Goal: Task Accomplishment & Management: Manage account settings

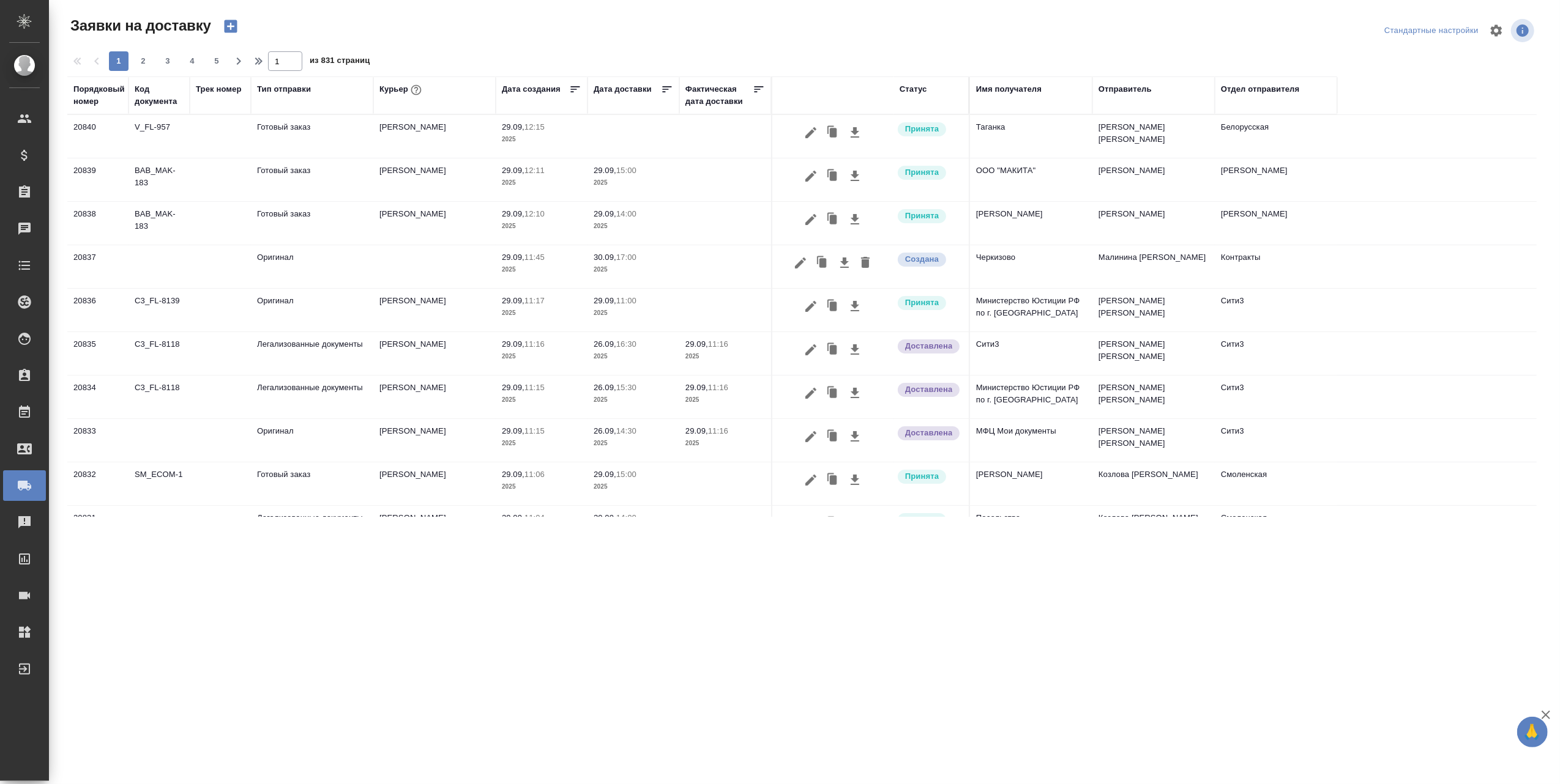
click at [395, 89] on div "Курьер" at bounding box center [402, 90] width 44 height 16
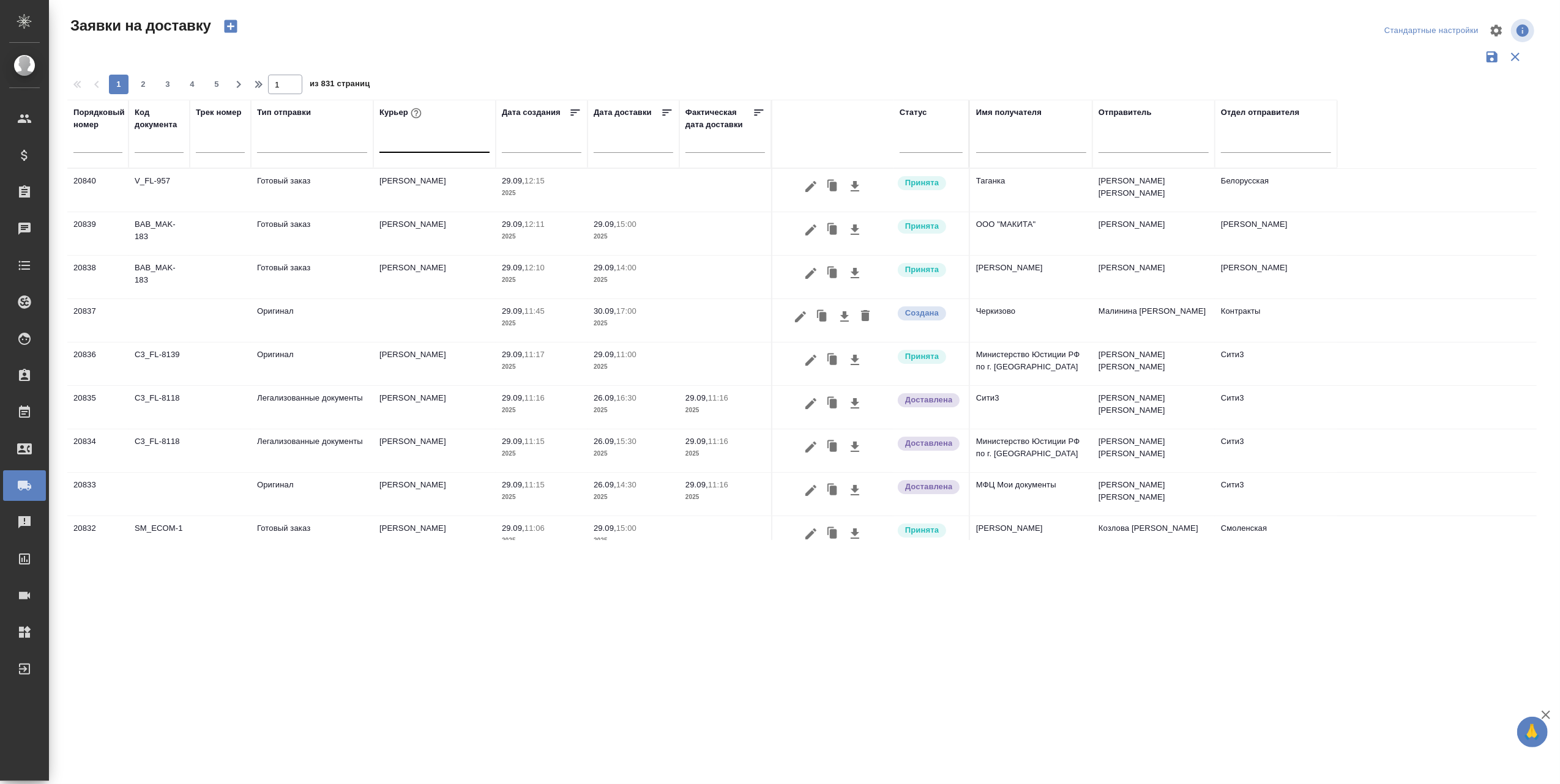
click at [394, 145] on div at bounding box center [434, 140] width 110 height 18
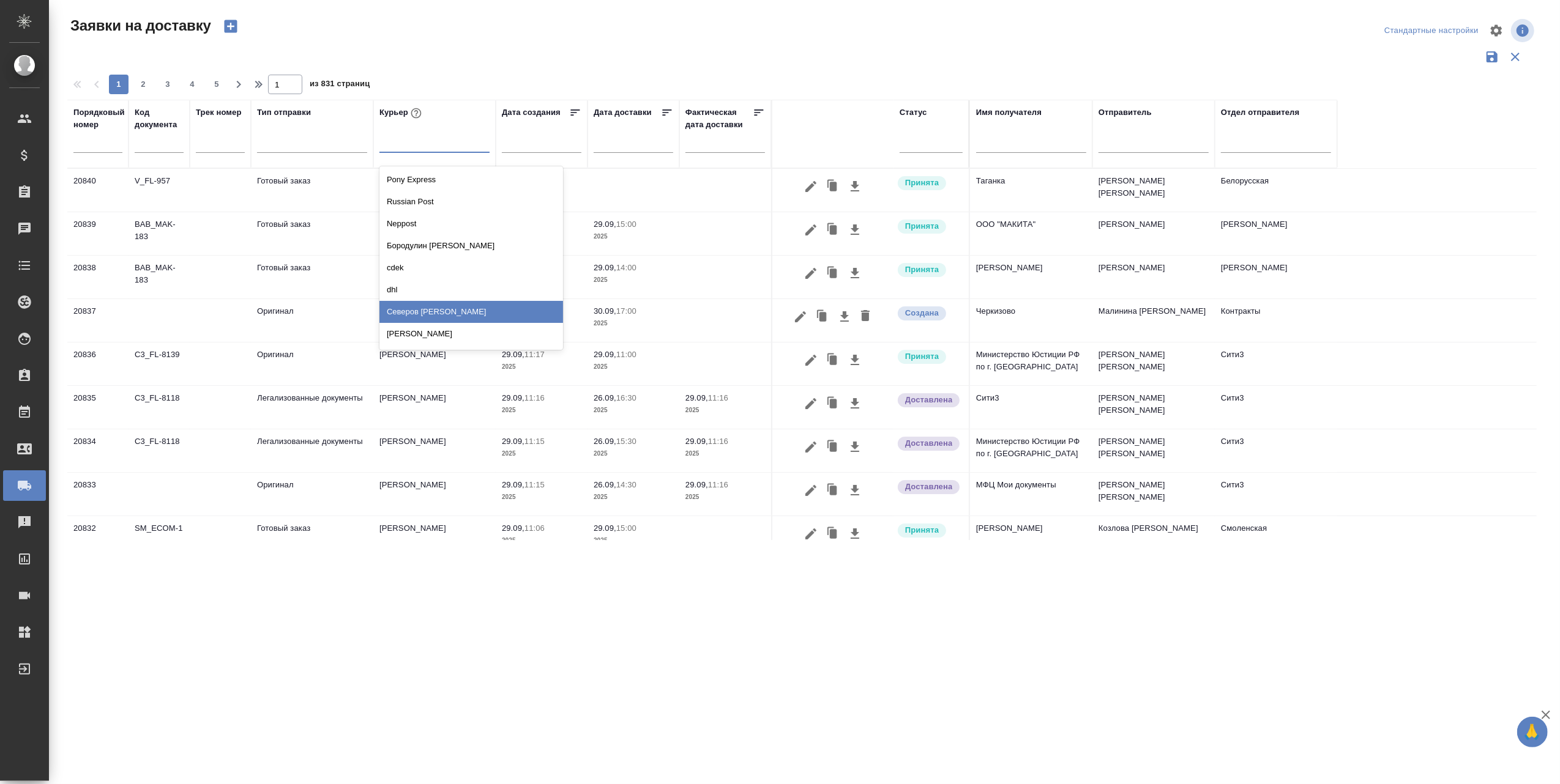
click at [417, 311] on div "Северов [PERSON_NAME]" at bounding box center [471, 312] width 184 height 22
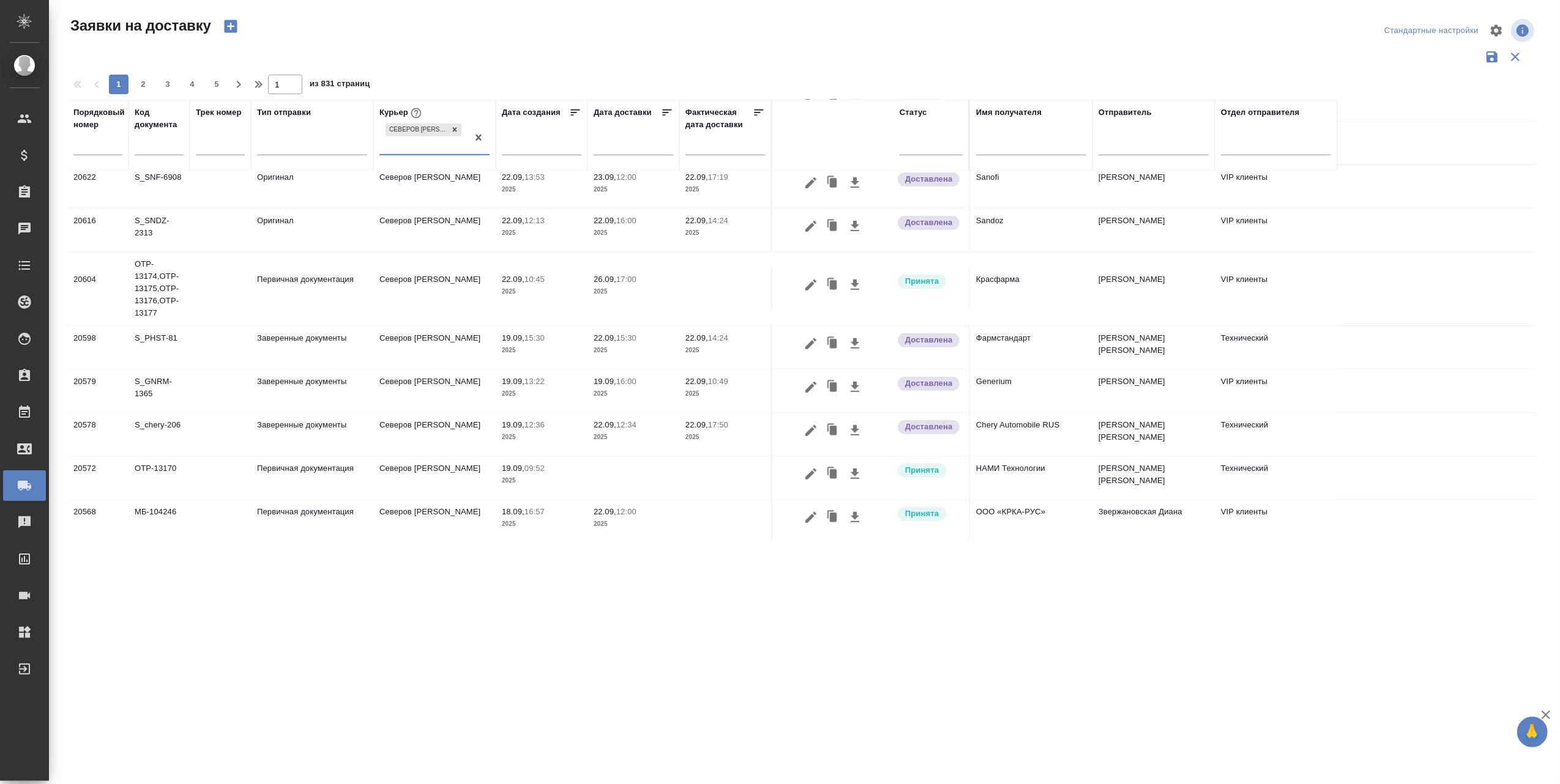
scroll to position [757, 0]
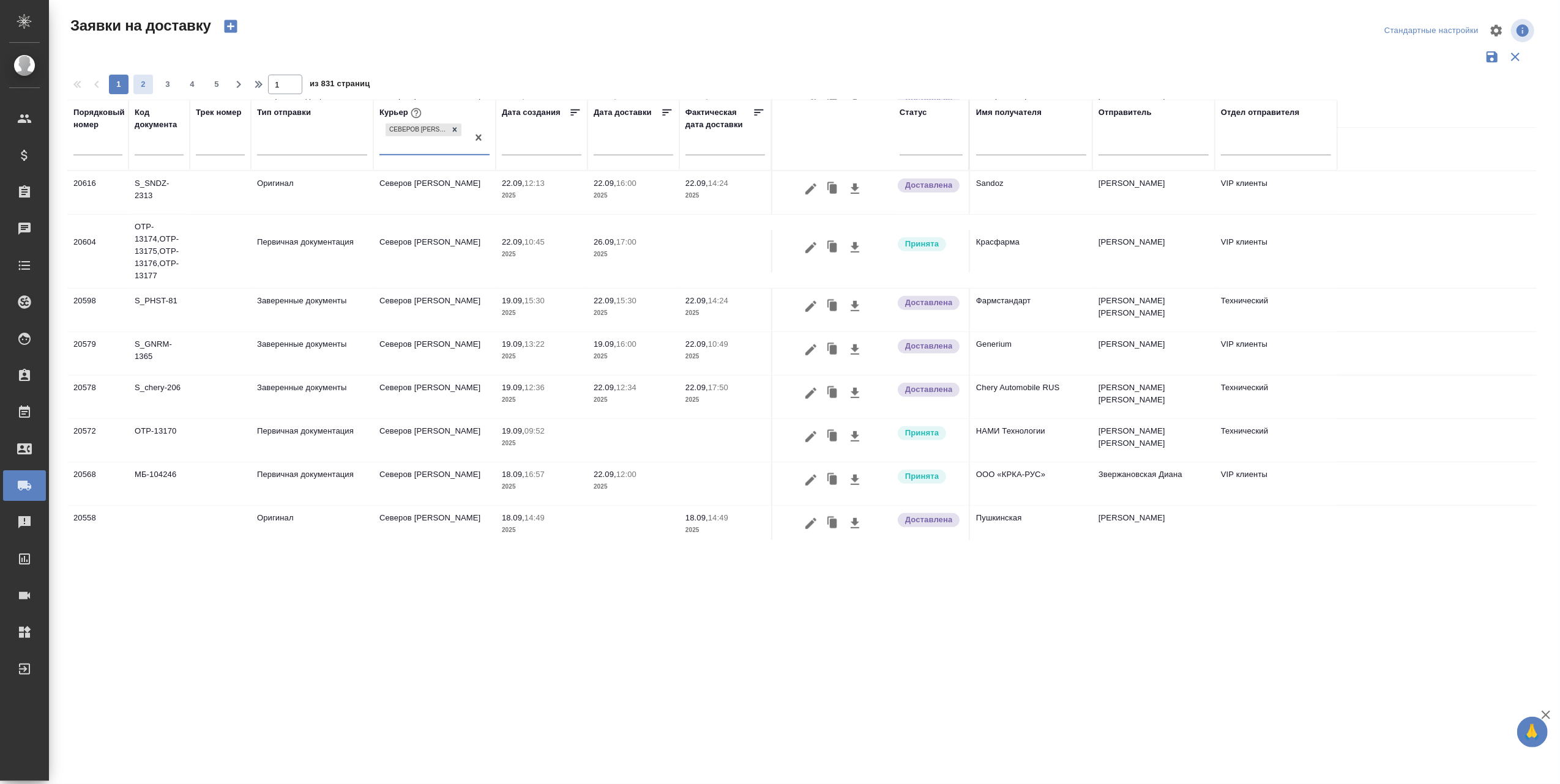
click at [143, 82] on span "2" at bounding box center [143, 84] width 20 height 12
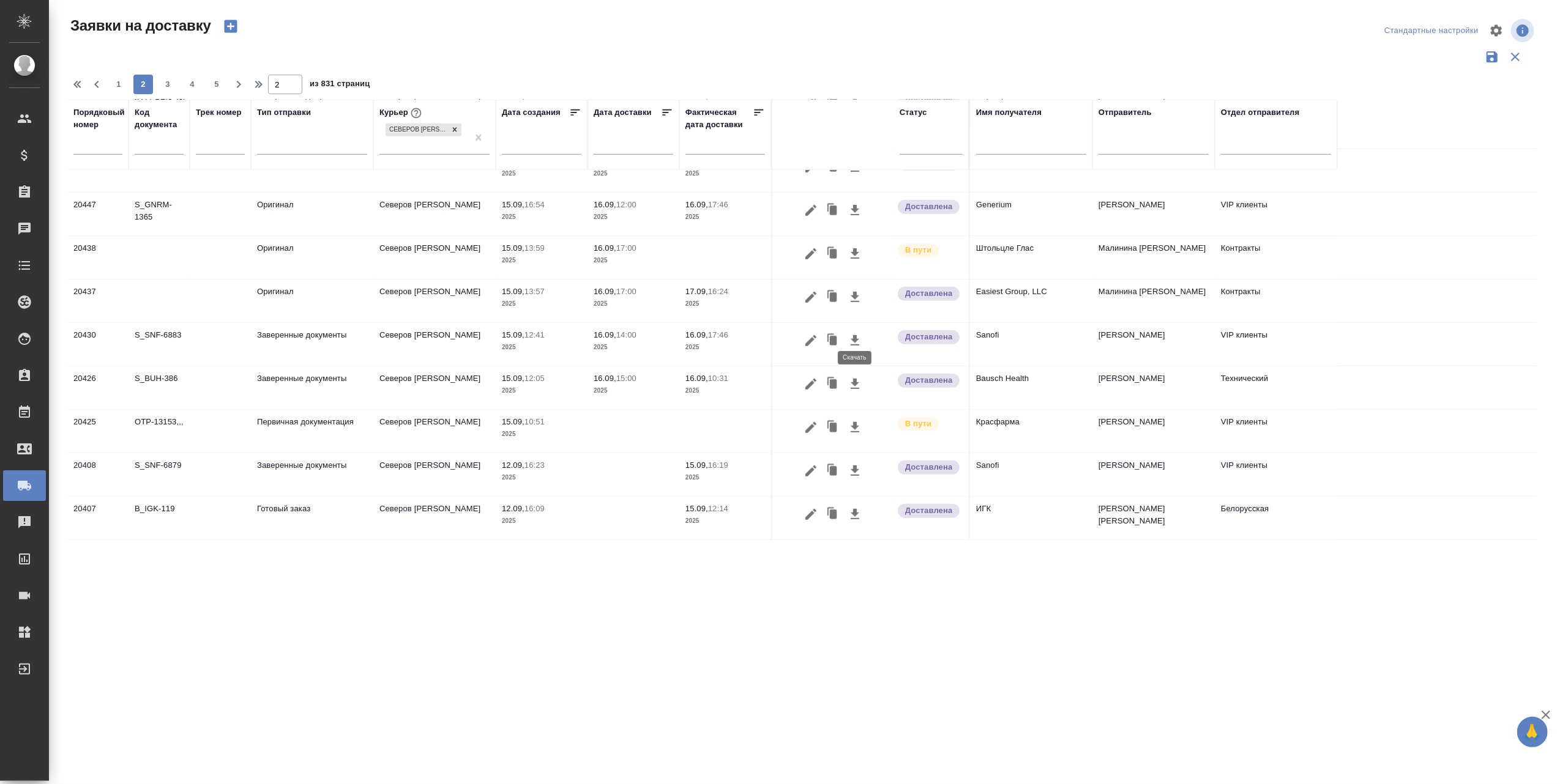
scroll to position [769, 0]
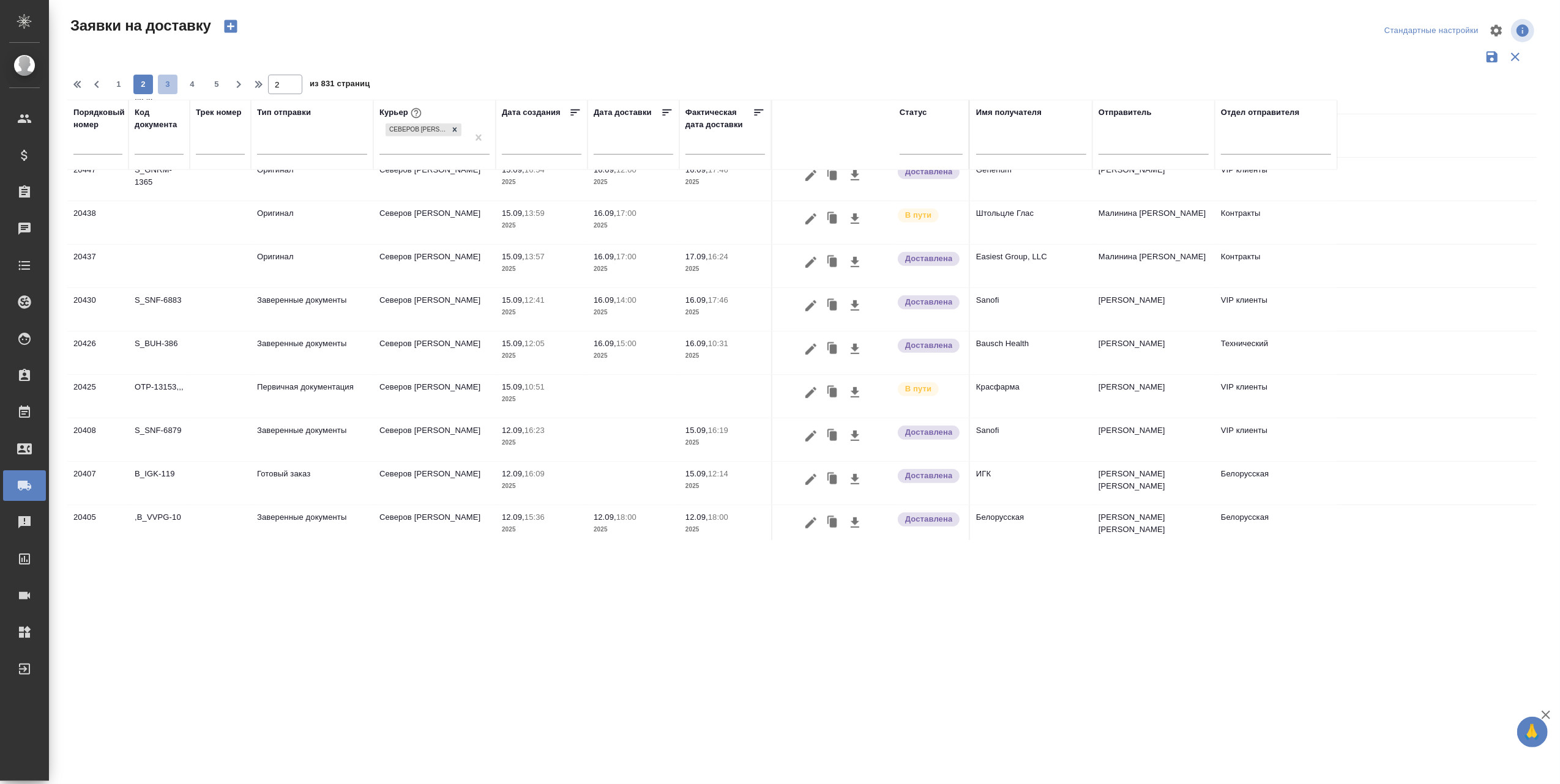
click at [170, 86] on span "3" at bounding box center [167, 84] width 20 height 12
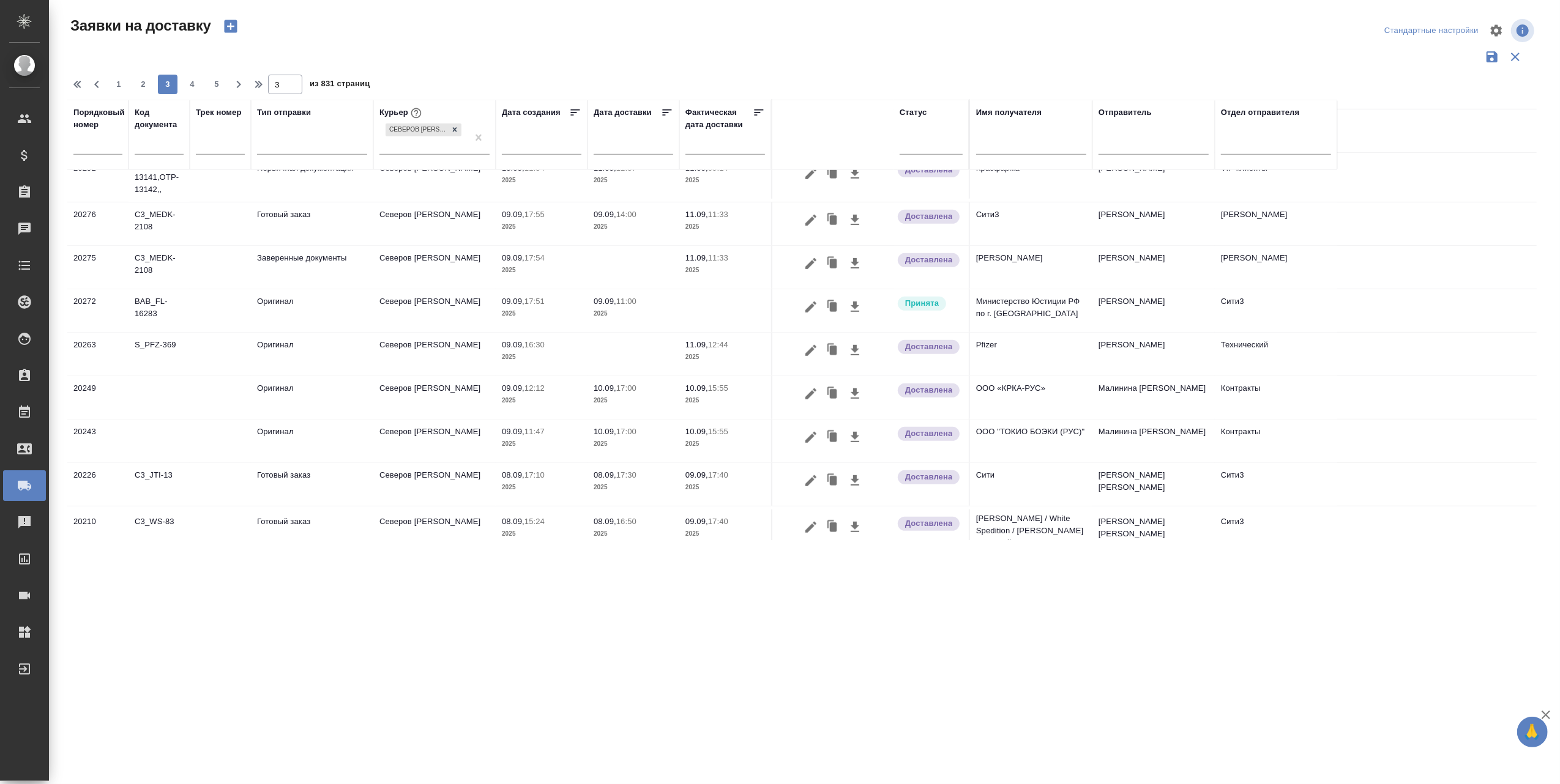
scroll to position [734, 0]
click at [187, 86] on span "4" at bounding box center [192, 84] width 20 height 12
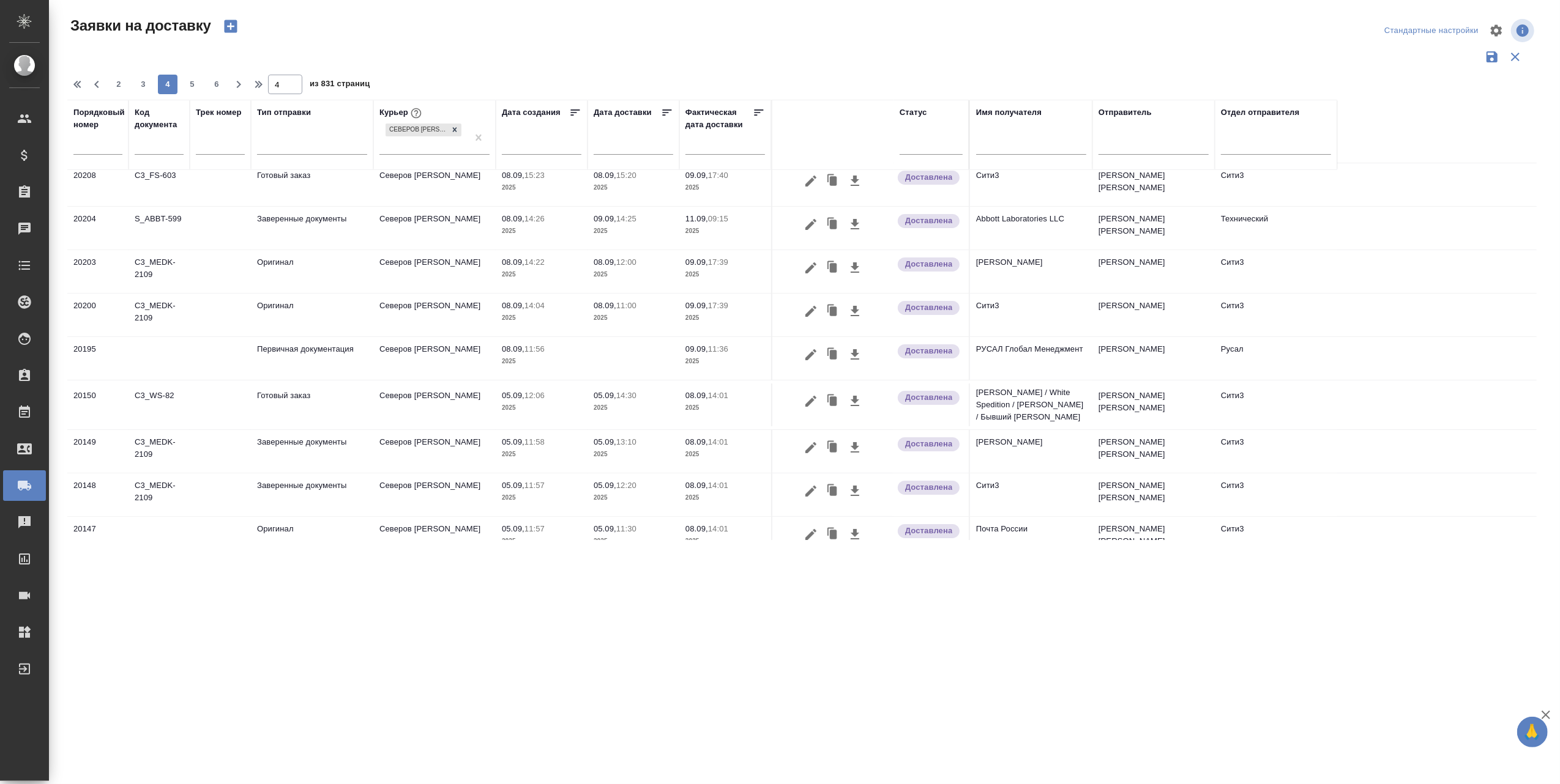
scroll to position [0, 0]
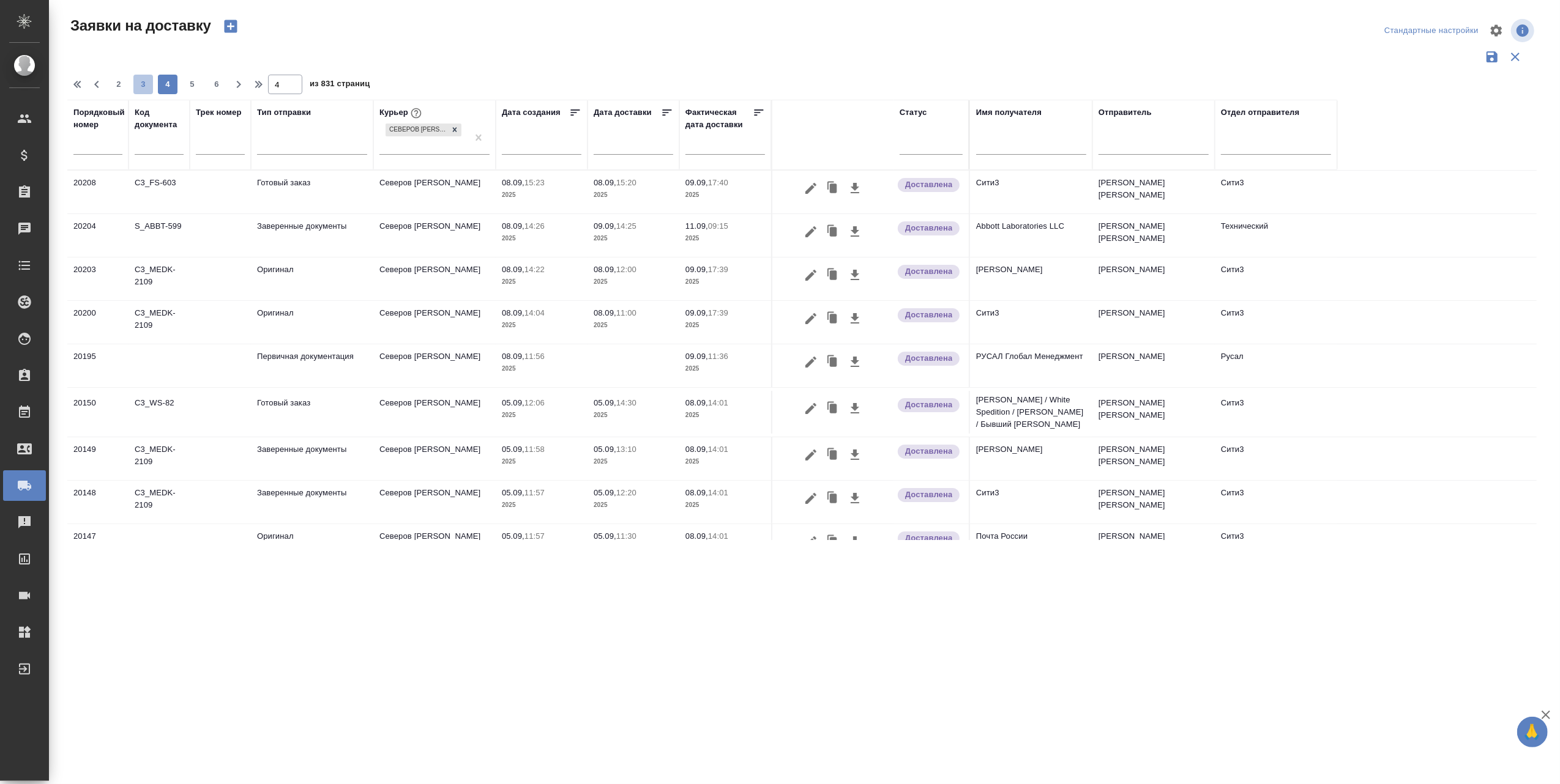
click at [139, 86] on span "3" at bounding box center [143, 84] width 20 height 12
type input "3"
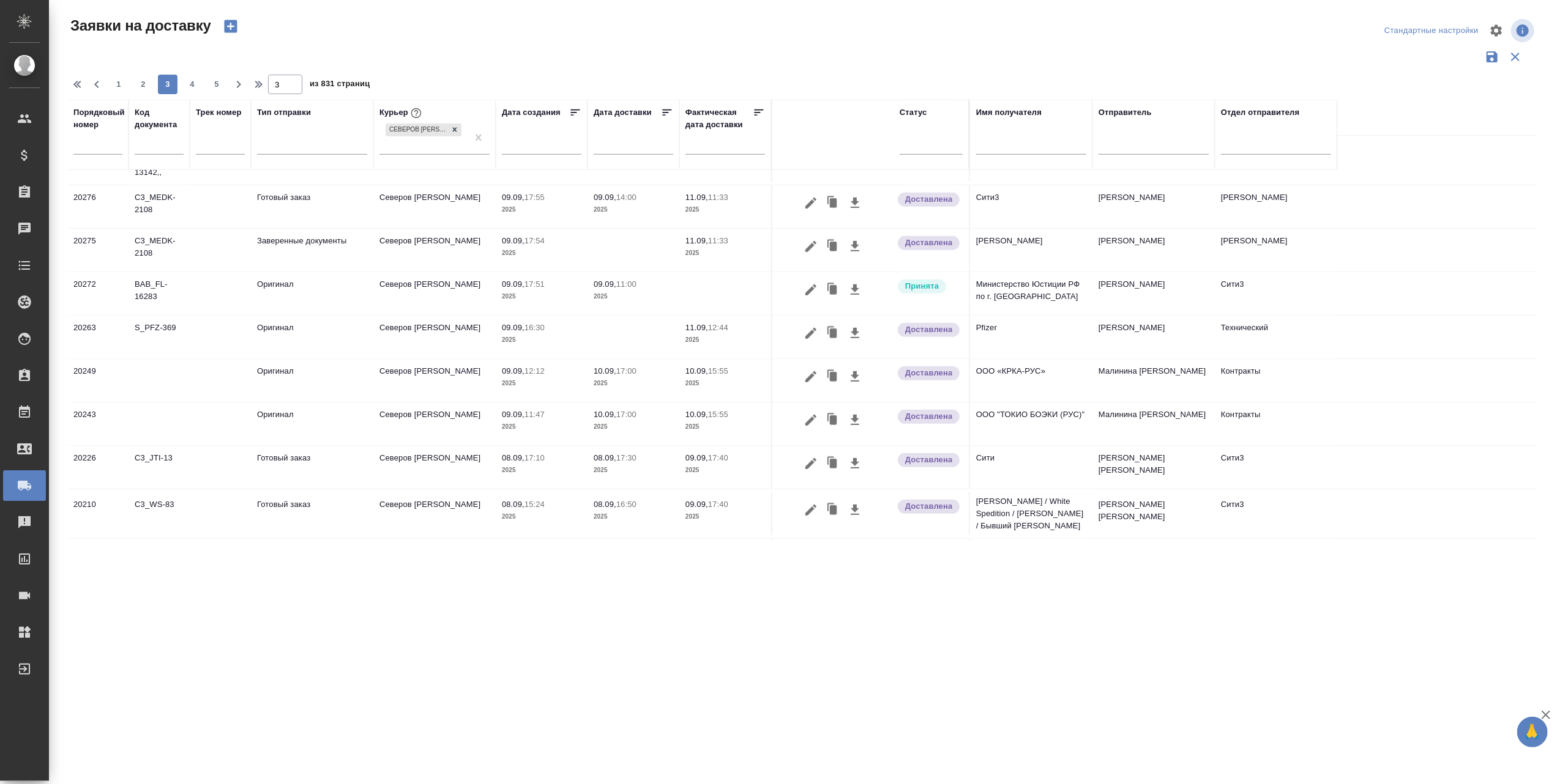
scroll to position [712, 0]
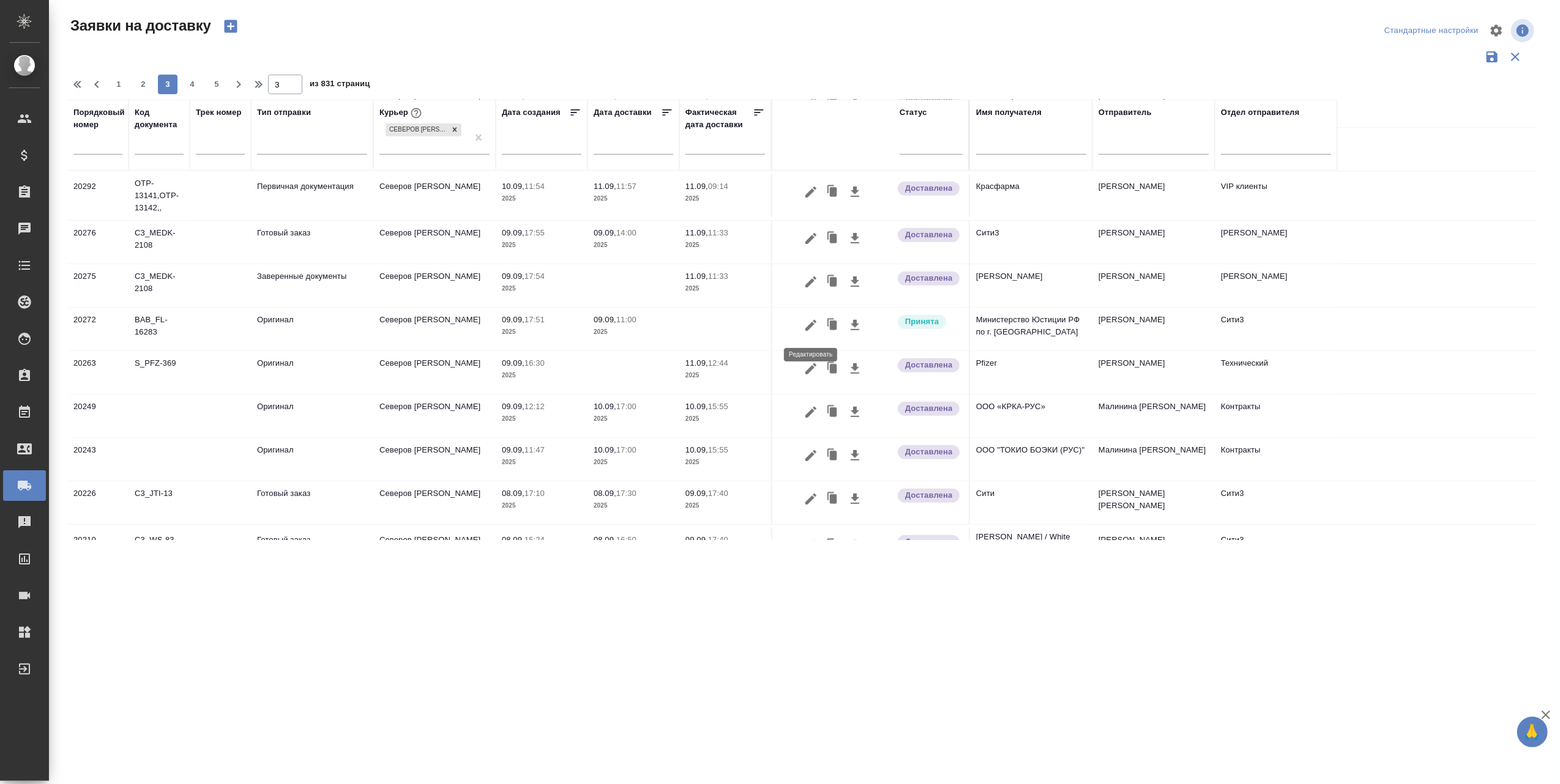
click at [802, 332] on button "button" at bounding box center [811, 326] width 21 height 24
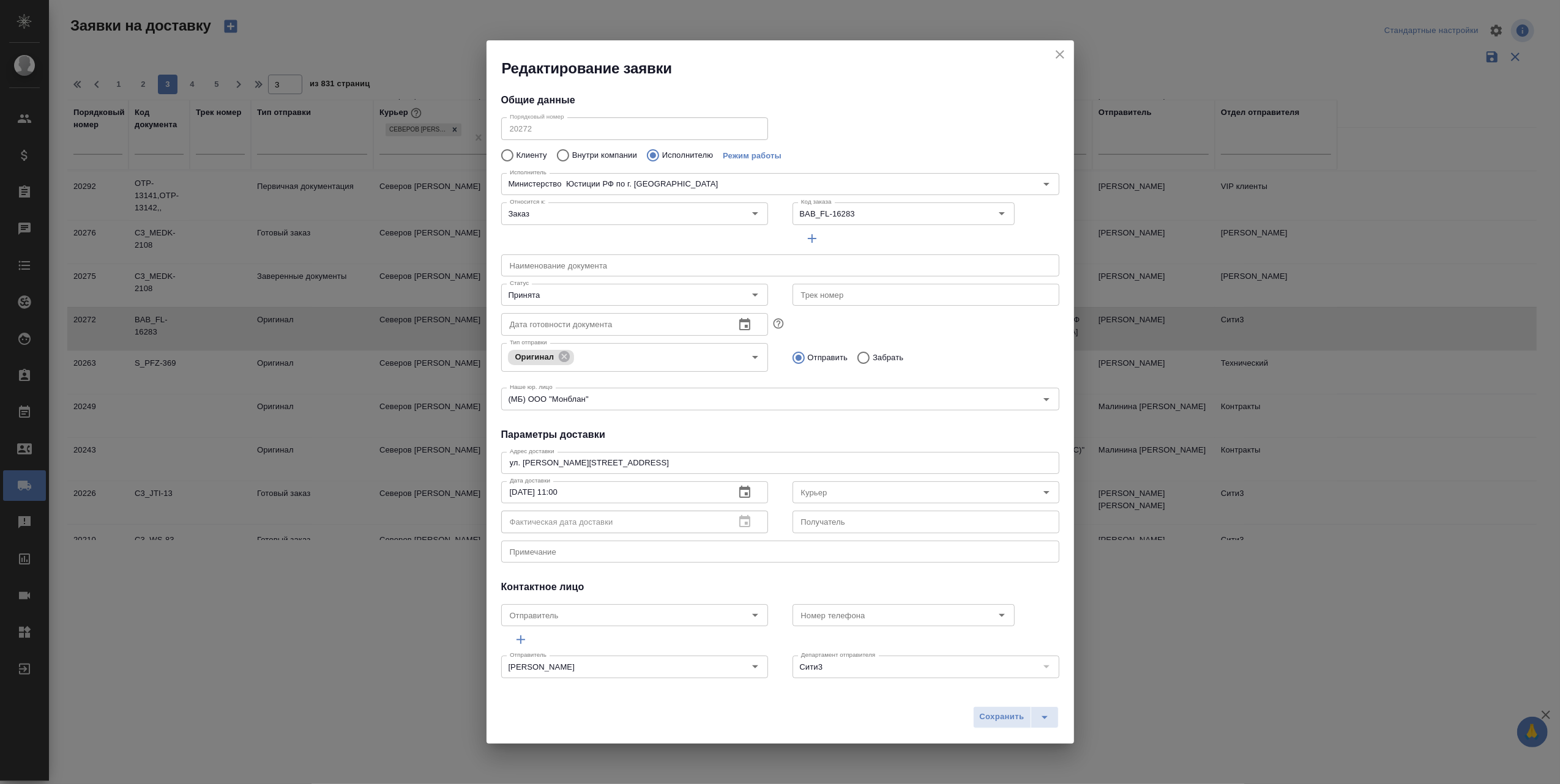
type input "Северов [PERSON_NAME]"
type input "Министерство Юстиции РФ по г. Москве"
click at [1056, 54] on icon "close" at bounding box center [1060, 54] width 14 height 14
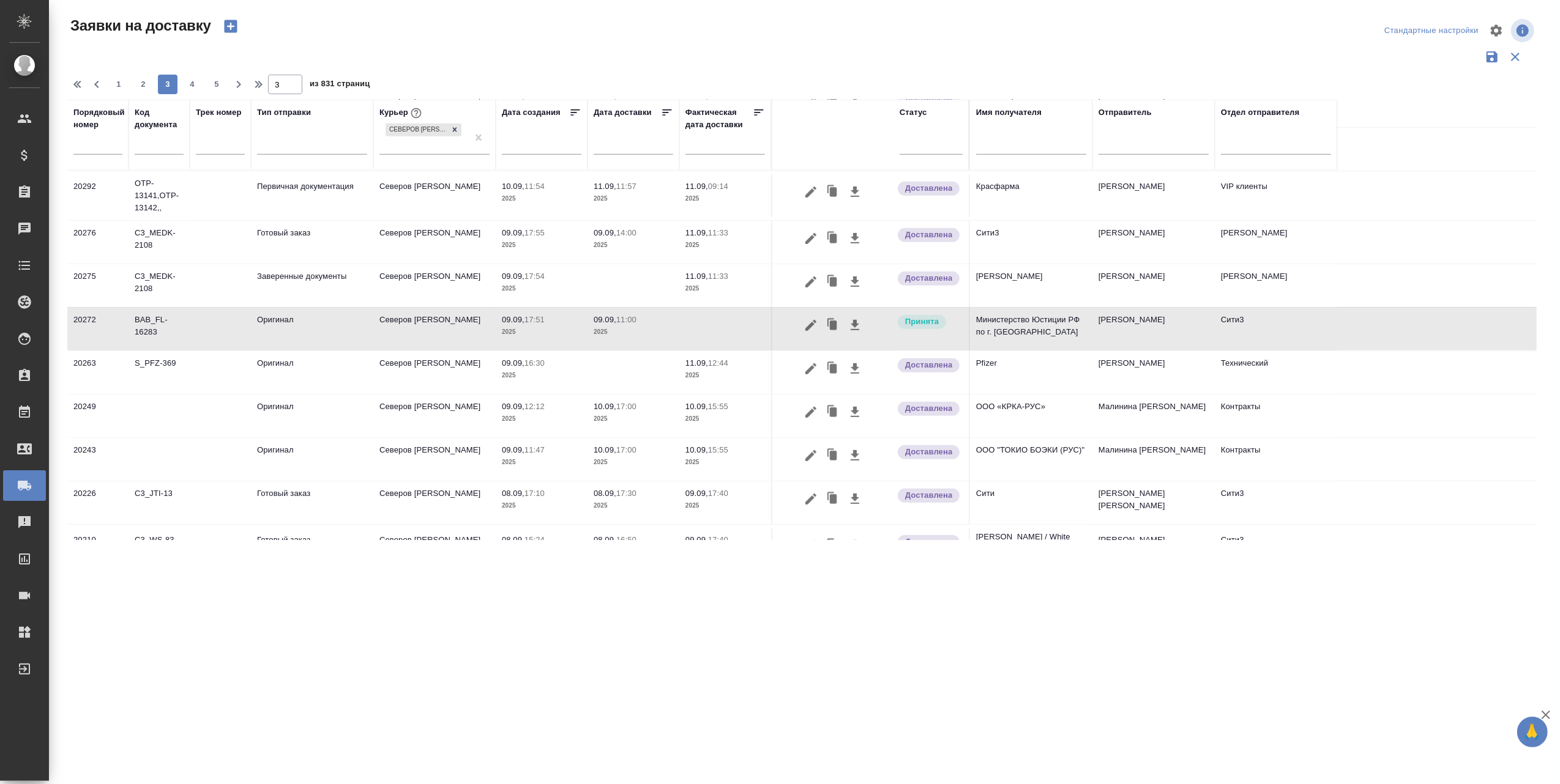
scroll to position [793, 0]
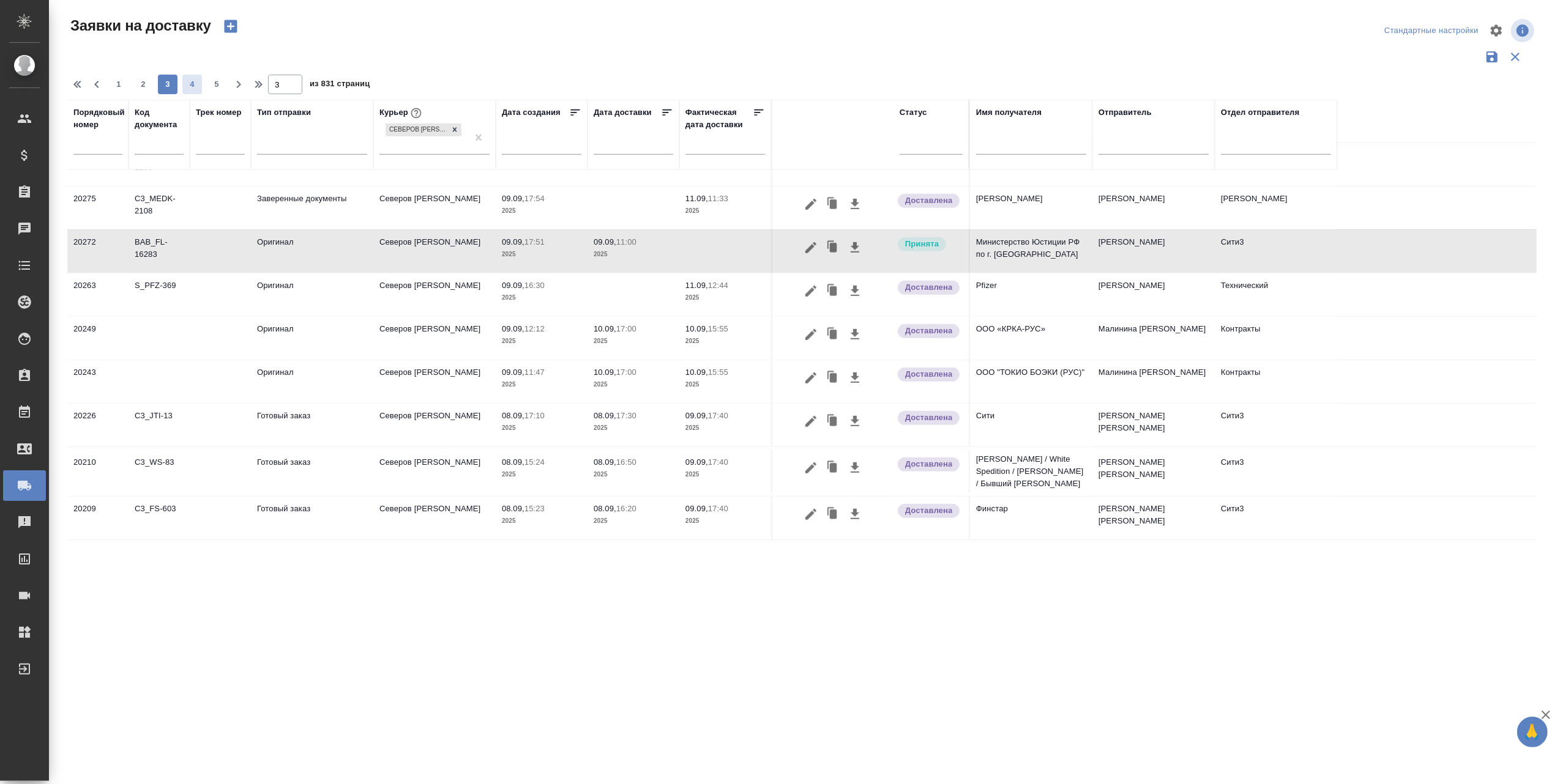
click at [189, 83] on span "4" at bounding box center [192, 84] width 20 height 12
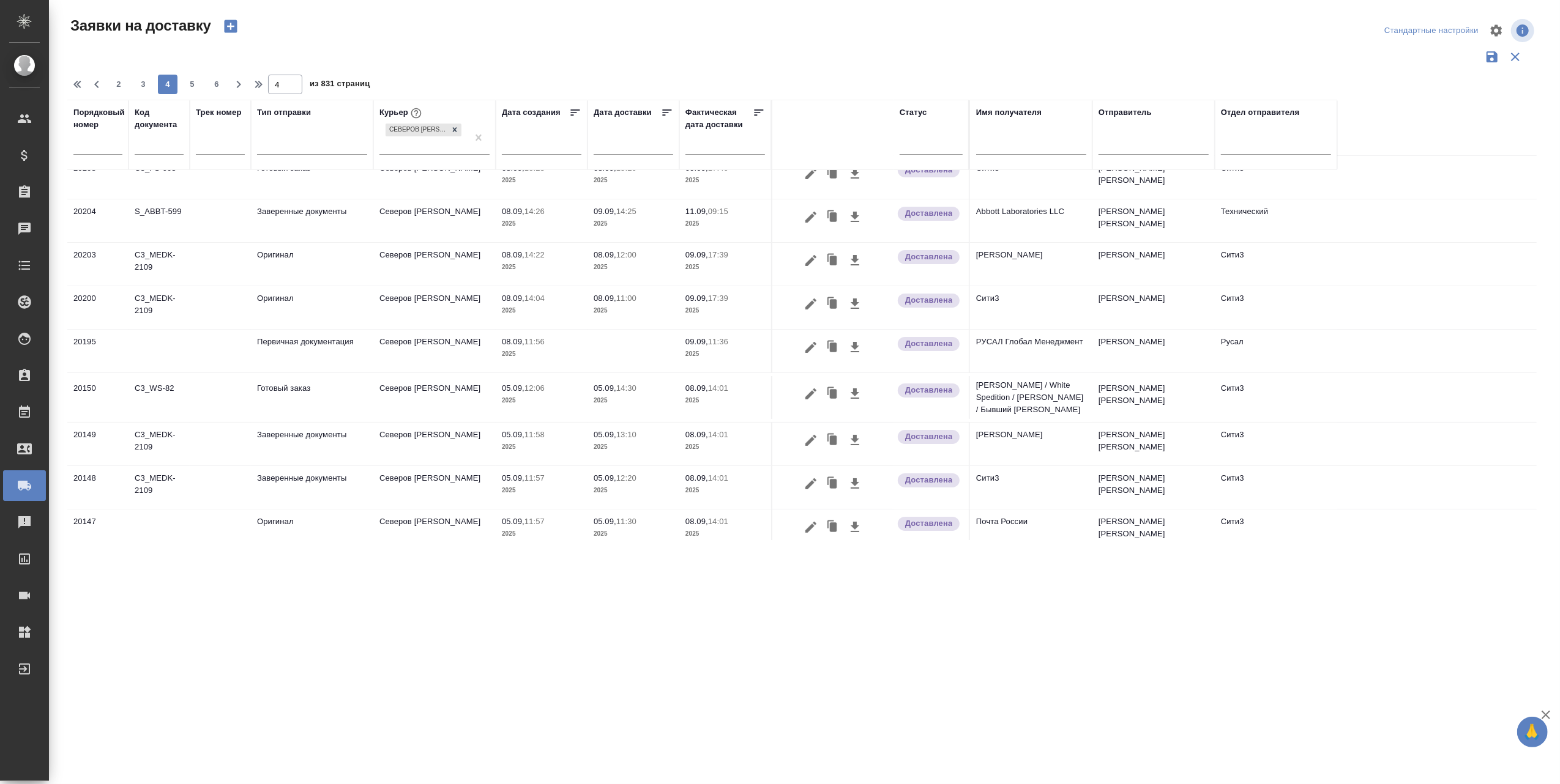
scroll to position [0, 0]
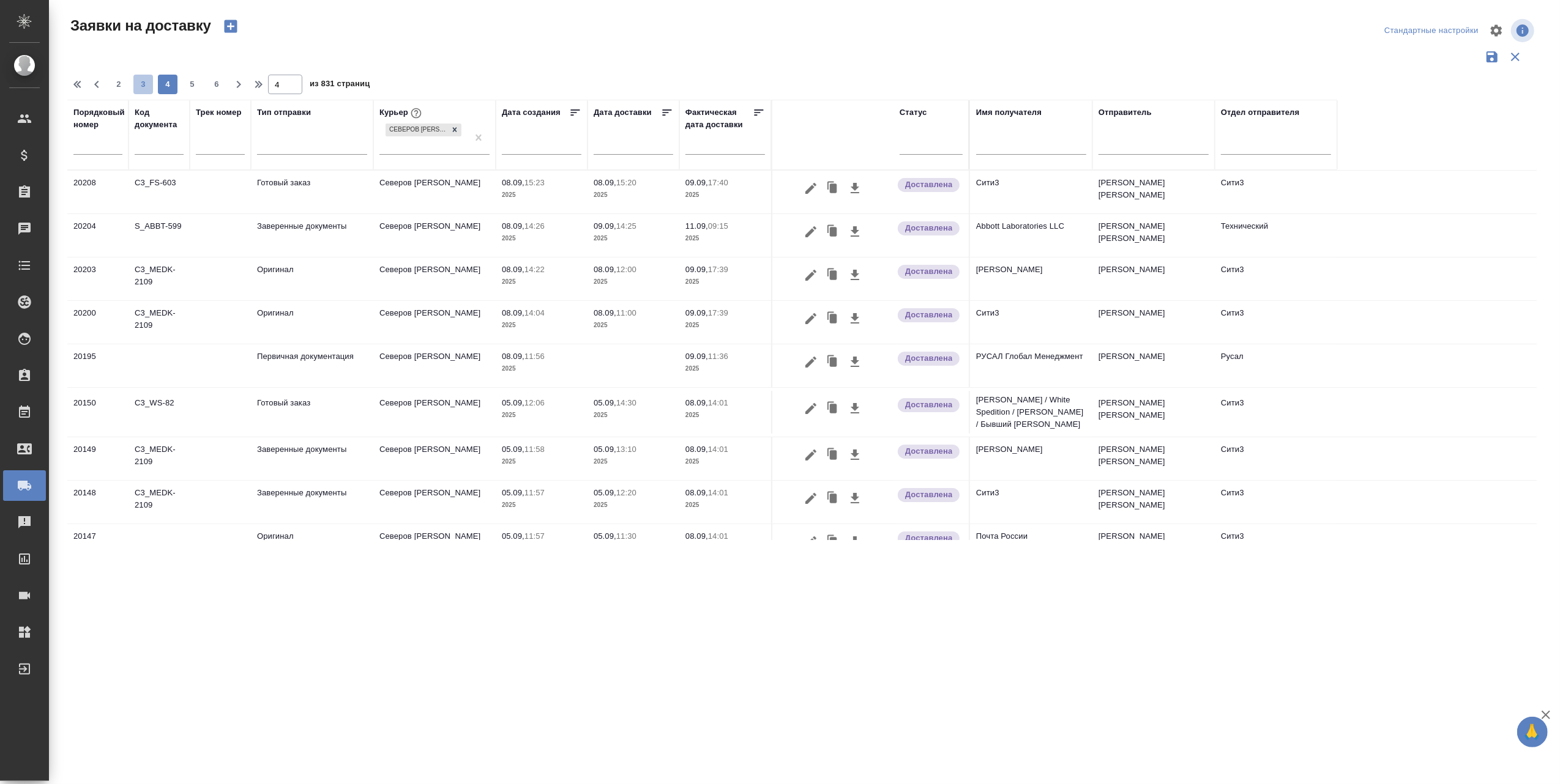
click at [145, 84] on span "3" at bounding box center [143, 84] width 20 height 12
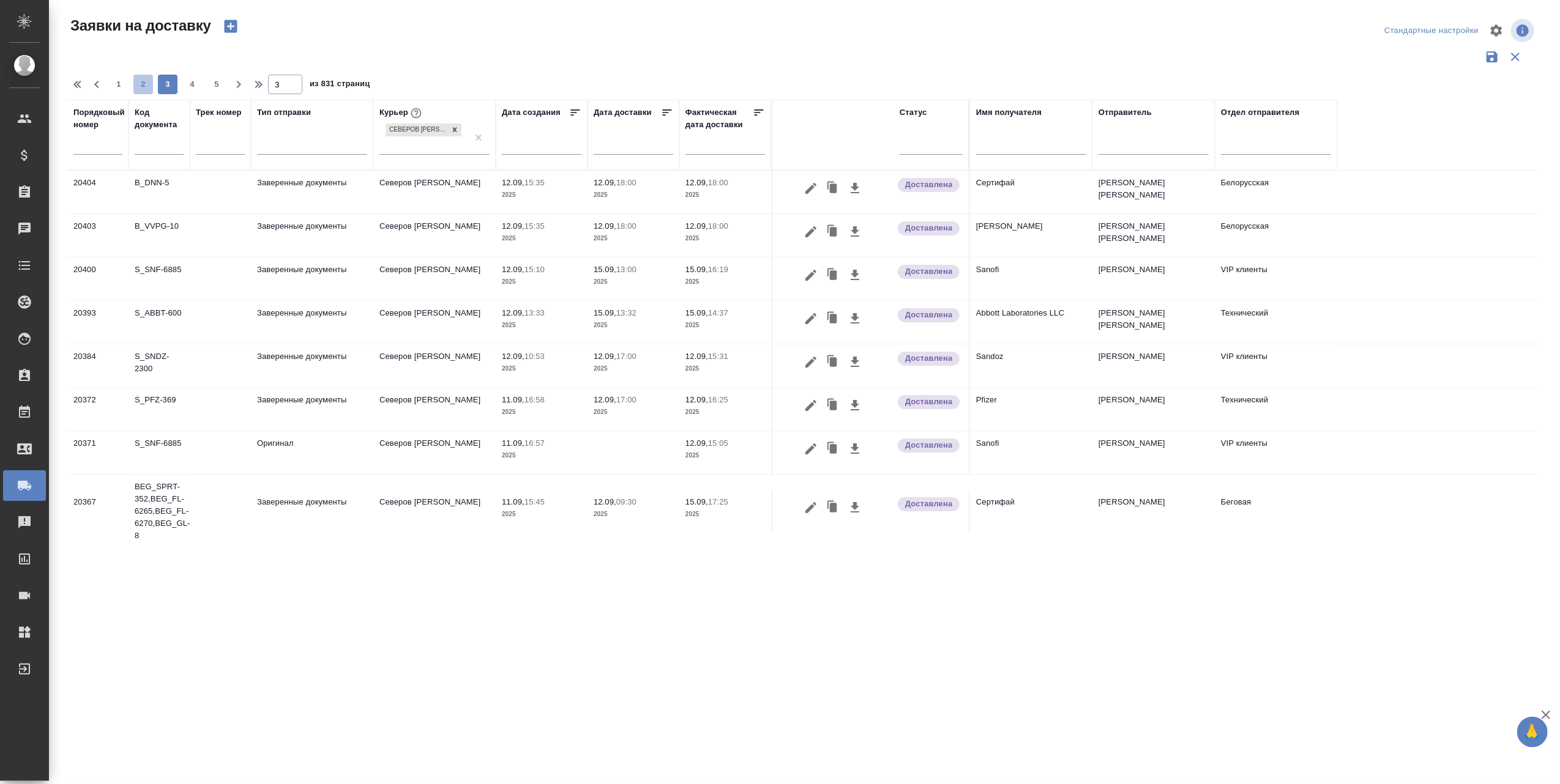
click at [137, 83] on span "2" at bounding box center [143, 84] width 20 height 12
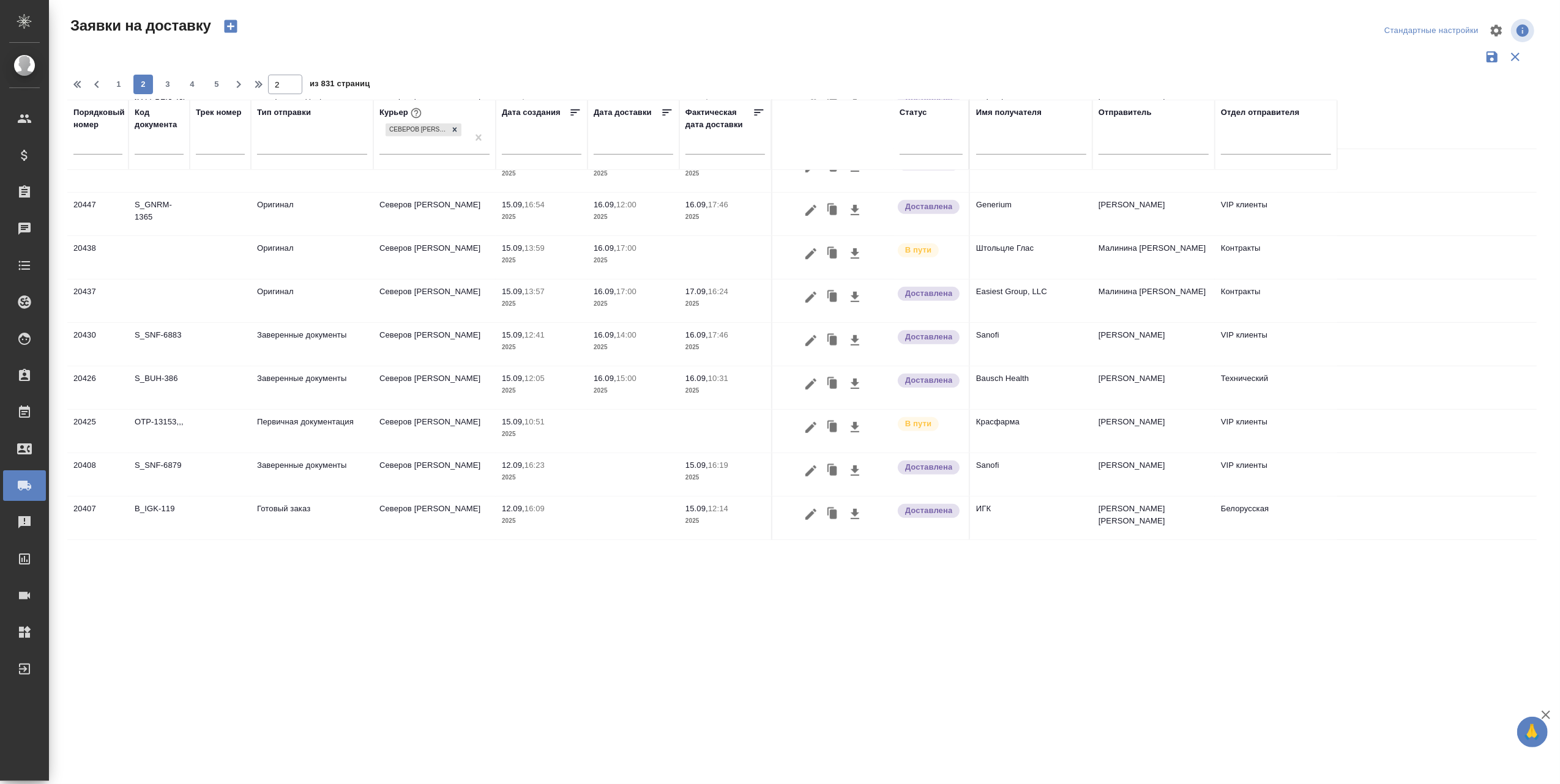
scroll to position [769, 0]
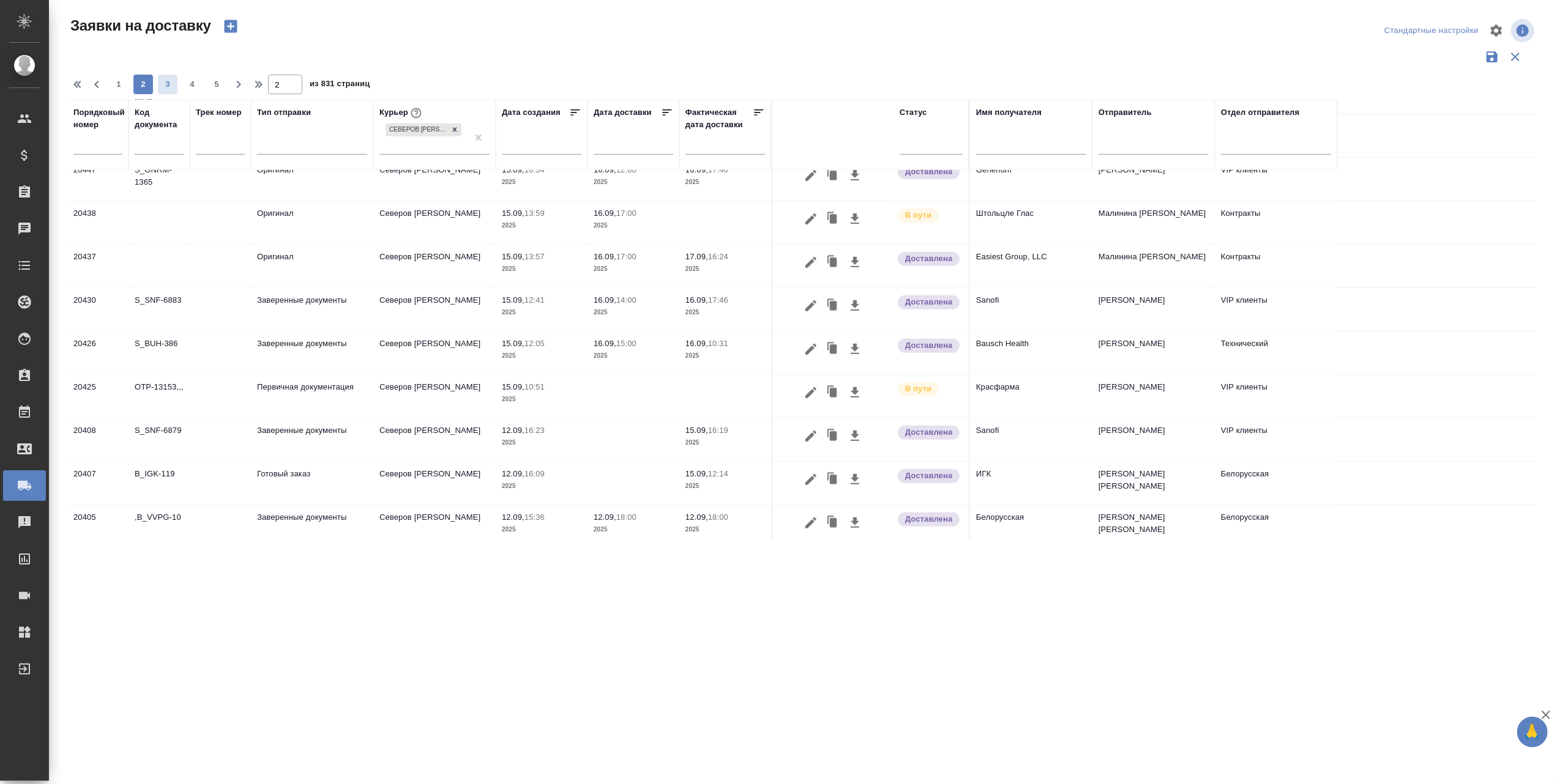
click at [171, 86] on span "3" at bounding box center [167, 84] width 20 height 12
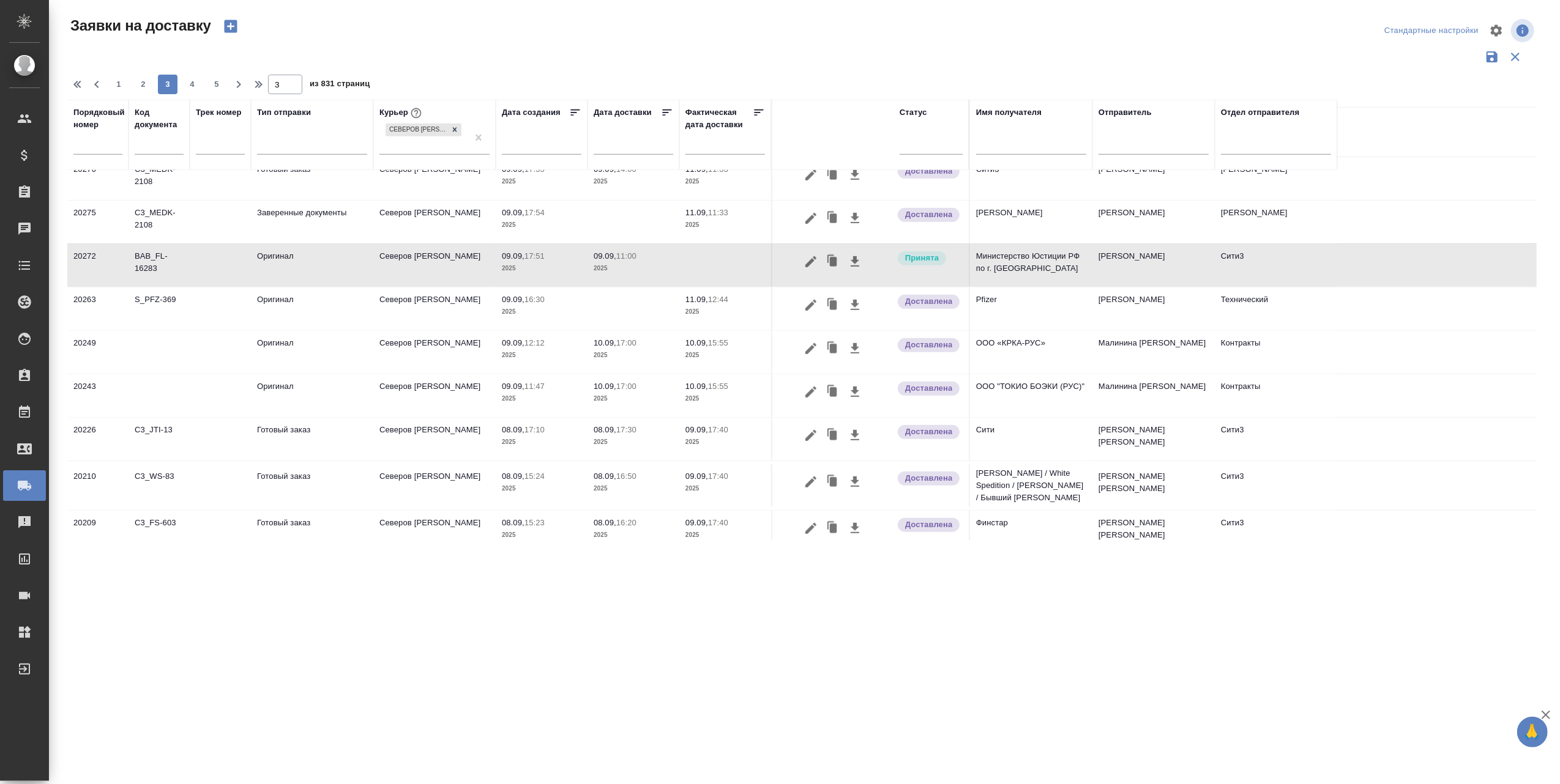
scroll to position [793, 0]
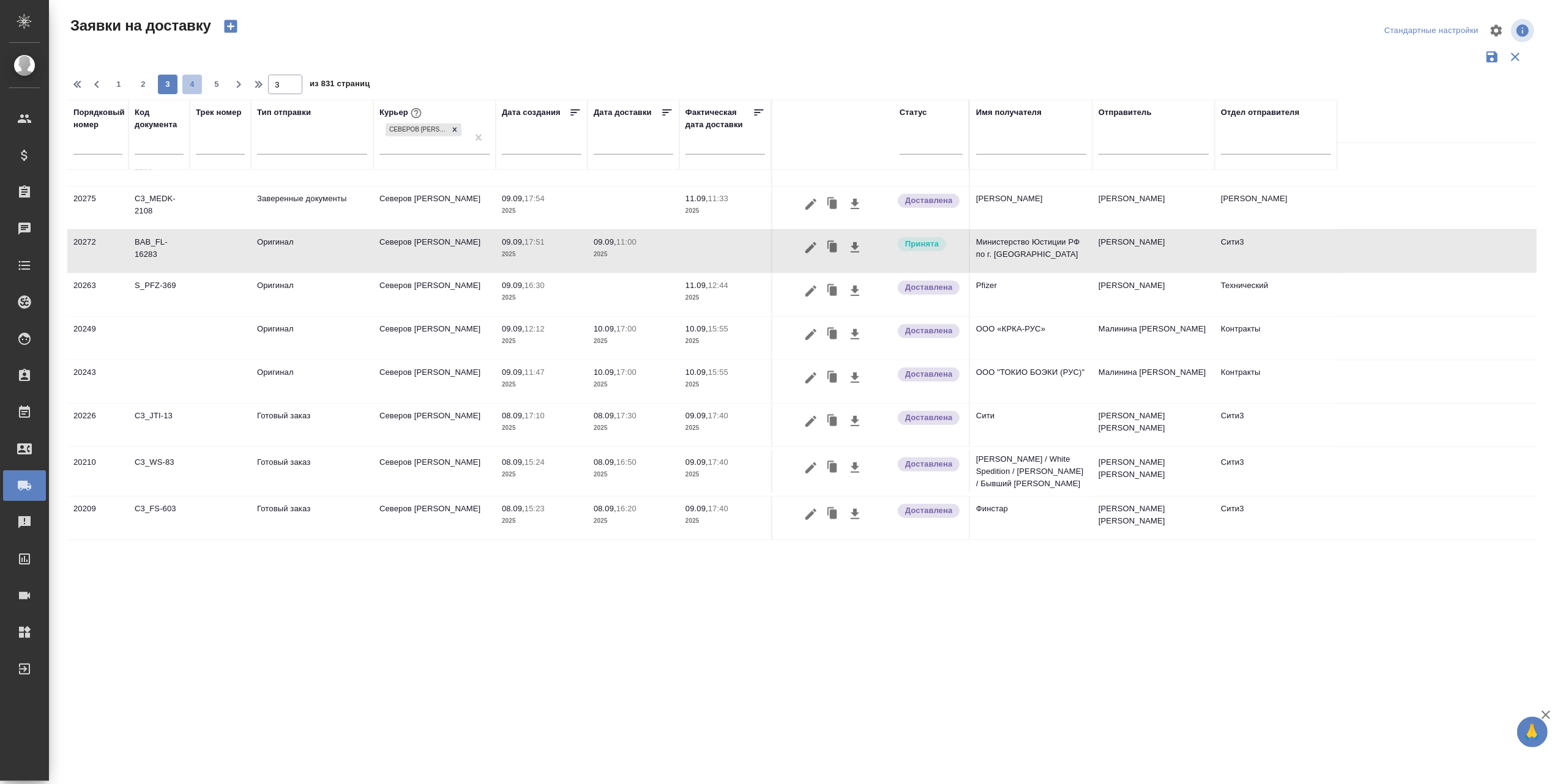
click at [186, 82] on span "4" at bounding box center [192, 84] width 20 height 12
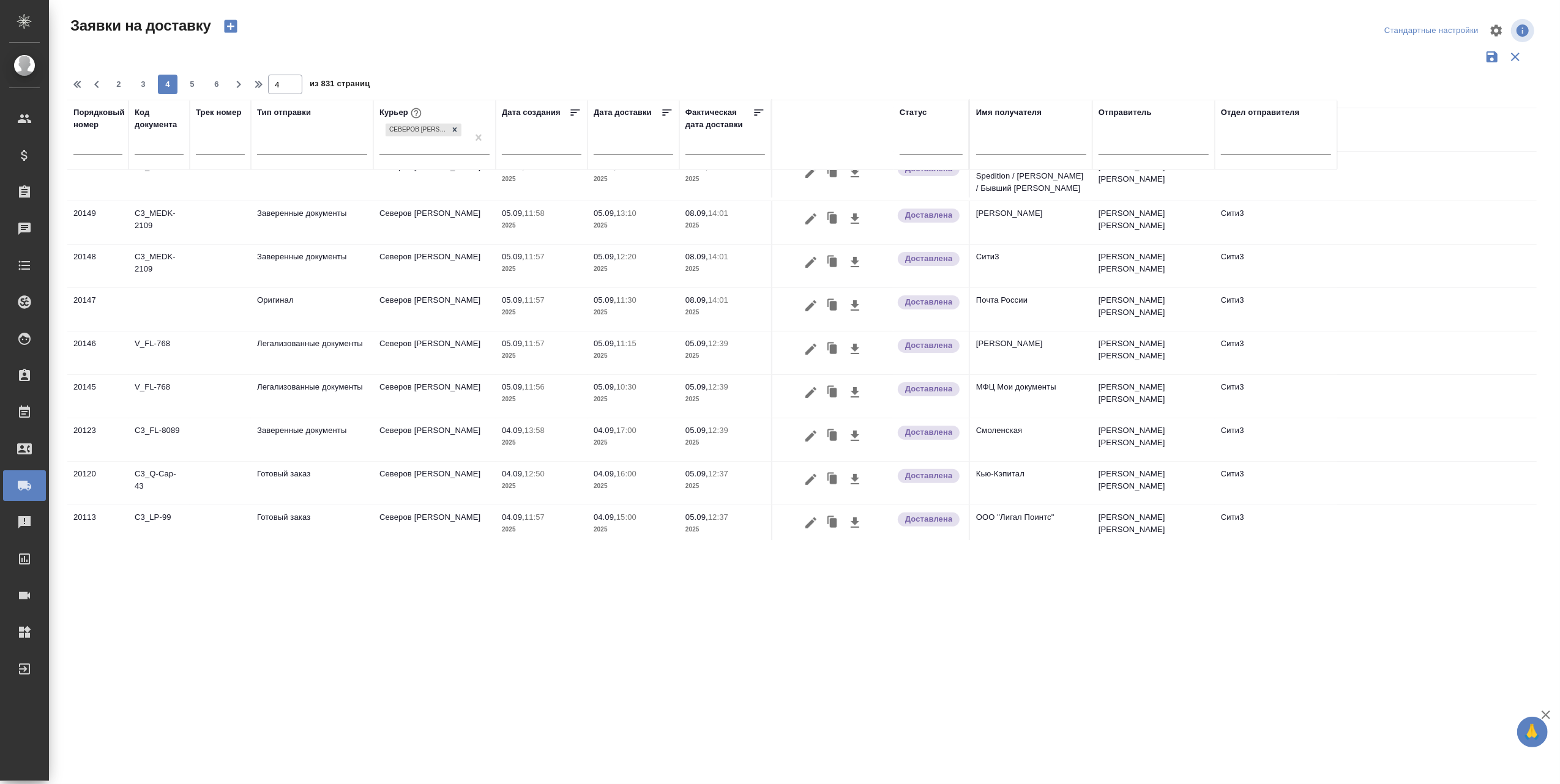
scroll to position [0, 0]
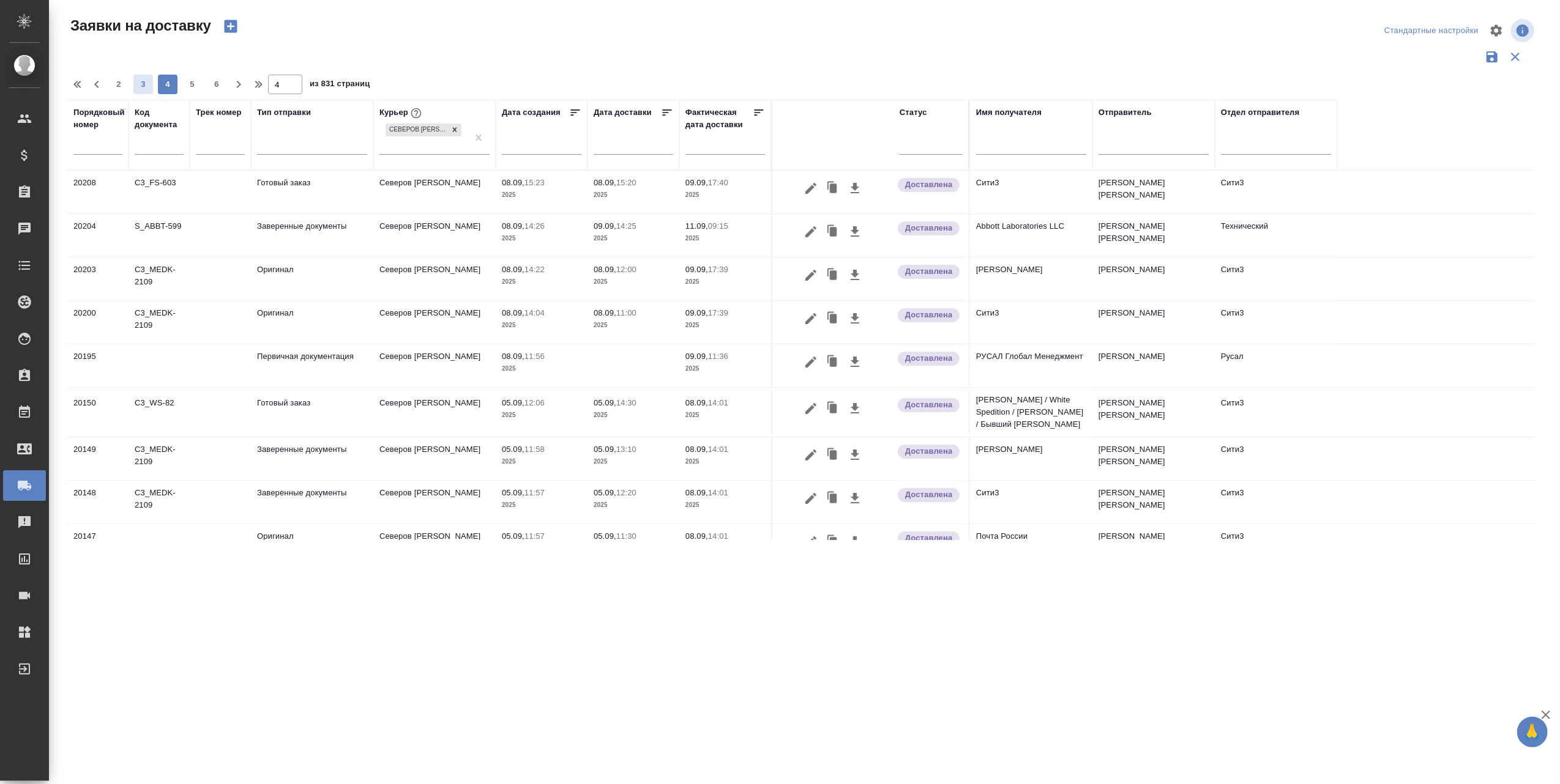
click at [142, 82] on span "3" at bounding box center [143, 84] width 20 height 12
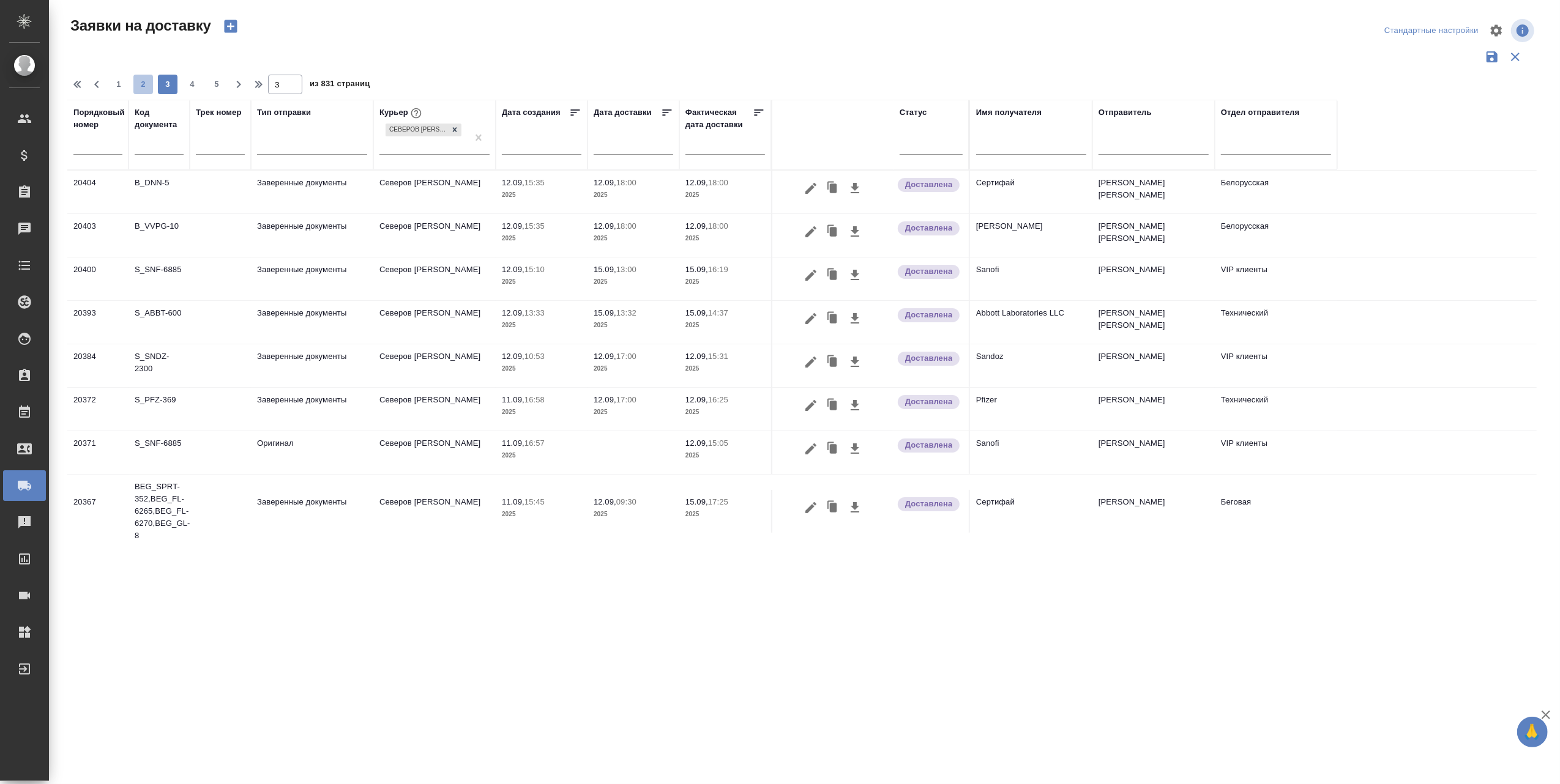
click at [142, 86] on span "2" at bounding box center [143, 84] width 20 height 12
type input "2"
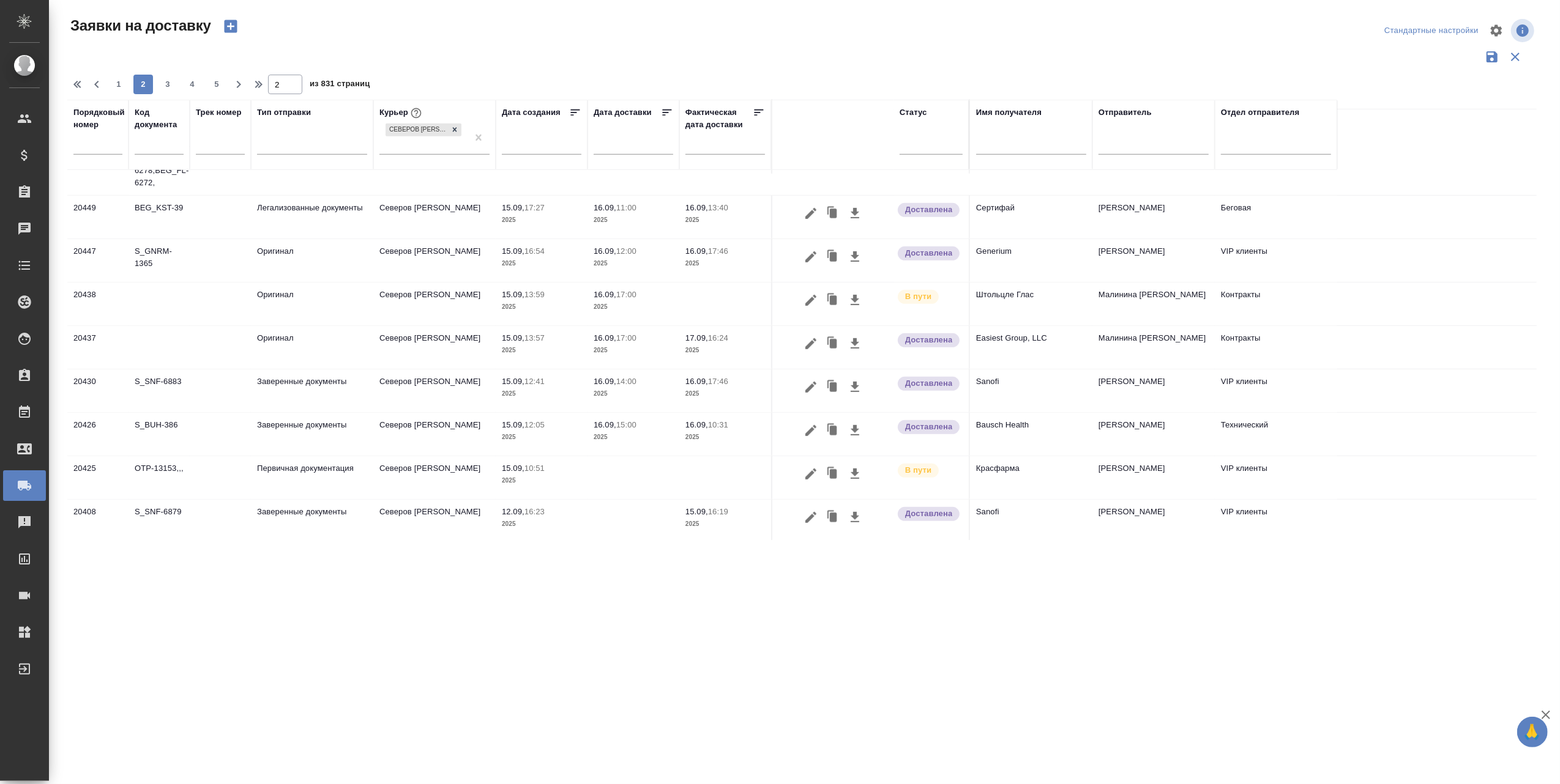
scroll to position [769, 0]
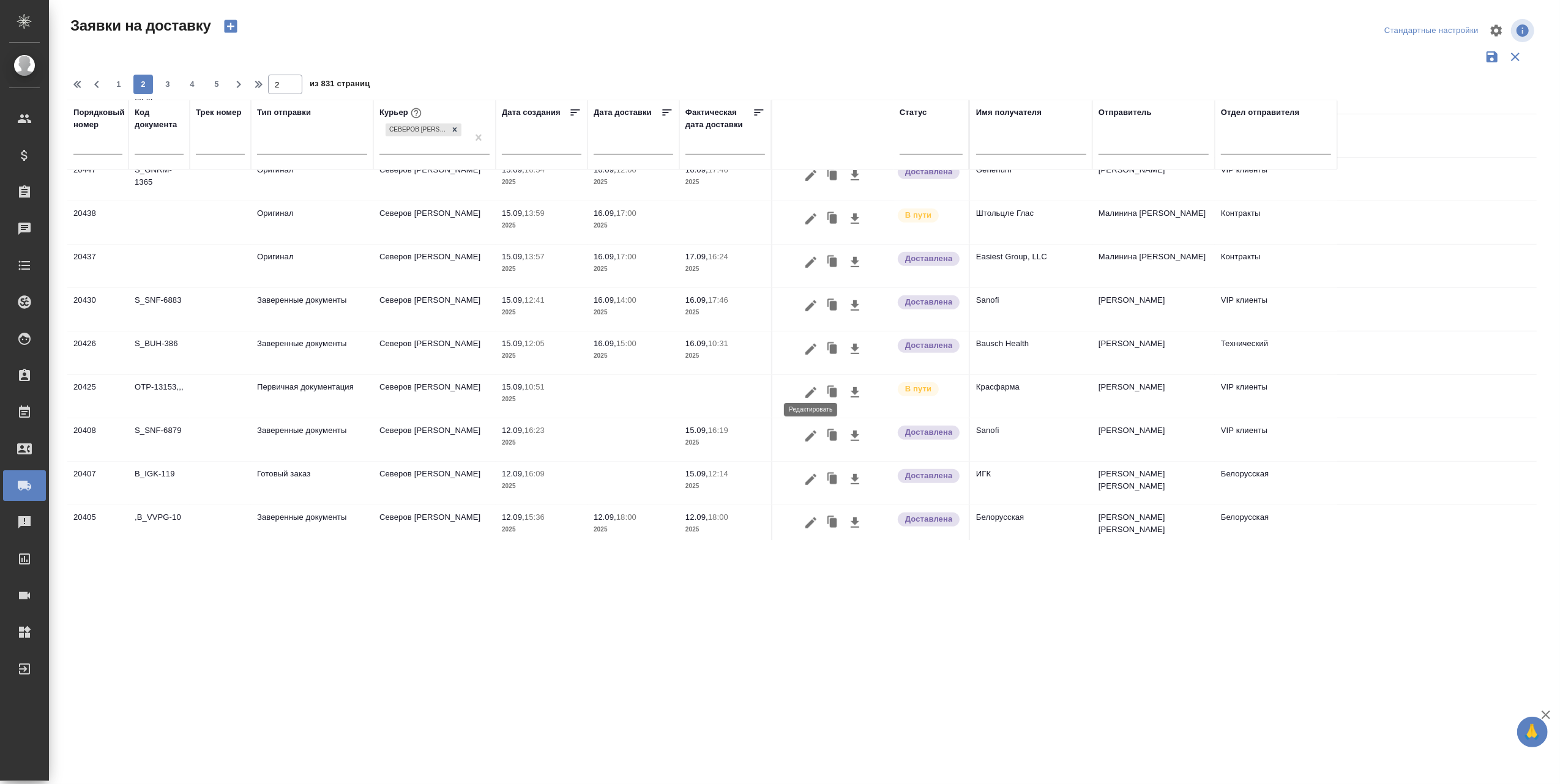
click at [810, 387] on icon "button" at bounding box center [810, 392] width 11 height 11
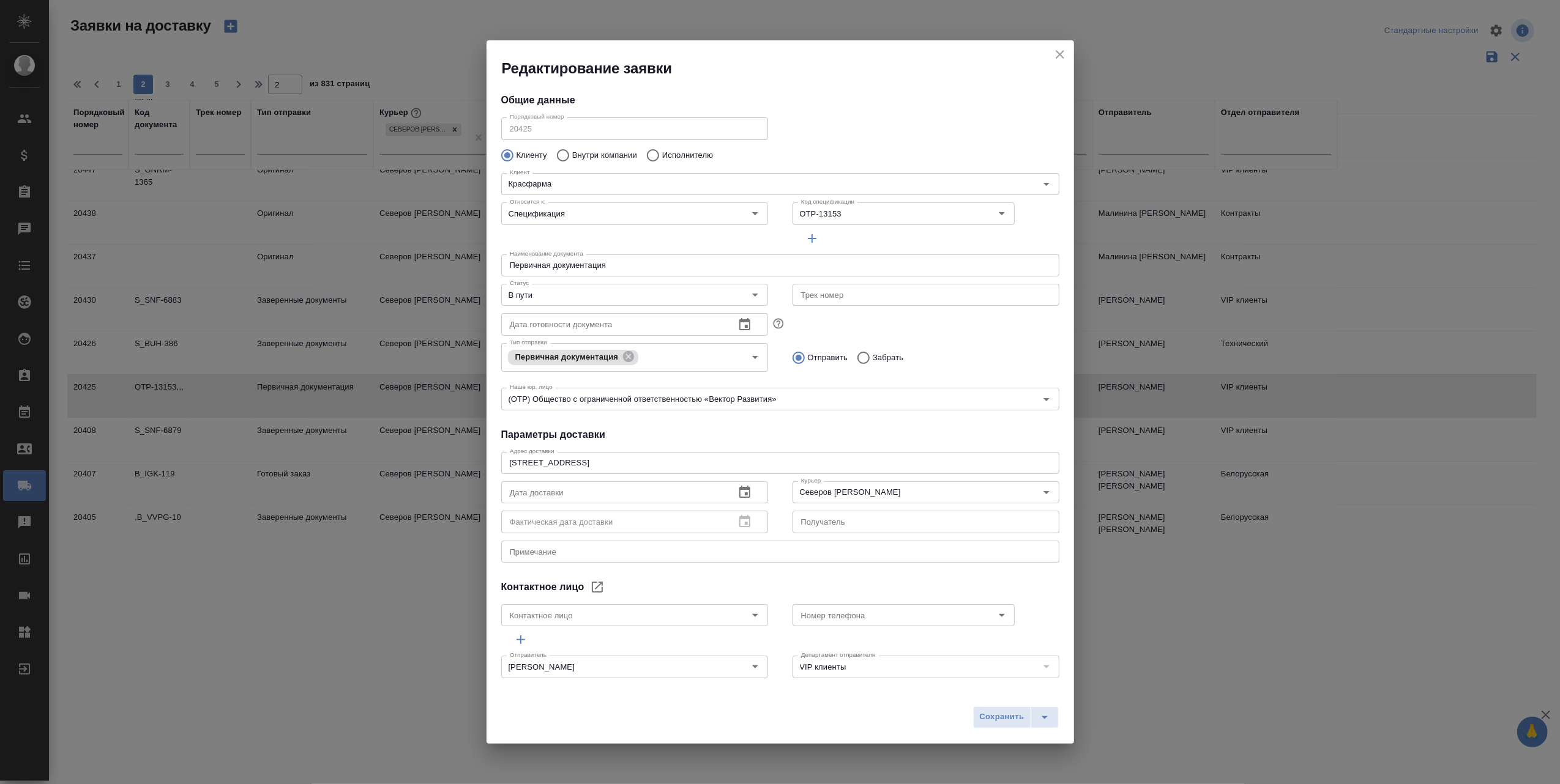
type input "[PERSON_NAME]"
type input "[PHONE_NUMBER]"
click at [740, 489] on icon "button" at bounding box center [744, 492] width 11 height 12
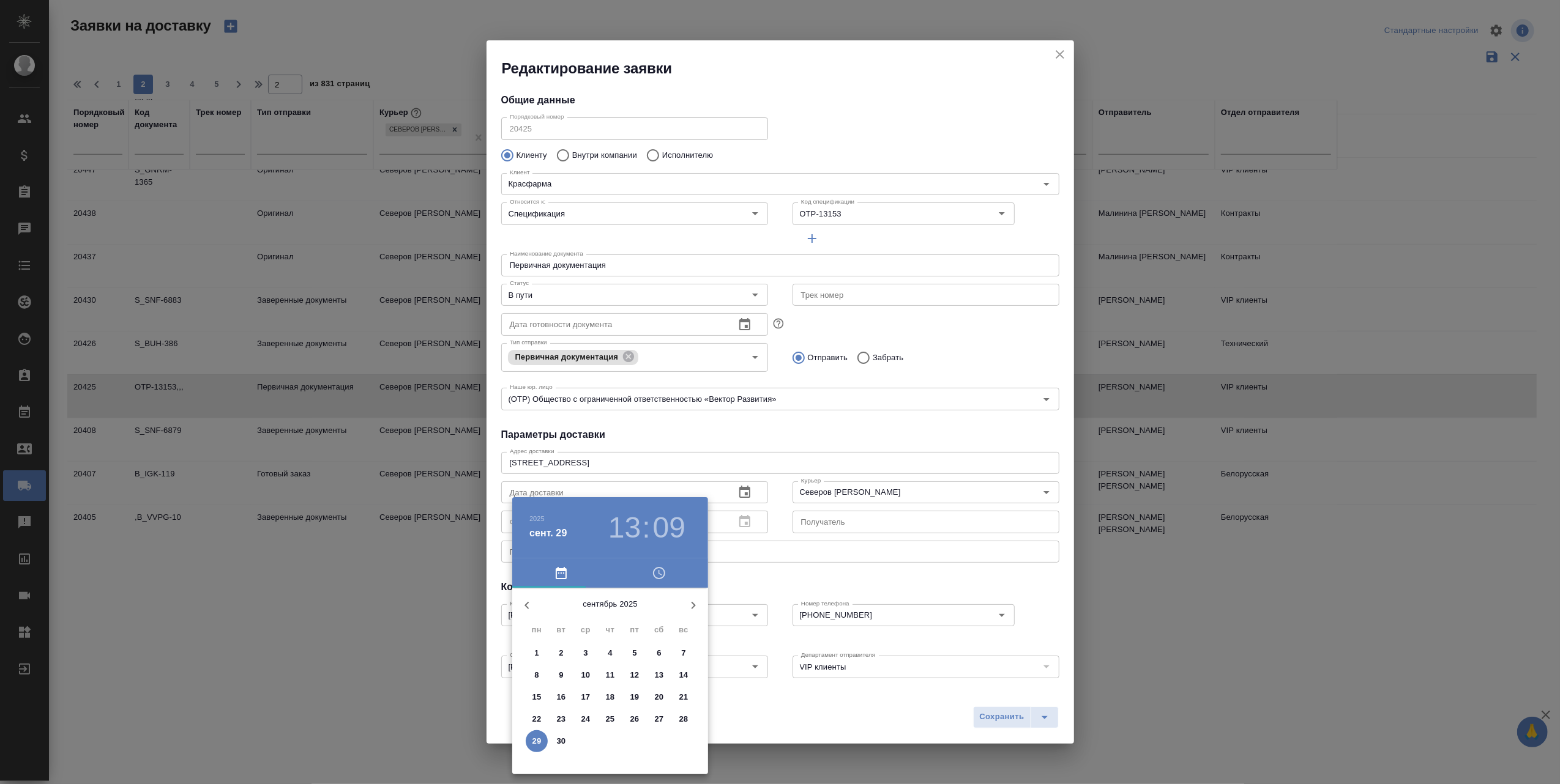
click at [535, 694] on p "15" at bounding box center [537, 697] width 9 height 12
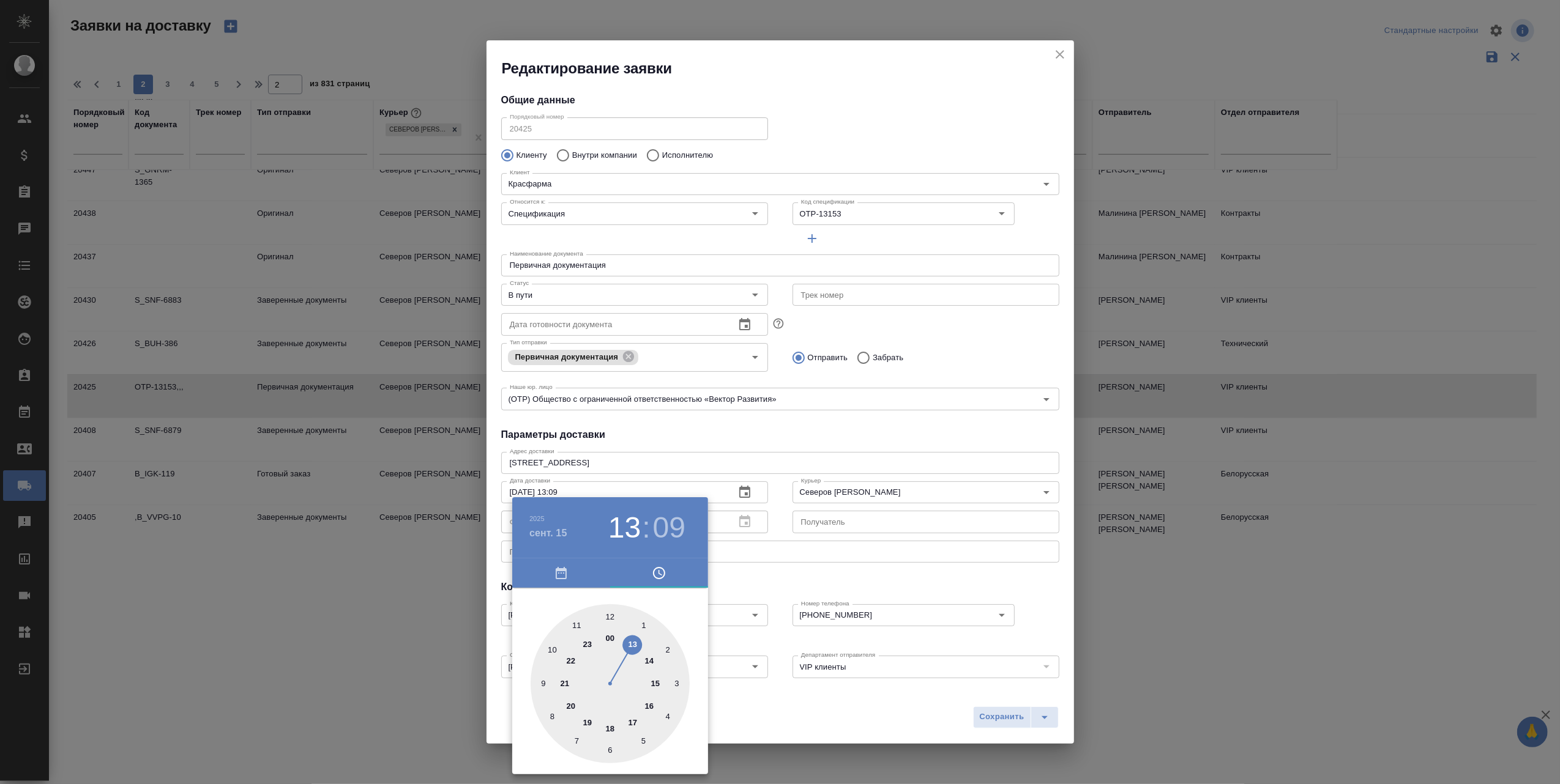
click at [630, 642] on div at bounding box center [610, 683] width 159 height 159
type input "15.09.2025 13:35"
drag, startPoint x: 661, startPoint y: 641, endPoint x: 735, endPoint y: 783, distance: 160.1
click at [572, 746] on div at bounding box center [610, 683] width 159 height 159
click at [738, 723] on div at bounding box center [780, 392] width 1560 height 784
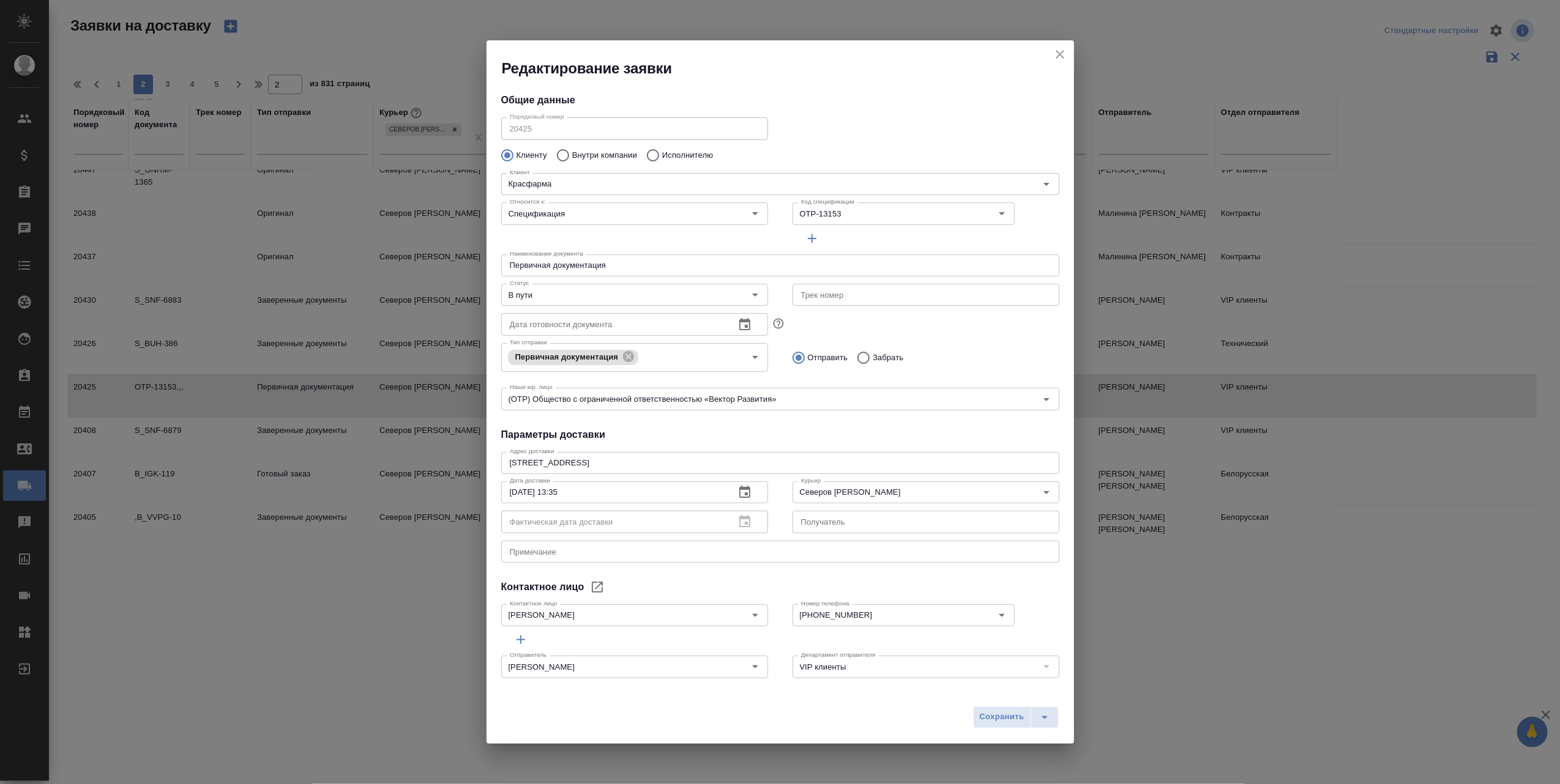
click at [740, 524] on div "Фактическая дата доставки" at bounding box center [634, 522] width 267 height 22
click at [739, 521] on div "Фактическая дата доставки" at bounding box center [634, 522] width 267 height 22
click at [740, 521] on div "Фактическая дата доставки" at bounding box center [634, 522] width 267 height 22
drag, startPoint x: 740, startPoint y: 521, endPoint x: 748, endPoint y: 294, distance: 227.1
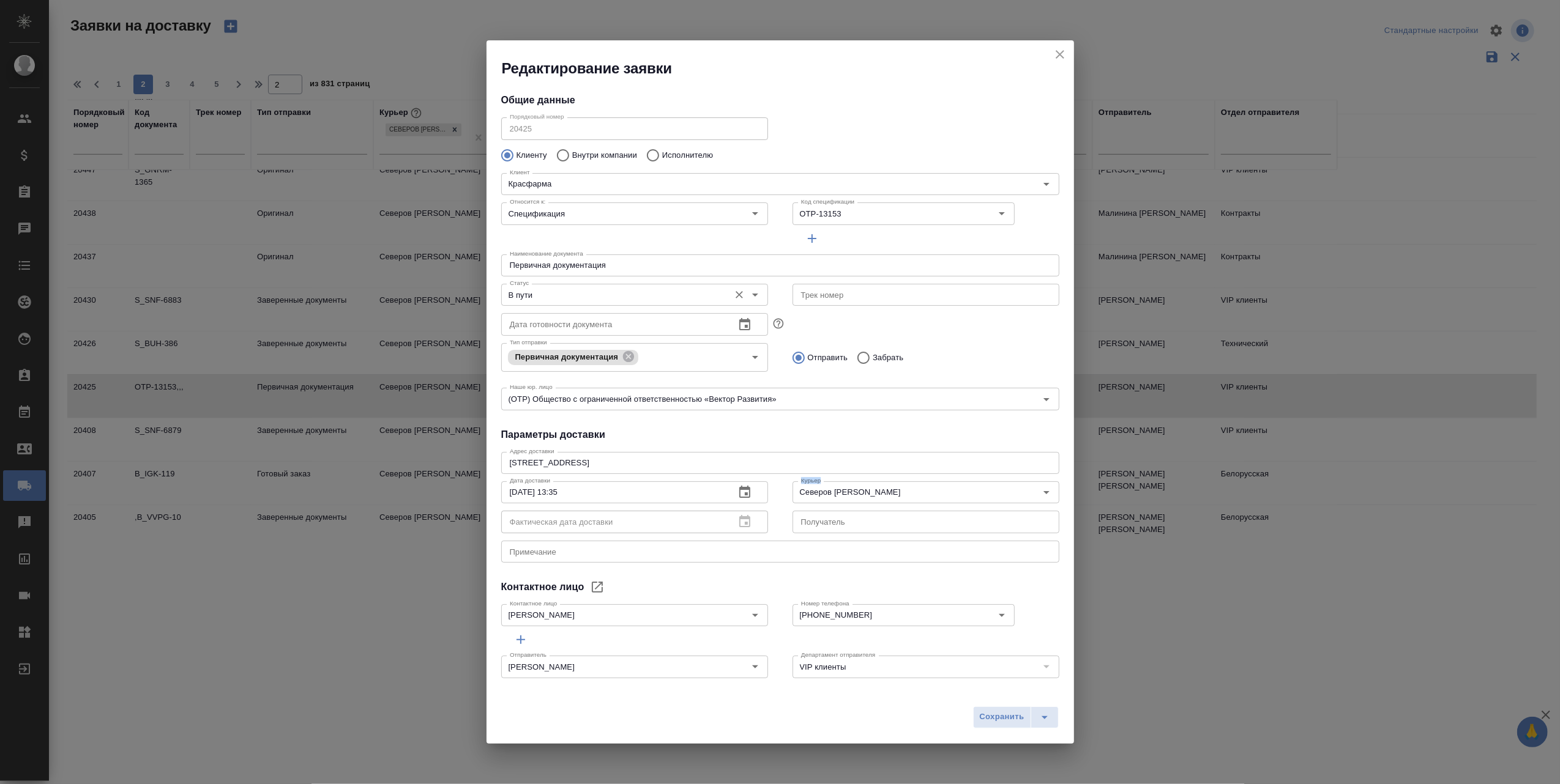
click at [752, 294] on icon "Open" at bounding box center [755, 295] width 6 height 3
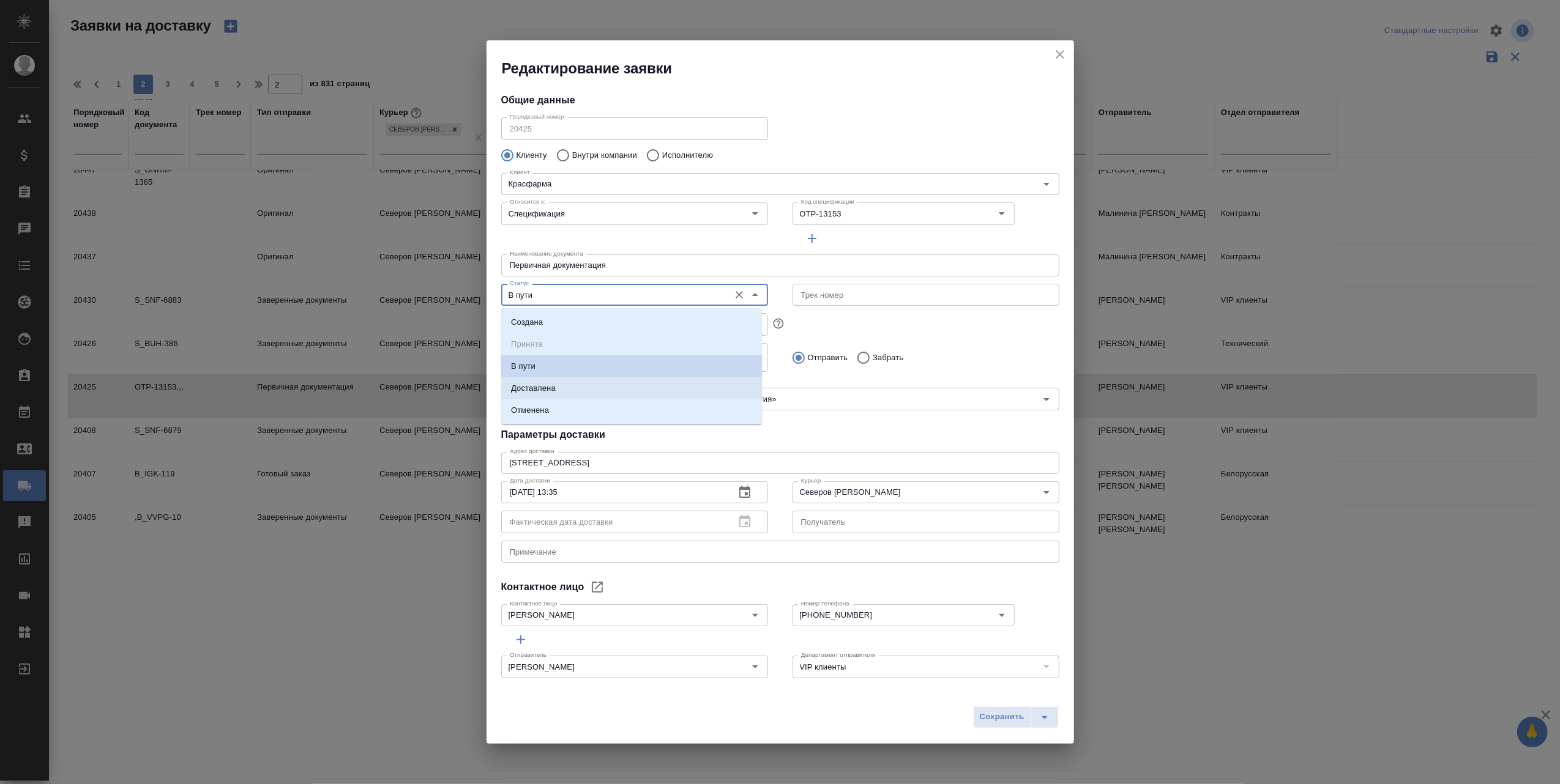
click at [623, 386] on li "Доставлена" at bounding box center [631, 388] width 261 height 22
type input "Доставлена"
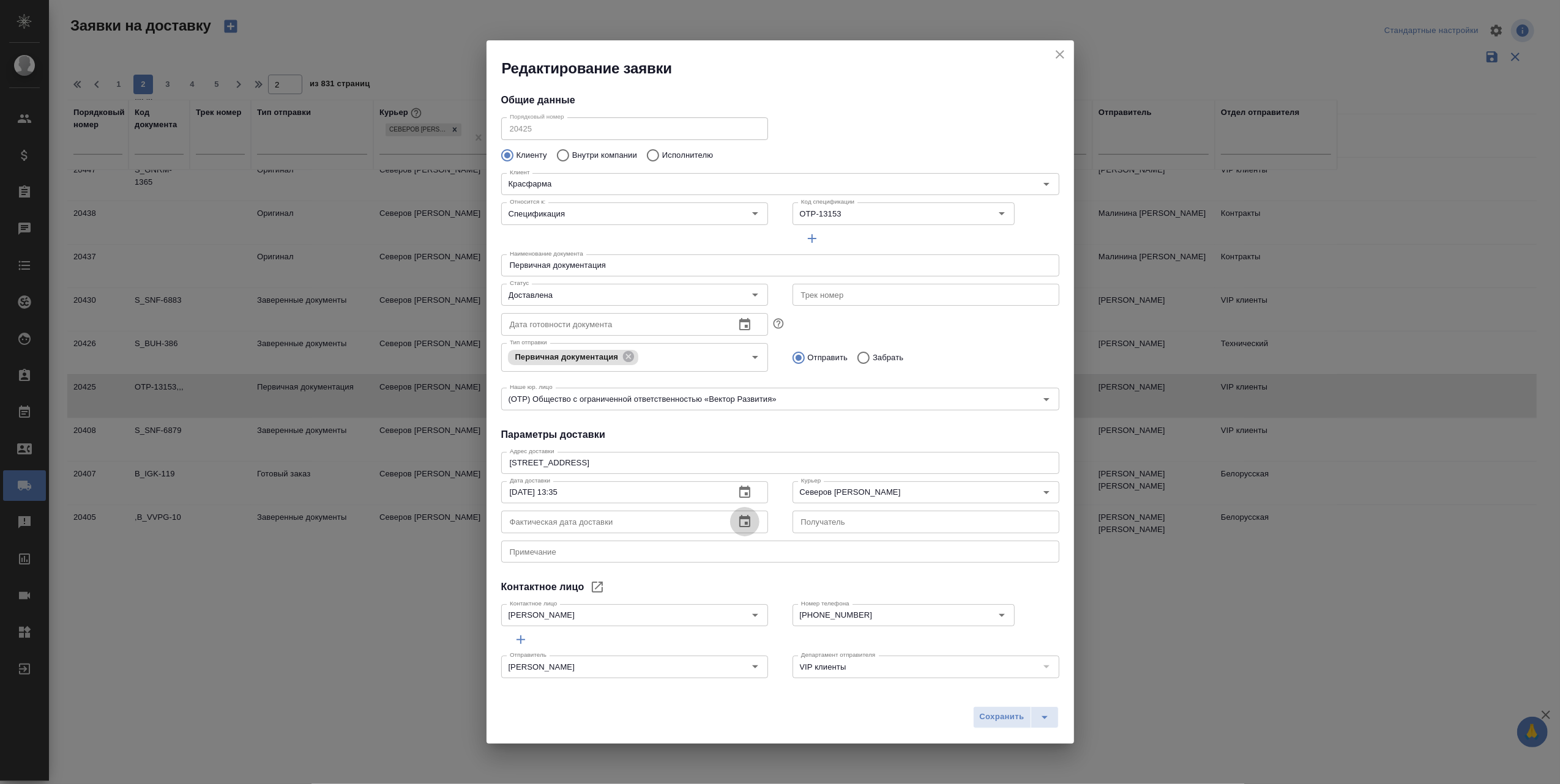
click at [737, 520] on icon "button" at bounding box center [744, 522] width 14 height 14
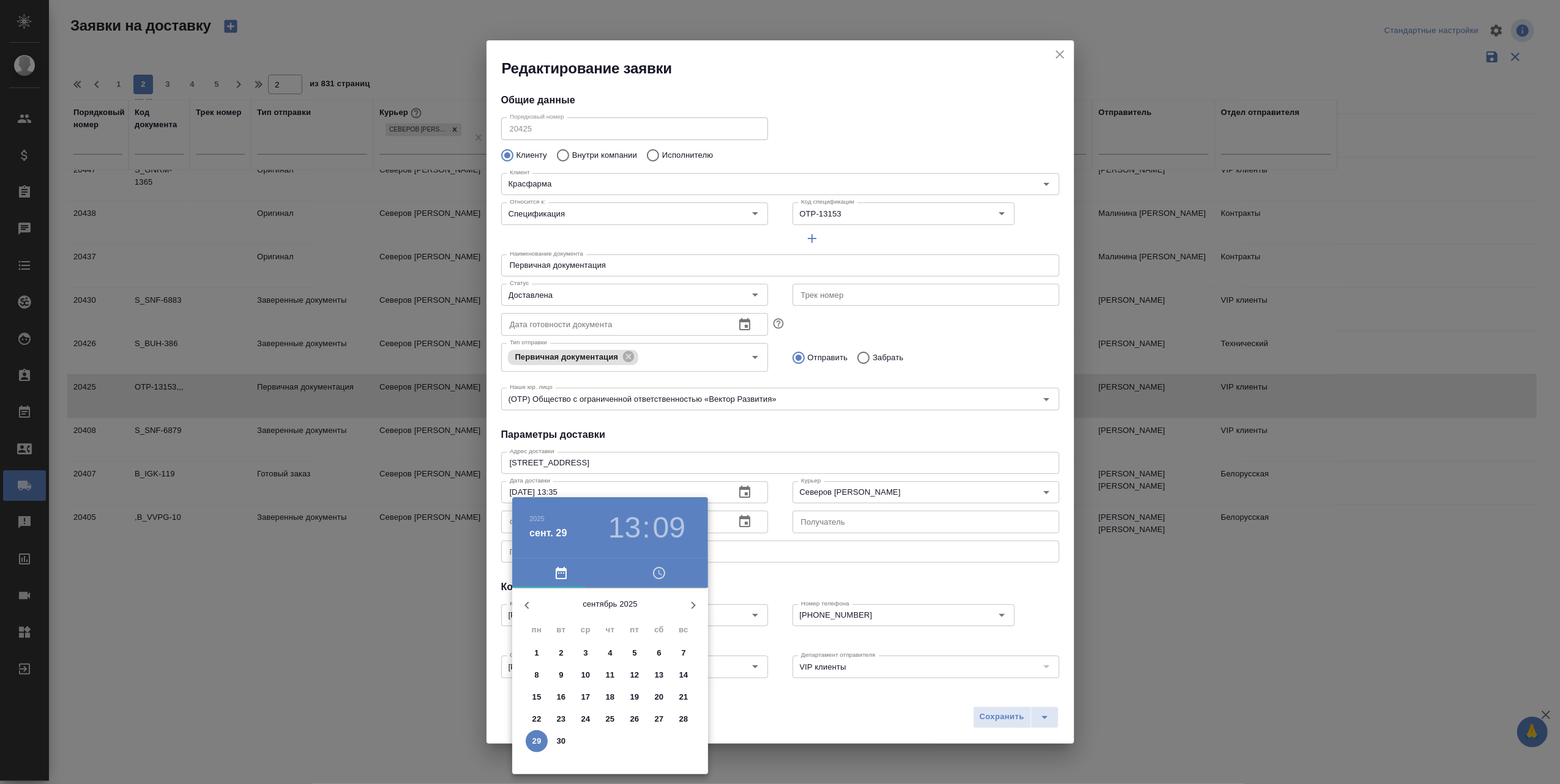
click at [588, 693] on p "17" at bounding box center [586, 697] width 9 height 12
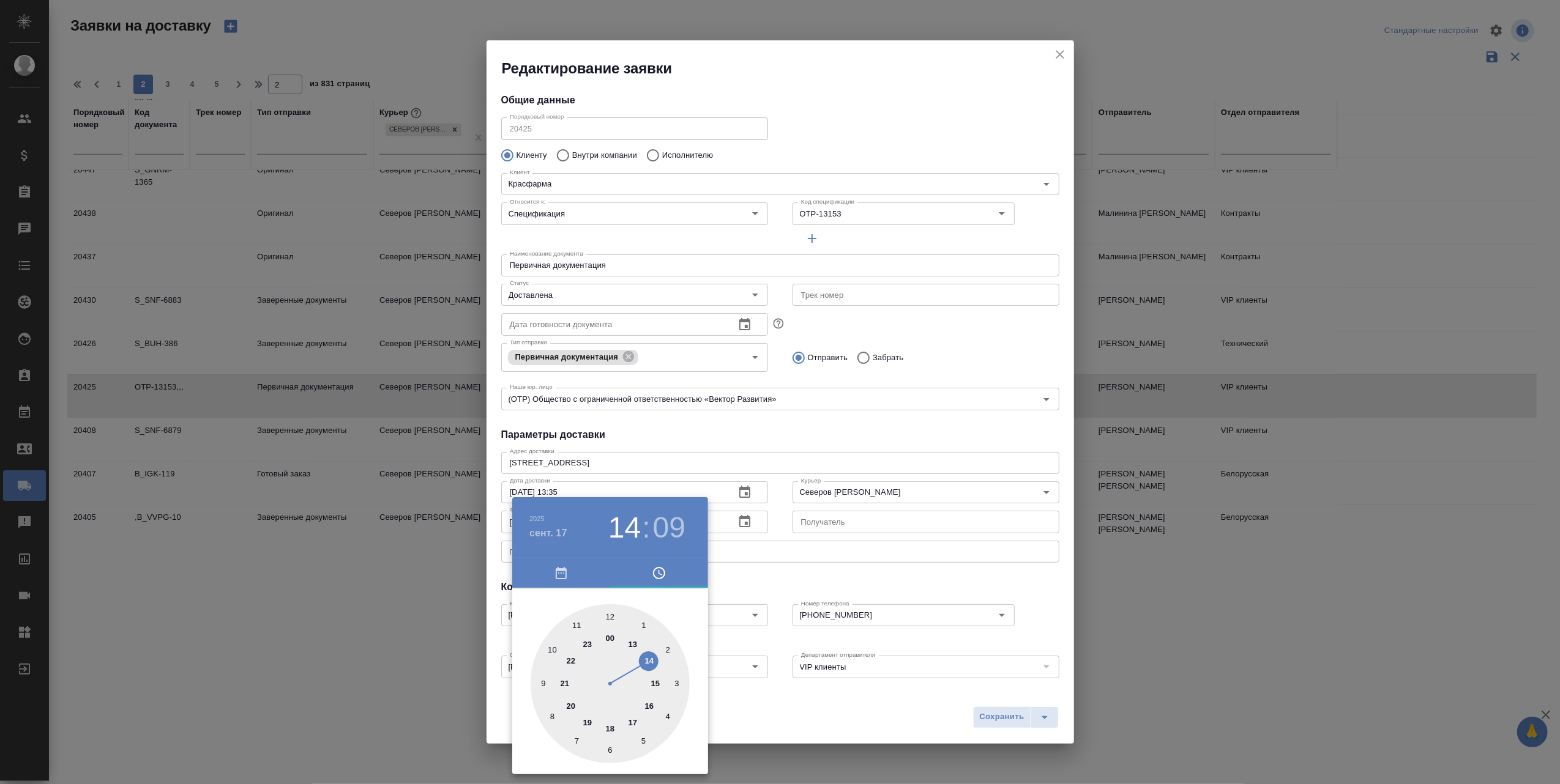
type input "17.09.2025 15:09"
drag, startPoint x: 632, startPoint y: 641, endPoint x: 650, endPoint y: 680, distance: 43.0
click at [650, 680] on div at bounding box center [610, 683] width 159 height 159
click at [995, 717] on div at bounding box center [780, 392] width 1560 height 784
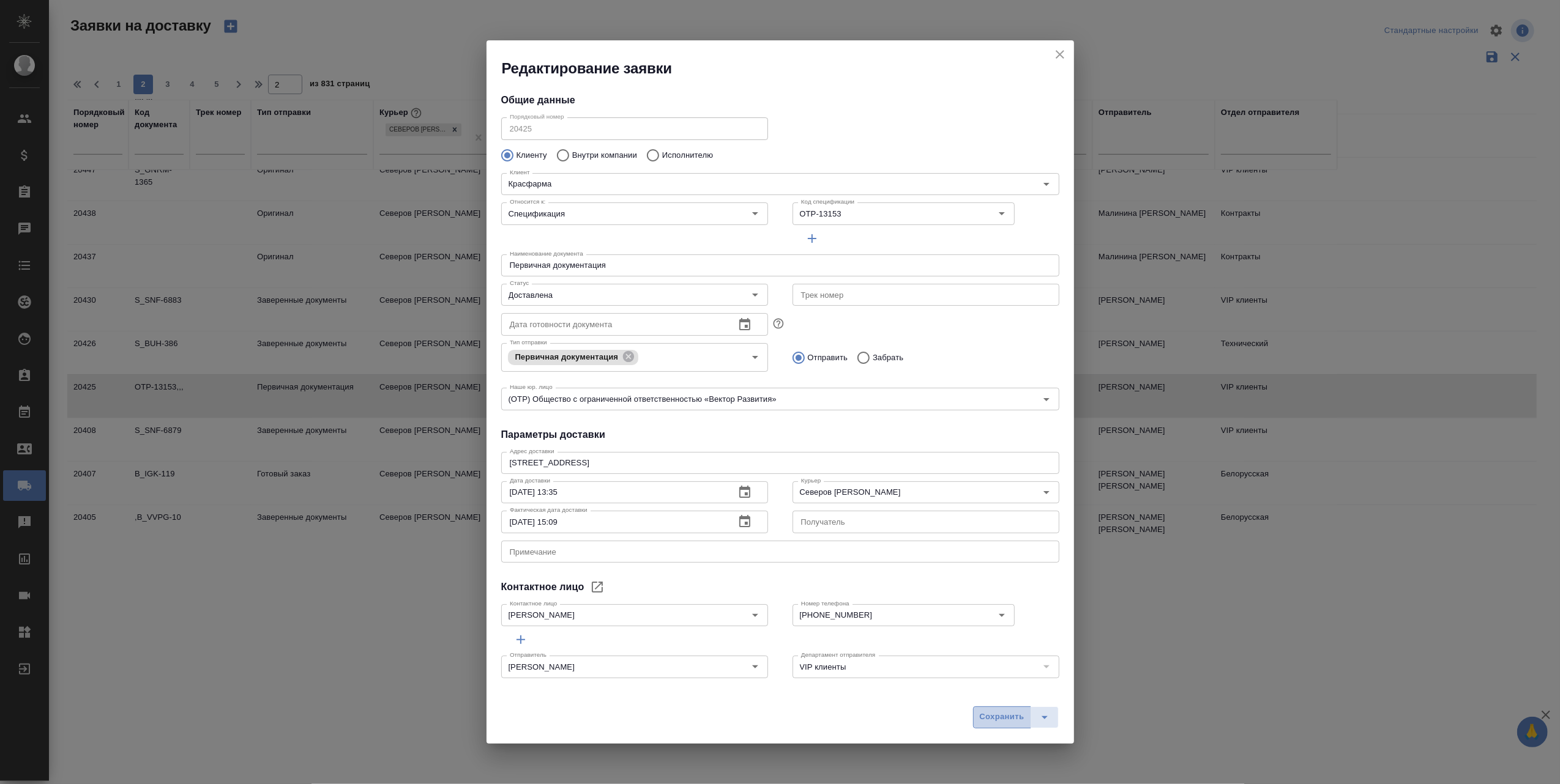
click at [992, 717] on span "Сохранить" at bounding box center [1002, 717] width 44 height 14
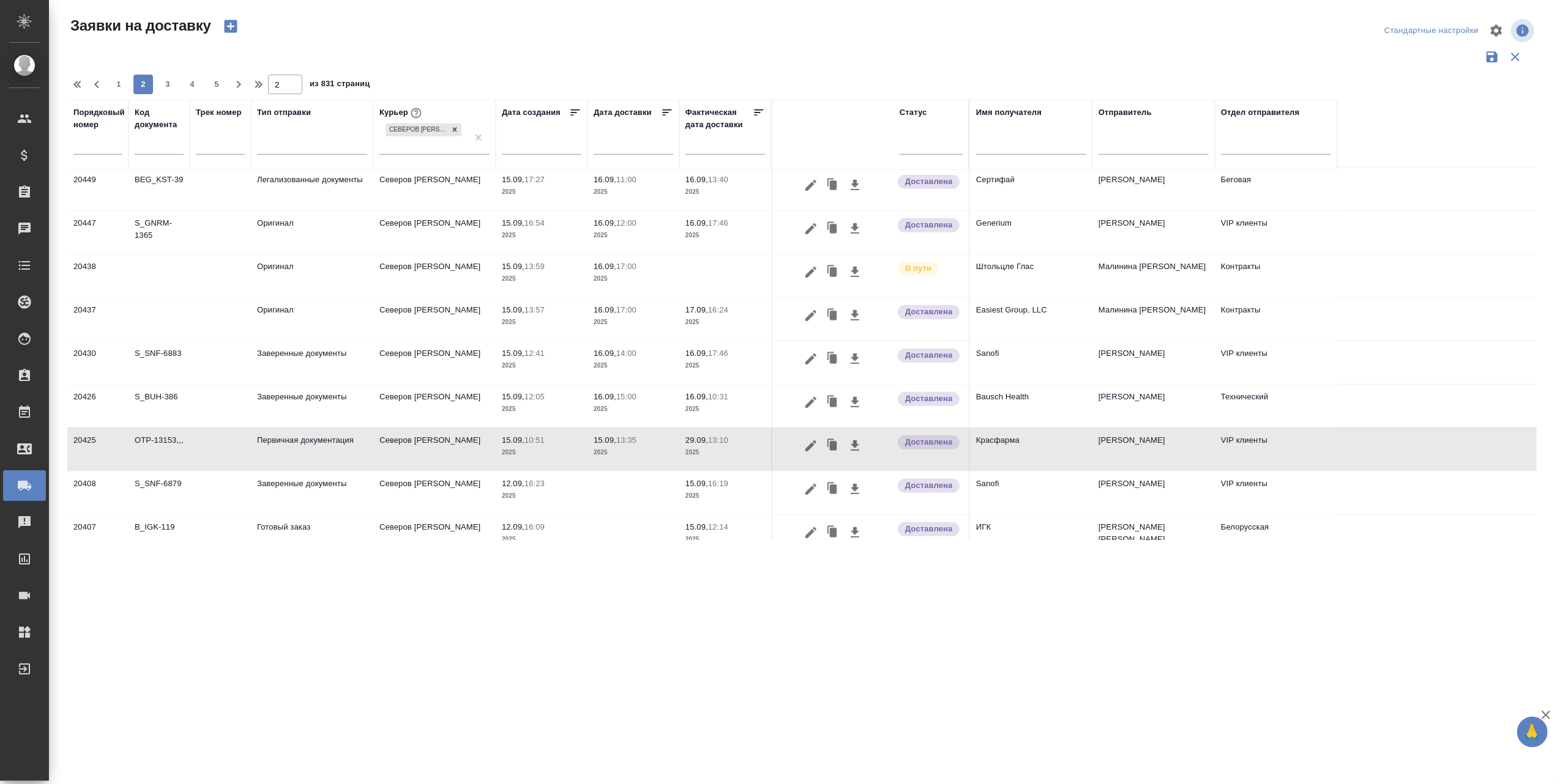
scroll to position [688, 0]
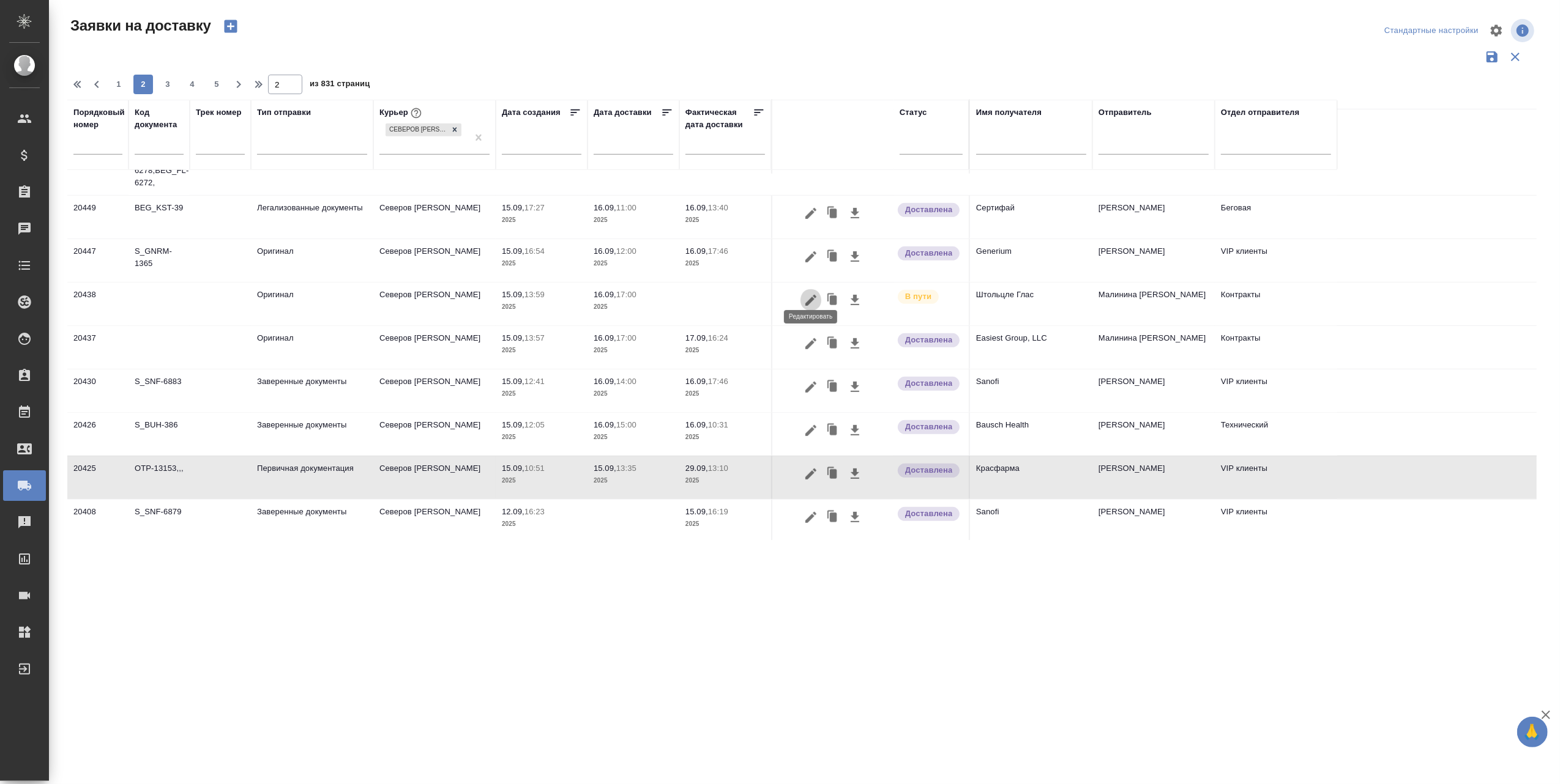
click at [810, 293] on icon "button" at bounding box center [810, 300] width 14 height 14
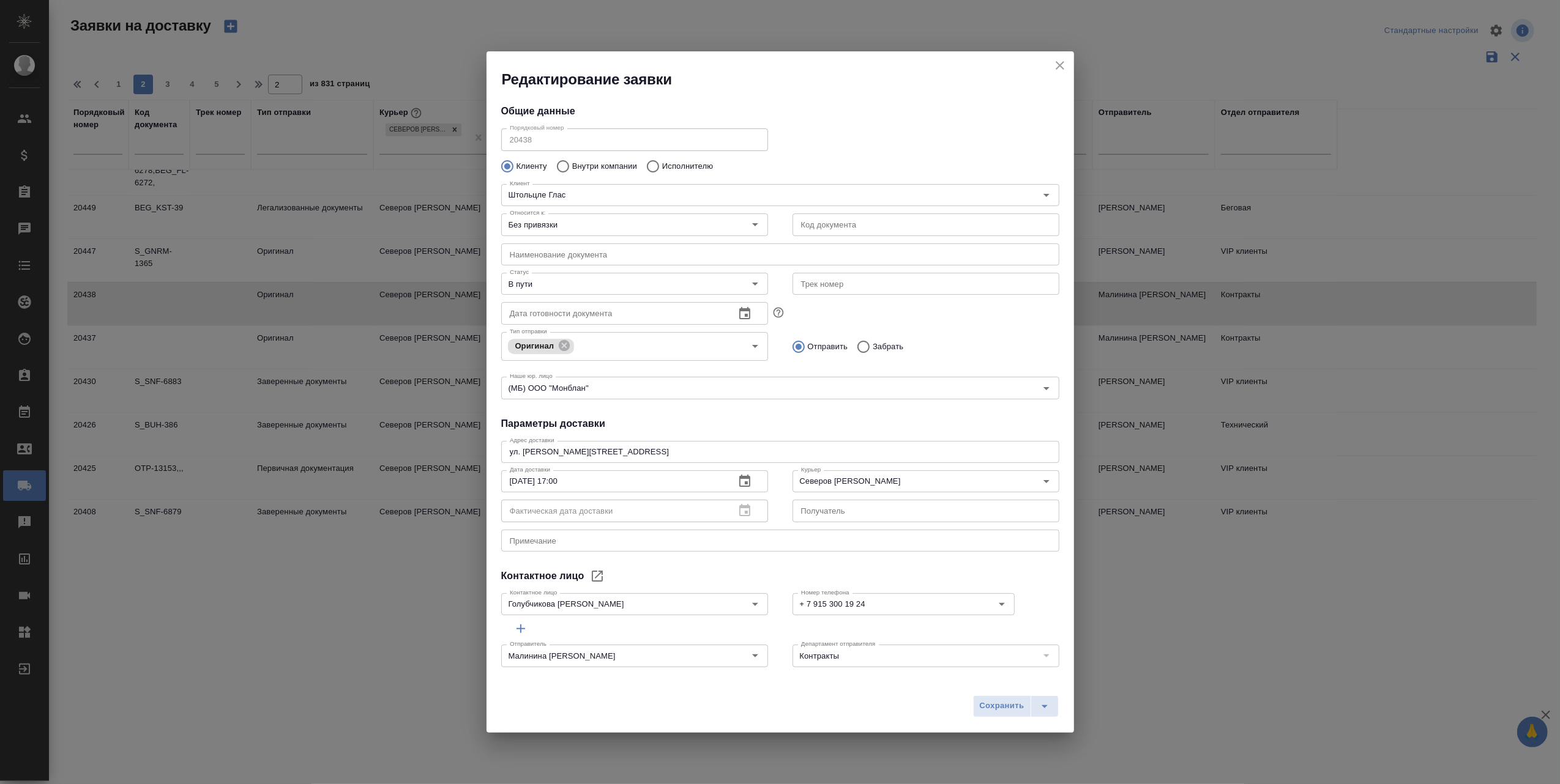
type input "Голубчикова Елена"
type input "+ 7 915 300 19 24"
click at [752, 282] on icon "Open" at bounding box center [755, 284] width 6 height 3
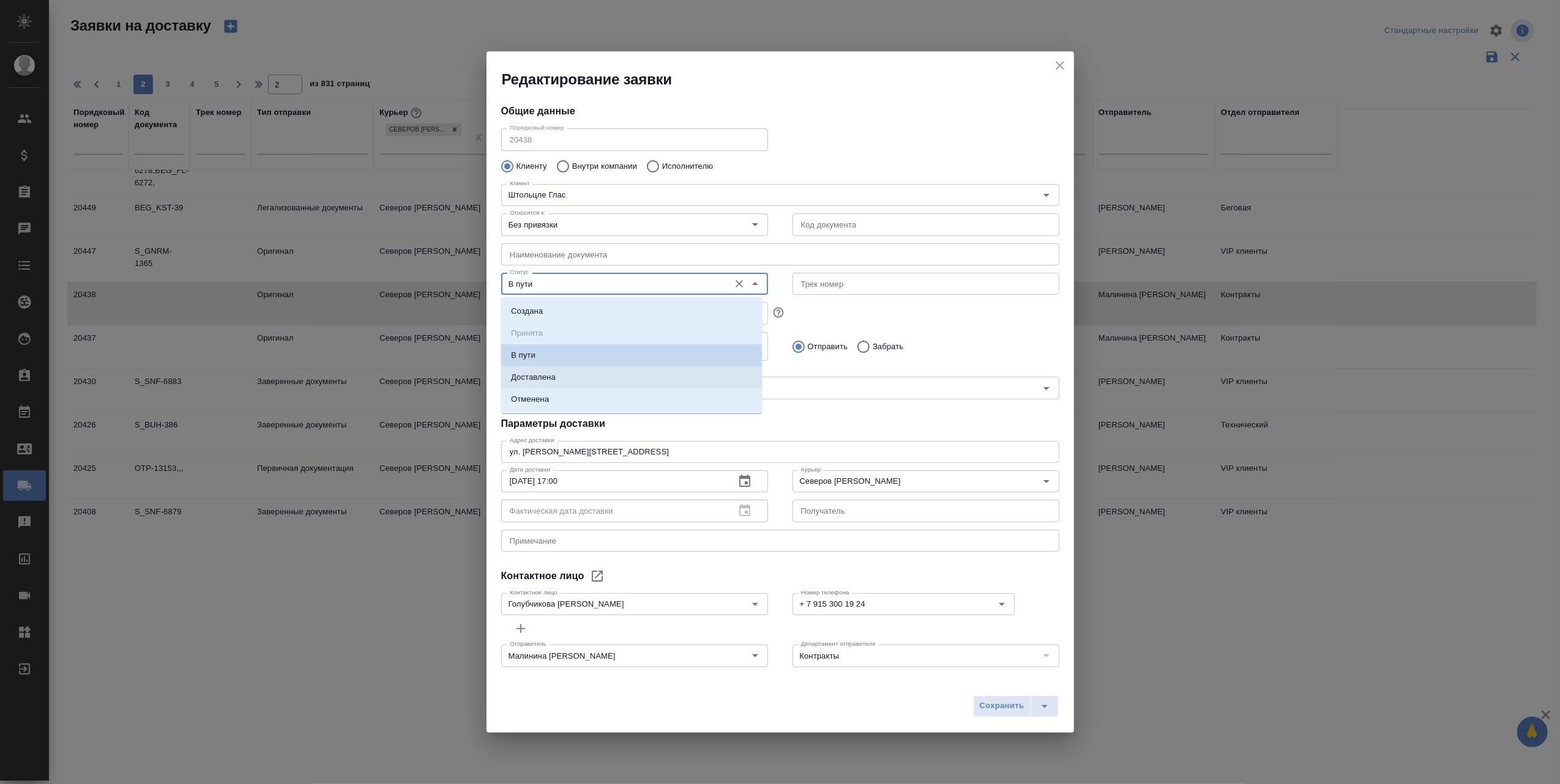
click at [608, 375] on li "Доставлена" at bounding box center [631, 377] width 261 height 22
type input "Доставлена"
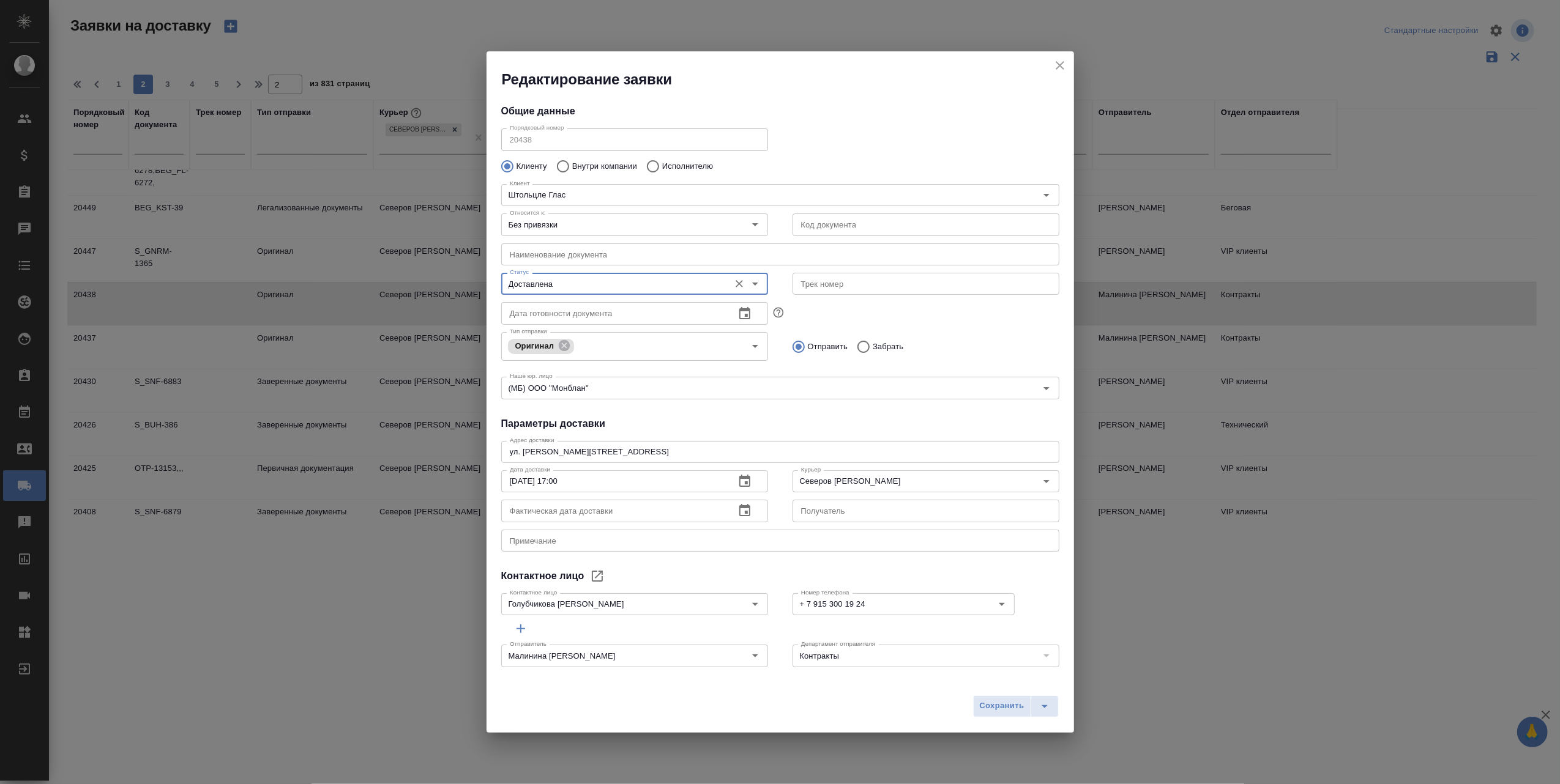
click at [737, 512] on icon "button" at bounding box center [744, 511] width 14 height 14
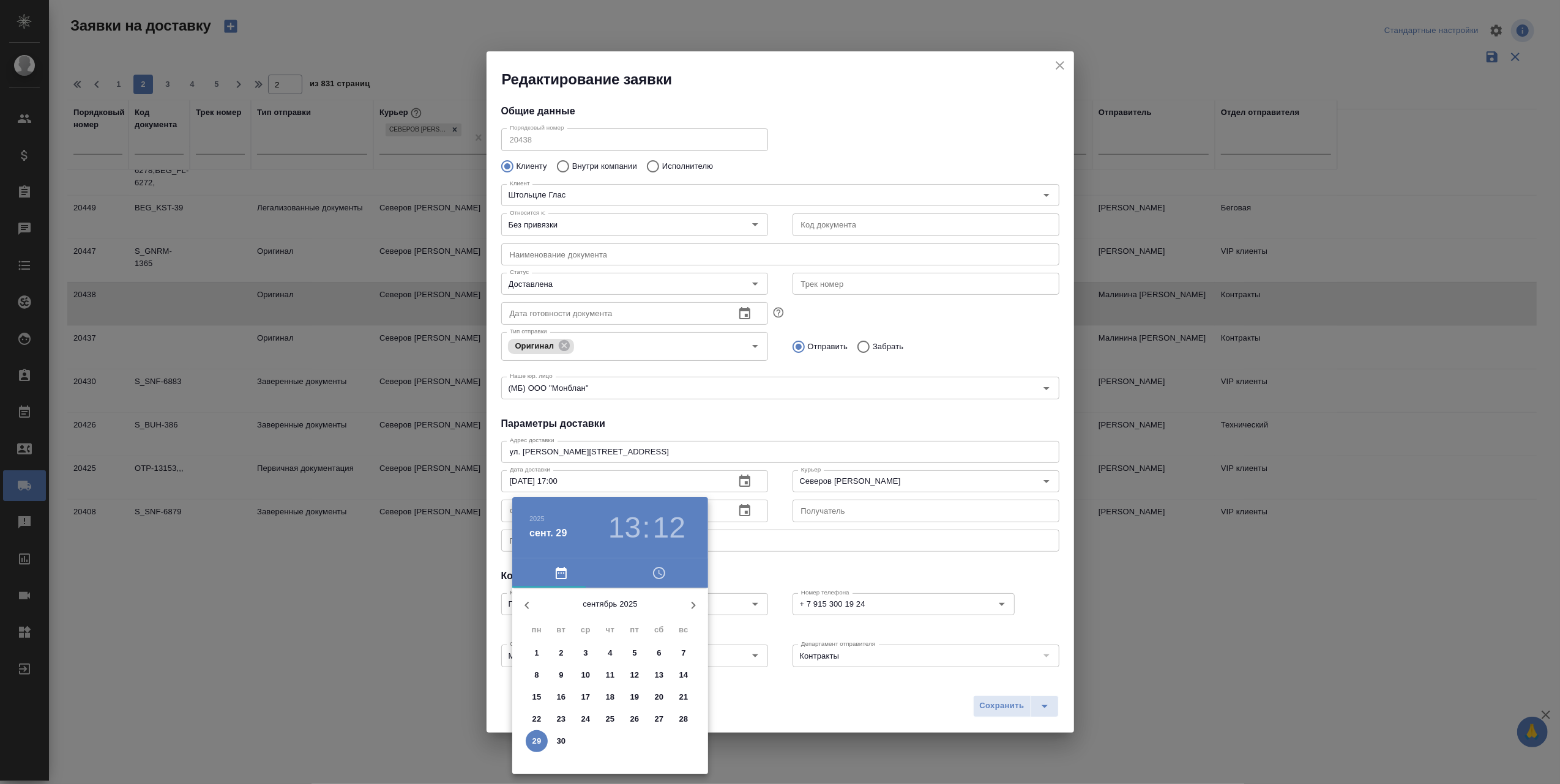
click at [588, 696] on p "17" at bounding box center [586, 697] width 9 height 12
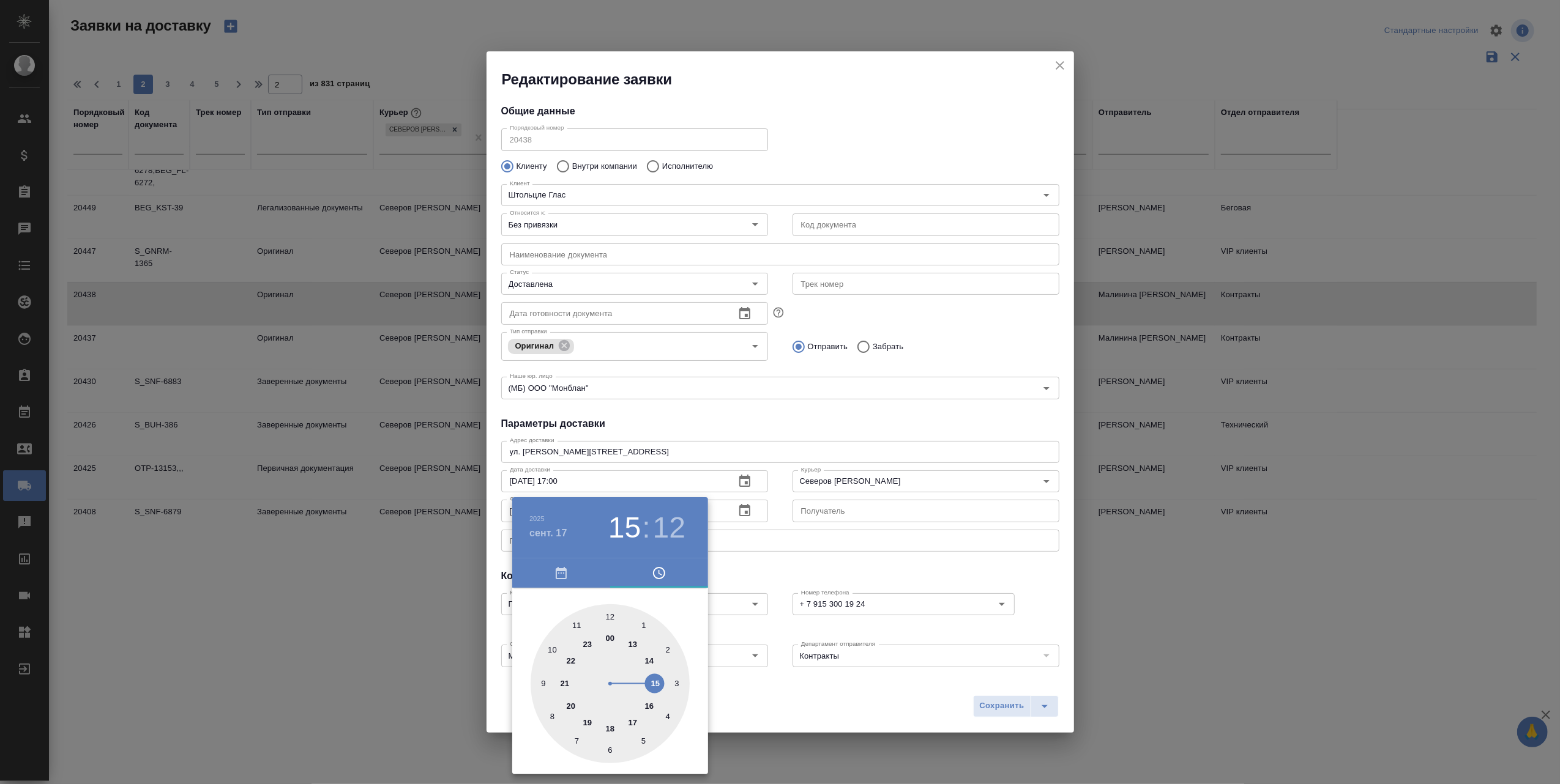
type input "17.09.2025 16:12"
drag, startPoint x: 628, startPoint y: 640, endPoint x: 640, endPoint y: 704, distance: 65.1
click at [640, 704] on div at bounding box center [610, 683] width 159 height 159
click at [997, 703] on div at bounding box center [780, 392] width 1560 height 784
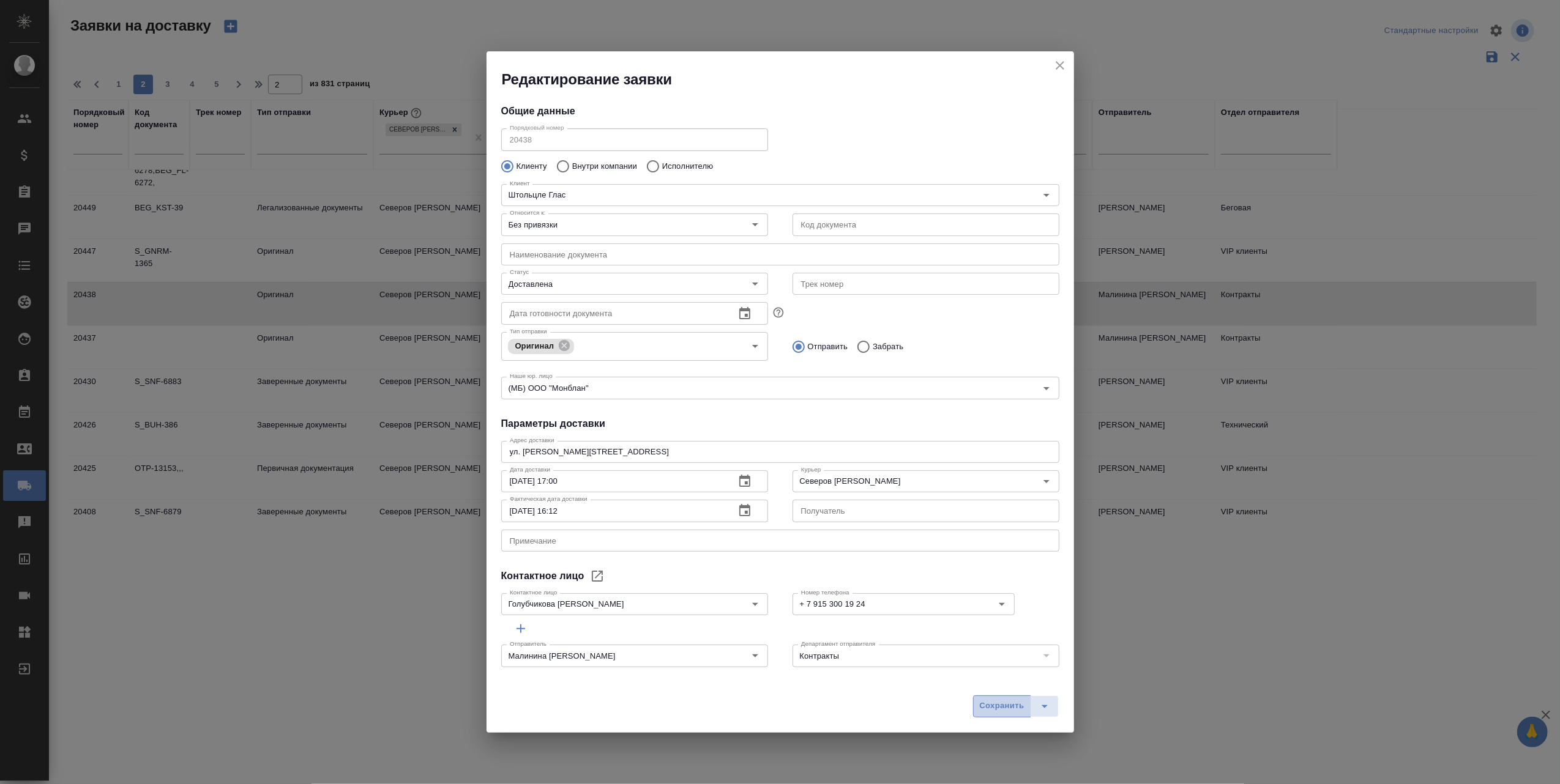
click at [996, 703] on span "Сохранить" at bounding box center [1002, 706] width 44 height 14
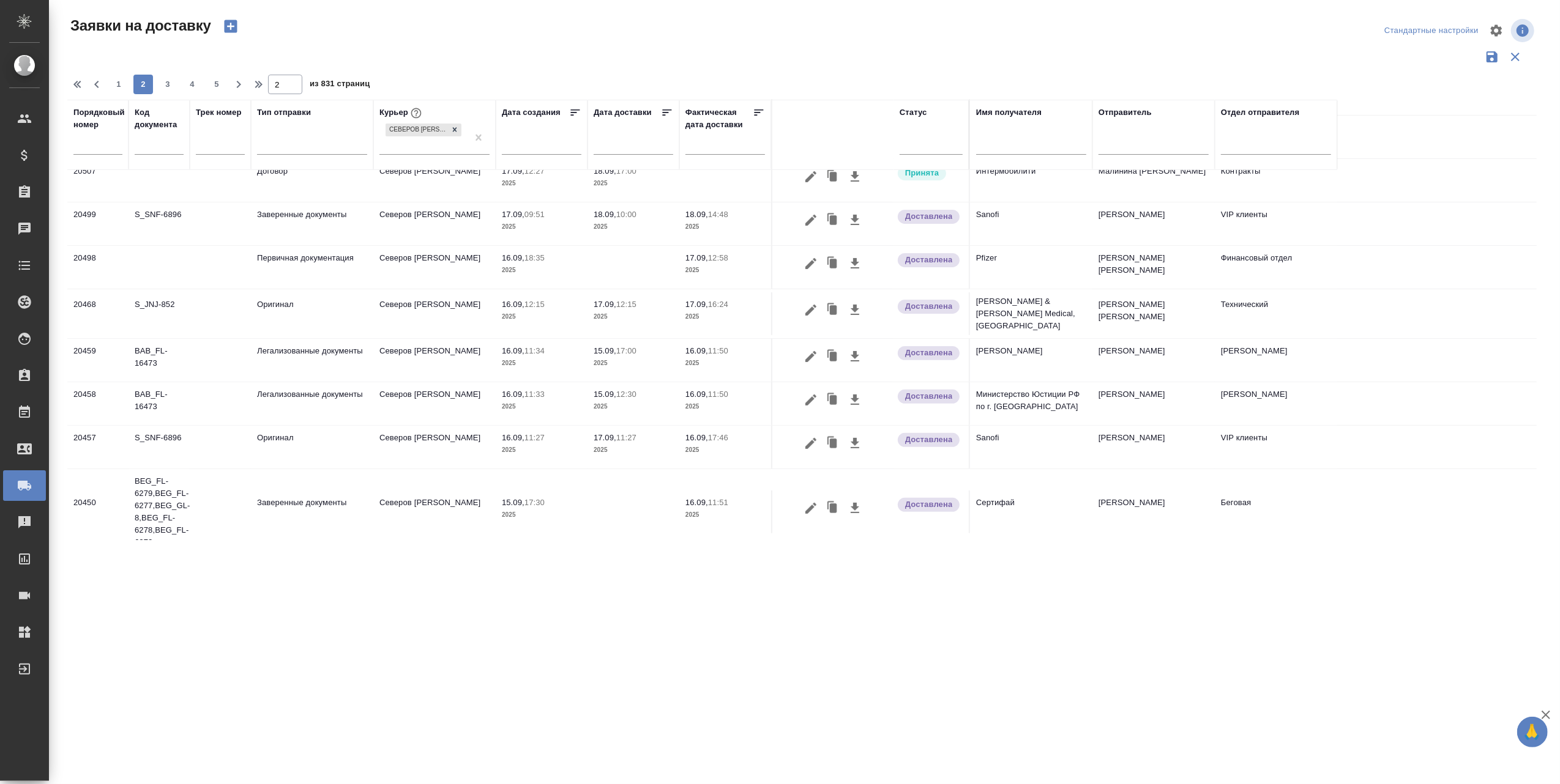
scroll to position [280, 0]
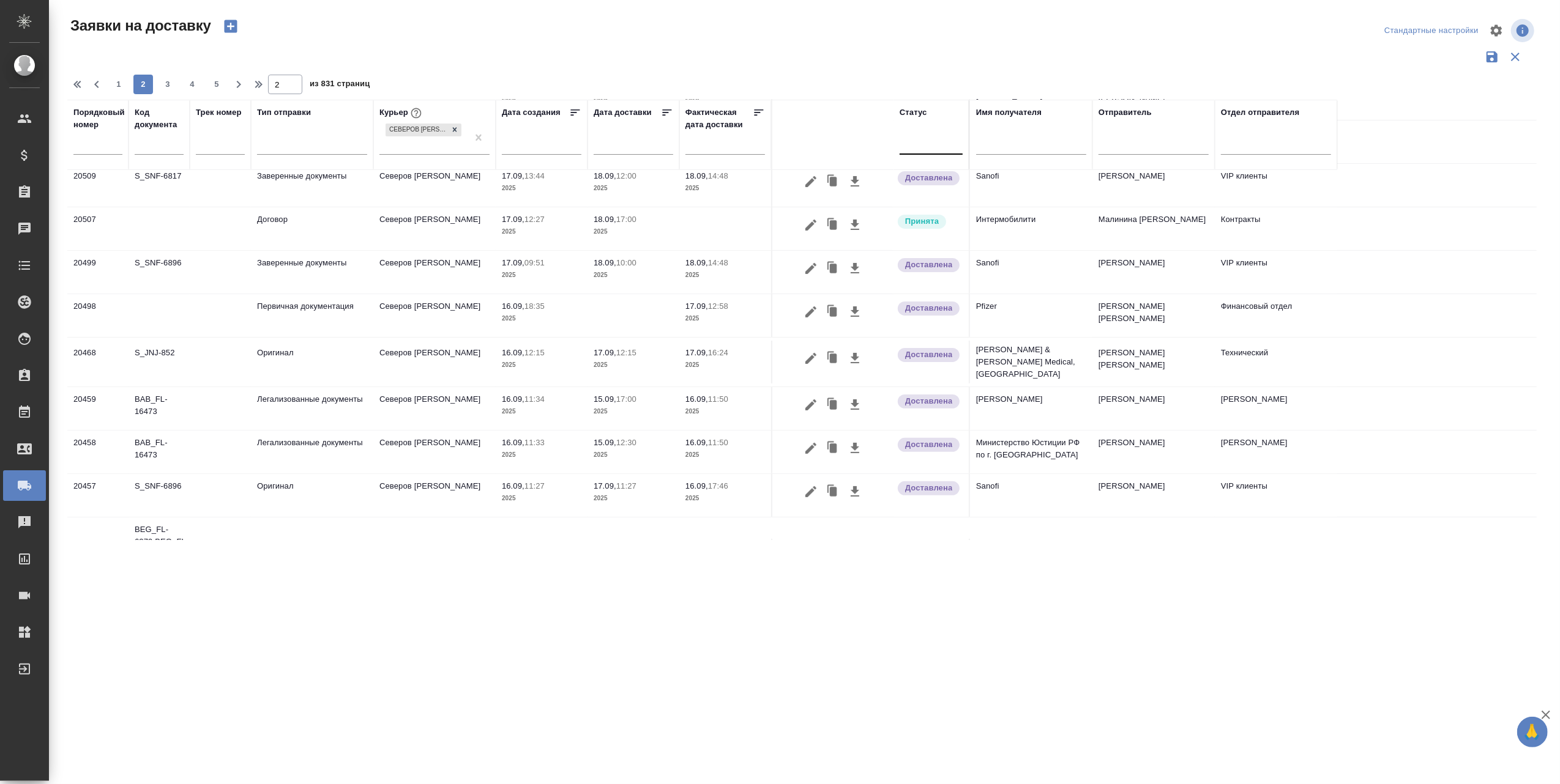
click at [929, 141] on div at bounding box center [931, 142] width 63 height 18
click at [1004, 203] on div "Принята" at bounding box center [1067, 204] width 184 height 22
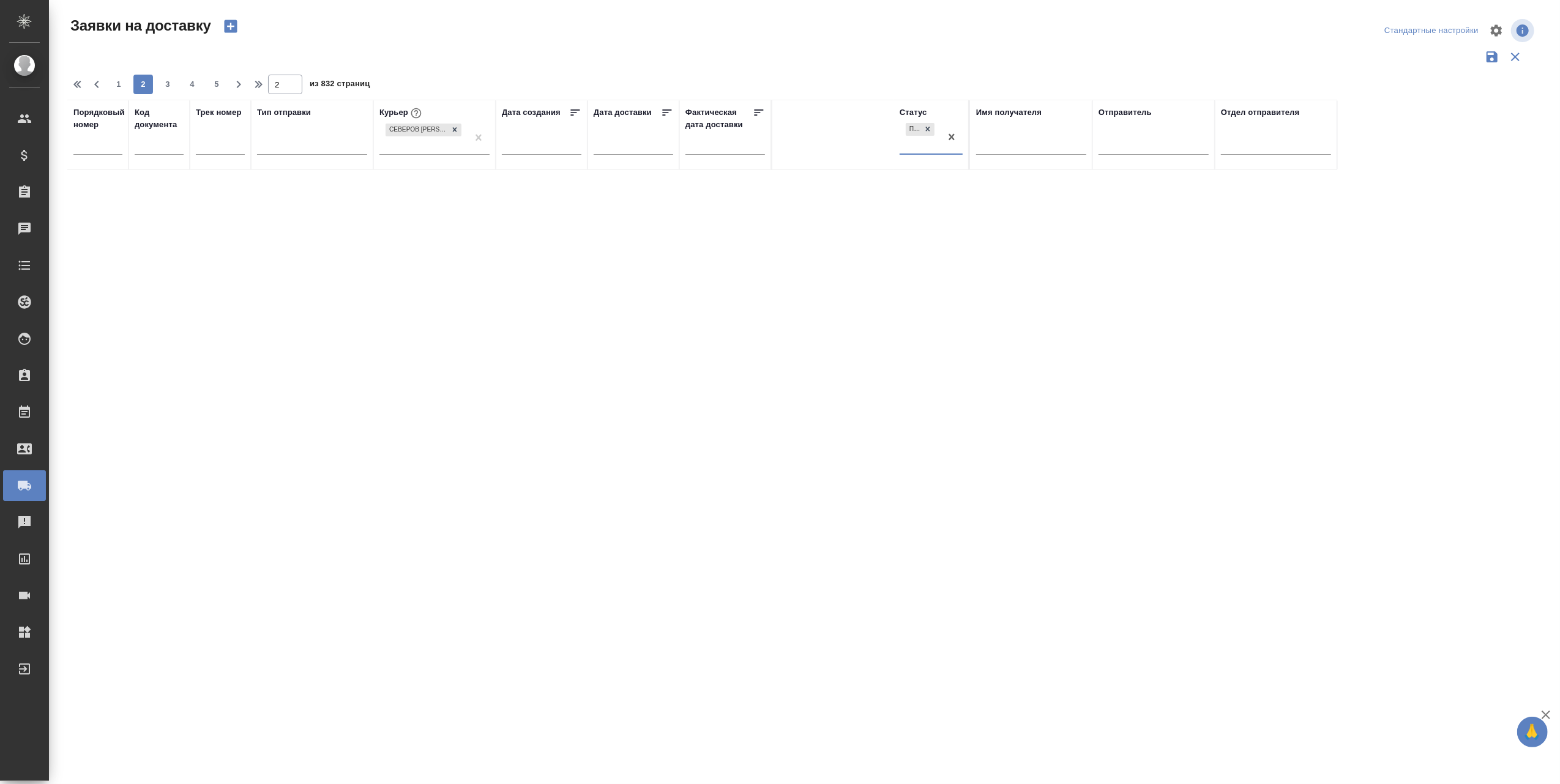
scroll to position [0, 0]
click at [927, 126] on icon at bounding box center [927, 129] width 9 height 9
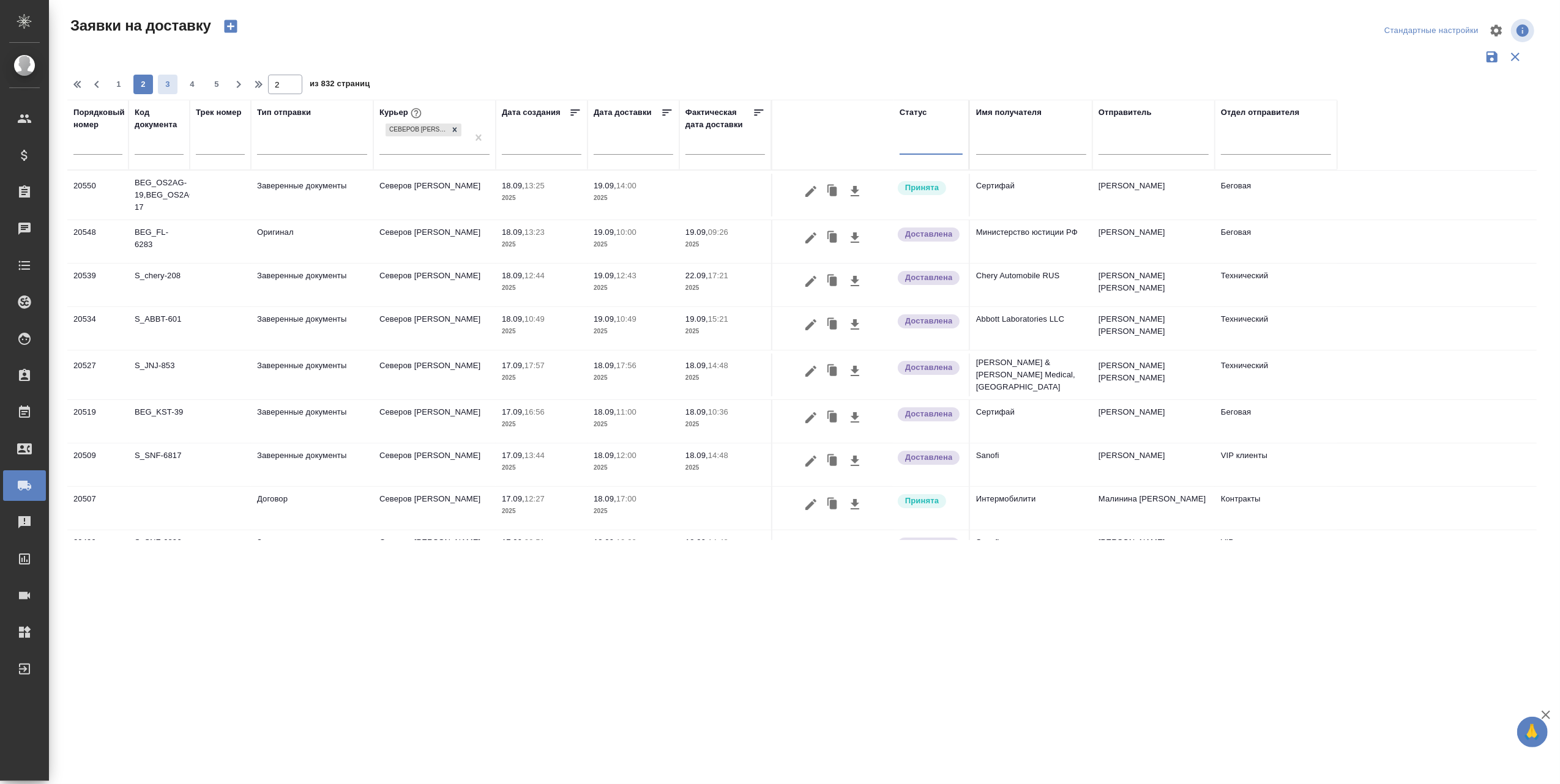
click at [165, 88] on span "3" at bounding box center [167, 84] width 20 height 12
type input "3"
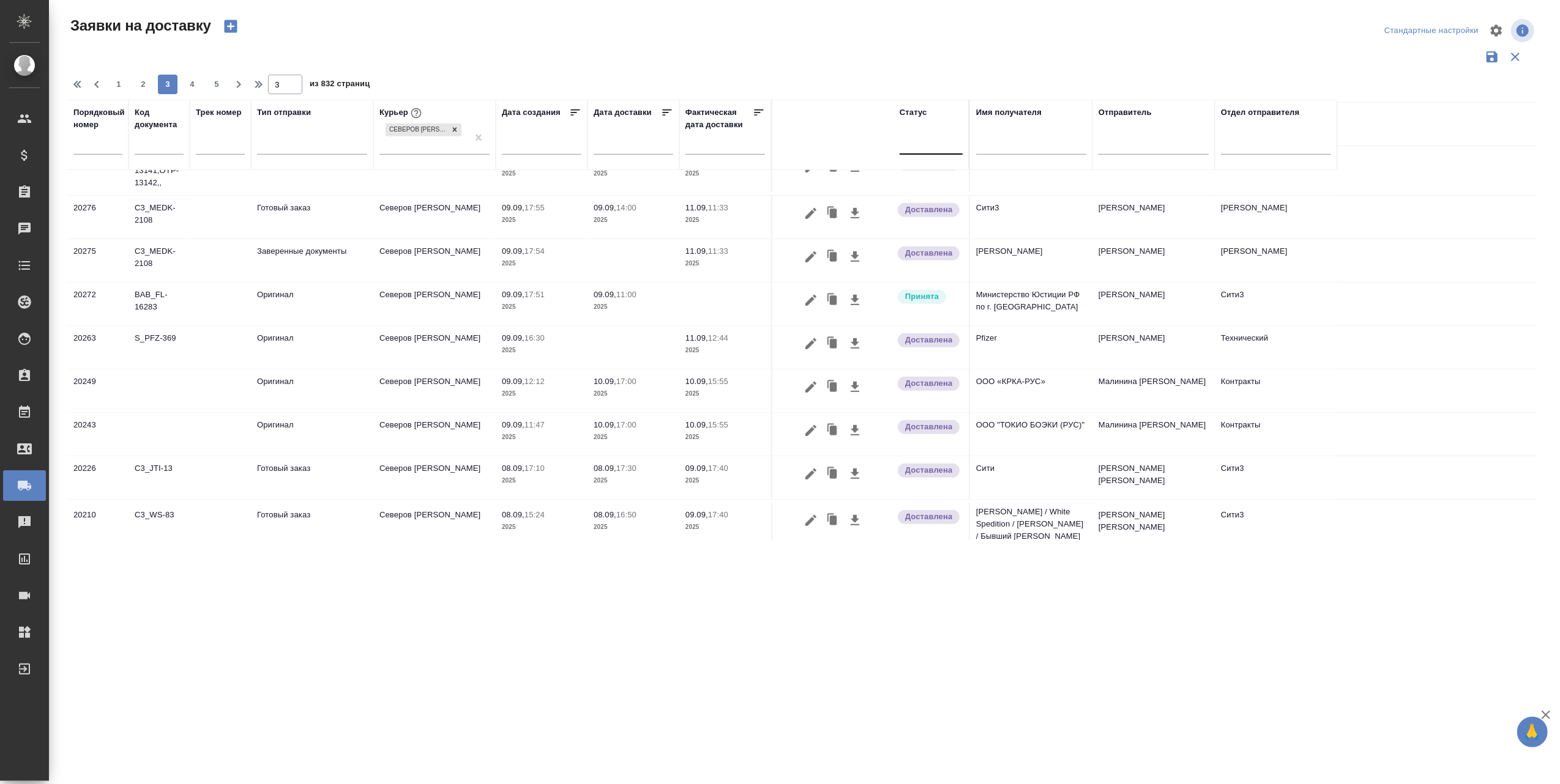
scroll to position [630, 0]
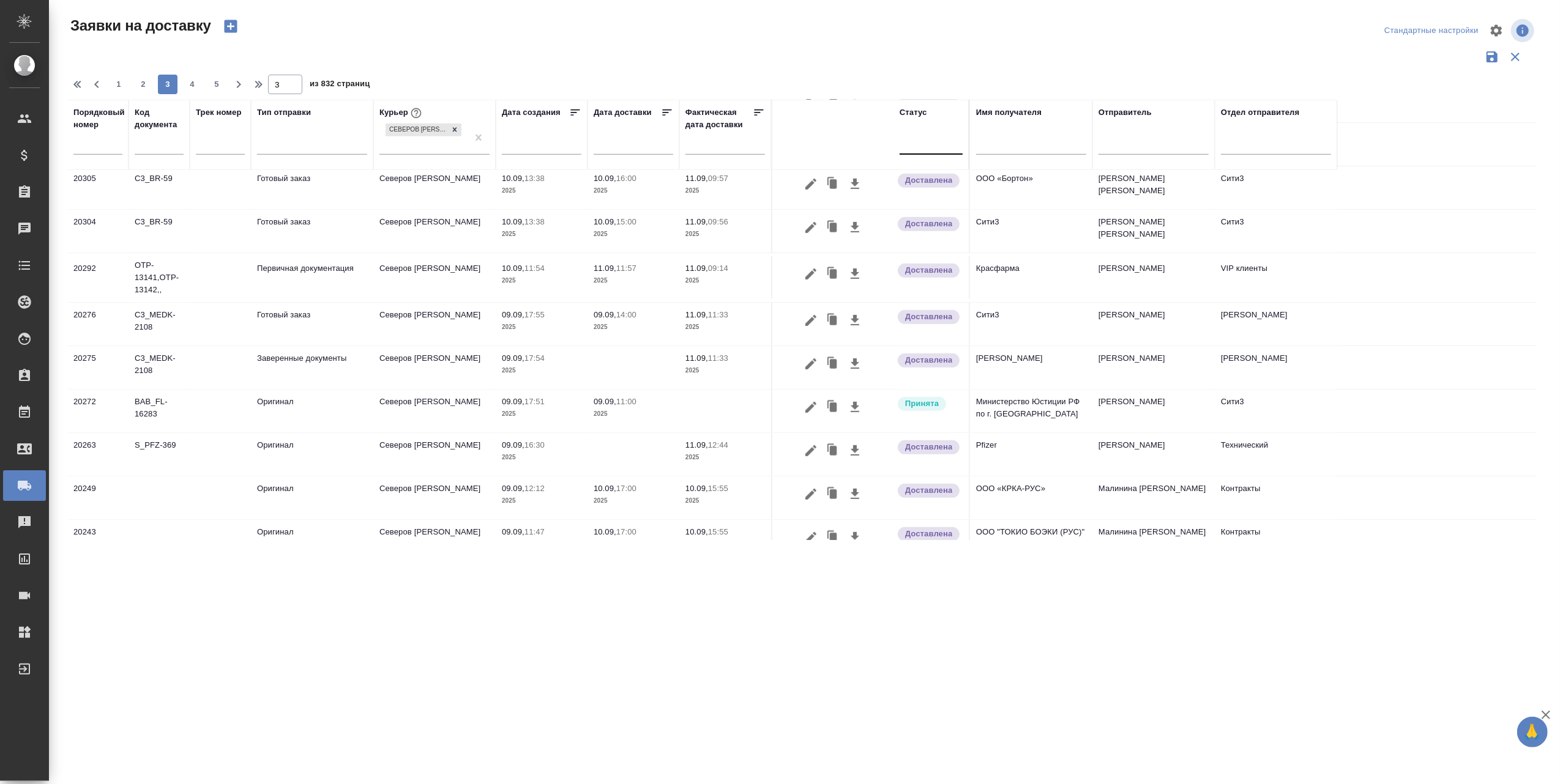
click at [615, 403] on p "09.09," at bounding box center [604, 401] width 23 height 9
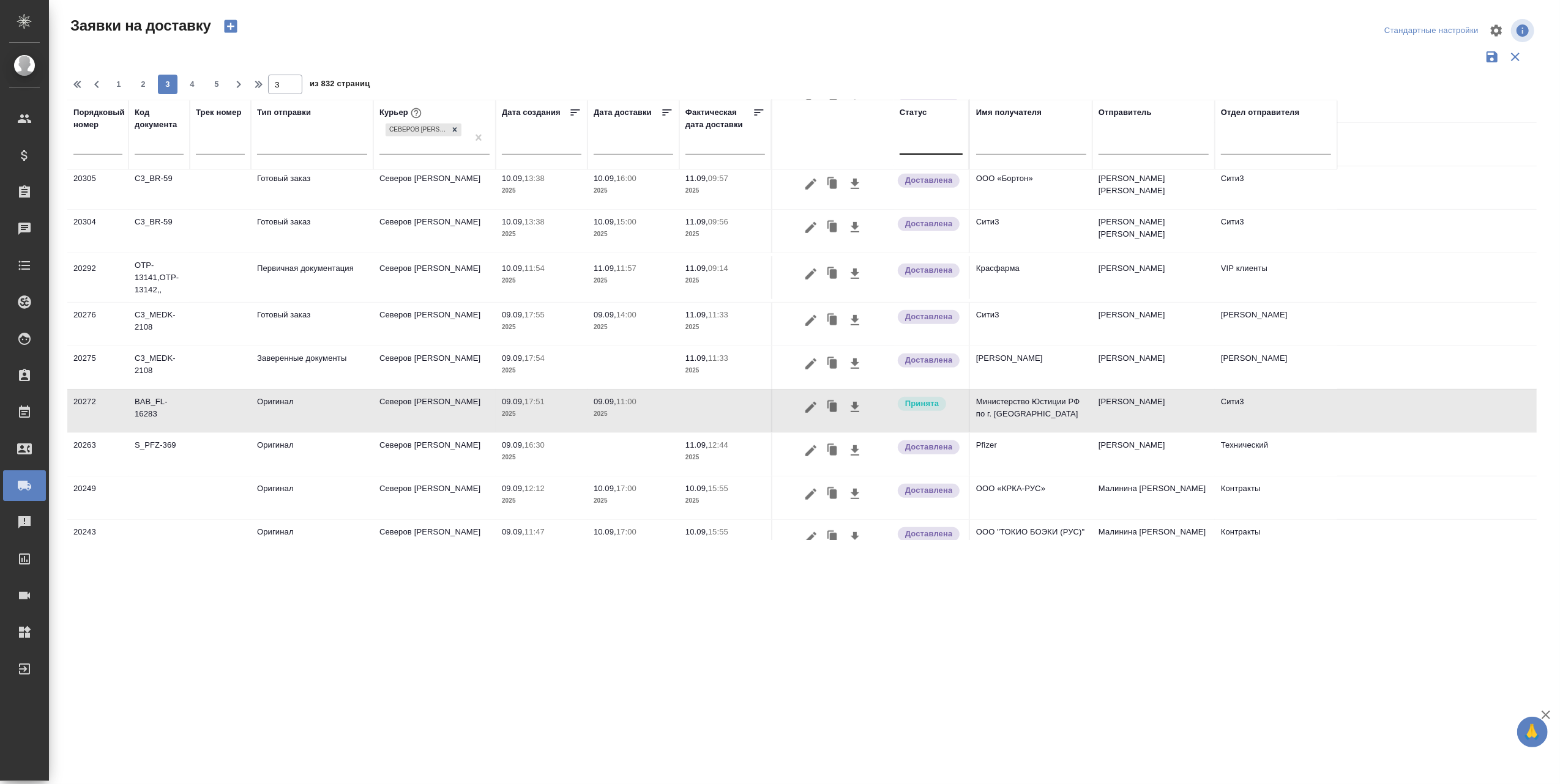
click at [614, 406] on p "09.09," at bounding box center [604, 401] width 23 height 9
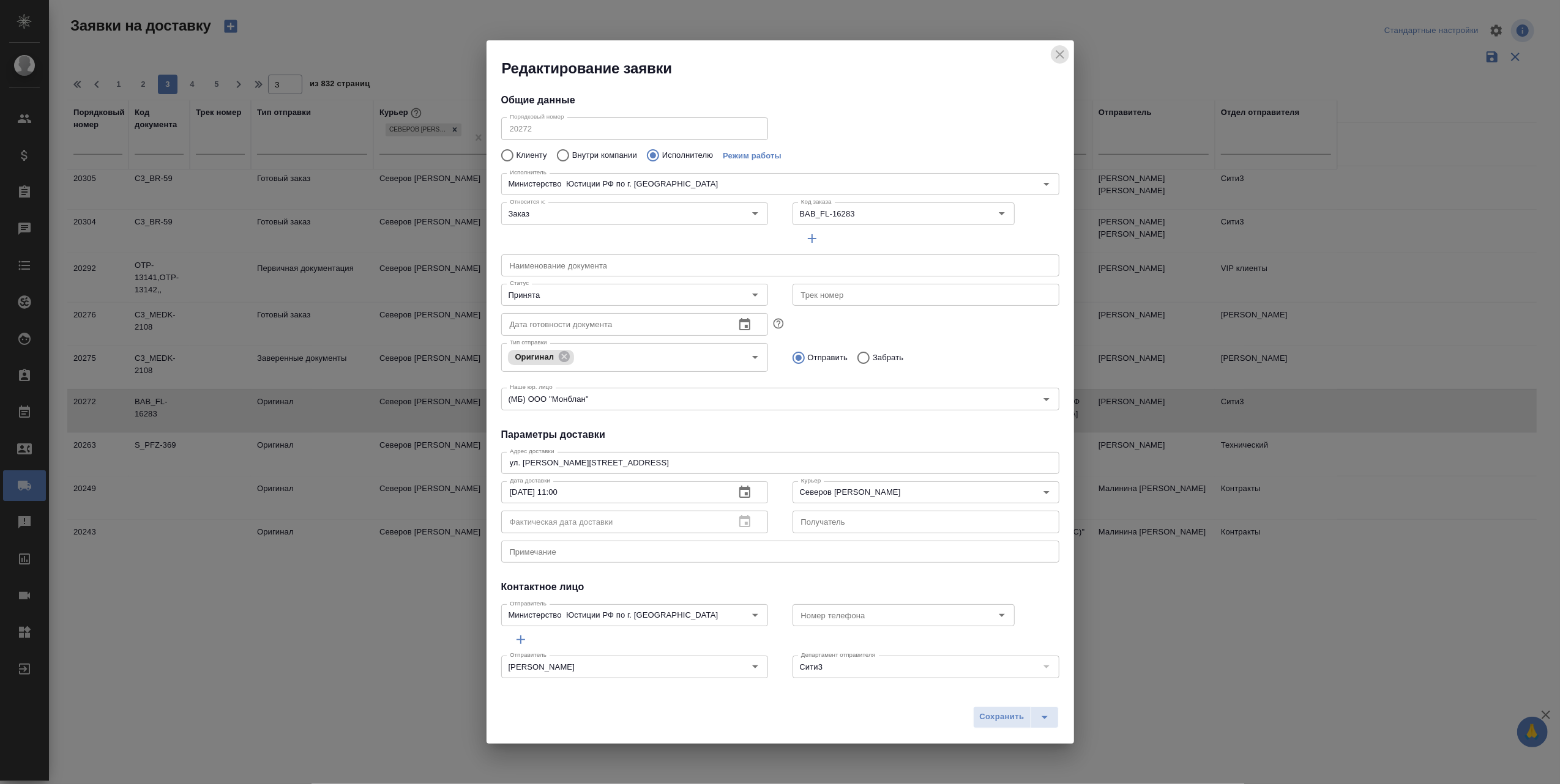
click at [1058, 52] on icon "close" at bounding box center [1060, 54] width 14 height 14
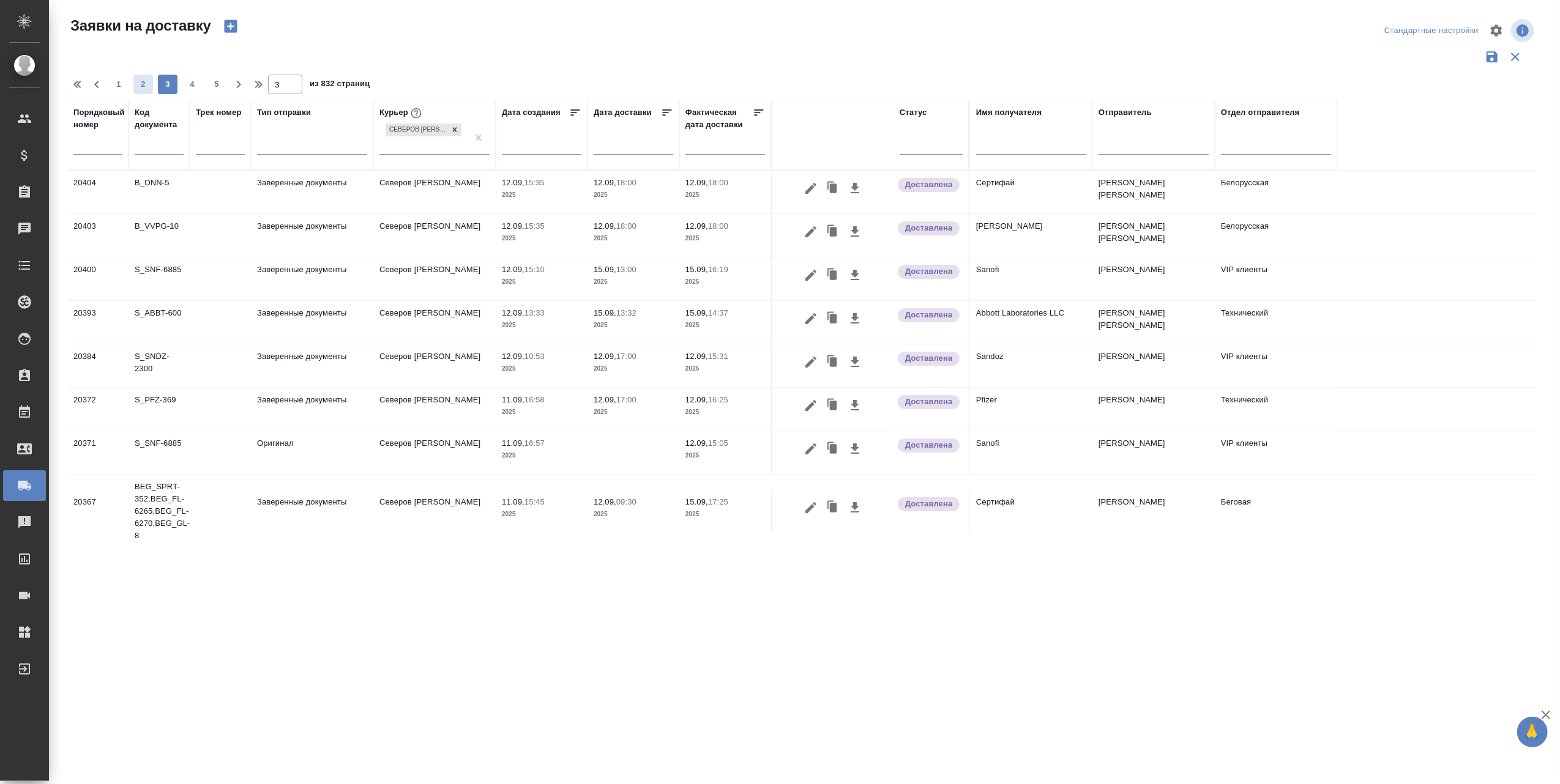
click at [145, 81] on span "2" at bounding box center [143, 84] width 20 height 12
type input "2"
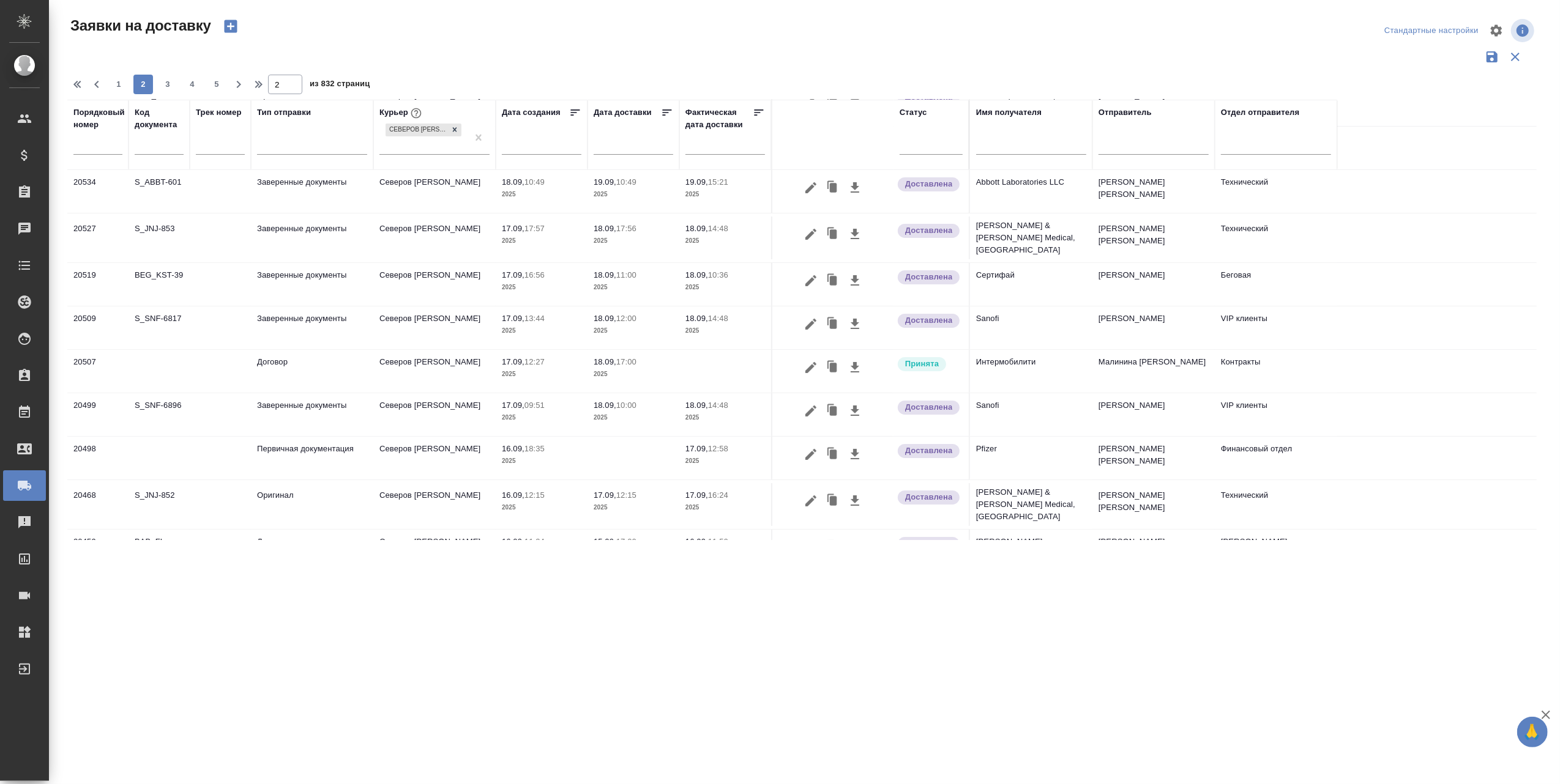
scroll to position [116, 0]
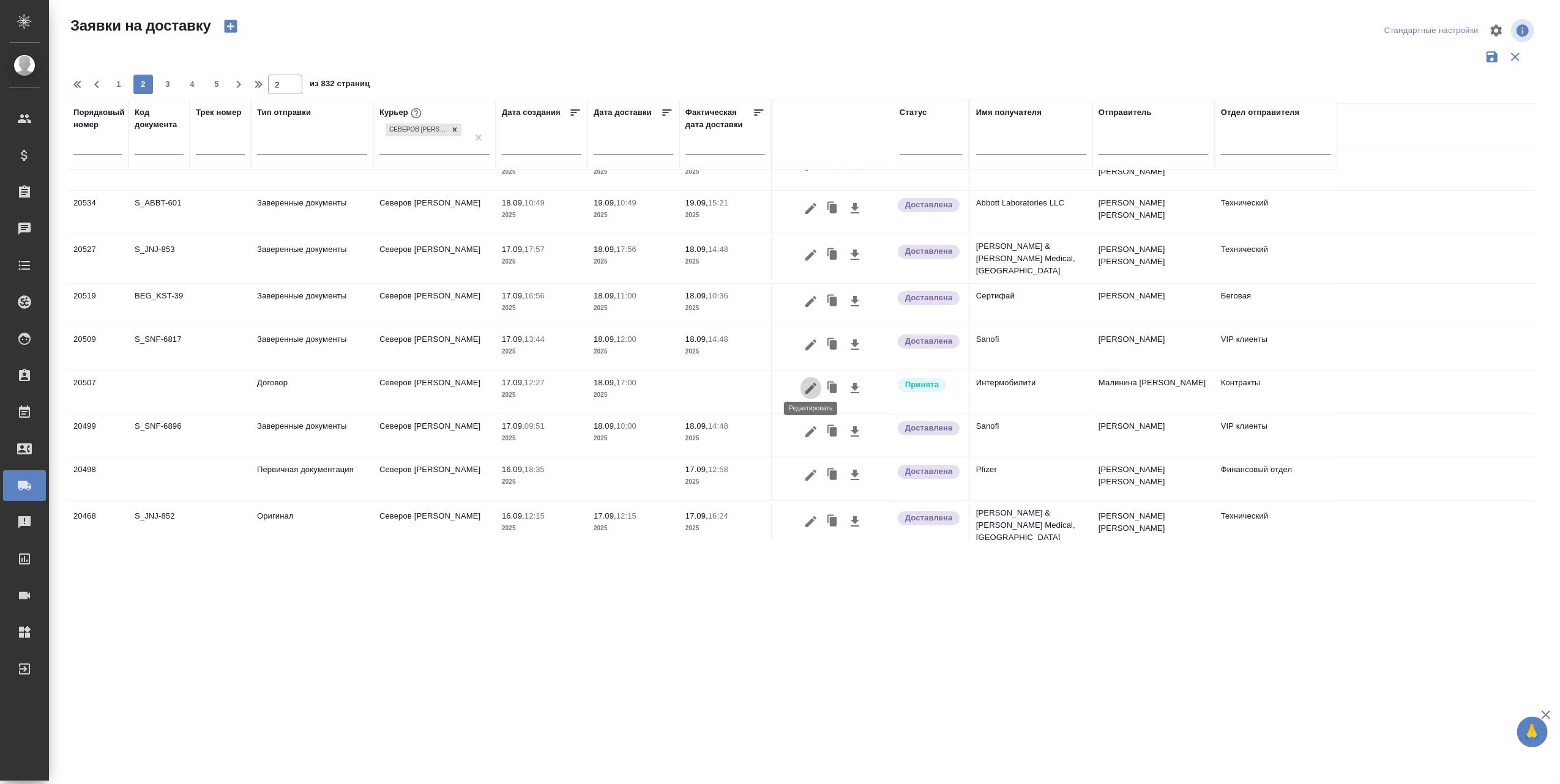
click at [803, 381] on icon "button" at bounding box center [810, 388] width 14 height 14
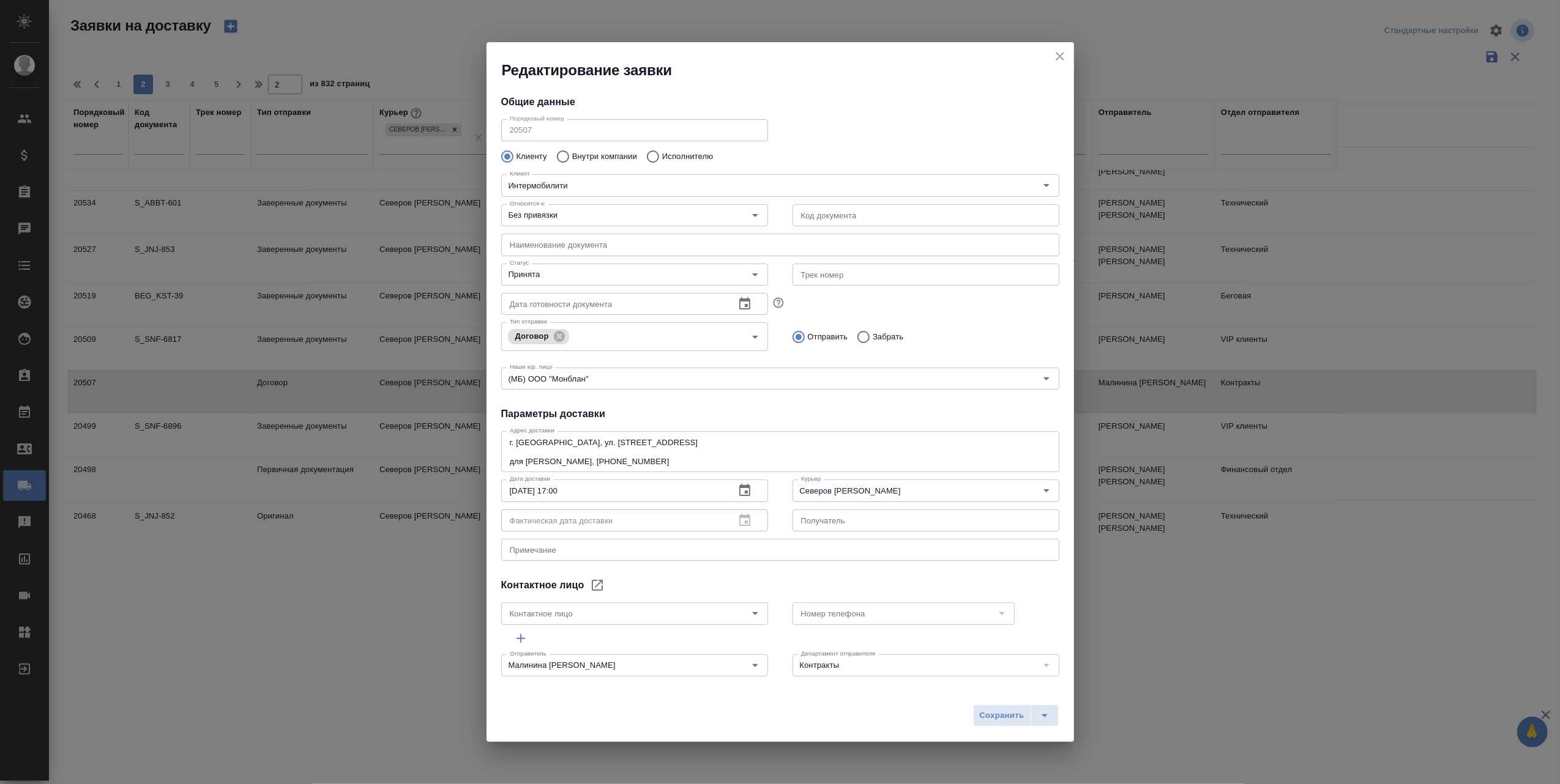
click at [1061, 56] on icon "close" at bounding box center [1060, 56] width 14 height 14
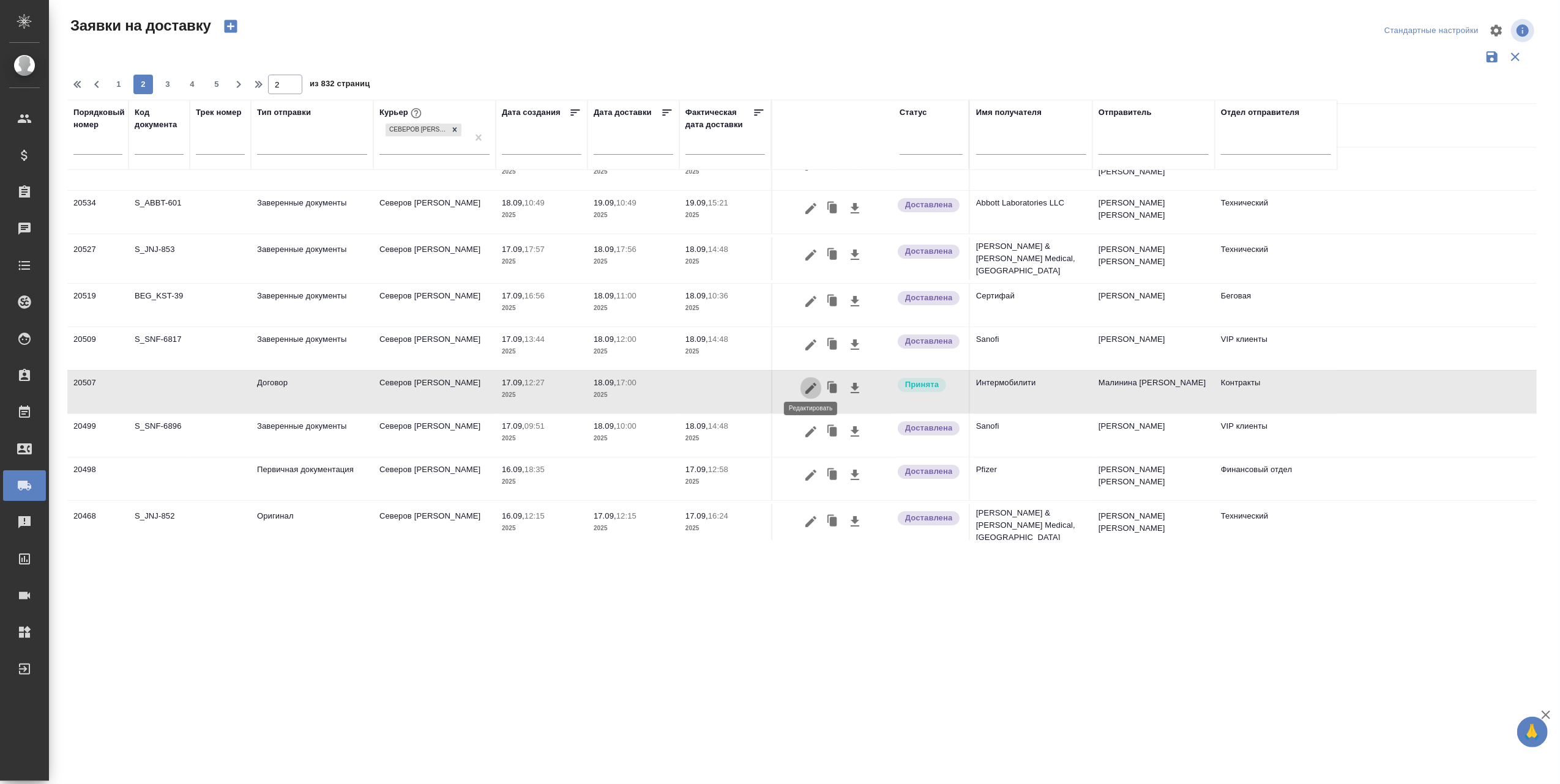
click at [809, 384] on icon "button" at bounding box center [810, 388] width 11 height 11
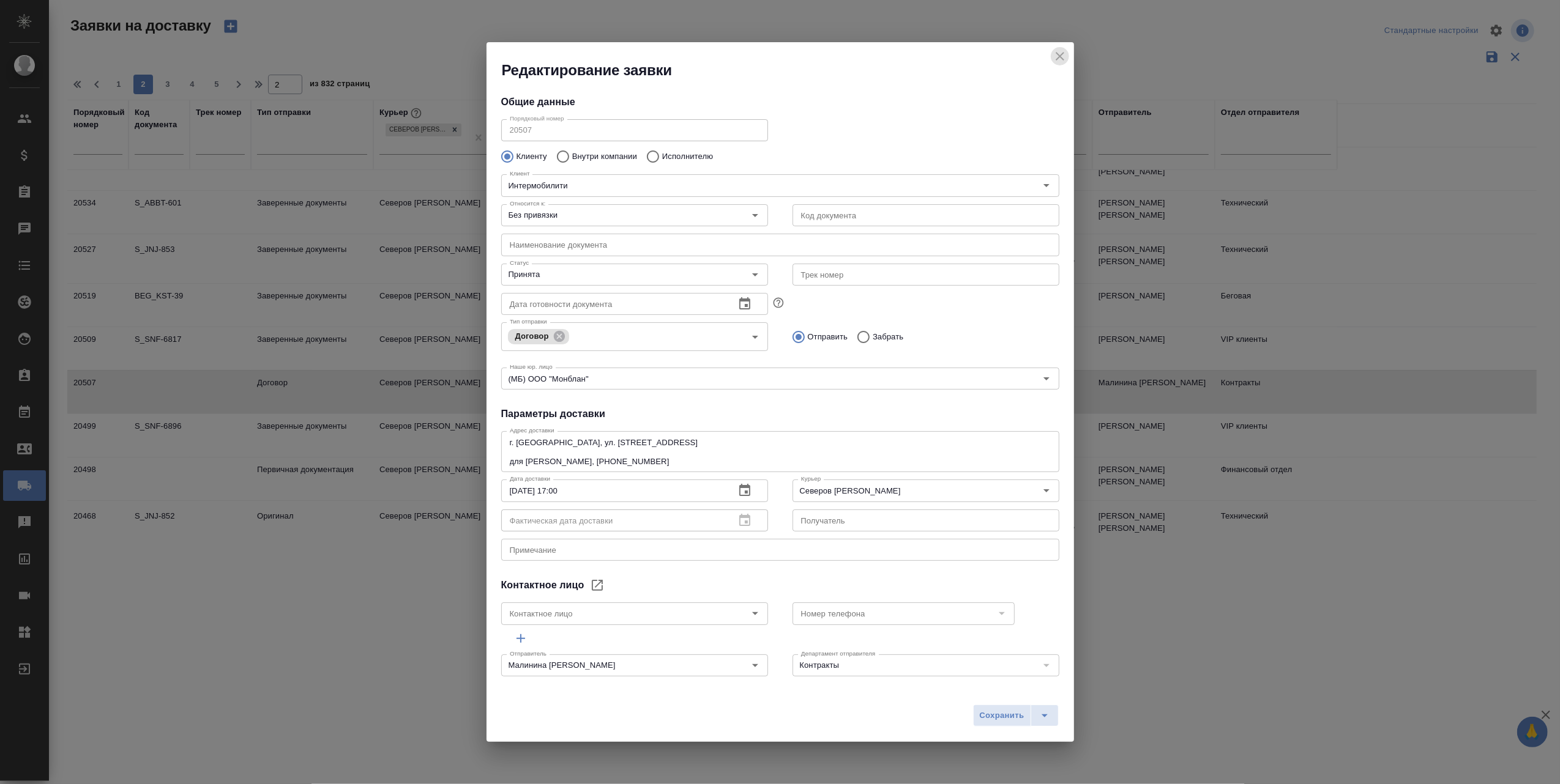
click at [1058, 55] on icon "close" at bounding box center [1060, 56] width 9 height 9
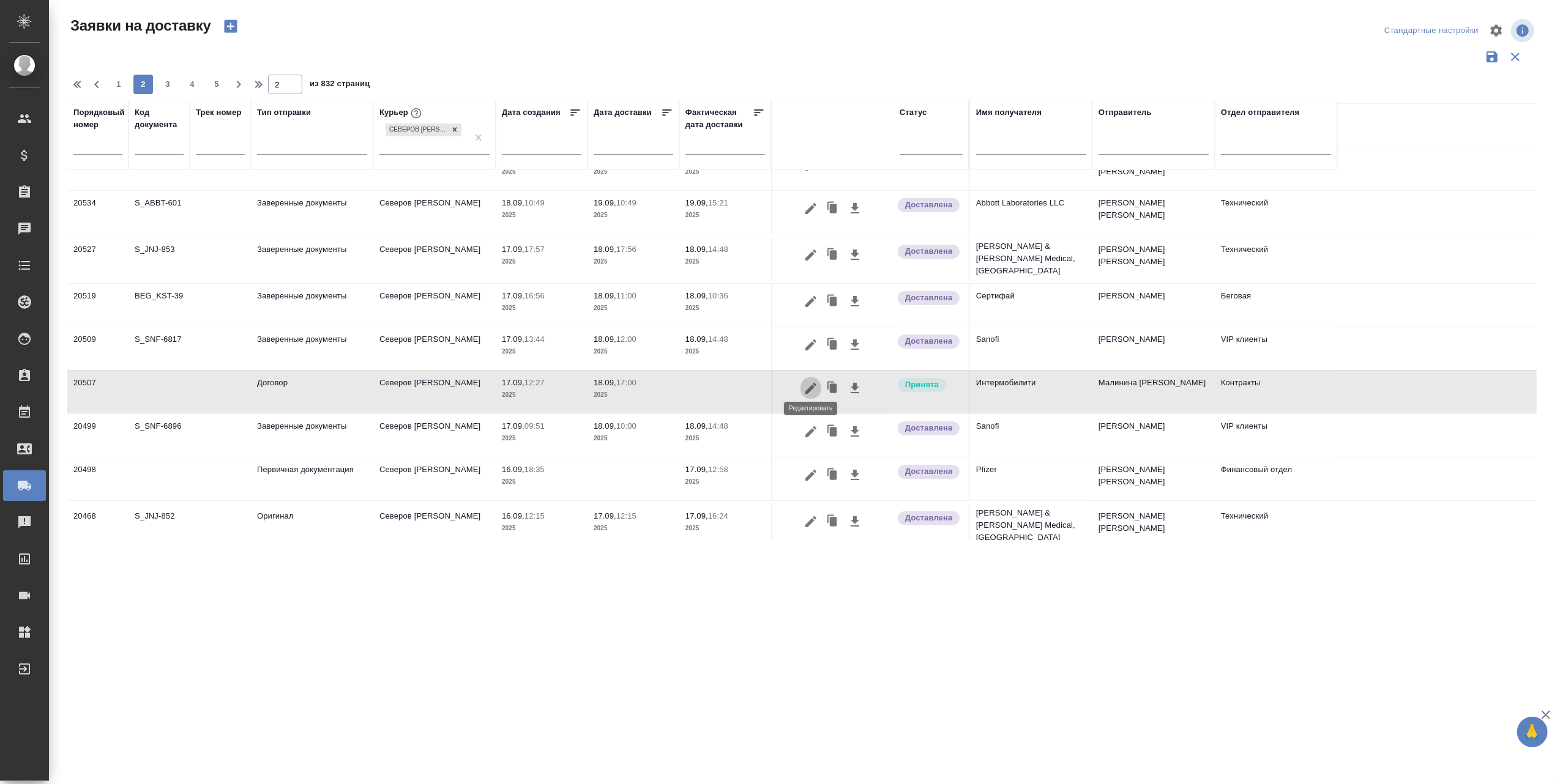
click at [812, 383] on icon "button" at bounding box center [810, 388] width 11 height 11
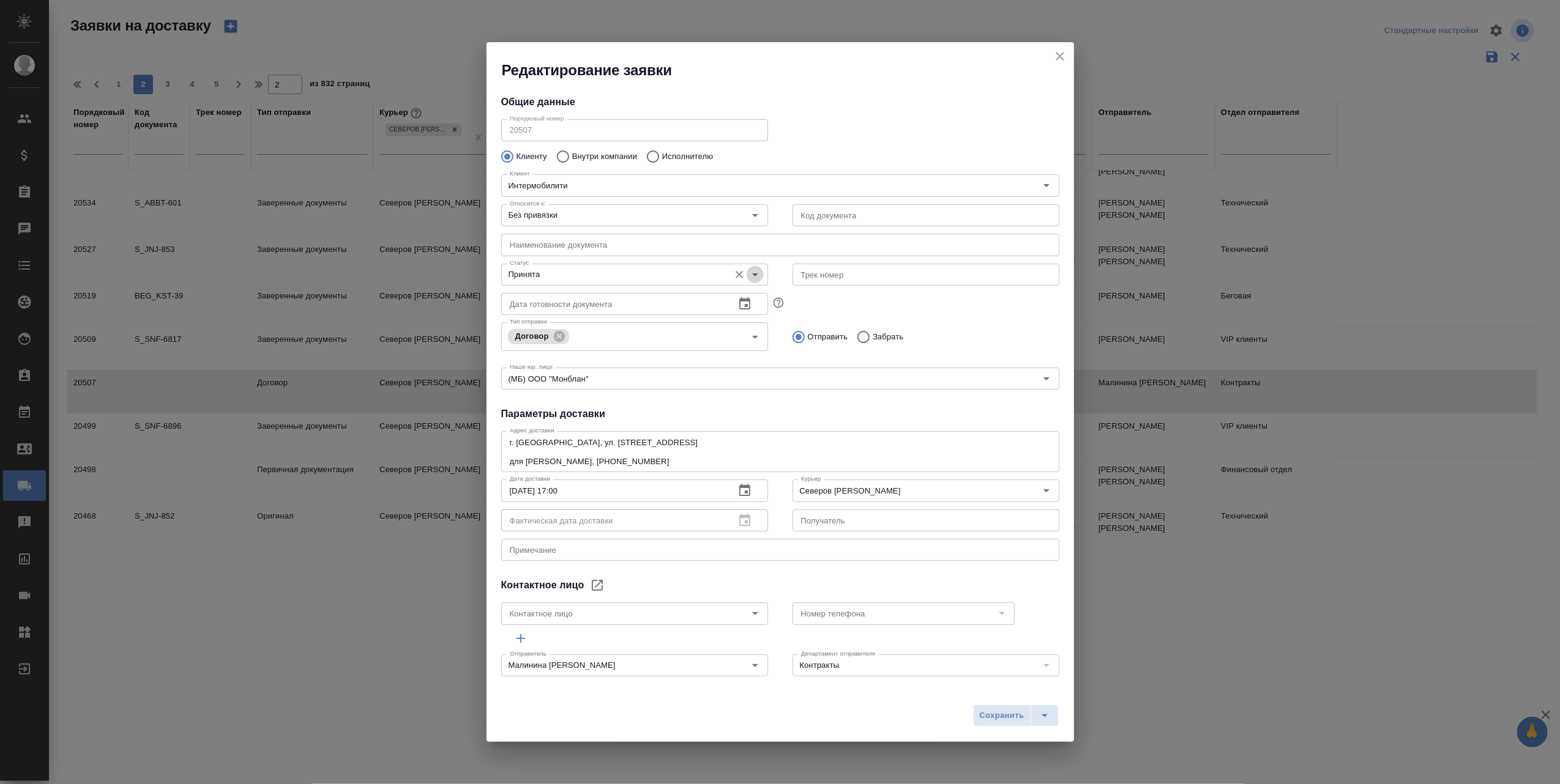
click at [754, 275] on icon "Open" at bounding box center [755, 275] width 14 height 14
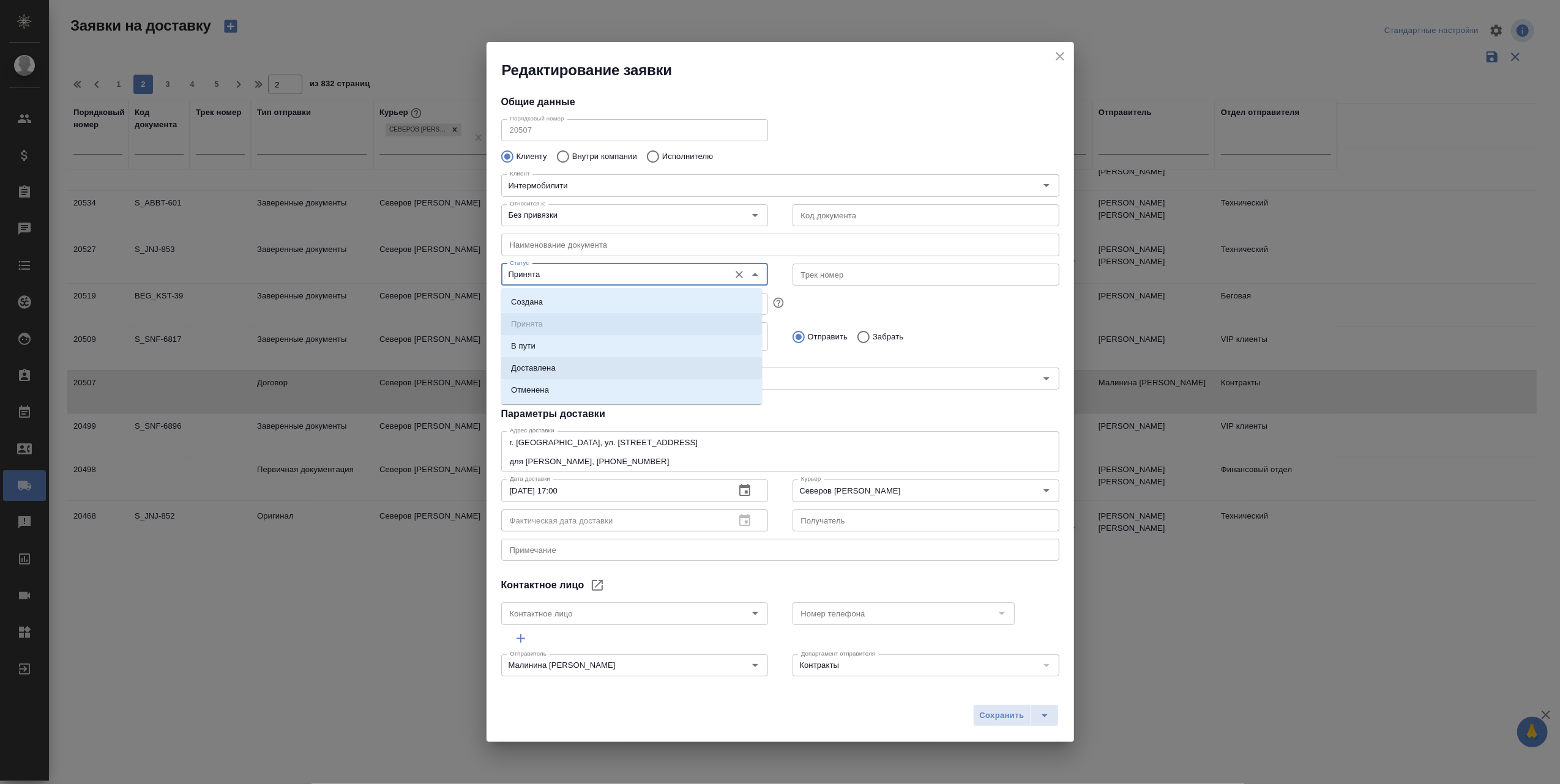
click at [617, 366] on li "Доставлена" at bounding box center [631, 368] width 261 height 22
type input "Доставлена"
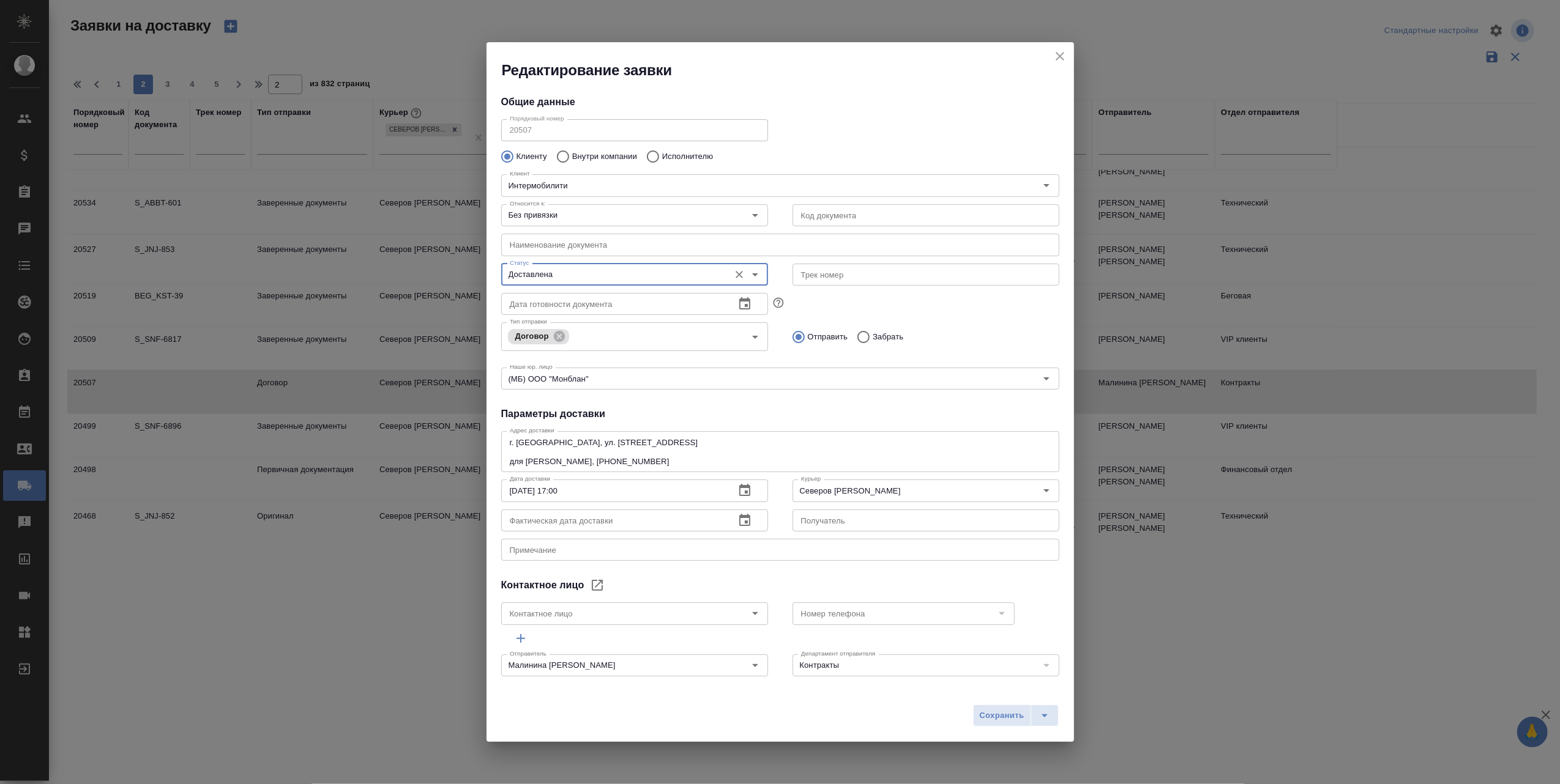
click at [739, 521] on icon "button" at bounding box center [744, 520] width 11 height 12
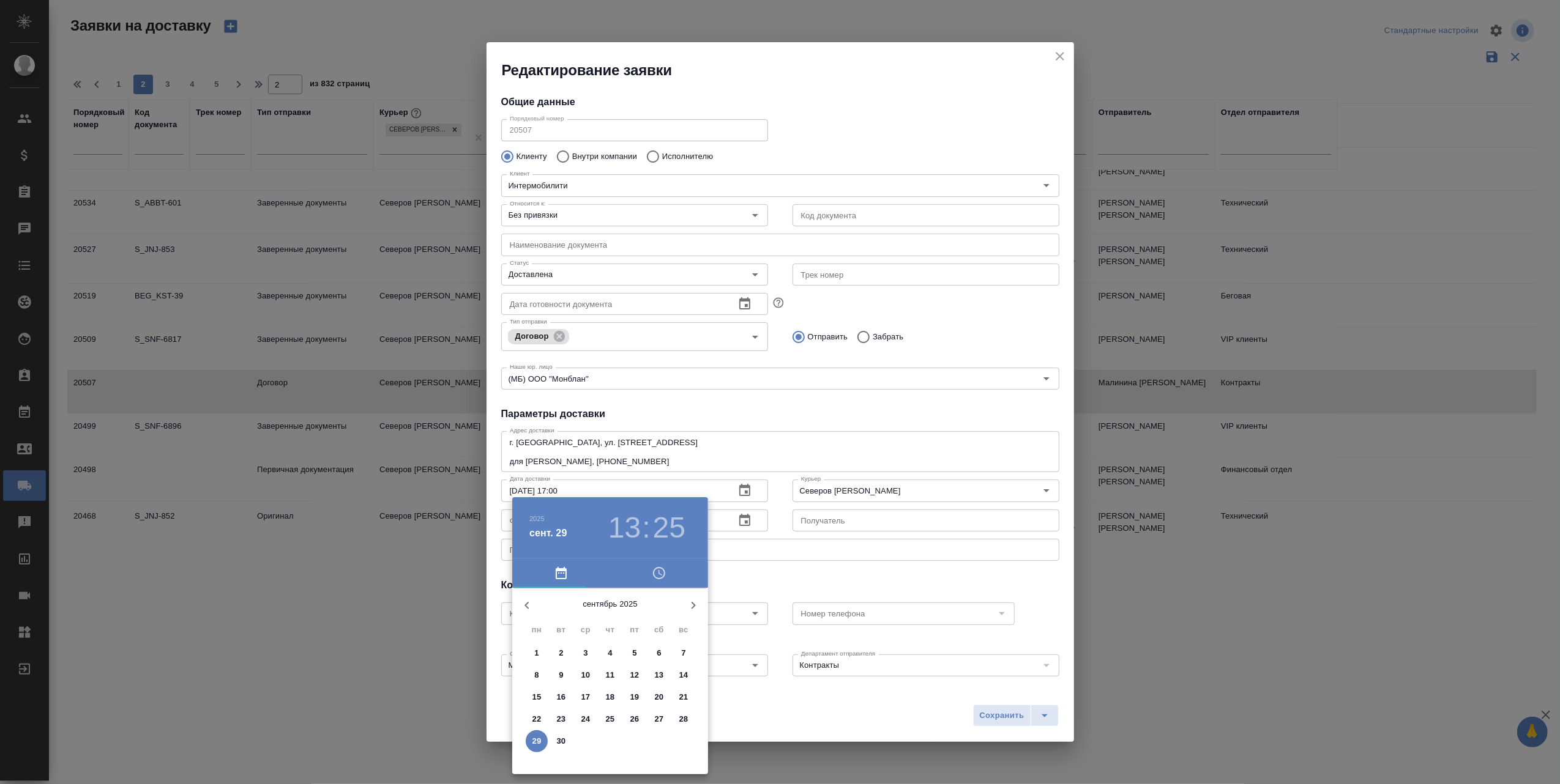
click at [638, 692] on p "19" at bounding box center [635, 697] width 9 height 12
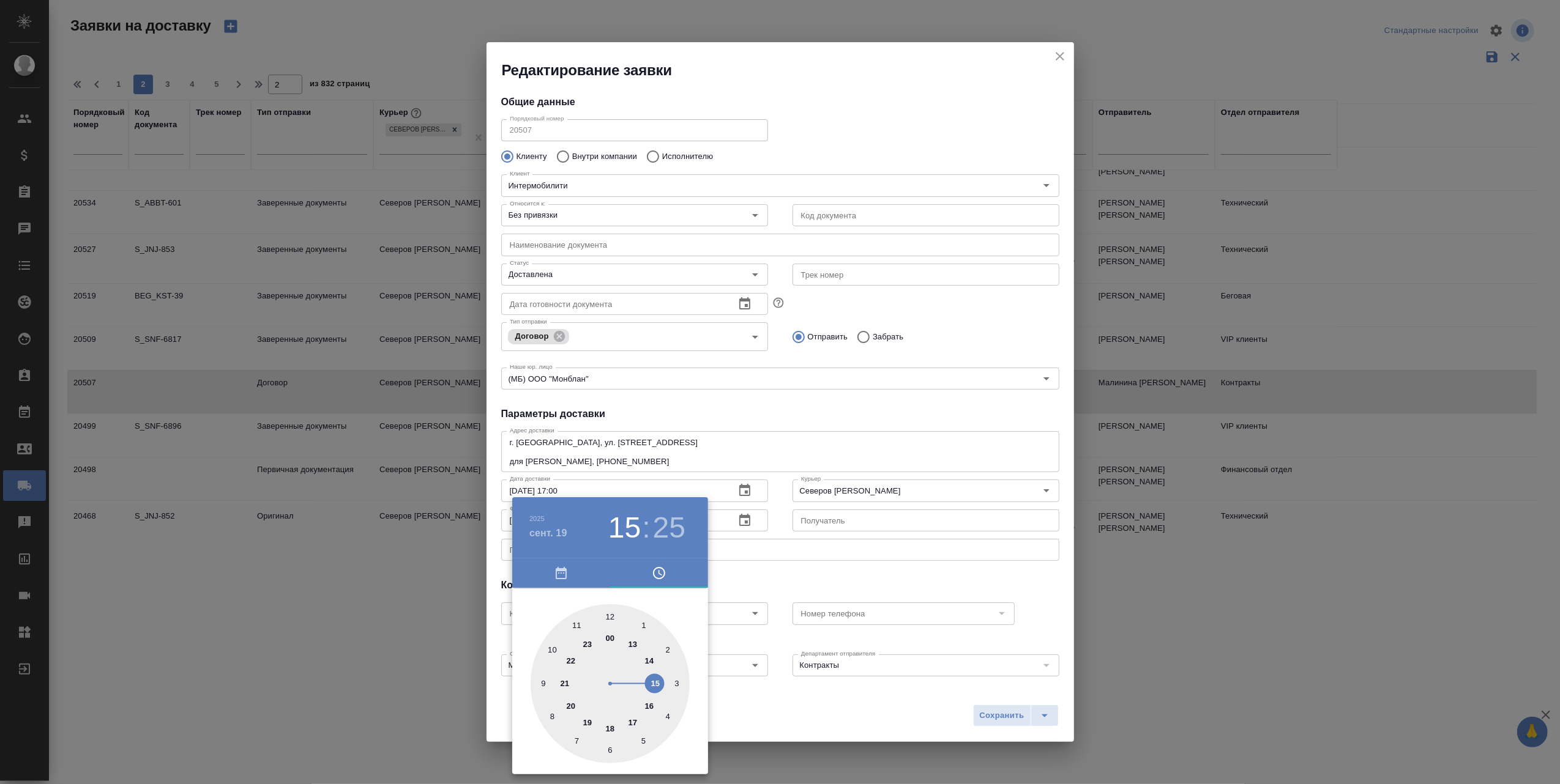
drag, startPoint x: 631, startPoint y: 641, endPoint x: 651, endPoint y: 685, distance: 48.3
click at [651, 685] on div at bounding box center [610, 683] width 159 height 159
type input "19.09.2025 15:50"
drag, startPoint x: 642, startPoint y: 743, endPoint x: 552, endPoint y: 651, distance: 128.7
click at [552, 651] on div at bounding box center [610, 683] width 159 height 159
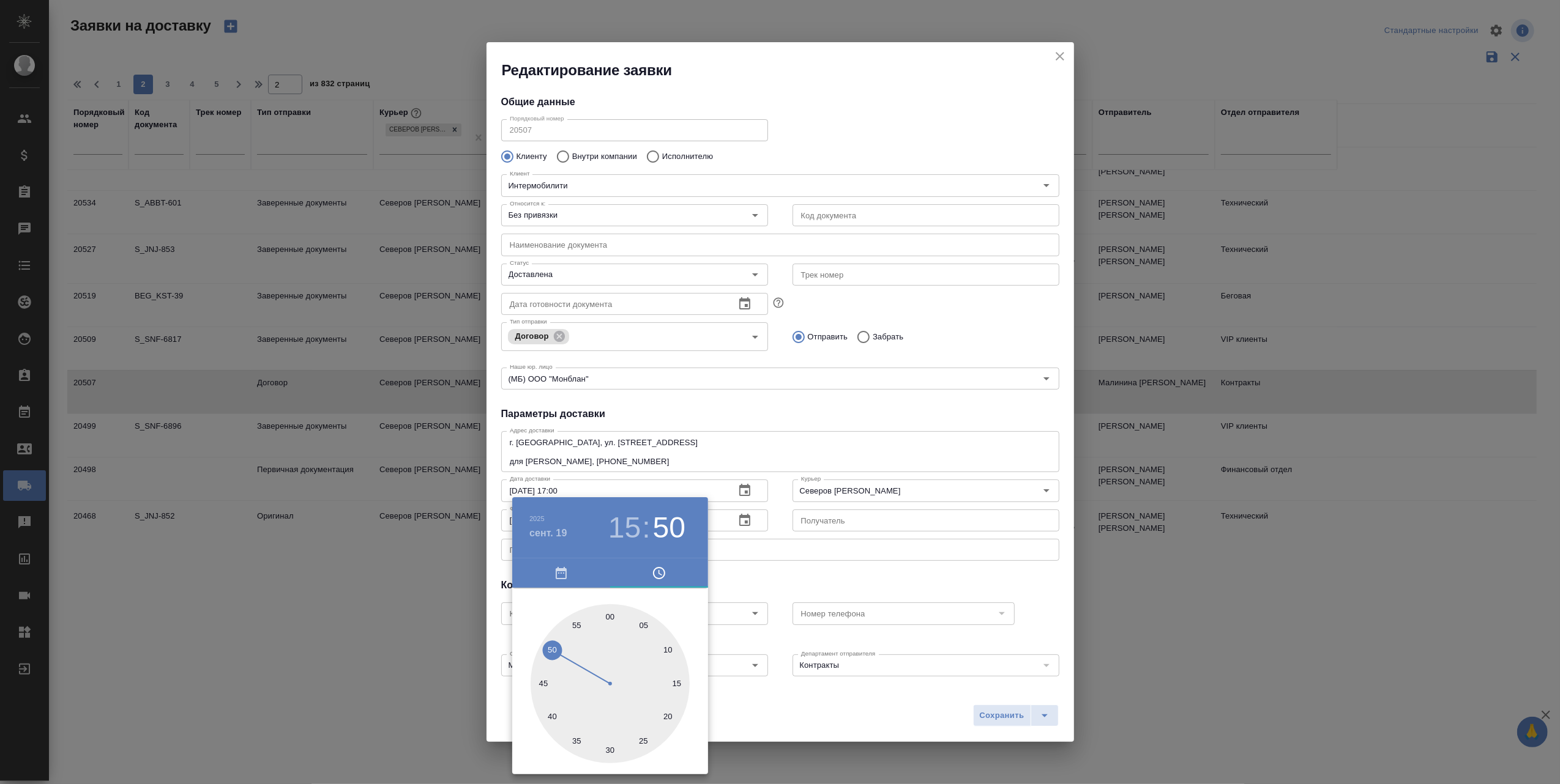
click at [827, 710] on div at bounding box center [780, 392] width 1560 height 784
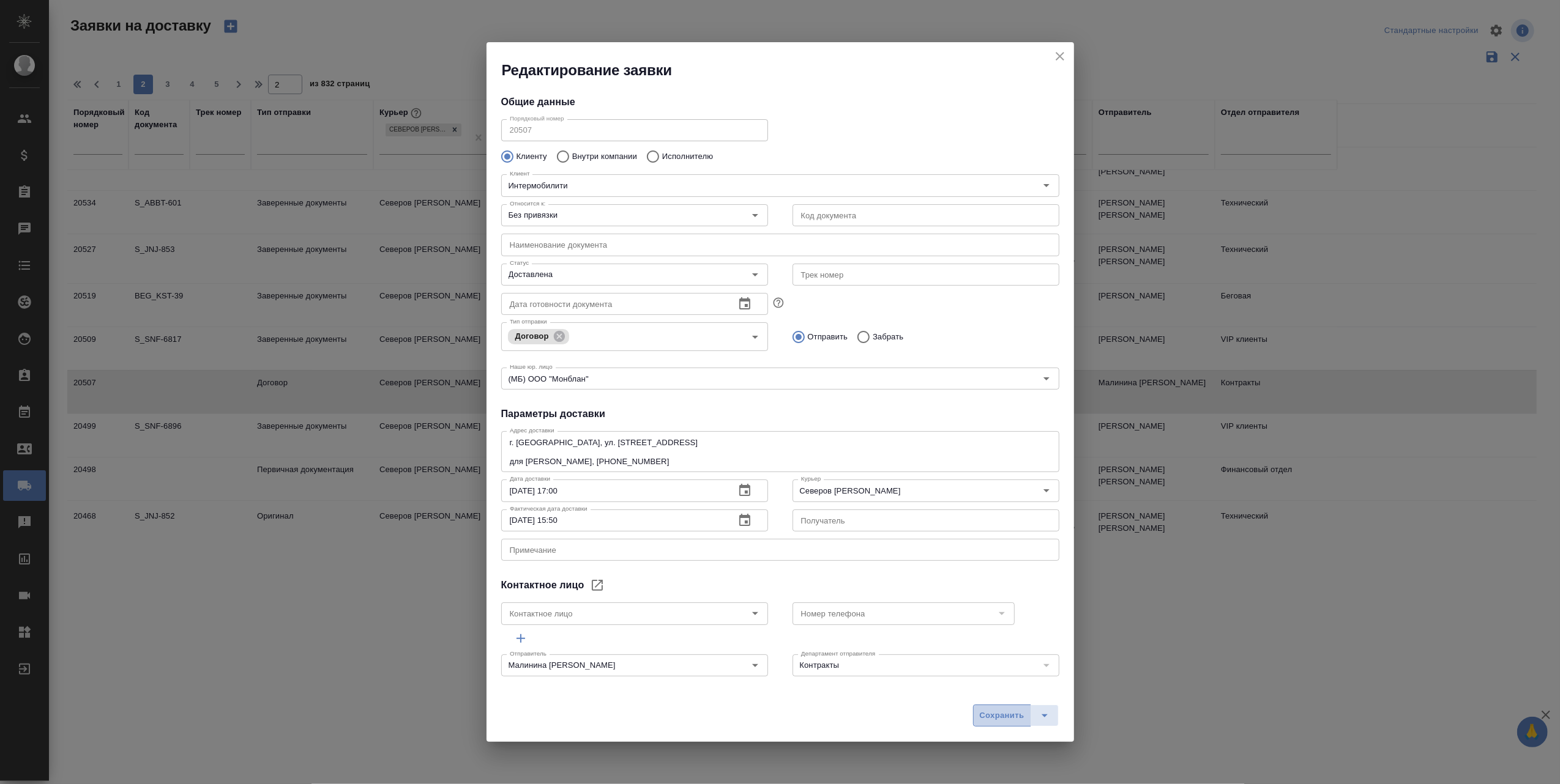
click at [997, 715] on span "Сохранить" at bounding box center [1002, 716] width 44 height 14
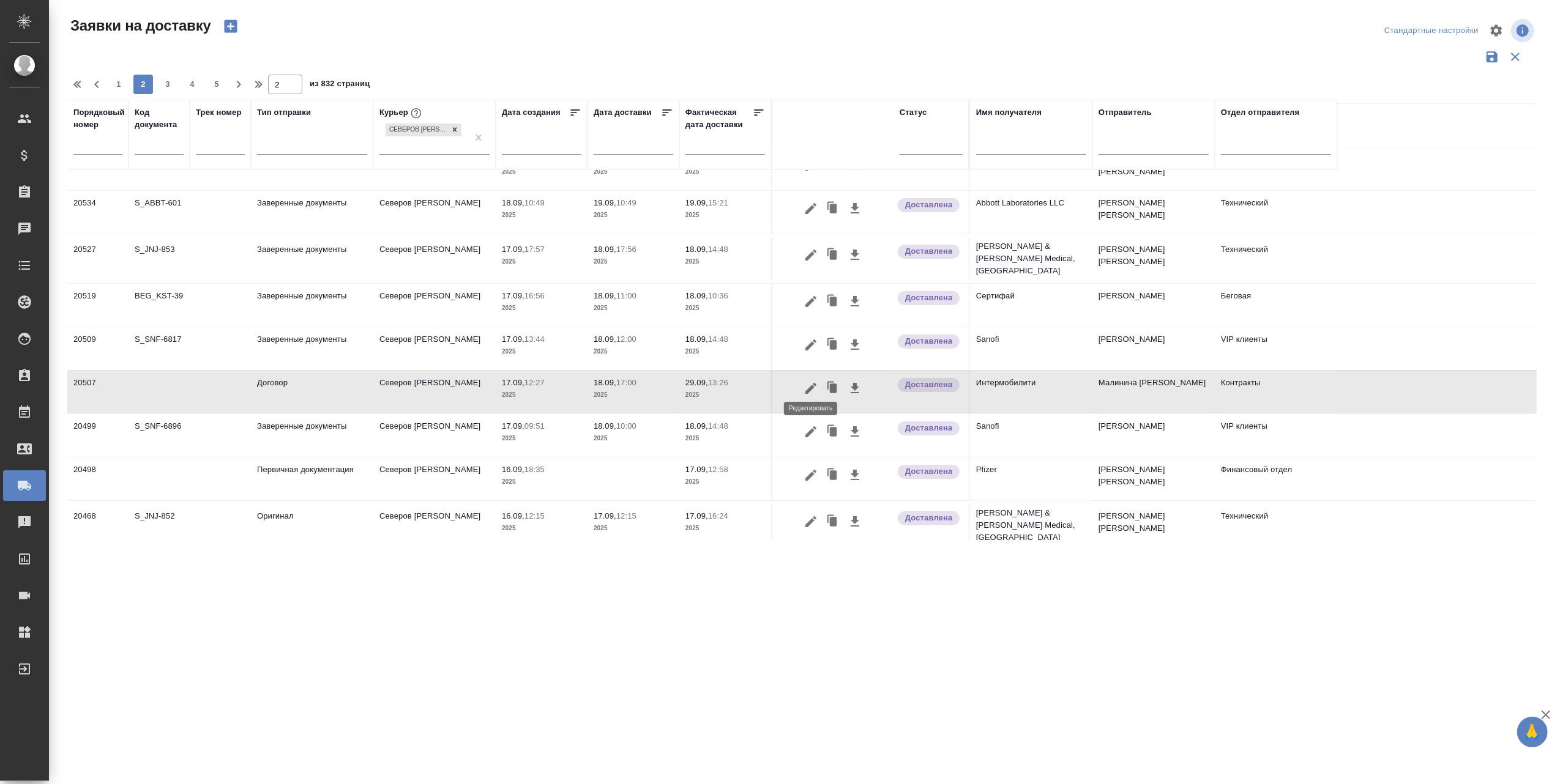
click at [811, 383] on icon "button" at bounding box center [810, 388] width 11 height 11
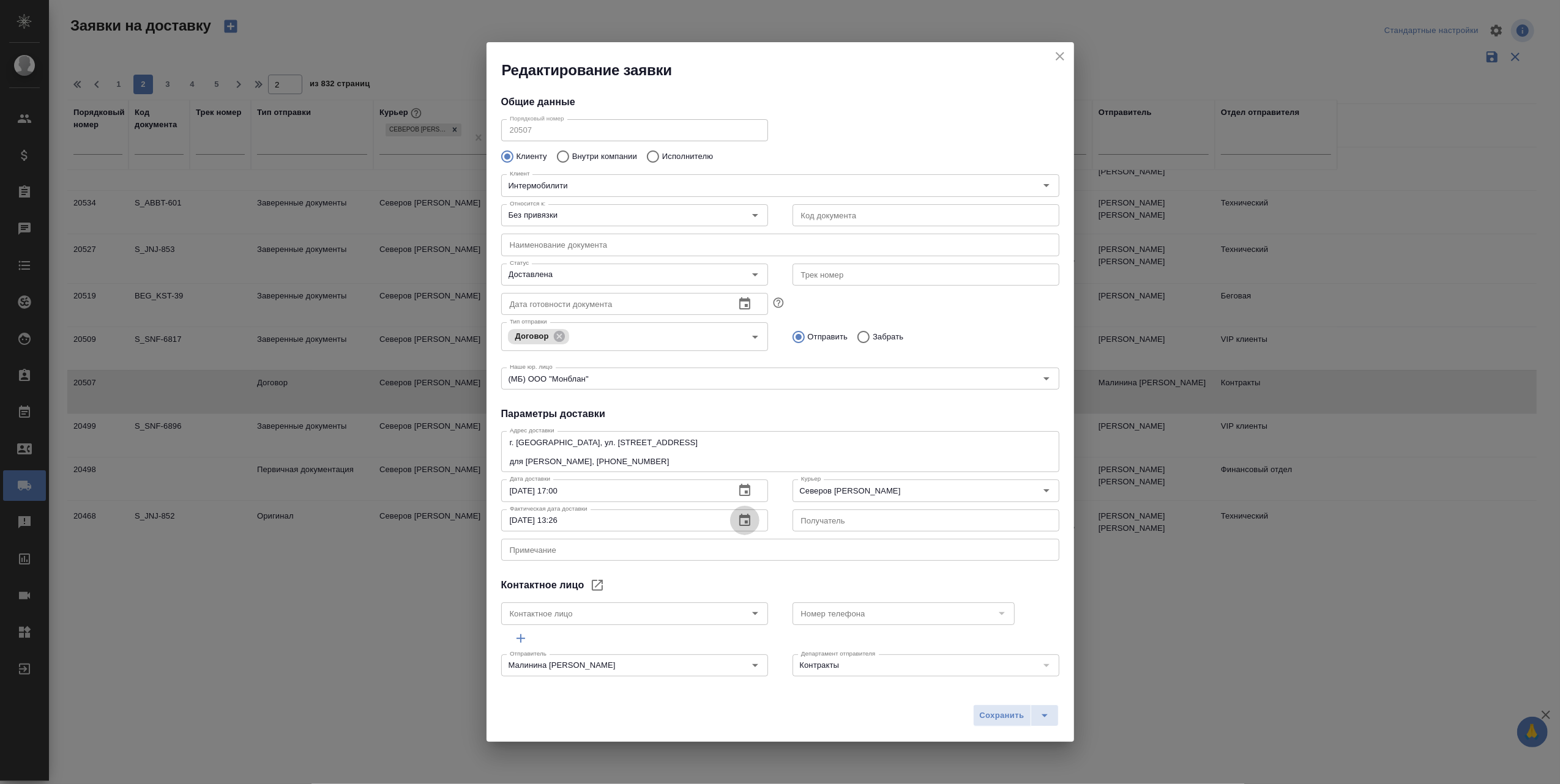
click at [737, 519] on icon "button" at bounding box center [744, 520] width 14 height 14
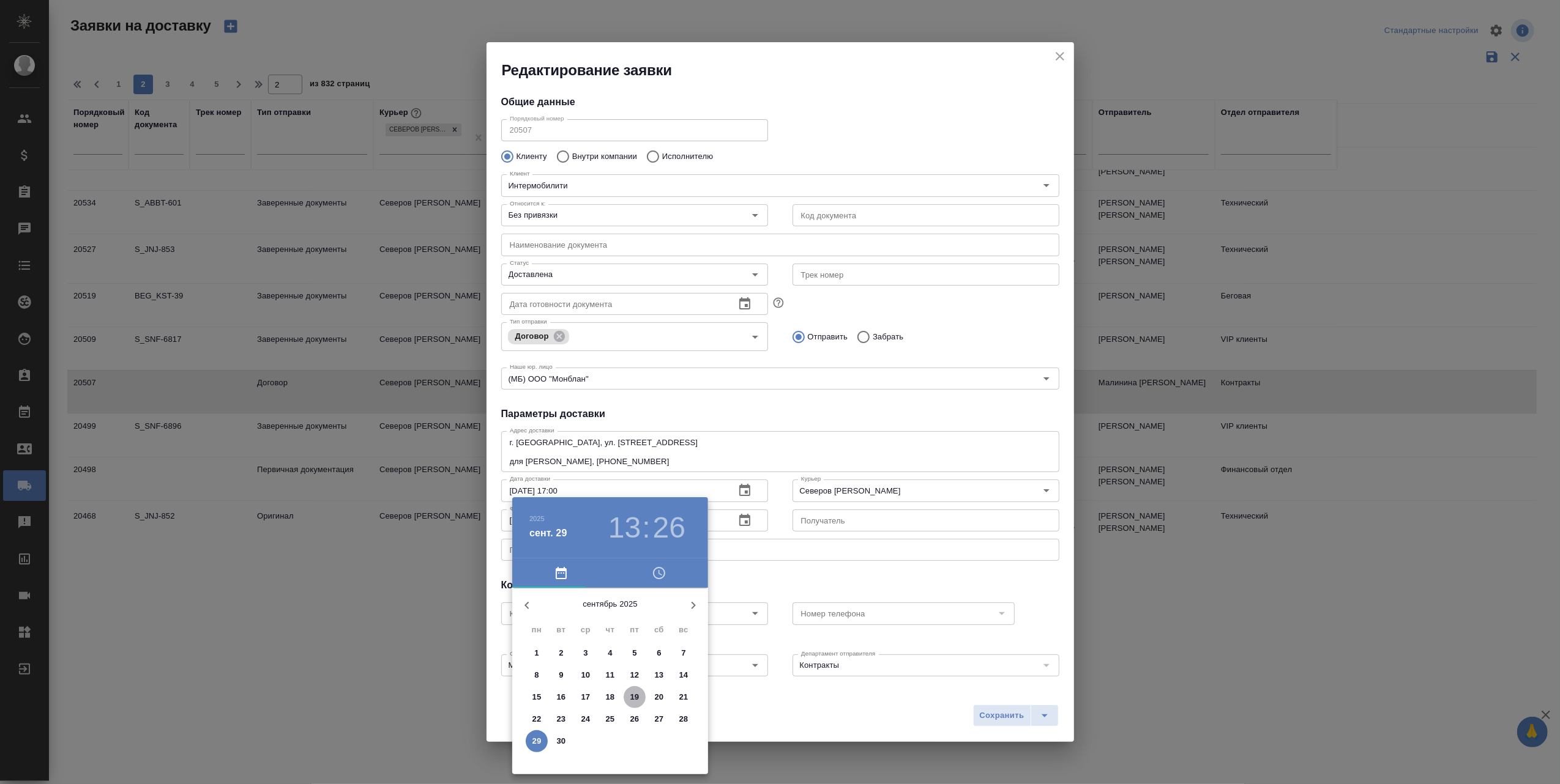
click at [635, 696] on p "19" at bounding box center [635, 697] width 9 height 12
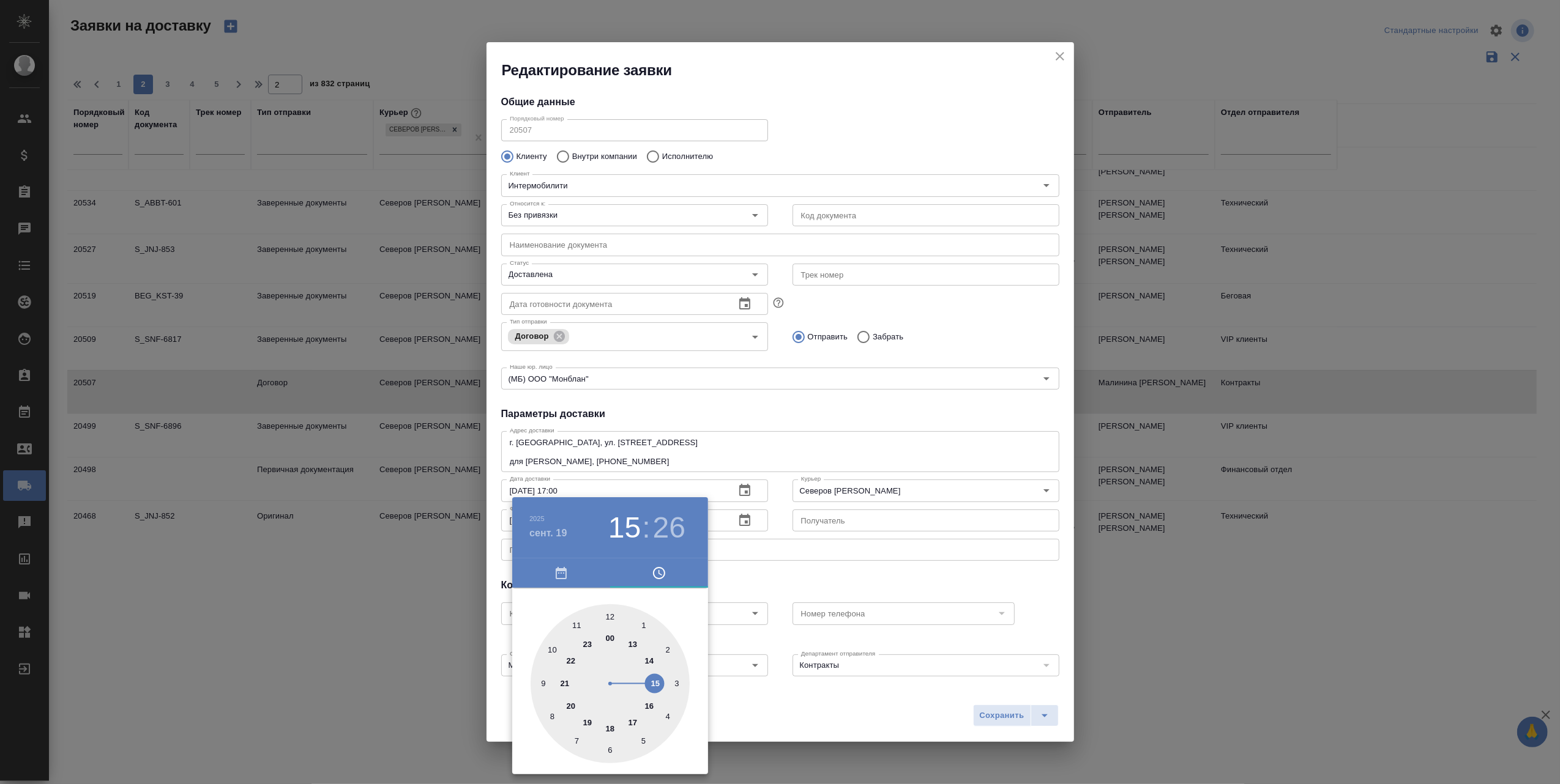
drag, startPoint x: 634, startPoint y: 639, endPoint x: 662, endPoint y: 685, distance: 53.9
click at [662, 685] on div at bounding box center [610, 683] width 159 height 159
type input "19.09.2025 15:50"
drag, startPoint x: 640, startPoint y: 747, endPoint x: 554, endPoint y: 651, distance: 128.9
click at [554, 651] on div at bounding box center [610, 683] width 159 height 159
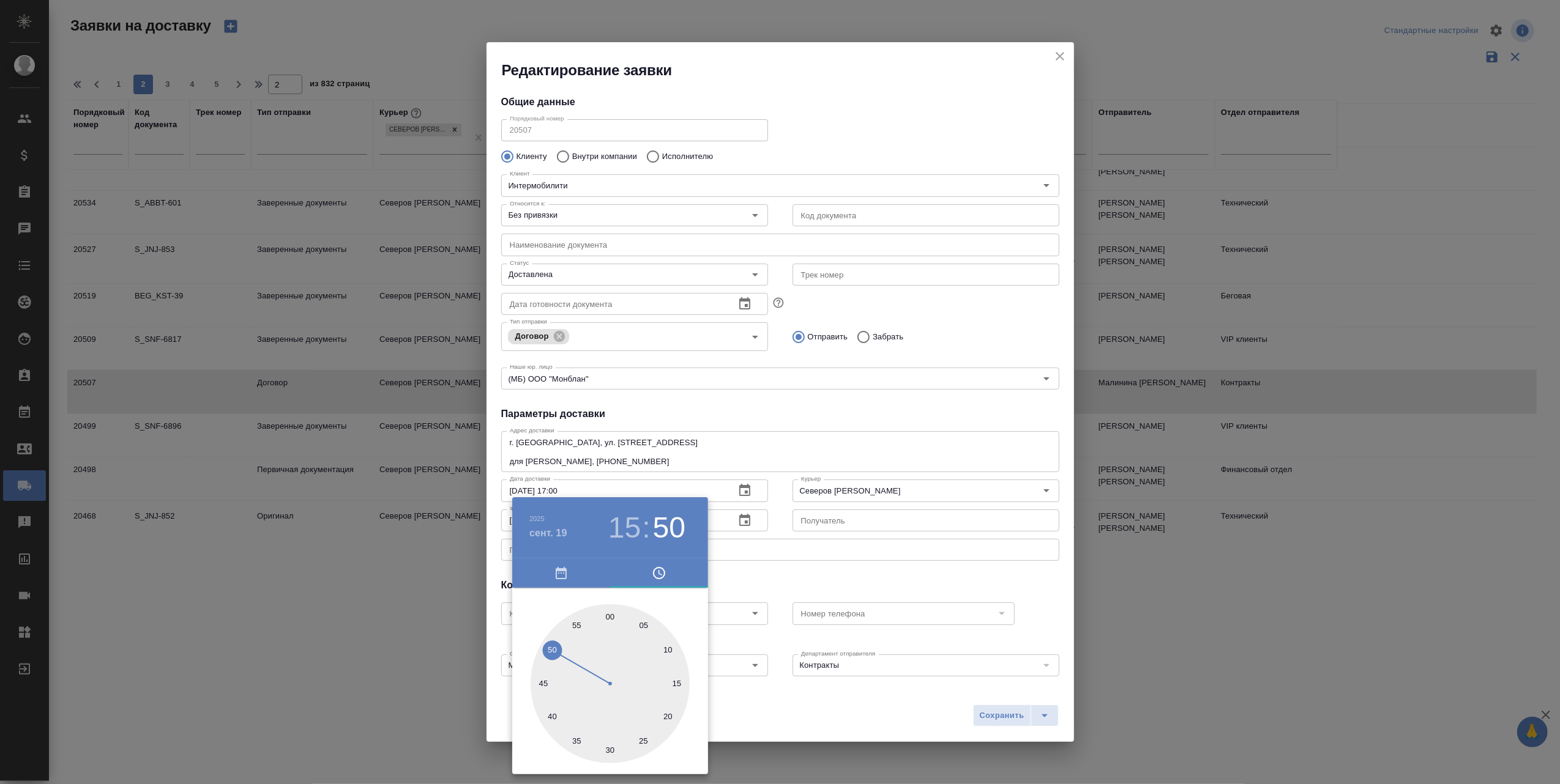
click at [858, 707] on div at bounding box center [780, 392] width 1560 height 784
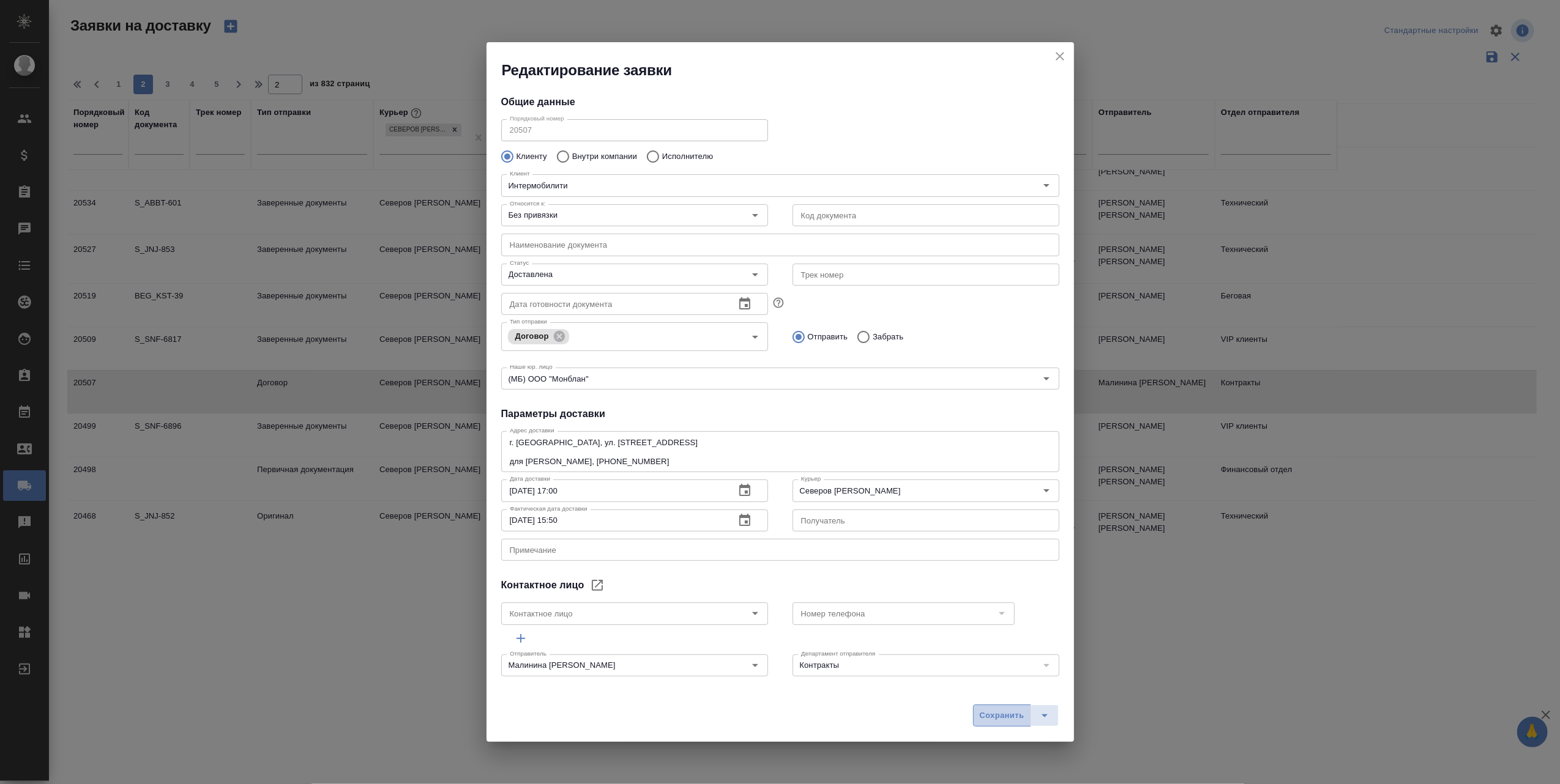
click at [999, 721] on span "Сохранить" at bounding box center [1002, 716] width 44 height 14
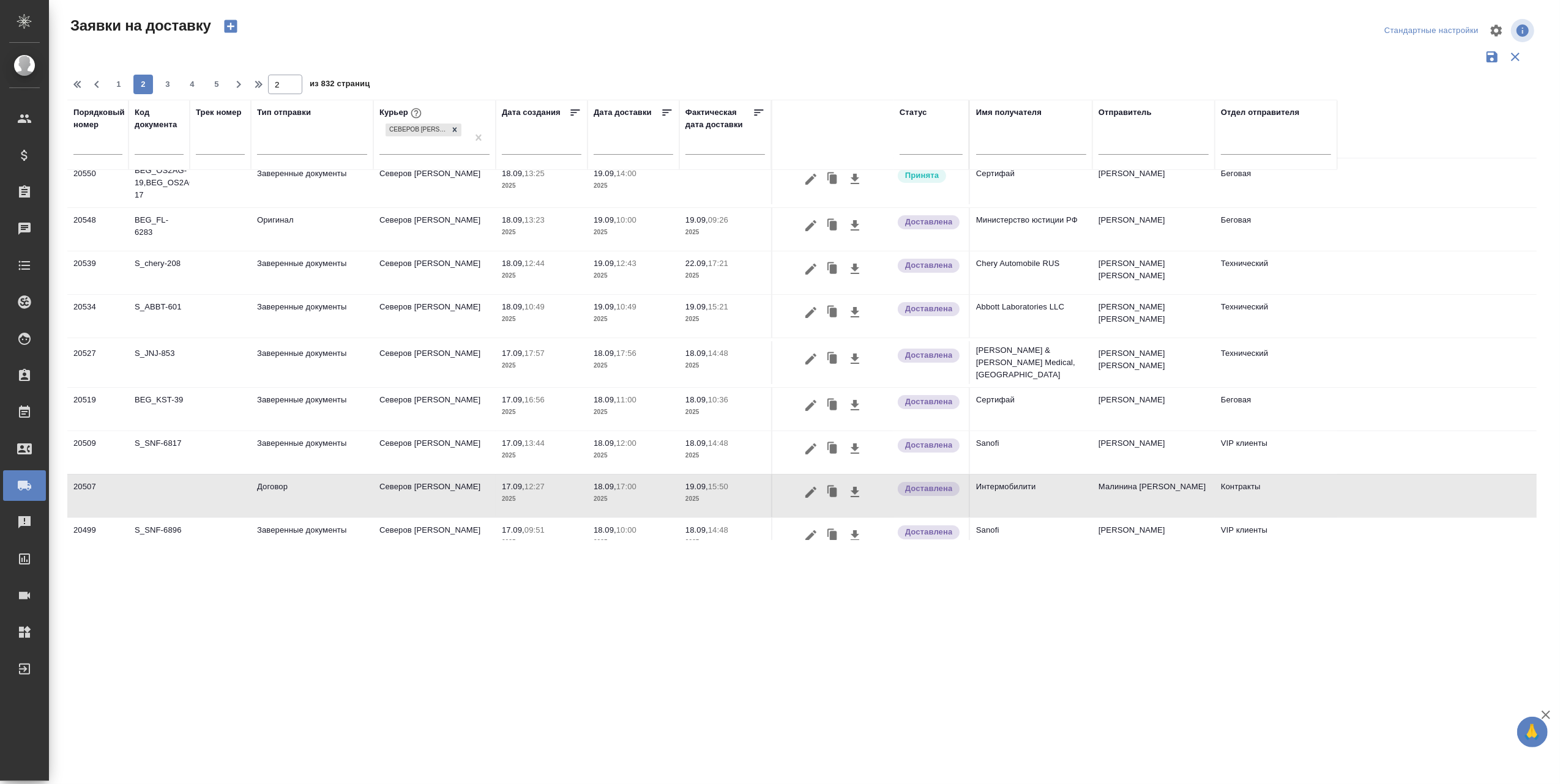
scroll to position [0, 0]
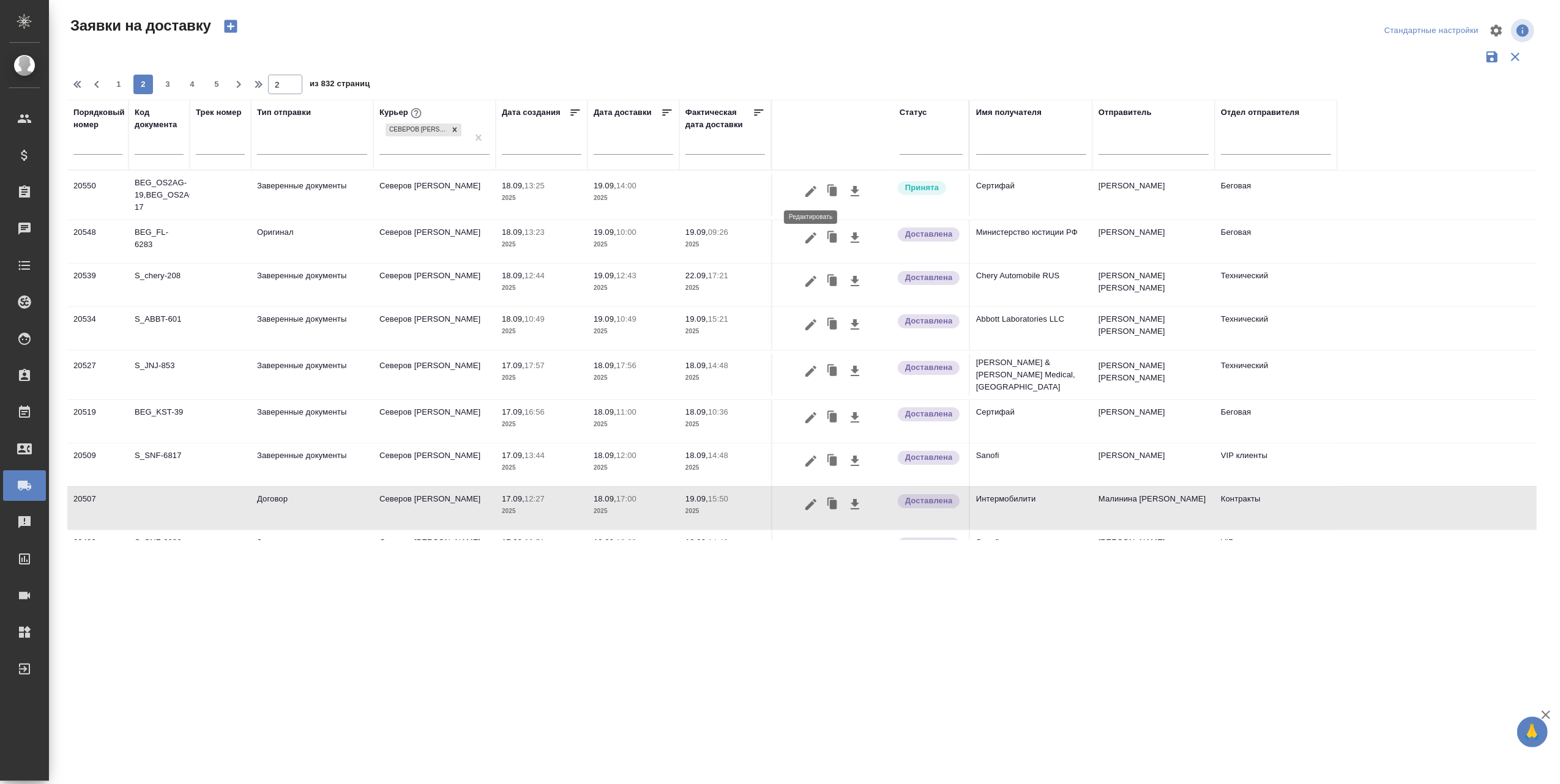
click at [808, 186] on icon "button" at bounding box center [810, 192] width 14 height 14
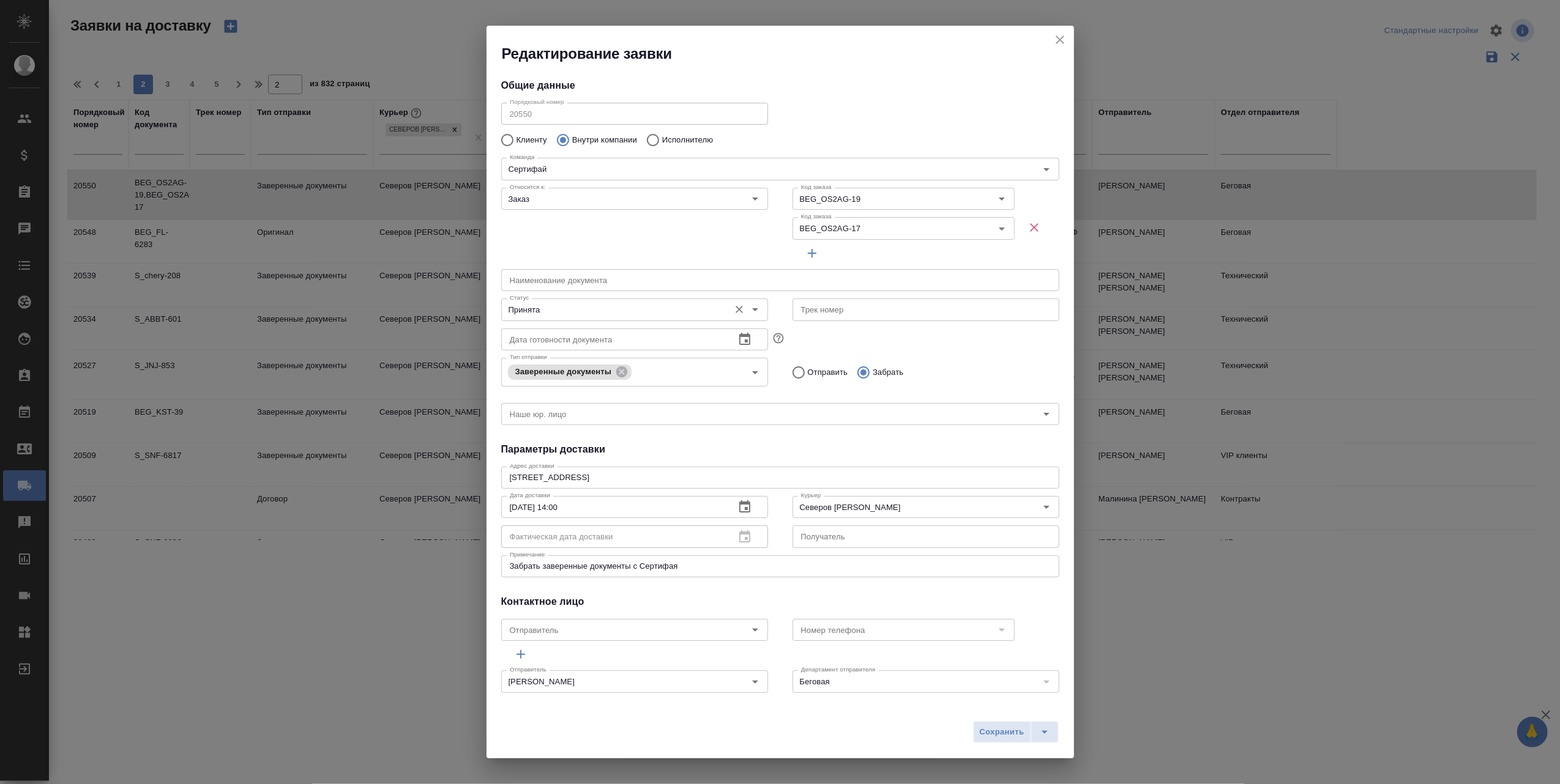
click at [752, 309] on icon "Open" at bounding box center [755, 309] width 14 height 14
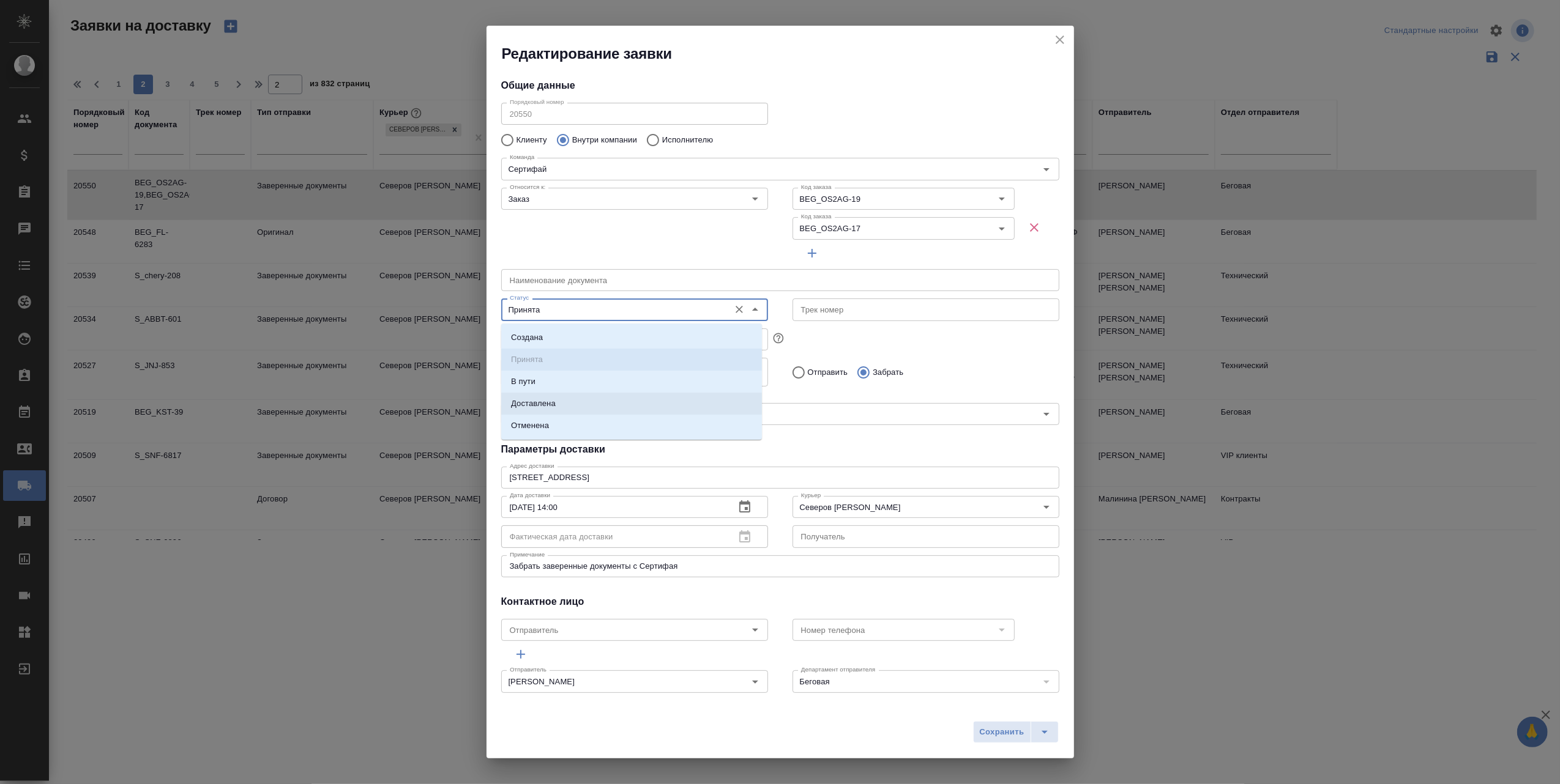
click at [612, 402] on li "Доставлена" at bounding box center [631, 404] width 261 height 22
type input "Доставлена"
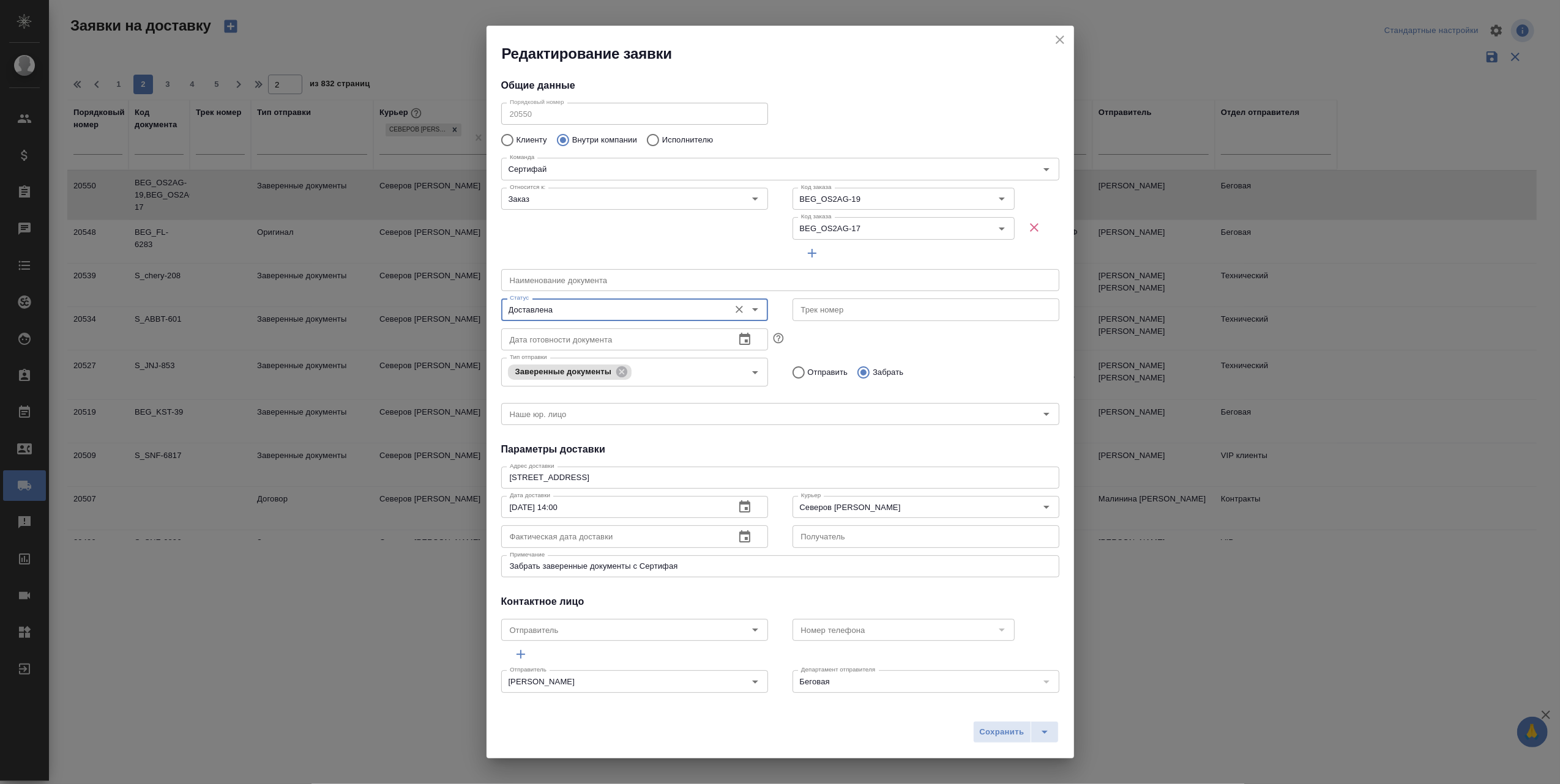
click at [739, 534] on icon "button" at bounding box center [744, 536] width 11 height 12
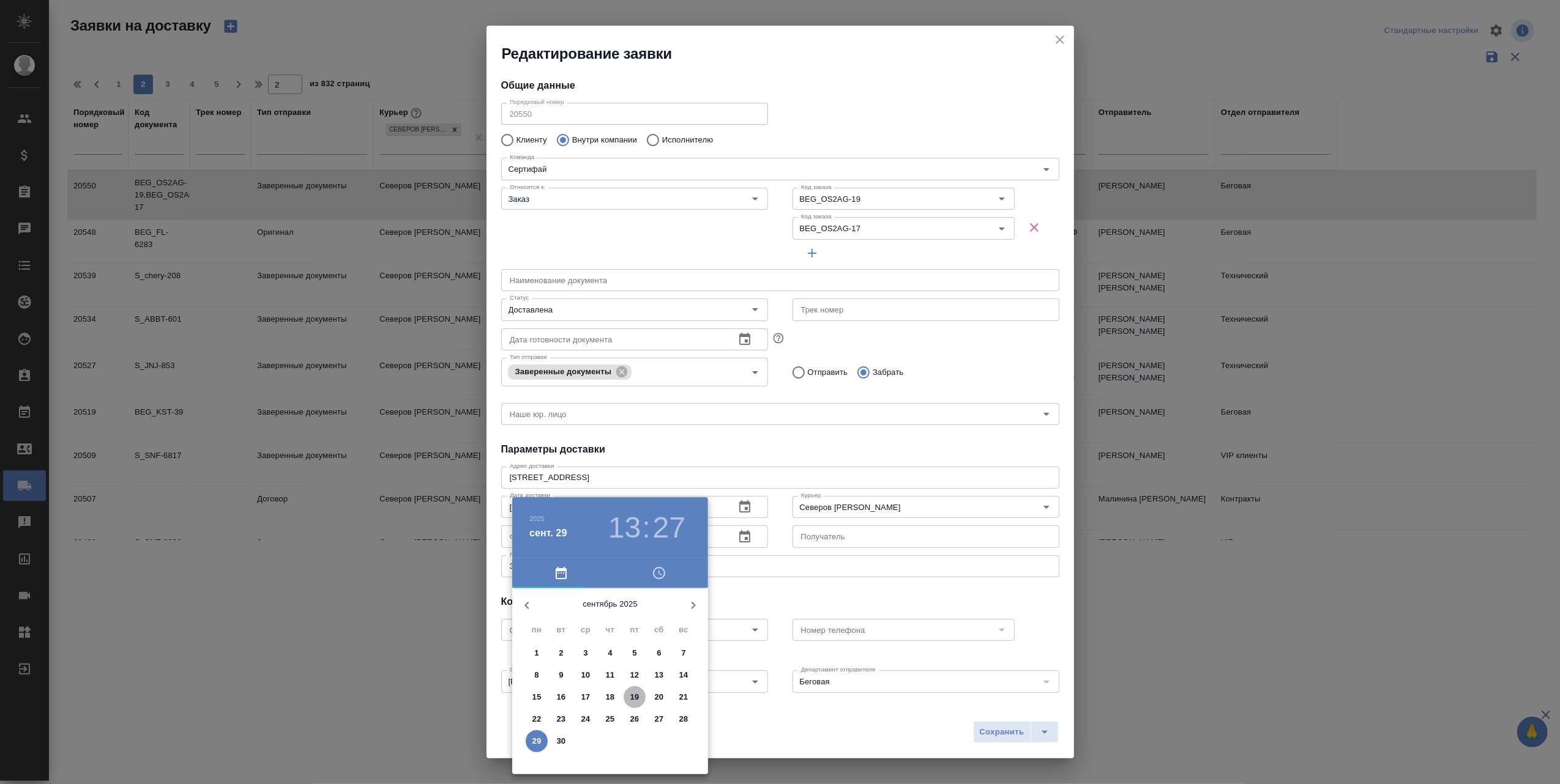
click at [632, 694] on p "19" at bounding box center [635, 697] width 9 height 12
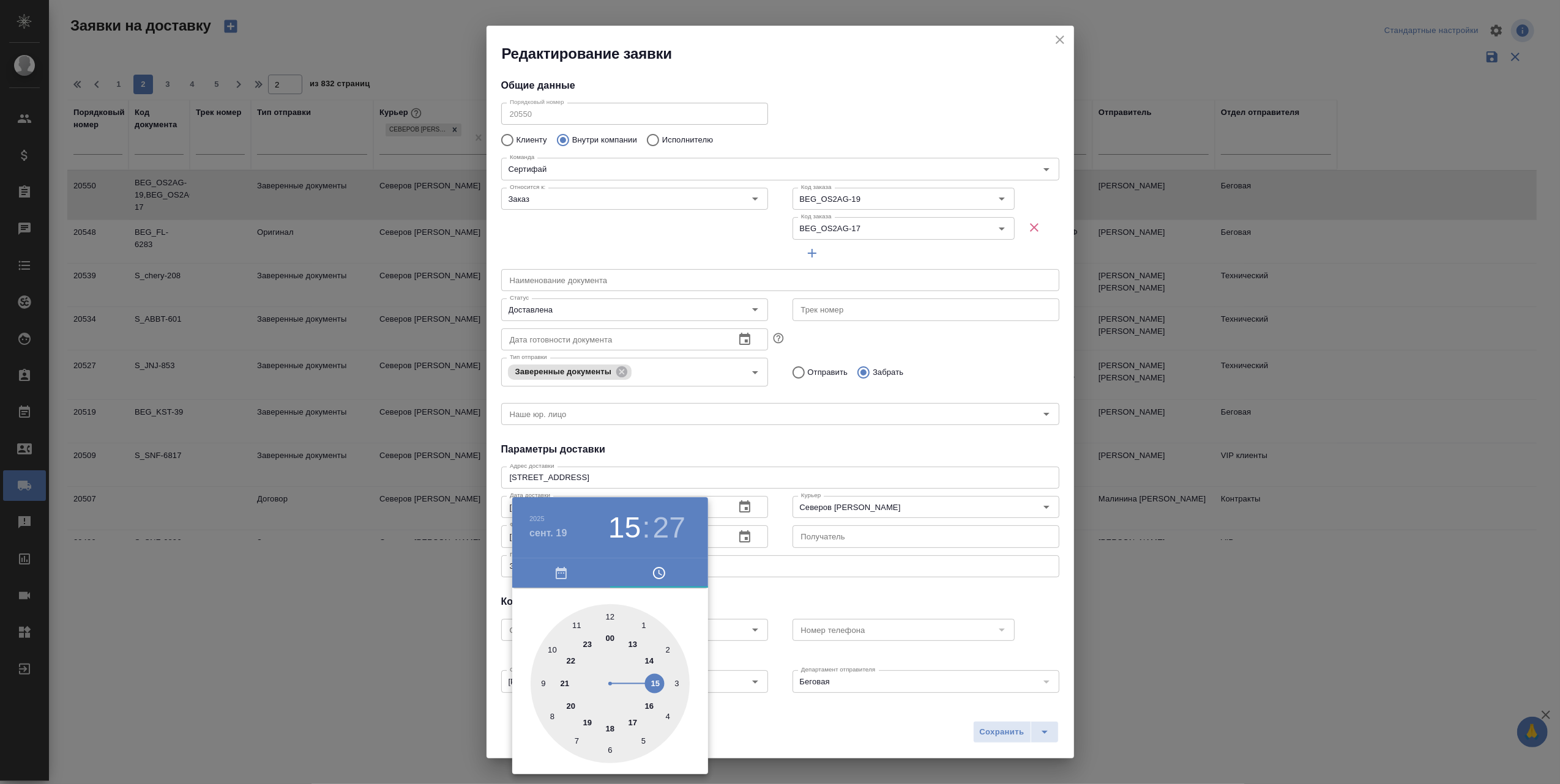
drag, startPoint x: 639, startPoint y: 645, endPoint x: 649, endPoint y: 678, distance: 34.5
click at [649, 678] on div at bounding box center [610, 683] width 159 height 159
type input "19.09.2025 15:00"
drag, startPoint x: 632, startPoint y: 747, endPoint x: 608, endPoint y: 639, distance: 110.6
click at [608, 639] on div at bounding box center [610, 683] width 159 height 159
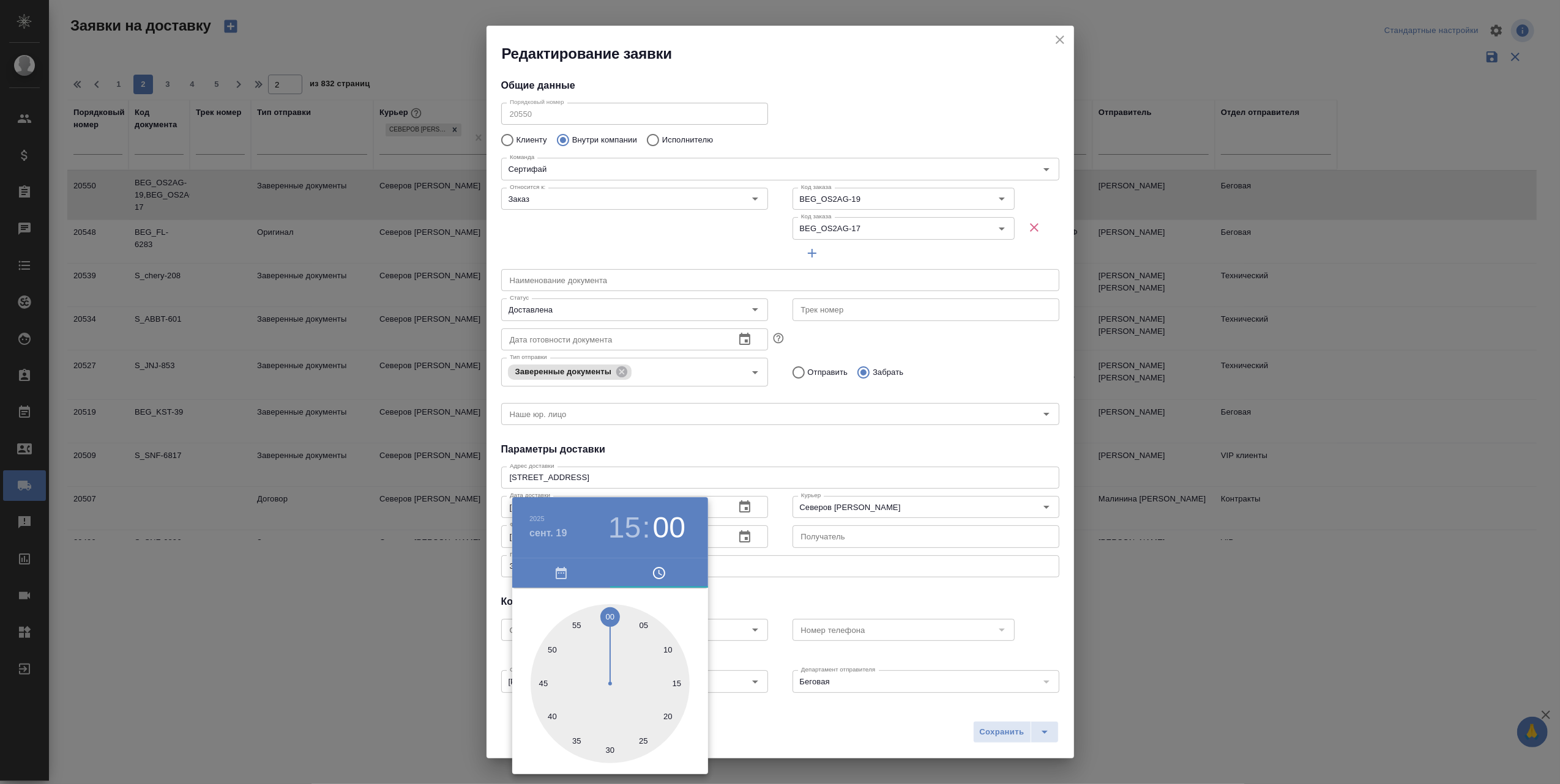
click at [779, 726] on div at bounding box center [780, 392] width 1560 height 784
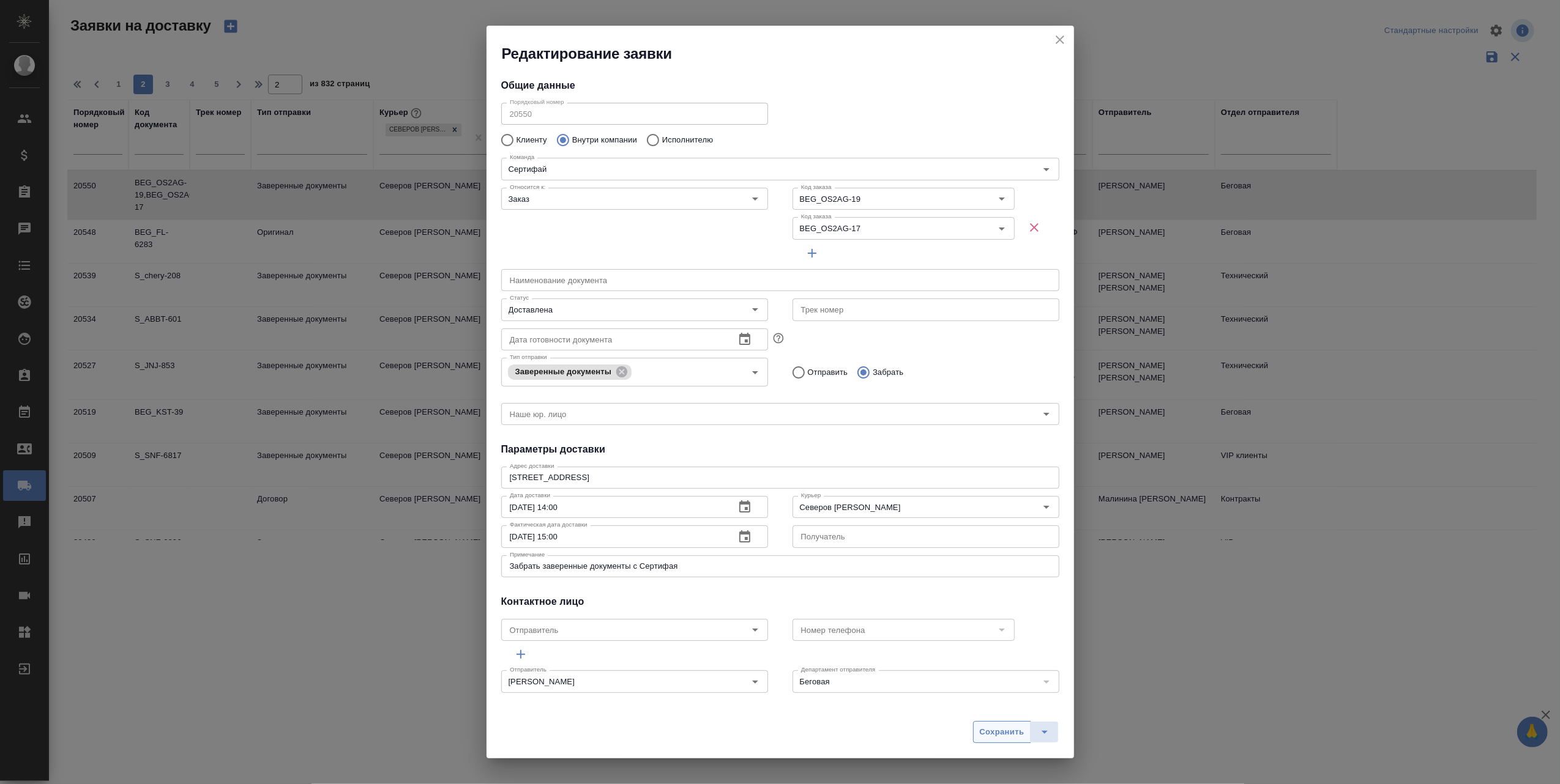
click at [994, 733] on span "Сохранить" at bounding box center [1002, 733] width 44 height 14
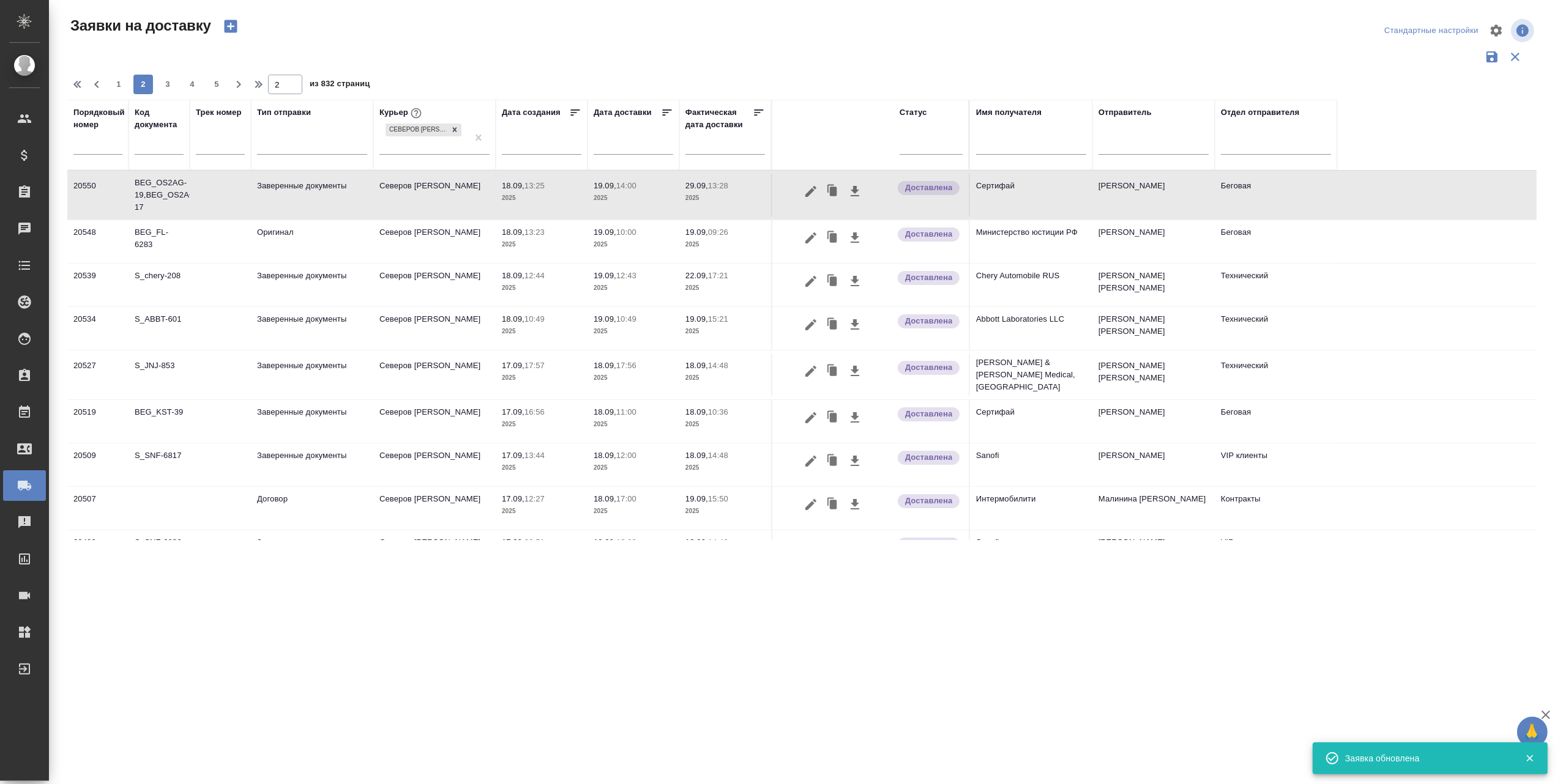
click at [696, 182] on p "29.09," at bounding box center [697, 186] width 23 height 9
click at [806, 191] on icon "button" at bounding box center [810, 192] width 14 height 14
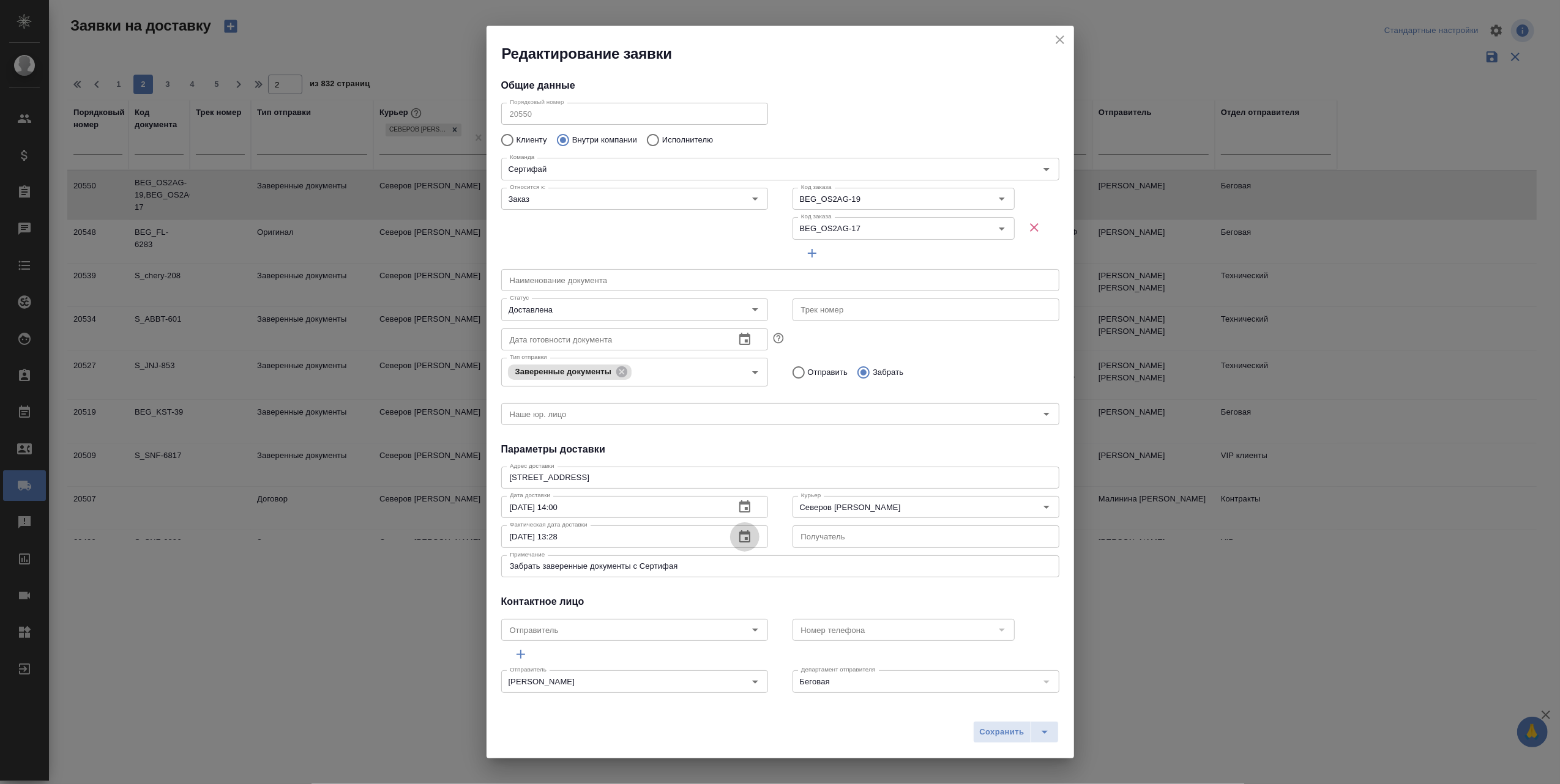
click at [739, 536] on icon "button" at bounding box center [744, 537] width 14 height 14
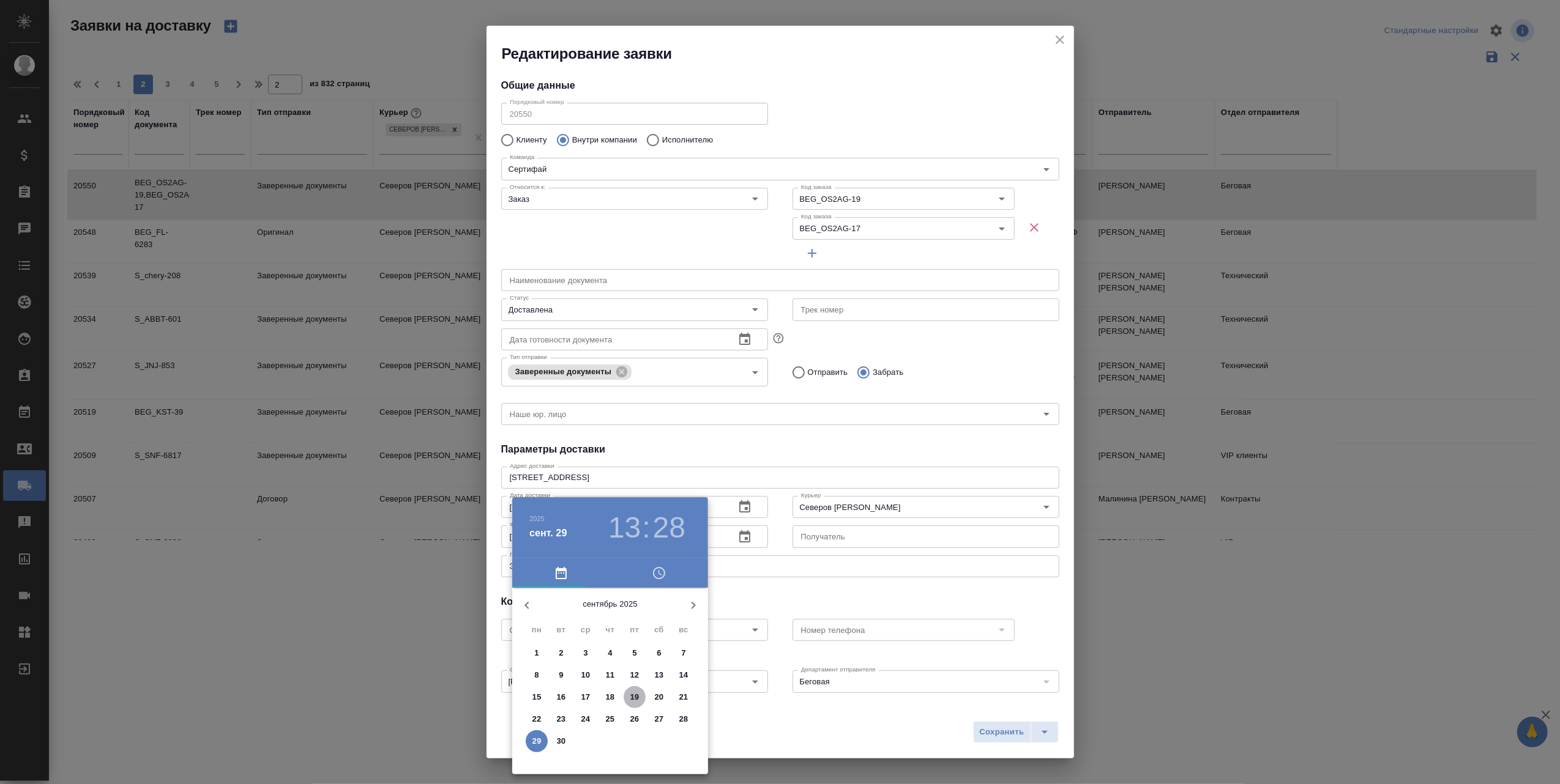
click at [638, 694] on p "19" at bounding box center [635, 697] width 9 height 12
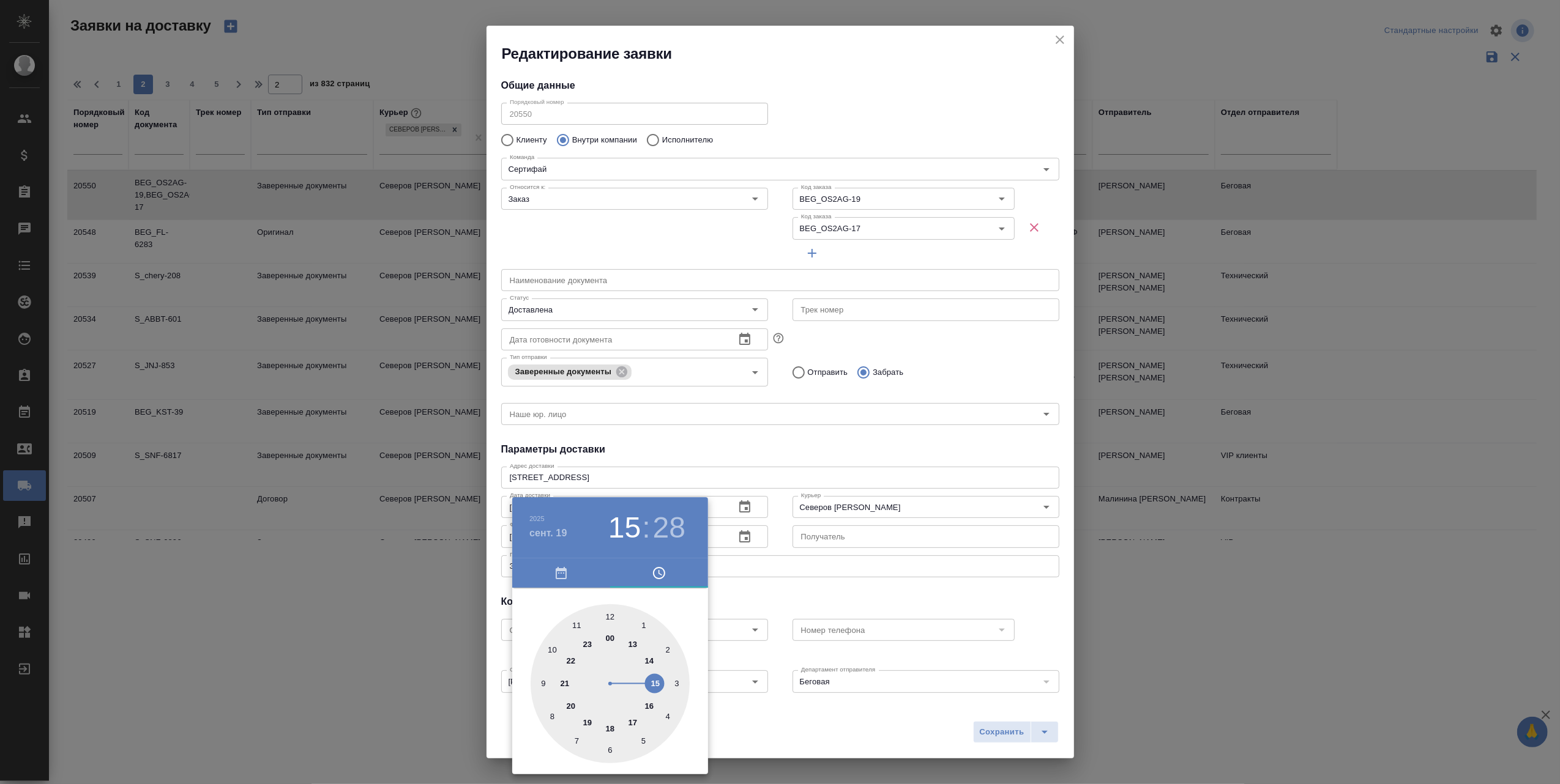
drag, startPoint x: 633, startPoint y: 644, endPoint x: 650, endPoint y: 686, distance: 45.3
click at [650, 686] on div at bounding box center [610, 683] width 159 height 159
type input "19.09.2025 15:00"
drag, startPoint x: 623, startPoint y: 746, endPoint x: 608, endPoint y: 605, distance: 141.8
click at [608, 605] on div at bounding box center [610, 683] width 159 height 159
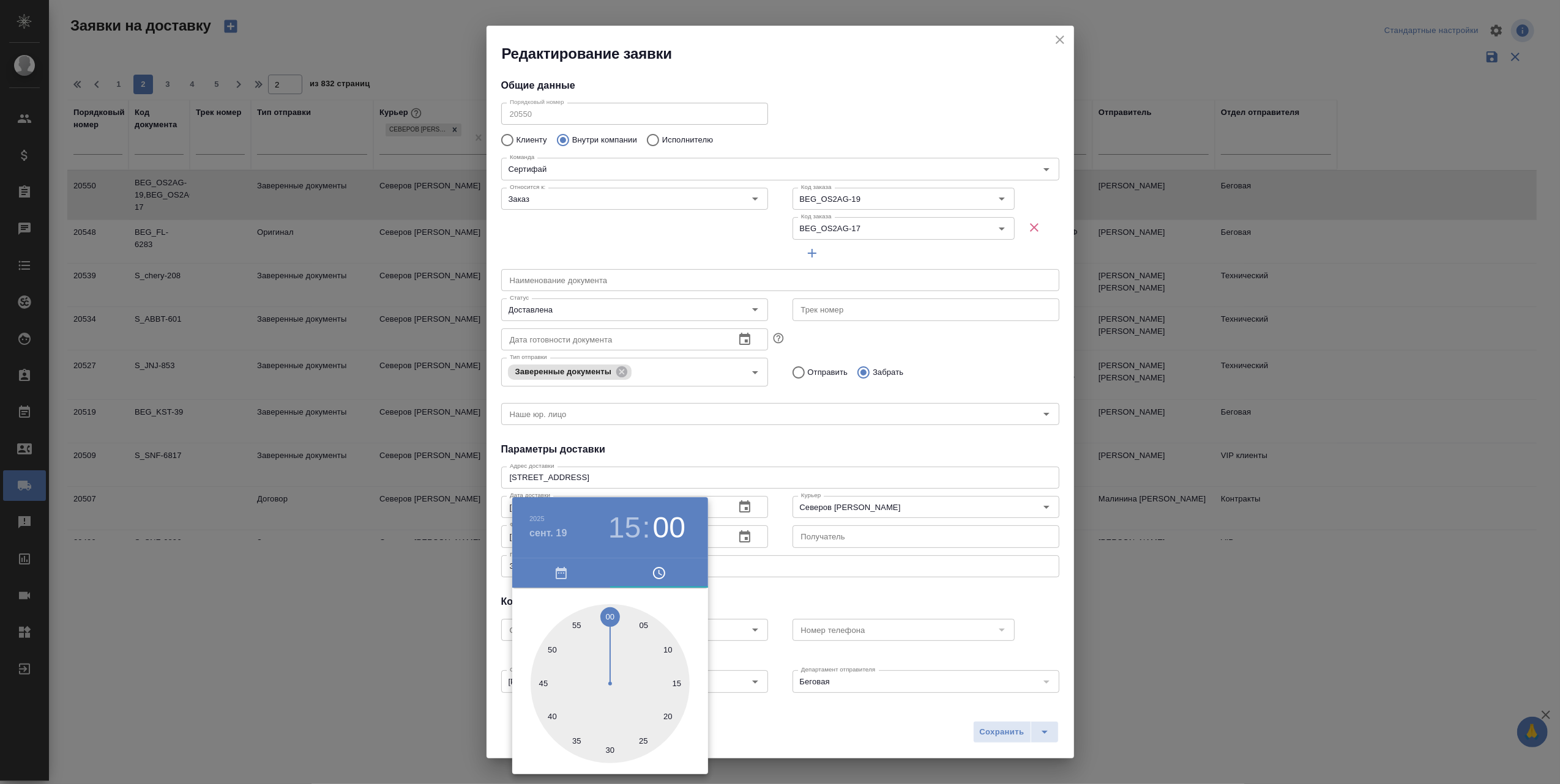
click at [806, 732] on div at bounding box center [780, 392] width 1560 height 784
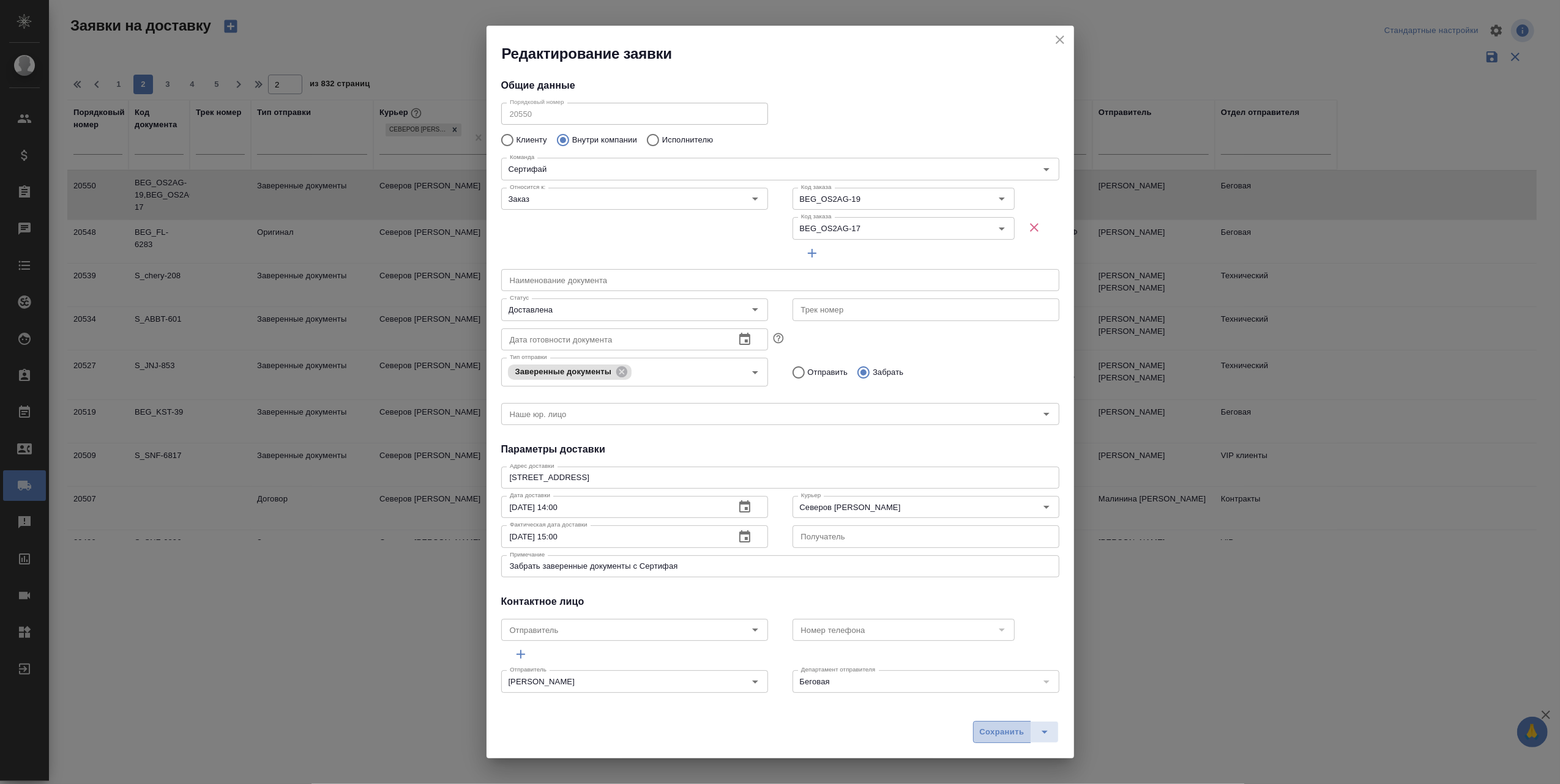
click at [986, 736] on span "Сохранить" at bounding box center [1002, 733] width 44 height 14
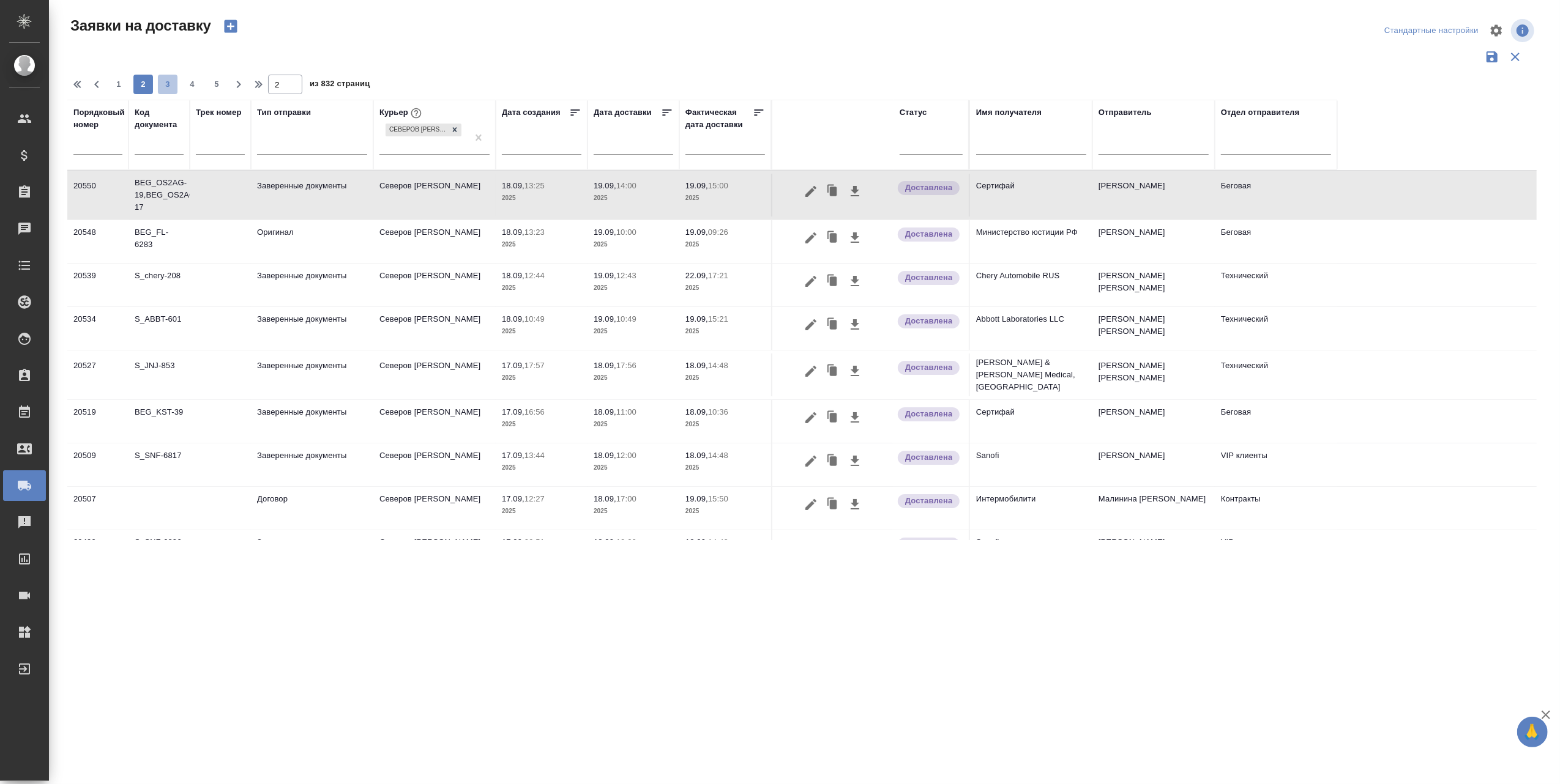
click at [160, 86] on span "3" at bounding box center [167, 84] width 20 height 12
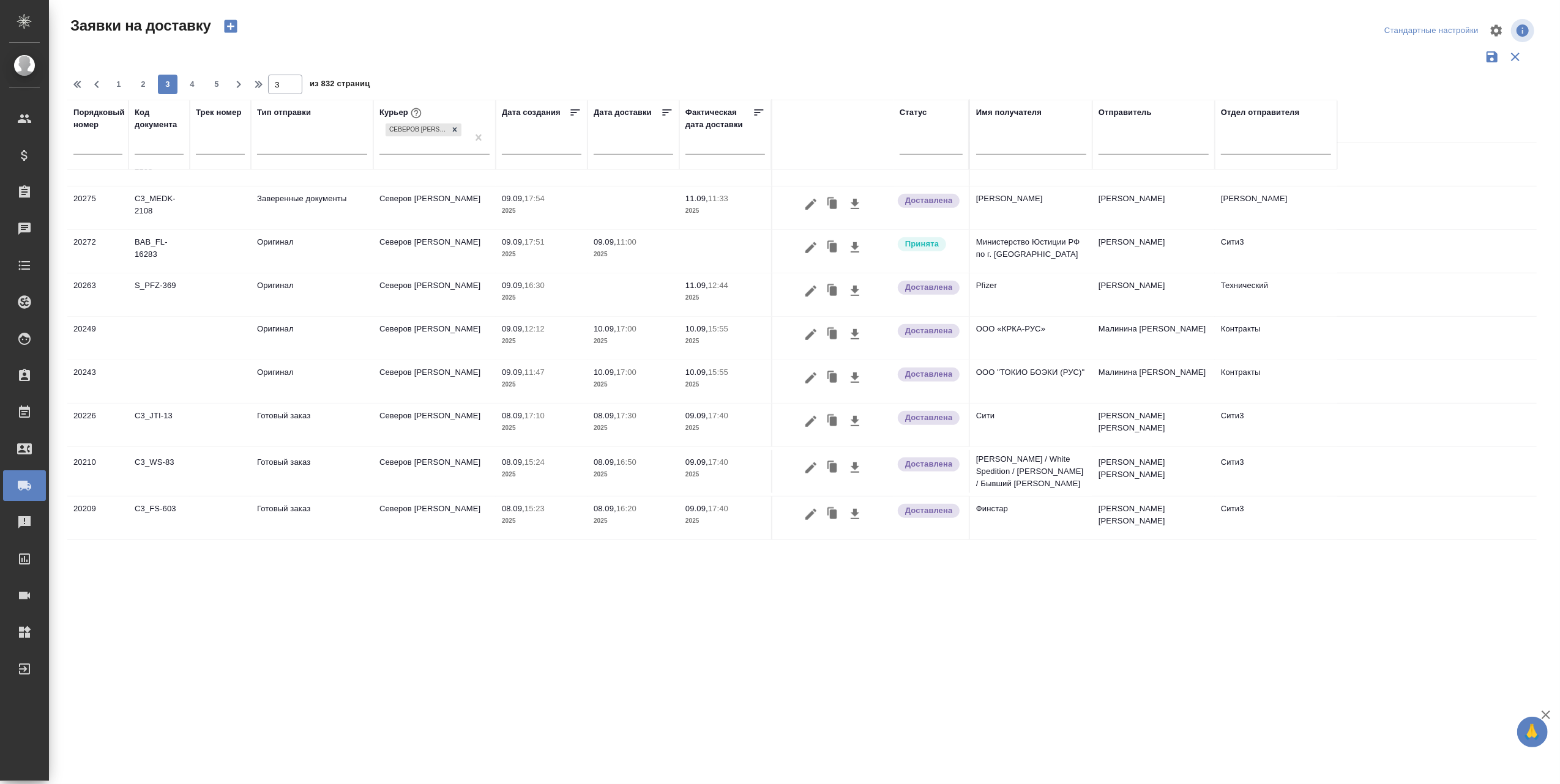
scroll to position [793, 0]
click at [116, 84] on span "1" at bounding box center [119, 84] width 20 height 12
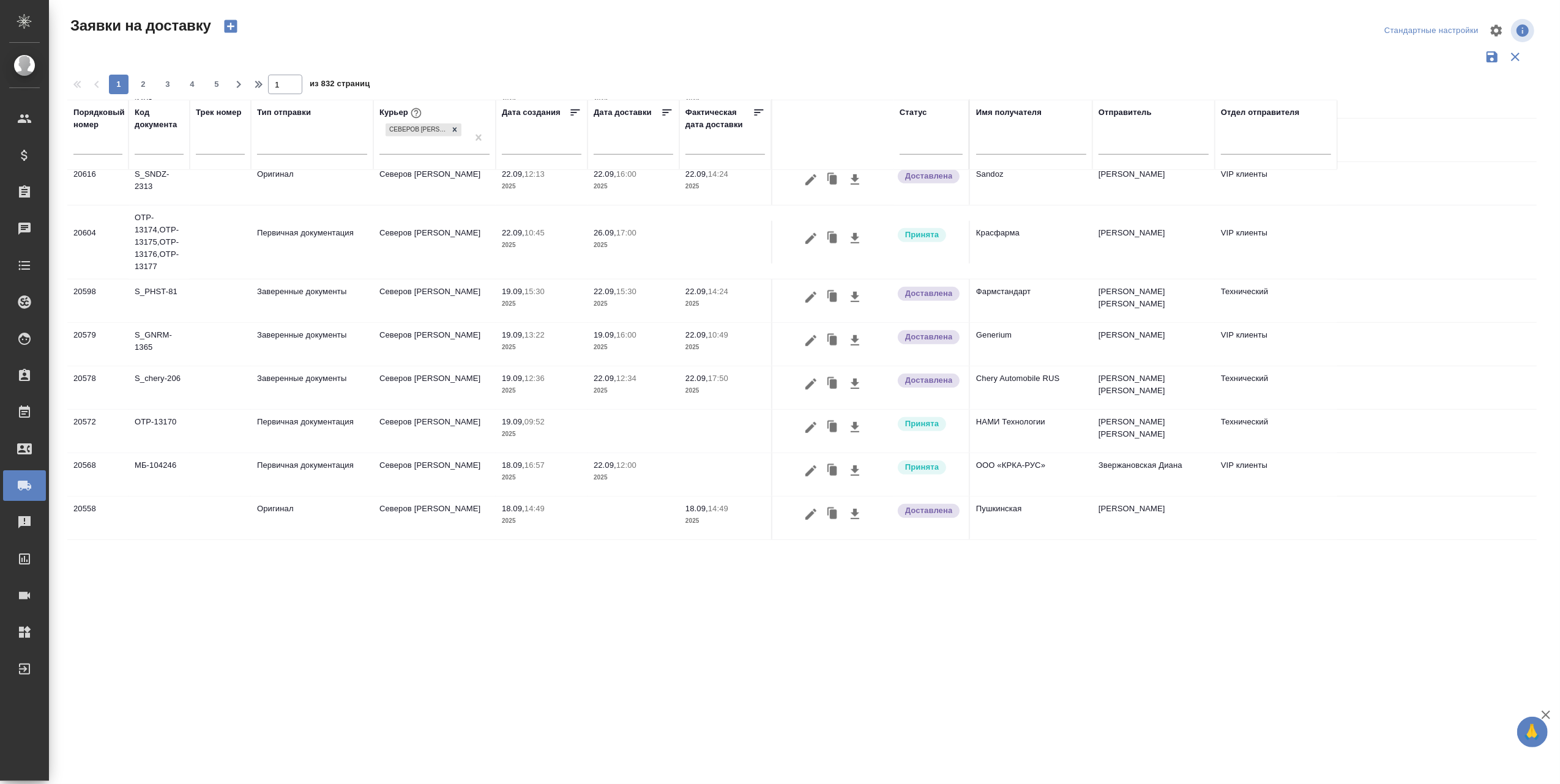
scroll to position [757, 0]
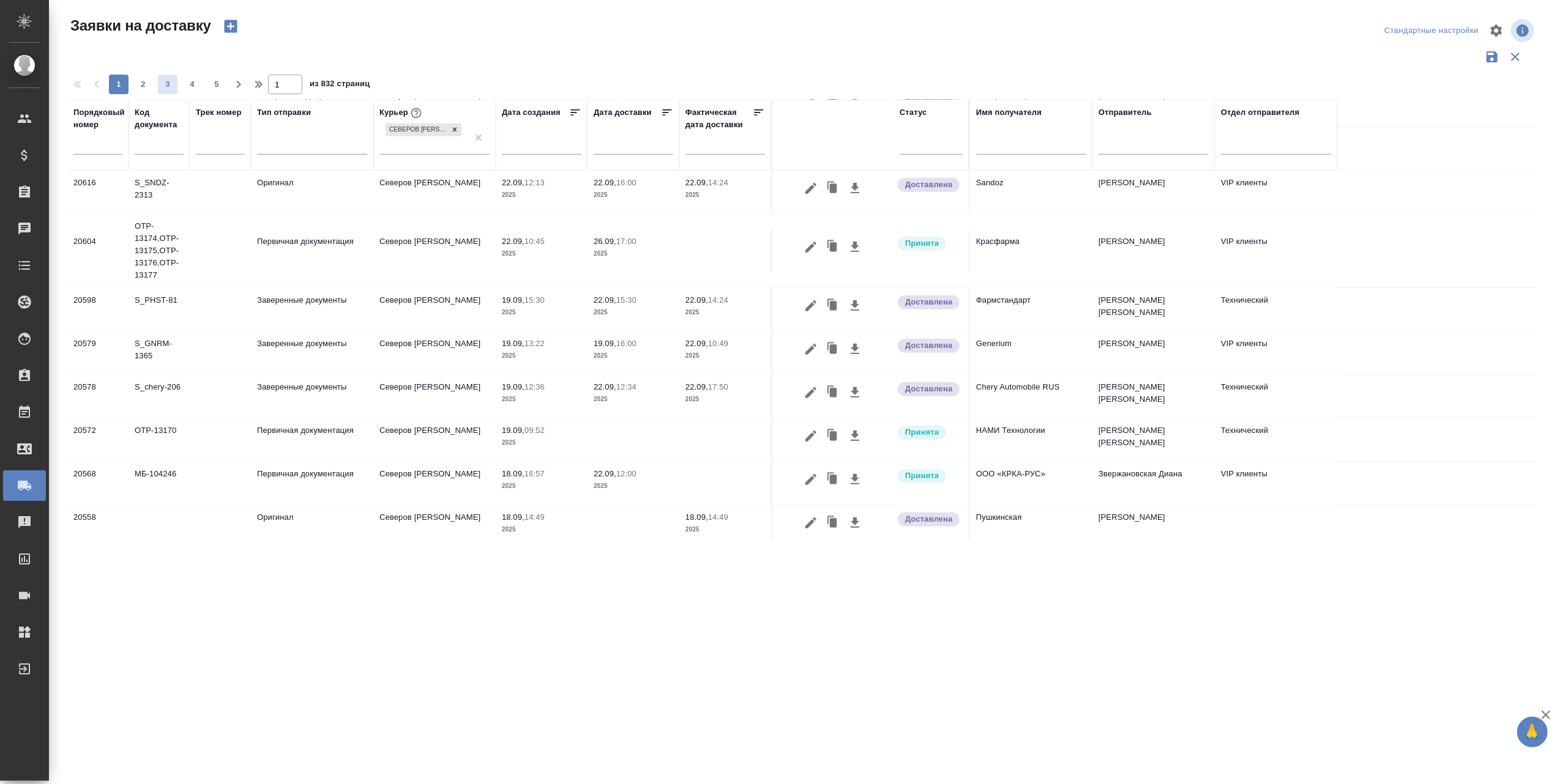
click at [164, 82] on span "3" at bounding box center [167, 84] width 20 height 12
type input "3"
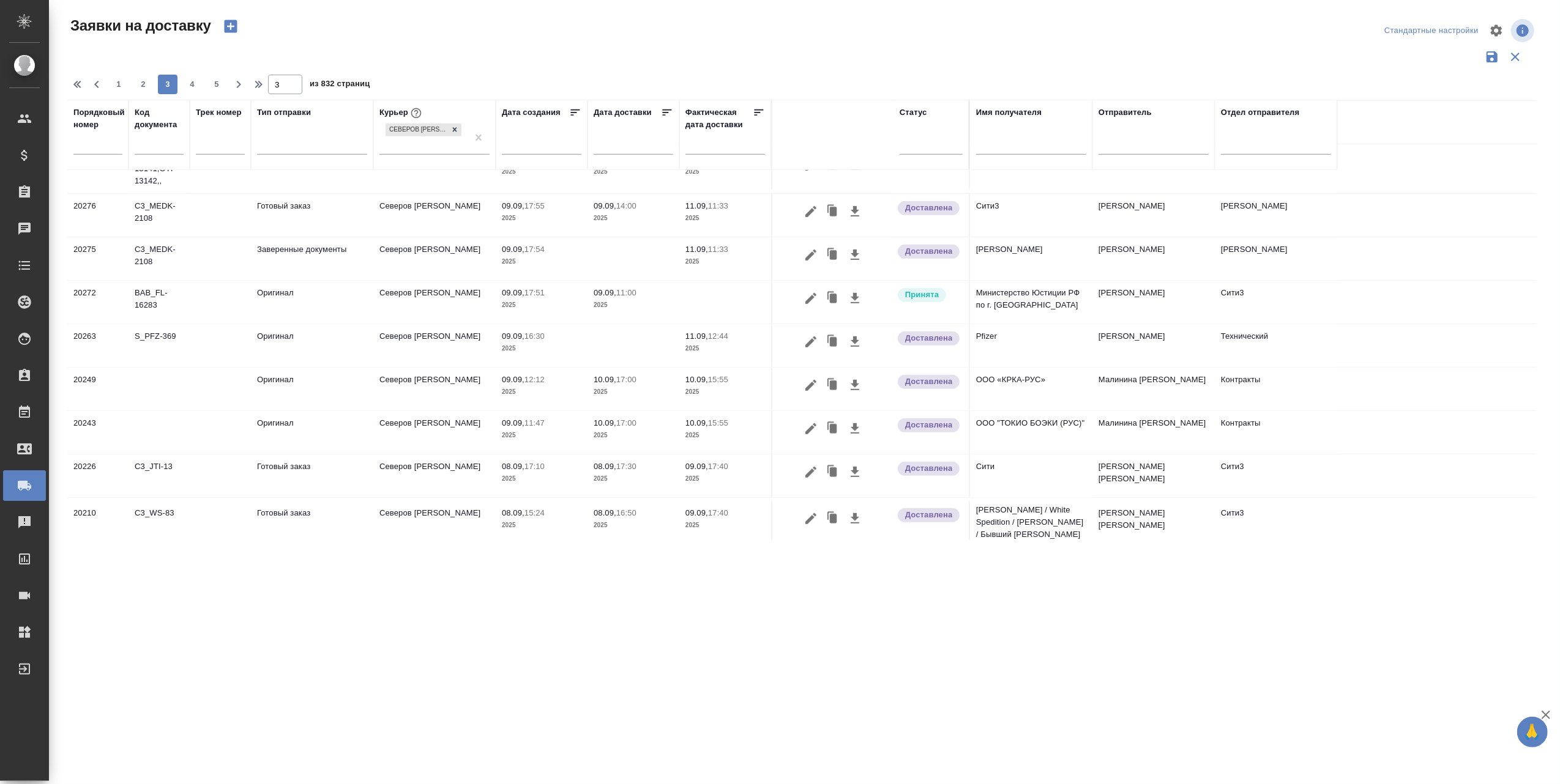
scroll to position [712, 0]
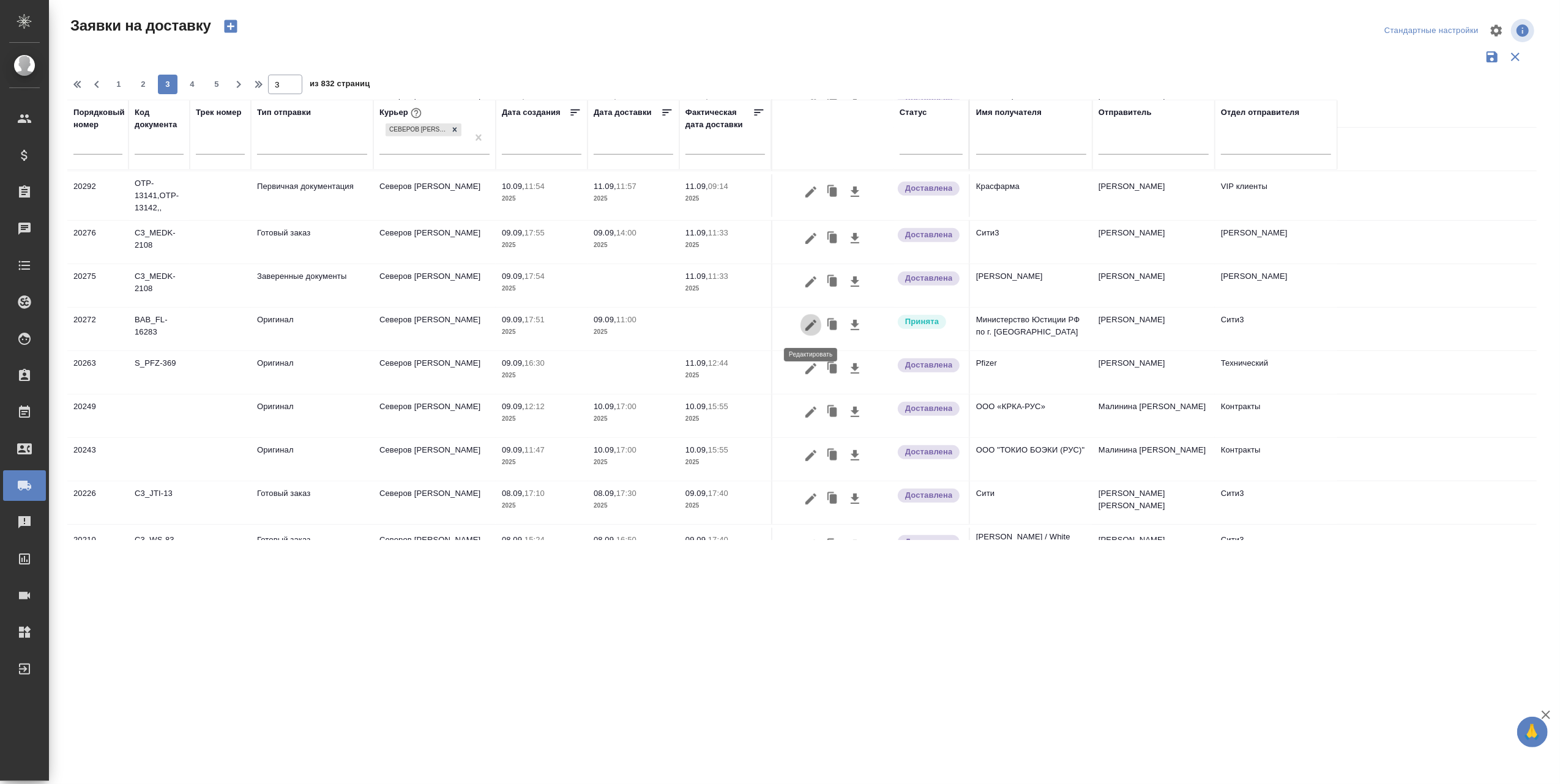
click at [812, 326] on icon "button" at bounding box center [810, 325] width 11 height 11
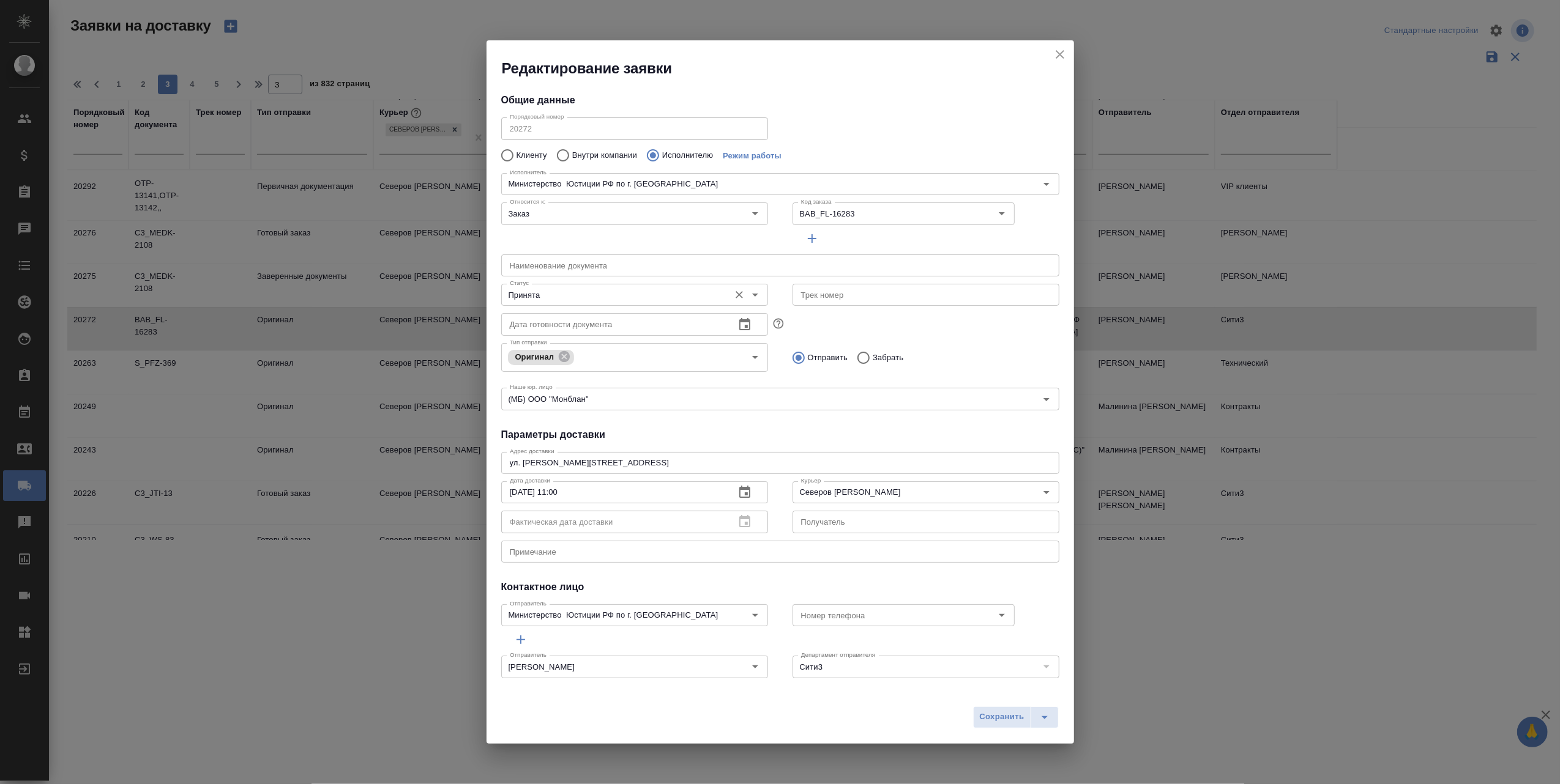
click at [749, 298] on icon "Open" at bounding box center [755, 295] width 14 height 14
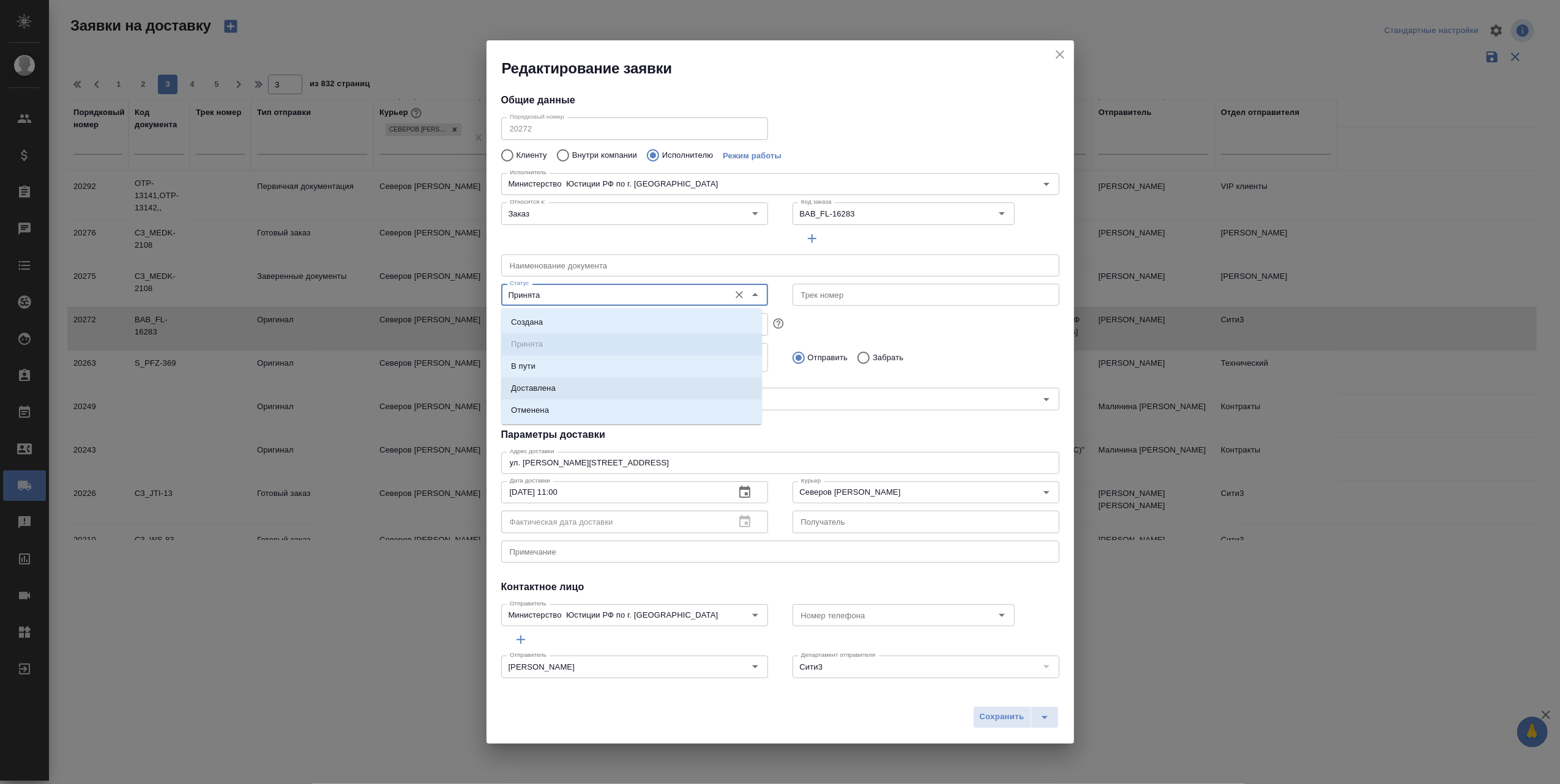
click at [578, 390] on li "Доставлена" at bounding box center [631, 388] width 261 height 22
type input "Доставлена"
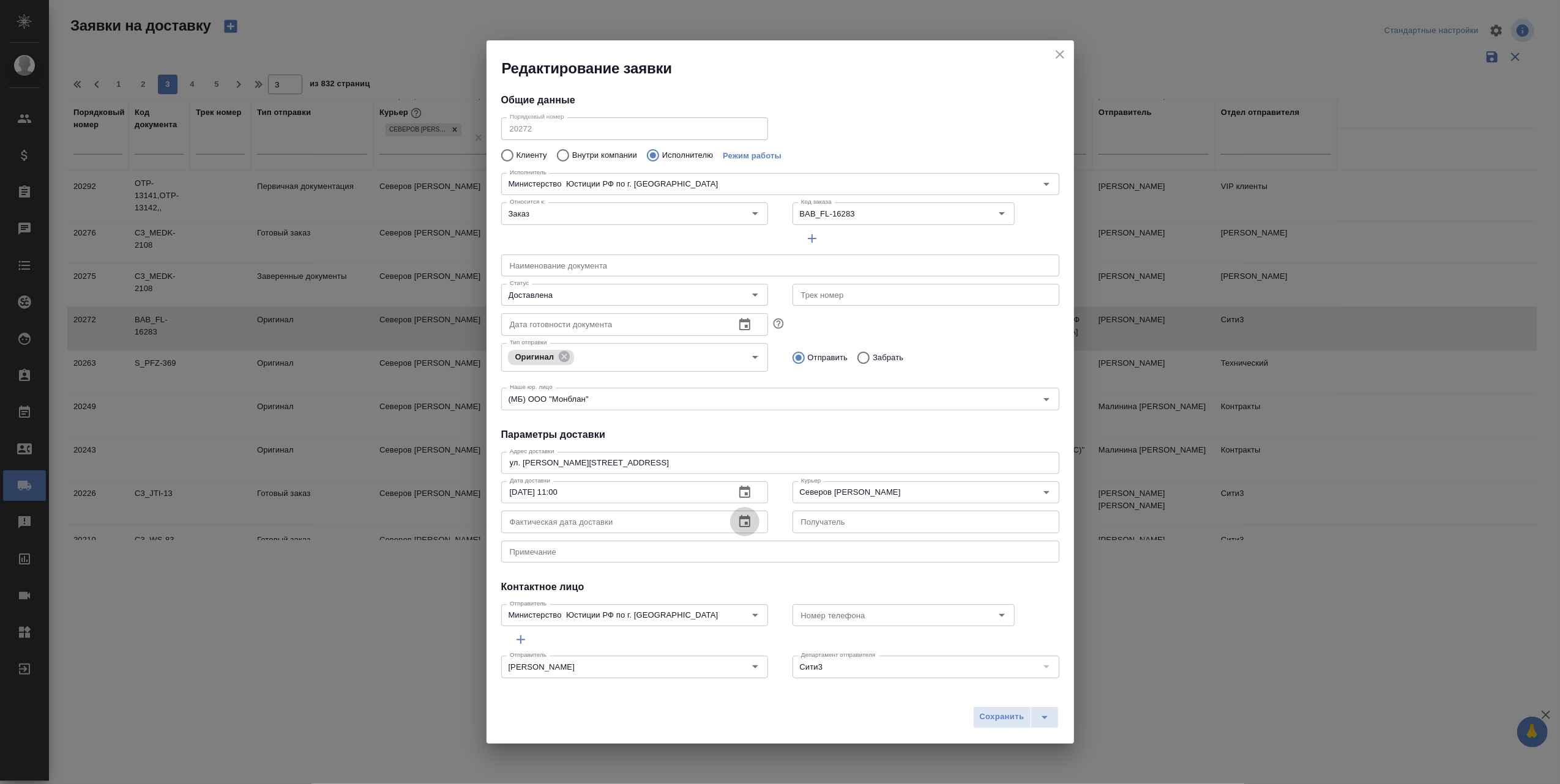
click at [742, 517] on icon "button" at bounding box center [744, 521] width 11 height 12
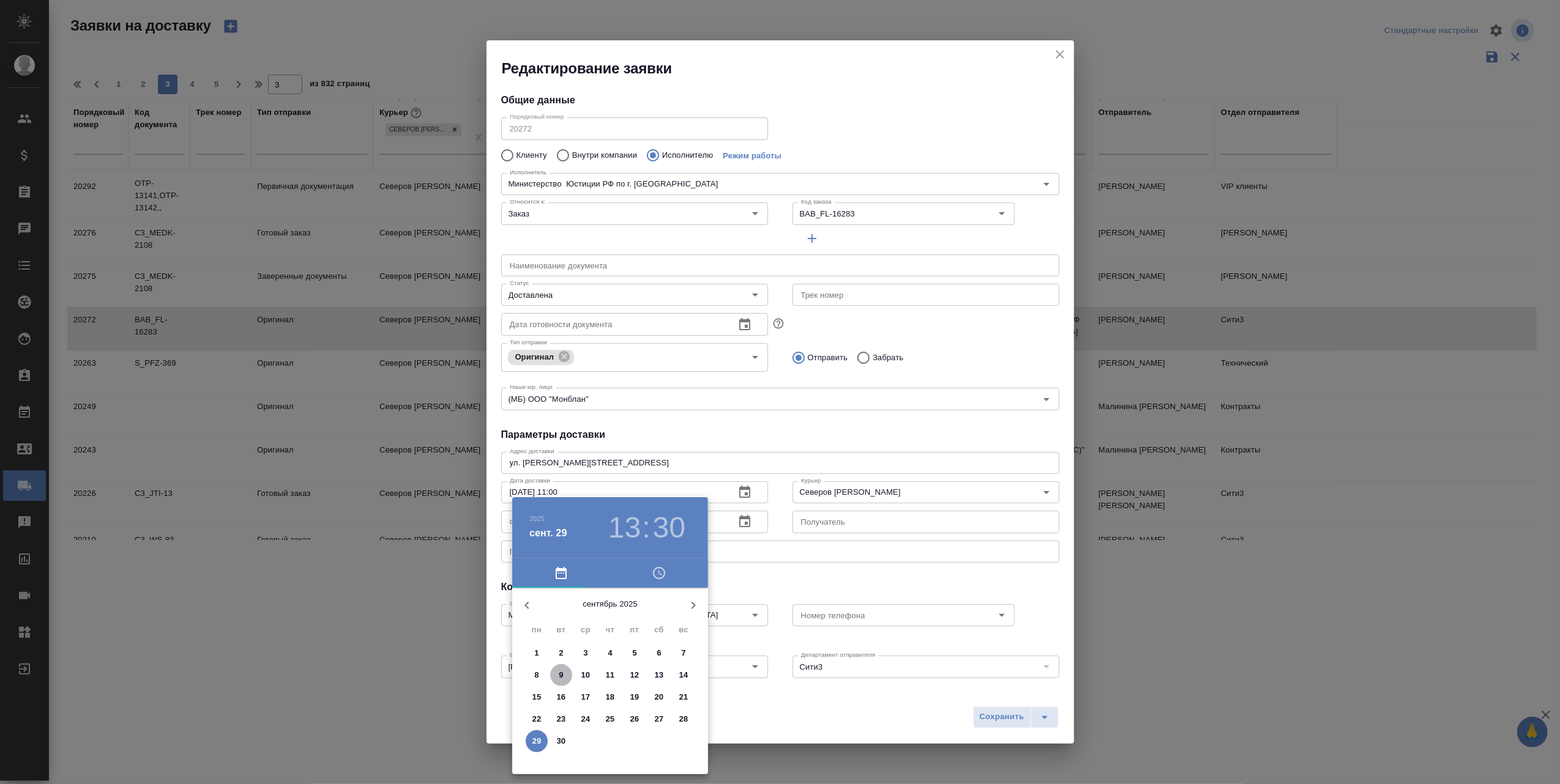
click at [563, 670] on p "9" at bounding box center [561, 675] width 5 height 12
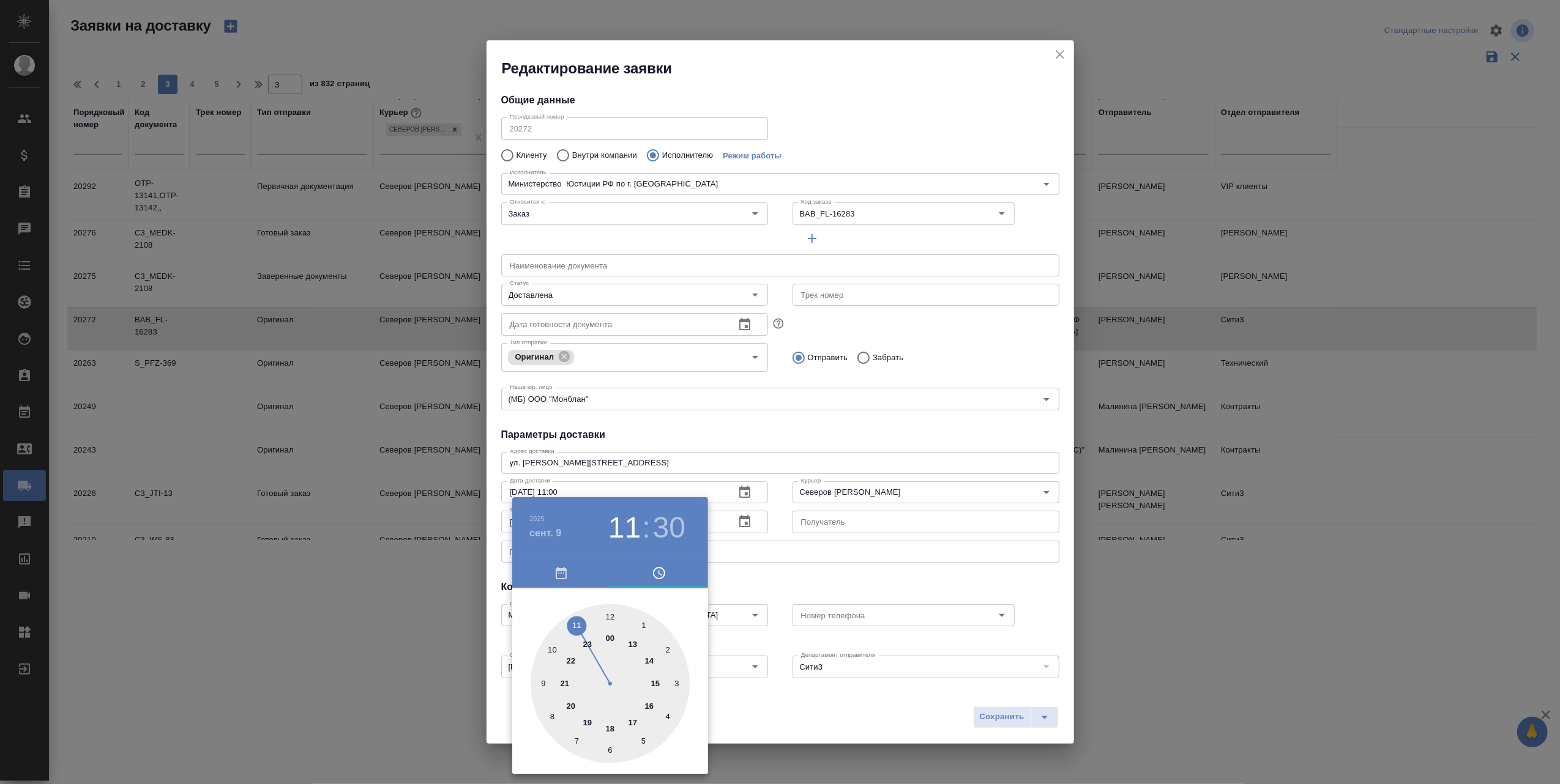
type input "09.09.2025 10:30"
drag, startPoint x: 635, startPoint y: 646, endPoint x: 561, endPoint y: 647, distance: 74.0
click at [561, 647] on div at bounding box center [610, 683] width 159 height 159
click at [764, 711] on div at bounding box center [780, 392] width 1560 height 784
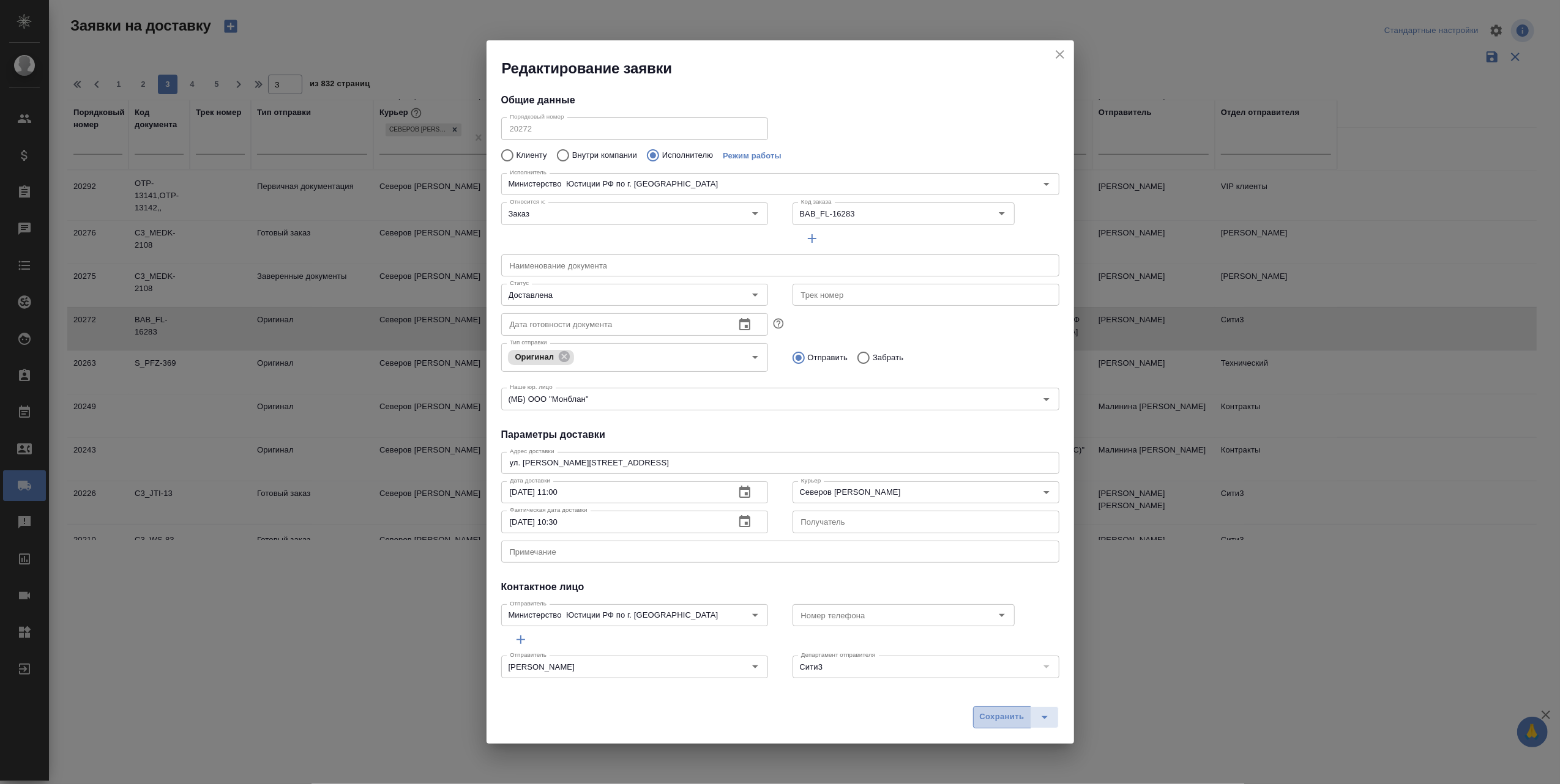
click at [990, 716] on span "Сохранить" at bounding box center [1002, 717] width 44 height 14
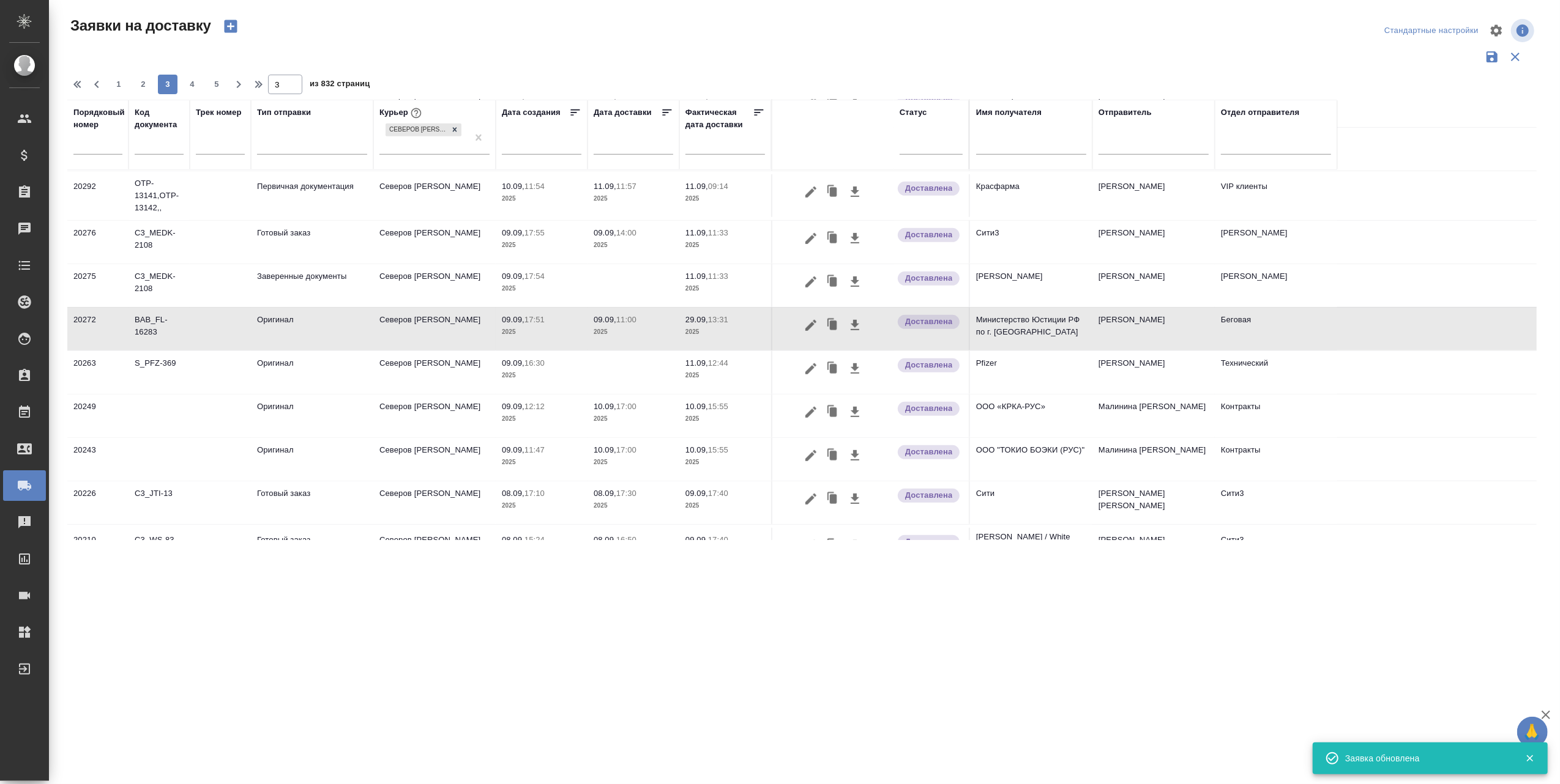
click at [694, 324] on p "29.09," at bounding box center [697, 320] width 23 height 9
click at [706, 324] on p "29.09," at bounding box center [697, 320] width 23 height 9
click at [811, 332] on icon "button" at bounding box center [810, 325] width 14 height 14
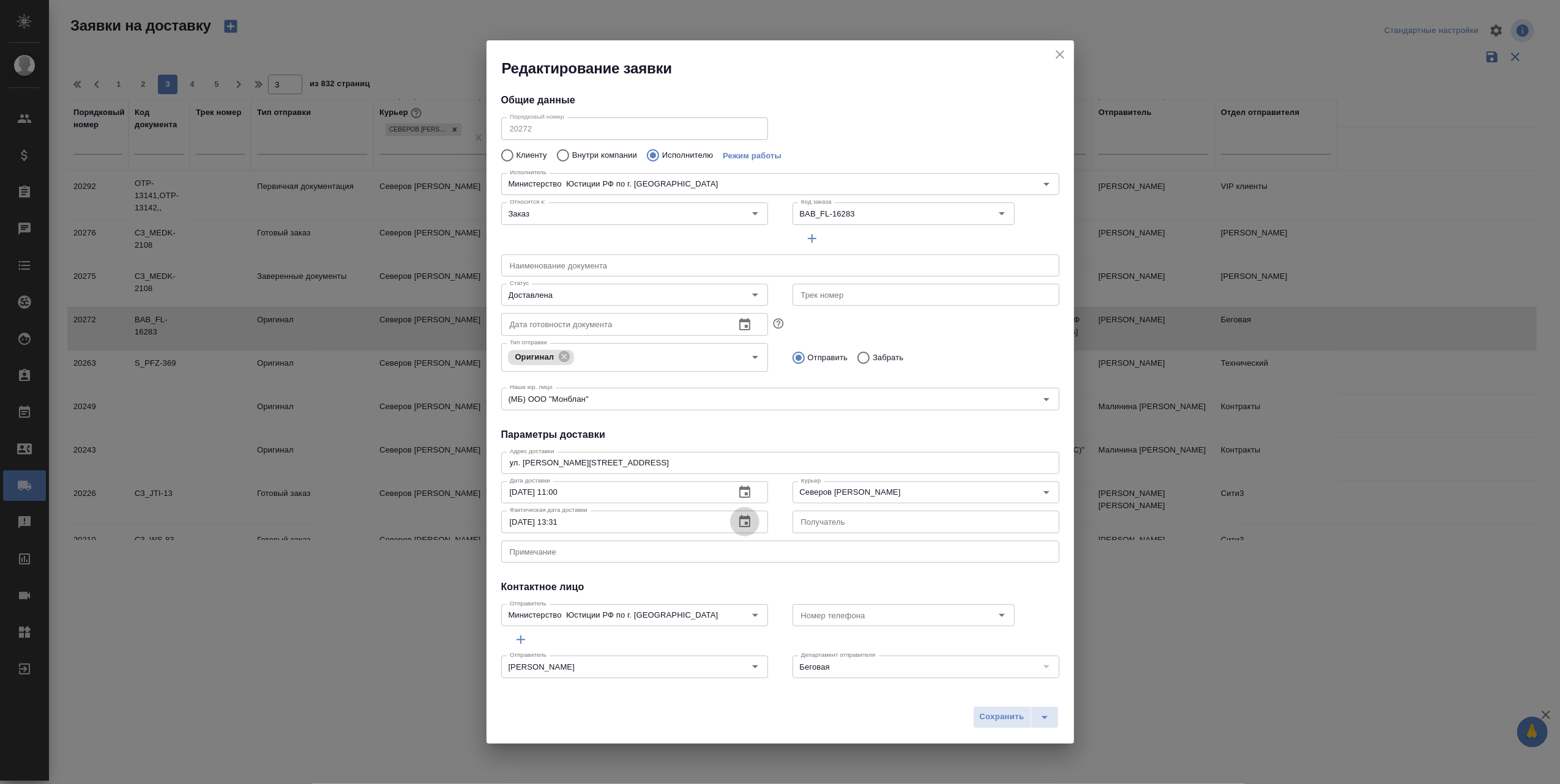
click at [742, 522] on icon "button" at bounding box center [744, 522] width 14 height 14
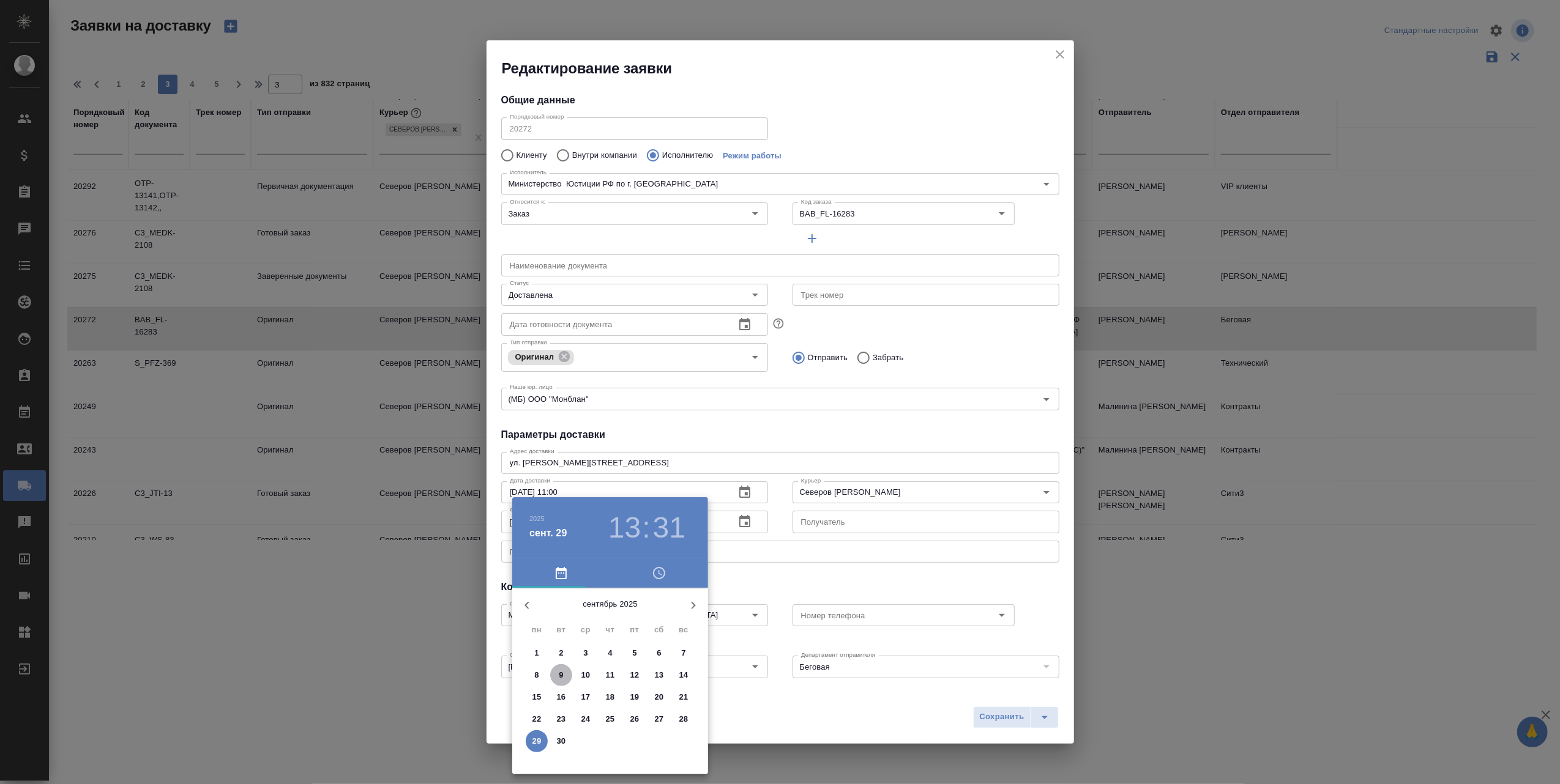
click at [561, 669] on p "9" at bounding box center [561, 675] width 5 height 12
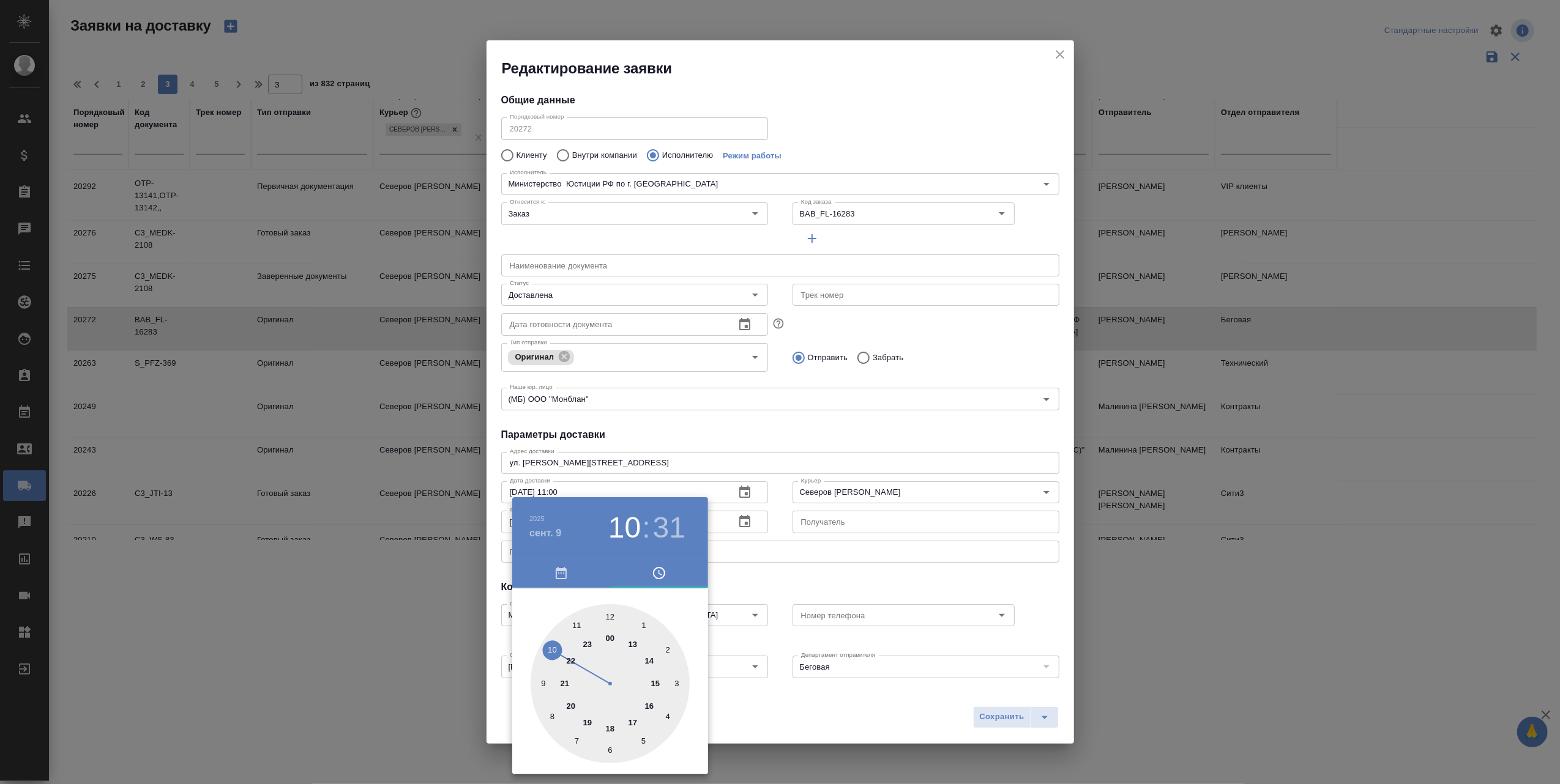
drag, startPoint x: 631, startPoint y: 644, endPoint x: 559, endPoint y: 651, distance: 72.3
click at [559, 651] on div at bounding box center [610, 683] width 159 height 159
type input "09.09.2025 10:15"
drag, startPoint x: 605, startPoint y: 745, endPoint x: 662, endPoint y: 683, distance: 84.2
click at [663, 683] on div at bounding box center [610, 683] width 159 height 159
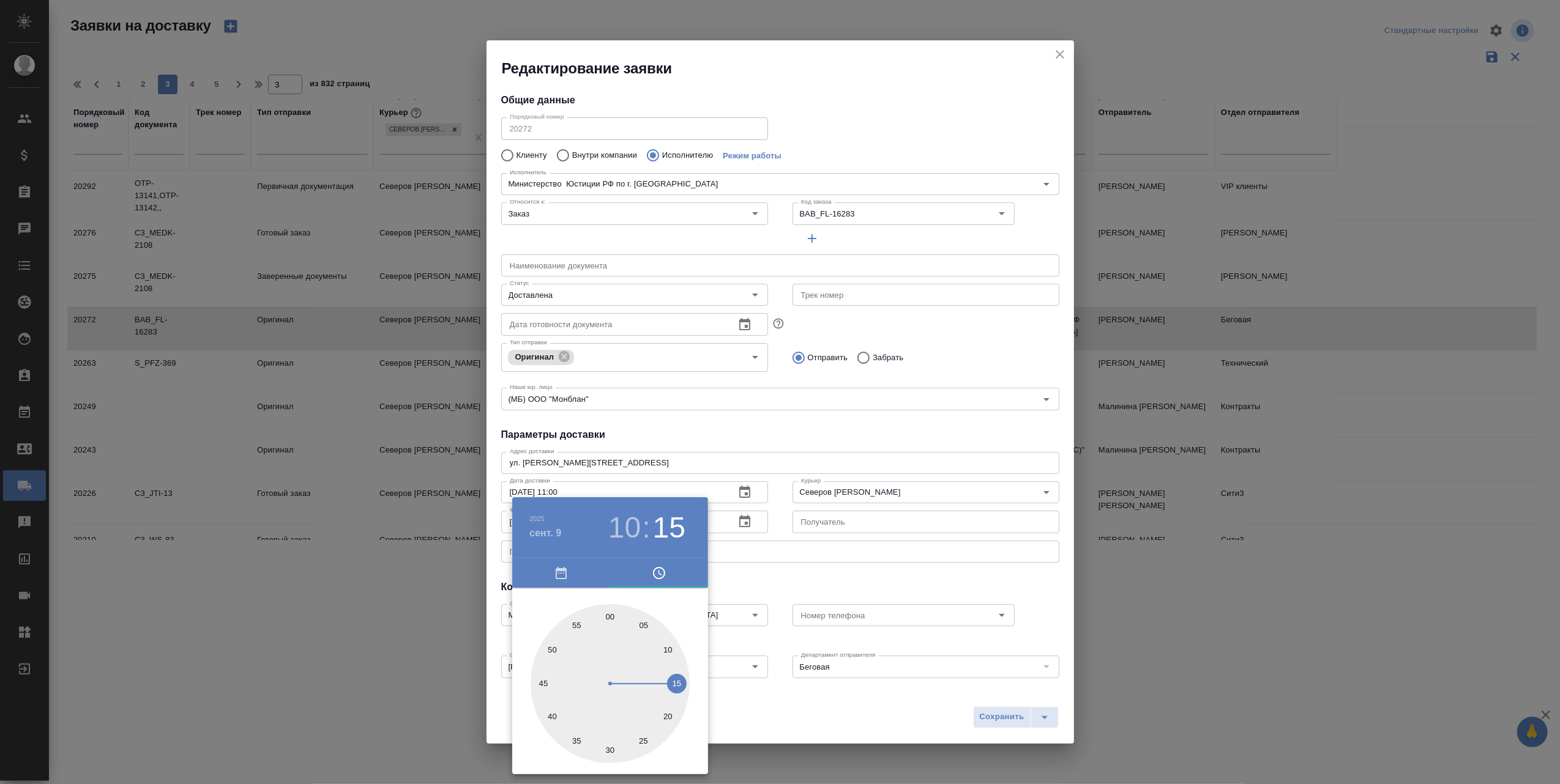
click at [901, 715] on div at bounding box center [780, 392] width 1560 height 784
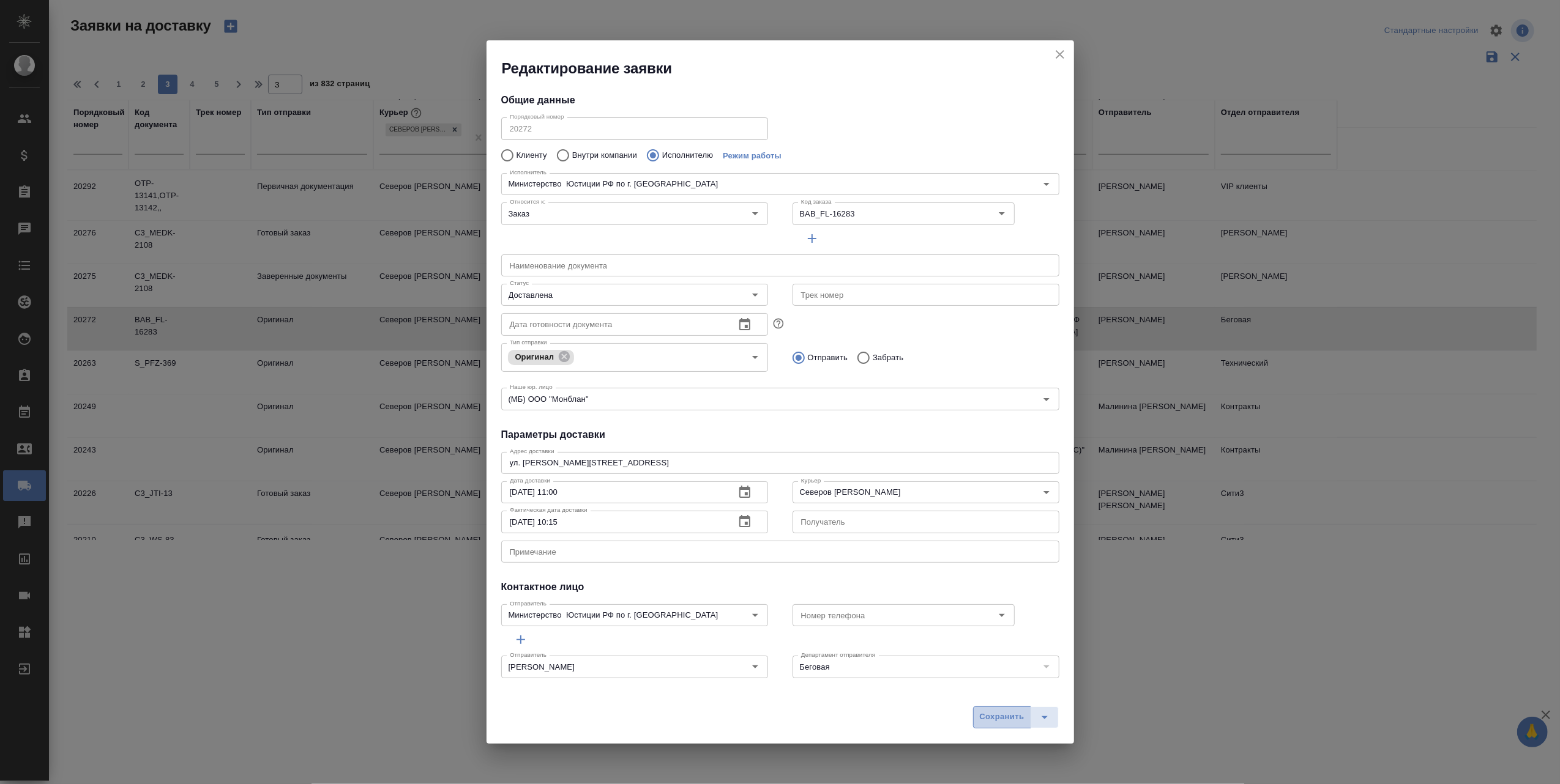
click at [984, 719] on span "Сохранить" at bounding box center [1002, 717] width 44 height 14
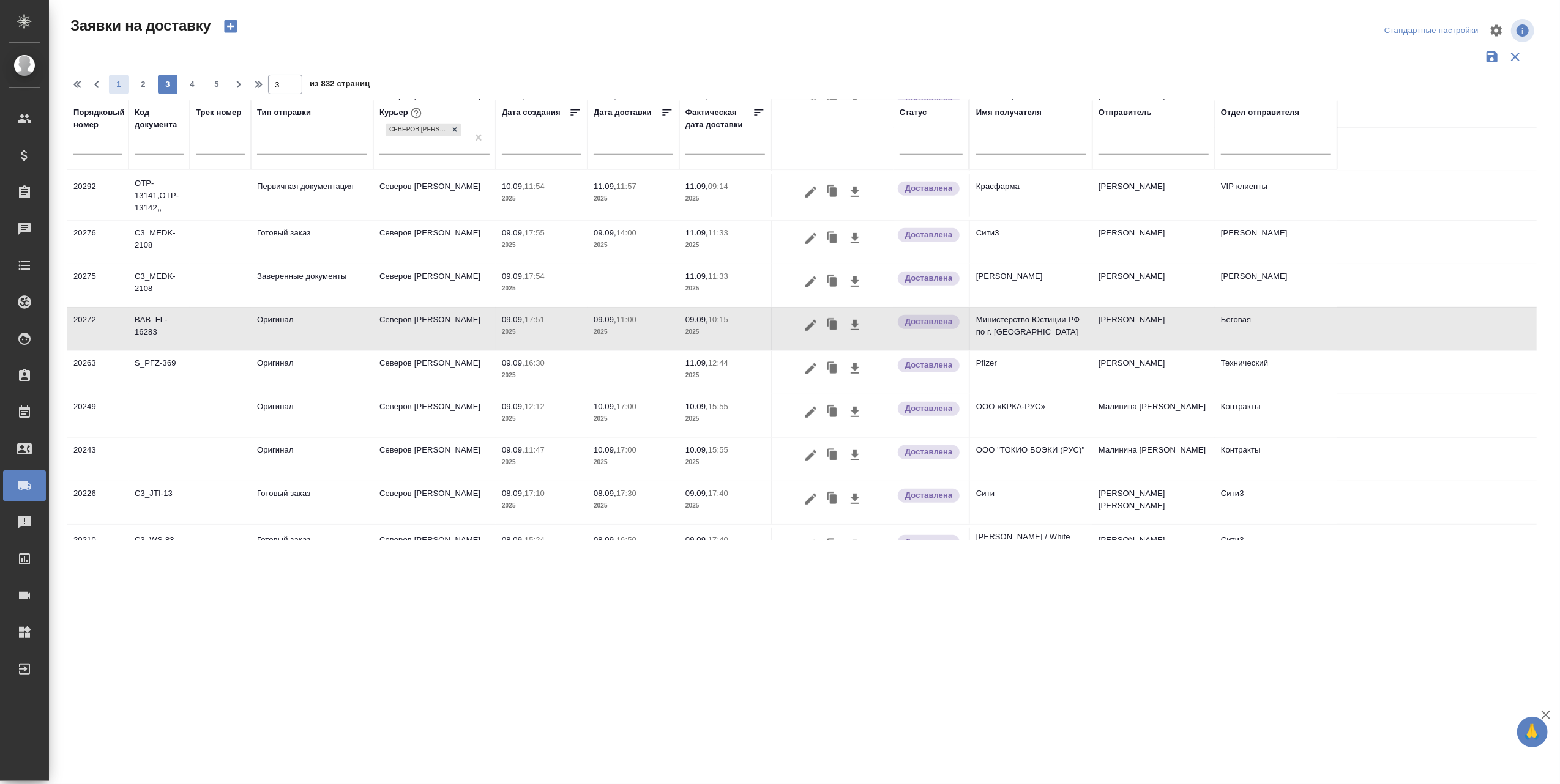
click at [118, 84] on span "1" at bounding box center [119, 84] width 20 height 12
type input "1"
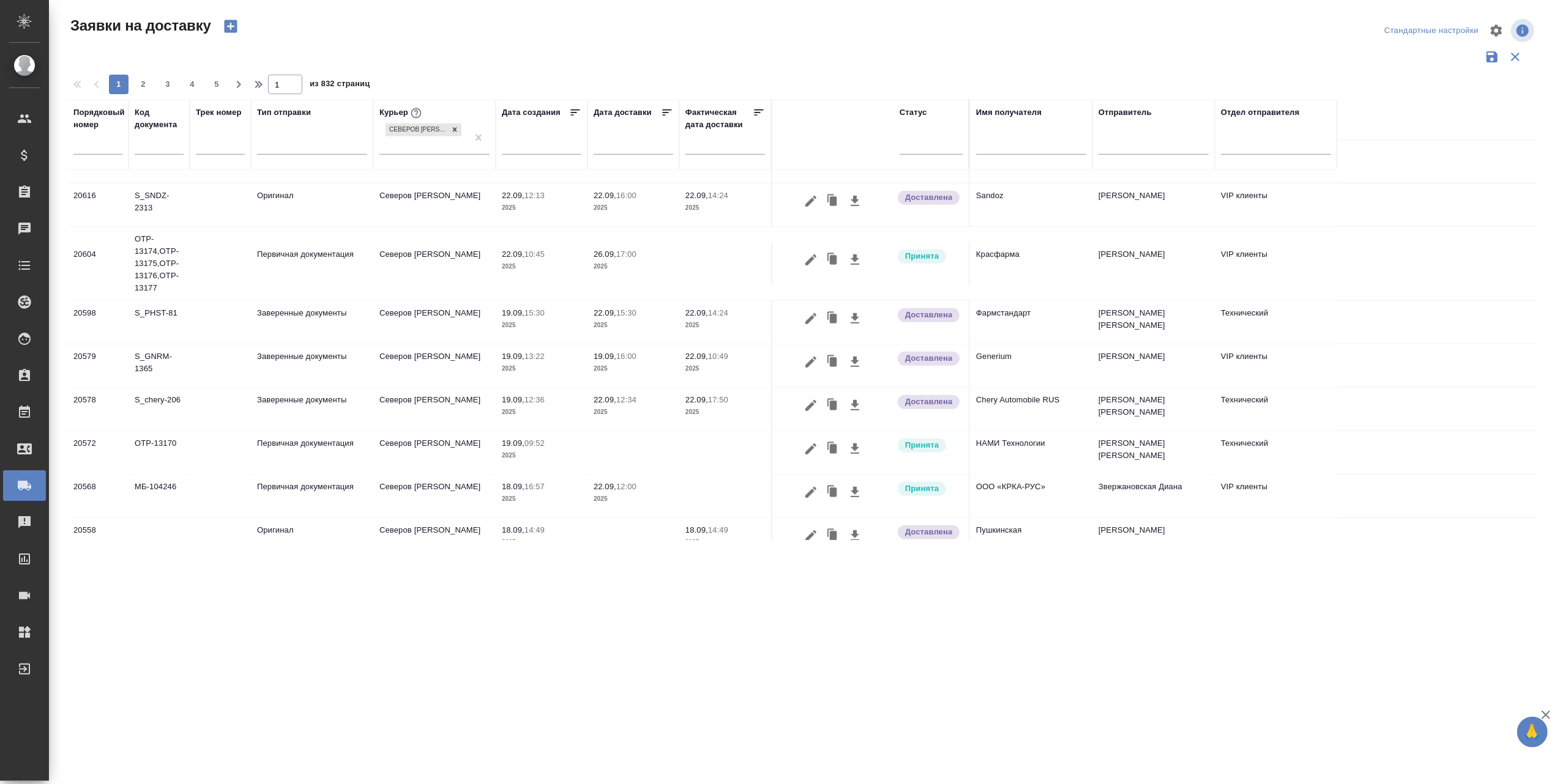
scroll to position [757, 0]
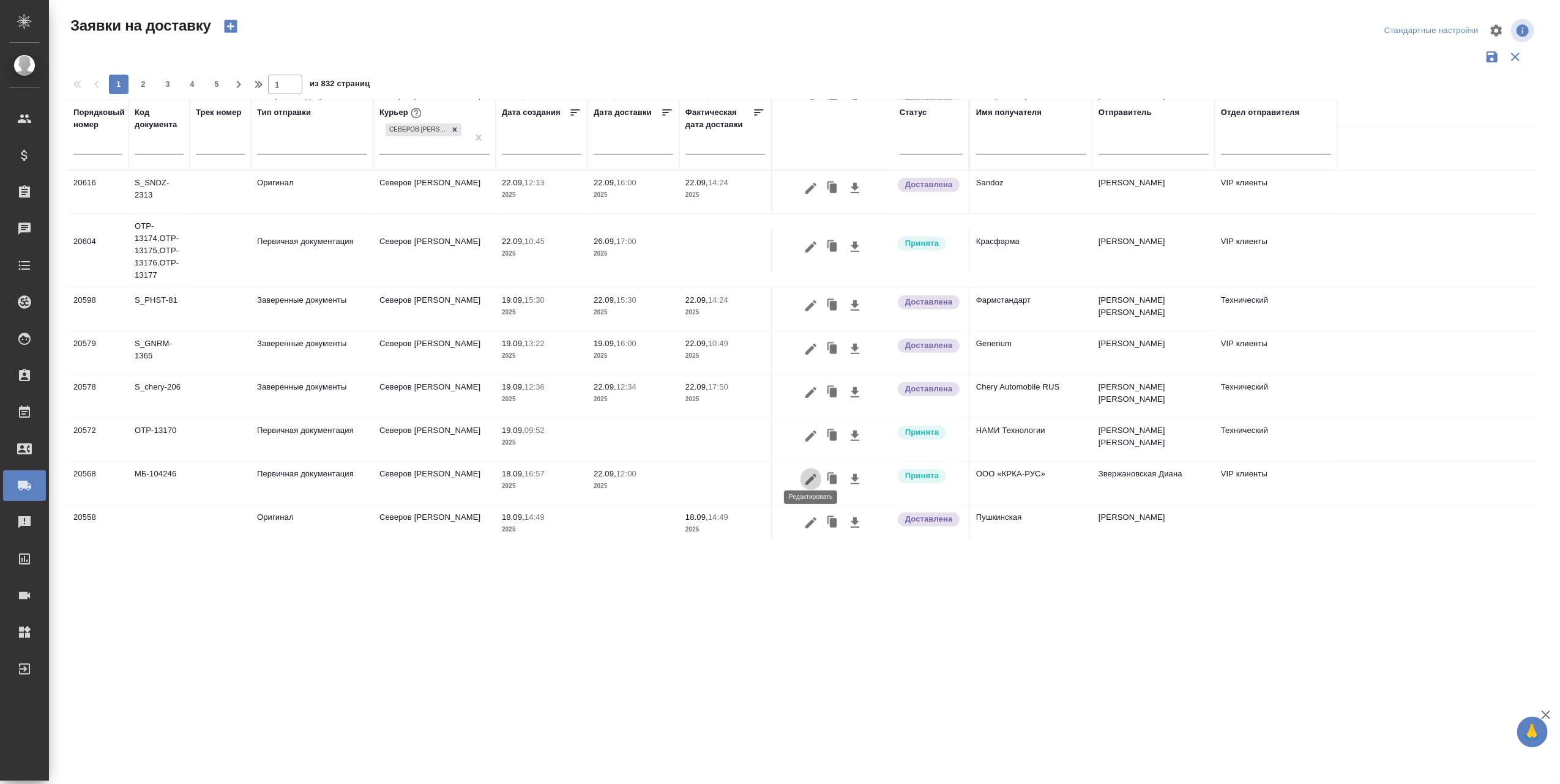
click at [808, 474] on icon "button" at bounding box center [810, 479] width 11 height 11
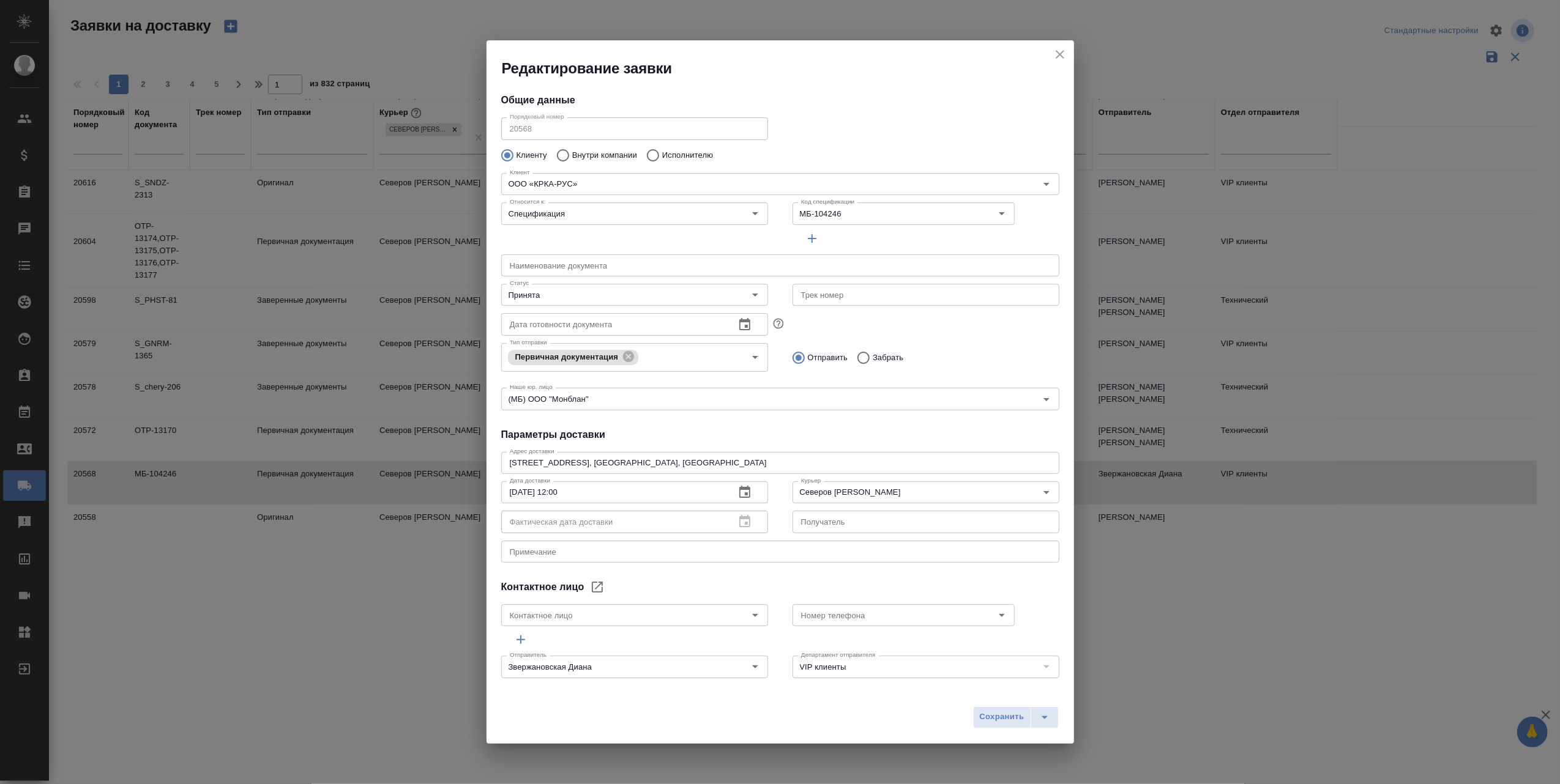
type input "Боровкова Варвара"
type input "+7 495 981 10 95 доб.231"
click at [750, 290] on icon "Open" at bounding box center [755, 295] width 14 height 14
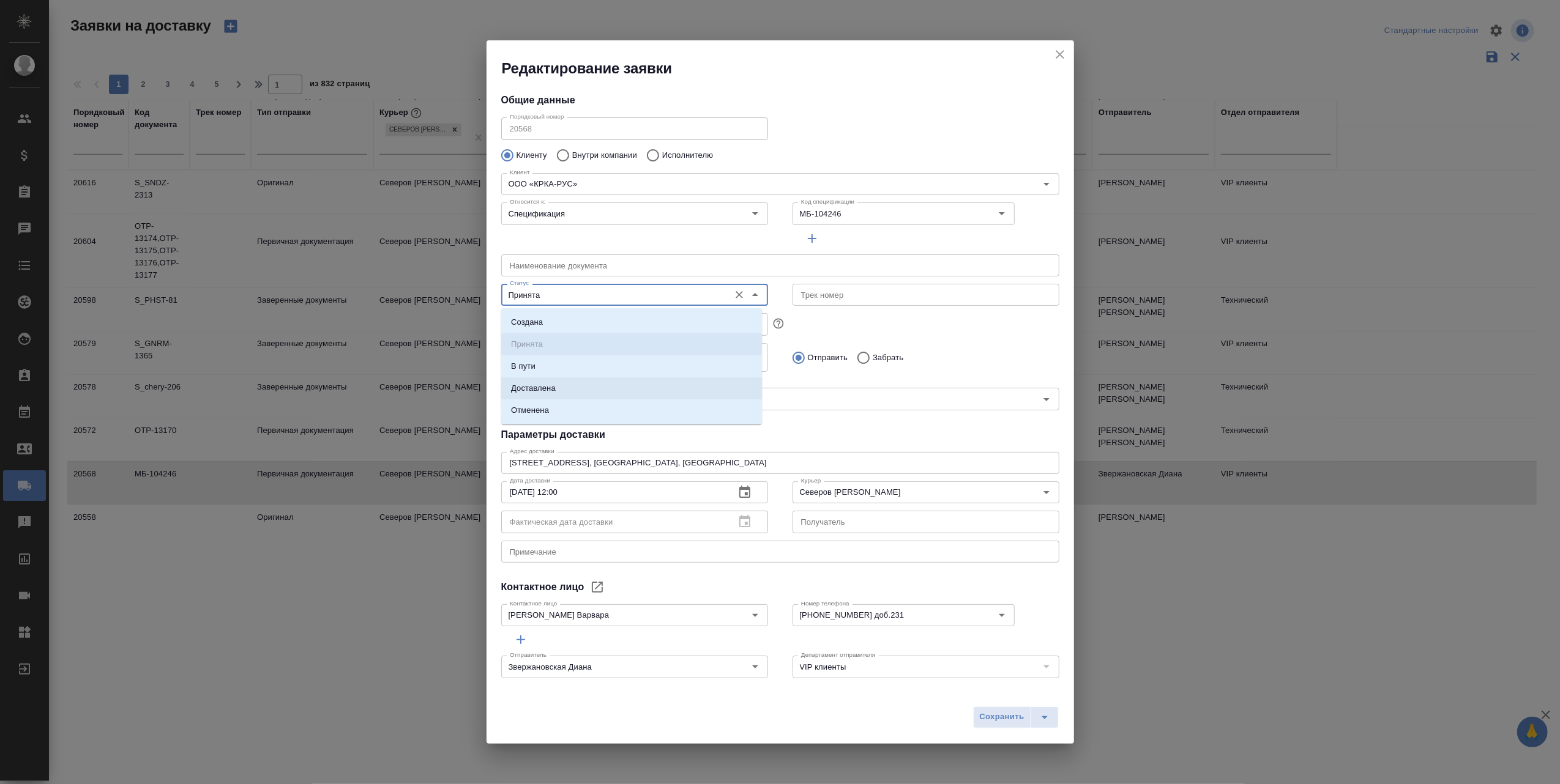
click at [615, 389] on li "Доставлена" at bounding box center [631, 388] width 261 height 22
type input "Доставлена"
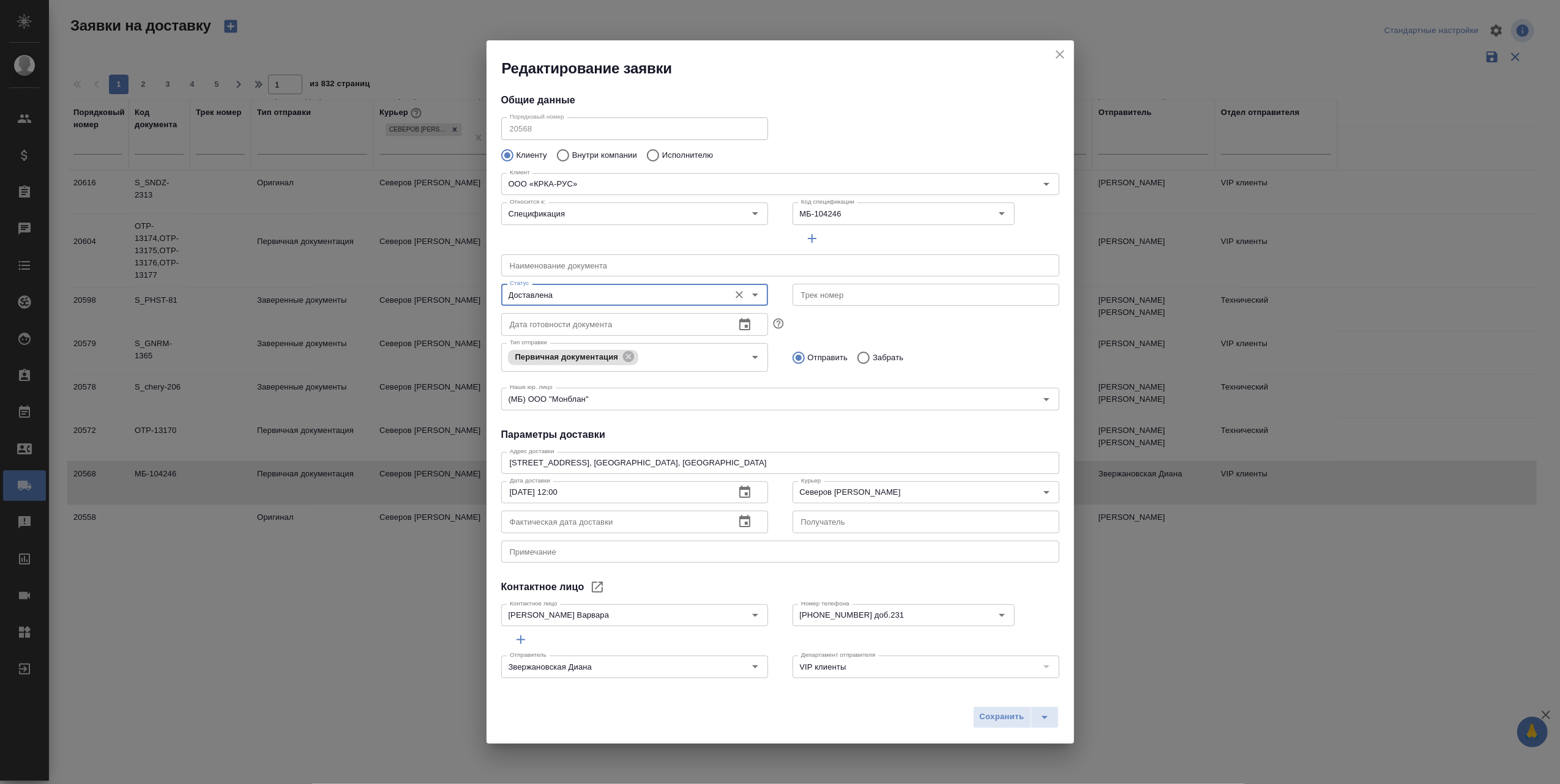
click at [742, 517] on icon "button" at bounding box center [744, 521] width 11 height 12
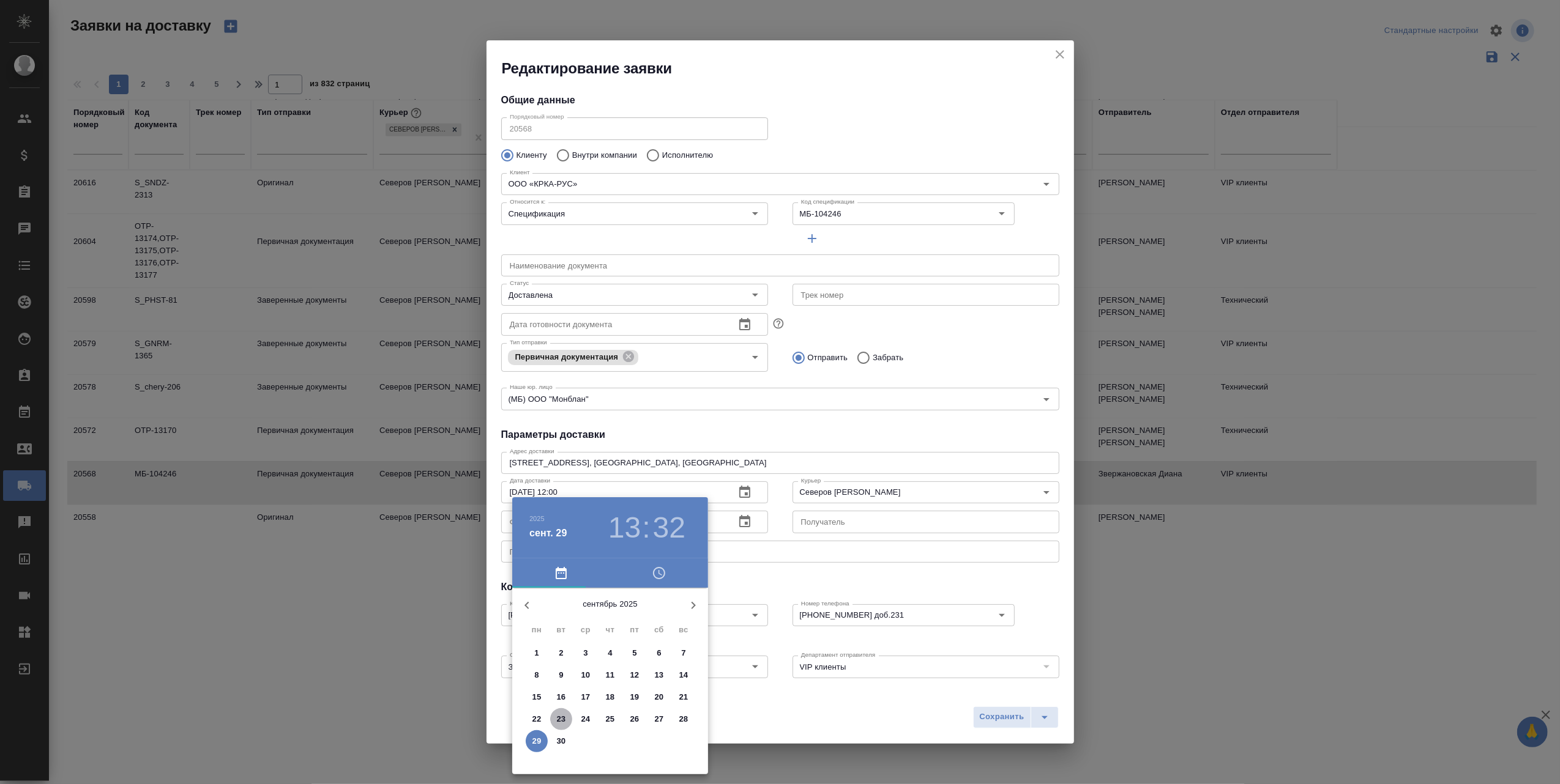
click at [559, 715] on p "23" at bounding box center [561, 719] width 9 height 12
type input "23.09.2025 13:32"
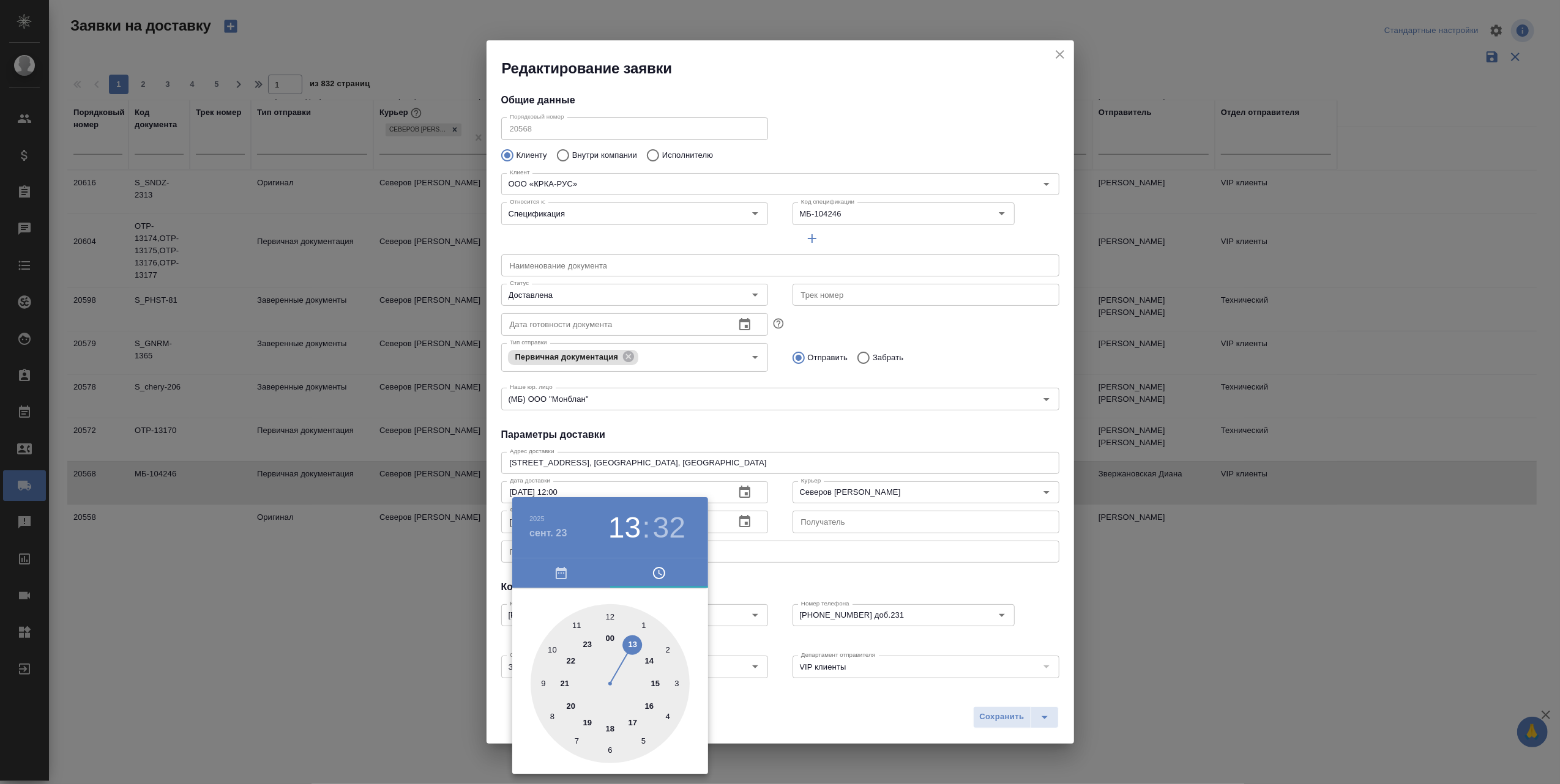
click at [750, 720] on div at bounding box center [780, 392] width 1560 height 784
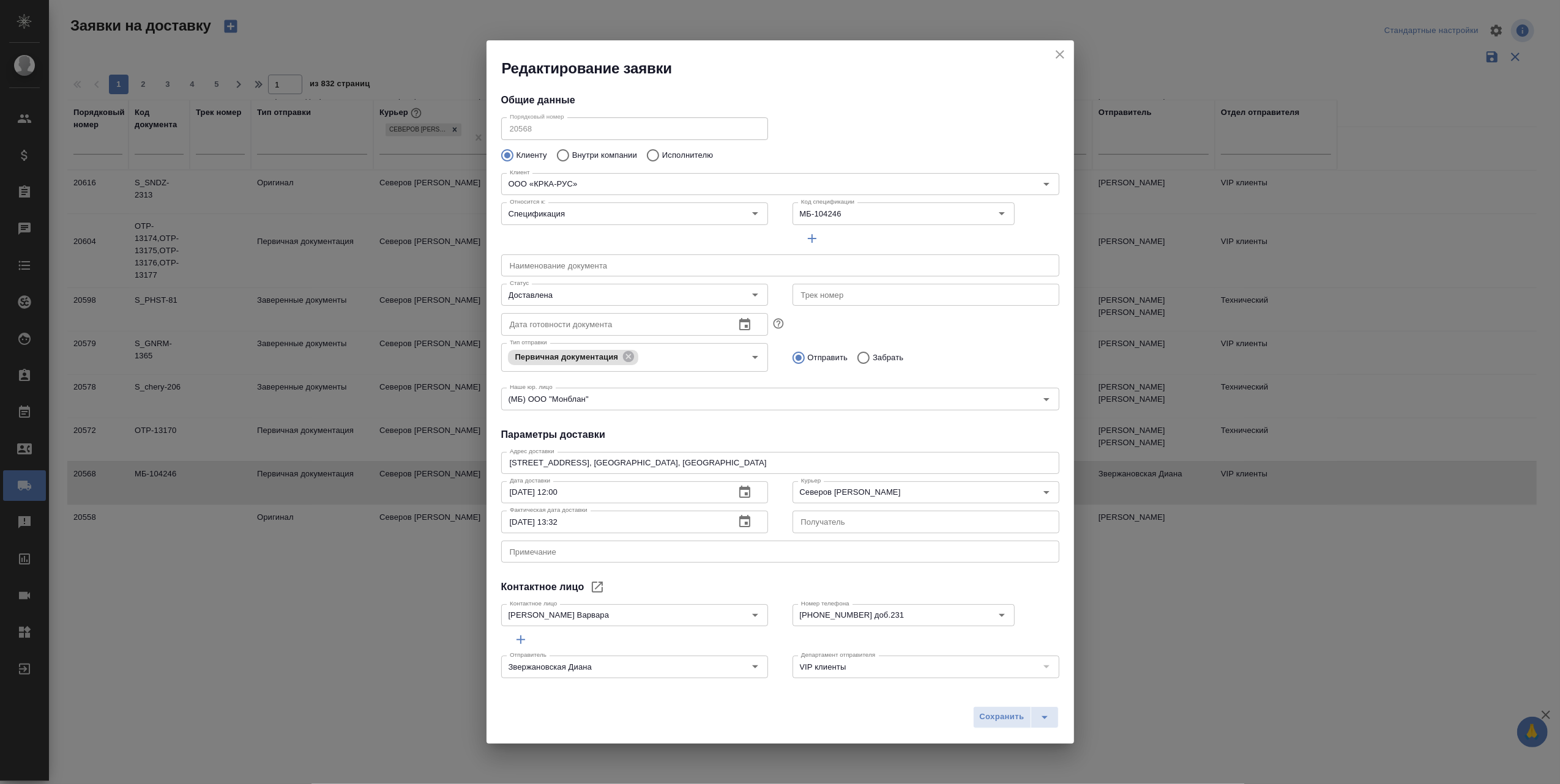
click at [996, 716] on span "Сохранить" at bounding box center [1002, 717] width 44 height 14
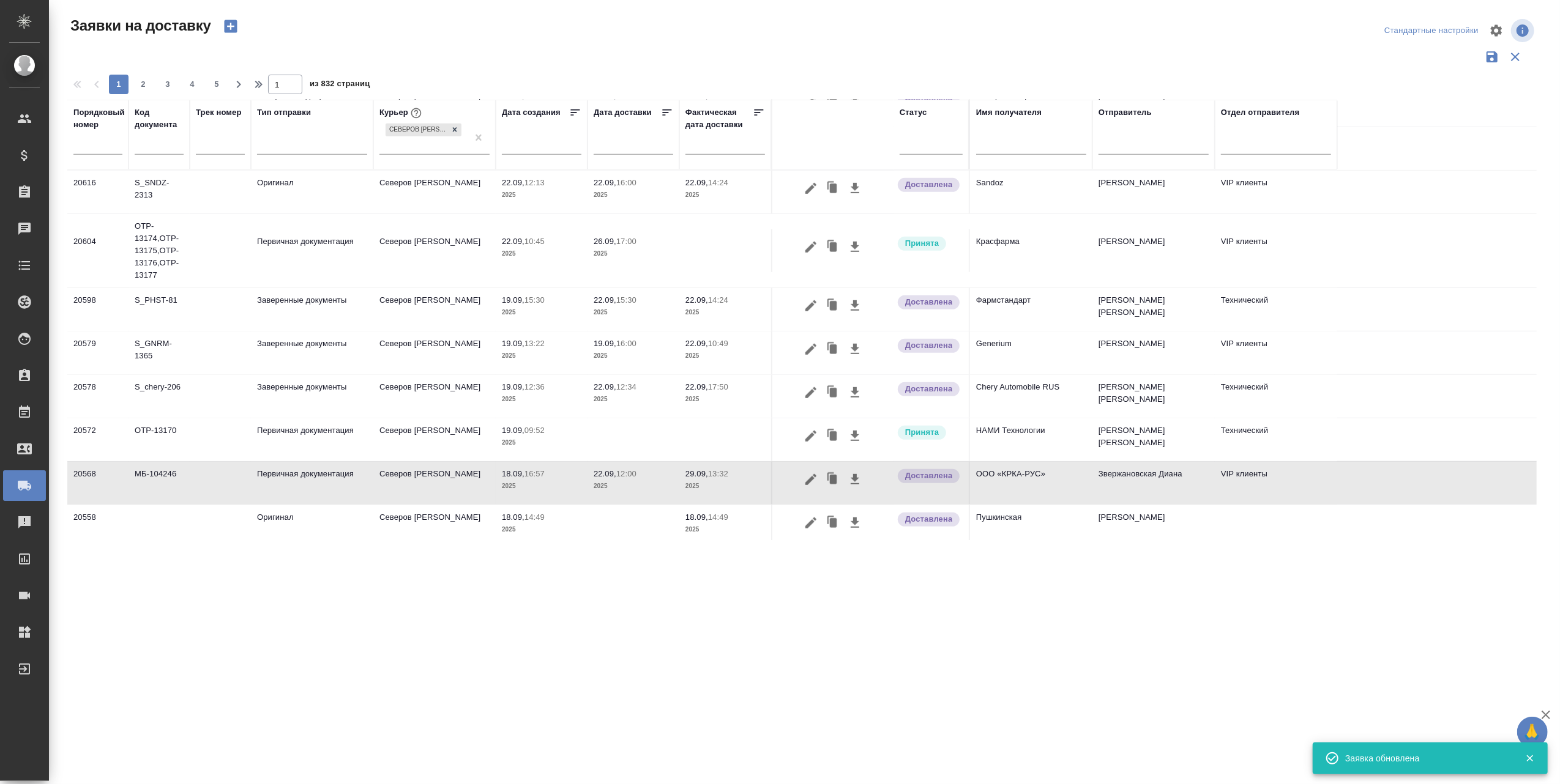
click at [693, 469] on p "29.09," at bounding box center [697, 474] width 23 height 9
click at [696, 469] on p "29.09," at bounding box center [697, 474] width 23 height 9
click at [810, 474] on icon "button" at bounding box center [810, 479] width 11 height 11
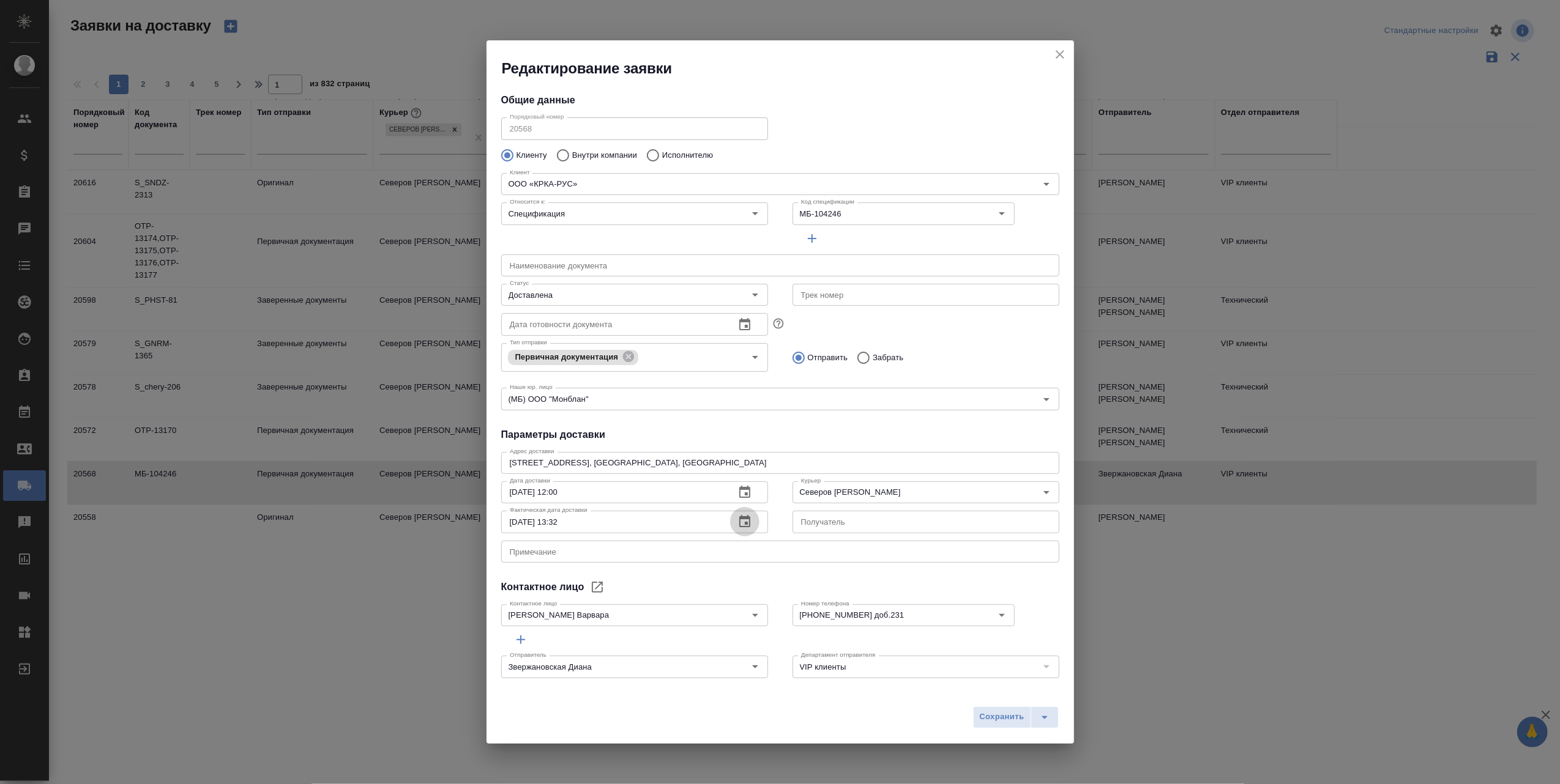
click at [739, 522] on icon "button" at bounding box center [744, 521] width 11 height 12
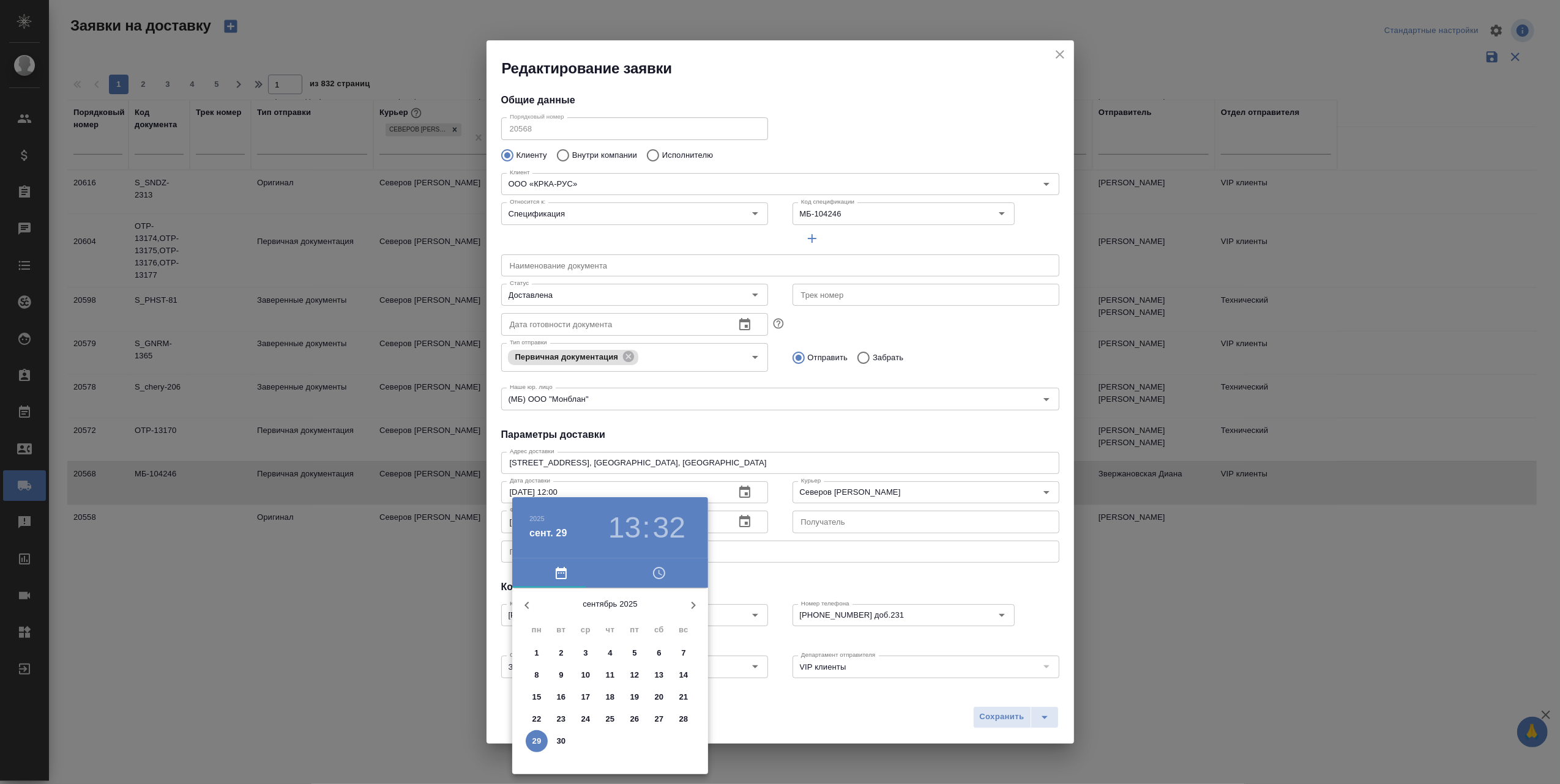
click at [563, 721] on p "23" at bounding box center [561, 719] width 9 height 12
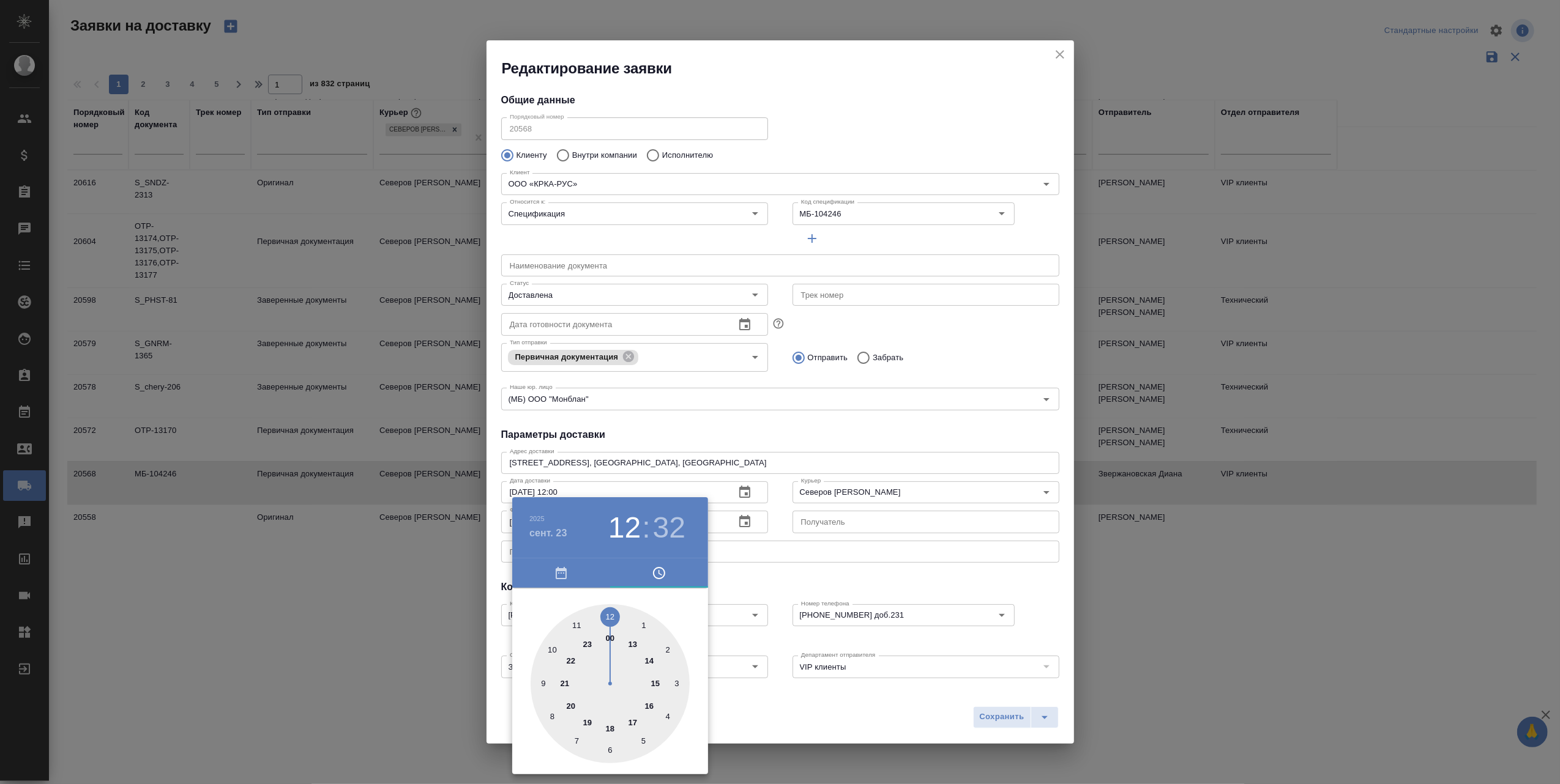
drag, startPoint x: 635, startPoint y: 639, endPoint x: 617, endPoint y: 619, distance: 26.9
click at [617, 619] on div at bounding box center [610, 683] width 159 height 159
type input "23.09.2025 12:00"
drag, startPoint x: 595, startPoint y: 750, endPoint x: 608, endPoint y: 620, distance: 130.6
click at [608, 620] on div at bounding box center [610, 683] width 159 height 159
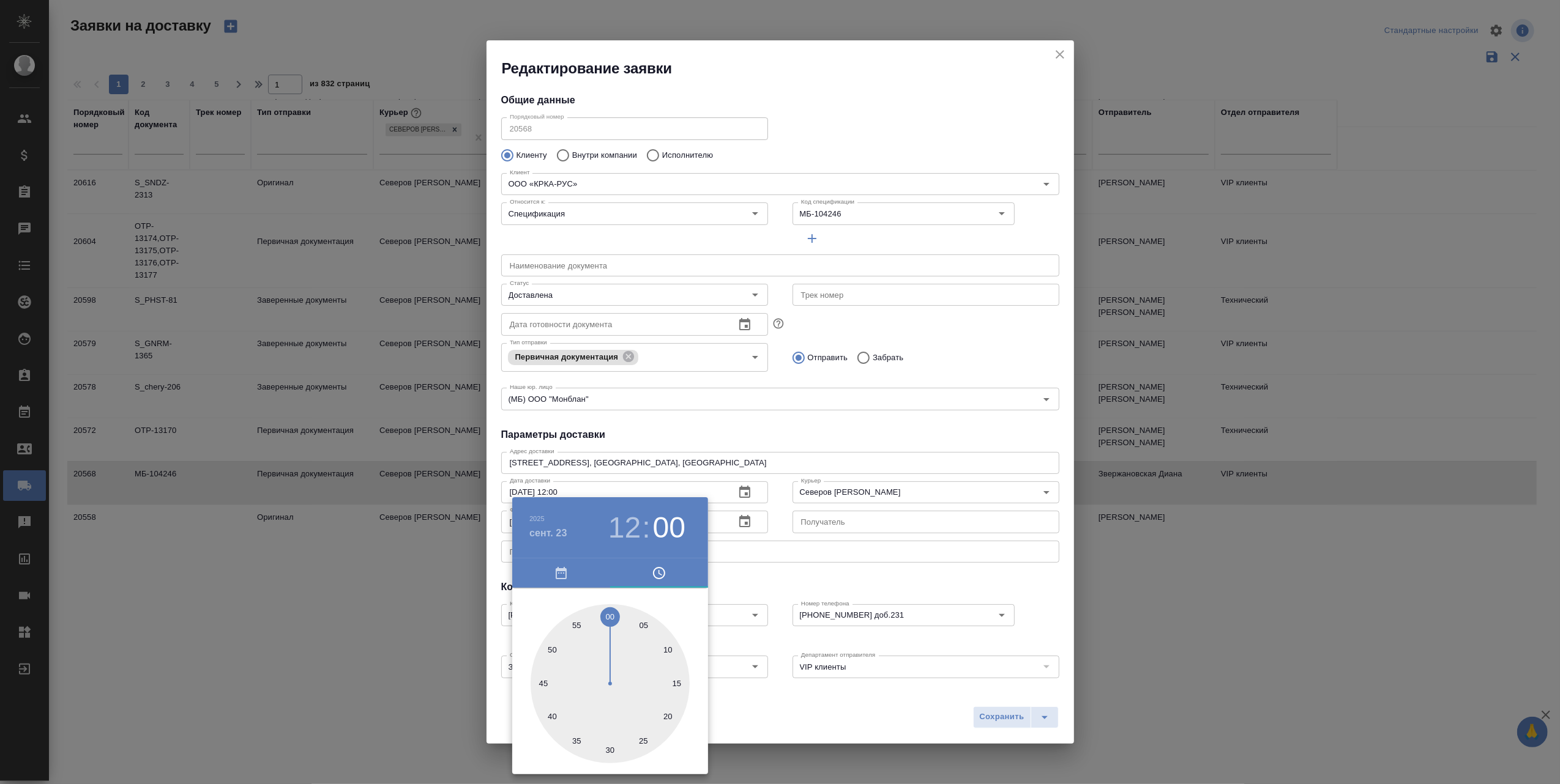
click at [762, 716] on div at bounding box center [780, 392] width 1560 height 784
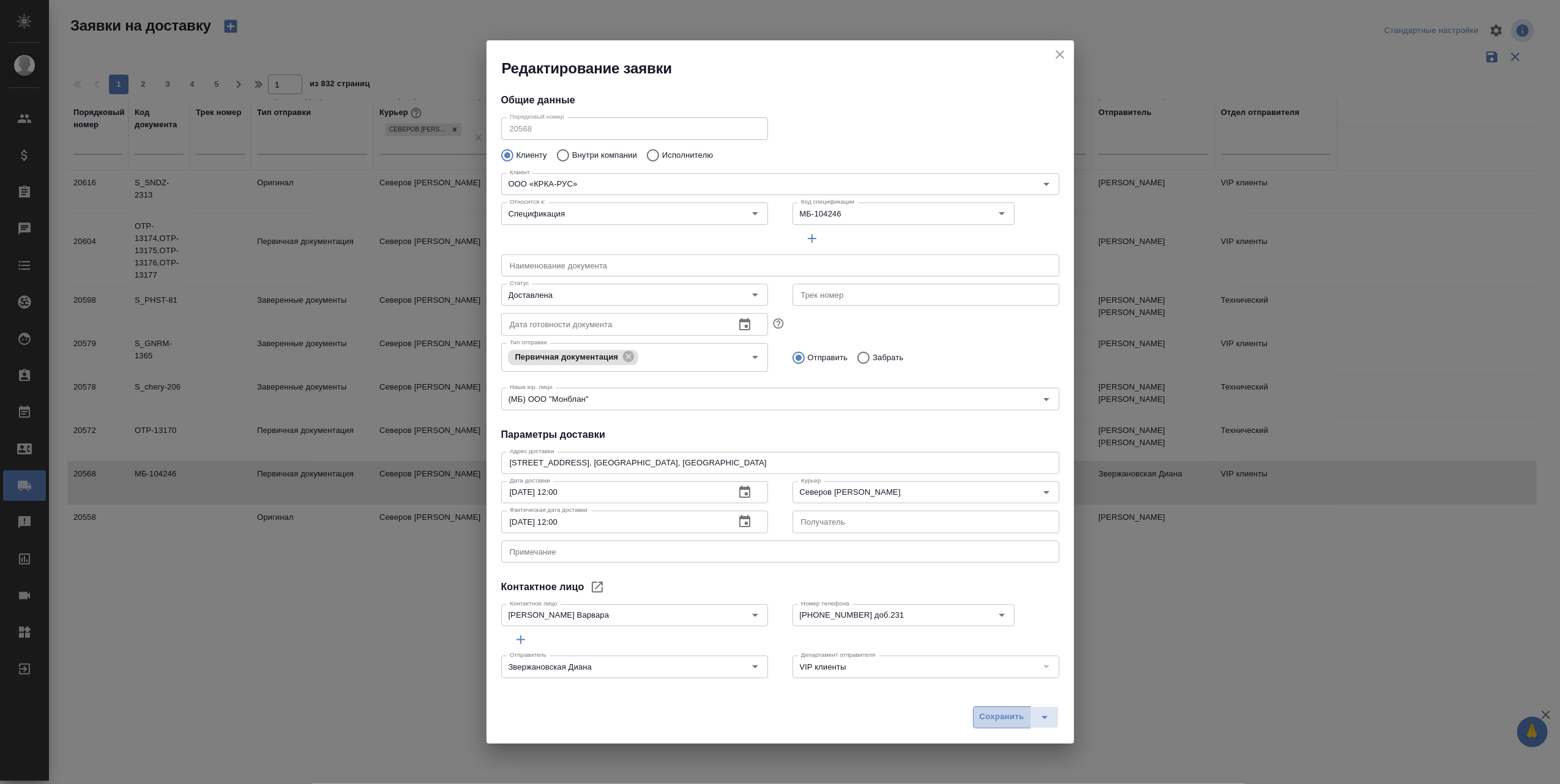
click at [987, 713] on span "Сохранить" at bounding box center [1002, 717] width 44 height 14
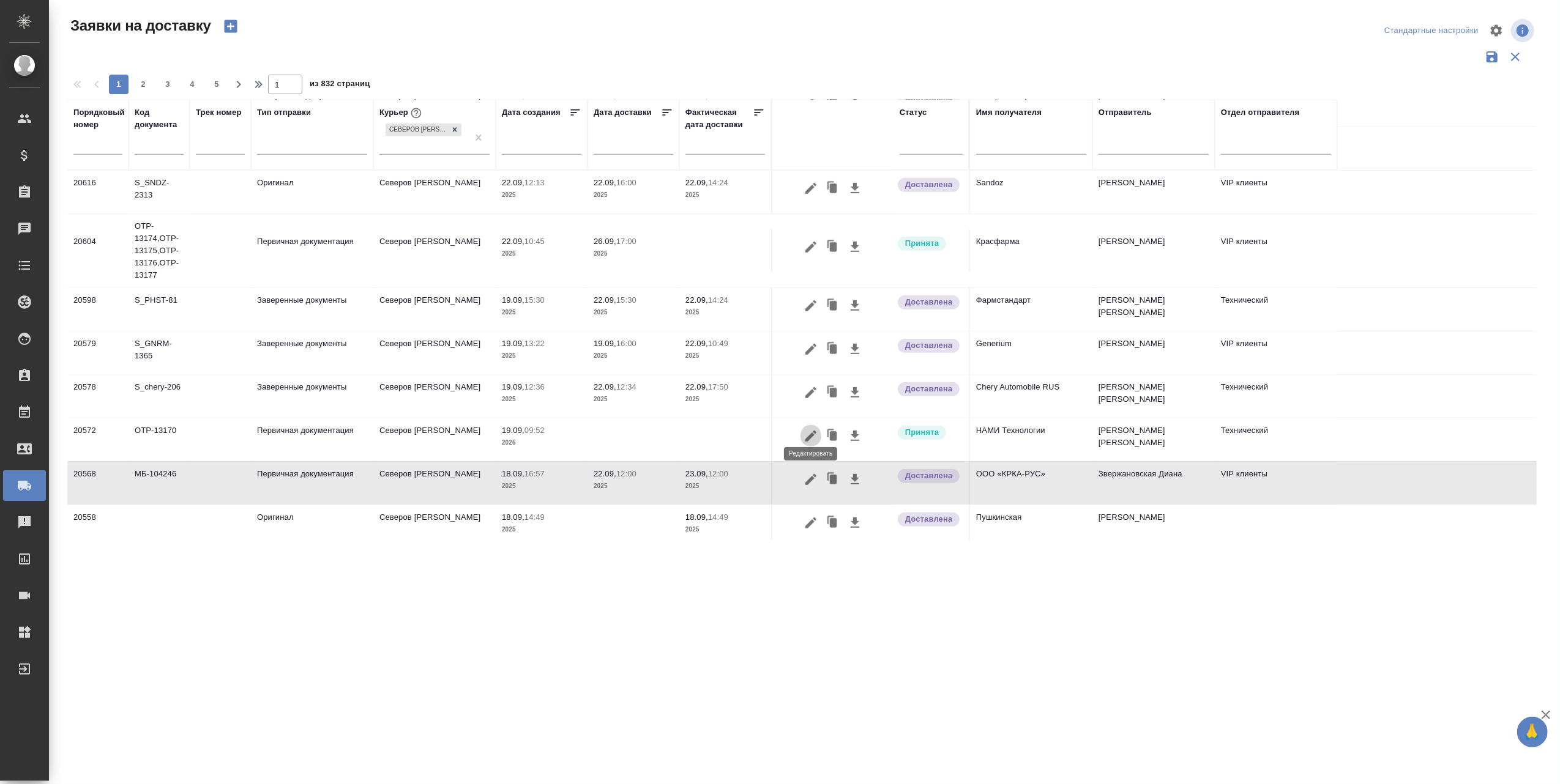
click at [813, 429] on icon "button" at bounding box center [810, 436] width 14 height 14
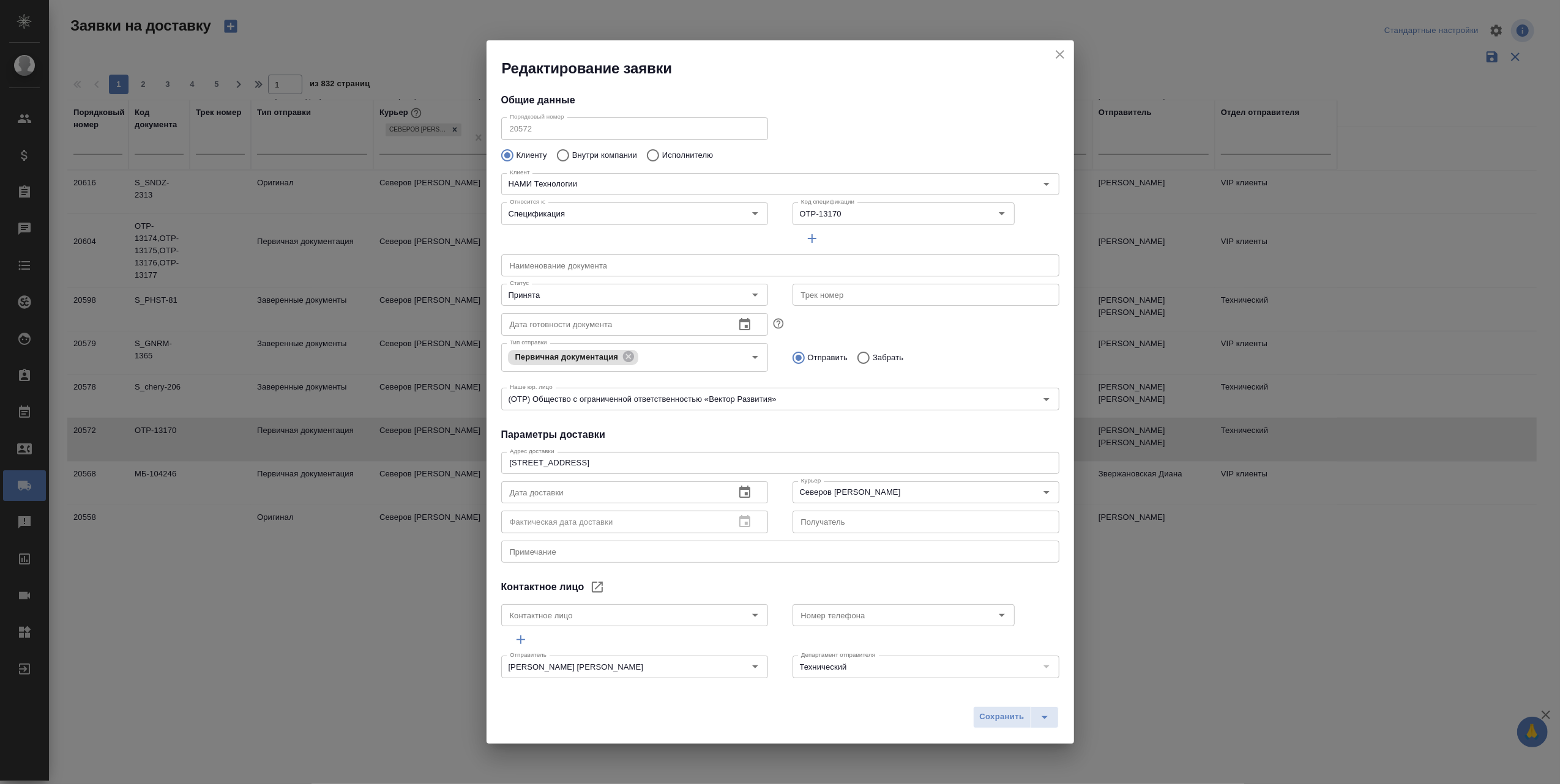
type input "[PERSON_NAME]"
type input "89266354615"
click at [745, 492] on icon "button" at bounding box center [744, 492] width 14 height 14
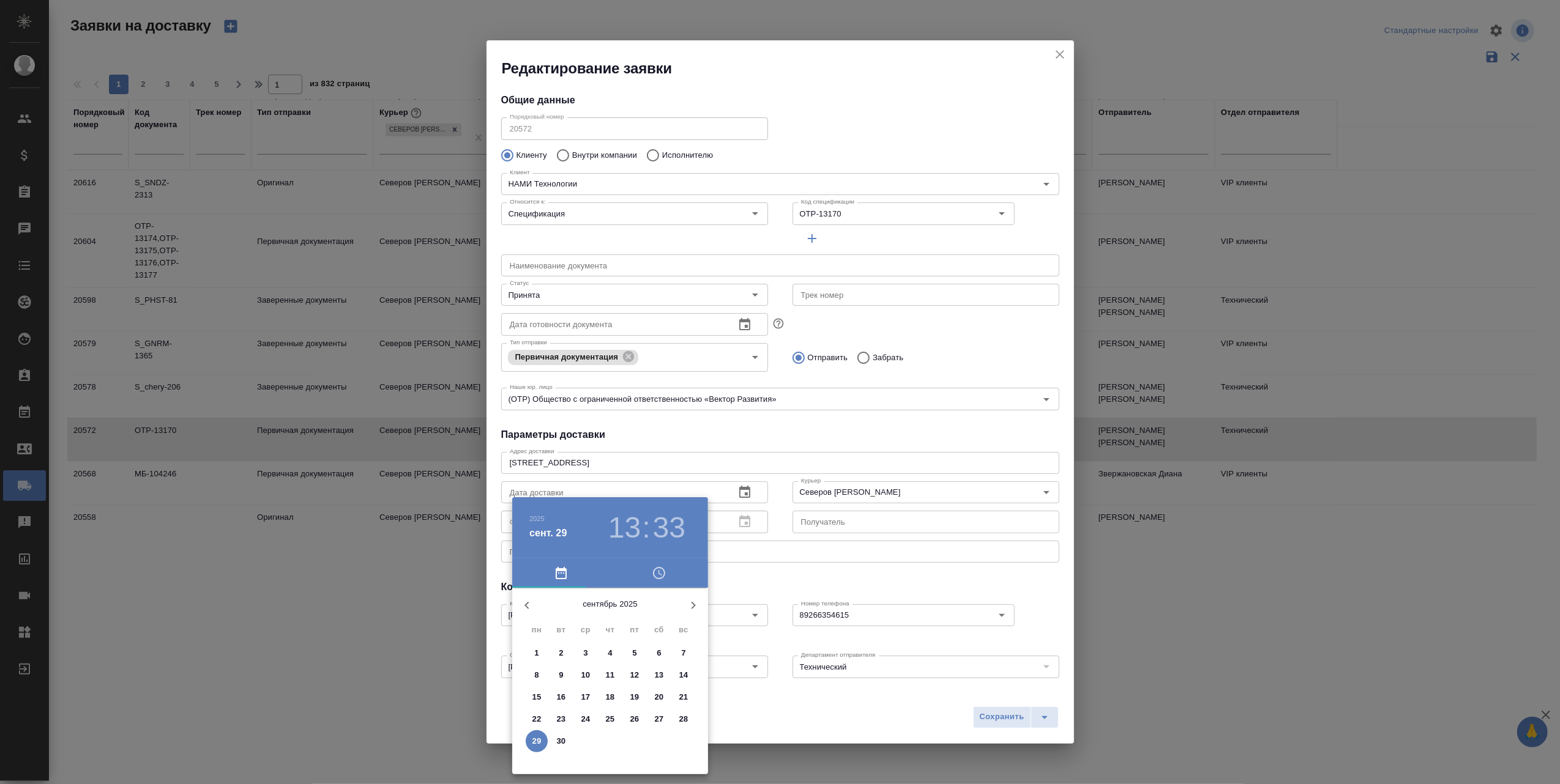
click at [745, 289] on div at bounding box center [780, 392] width 1560 height 784
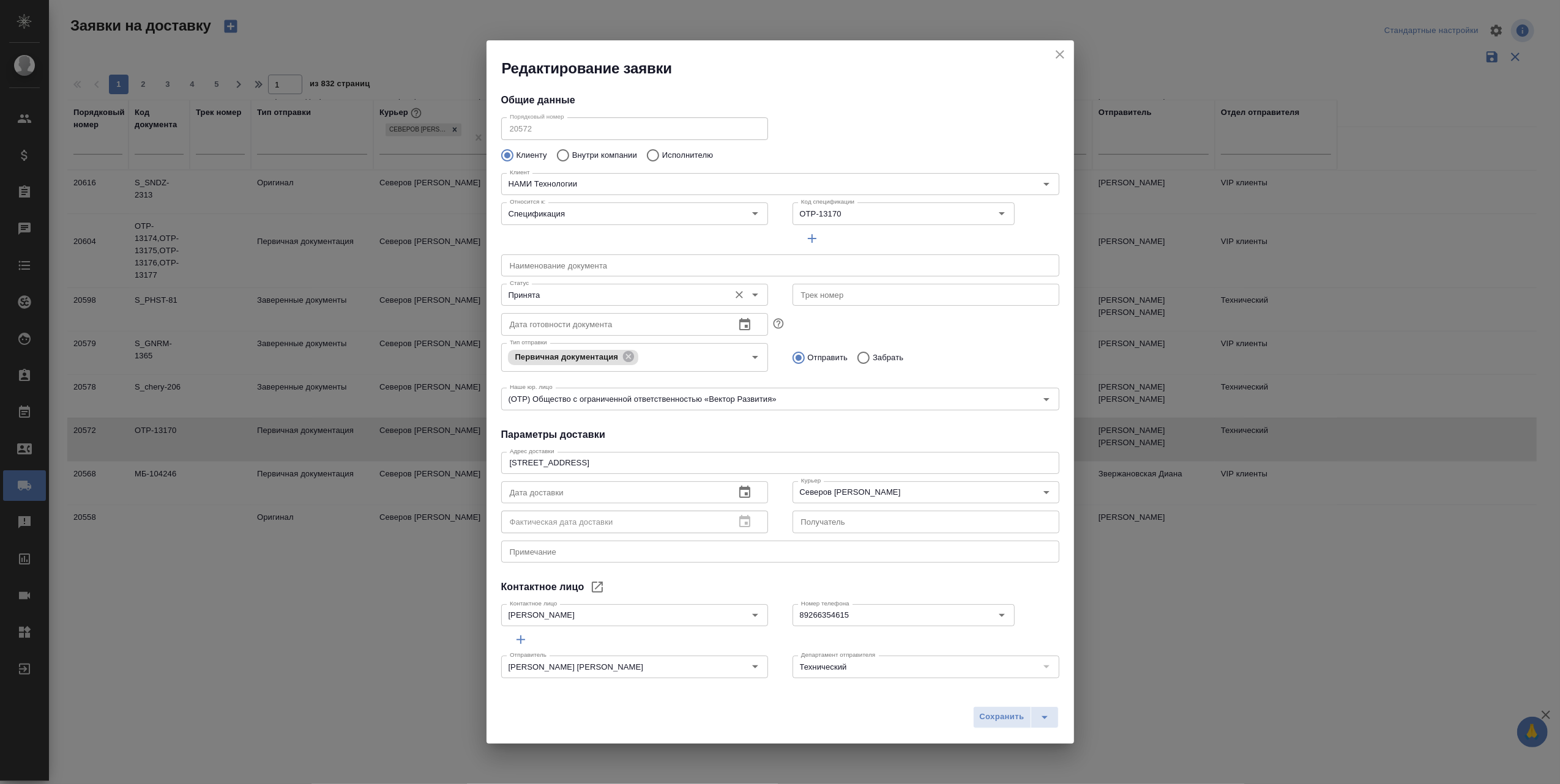
click at [749, 289] on icon "Open" at bounding box center [755, 295] width 14 height 14
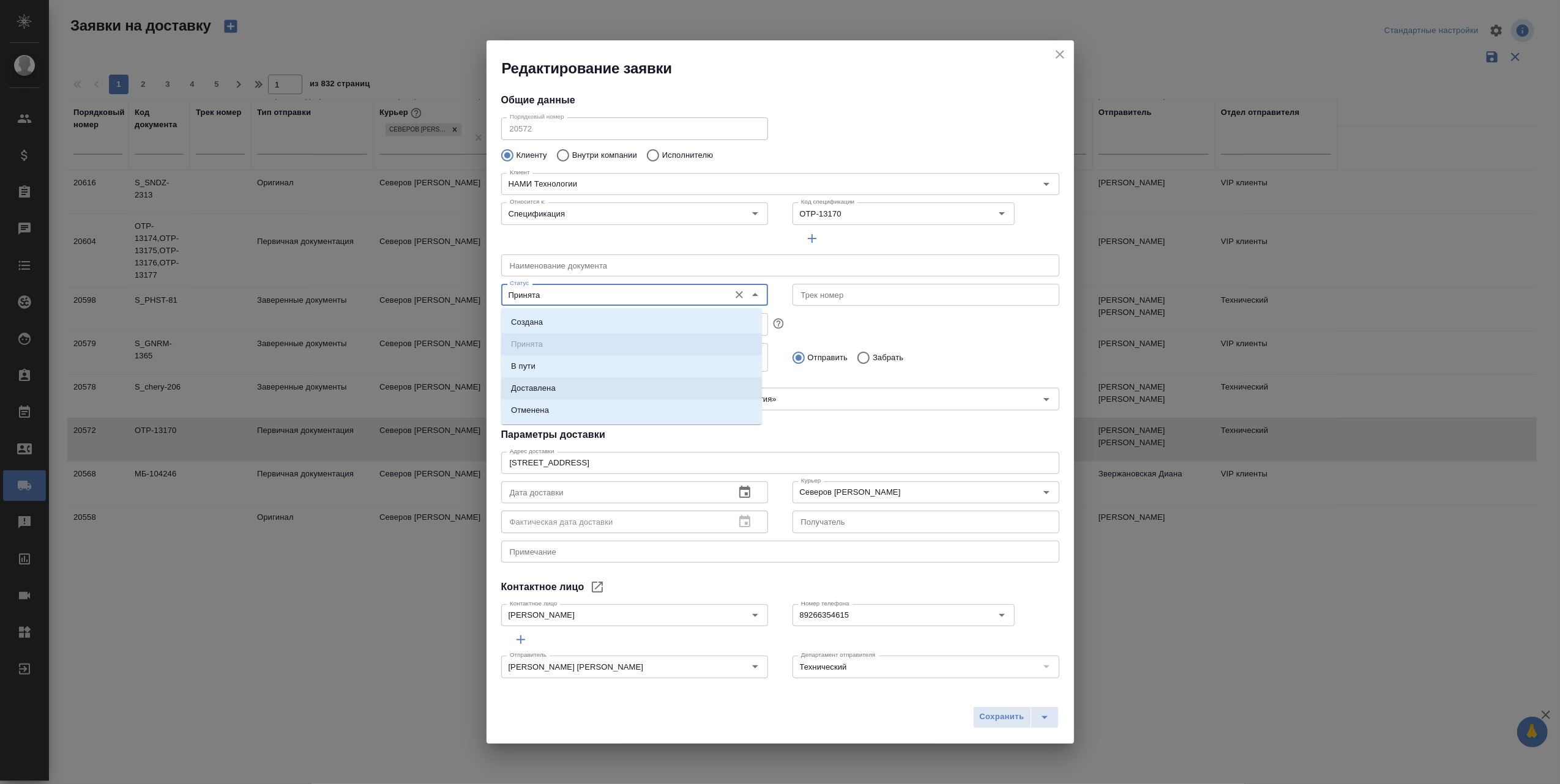
click at [606, 390] on li "Доставлена" at bounding box center [631, 388] width 261 height 22
type input "Доставлена"
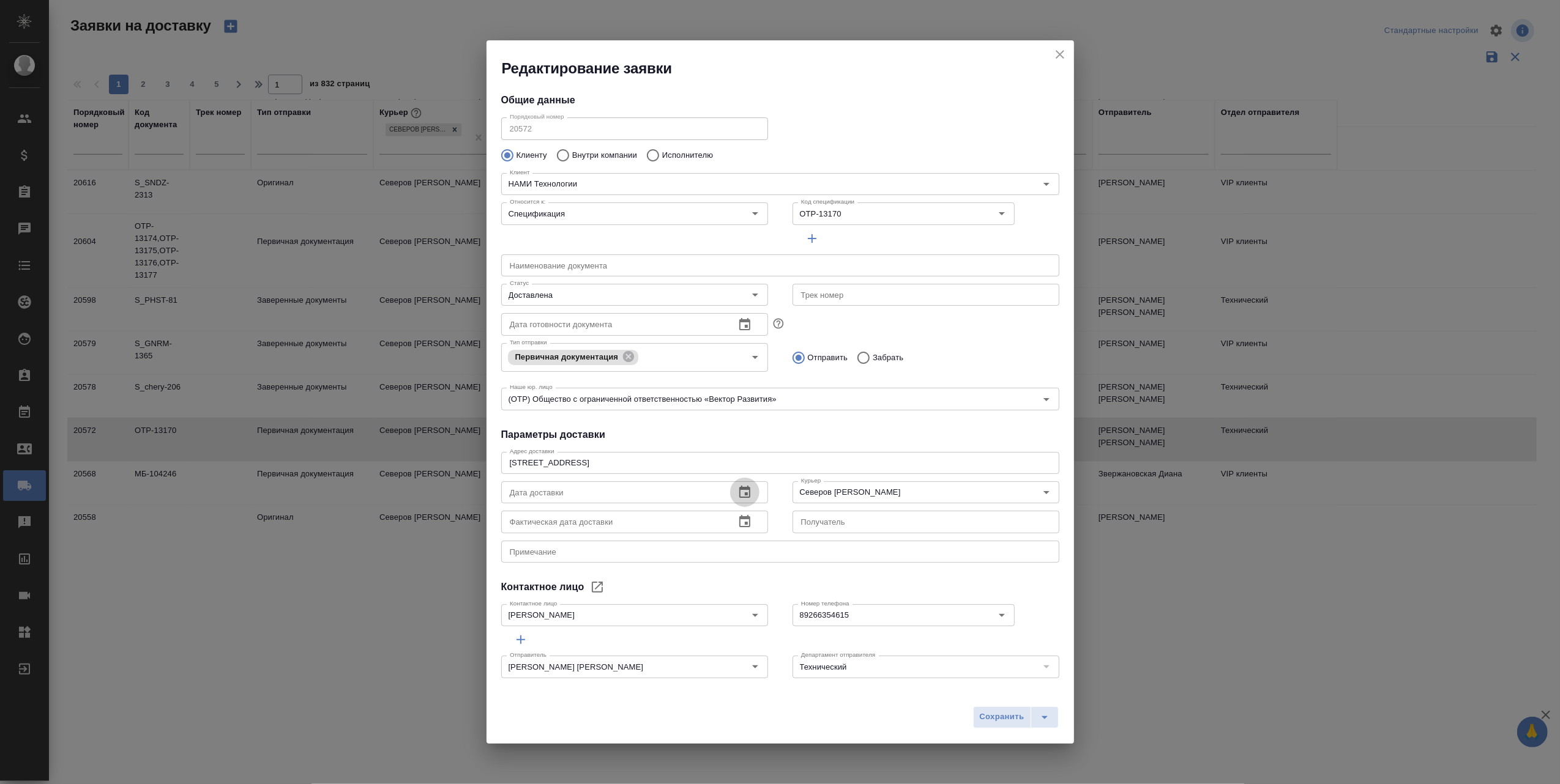
click at [739, 492] on icon "button" at bounding box center [744, 492] width 11 height 12
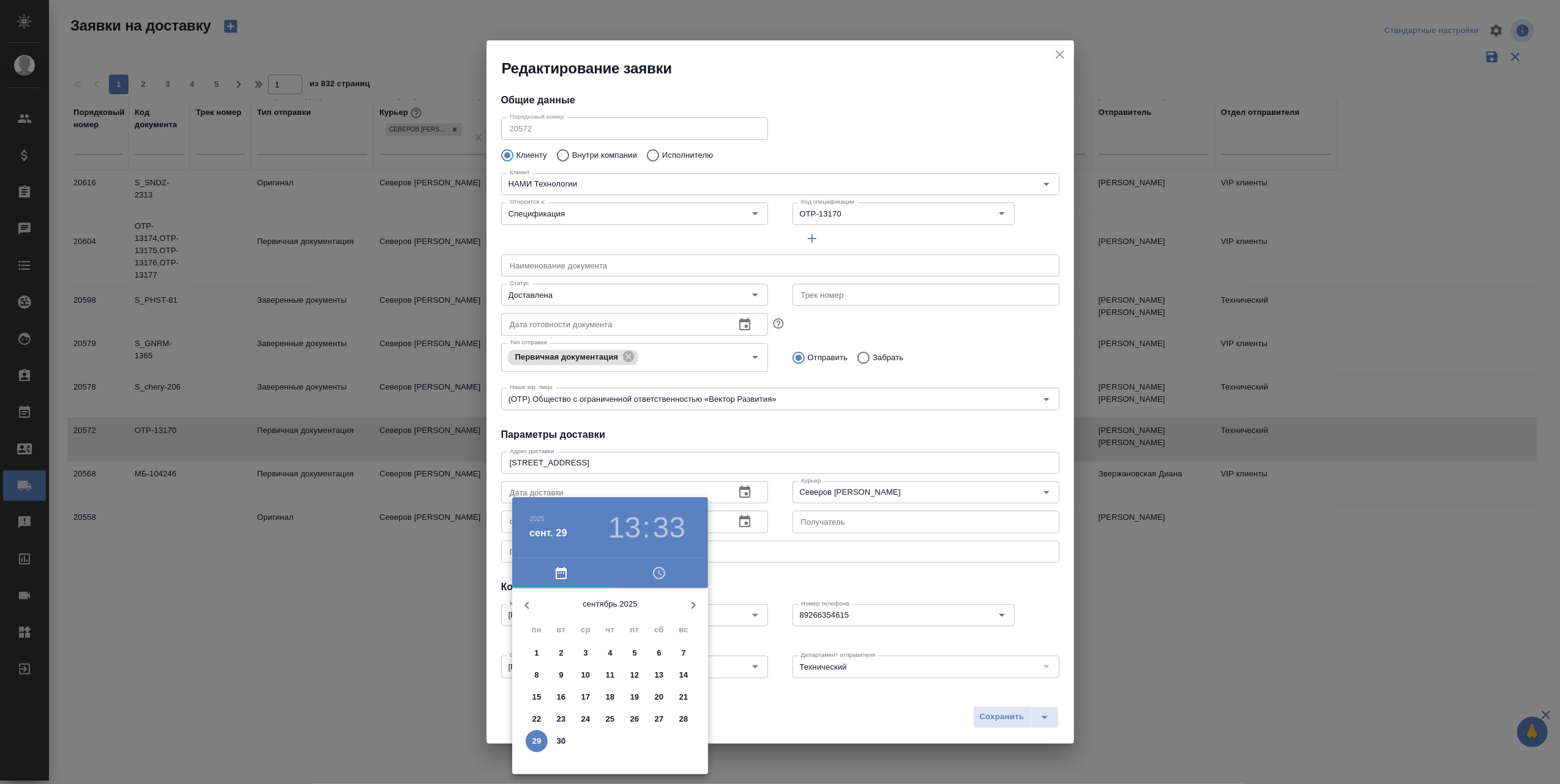
click at [633, 695] on p "19" at bounding box center [635, 697] width 9 height 12
type input "[DATE] 13:33"
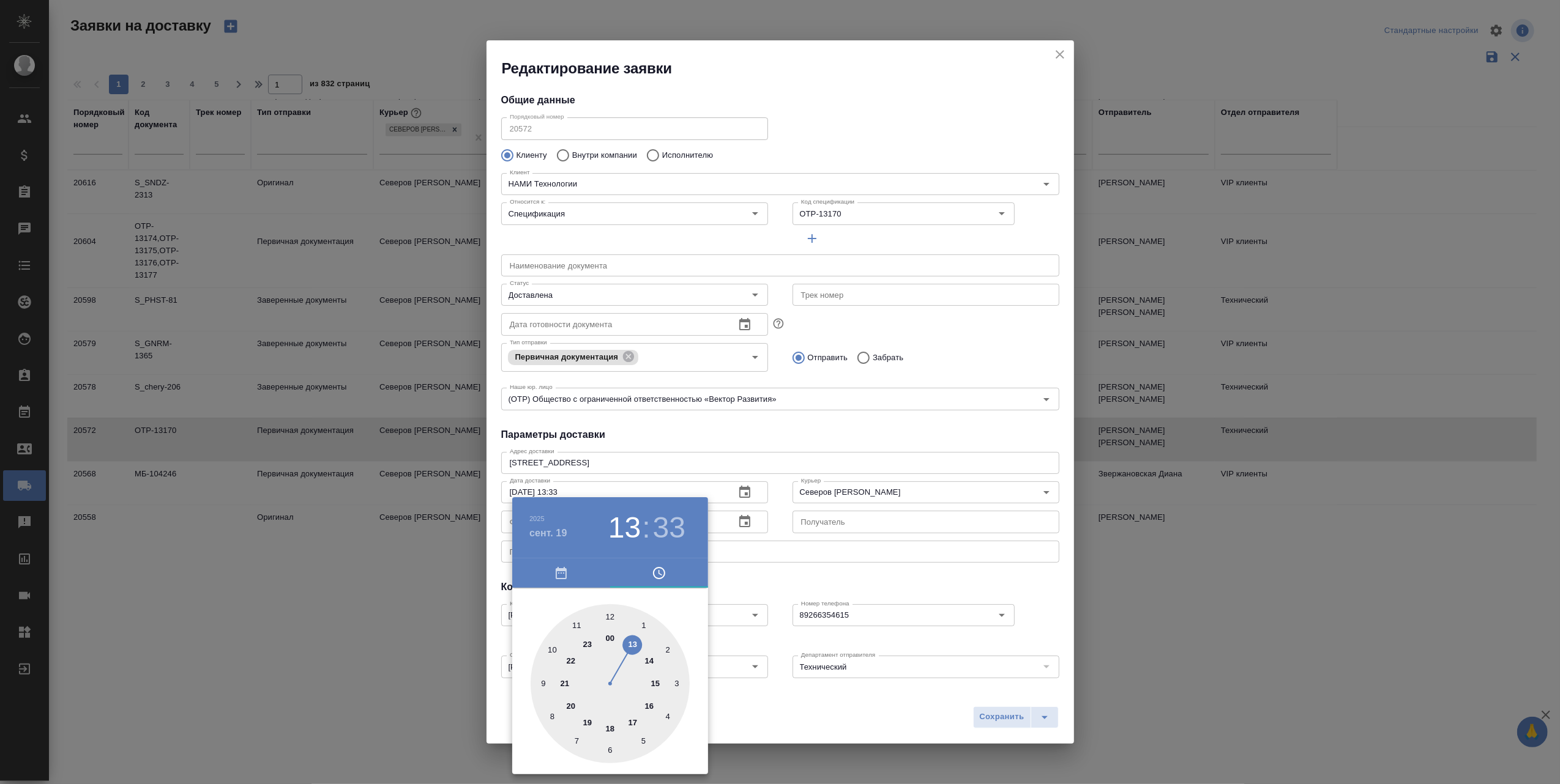
click at [727, 571] on div at bounding box center [780, 392] width 1560 height 784
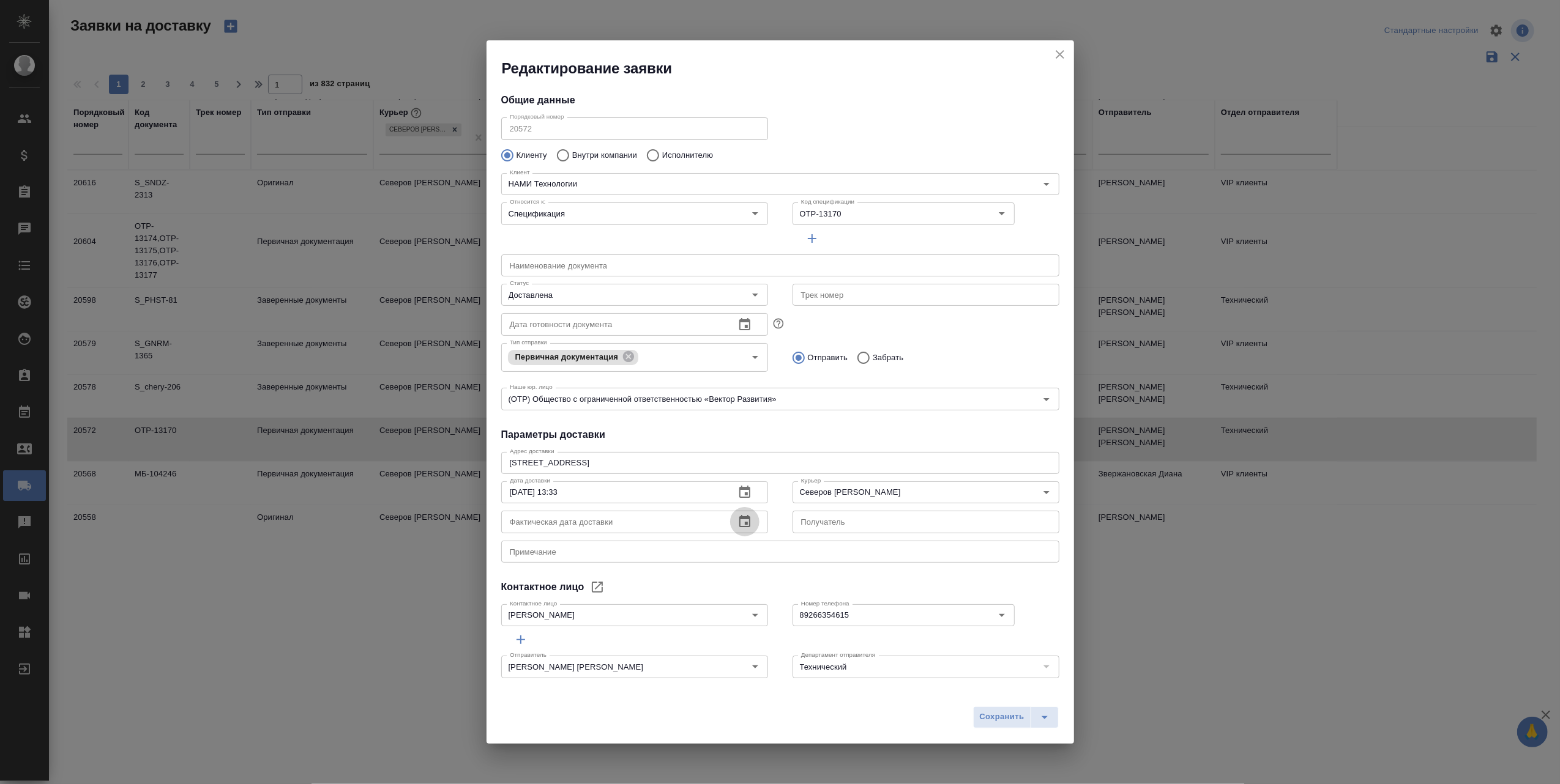
click at [737, 522] on icon "button" at bounding box center [744, 522] width 14 height 14
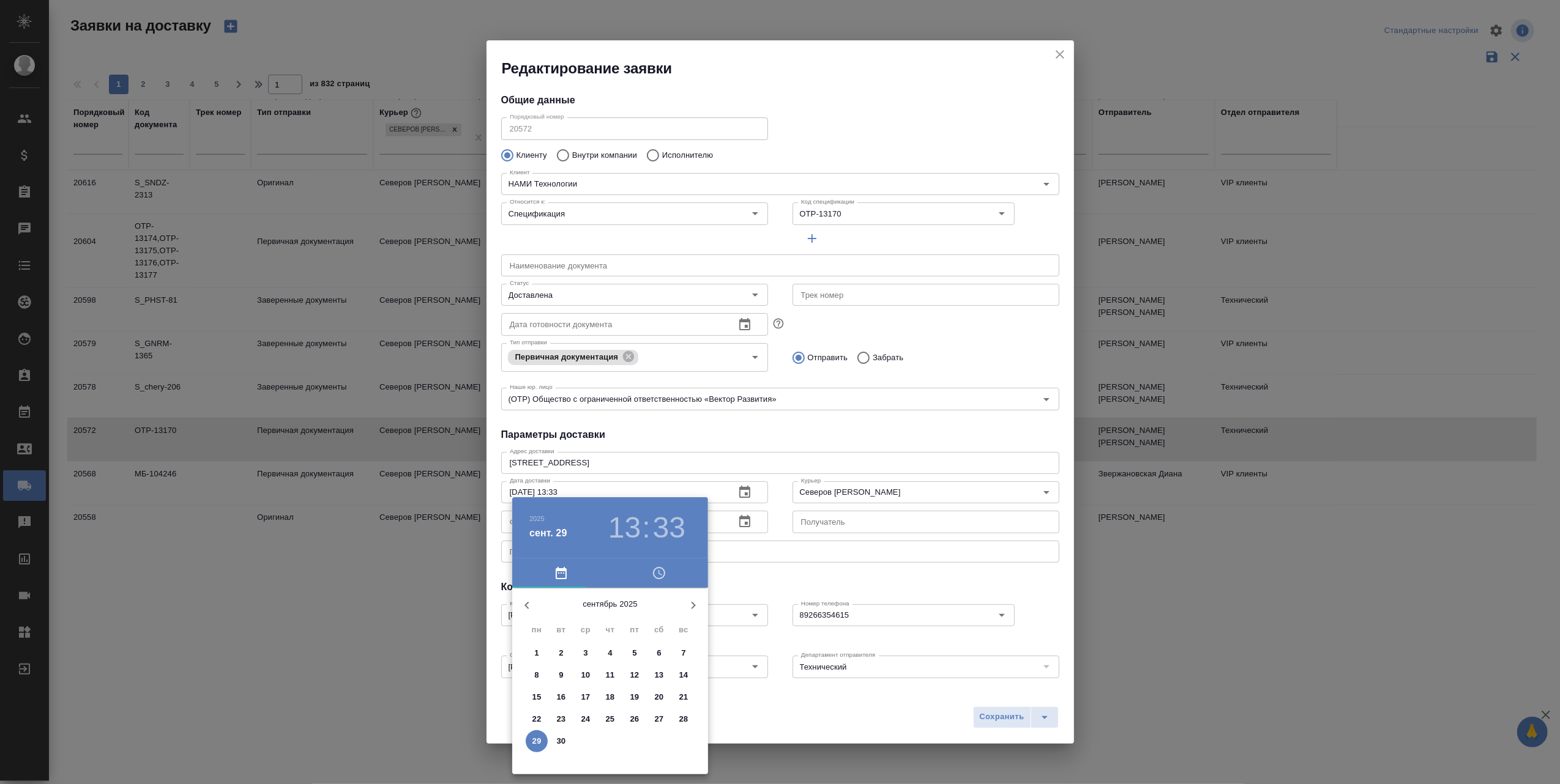
click at [562, 715] on p "23" at bounding box center [561, 719] width 9 height 12
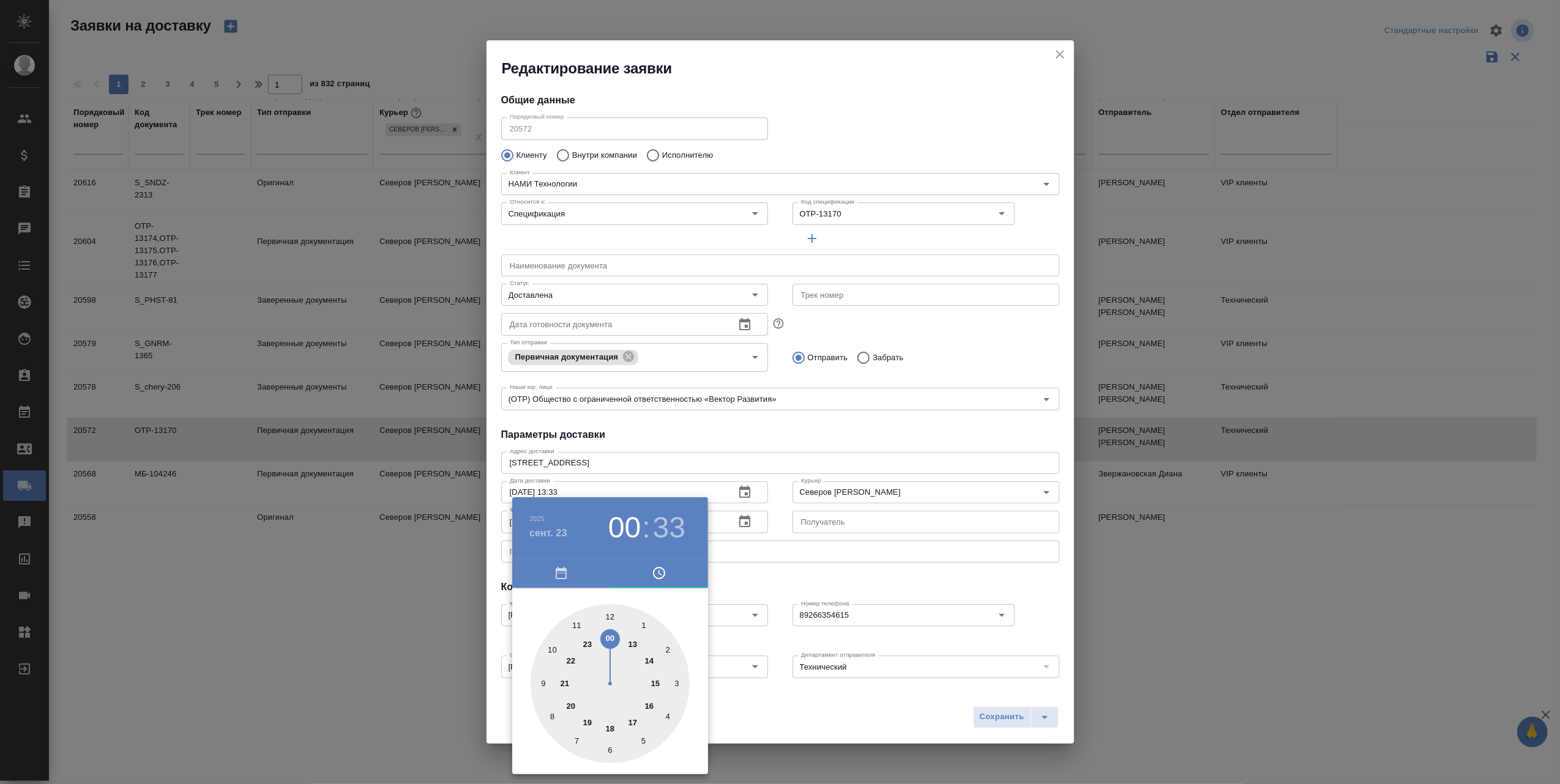
drag, startPoint x: 637, startPoint y: 647, endPoint x: 612, endPoint y: 636, distance: 27.3
click at [612, 636] on div at bounding box center [610, 683] width 159 height 159
drag, startPoint x: 585, startPoint y: 746, endPoint x: 604, endPoint y: 626, distance: 121.5
click at [606, 624] on div at bounding box center [610, 683] width 159 height 159
drag, startPoint x: 598, startPoint y: 619, endPoint x: 612, endPoint y: 632, distance: 19.1
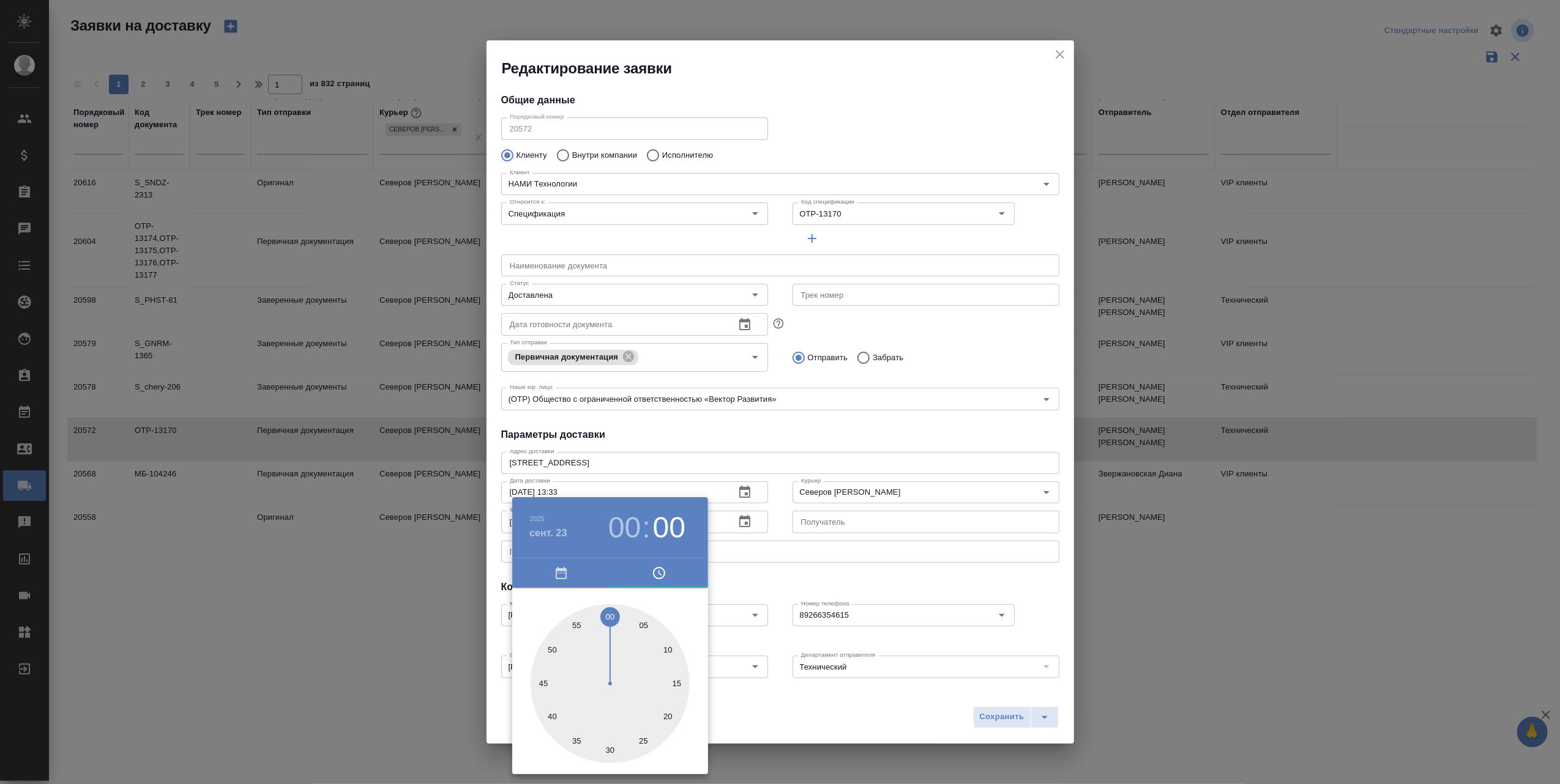
click at [612, 632] on div at bounding box center [610, 683] width 159 height 159
click at [740, 707] on div at bounding box center [780, 392] width 1560 height 784
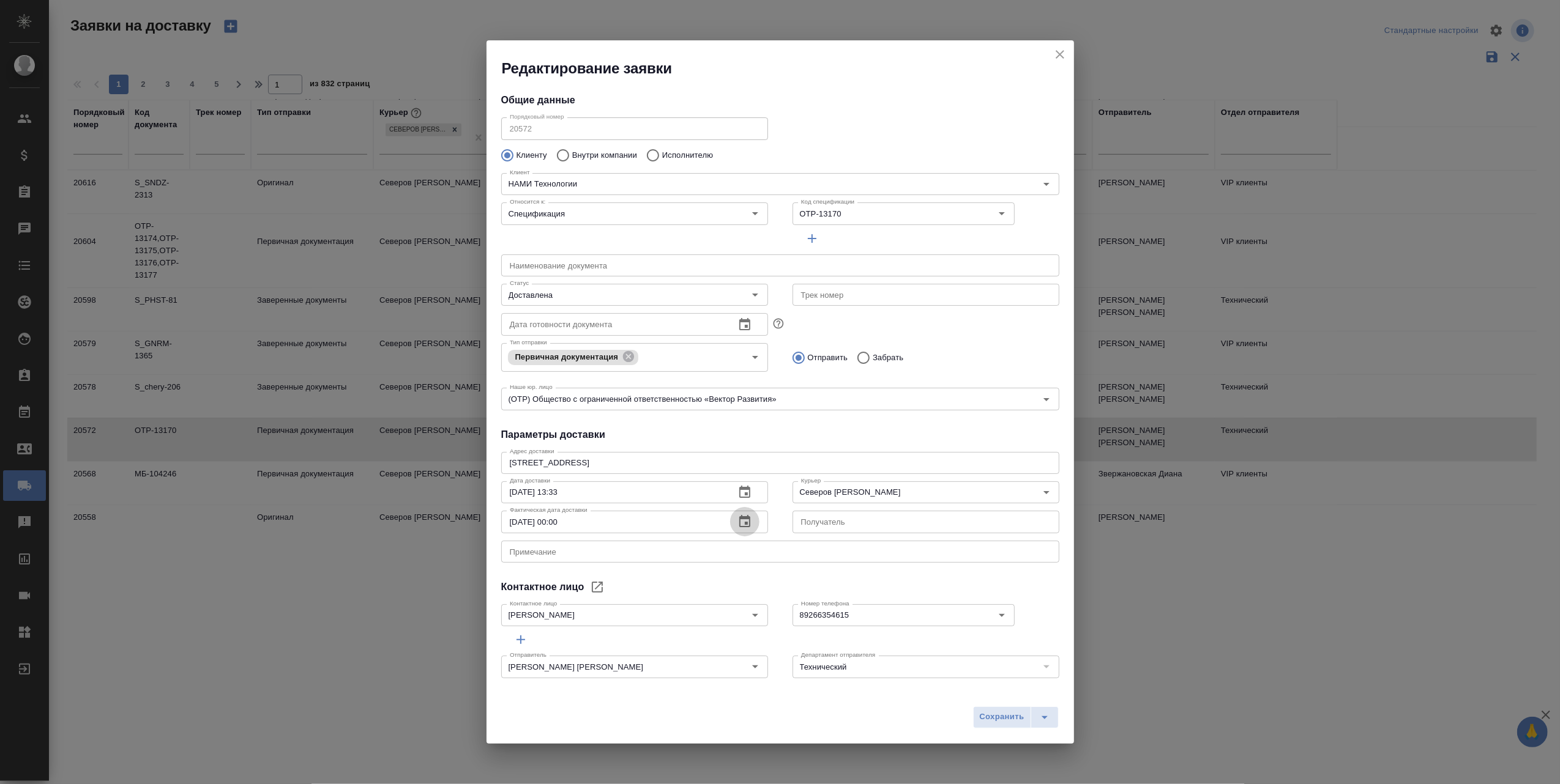
click at [740, 525] on icon "button" at bounding box center [744, 522] width 14 height 14
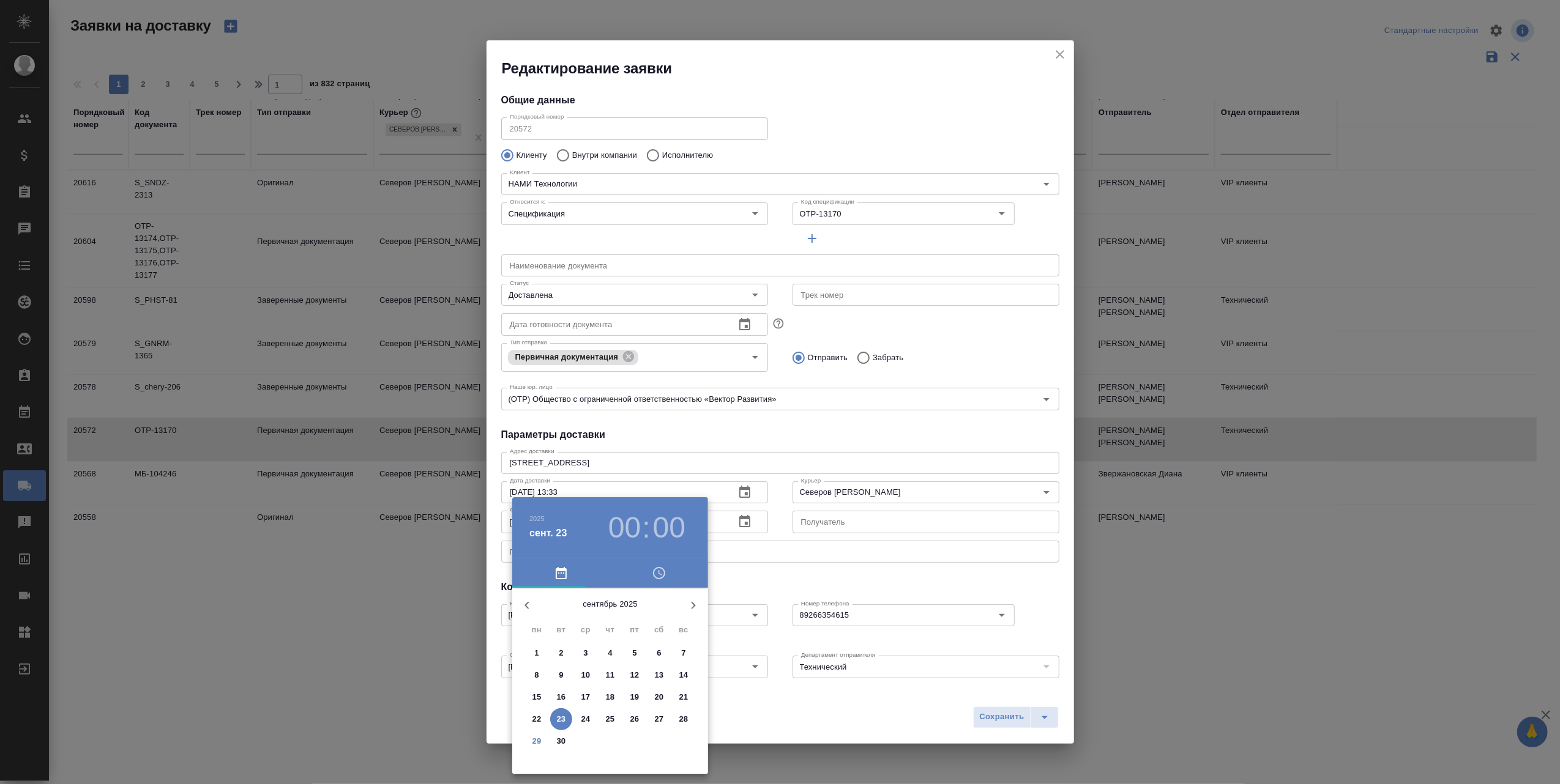
click at [559, 717] on p "23" at bounding box center [561, 719] width 9 height 12
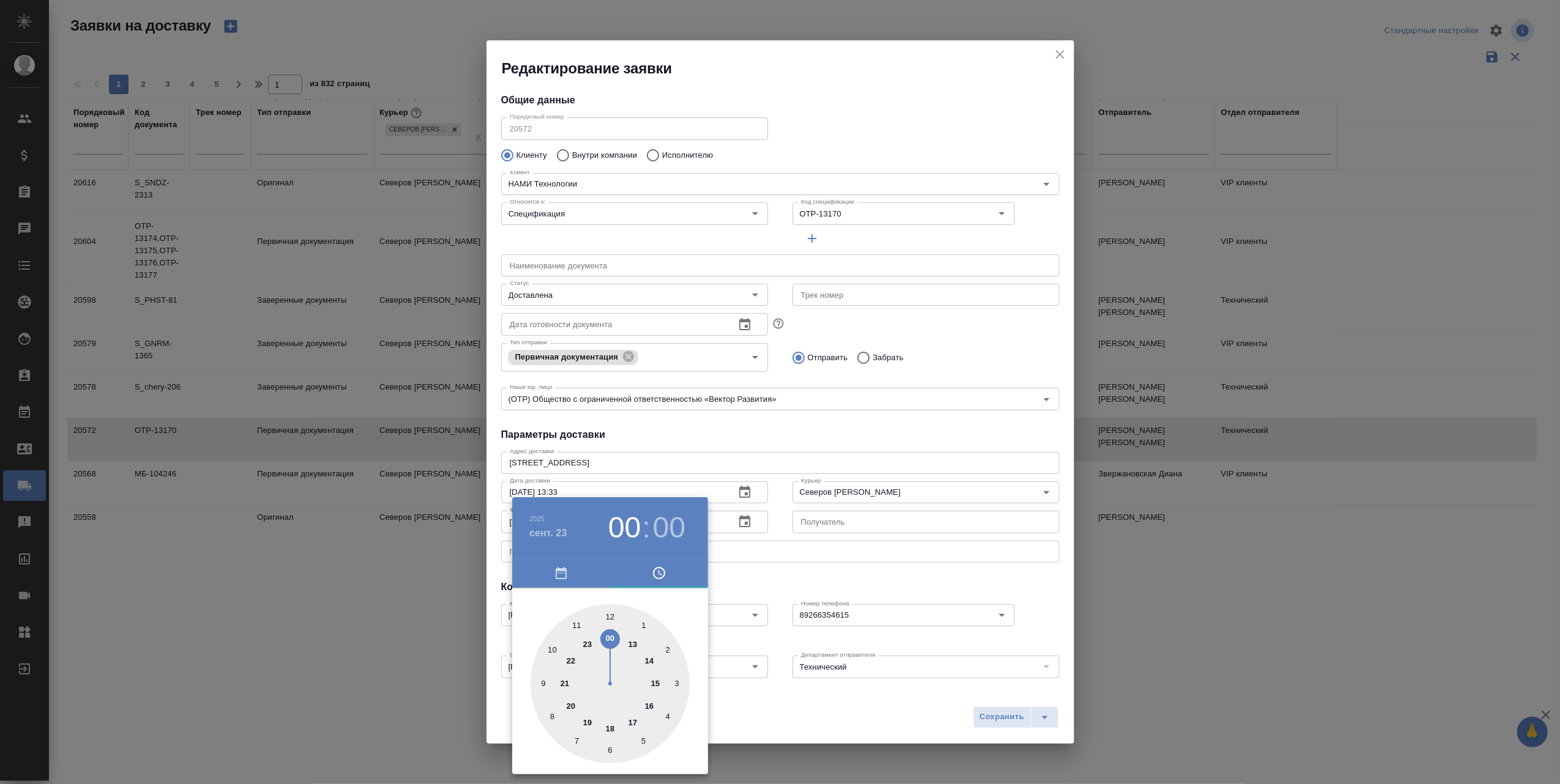
type input "23.09.2025 13:00"
drag, startPoint x: 615, startPoint y: 634, endPoint x: 631, endPoint y: 639, distance: 16.8
click at [631, 639] on div at bounding box center [610, 683] width 159 height 159
click at [801, 707] on div at bounding box center [780, 392] width 1560 height 784
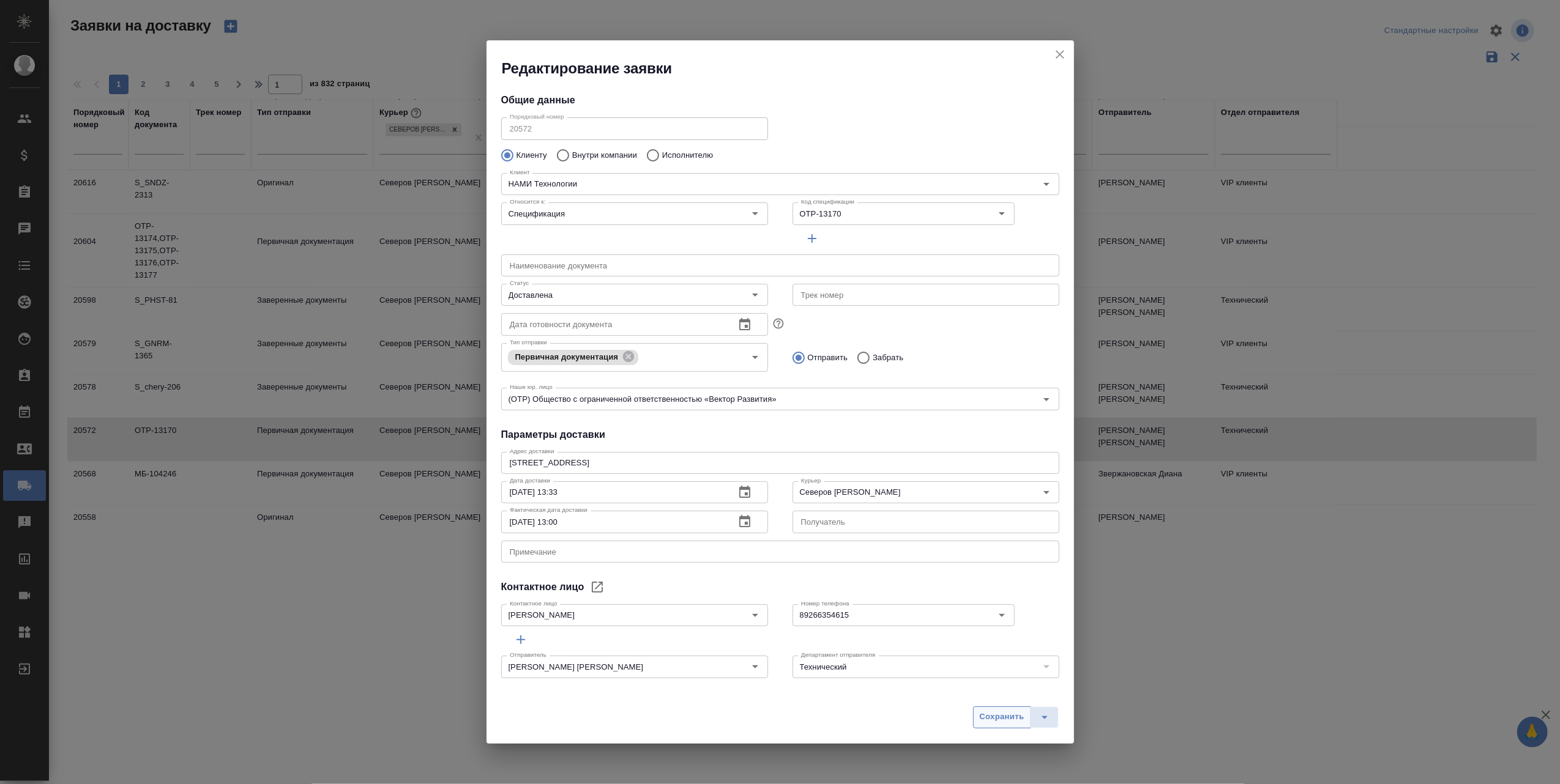
click at [992, 713] on span "Сохранить" at bounding box center [1002, 717] width 44 height 14
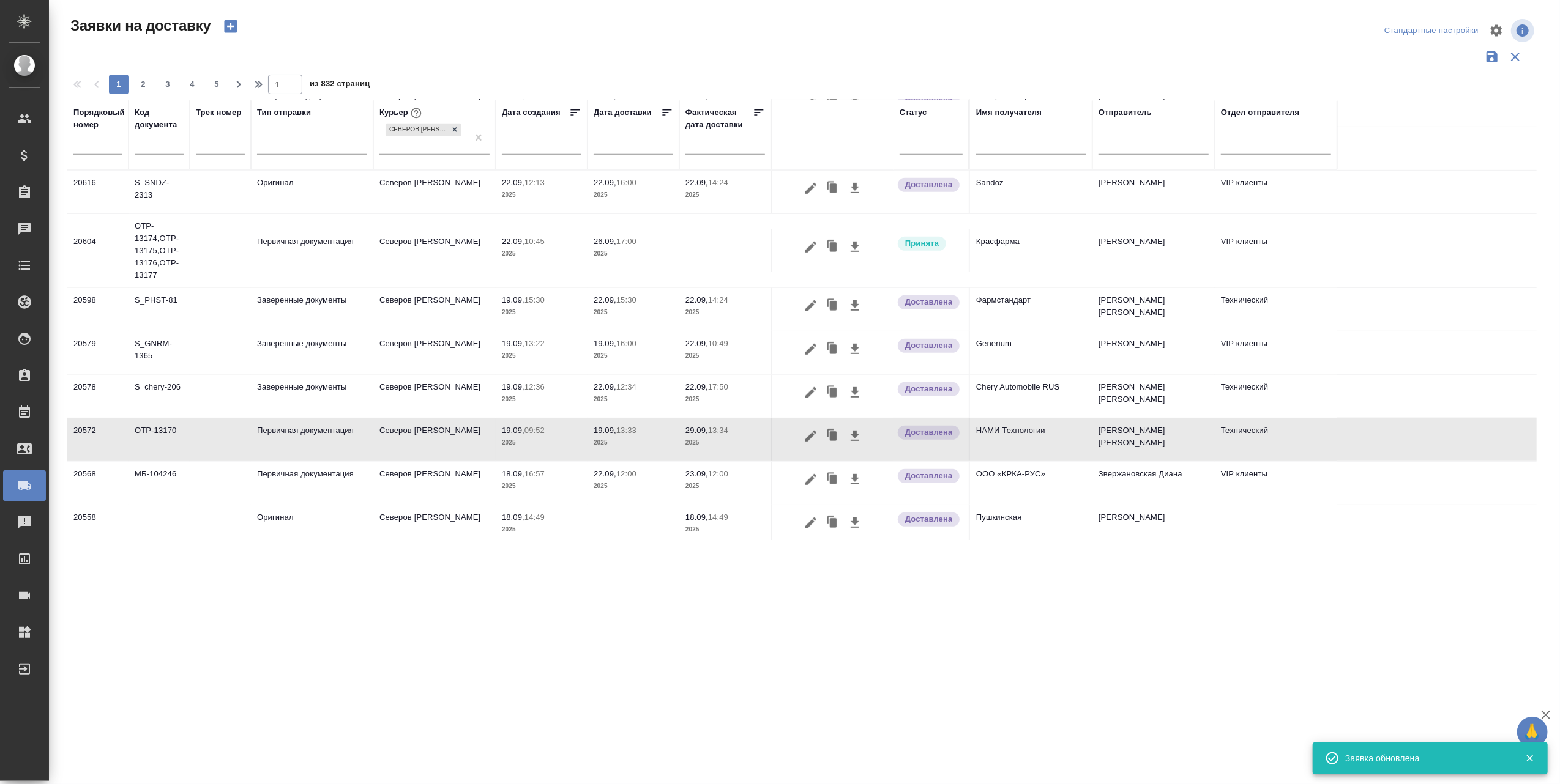
click at [688, 426] on span "29.09, 13:34" at bounding box center [725, 430] width 80 height 12
click at [701, 437] on p "2025" at bounding box center [725, 443] width 80 height 12
click at [694, 426] on p "29.09," at bounding box center [697, 430] width 23 height 9
click at [811, 430] on icon "button" at bounding box center [810, 436] width 14 height 14
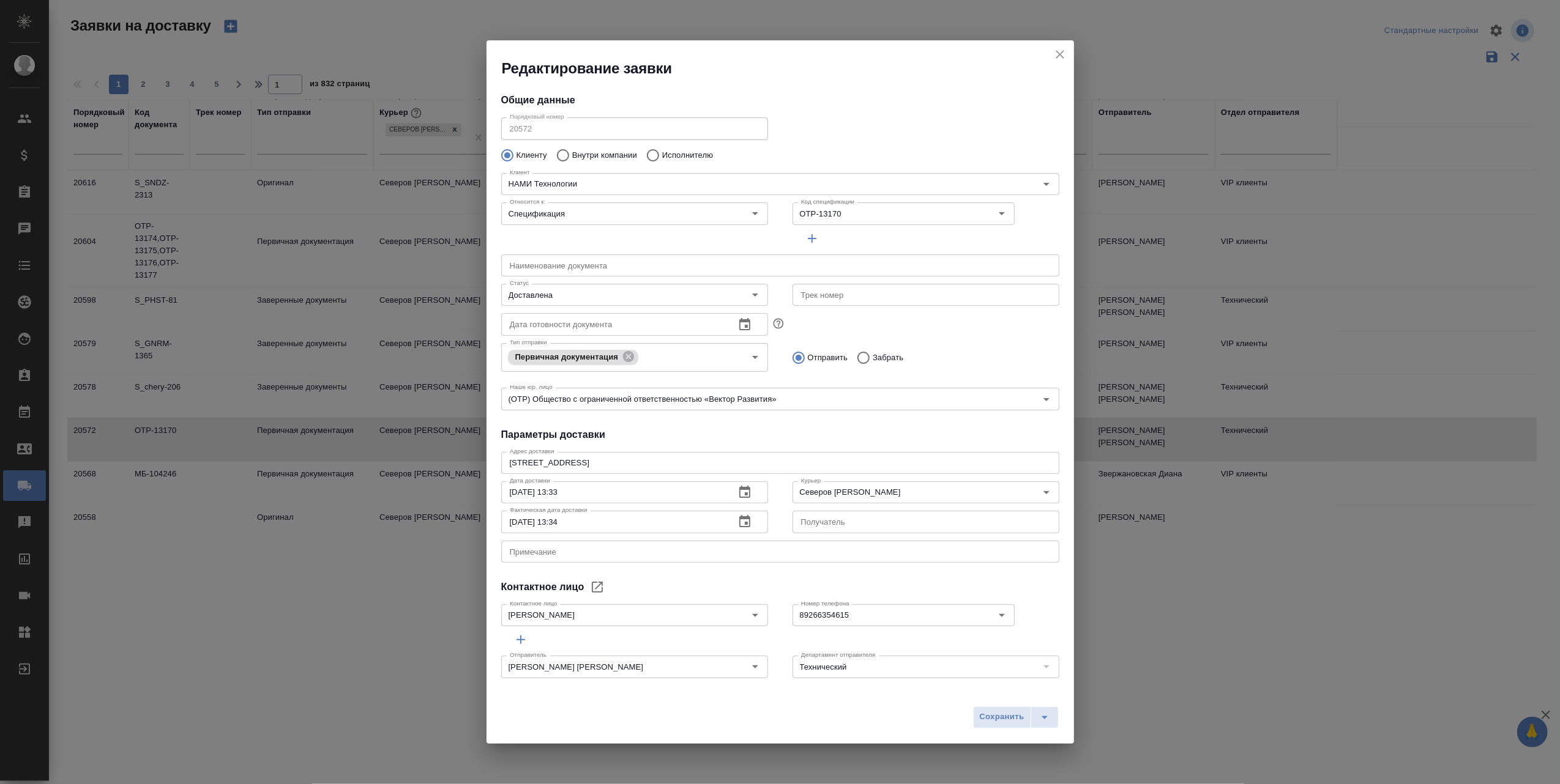
click at [737, 521] on icon "button" at bounding box center [744, 522] width 14 height 14
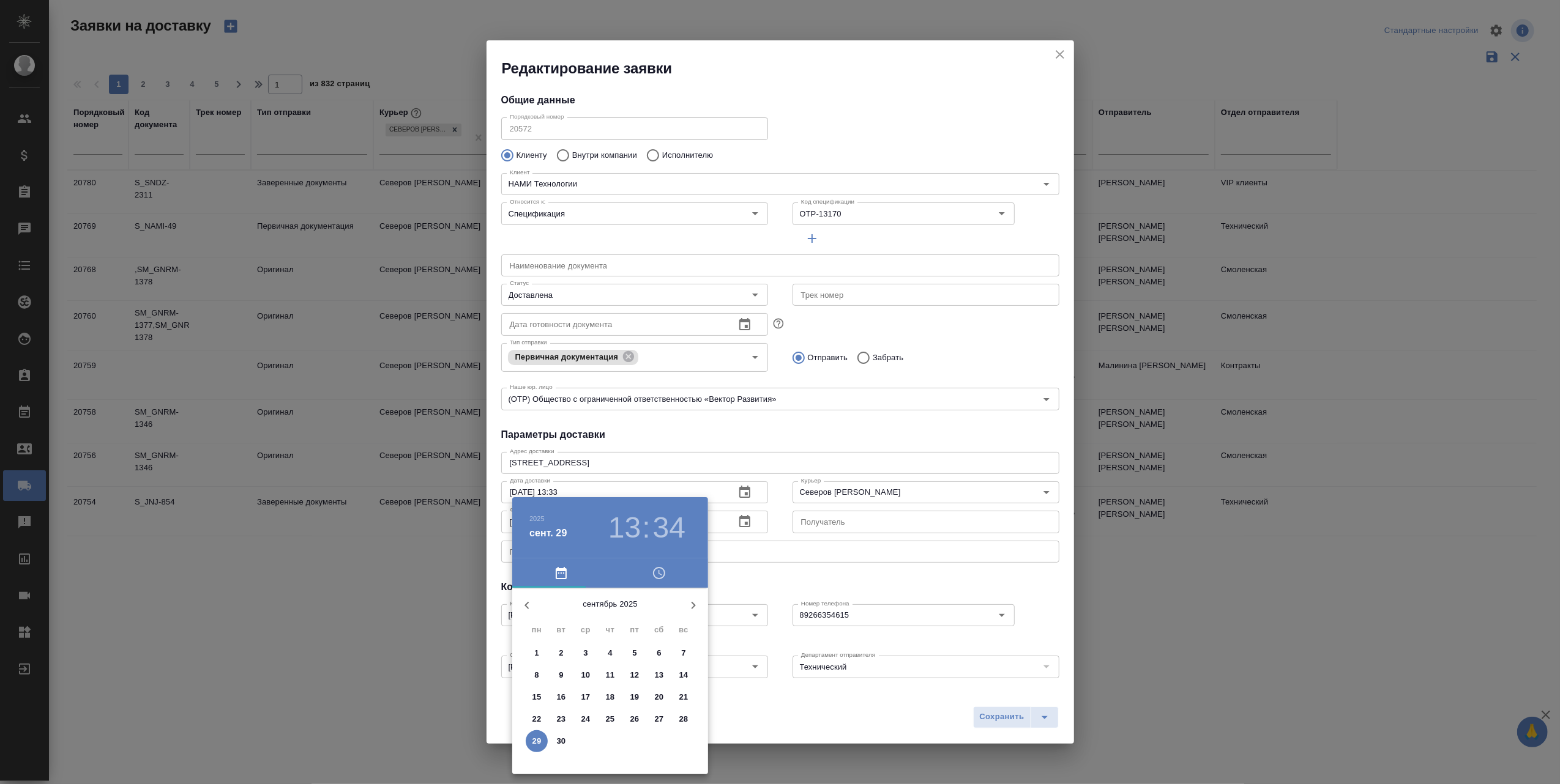
scroll to position [757, 0]
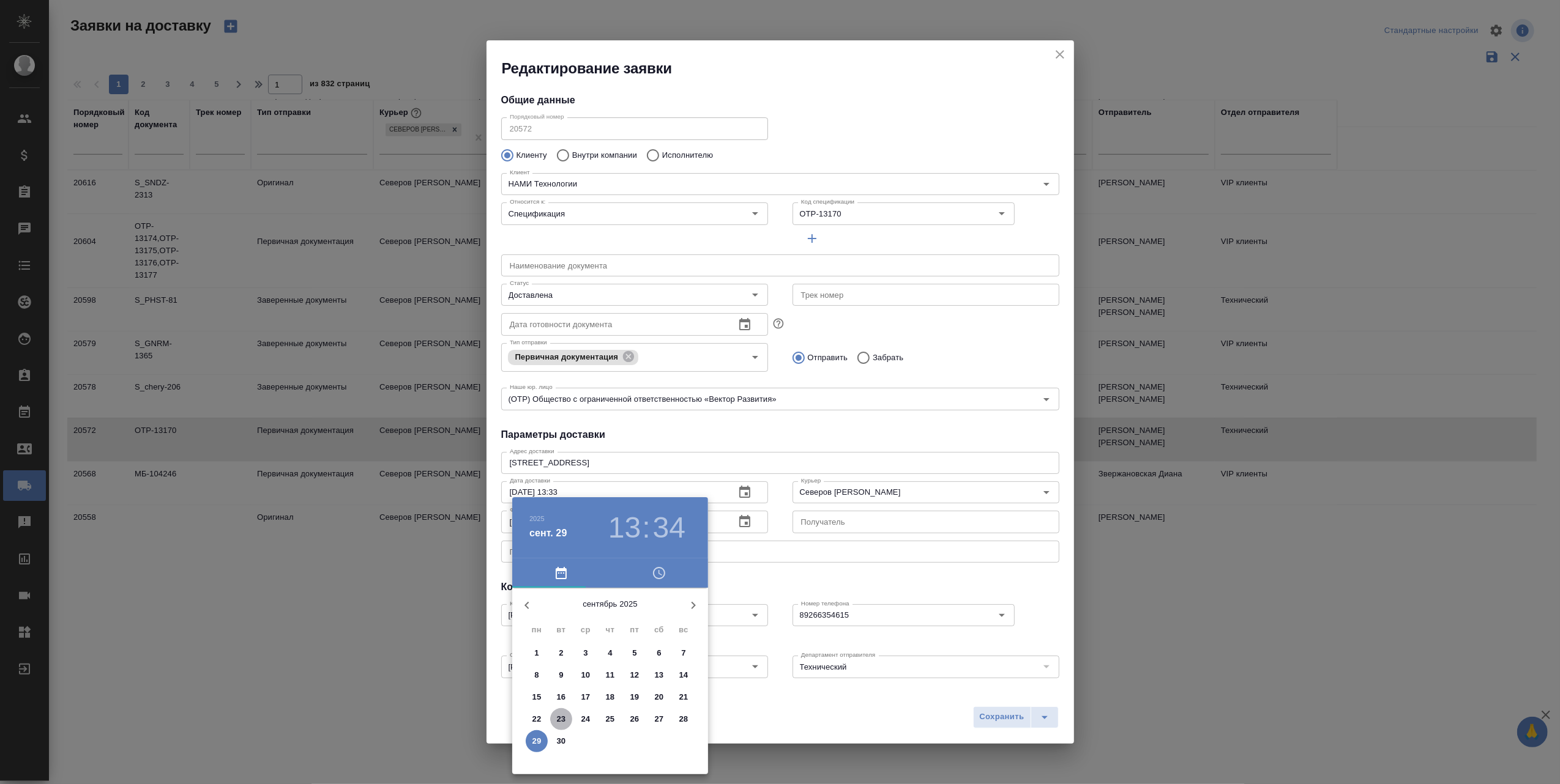
click at [562, 720] on p "23" at bounding box center [561, 719] width 9 height 12
type input "[DATE] 13:34"
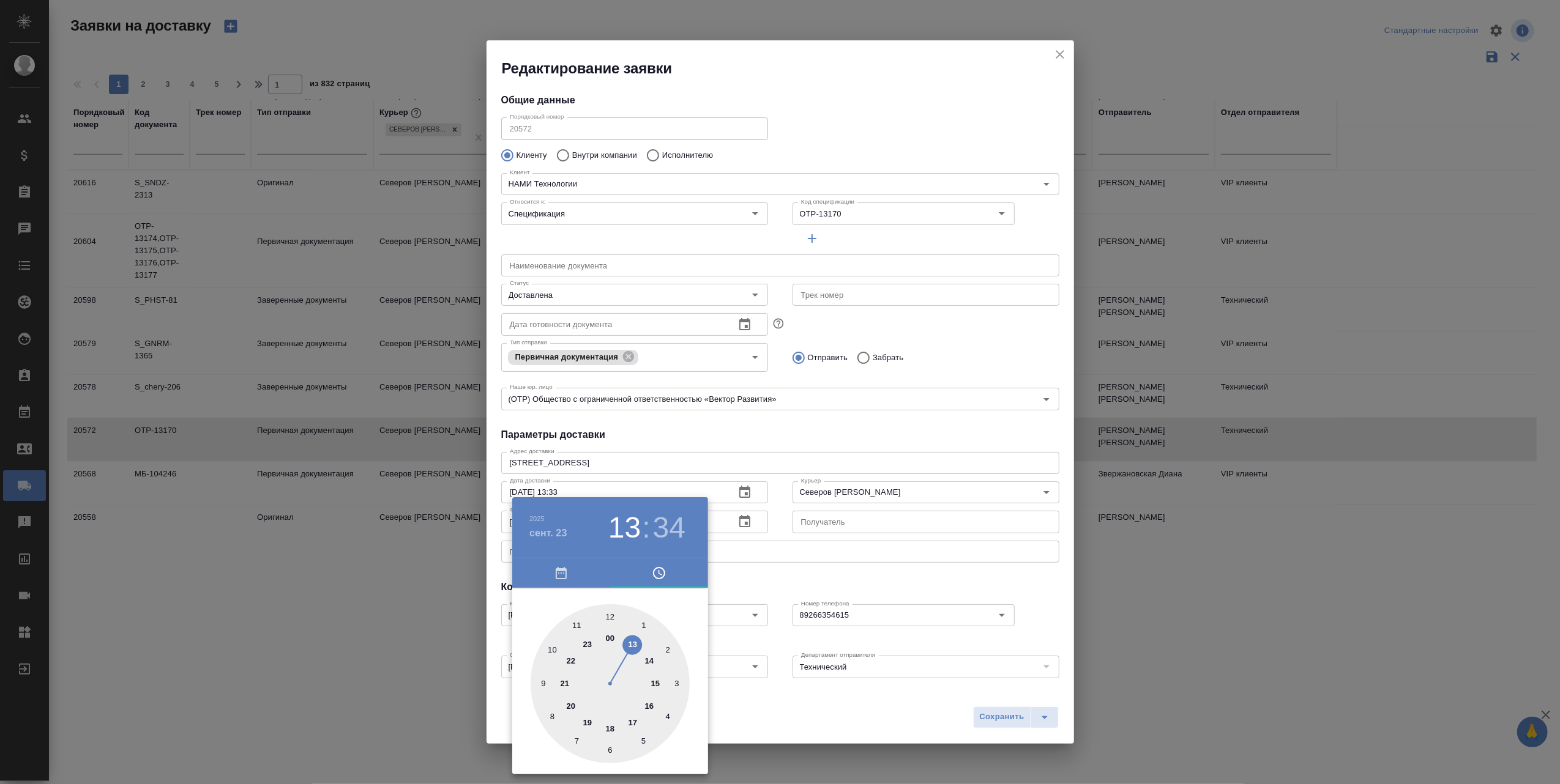
click at [776, 712] on div at bounding box center [780, 392] width 1560 height 784
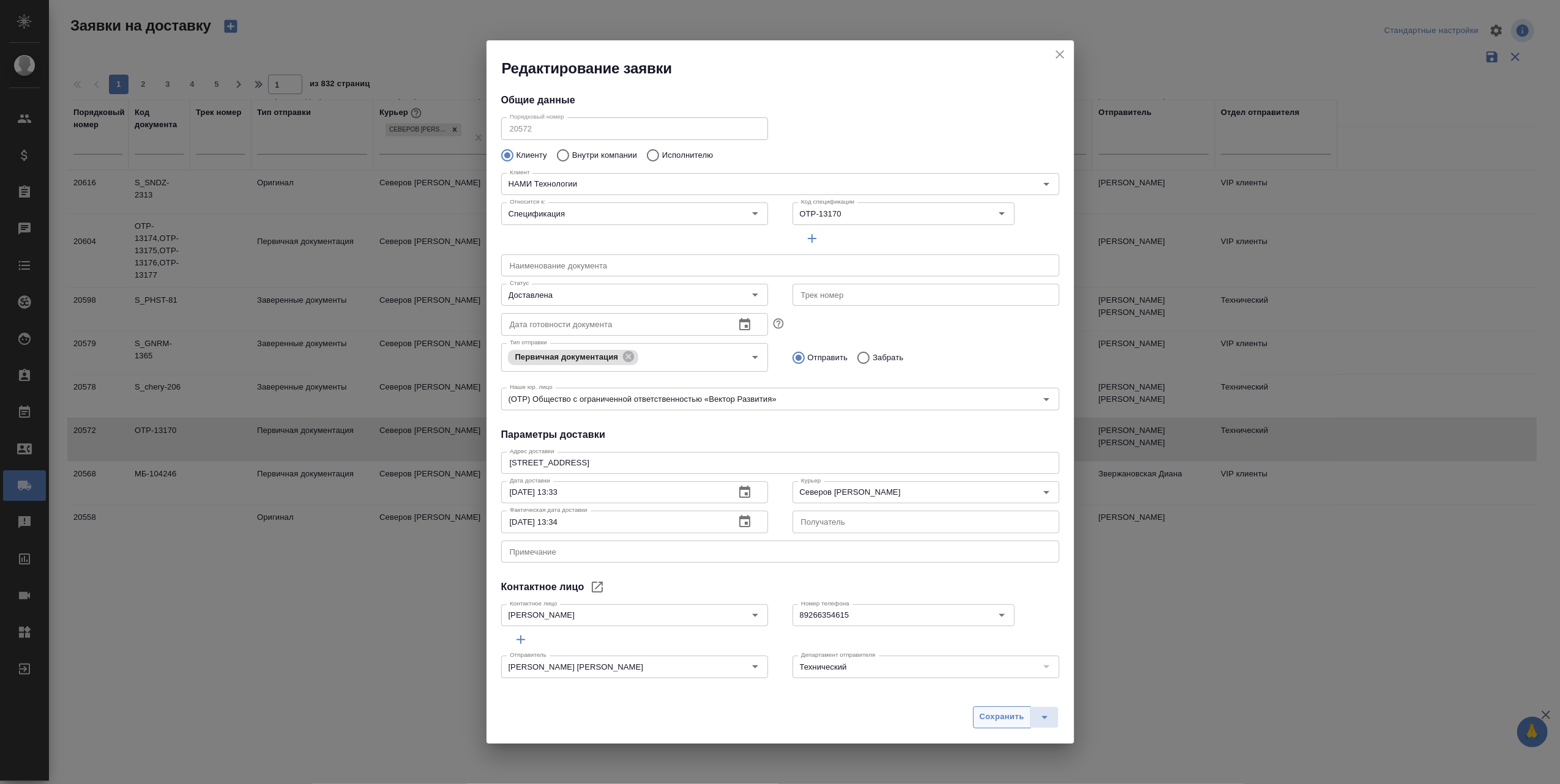
click at [996, 717] on span "Сохранить" at bounding box center [1002, 717] width 44 height 14
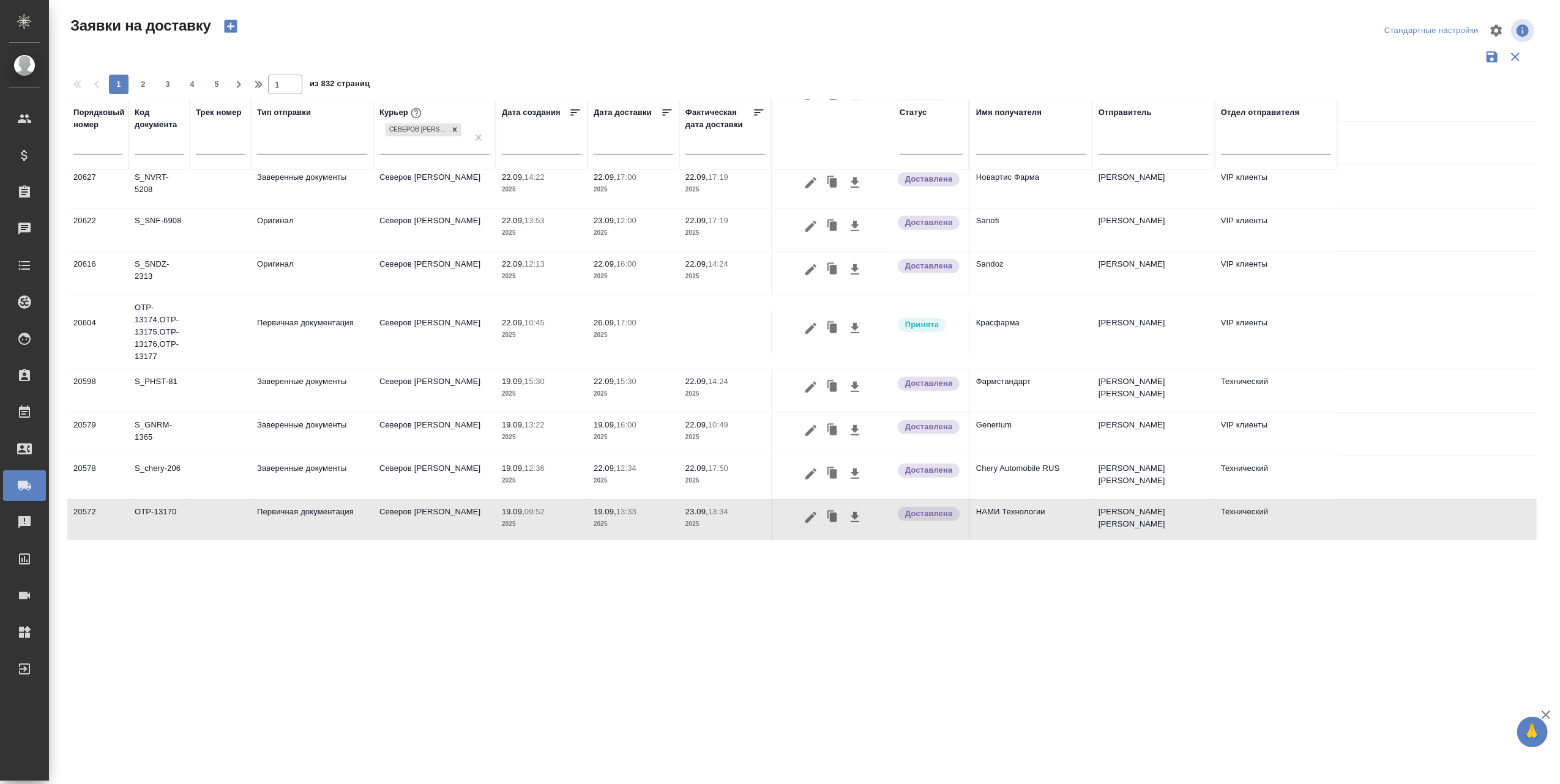
scroll to position [593, 0]
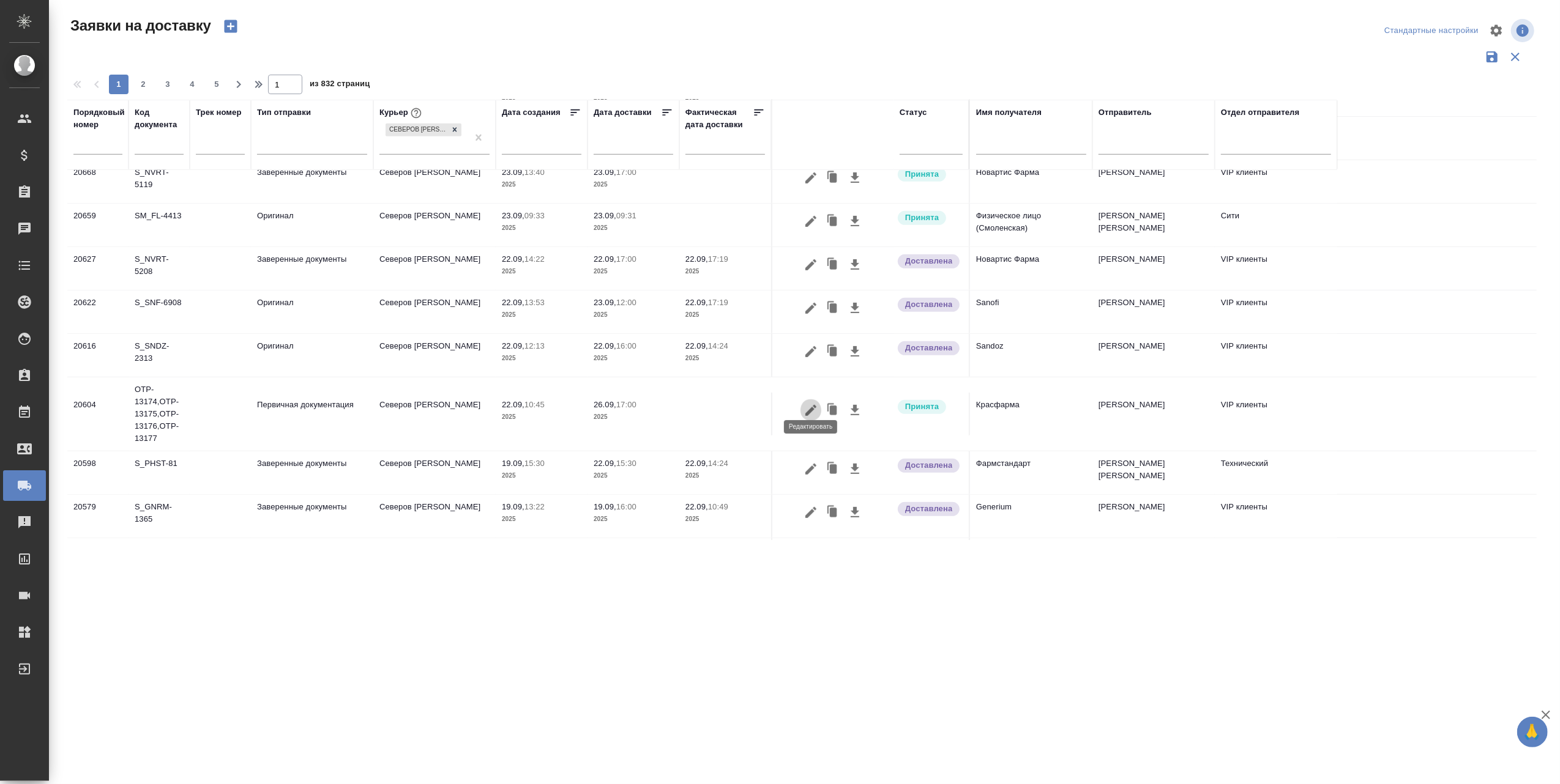
click at [814, 405] on icon "button" at bounding box center [810, 410] width 11 height 11
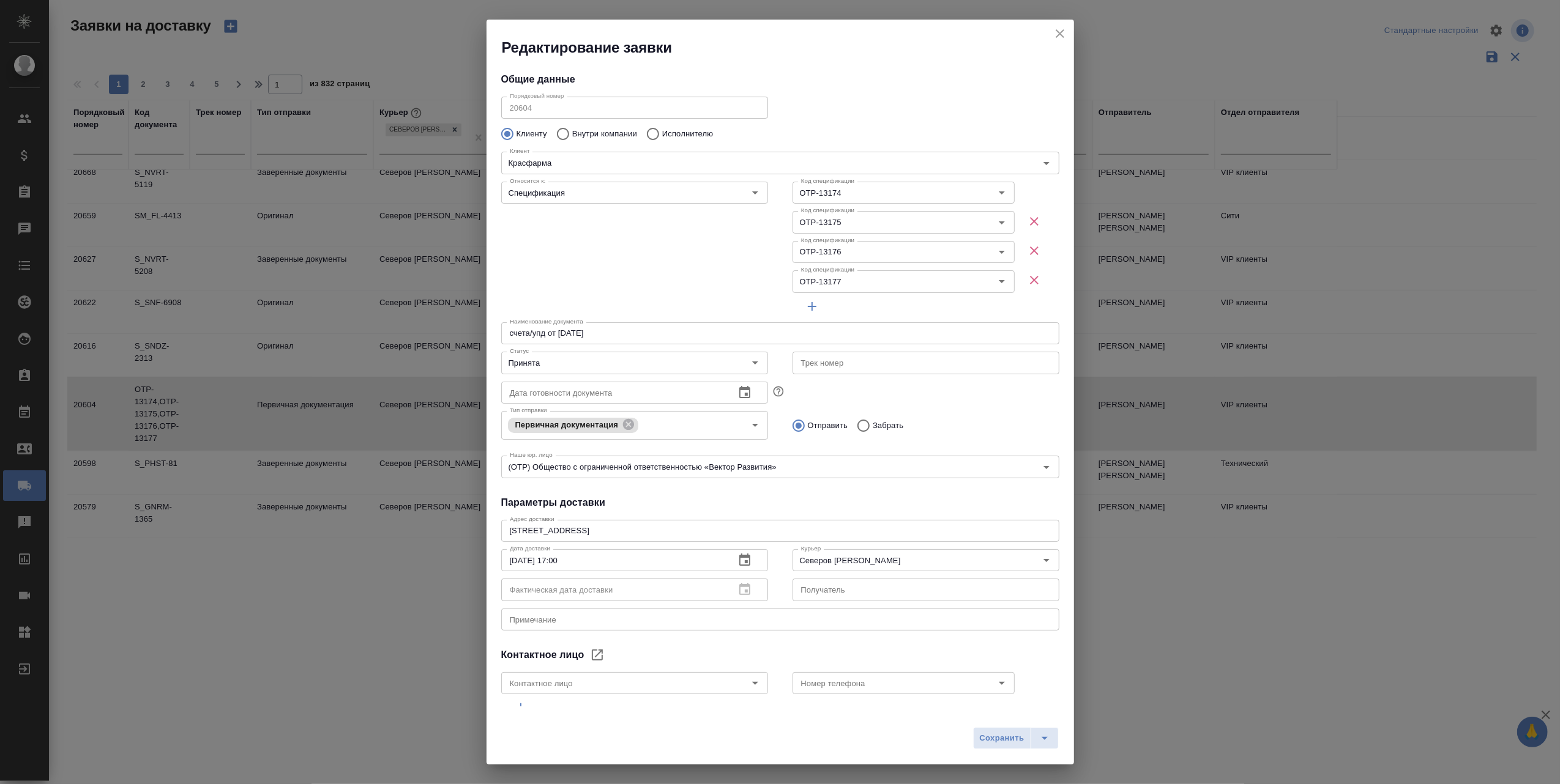
type input "[PERSON_NAME]"
type input "[PHONE_NUMBER]"
click at [748, 362] on icon "Open" at bounding box center [755, 363] width 14 height 14
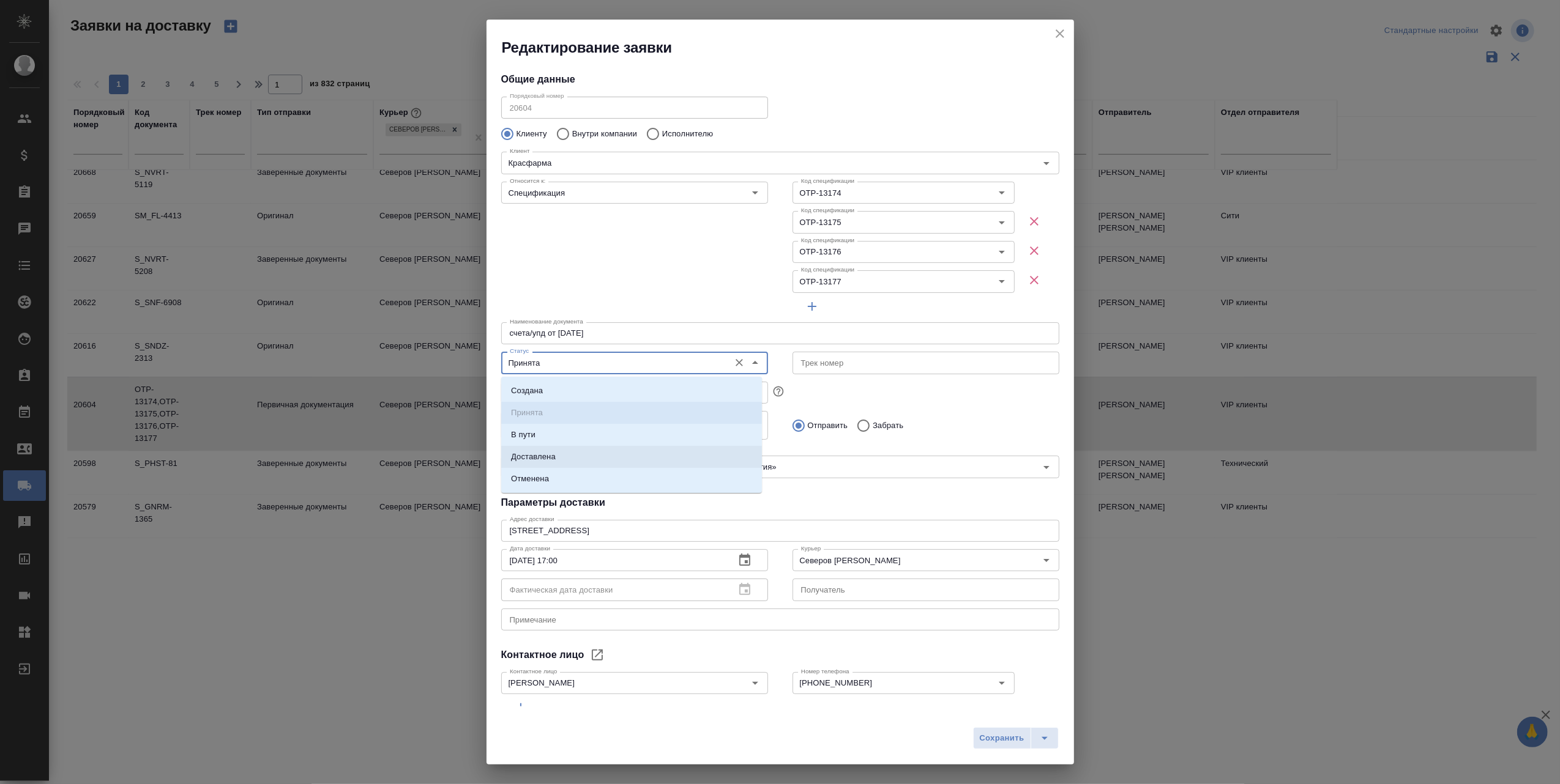
click at [598, 455] on li "Доставлена" at bounding box center [631, 457] width 261 height 22
type input "Доставлена"
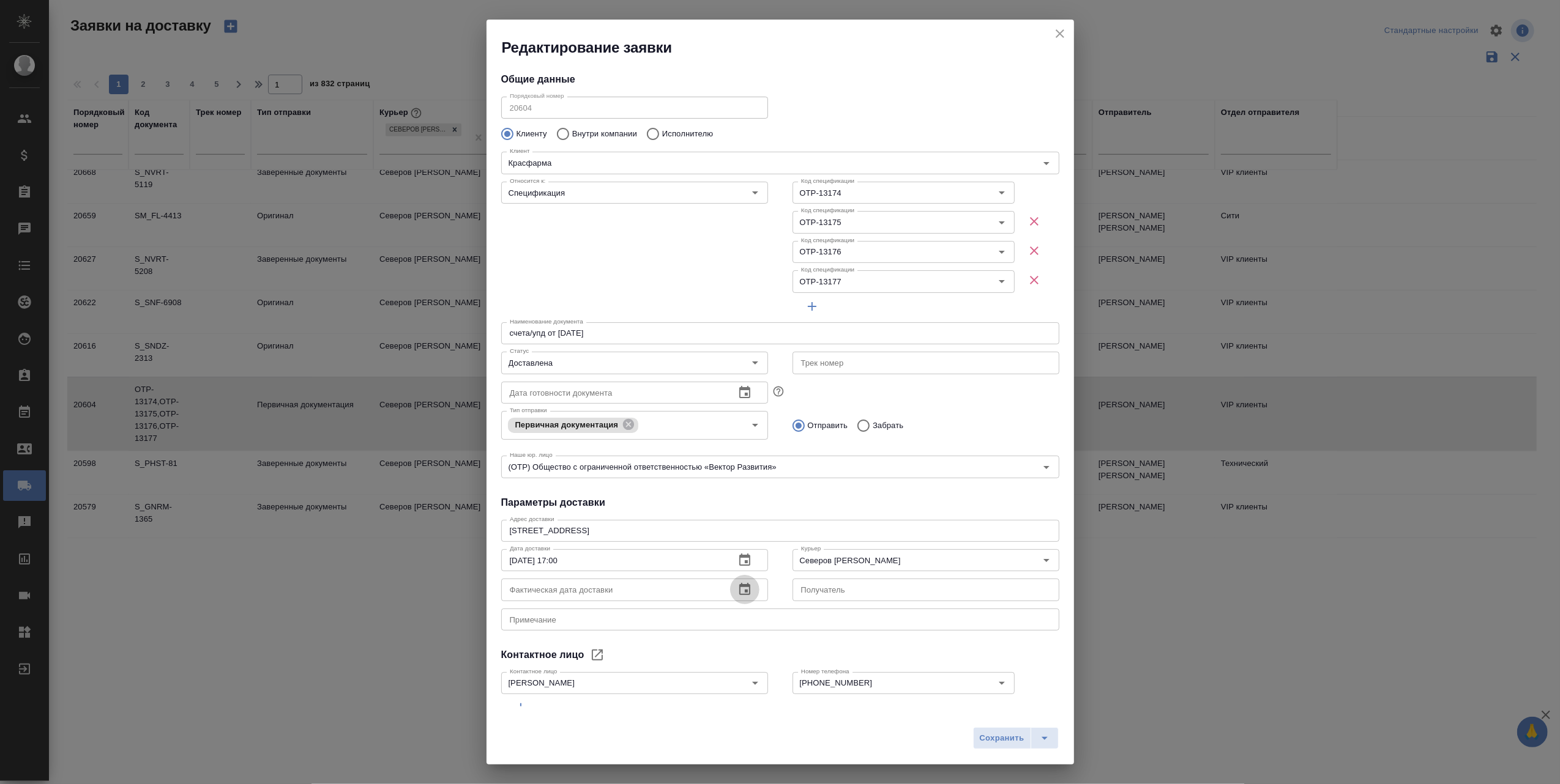
click at [739, 585] on icon "button" at bounding box center [744, 589] width 11 height 12
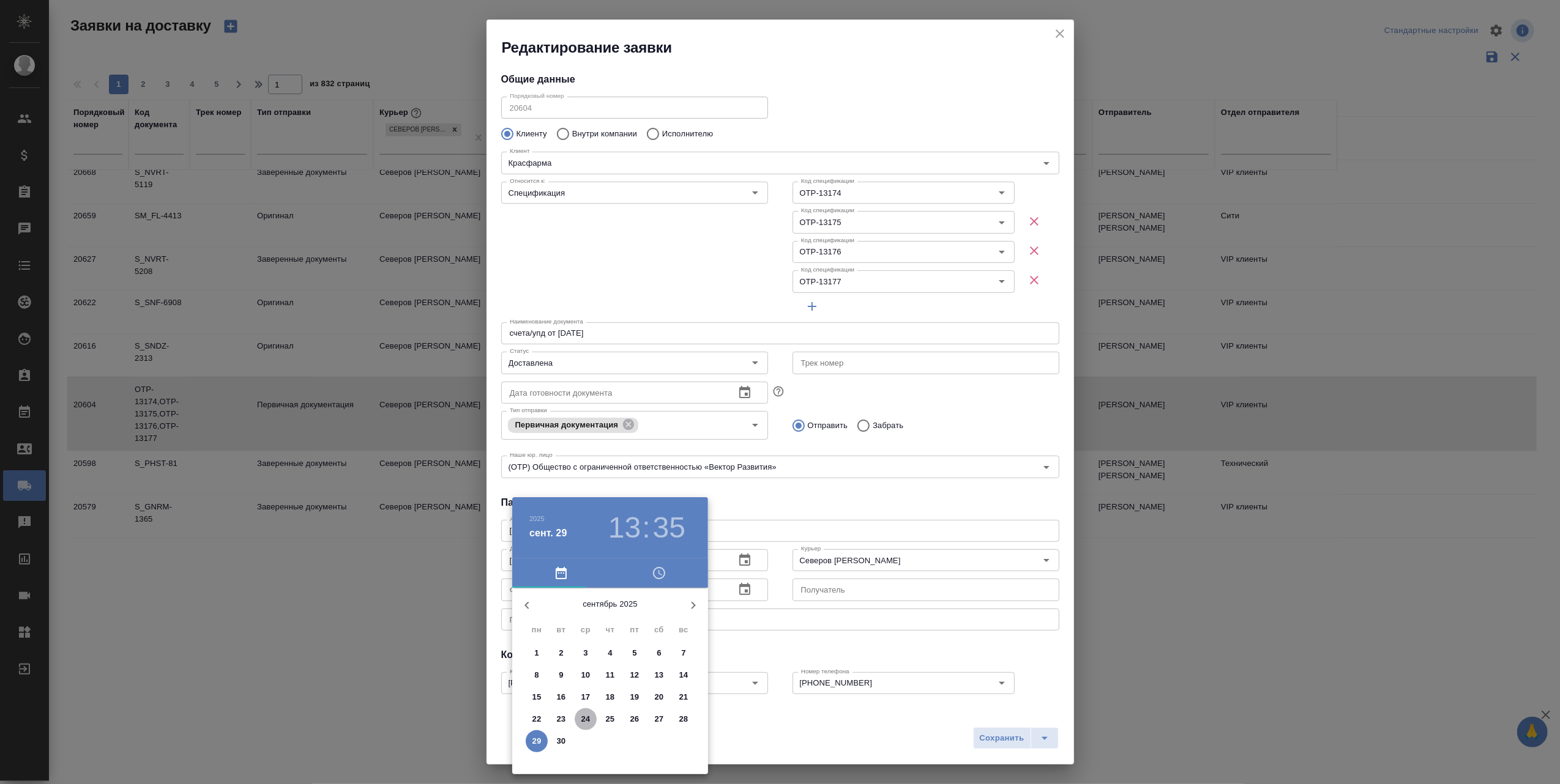
click at [587, 717] on p "24" at bounding box center [586, 719] width 9 height 12
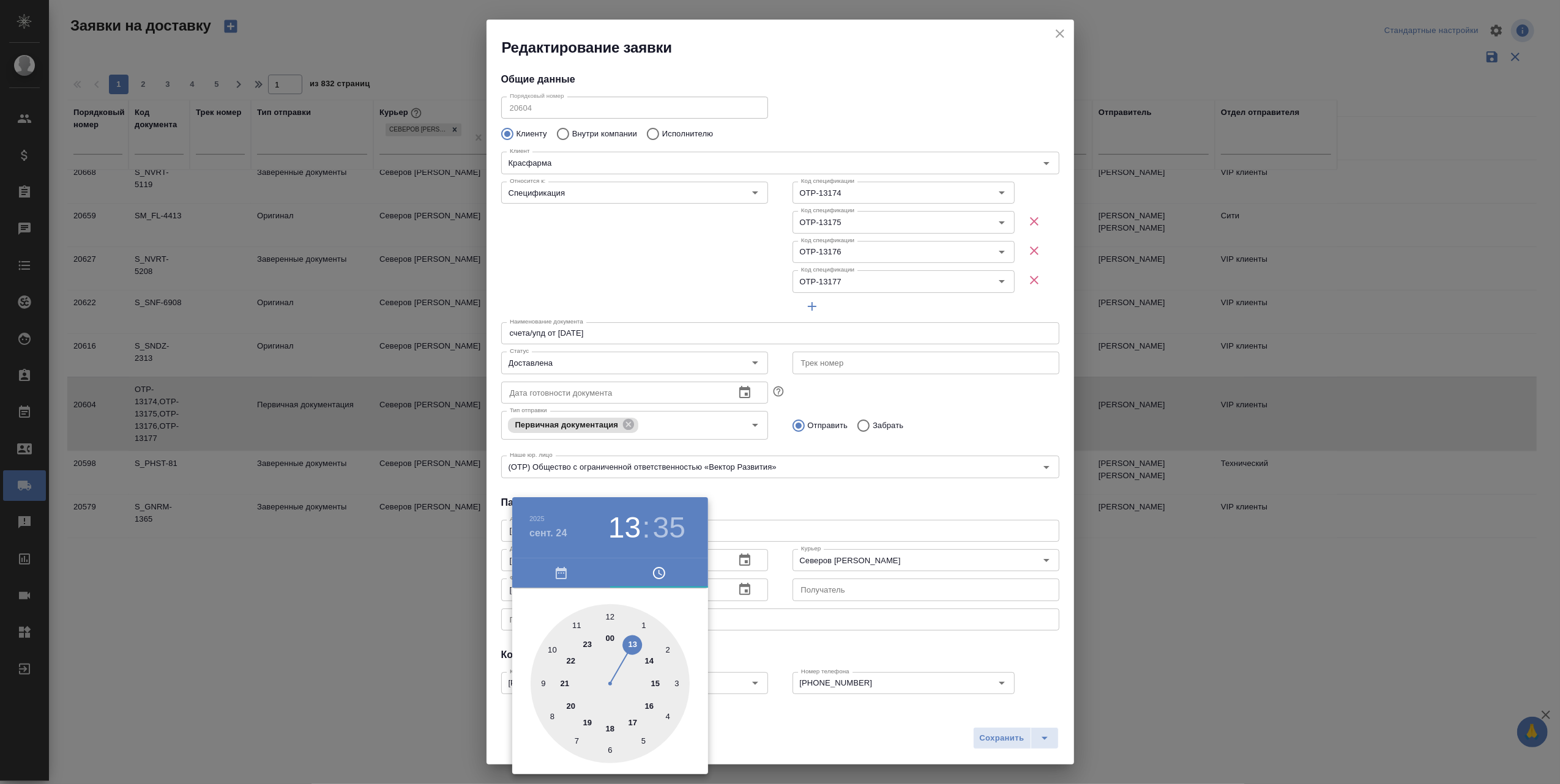
click at [636, 641] on div at bounding box center [610, 683] width 159 height 159
type input "[DATE] 13:55"
drag, startPoint x: 580, startPoint y: 739, endPoint x: 578, endPoint y: 631, distance: 108.0
click at [578, 631] on div at bounding box center [610, 683] width 159 height 159
click at [836, 733] on div at bounding box center [780, 392] width 1560 height 784
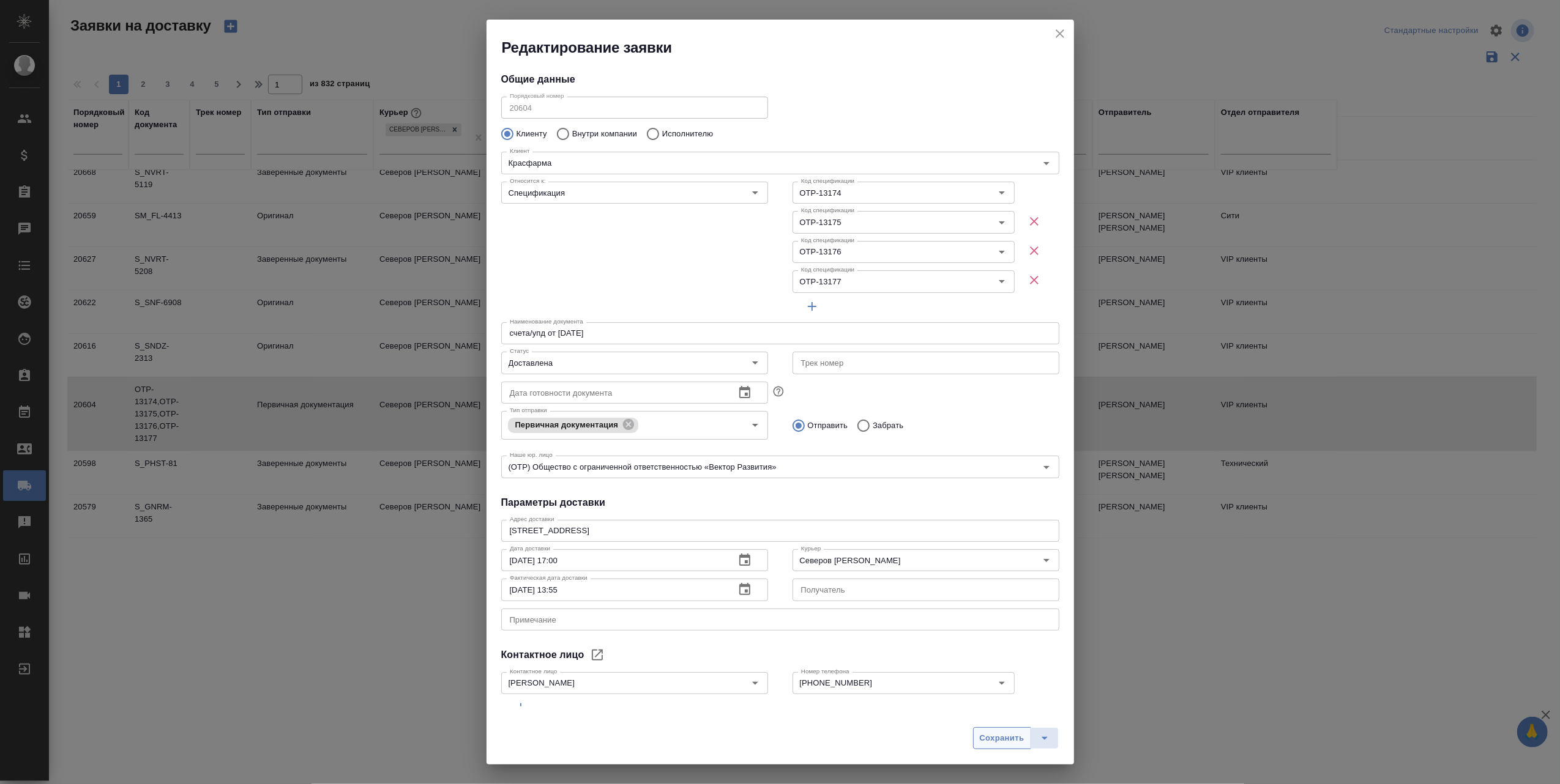
click at [997, 739] on span "Сохранить" at bounding box center [1002, 739] width 44 height 14
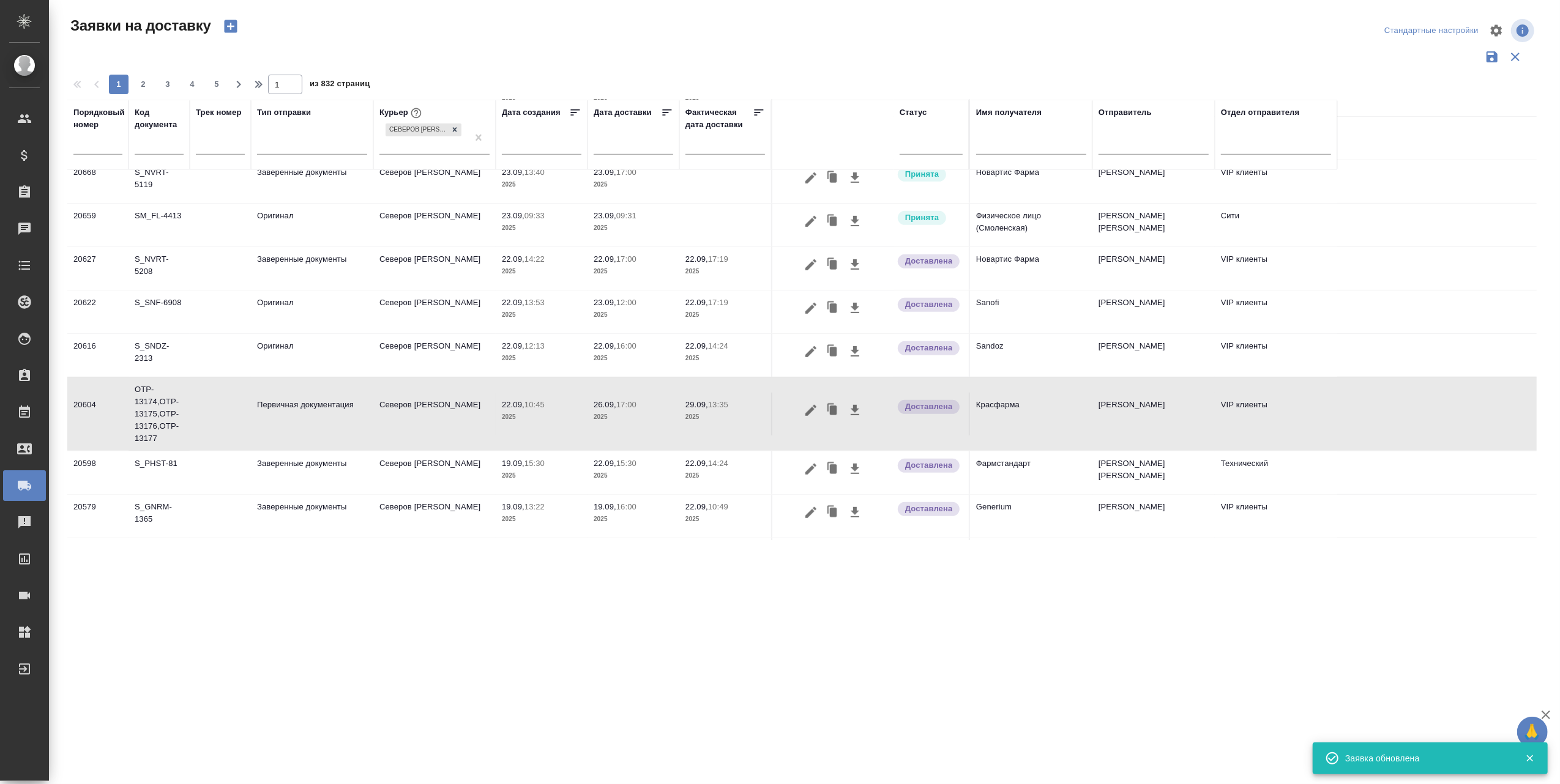
click at [691, 400] on p "29.09," at bounding box center [697, 405] width 23 height 9
click at [806, 403] on icon "button" at bounding box center [810, 410] width 14 height 14
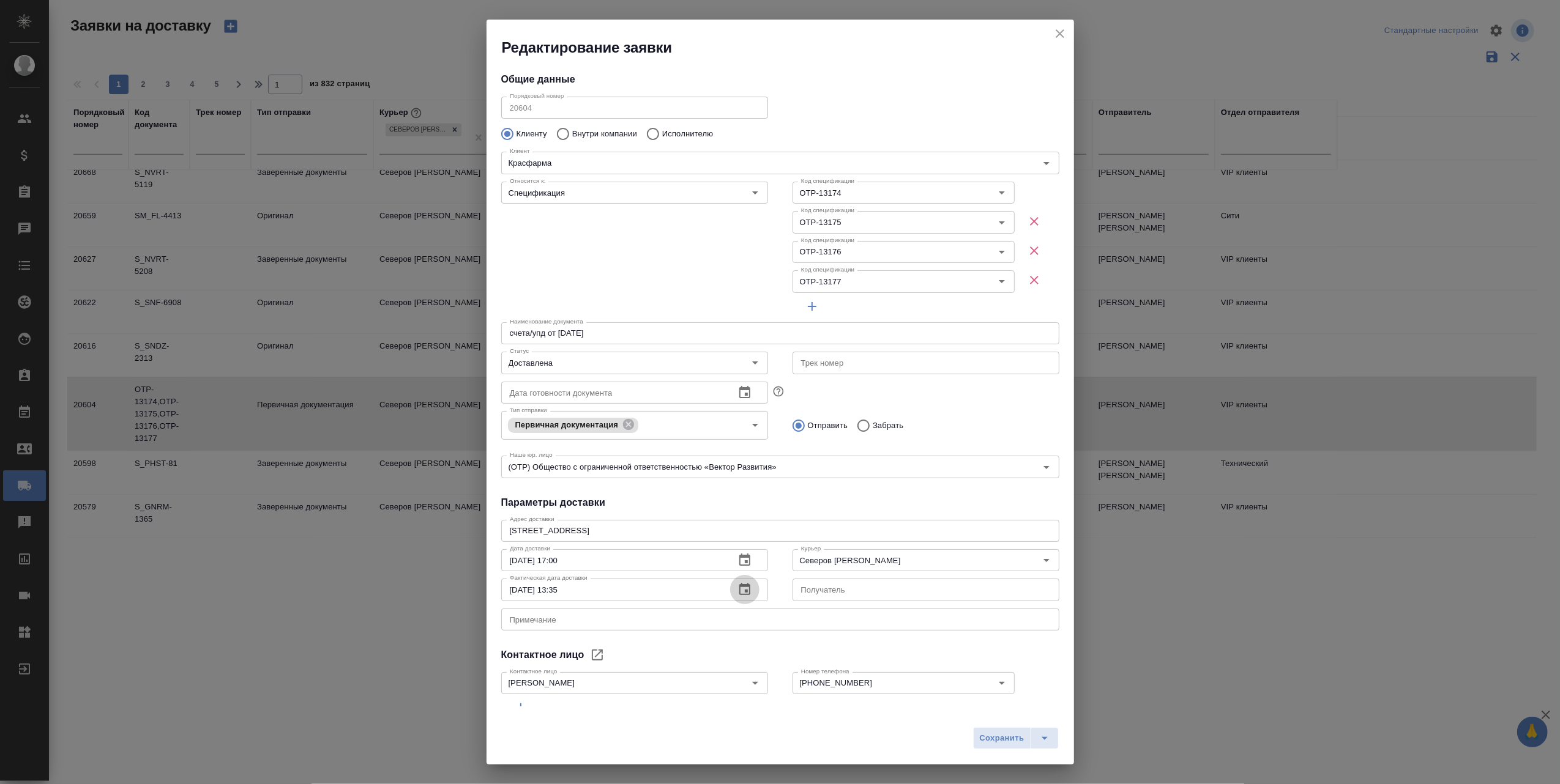
click at [740, 585] on icon "button" at bounding box center [744, 589] width 11 height 12
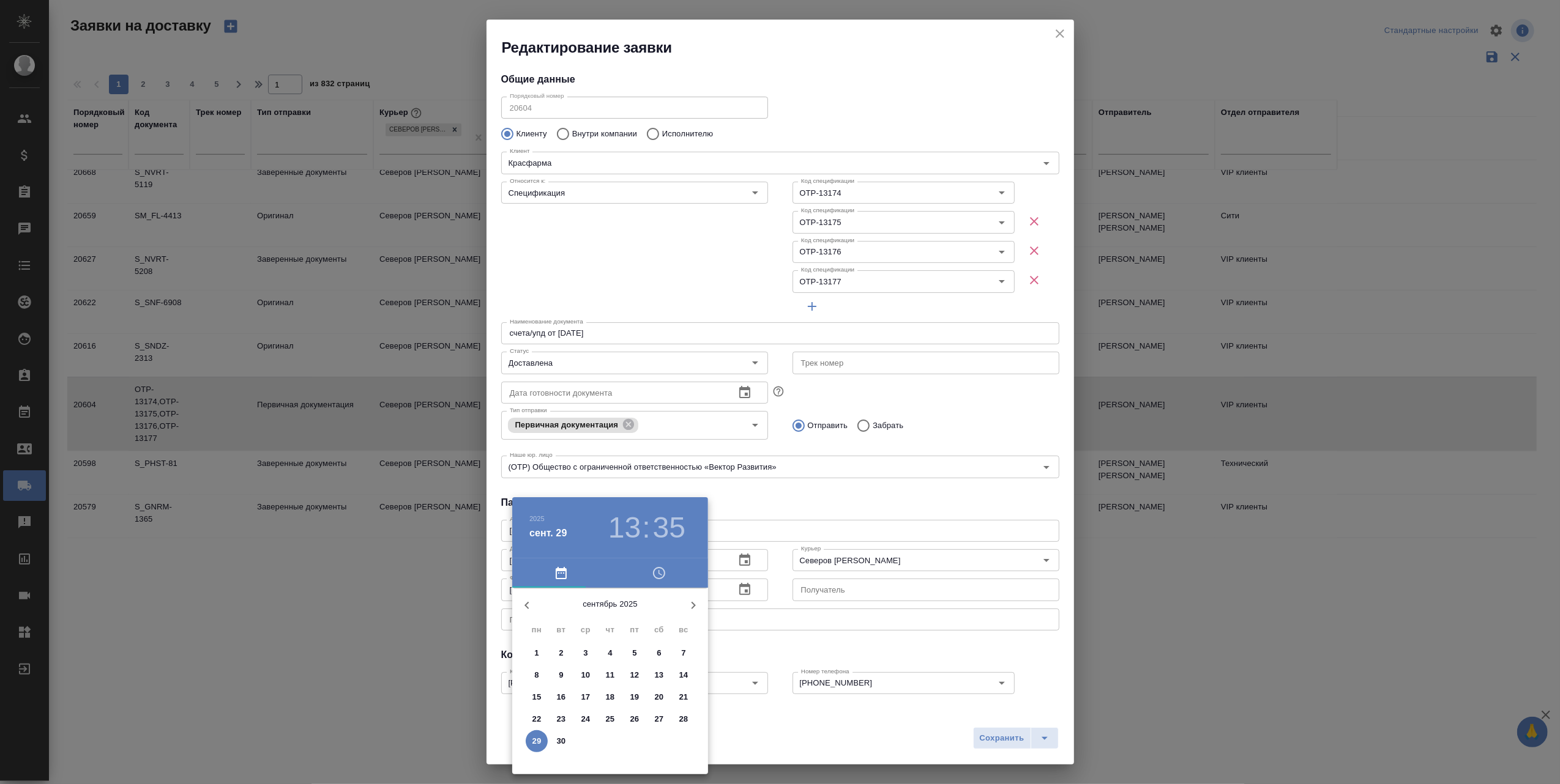
click at [588, 717] on p "24" at bounding box center [586, 719] width 9 height 12
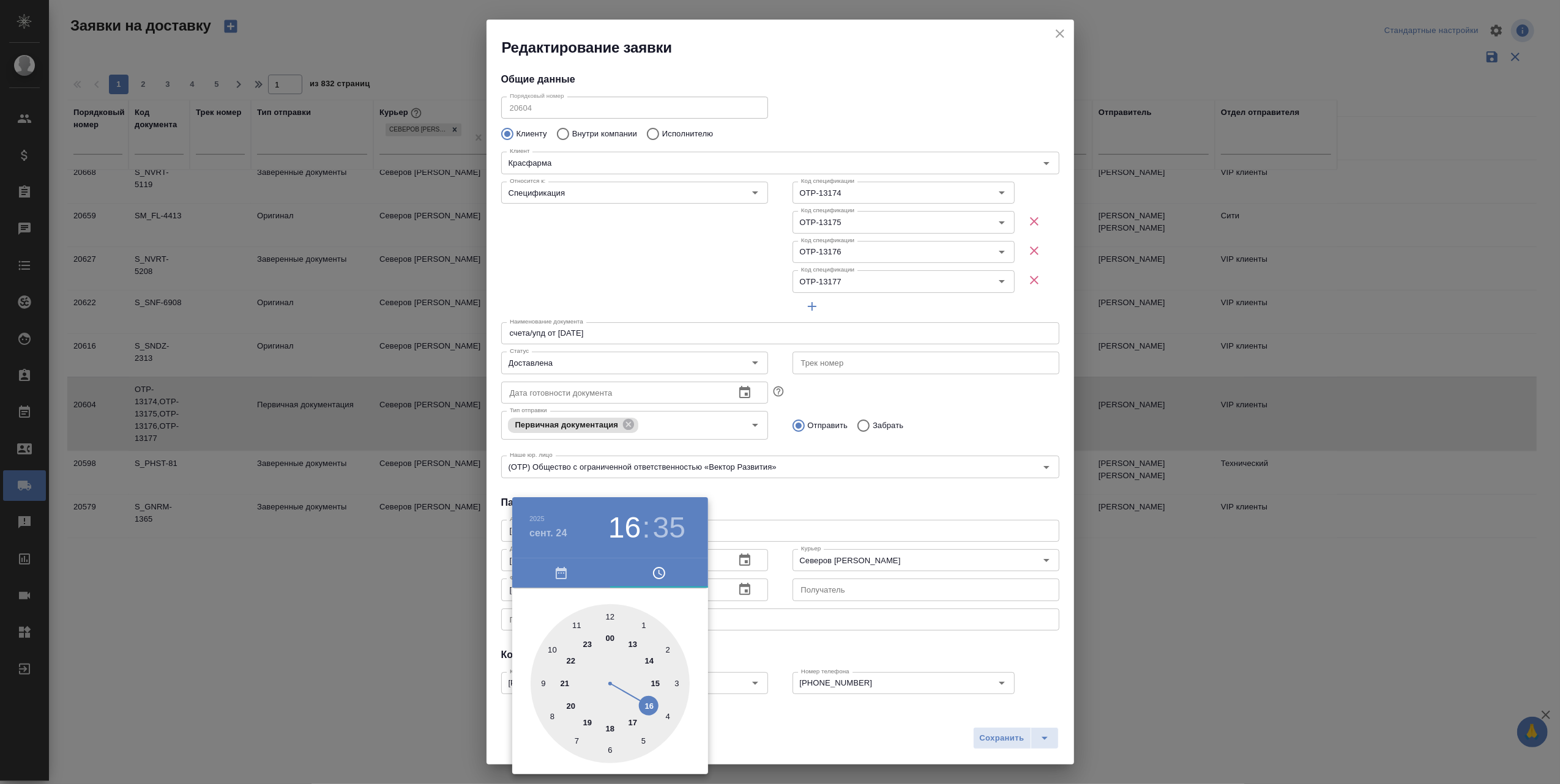
type input "[DATE] 17:35"
drag, startPoint x: 638, startPoint y: 644, endPoint x: 640, endPoint y: 722, distance: 78.0
click at [633, 726] on div at bounding box center [610, 683] width 159 height 159
click at [827, 717] on div at bounding box center [780, 392] width 1560 height 784
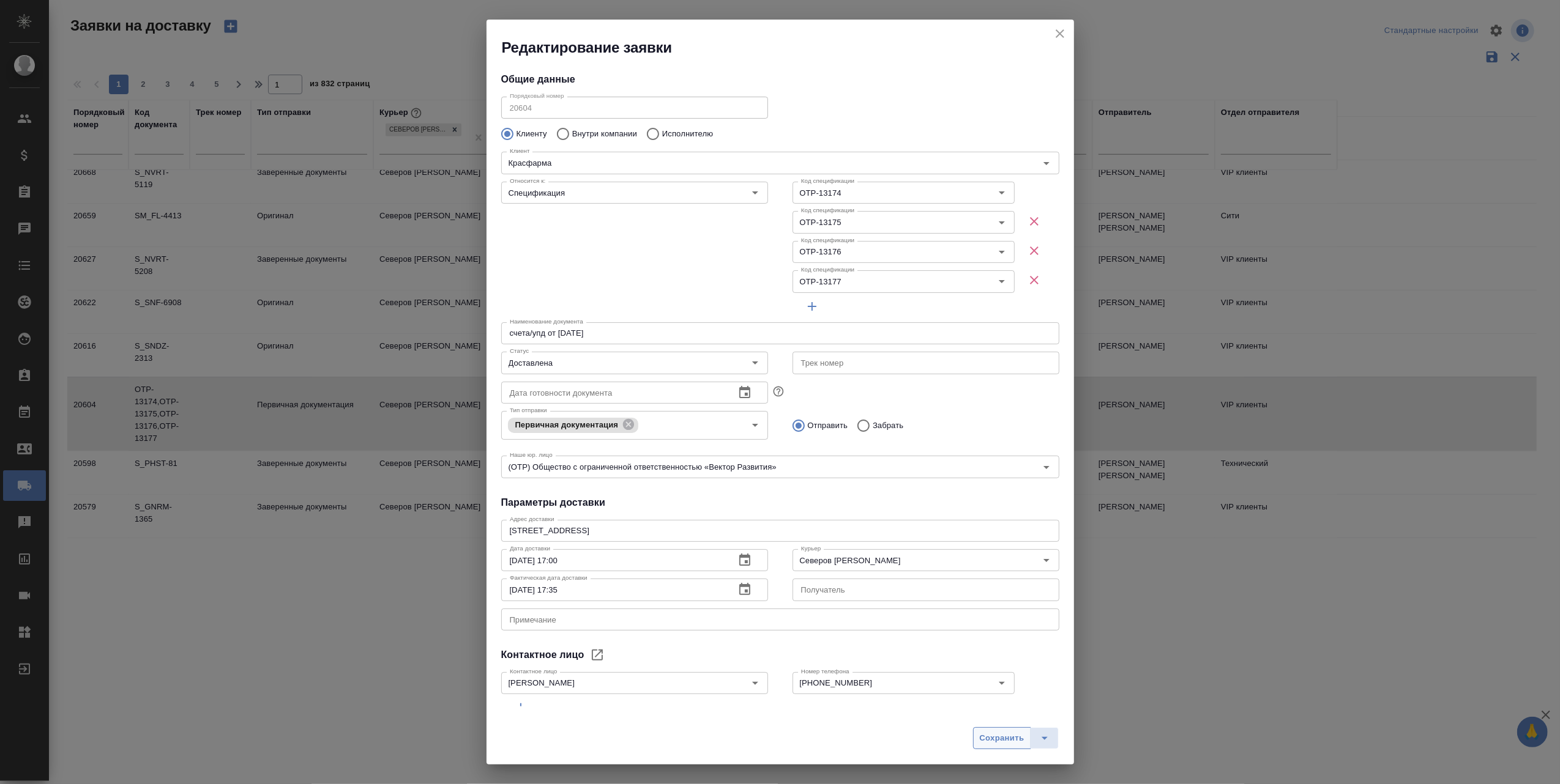
click at [1011, 737] on span "Сохранить" at bounding box center [1002, 739] width 44 height 14
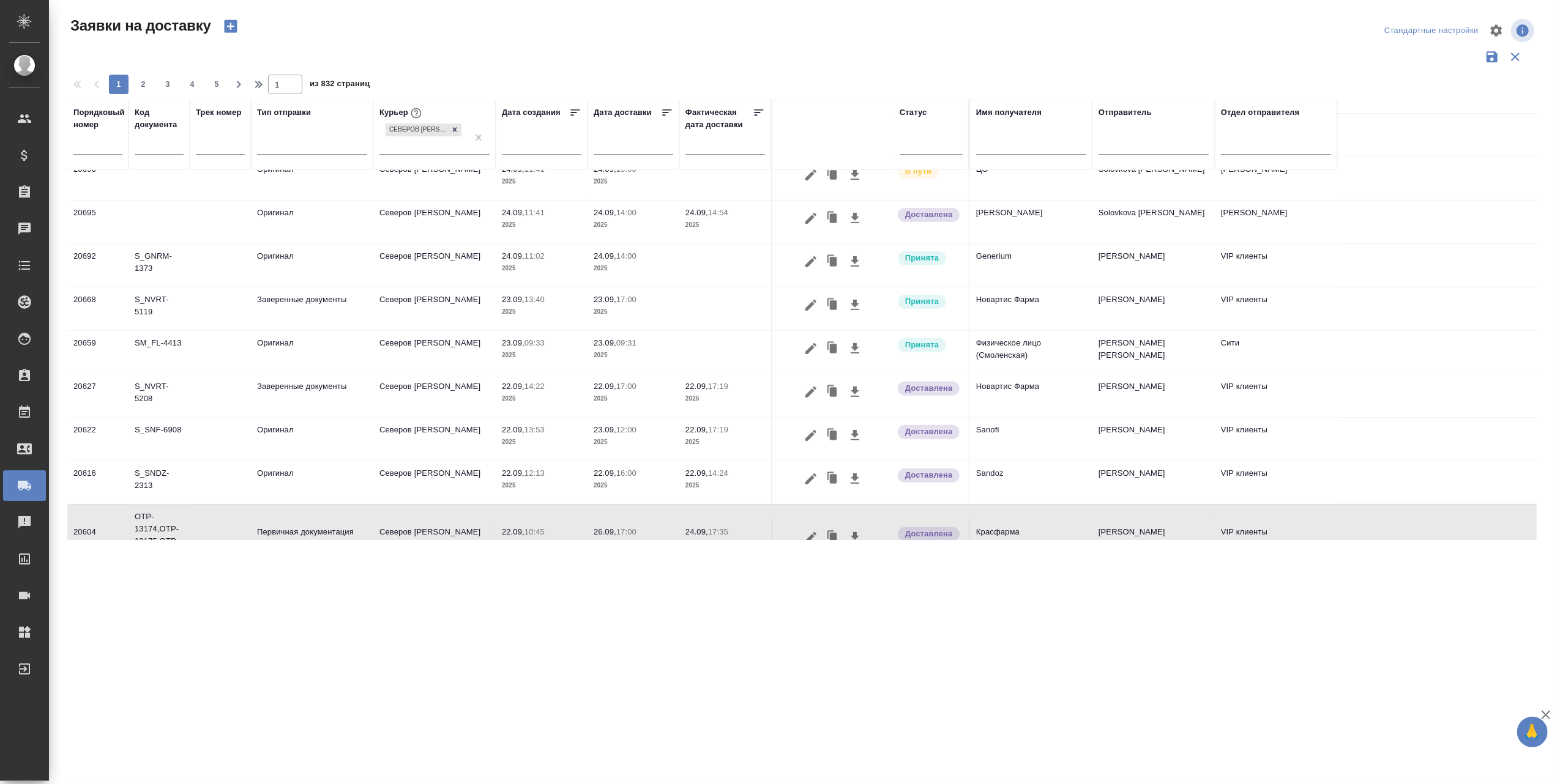
scroll to position [431, 0]
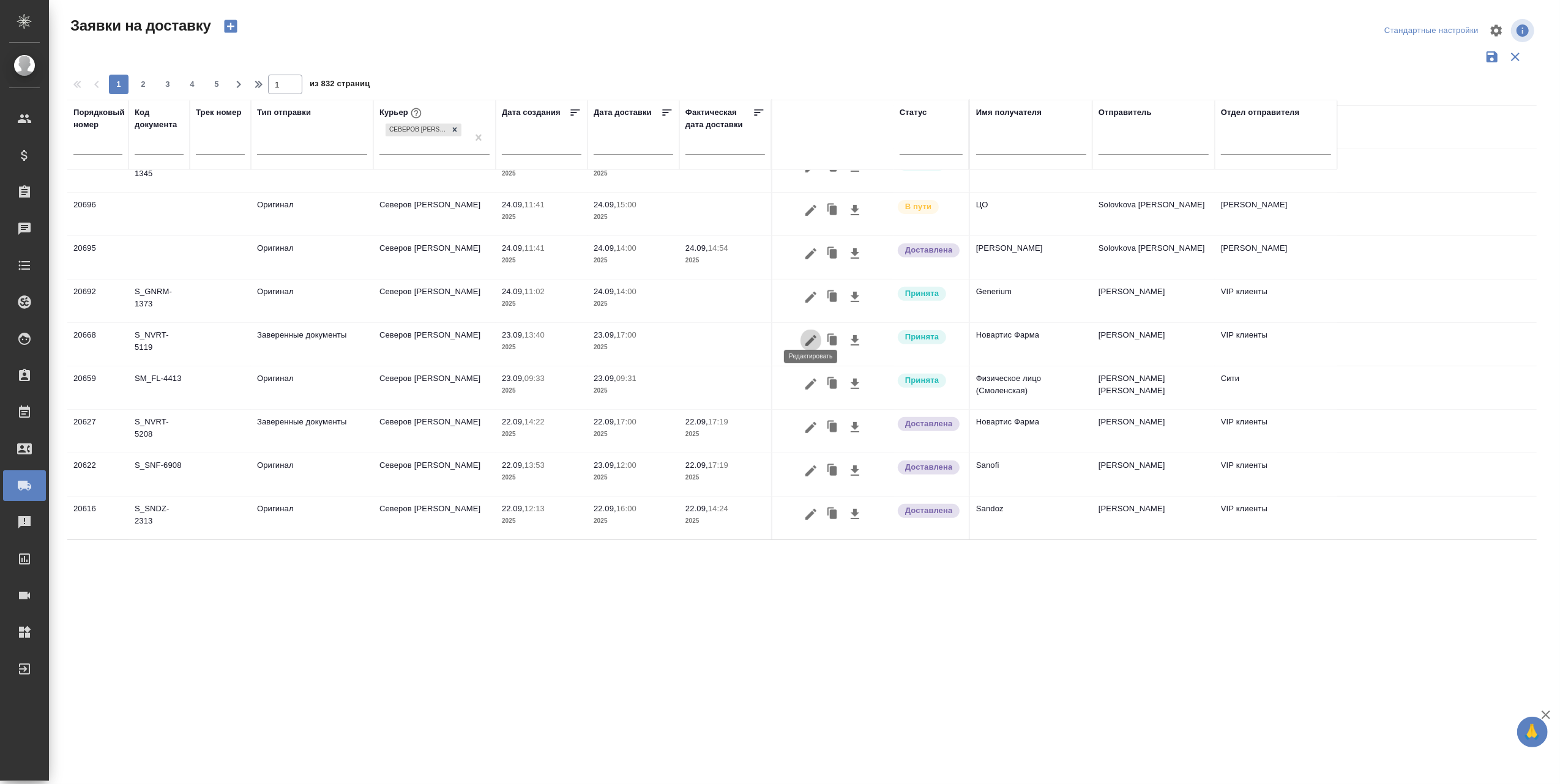
click at [811, 333] on icon "button" at bounding box center [810, 341] width 14 height 14
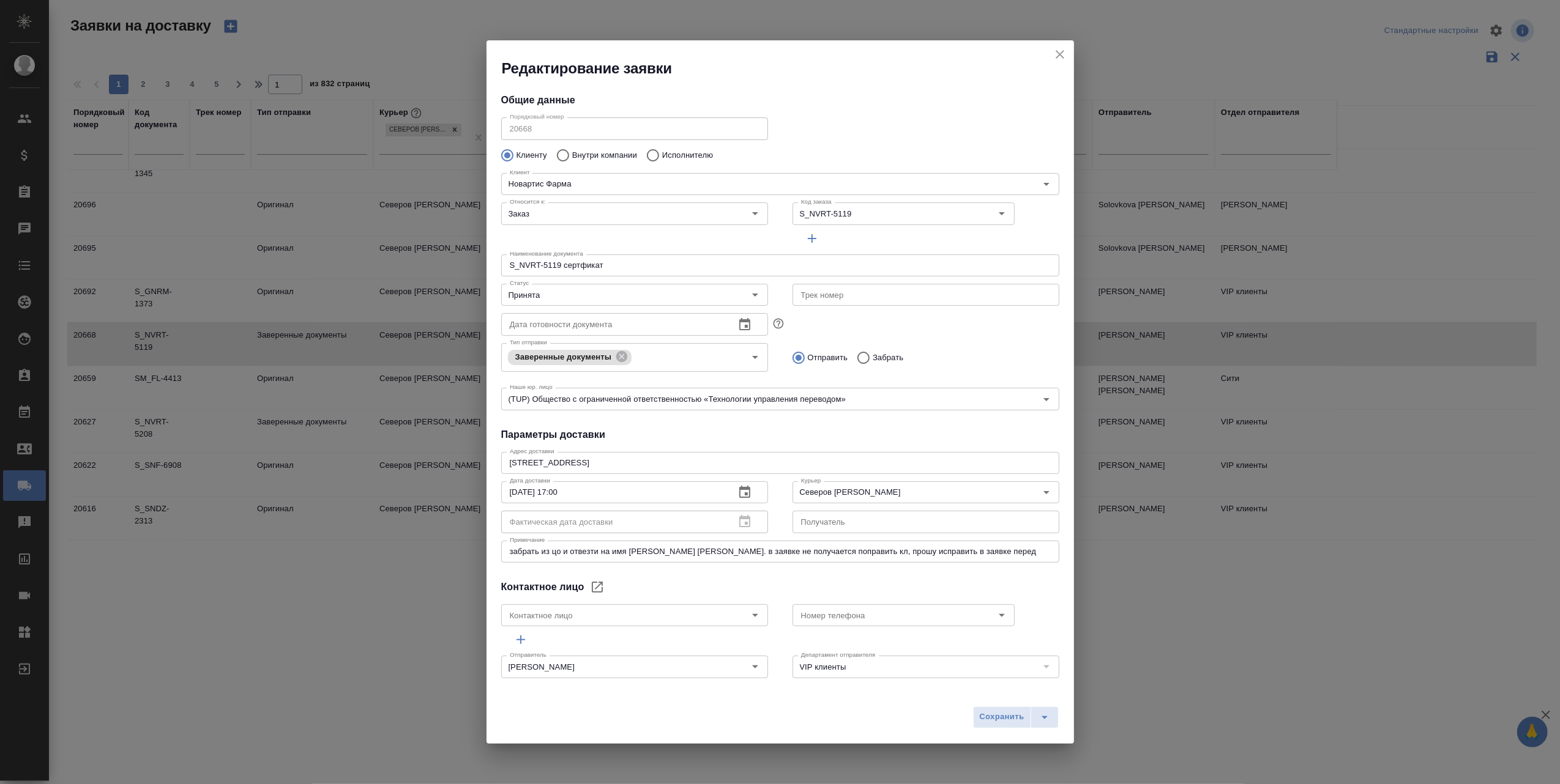
type input "Стогул София"
click at [749, 292] on icon "Open" at bounding box center [755, 295] width 14 height 14
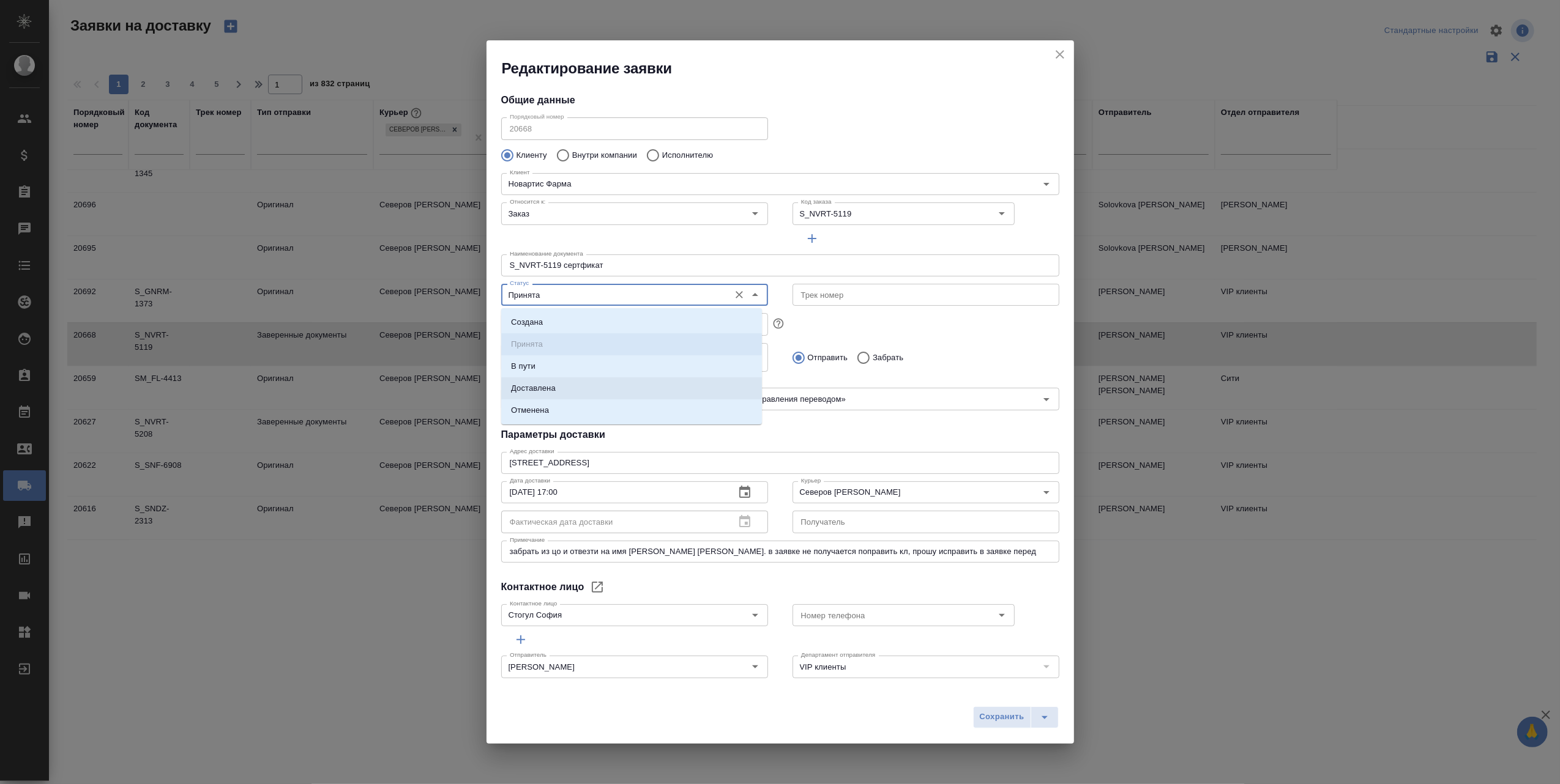
click at [595, 386] on li "Доставлена" at bounding box center [631, 388] width 261 height 22
type input "Доставлена"
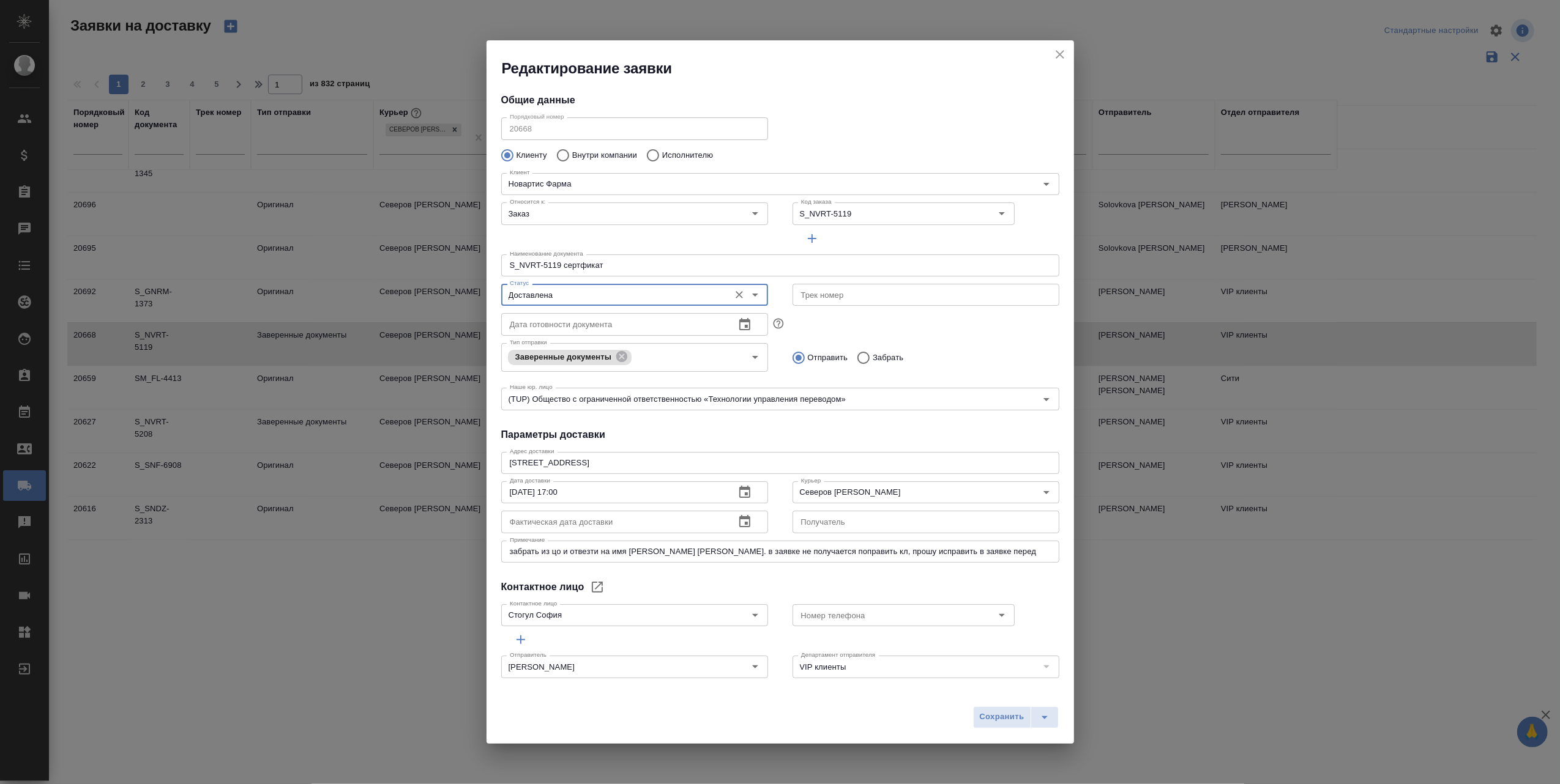
click at [737, 522] on icon "button" at bounding box center [744, 522] width 14 height 14
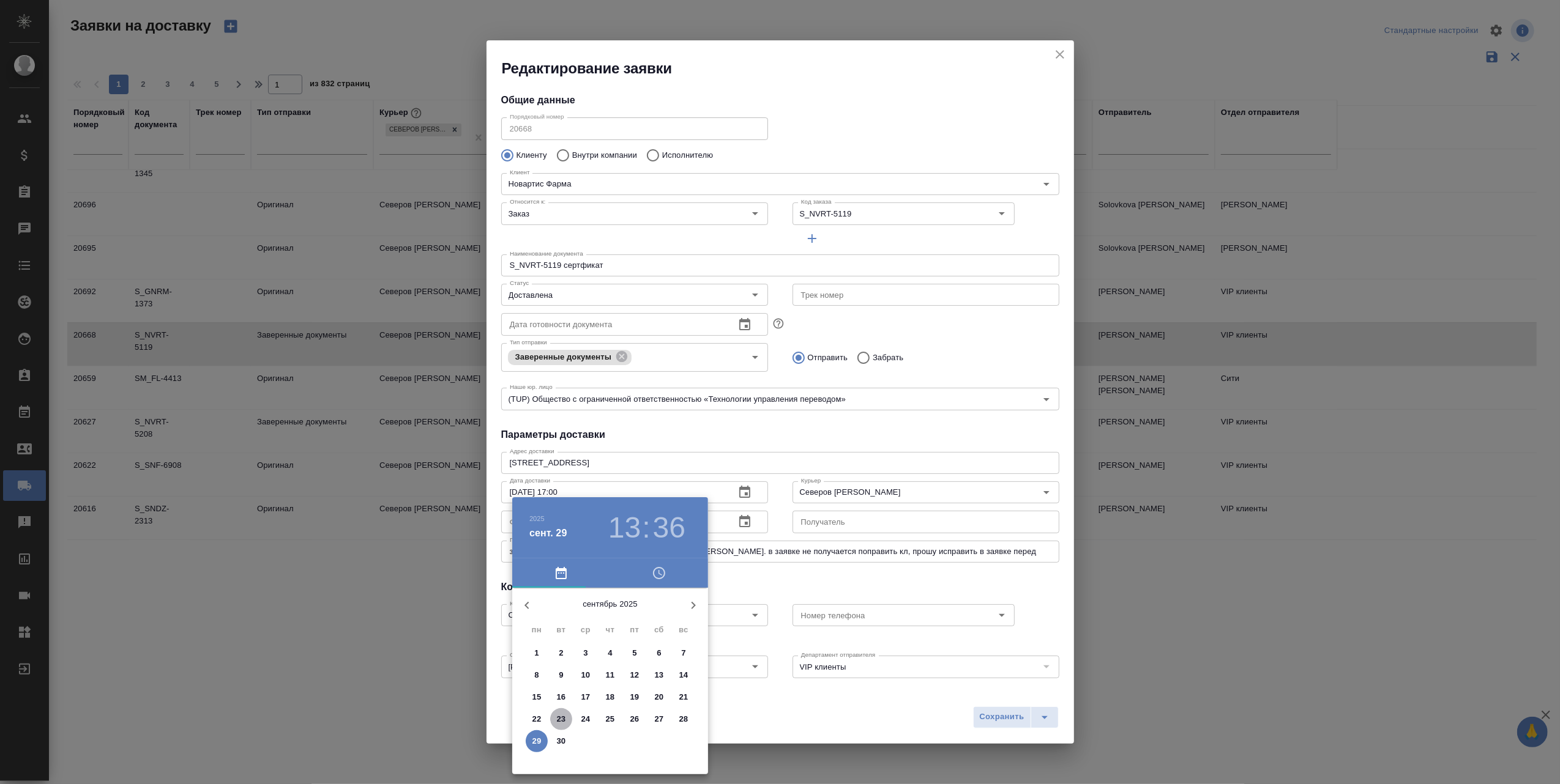
click at [557, 717] on p "23" at bounding box center [561, 719] width 9 height 12
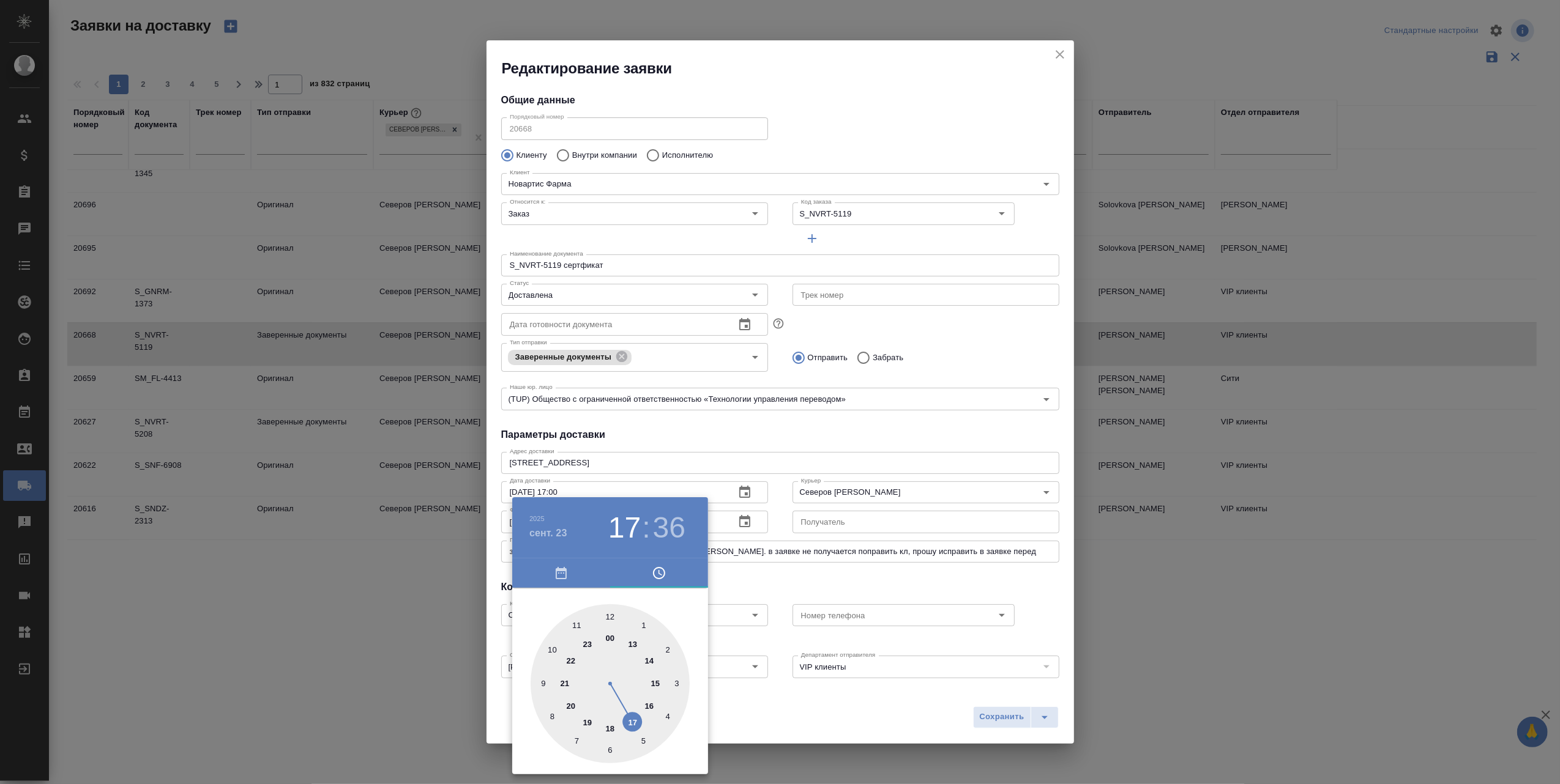
drag, startPoint x: 638, startPoint y: 644, endPoint x: 638, endPoint y: 723, distance: 79.0
click at [638, 723] on div at bounding box center [610, 683] width 159 height 159
type input "[DATE] 17:31"
drag, startPoint x: 570, startPoint y: 738, endPoint x: 605, endPoint y: 750, distance: 37.0
click at [605, 750] on div at bounding box center [610, 683] width 159 height 159
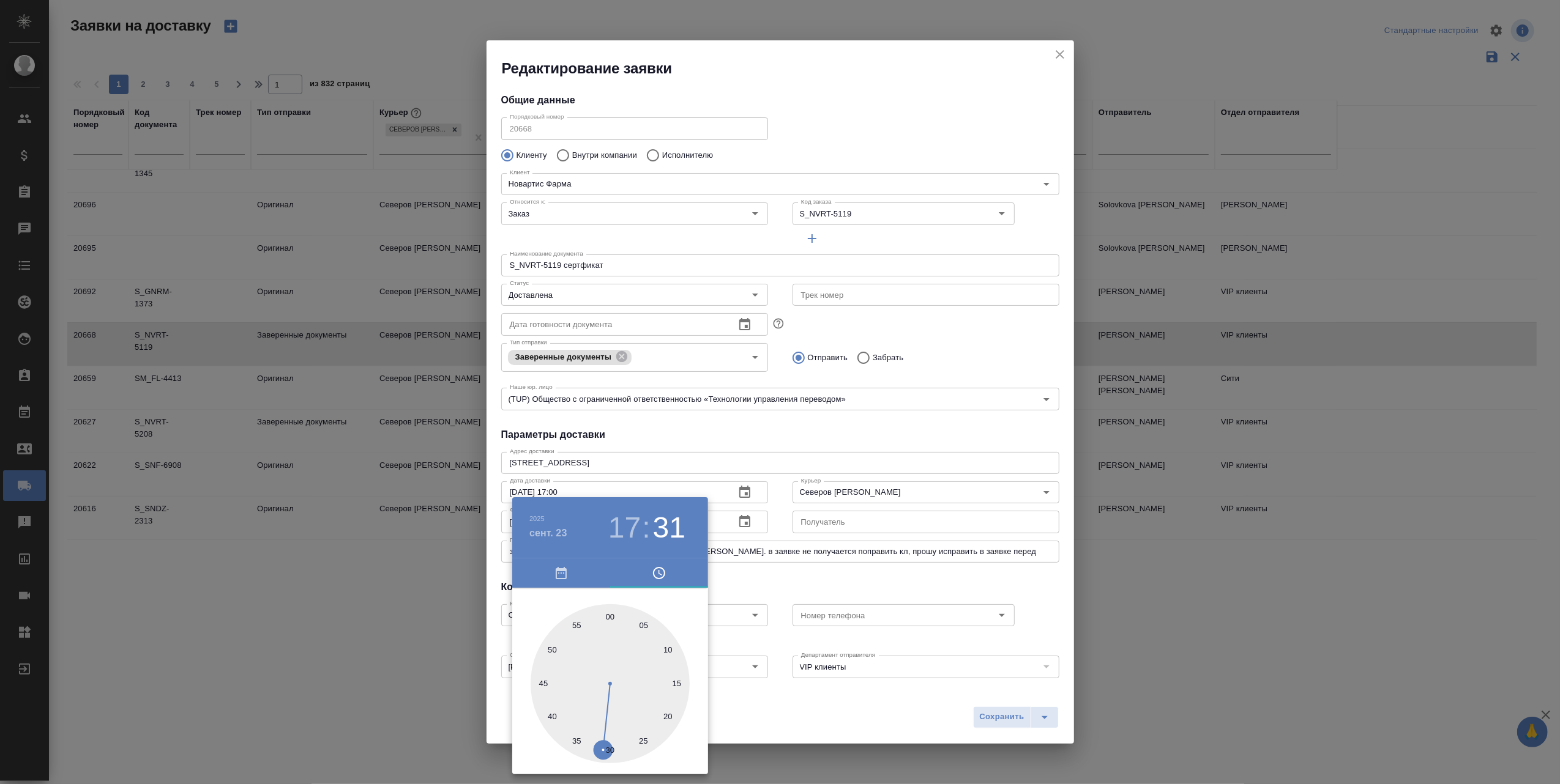
click at [754, 726] on div at bounding box center [780, 392] width 1560 height 784
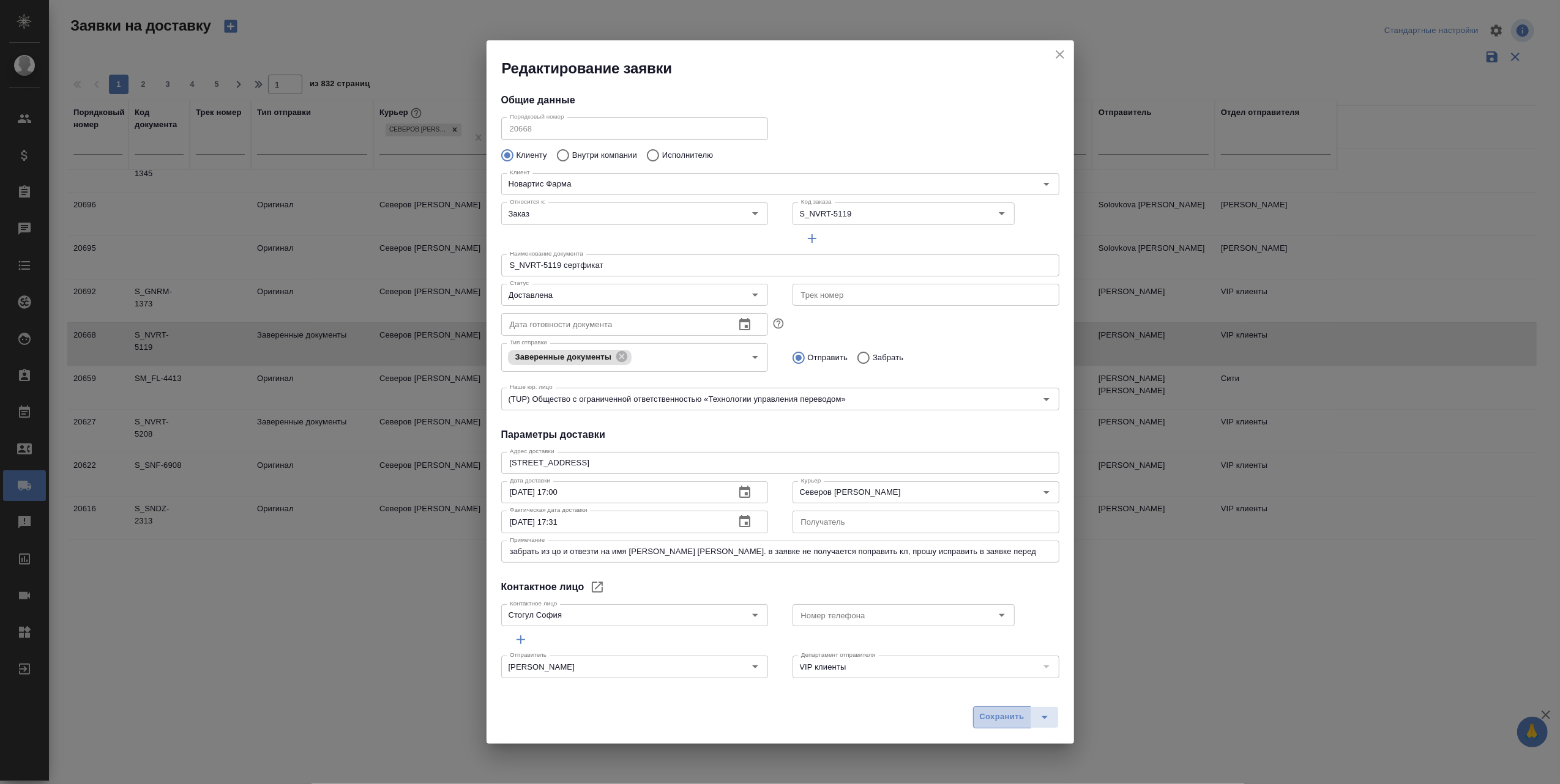
click at [1004, 717] on span "Сохранить" at bounding box center [1002, 717] width 44 height 14
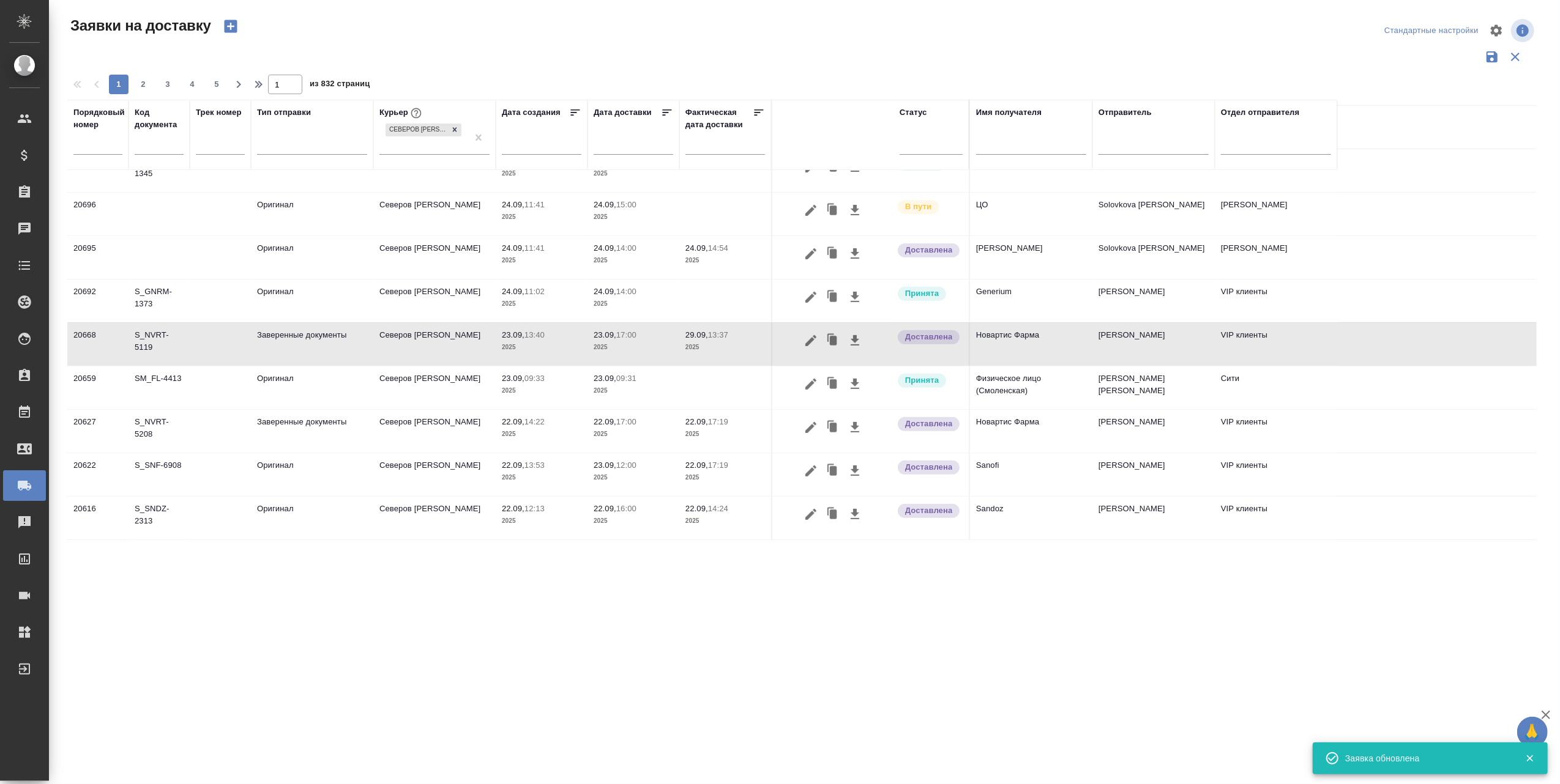
click at [697, 330] on p "29.09," at bounding box center [697, 335] width 23 height 9
click at [695, 330] on p "29.09," at bounding box center [697, 335] width 23 height 9
click at [812, 333] on icon "button" at bounding box center [810, 341] width 14 height 14
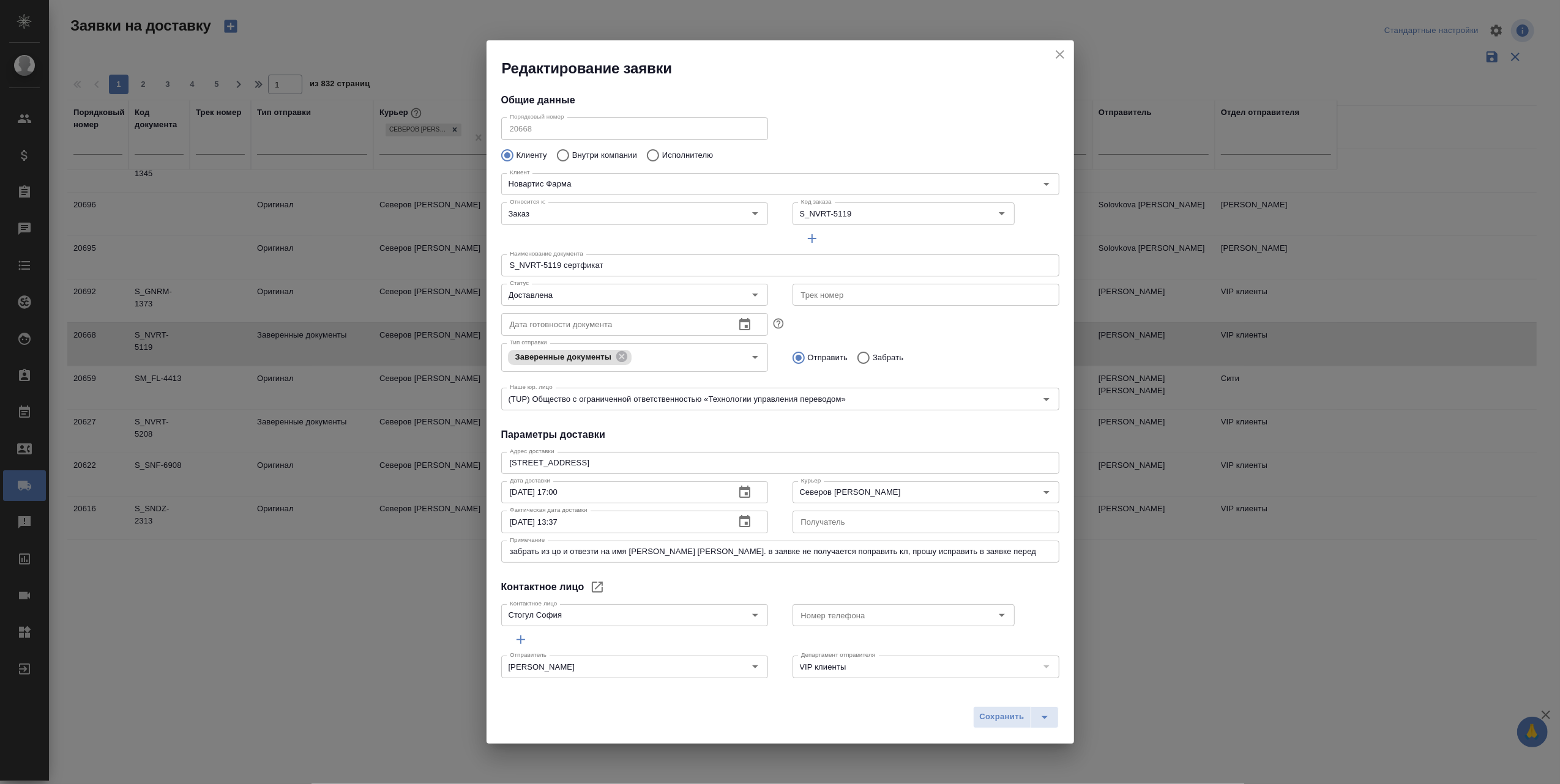
click at [739, 517] on icon "button" at bounding box center [744, 521] width 11 height 12
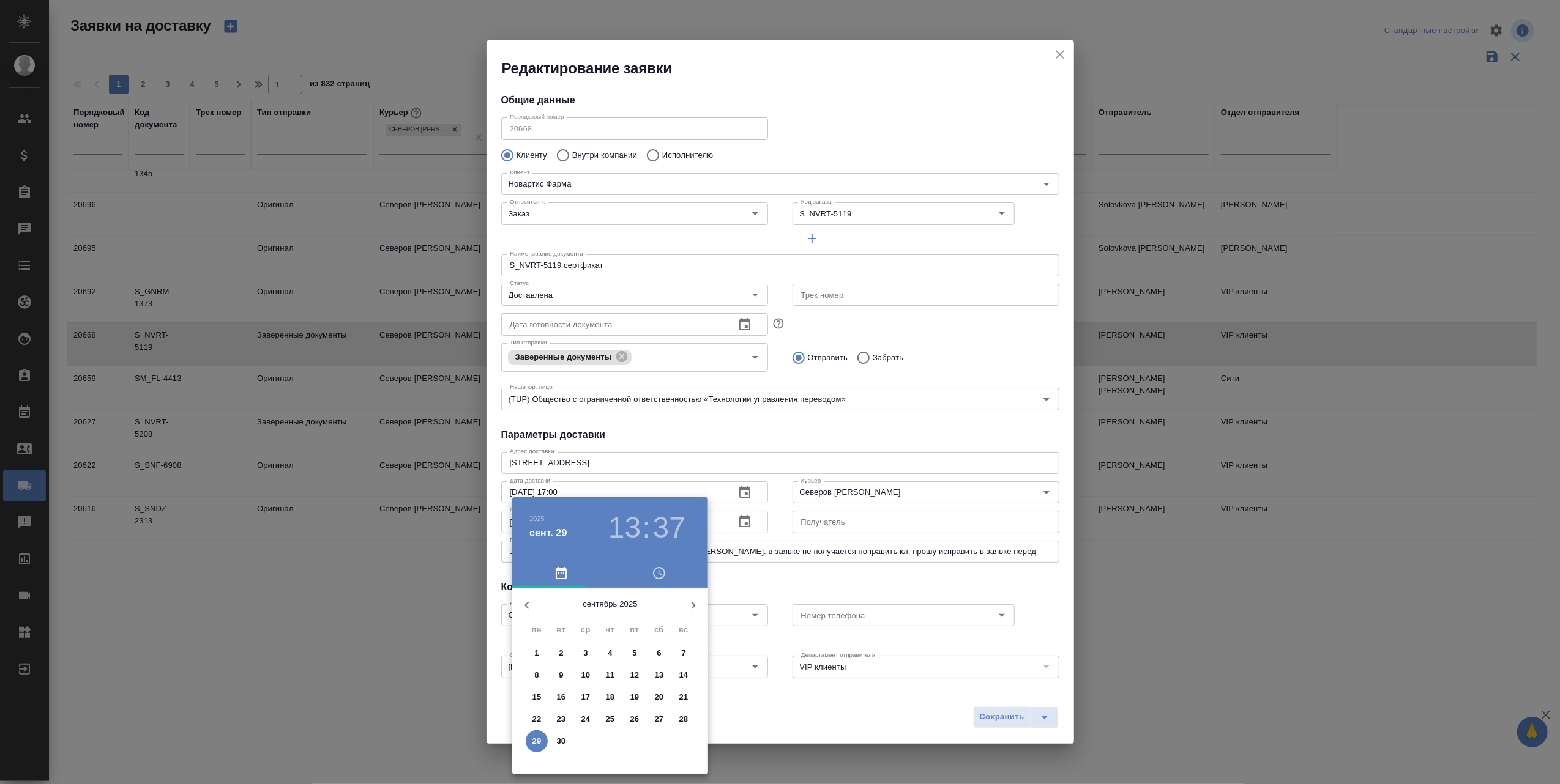
click at [566, 716] on span "23" at bounding box center [561, 719] width 22 height 12
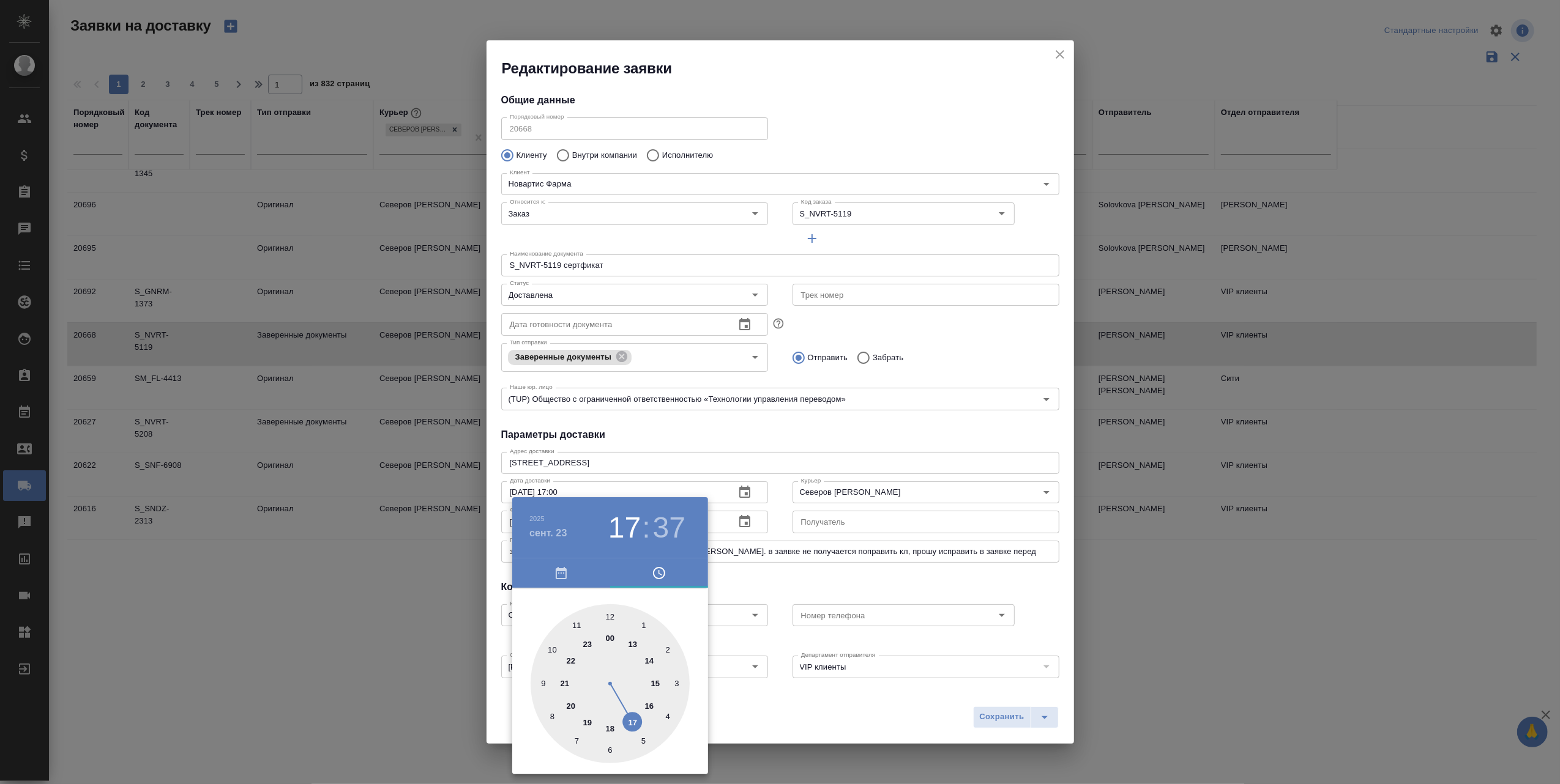
drag, startPoint x: 633, startPoint y: 647, endPoint x: 630, endPoint y: 720, distance: 73.1
click at [630, 720] on div at bounding box center [610, 683] width 159 height 159
type input "[DATE] 17:31"
drag, startPoint x: 564, startPoint y: 730, endPoint x: 602, endPoint y: 756, distance: 46.0
click at [602, 756] on div at bounding box center [610, 683] width 159 height 159
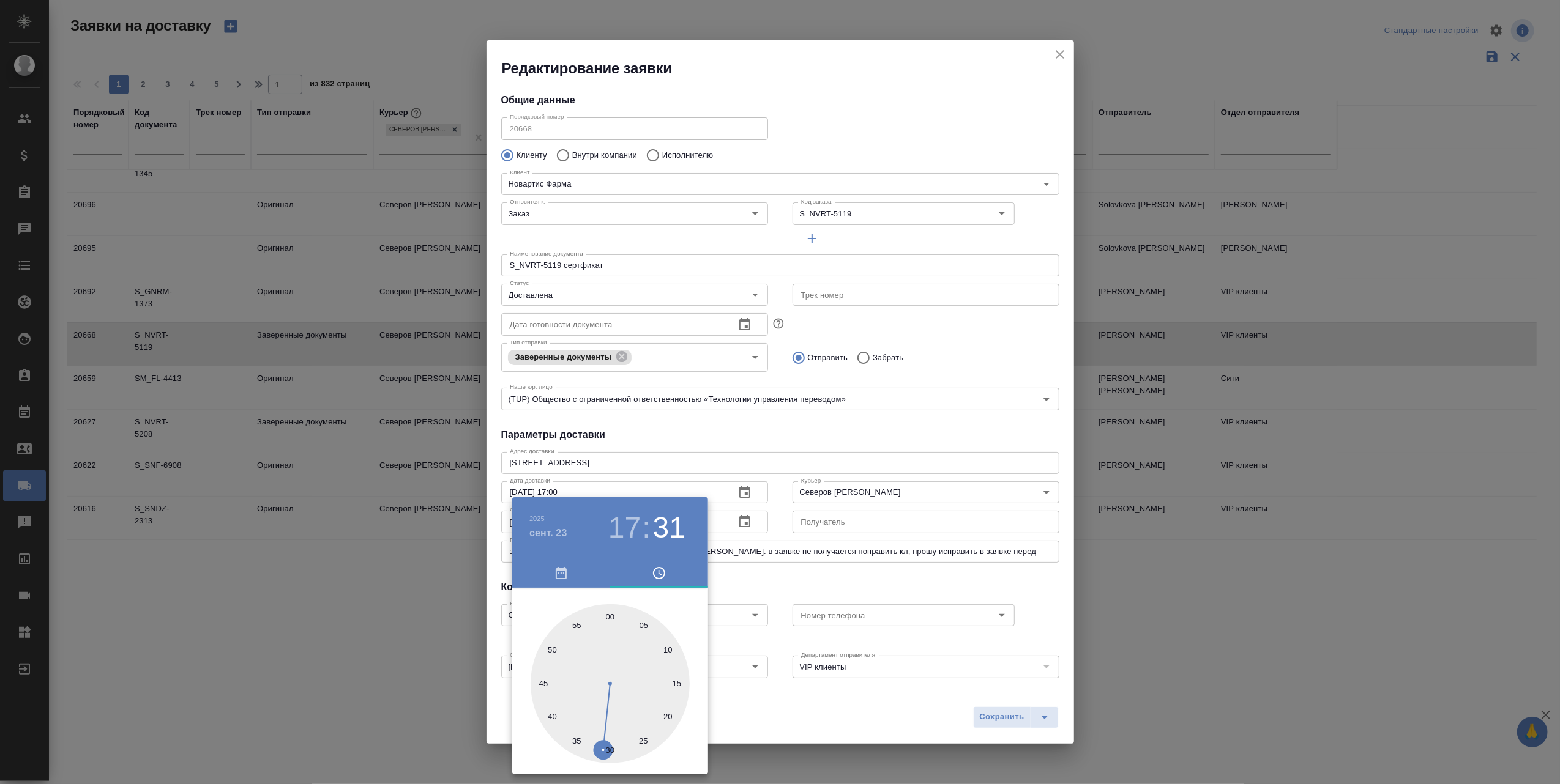
click at [820, 726] on div at bounding box center [780, 392] width 1560 height 784
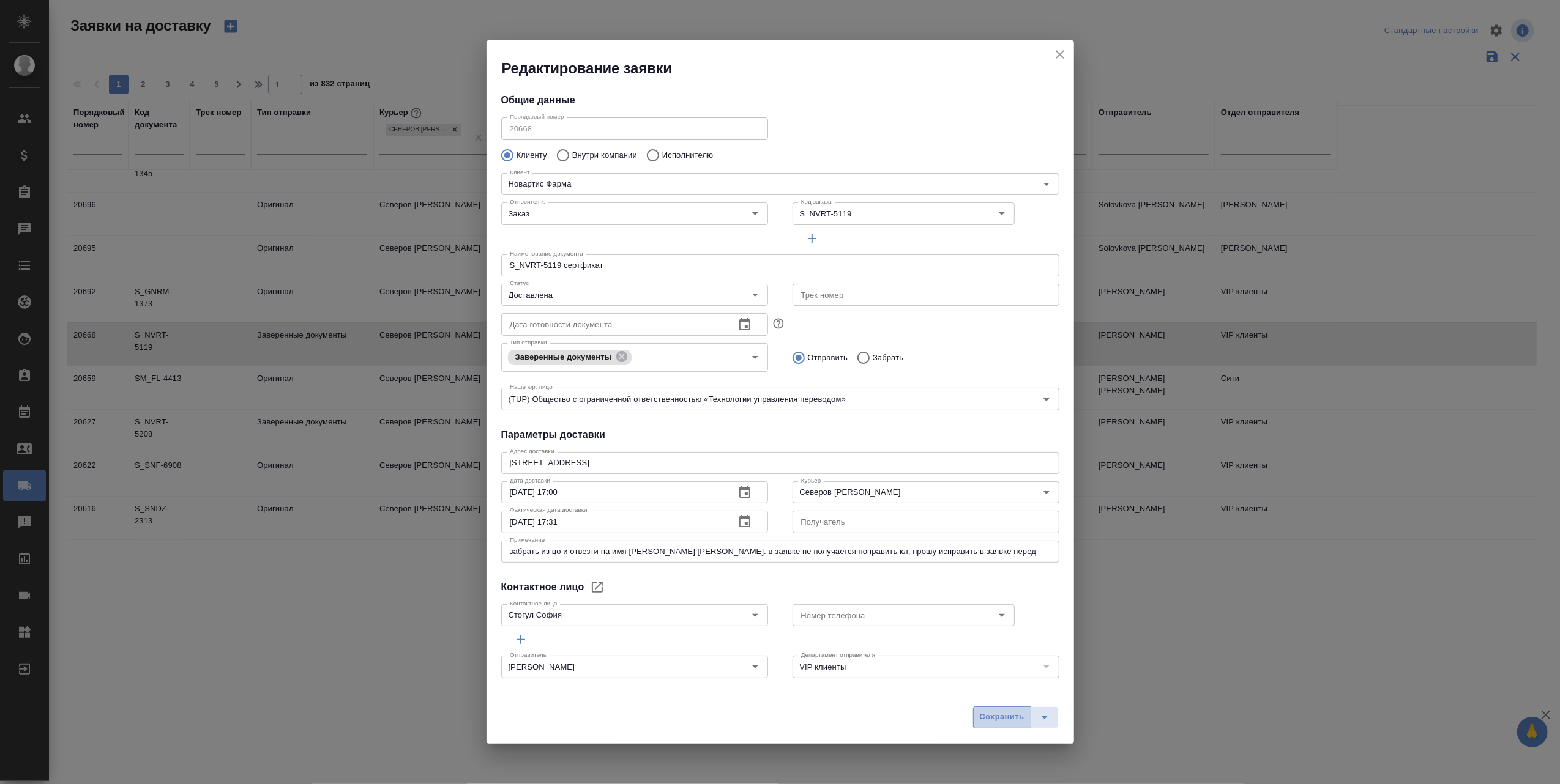
click at [989, 721] on span "Сохранить" at bounding box center [1002, 717] width 44 height 14
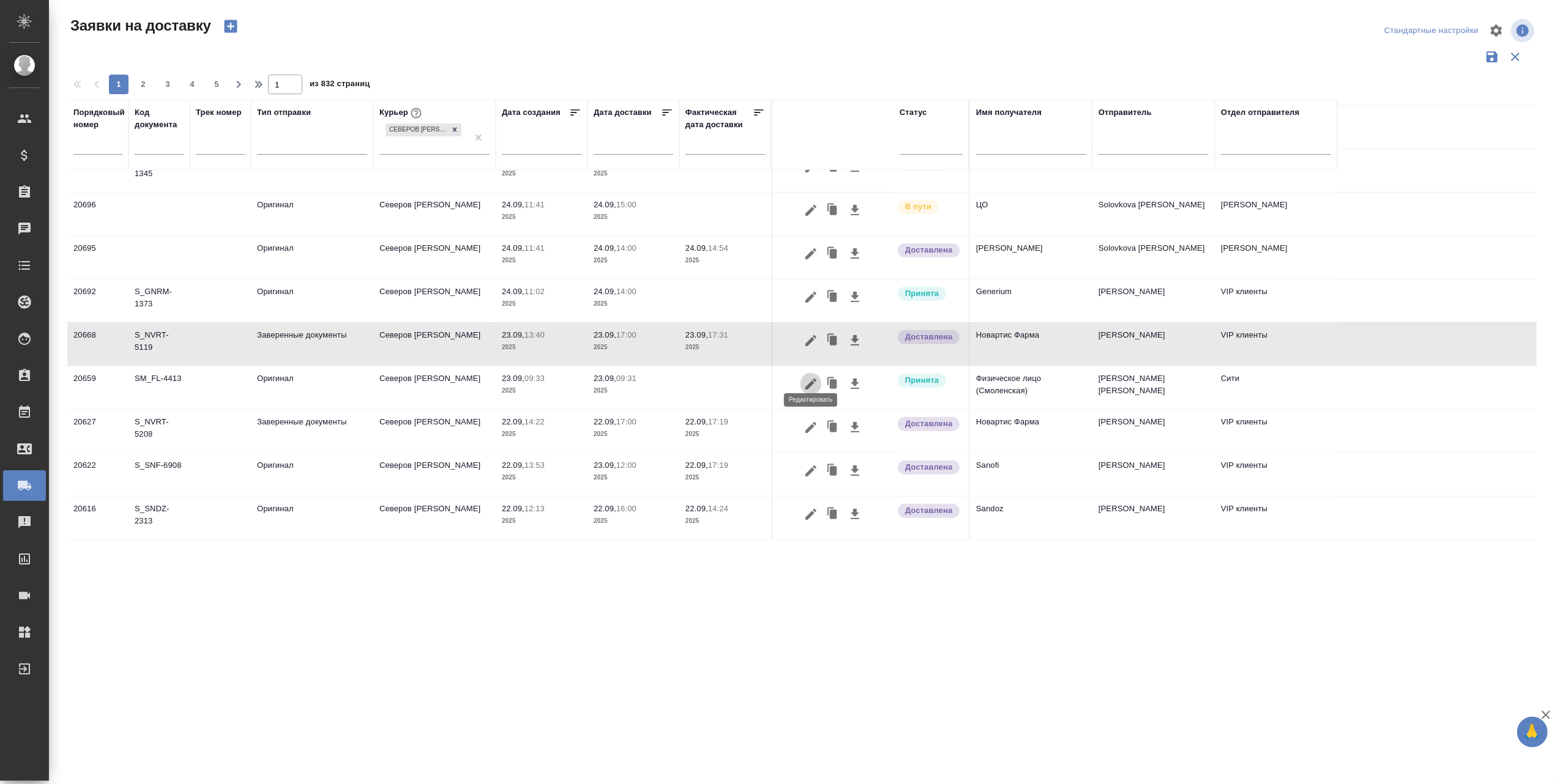
click at [811, 379] on icon "button" at bounding box center [810, 384] width 11 height 11
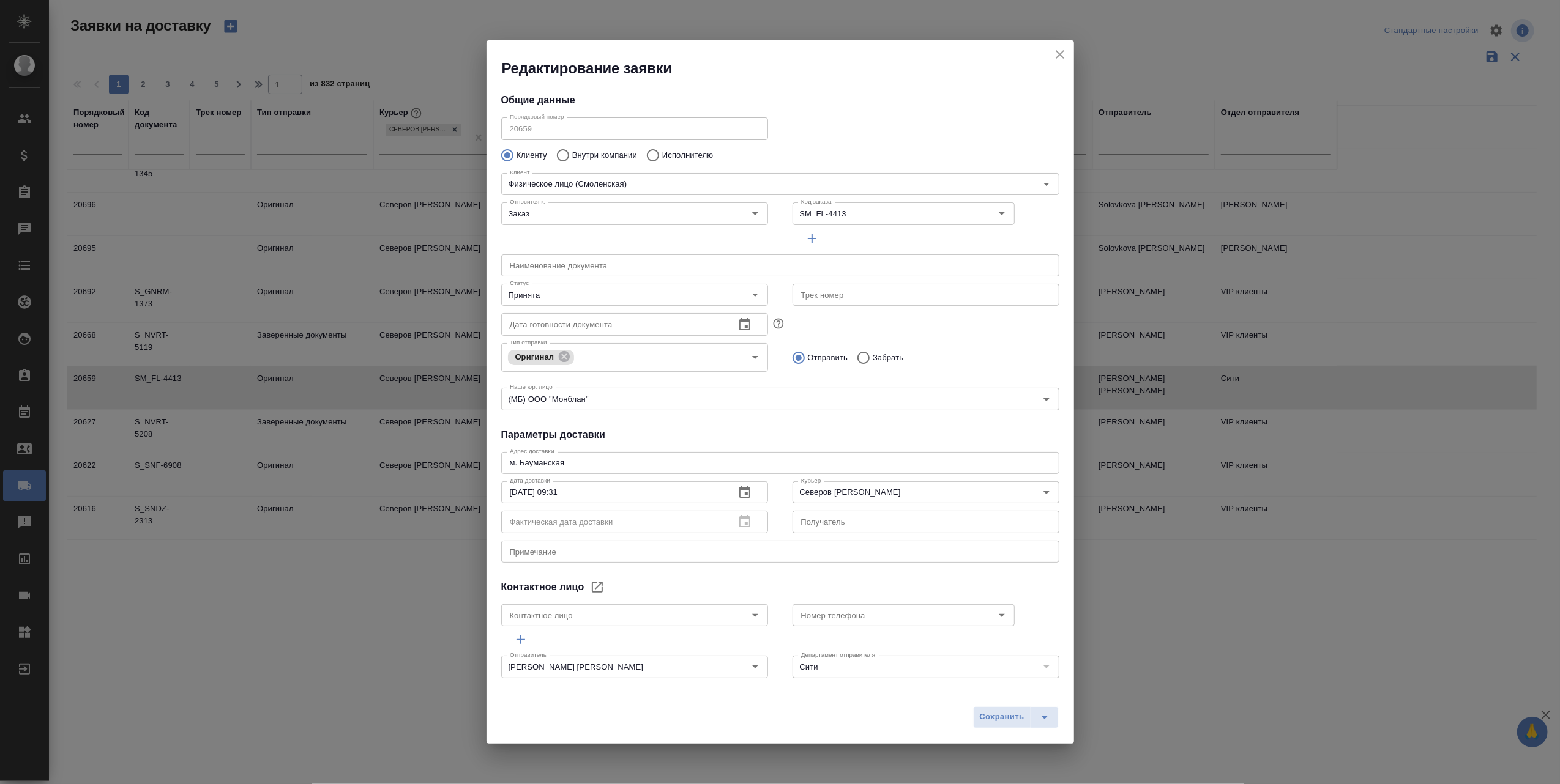
type input "[PERSON_NAME]"
click at [1058, 52] on icon "close" at bounding box center [1060, 54] width 14 height 14
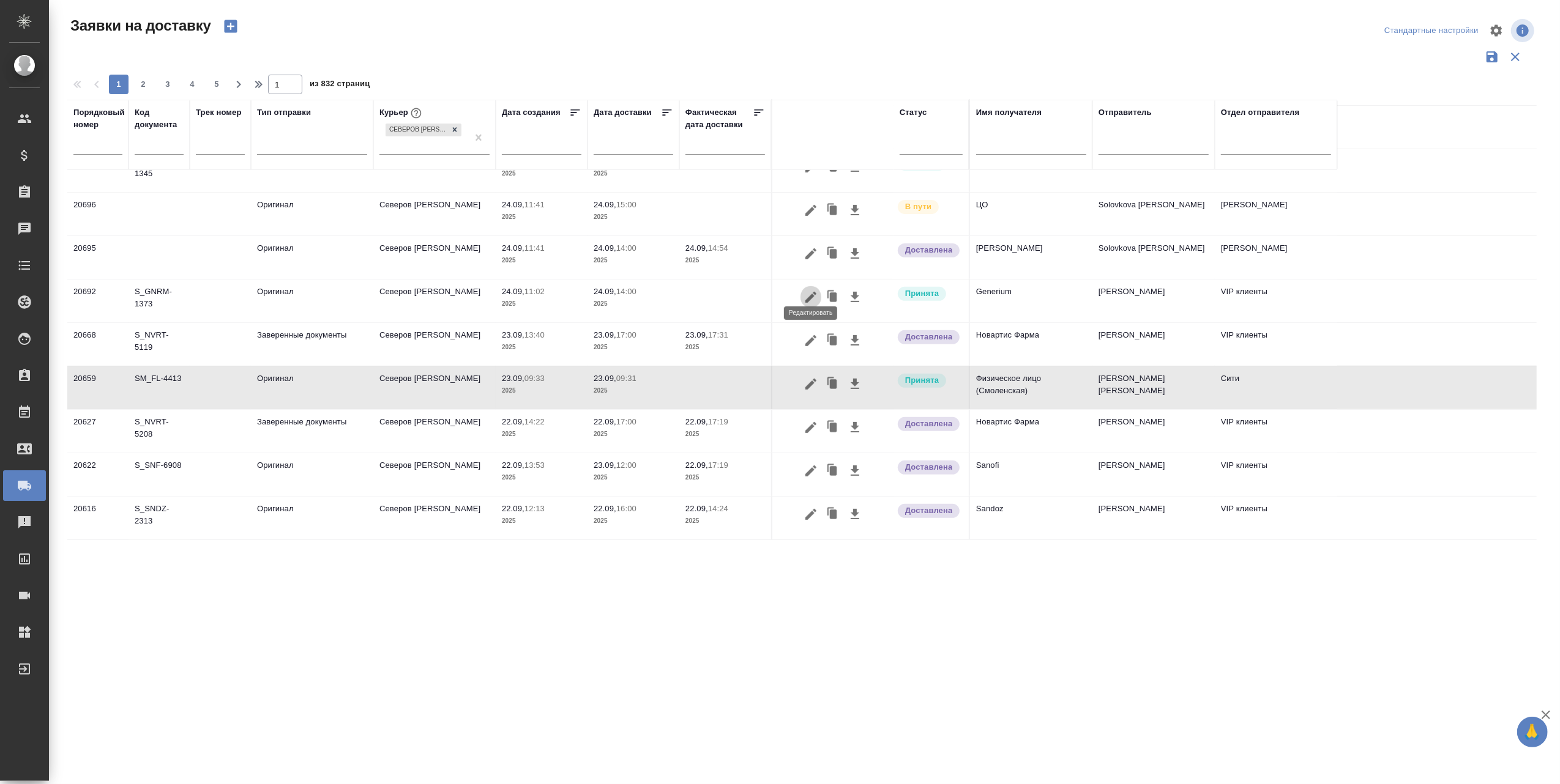
click at [808, 290] on icon "button" at bounding box center [810, 297] width 14 height 14
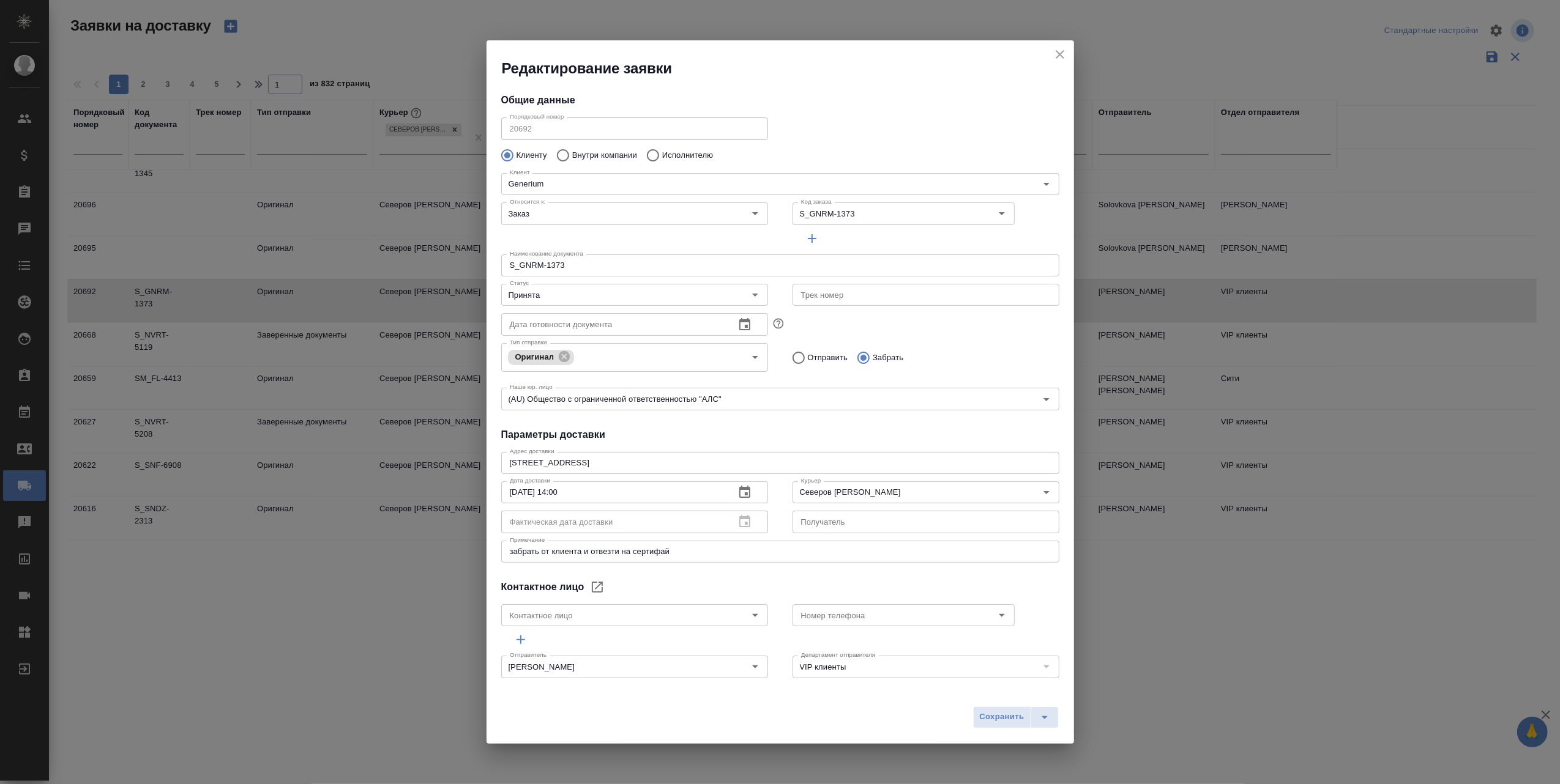
type input "[PERSON_NAME] [PERSON_NAME]"
click at [752, 292] on icon "Open" at bounding box center [755, 295] width 14 height 14
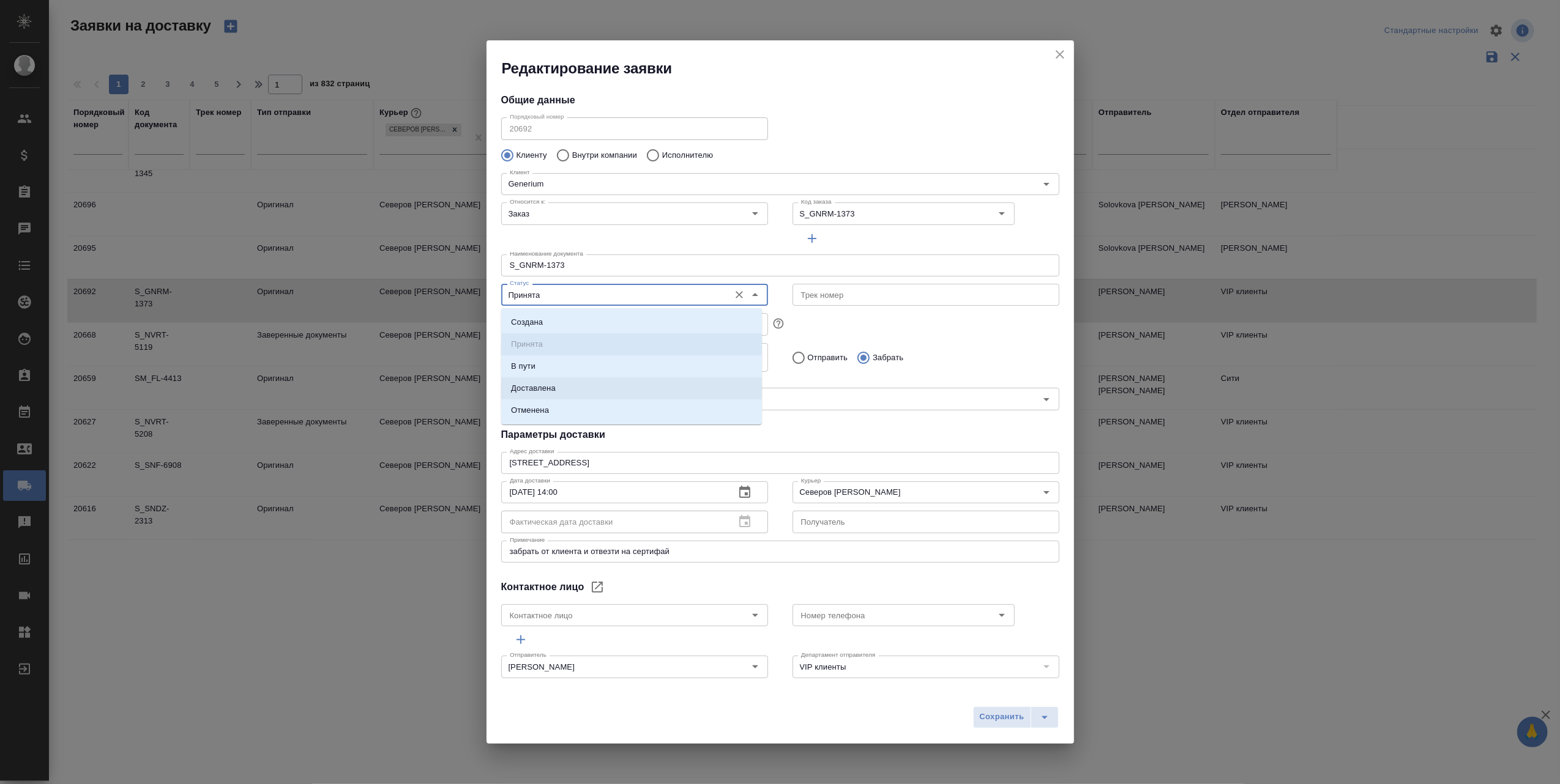
click at [620, 385] on li "Доставлена" at bounding box center [631, 388] width 261 height 22
type input "Доставлена"
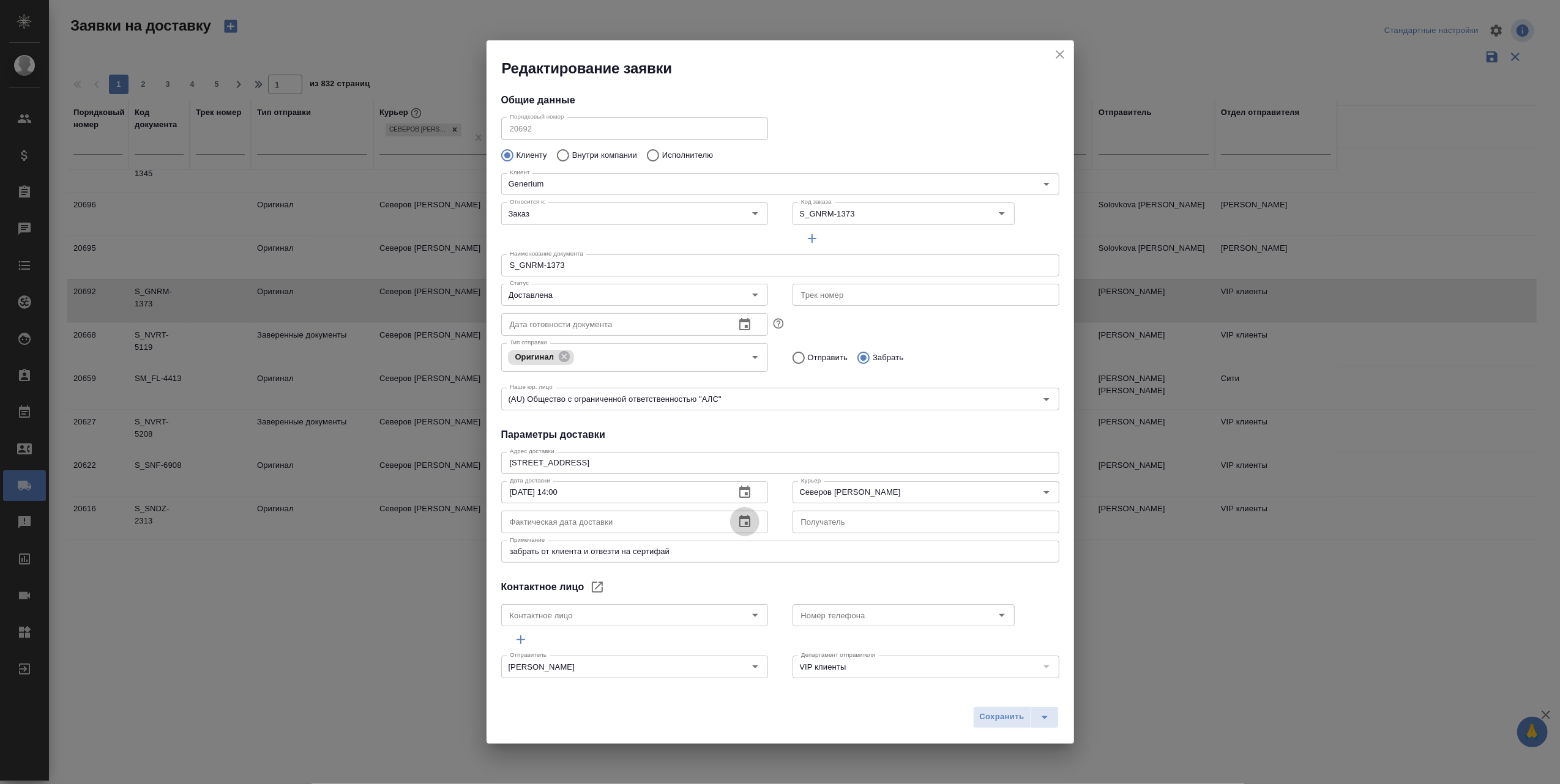
click at [739, 521] on icon "button" at bounding box center [744, 522] width 14 height 14
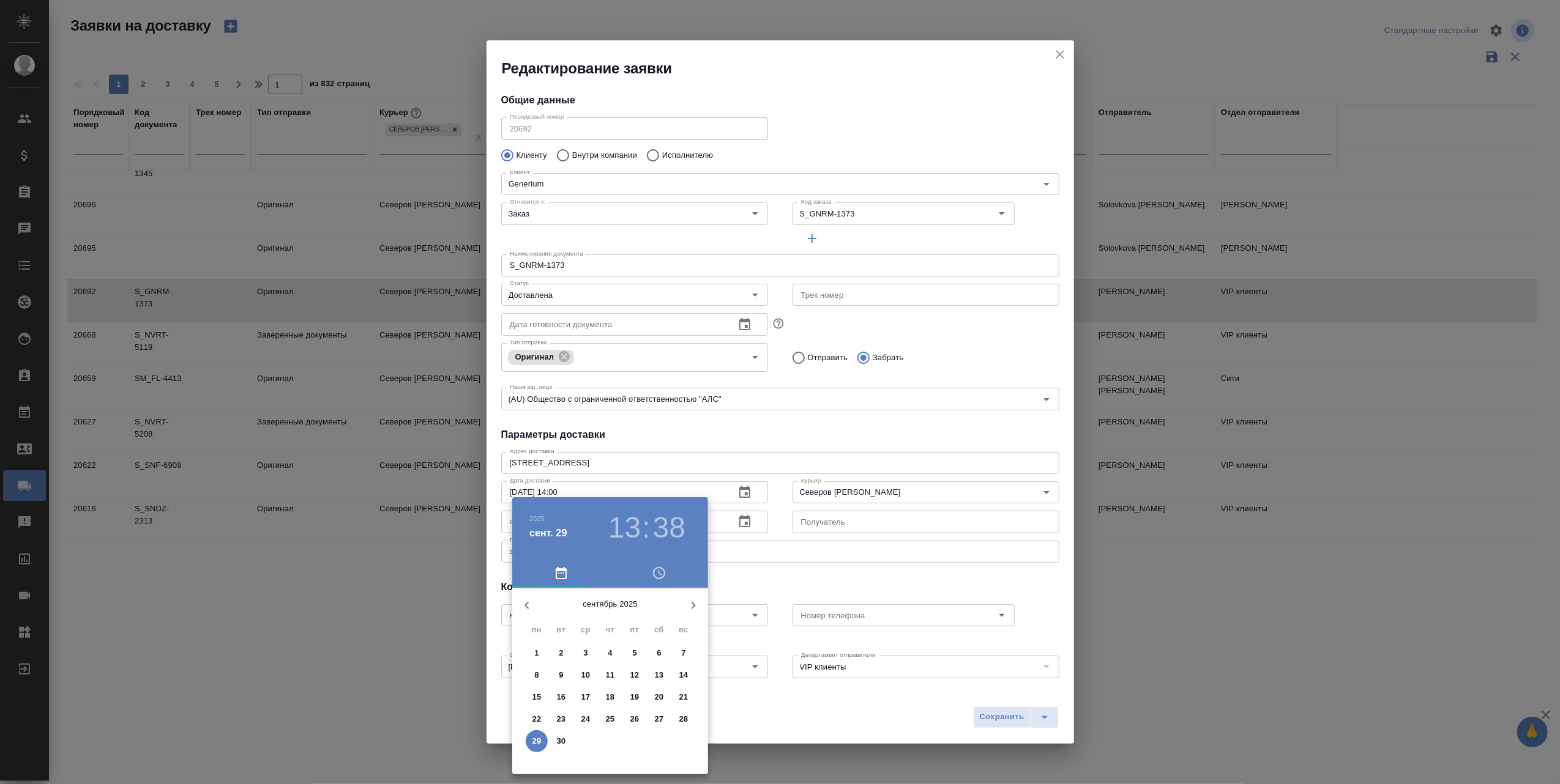
click at [583, 716] on p "24" at bounding box center [586, 719] width 9 height 12
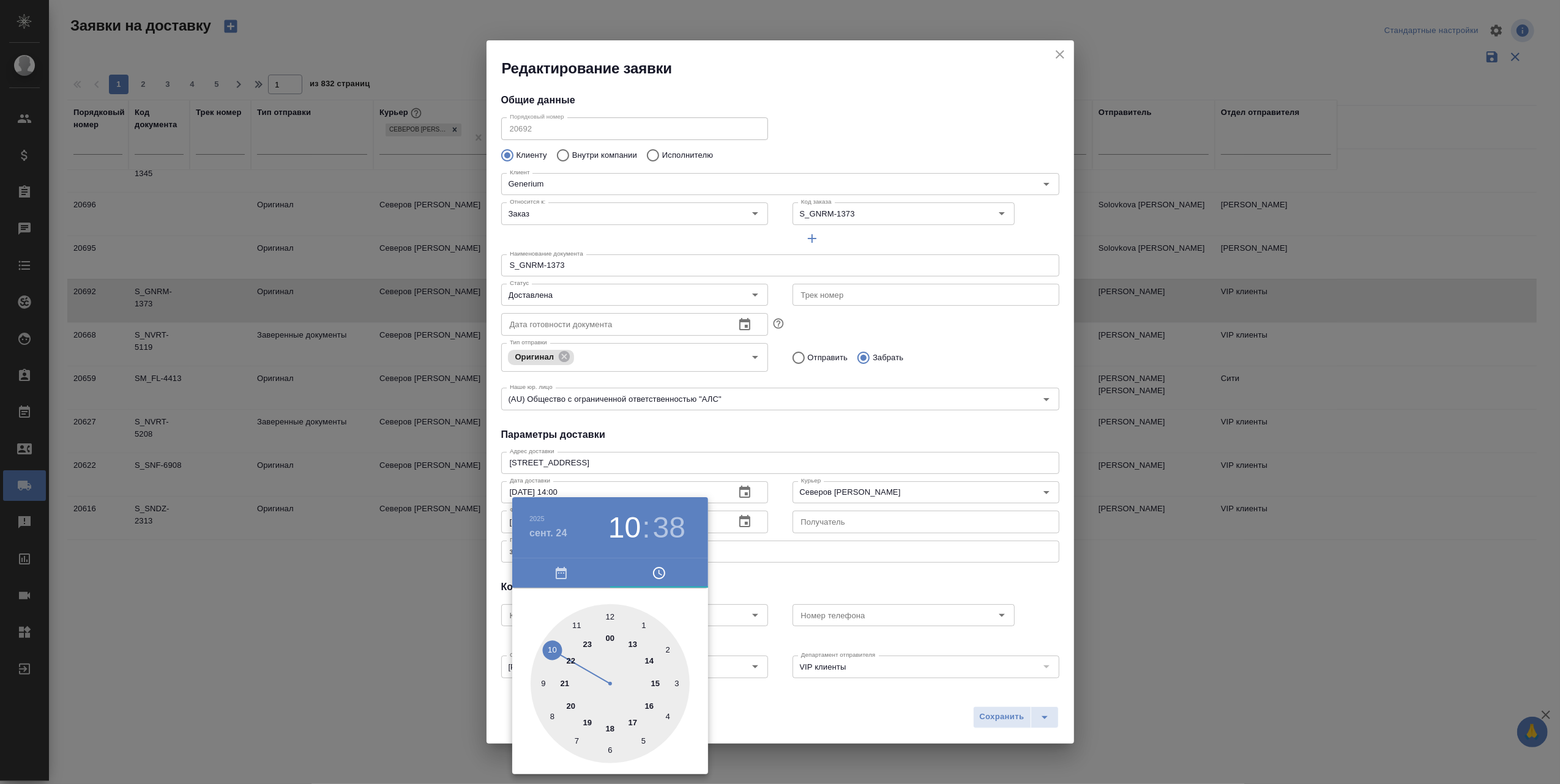
drag, startPoint x: 630, startPoint y: 644, endPoint x: 564, endPoint y: 651, distance: 66.4
click at [564, 651] on div at bounding box center [610, 683] width 159 height 159
type input "[DATE] 10:00"
drag, startPoint x: 558, startPoint y: 729, endPoint x: 610, endPoint y: 634, distance: 108.3
click at [610, 634] on div at bounding box center [610, 683] width 159 height 159
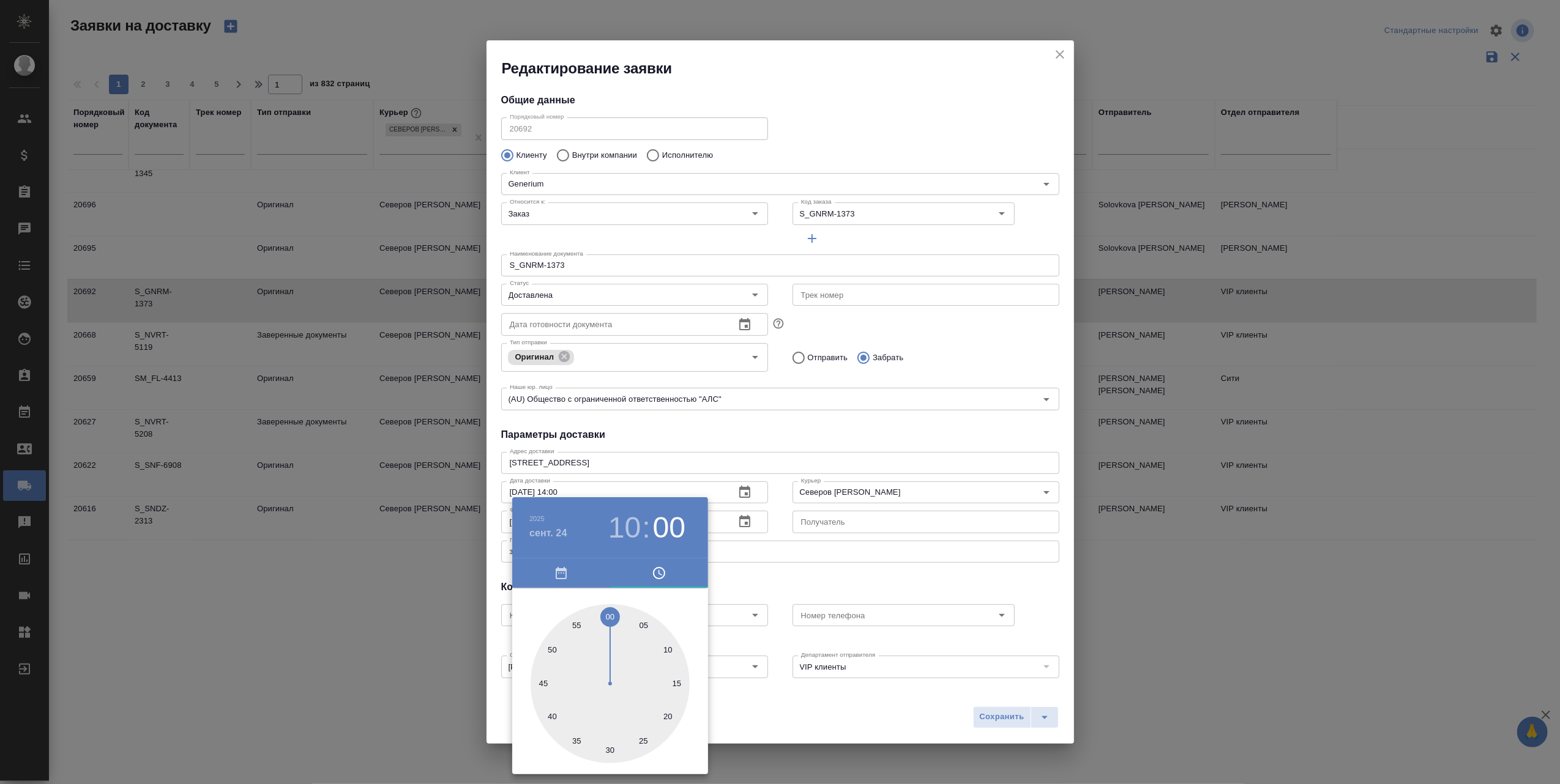
click at [773, 712] on div at bounding box center [780, 392] width 1560 height 784
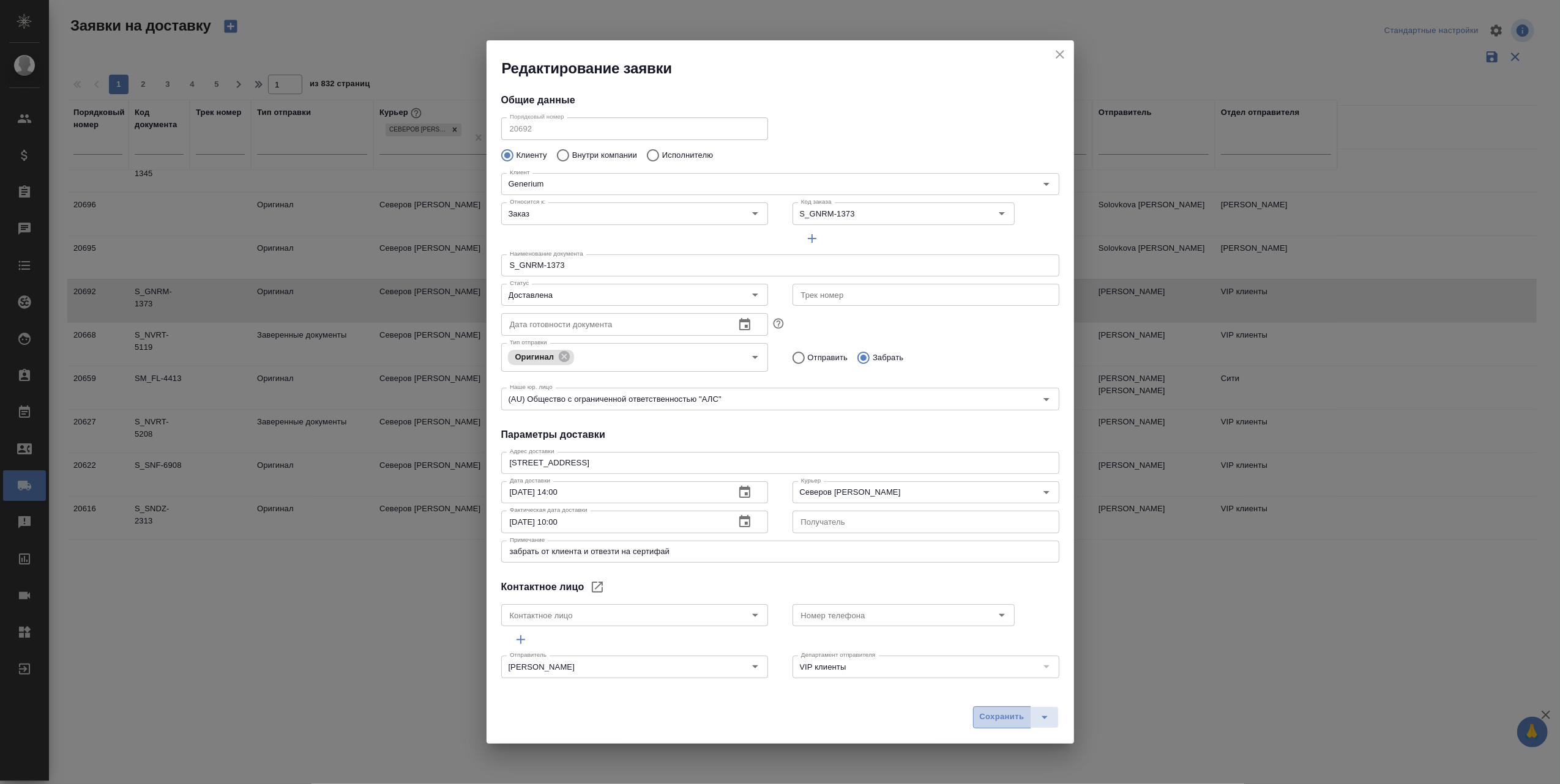
click at [999, 717] on span "Сохранить" at bounding box center [1002, 717] width 44 height 14
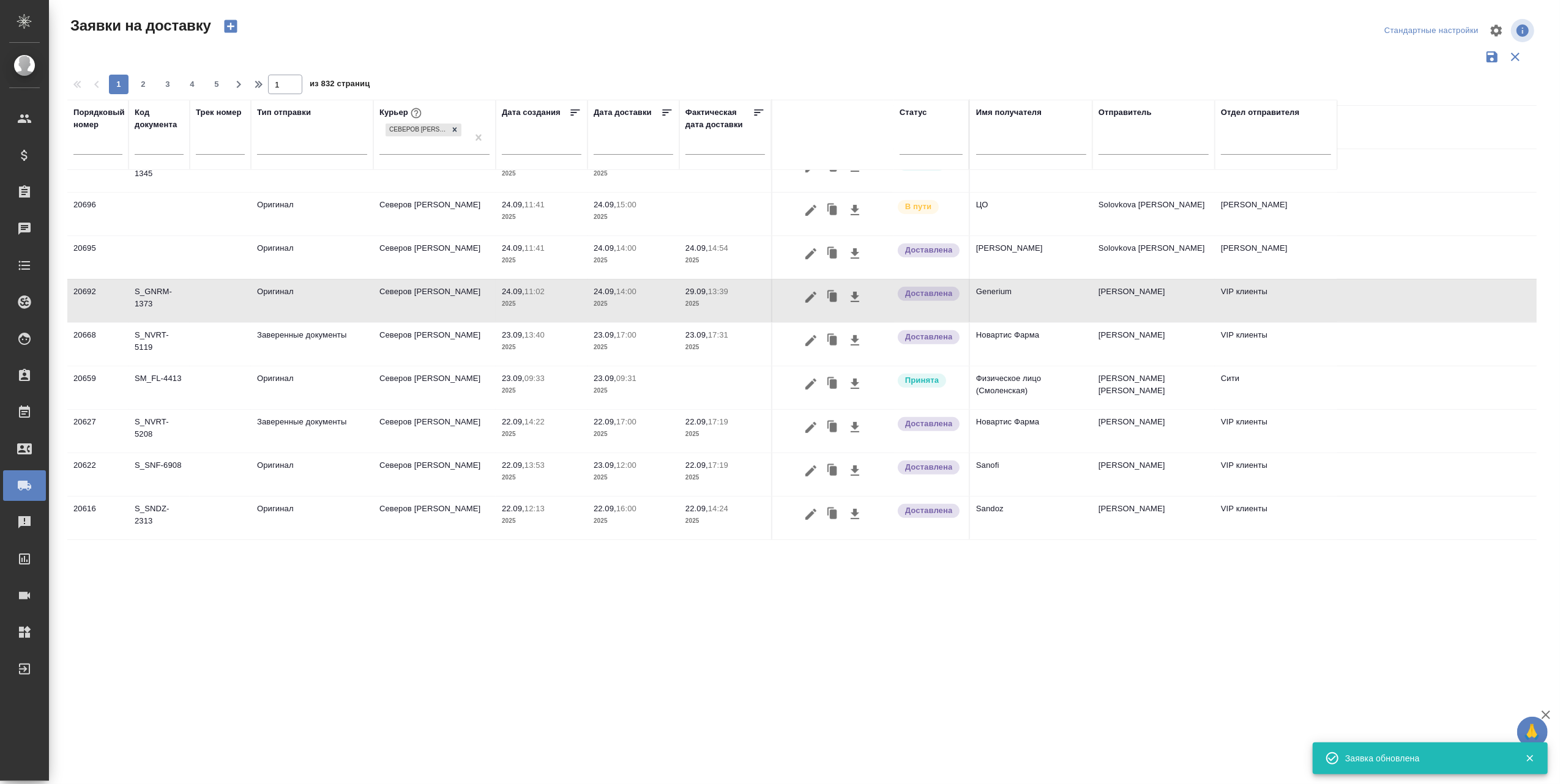
click at [693, 287] on p "29.09," at bounding box center [697, 292] width 23 height 9
click at [693, 286] on span "29.09, 13:39" at bounding box center [725, 292] width 80 height 12
click at [811, 292] on icon "button" at bounding box center [810, 297] width 11 height 11
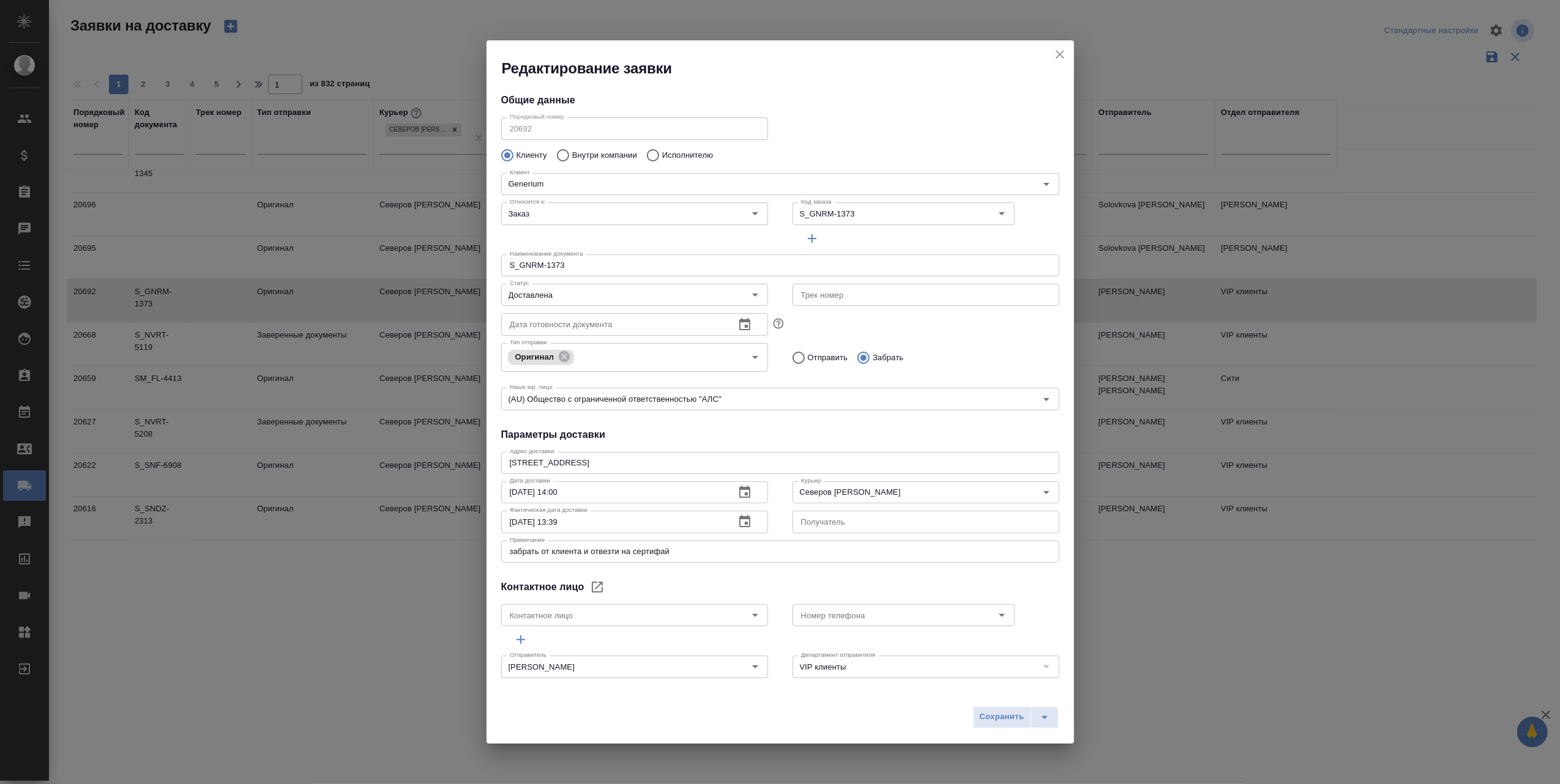
type input "[PERSON_NAME] [PERSON_NAME]"
click at [737, 522] on icon "button" at bounding box center [744, 522] width 14 height 14
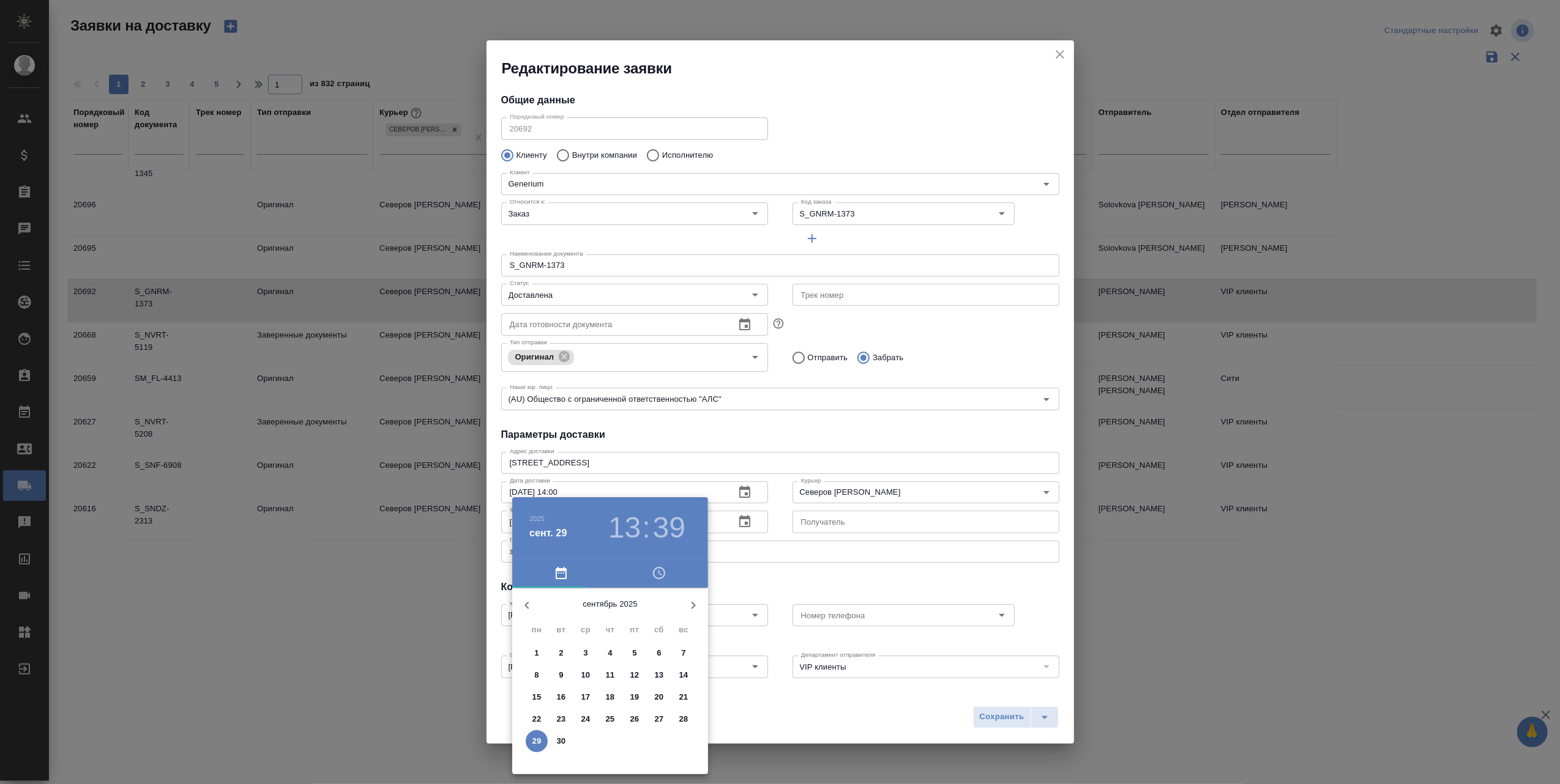
click at [585, 718] on p "24" at bounding box center [586, 719] width 9 height 12
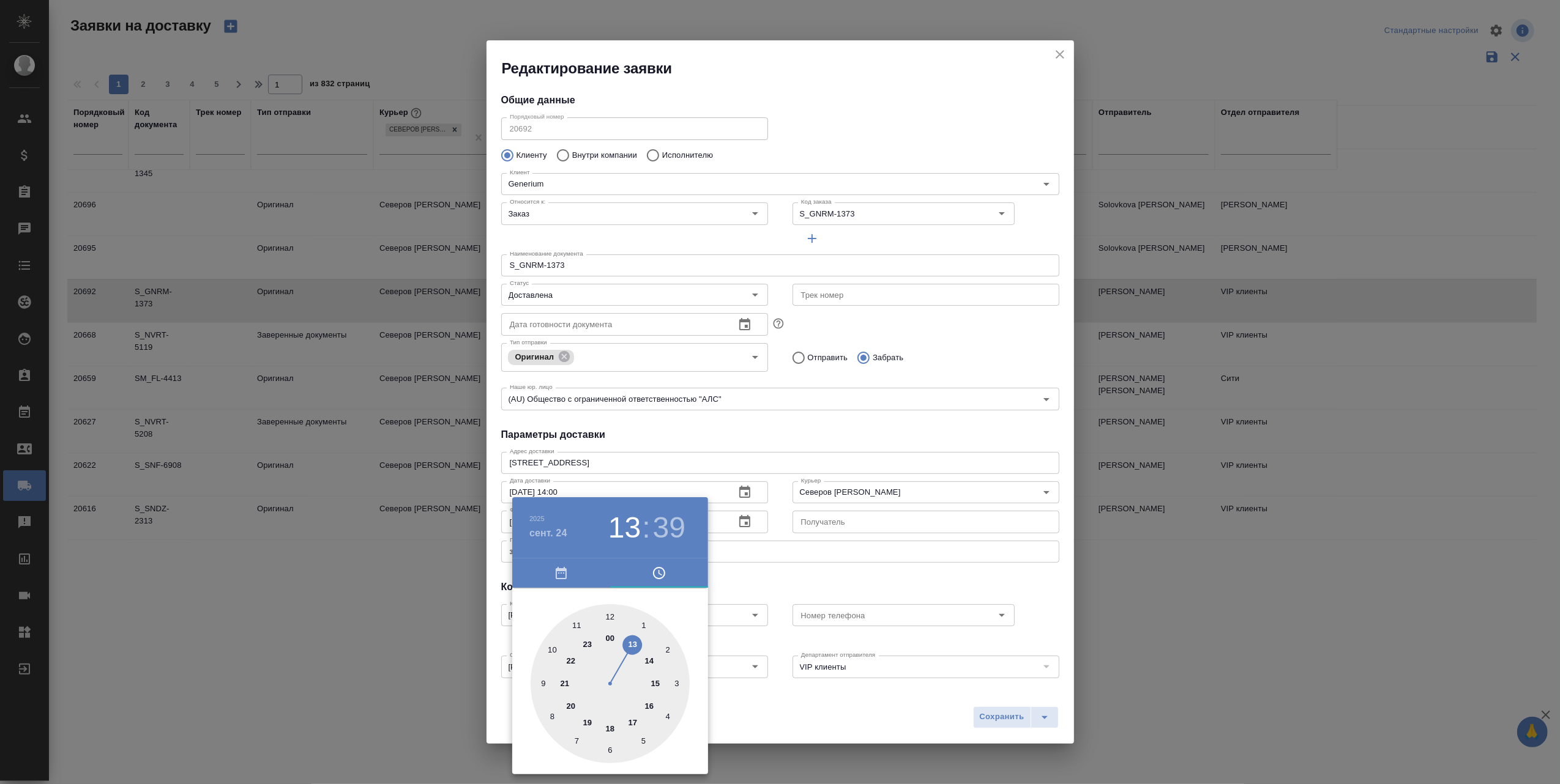
type input "[DATE] 14:39"
drag, startPoint x: 634, startPoint y: 647, endPoint x: 644, endPoint y: 660, distance: 16.4
click at [644, 660] on div at bounding box center [610, 683] width 159 height 159
drag, startPoint x: 799, startPoint y: 707, endPoint x: 826, endPoint y: 707, distance: 27.0
click at [801, 707] on div at bounding box center [780, 392] width 1560 height 784
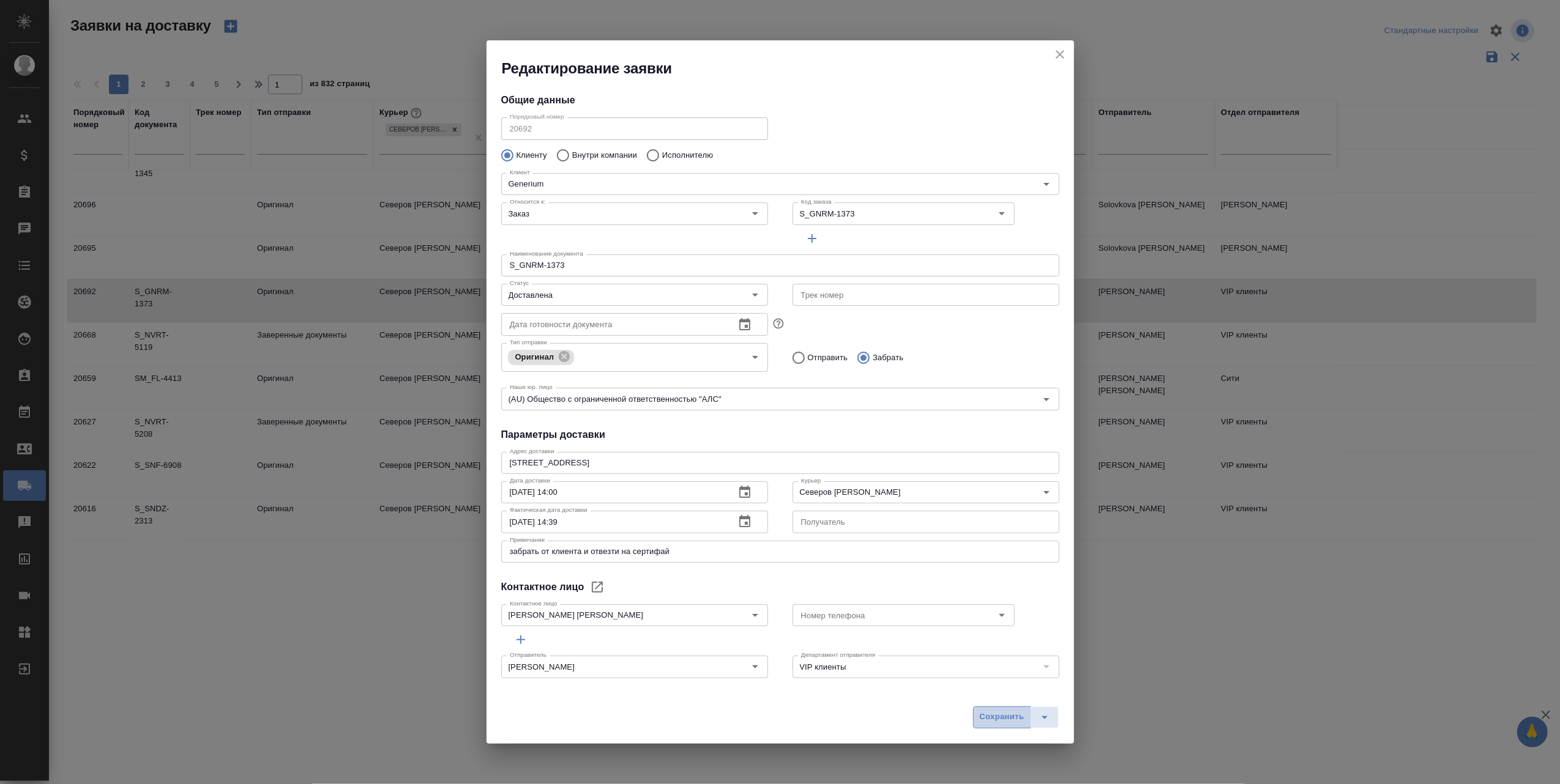
click at [1000, 717] on span "Сохранить" at bounding box center [1002, 717] width 44 height 14
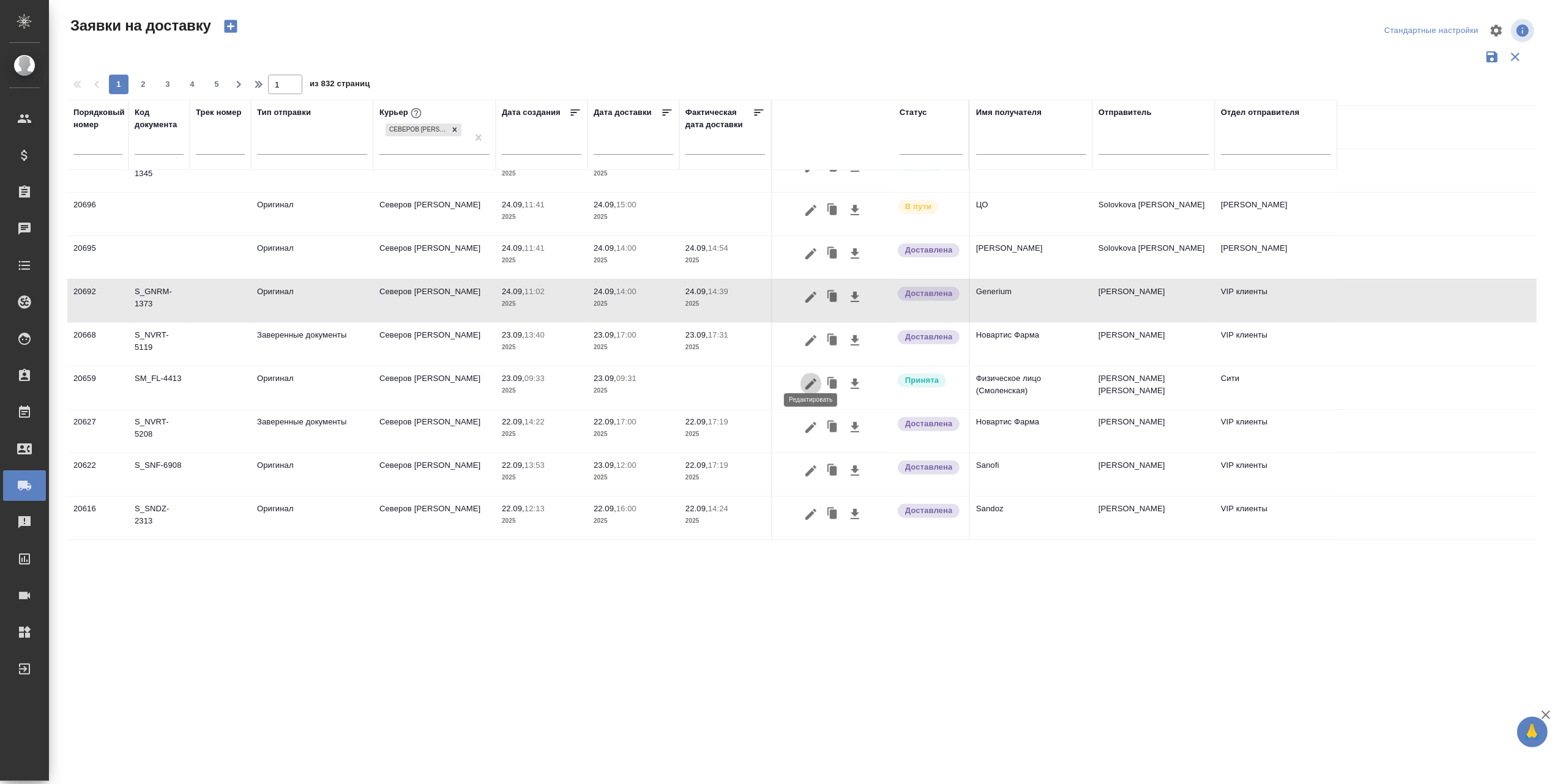
click at [814, 377] on icon "button" at bounding box center [810, 384] width 14 height 14
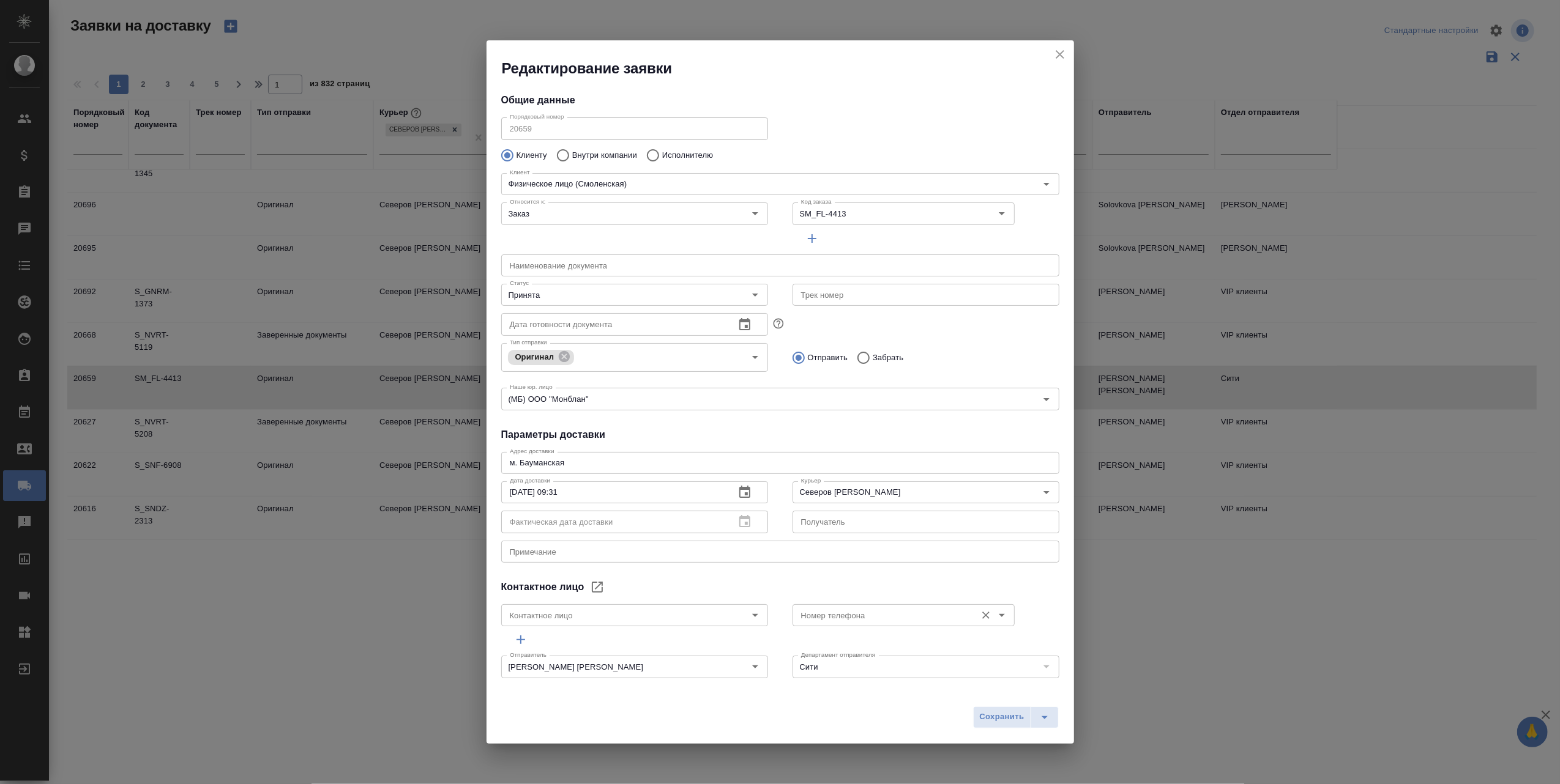
type input "[PERSON_NAME]"
click at [1117, 49] on div "Редактирование заявки Общие данные Порядковый номер 20659 Порядковый номер Клие…" at bounding box center [780, 392] width 1560 height 784
click at [1064, 54] on icon "close" at bounding box center [1060, 54] width 14 height 14
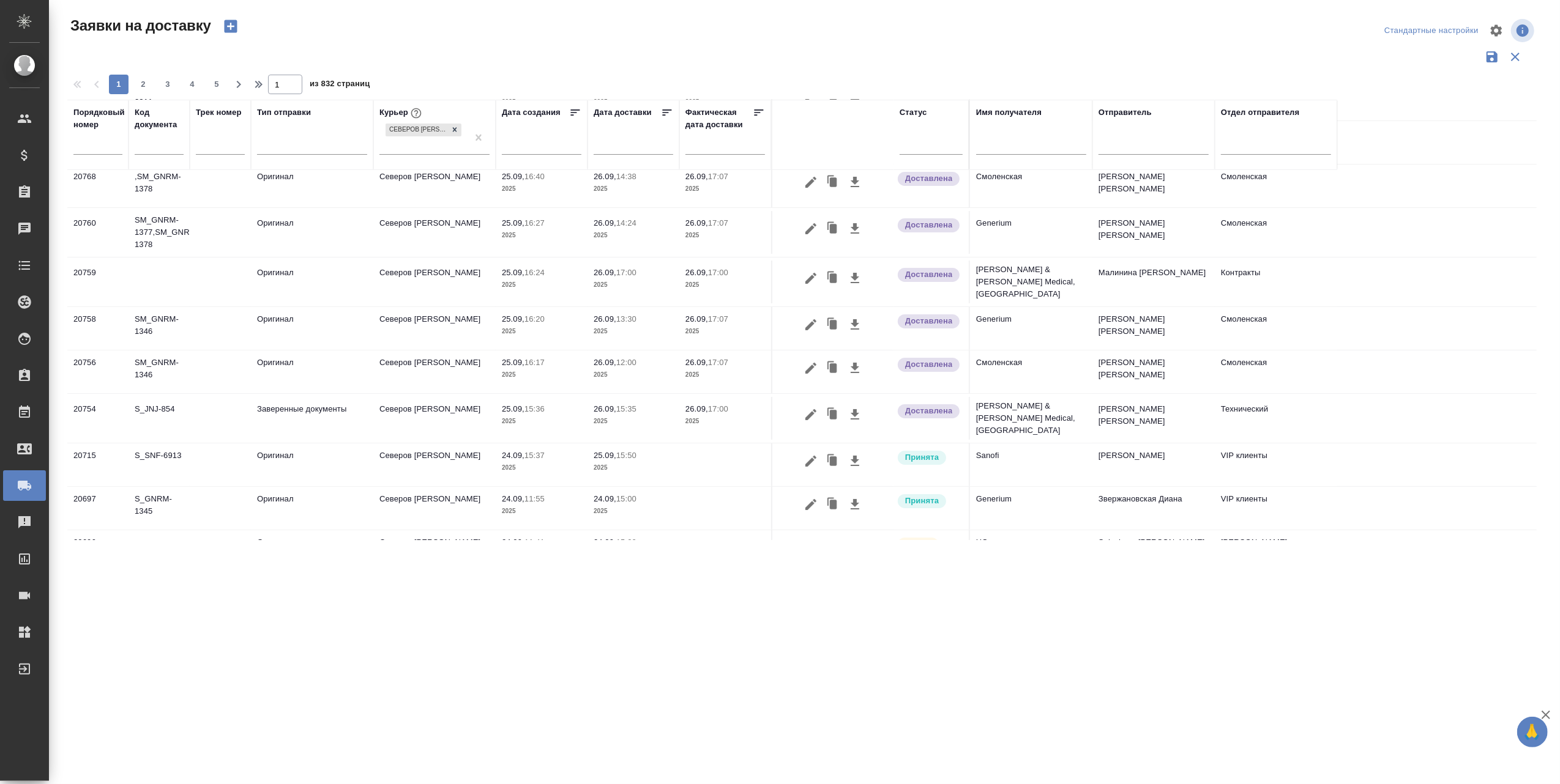
scroll to position [245, 0]
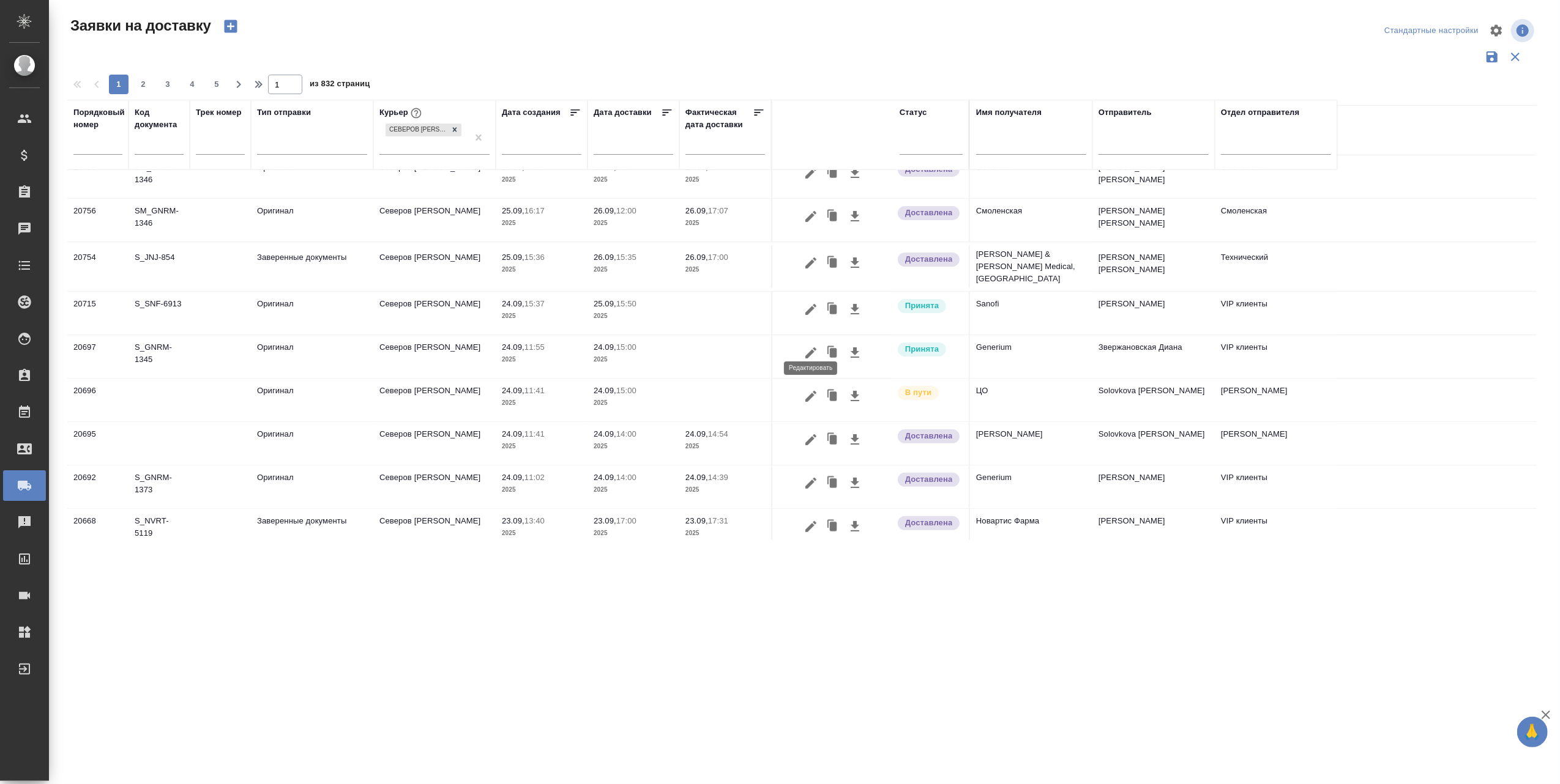
click at [813, 346] on icon "button" at bounding box center [810, 353] width 14 height 14
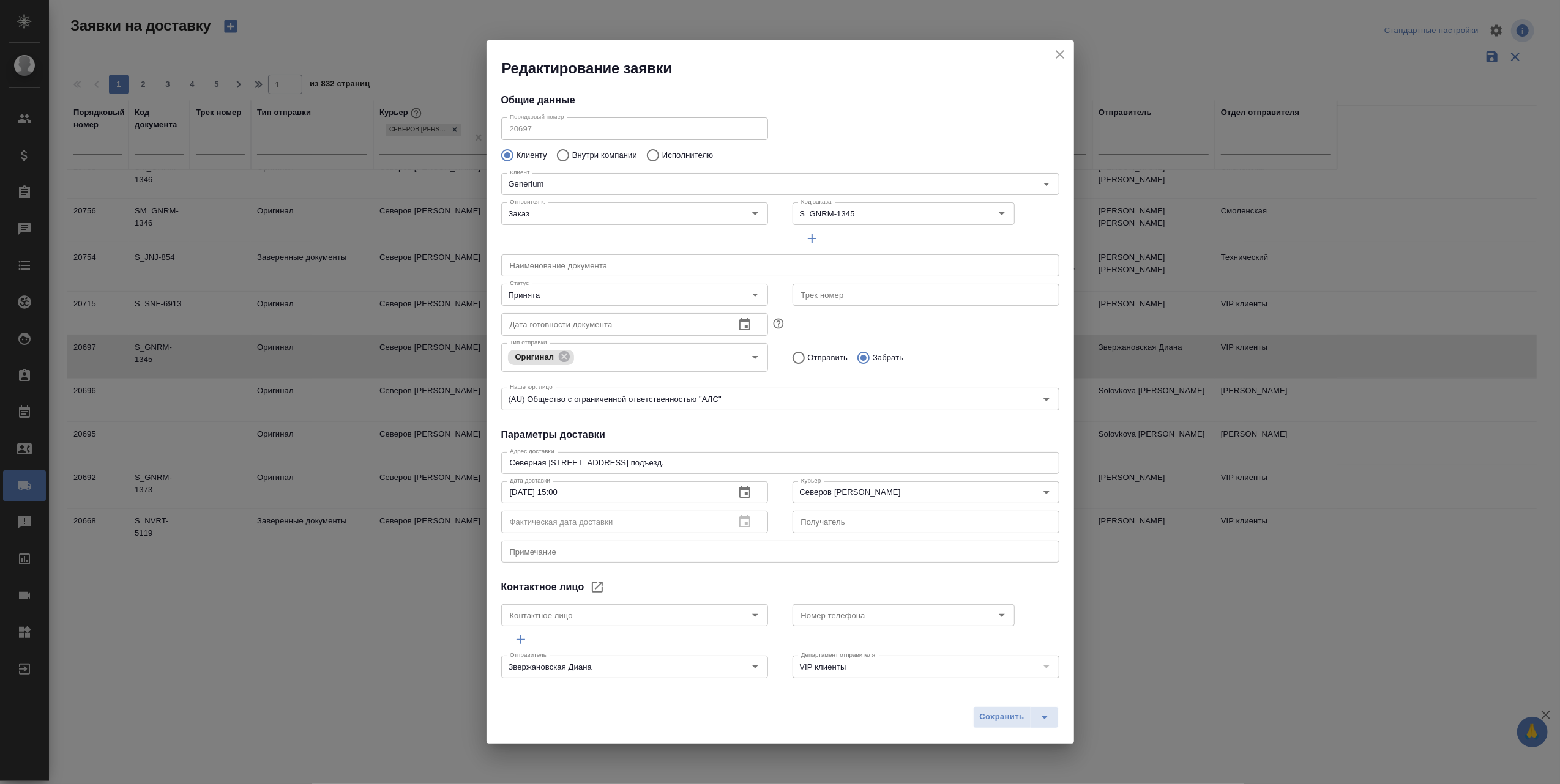
type input "[PERSON_NAME] [PERSON_NAME]"
type input "[PHONE_NUMBER], доб. 7038"
click at [742, 519] on div "Фактическая дата доставки" at bounding box center [634, 522] width 267 height 22
click at [754, 290] on icon "Open" at bounding box center [755, 295] width 14 height 14
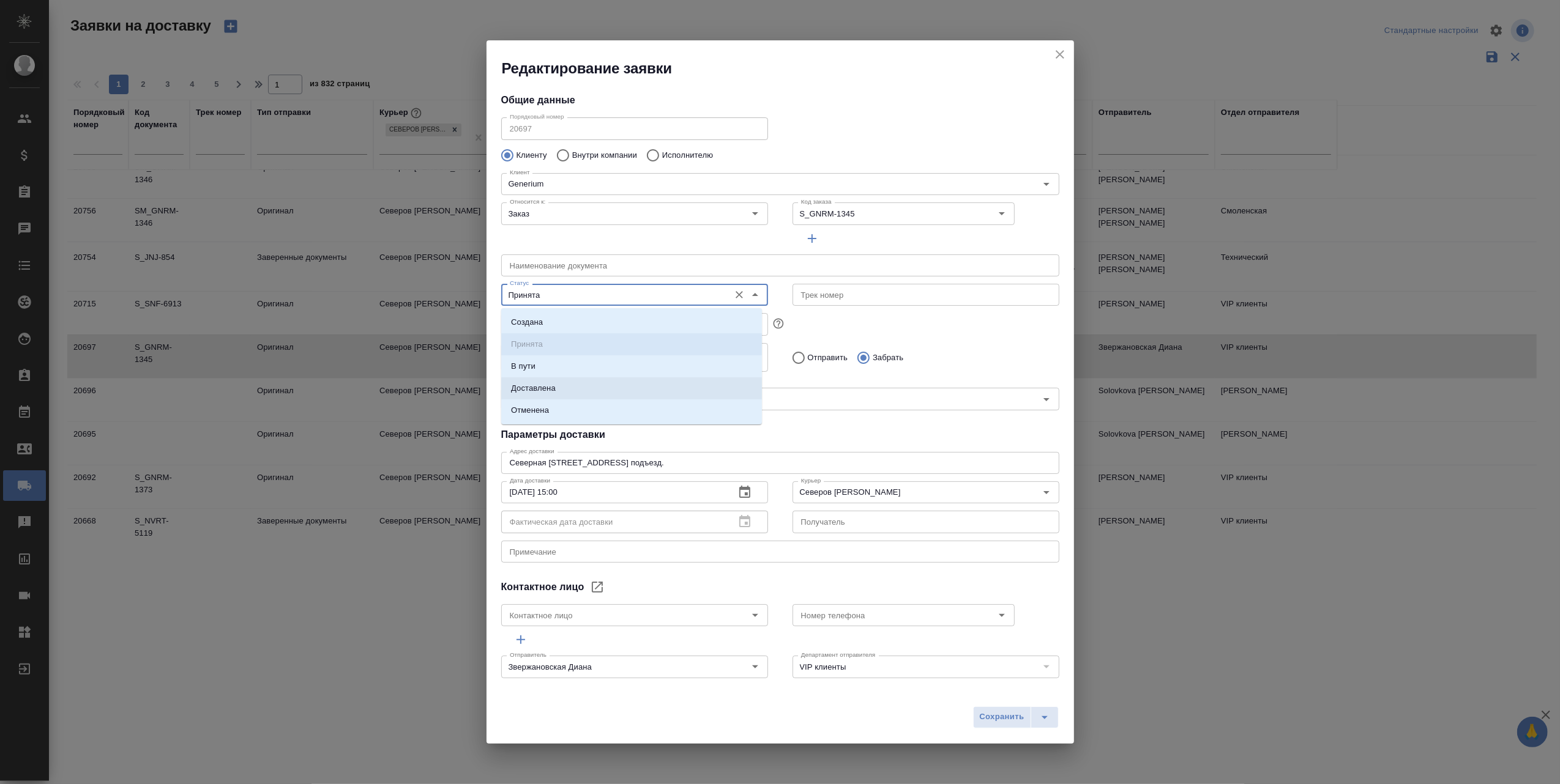
click at [586, 384] on li "Доставлена" at bounding box center [631, 388] width 261 height 22
type input "Доставлена"
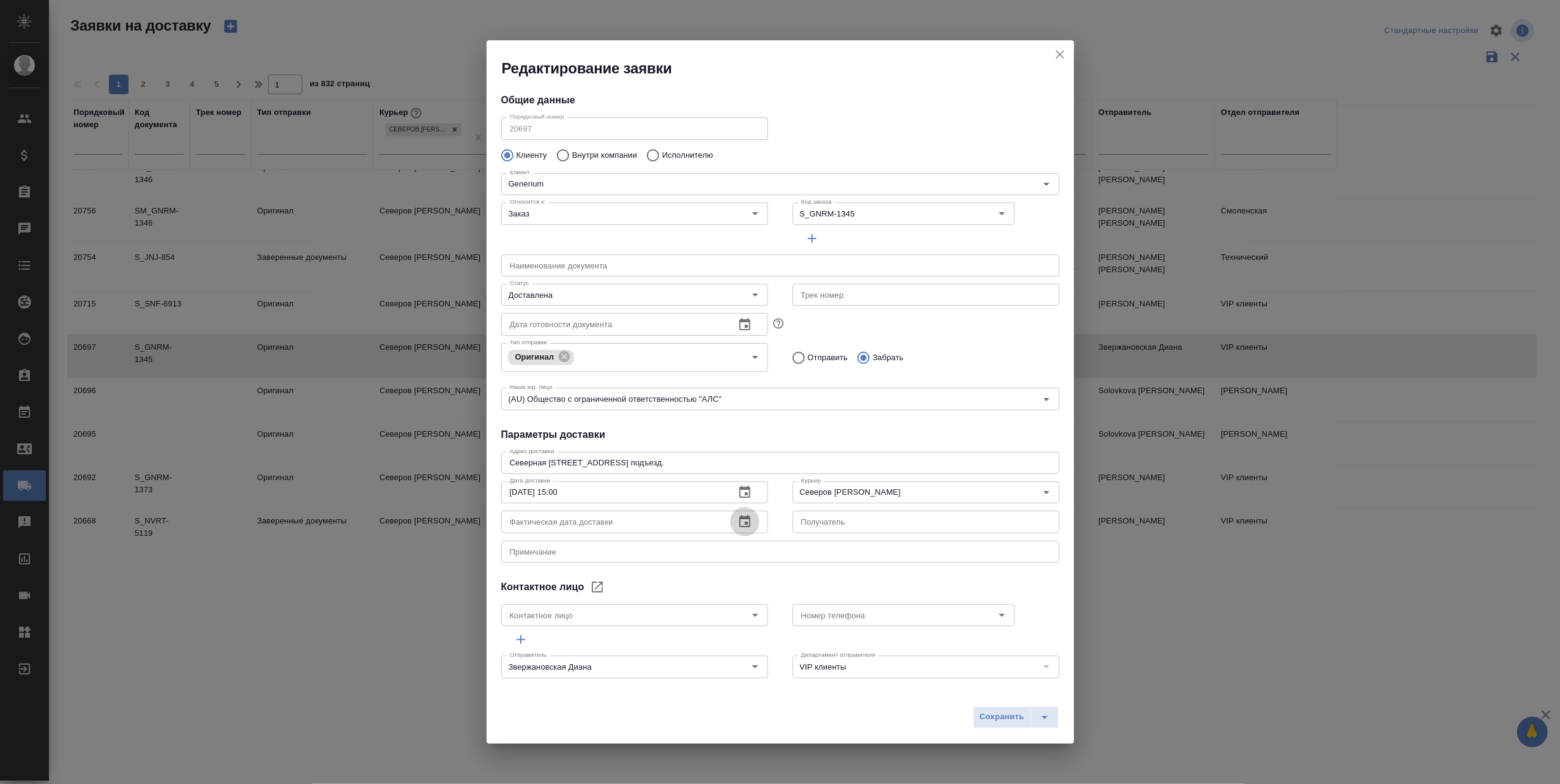
click at [738, 520] on icon "button" at bounding box center [744, 522] width 14 height 14
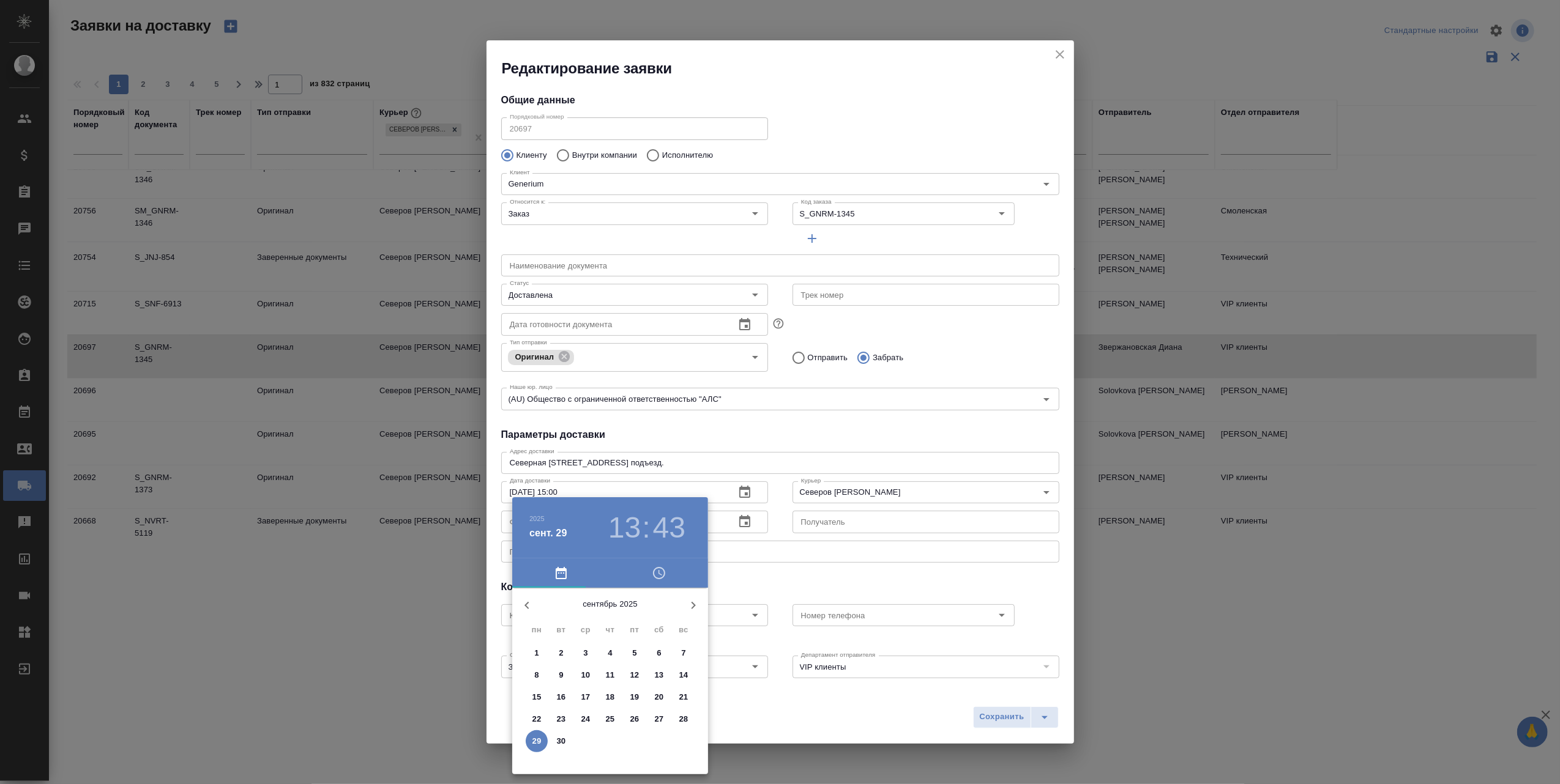
click at [608, 717] on p "25" at bounding box center [610, 719] width 9 height 12
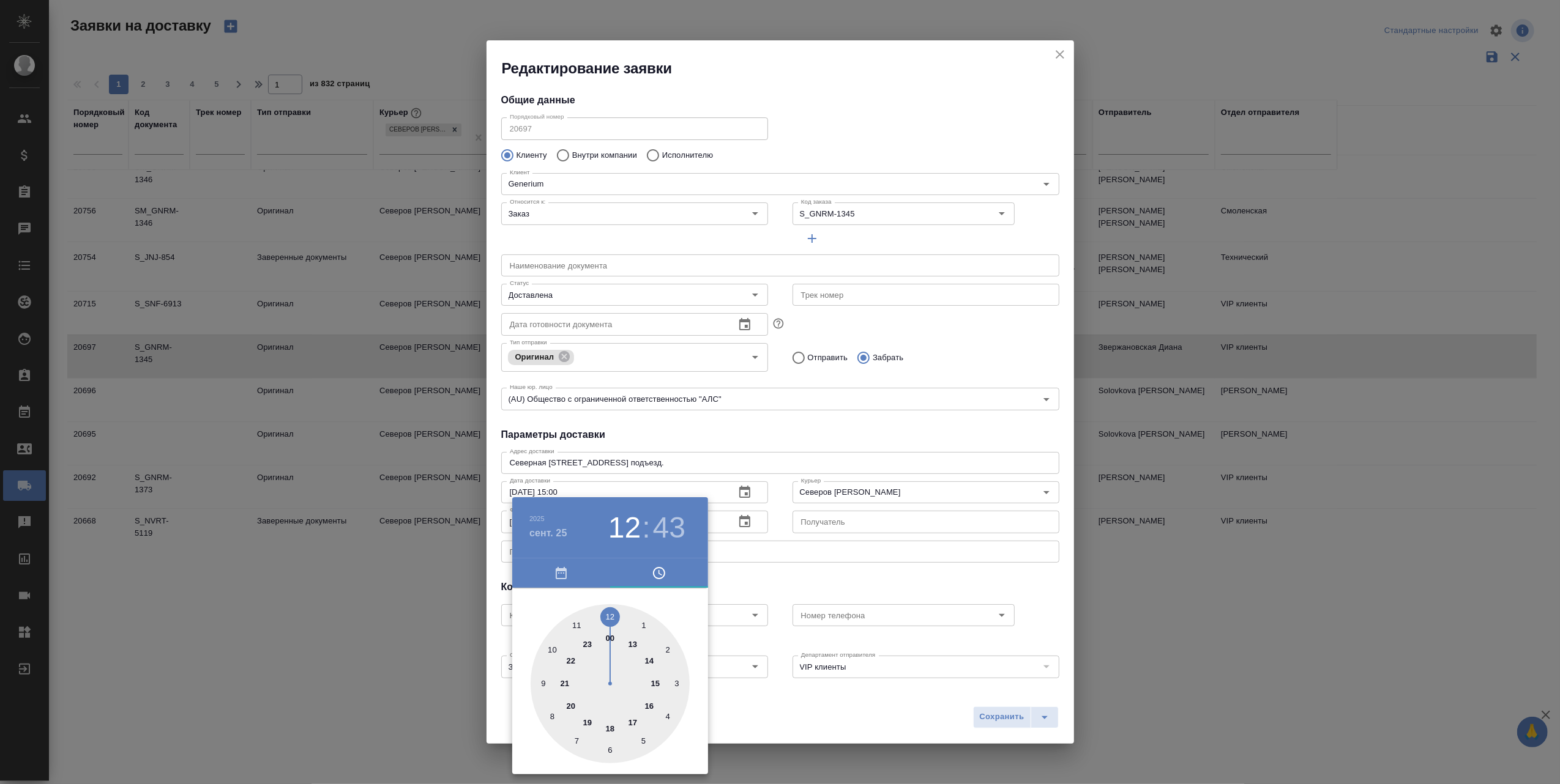
drag, startPoint x: 632, startPoint y: 641, endPoint x: 611, endPoint y: 617, distance: 31.9
click at [611, 617] on div at bounding box center [610, 683] width 159 height 159
drag, startPoint x: 546, startPoint y: 696, endPoint x: 617, endPoint y: 627, distance: 99.0
click at [617, 627] on div at bounding box center [610, 683] width 159 height 159
type input "[DATE] 12:00"
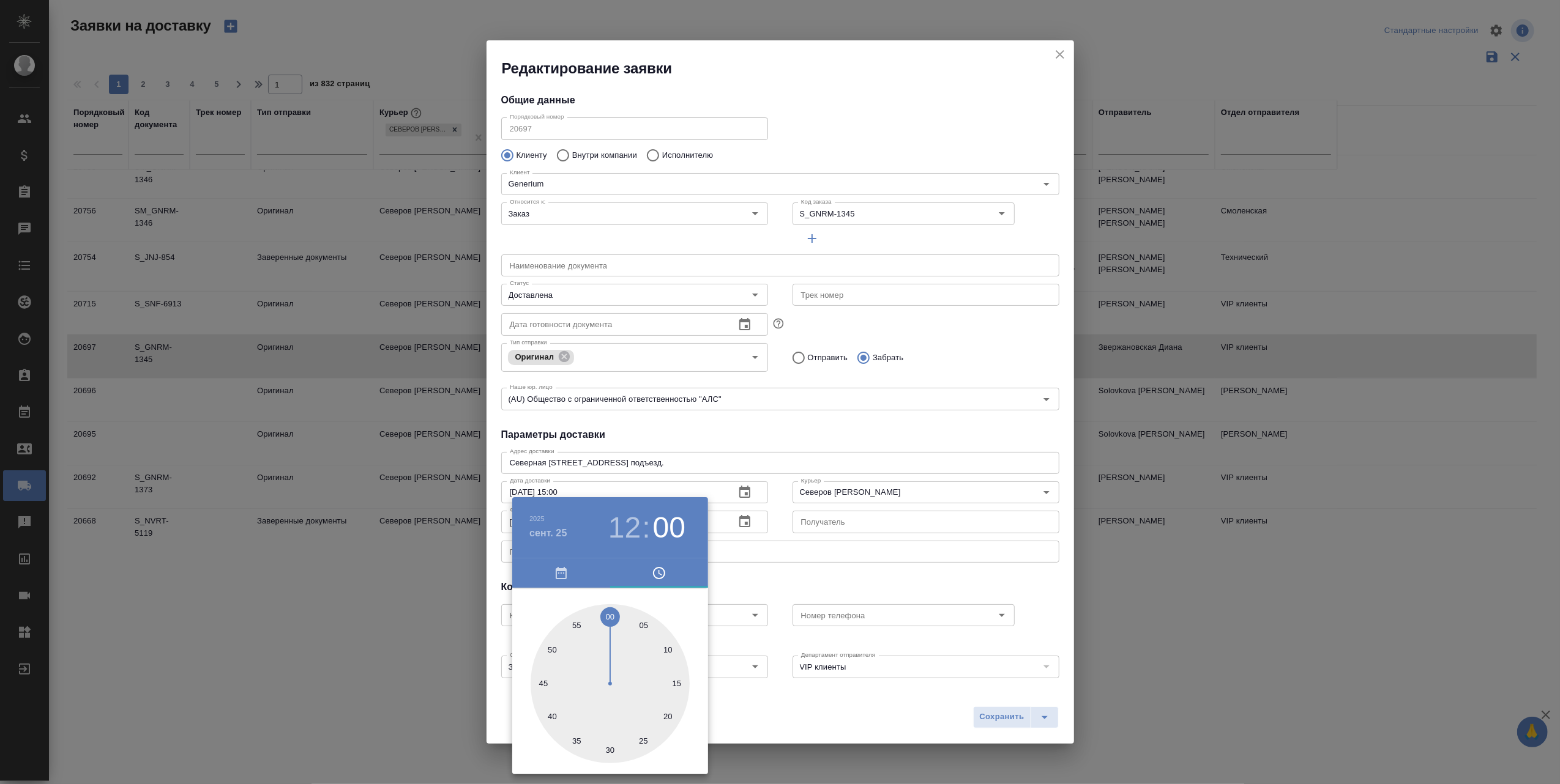
drag, startPoint x: 617, startPoint y: 627, endPoint x: 610, endPoint y: 621, distance: 9.2
click at [610, 621] on div at bounding box center [610, 683] width 159 height 159
click at [806, 716] on div at bounding box center [780, 392] width 1560 height 784
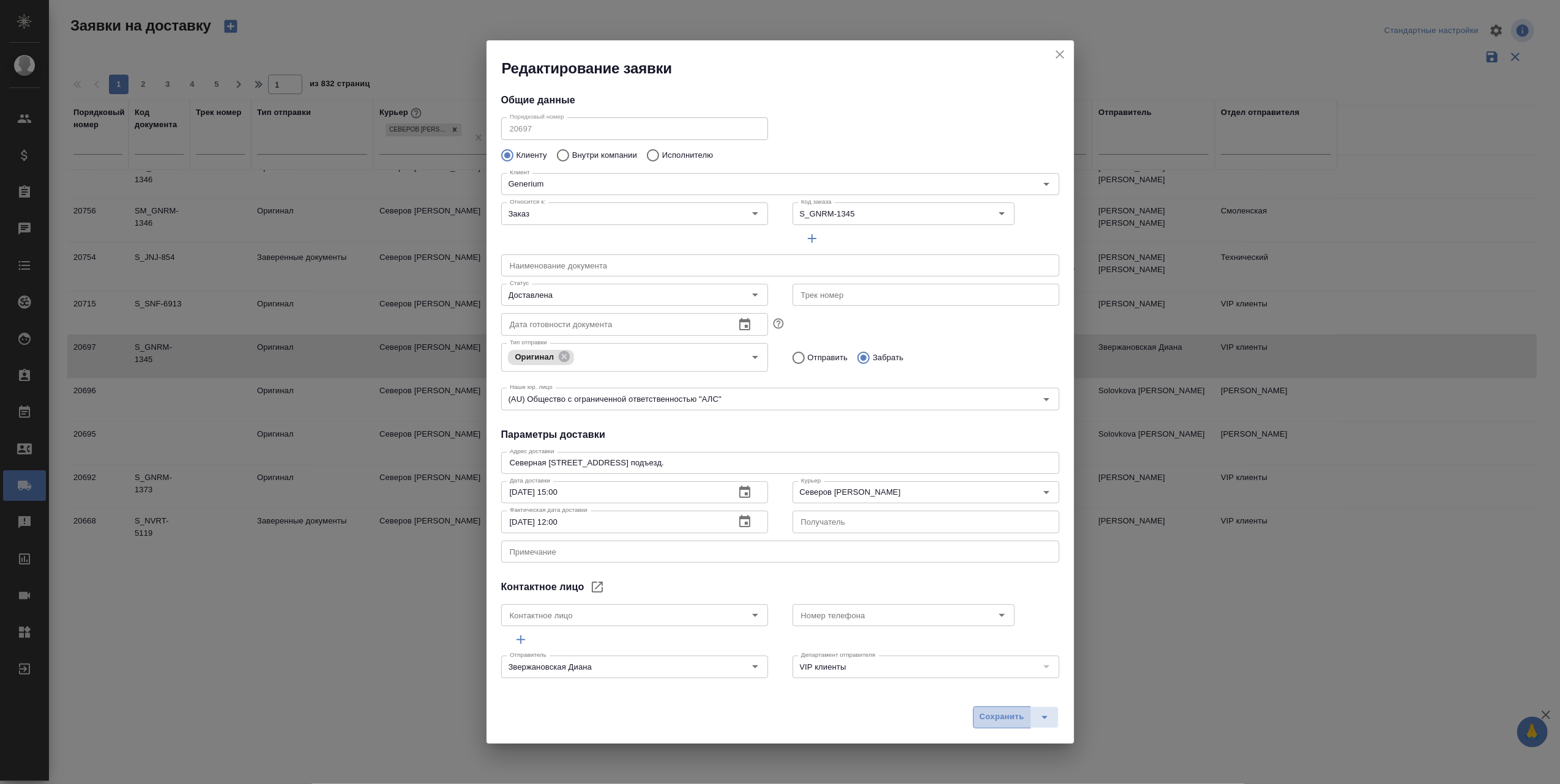
click at [994, 717] on span "Сохранить" at bounding box center [1002, 717] width 44 height 14
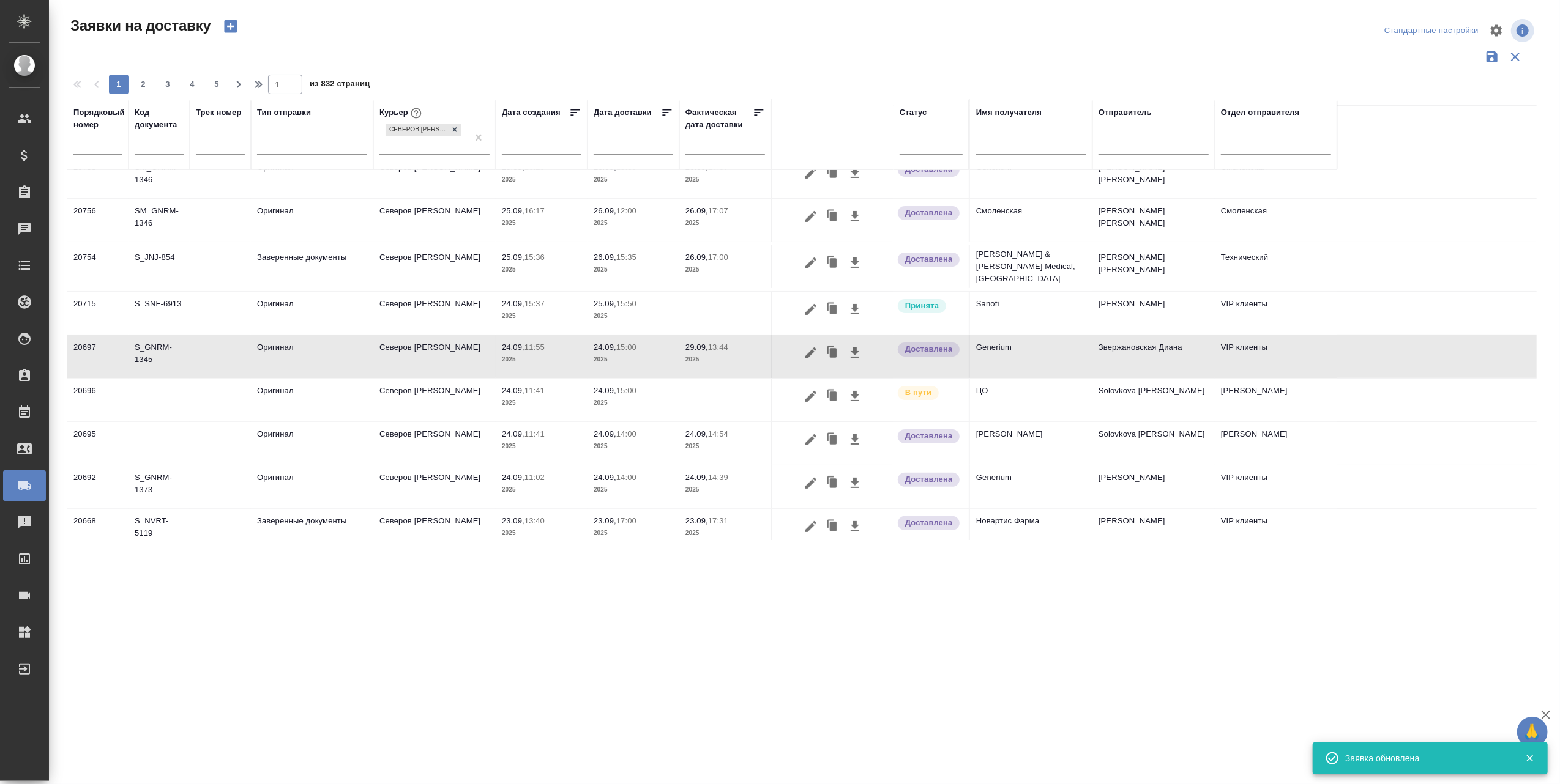
click at [694, 354] on p "2025" at bounding box center [725, 360] width 80 height 12
click at [805, 346] on icon "button" at bounding box center [810, 353] width 14 height 14
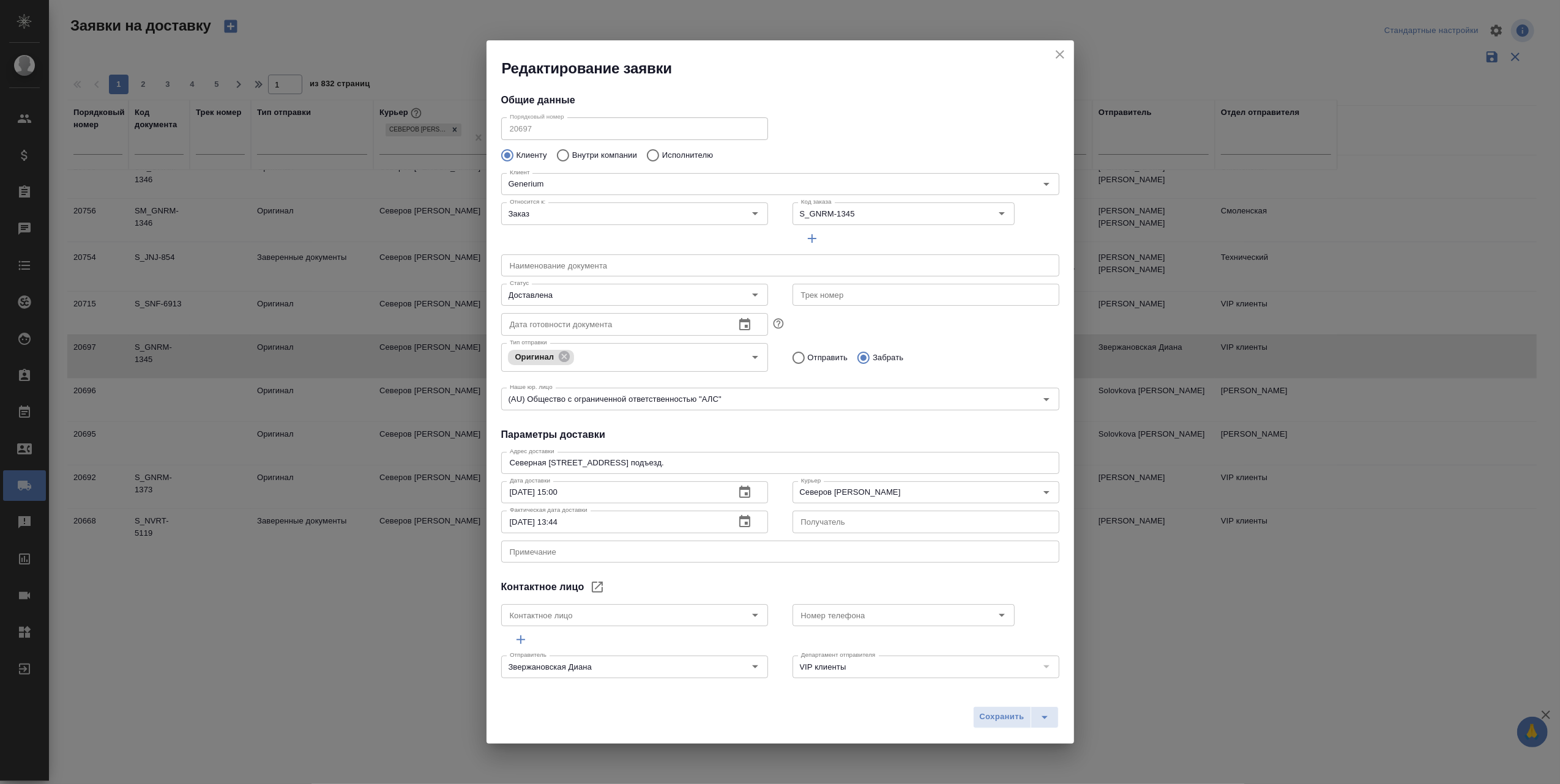
type input "[PERSON_NAME] [PERSON_NAME]"
type input "[PHONE_NUMBER], доб. 7038"
click at [739, 517] on icon "button" at bounding box center [744, 521] width 11 height 12
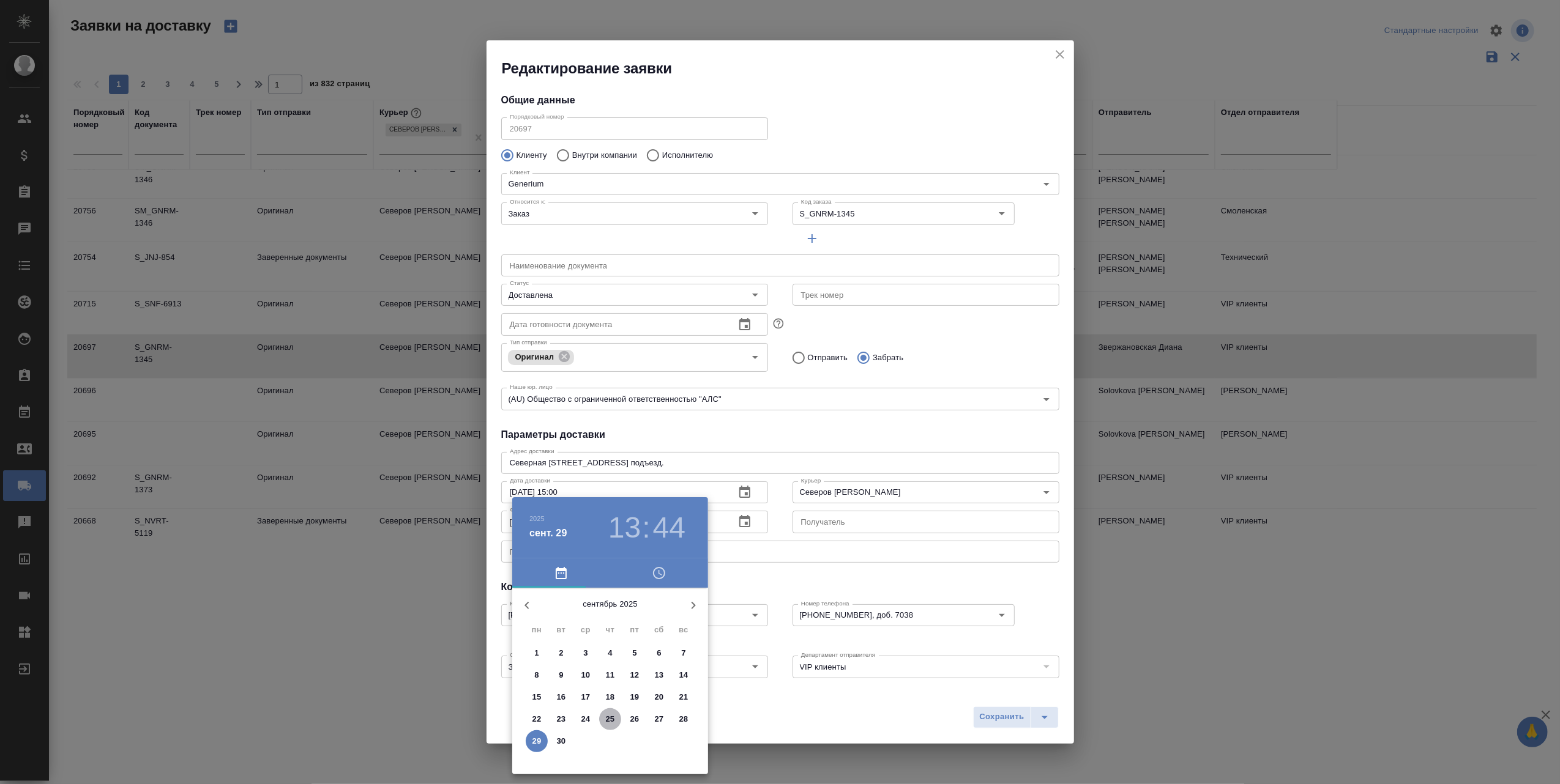
click at [608, 718] on p "25" at bounding box center [610, 719] width 9 height 12
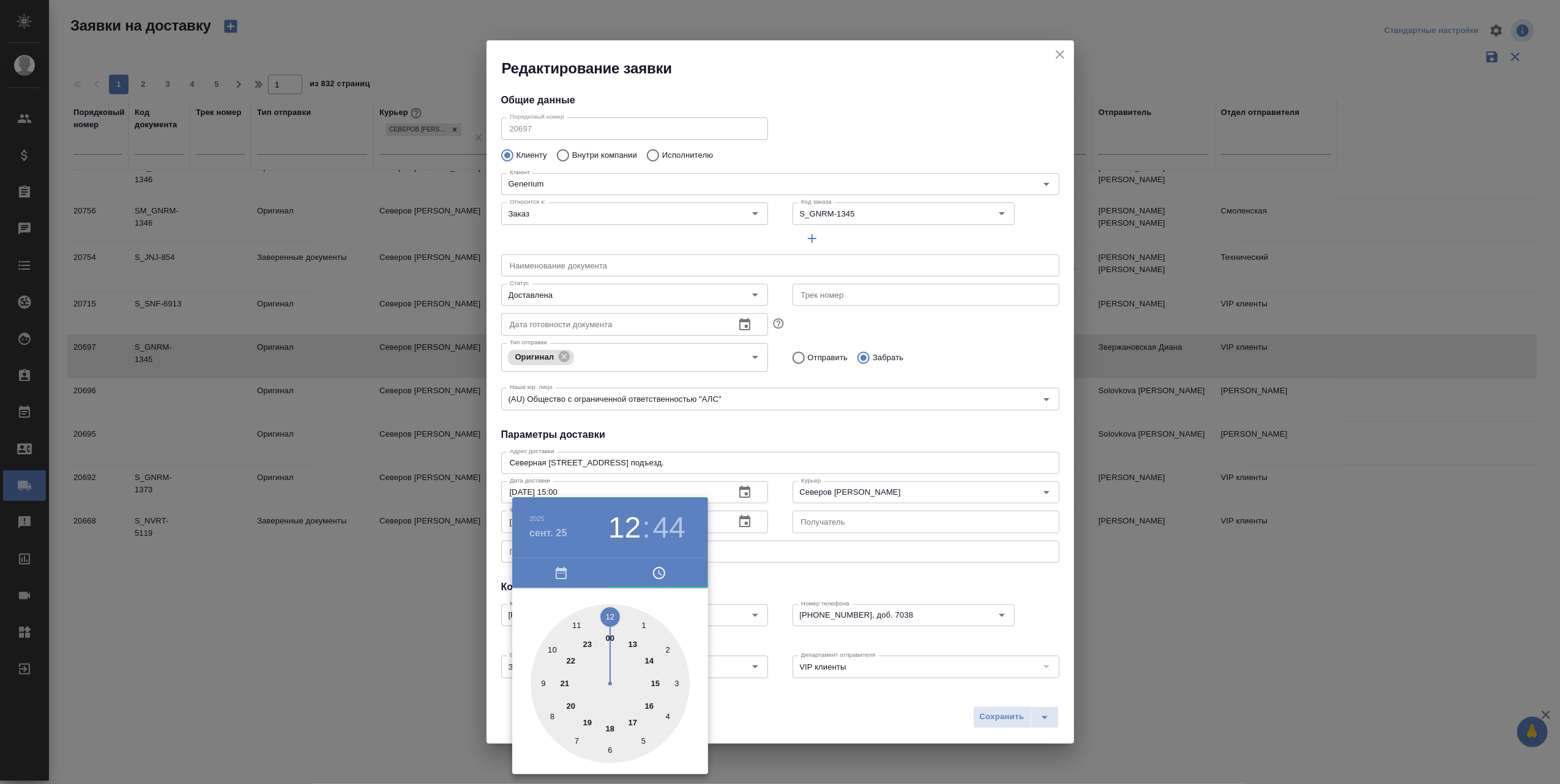
drag, startPoint x: 628, startPoint y: 637, endPoint x: 608, endPoint y: 612, distance: 32.0
click at [608, 612] on div at bounding box center [610, 683] width 159 height 159
type input "[DATE] 12:00"
drag, startPoint x: 542, startPoint y: 688, endPoint x: 612, endPoint y: 639, distance: 85.4
click at [610, 638] on div at bounding box center [610, 683] width 159 height 159
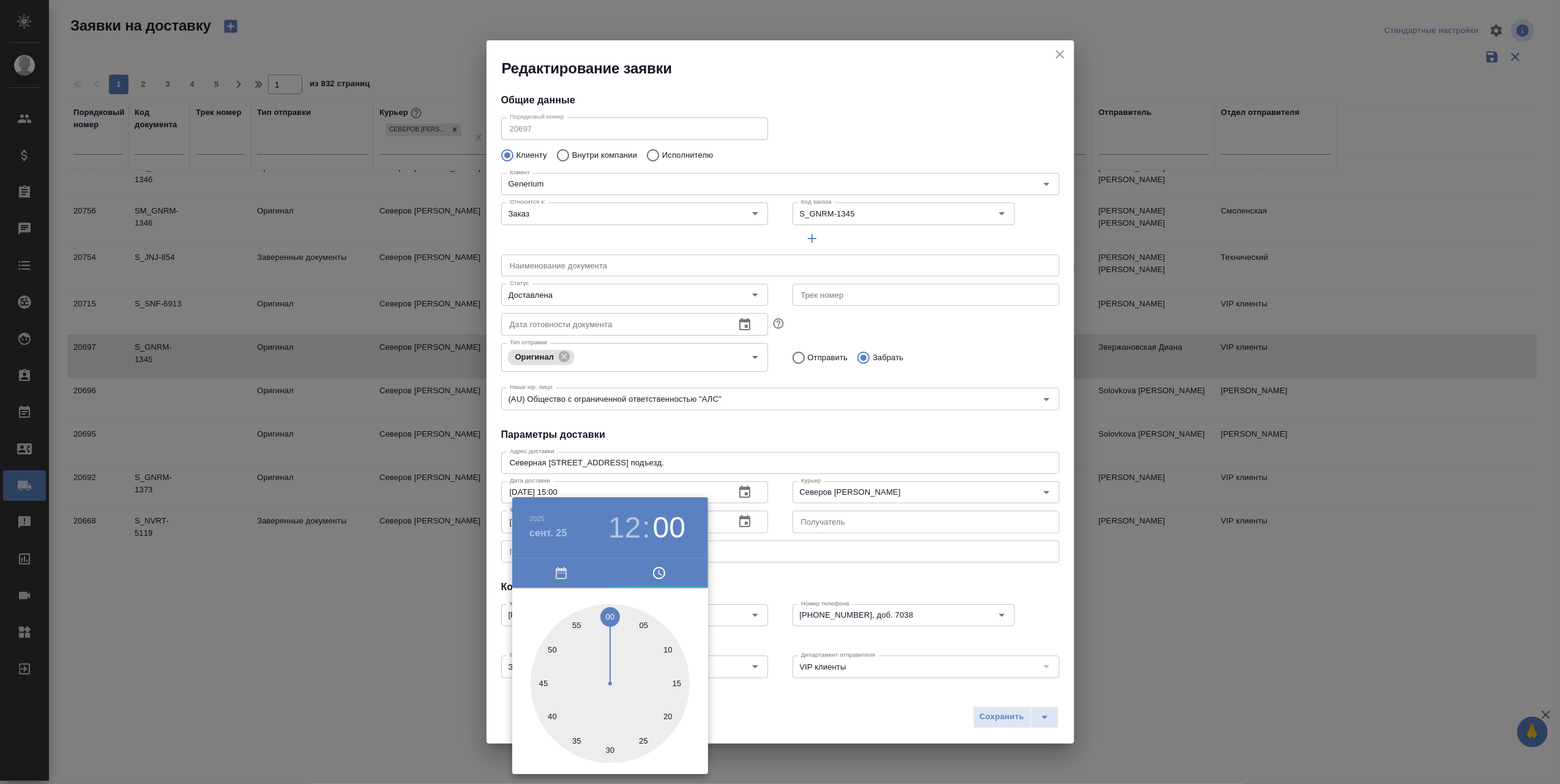
click at [894, 709] on div at bounding box center [780, 392] width 1560 height 784
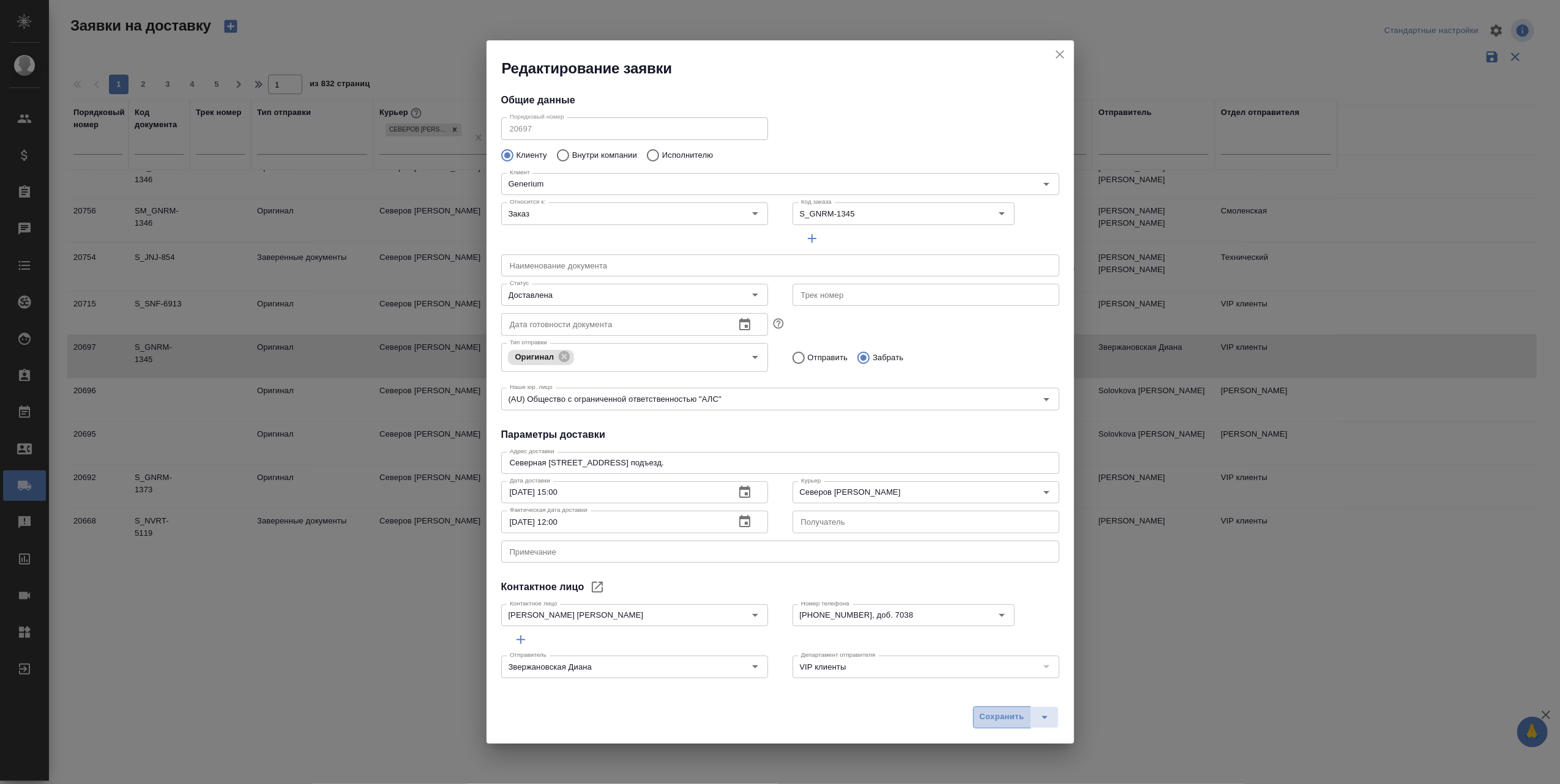
click at [1001, 716] on span "Сохранить" at bounding box center [1002, 717] width 44 height 14
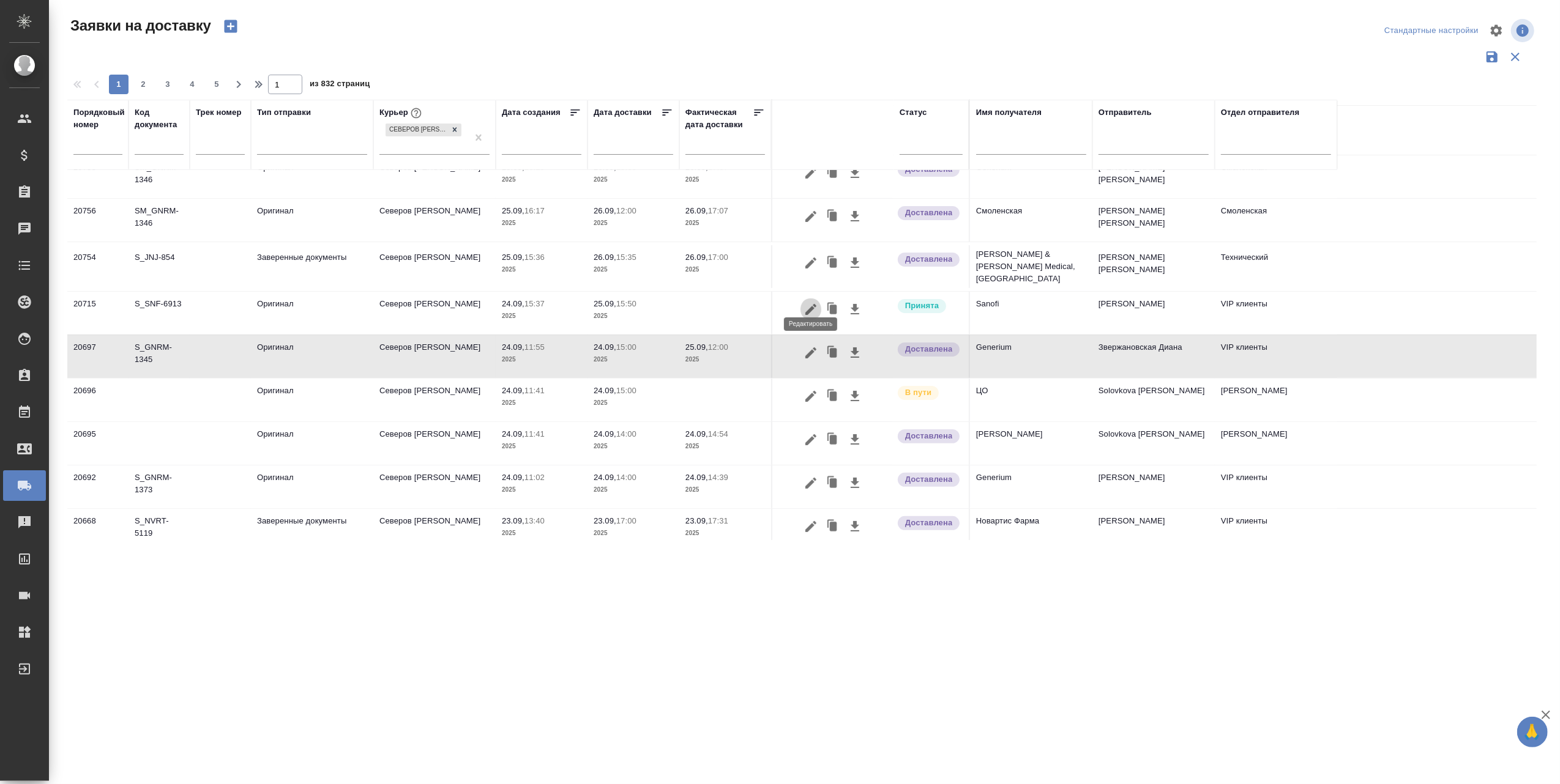
click at [811, 302] on icon "button" at bounding box center [810, 309] width 14 height 14
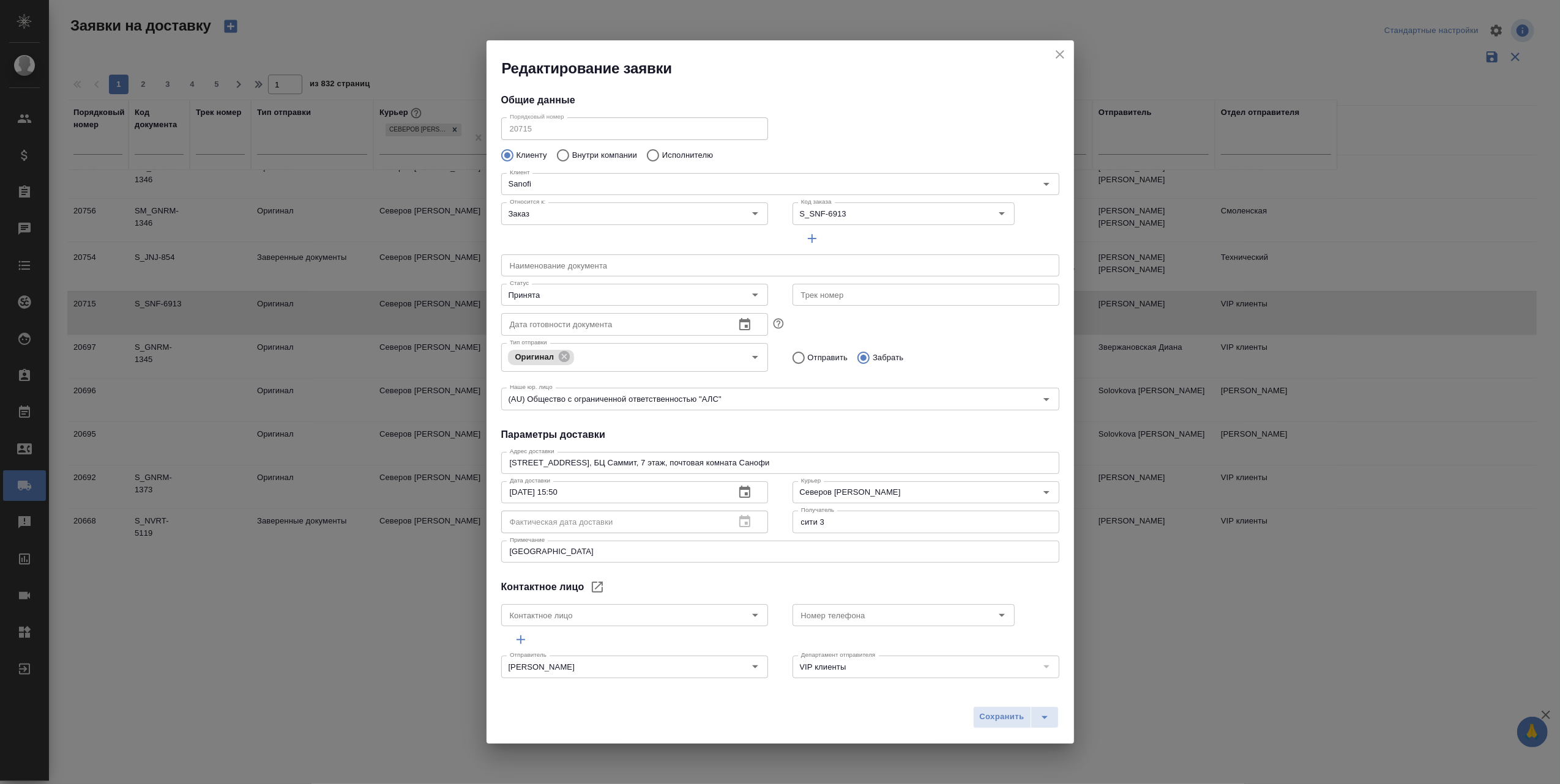
type input "KOLOKOLOVA Polina"
click at [749, 299] on icon "Open" at bounding box center [755, 295] width 14 height 14
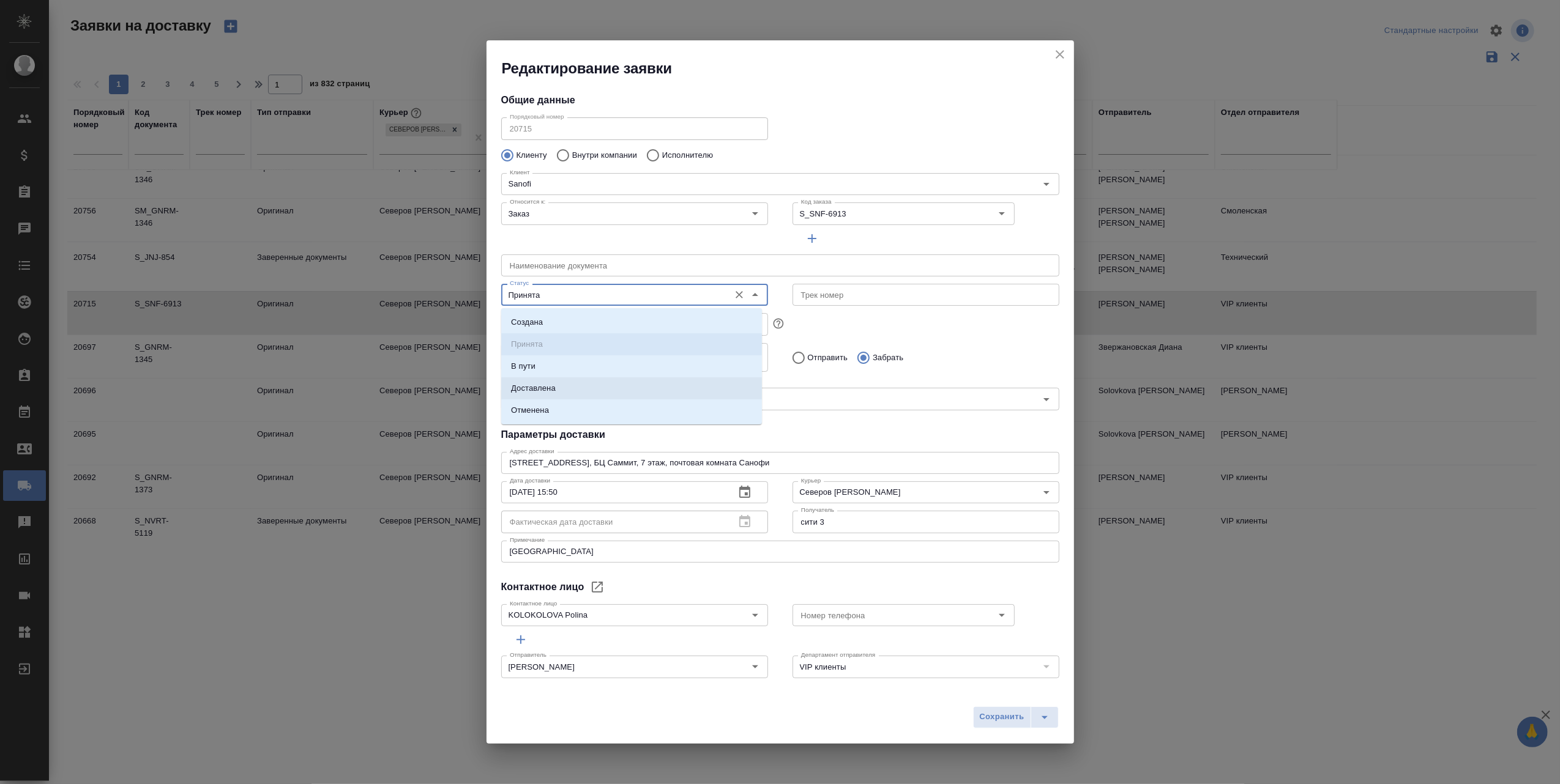
click at [617, 392] on li "Доставлена" at bounding box center [631, 388] width 261 height 22
type input "Доставлена"
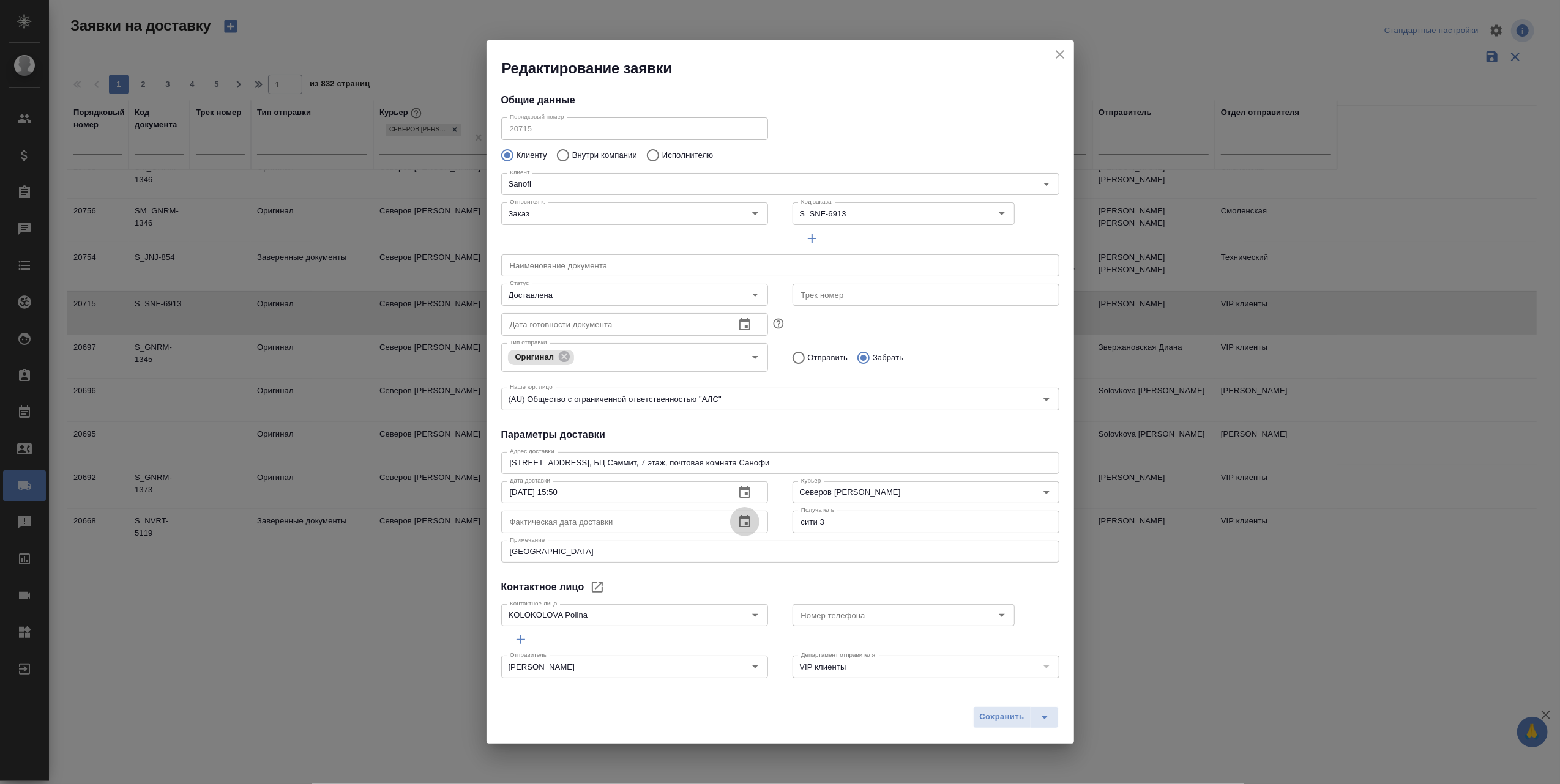
click at [740, 519] on icon "button" at bounding box center [744, 521] width 11 height 12
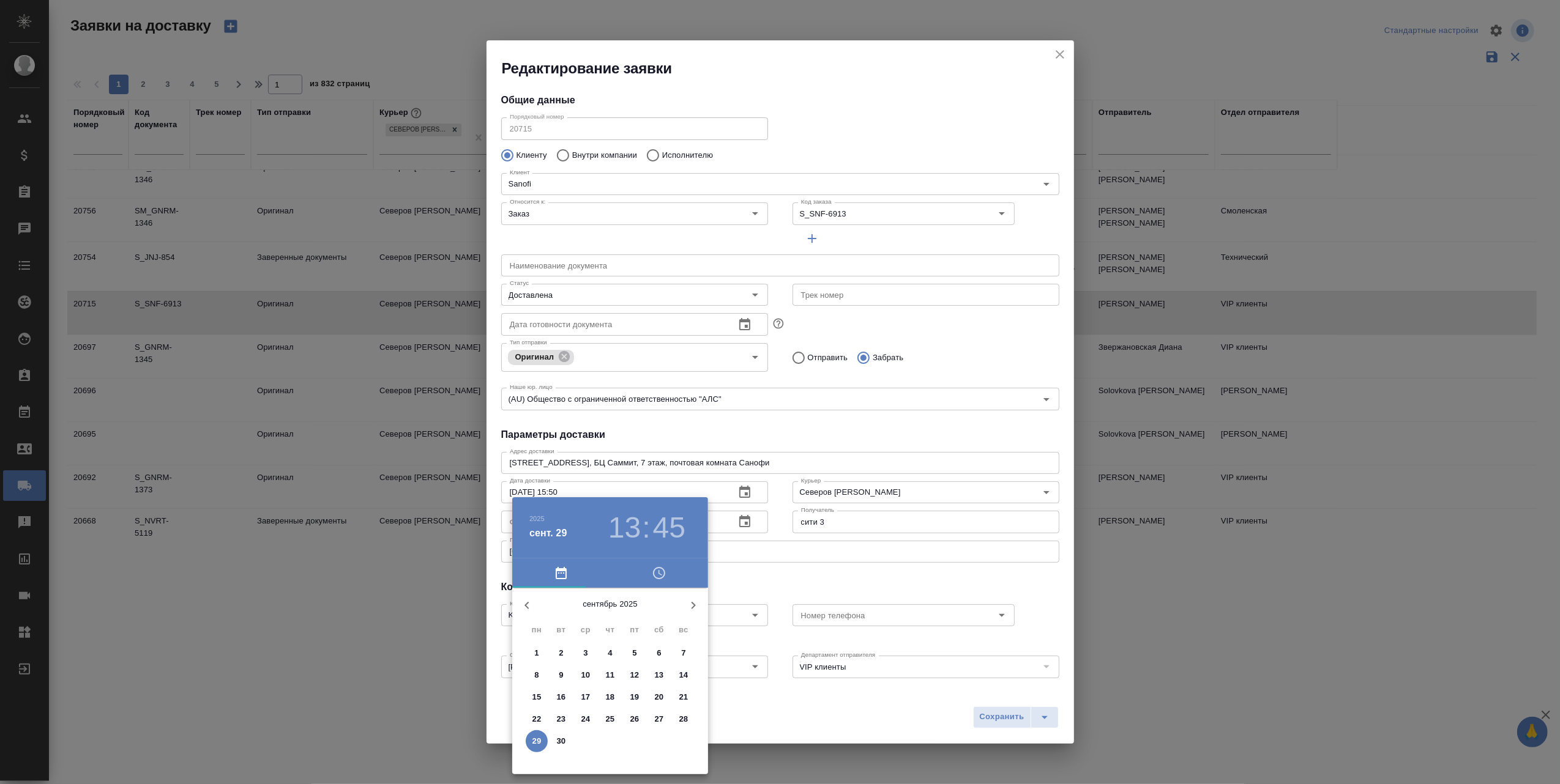
click at [610, 719] on p "25" at bounding box center [610, 719] width 9 height 12
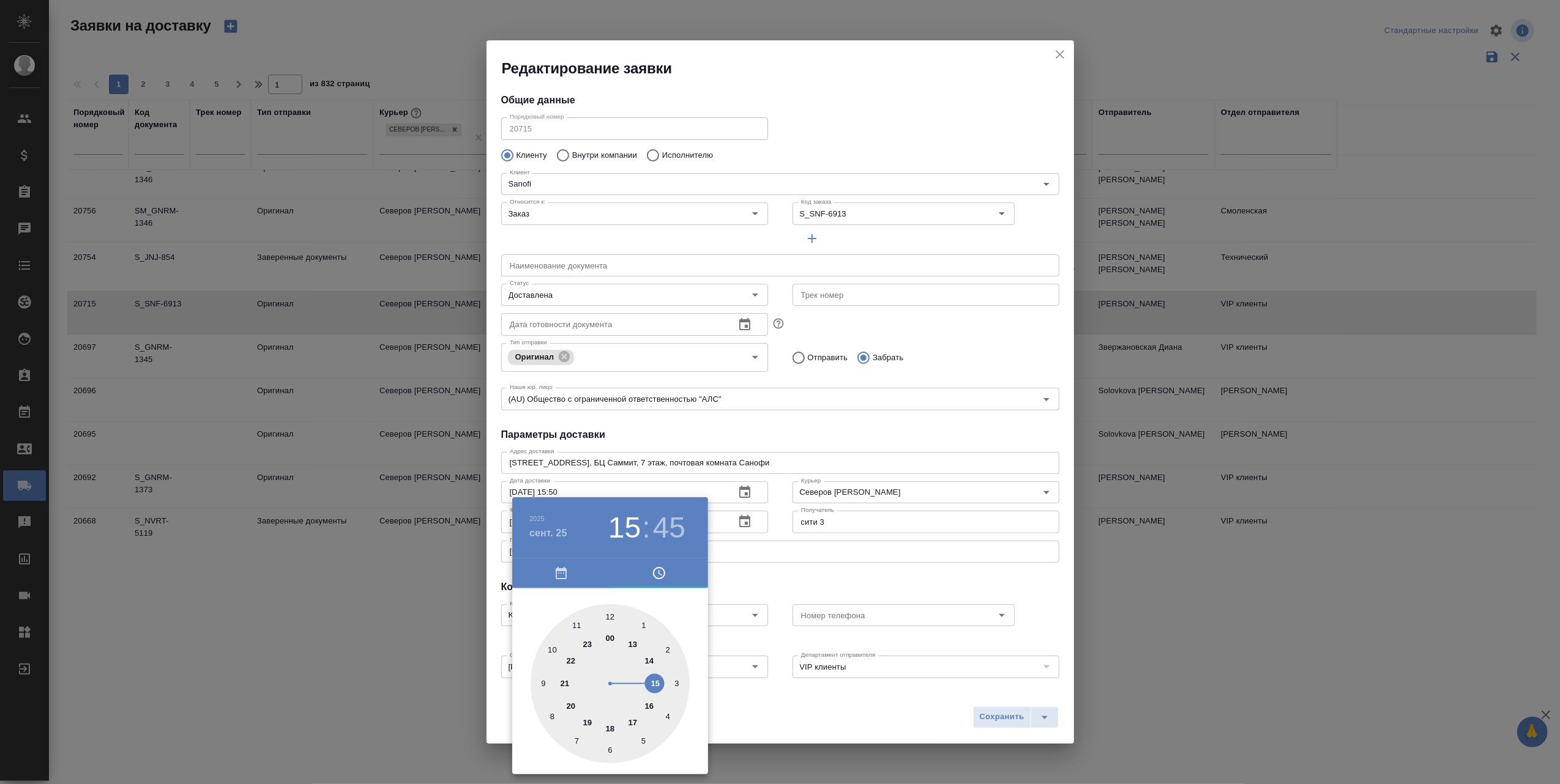
drag, startPoint x: 630, startPoint y: 643, endPoint x: 645, endPoint y: 681, distance: 40.9
click at [645, 681] on div at bounding box center [610, 683] width 159 height 159
type input "[DATE] 15:50"
drag, startPoint x: 542, startPoint y: 684, endPoint x: 551, endPoint y: 652, distance: 33.2
click at [551, 652] on div at bounding box center [610, 683] width 159 height 159
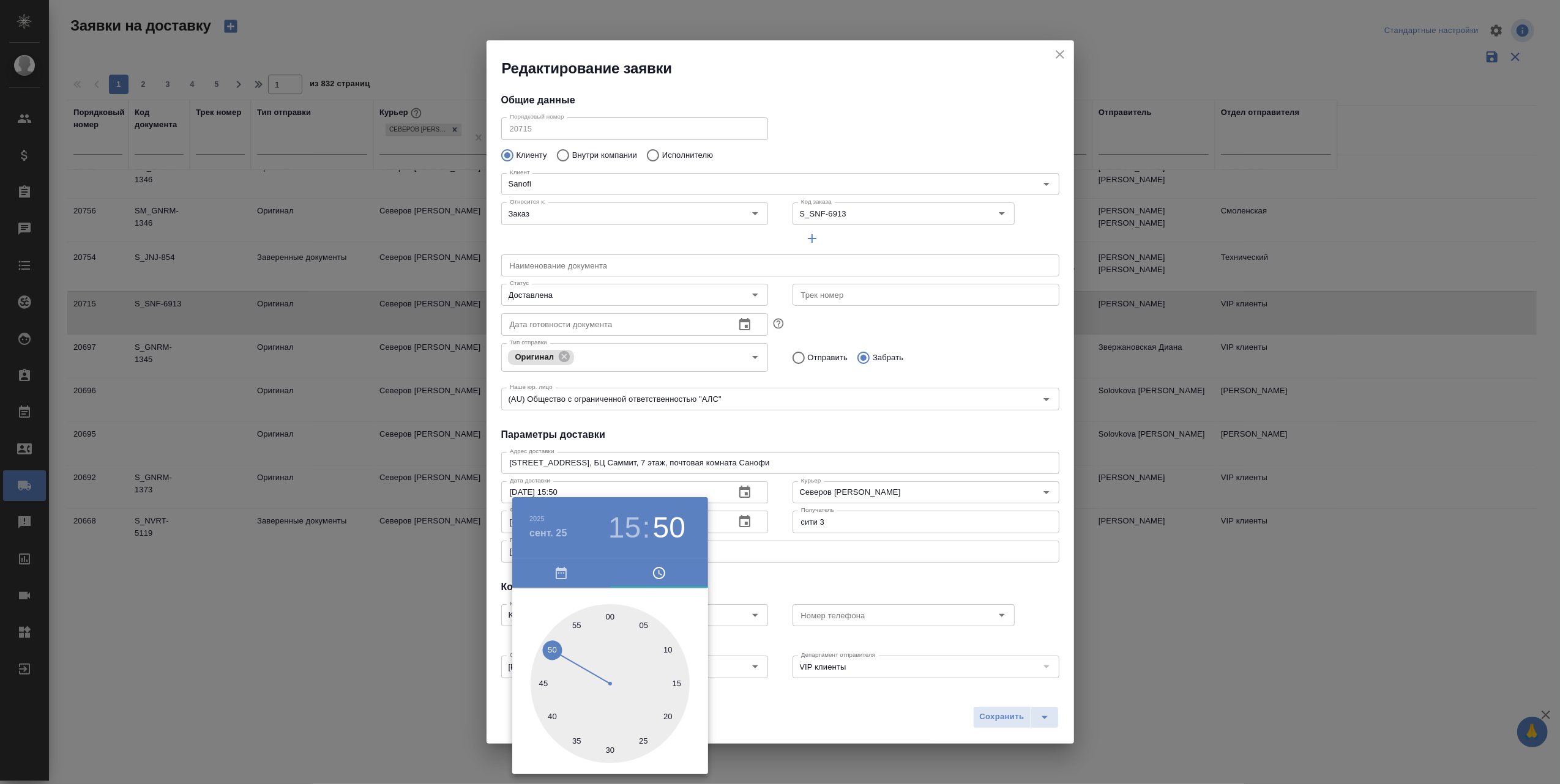
click at [787, 717] on div at bounding box center [780, 392] width 1560 height 784
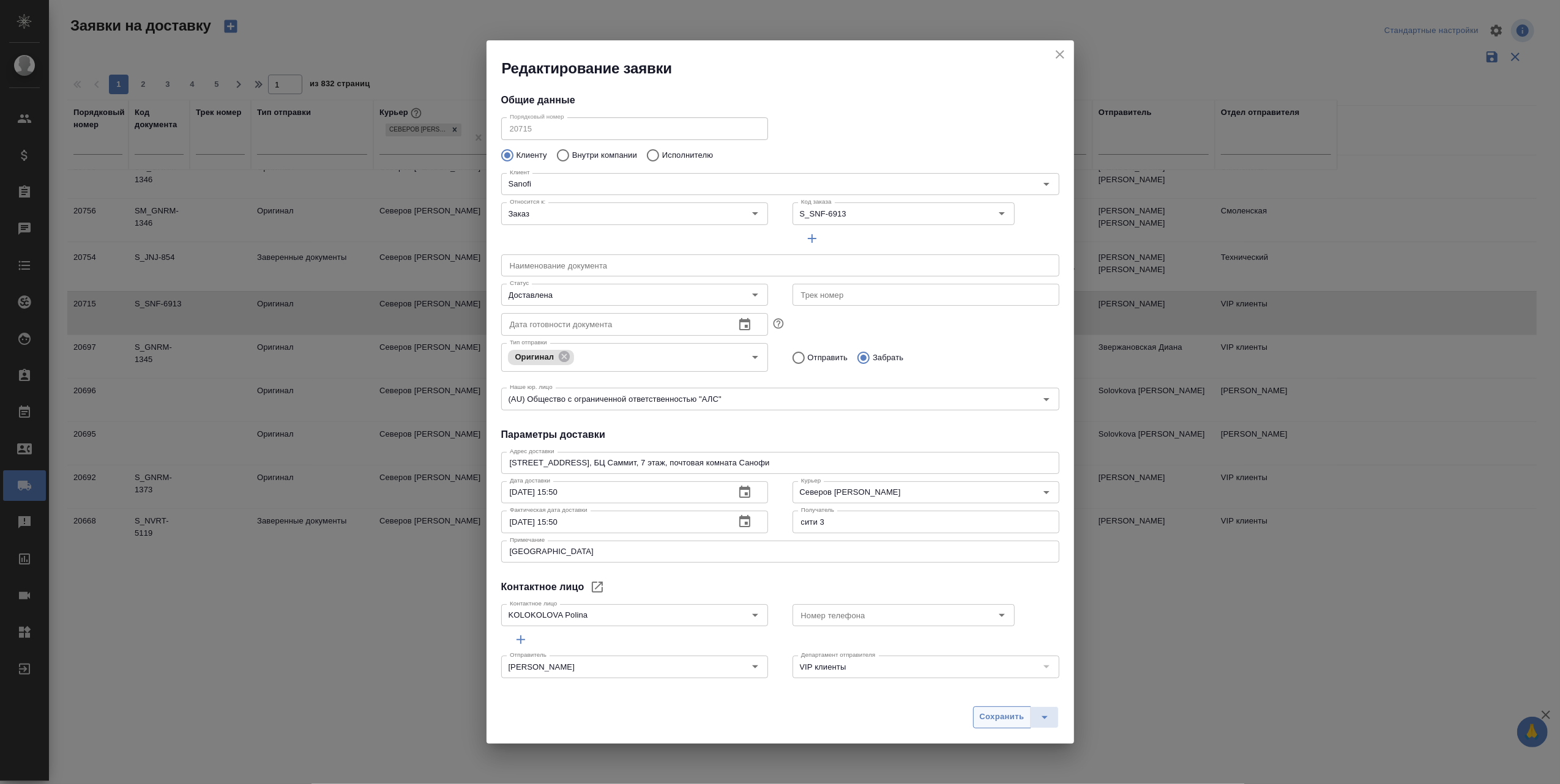
click at [982, 716] on span "Сохранить" at bounding box center [1002, 717] width 44 height 14
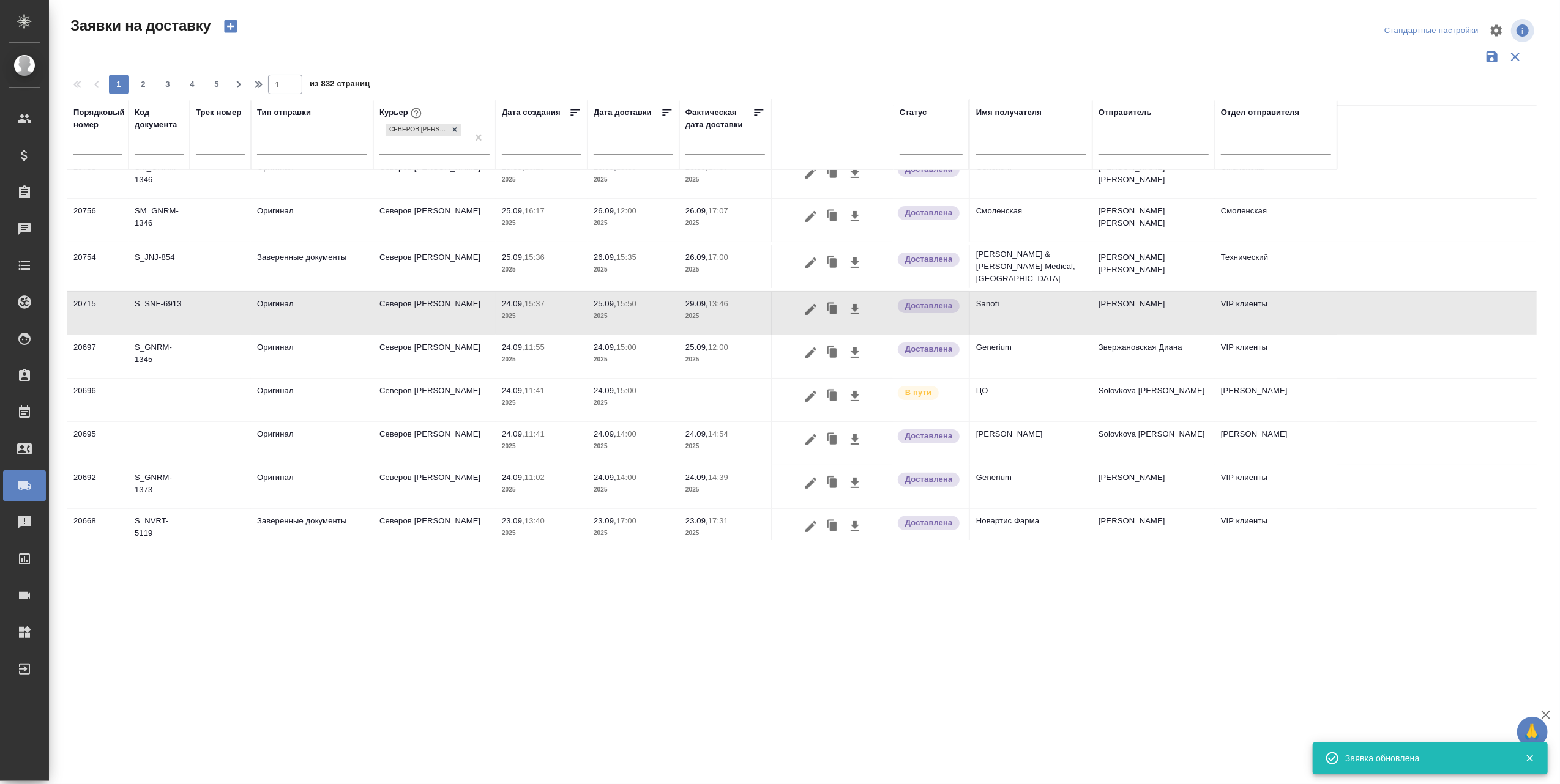
click at [691, 299] on p "29.09," at bounding box center [697, 303] width 23 height 9
click at [811, 304] on icon "button" at bounding box center [810, 309] width 11 height 11
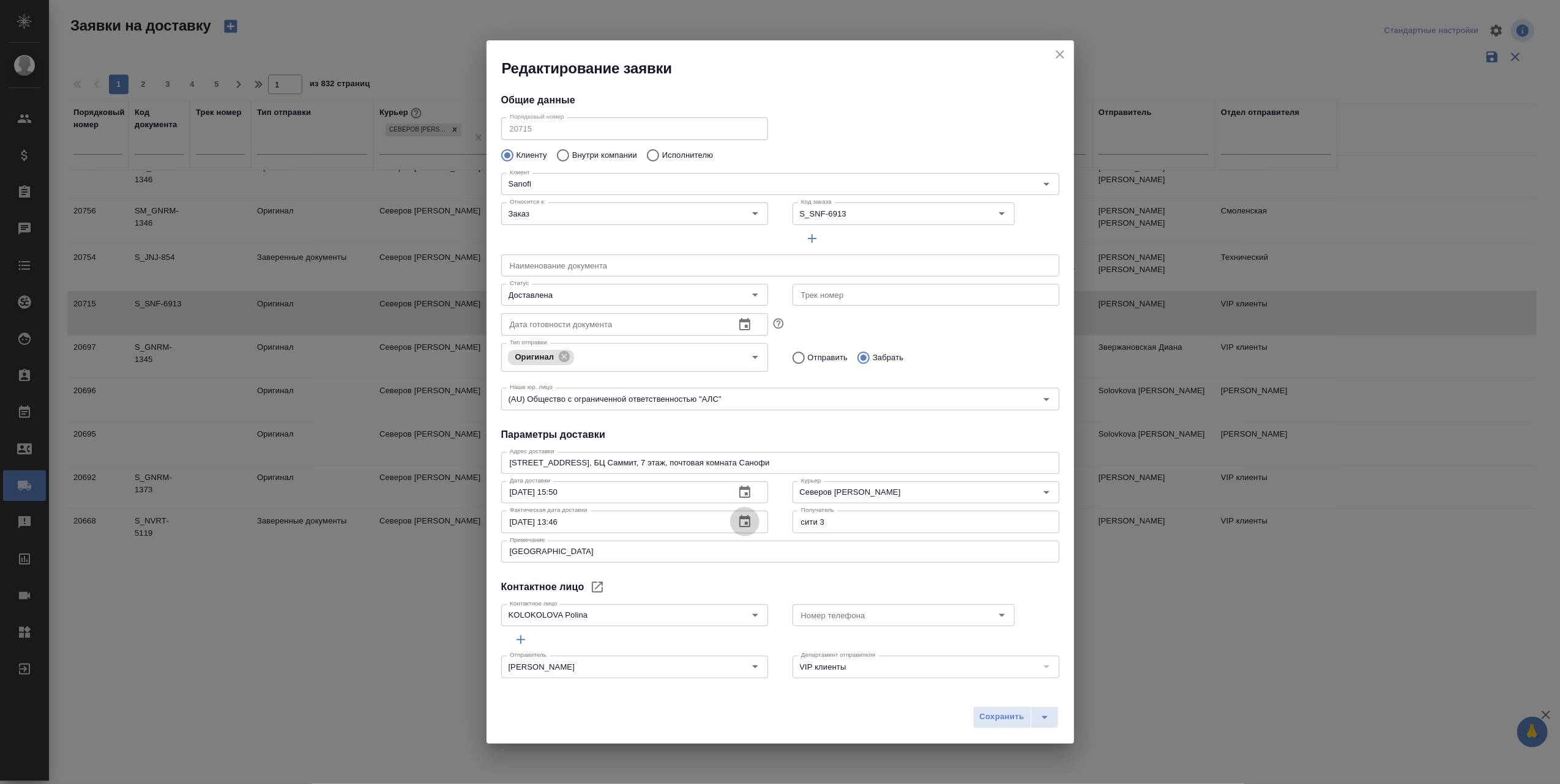
click at [742, 515] on icon "button" at bounding box center [744, 522] width 14 height 14
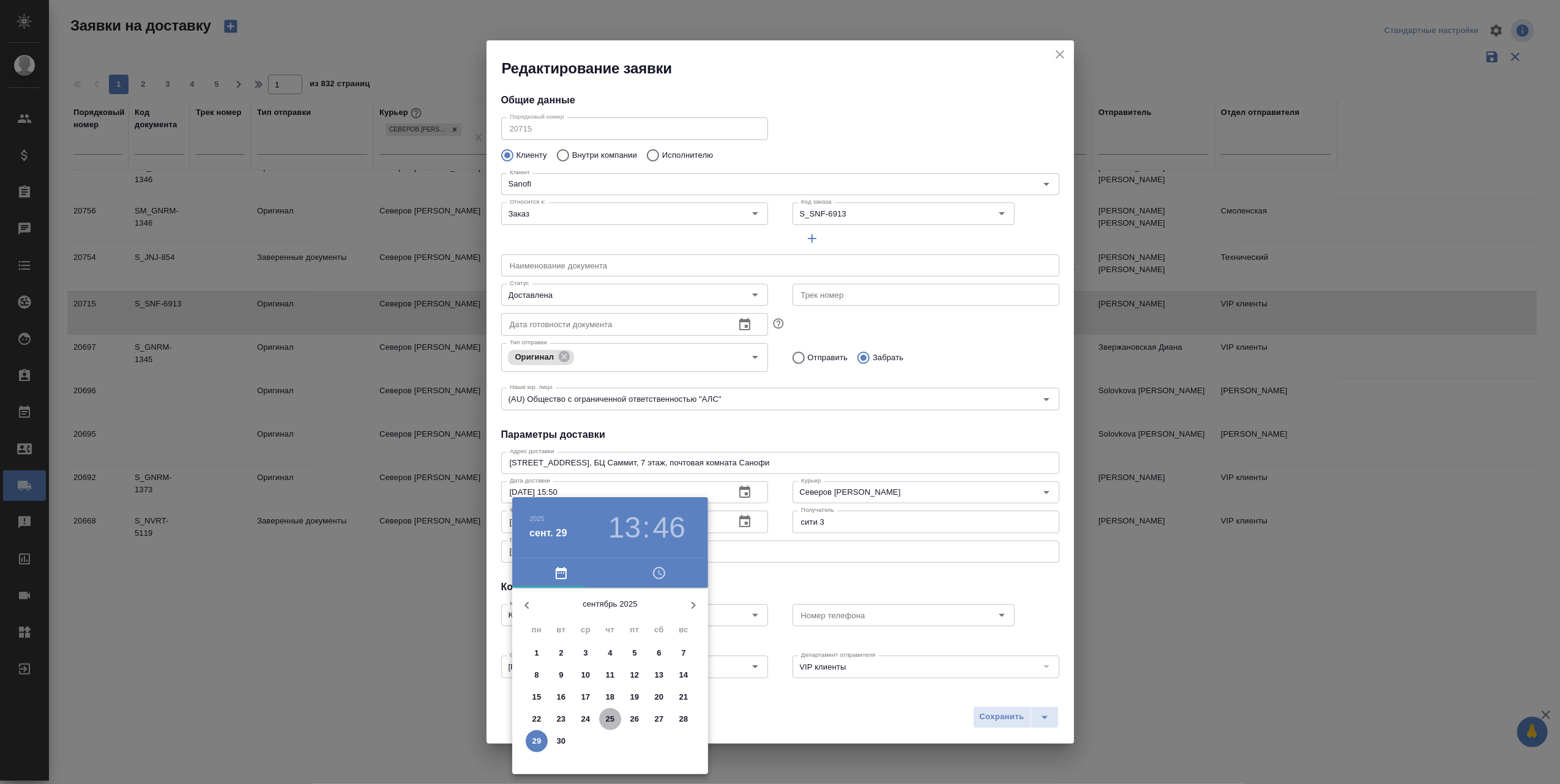
click at [614, 713] on p "25" at bounding box center [610, 719] width 9 height 12
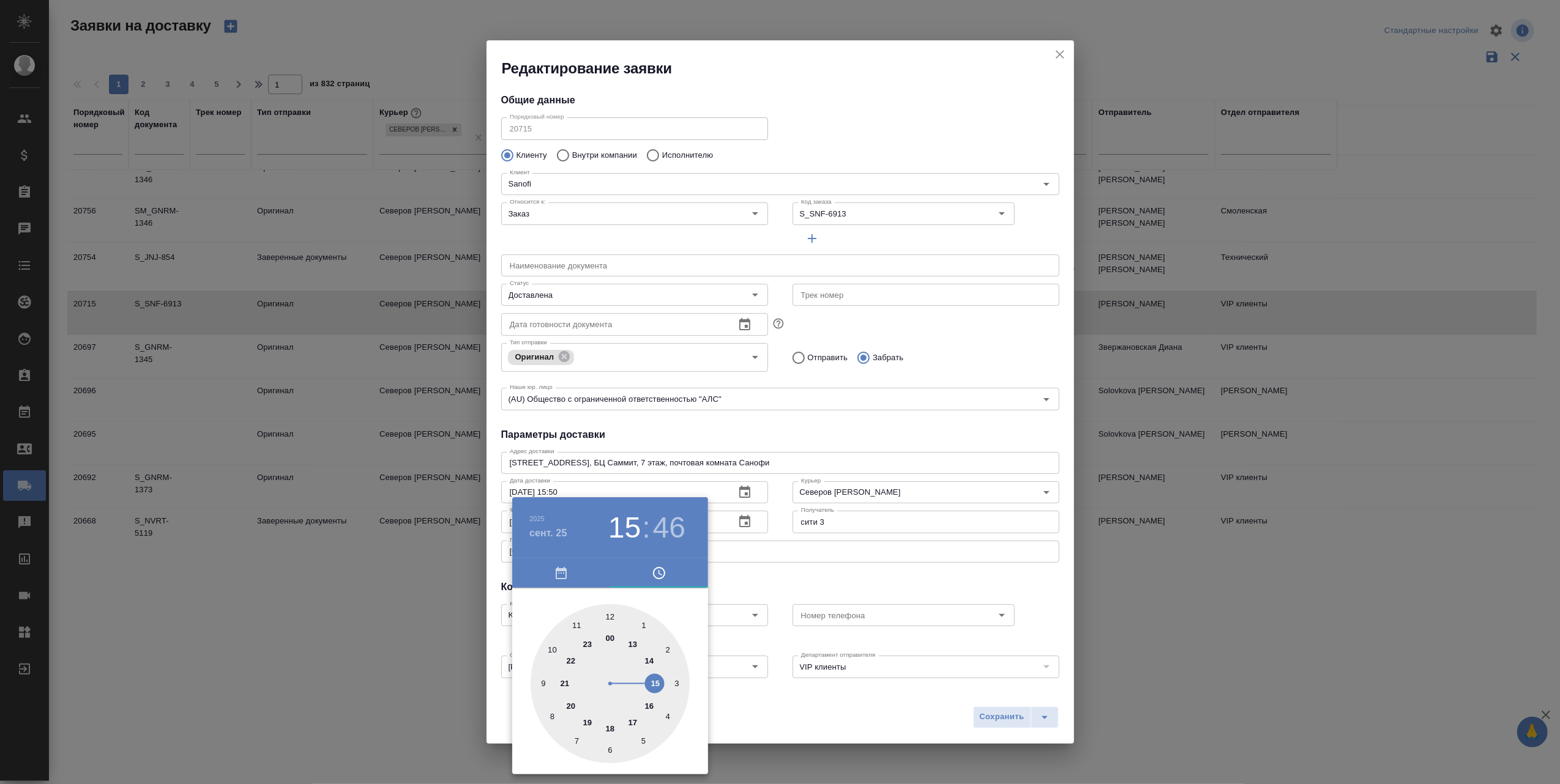
drag, startPoint x: 634, startPoint y: 641, endPoint x: 655, endPoint y: 679, distance: 43.4
click at [655, 679] on div at bounding box center [610, 683] width 159 height 159
type input "[DATE] 15:50"
drag, startPoint x: 539, startPoint y: 672, endPoint x: 549, endPoint y: 650, distance: 24.2
click at [549, 650] on div at bounding box center [610, 683] width 159 height 159
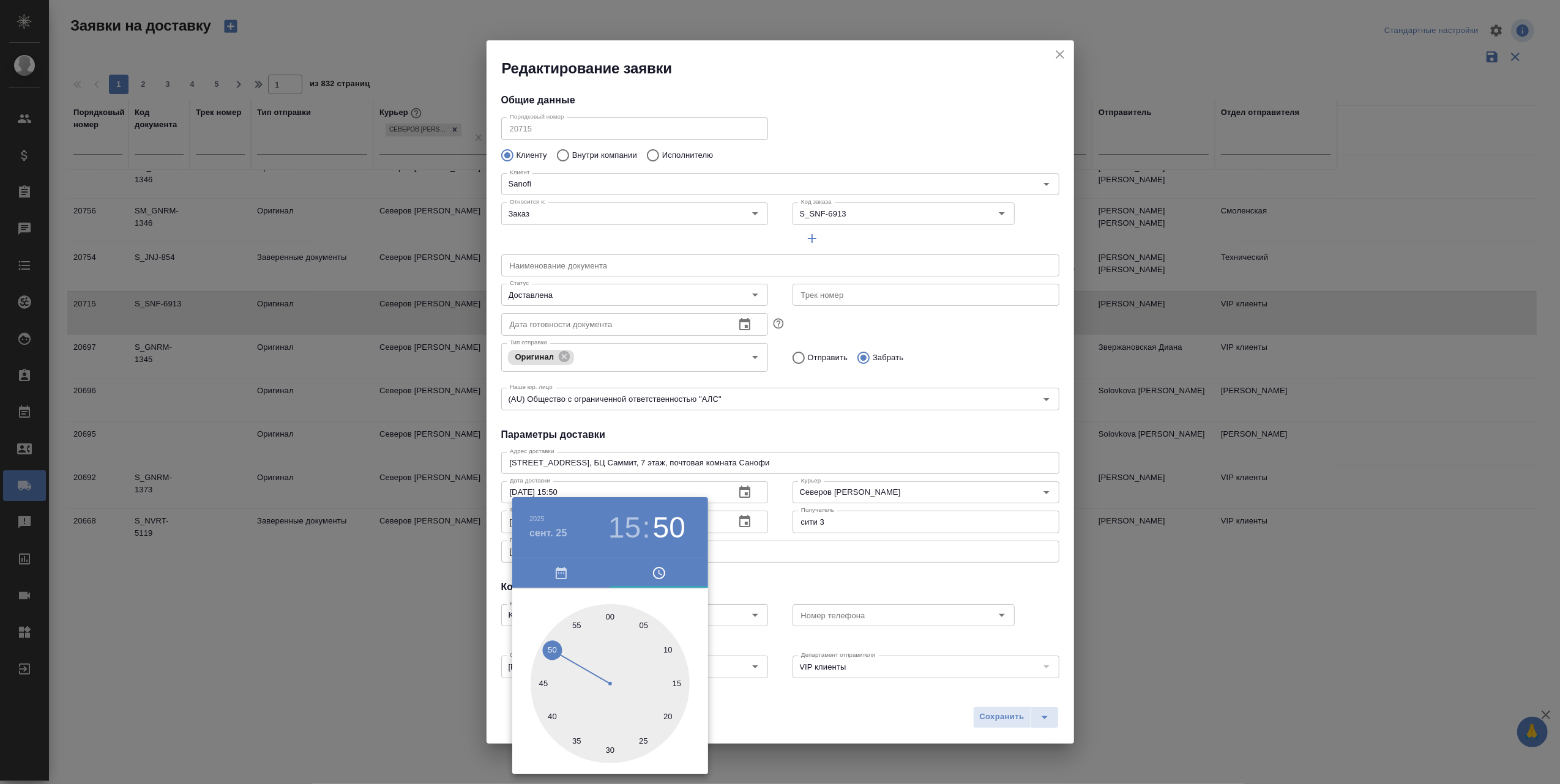
click at [757, 698] on div at bounding box center [780, 392] width 1560 height 784
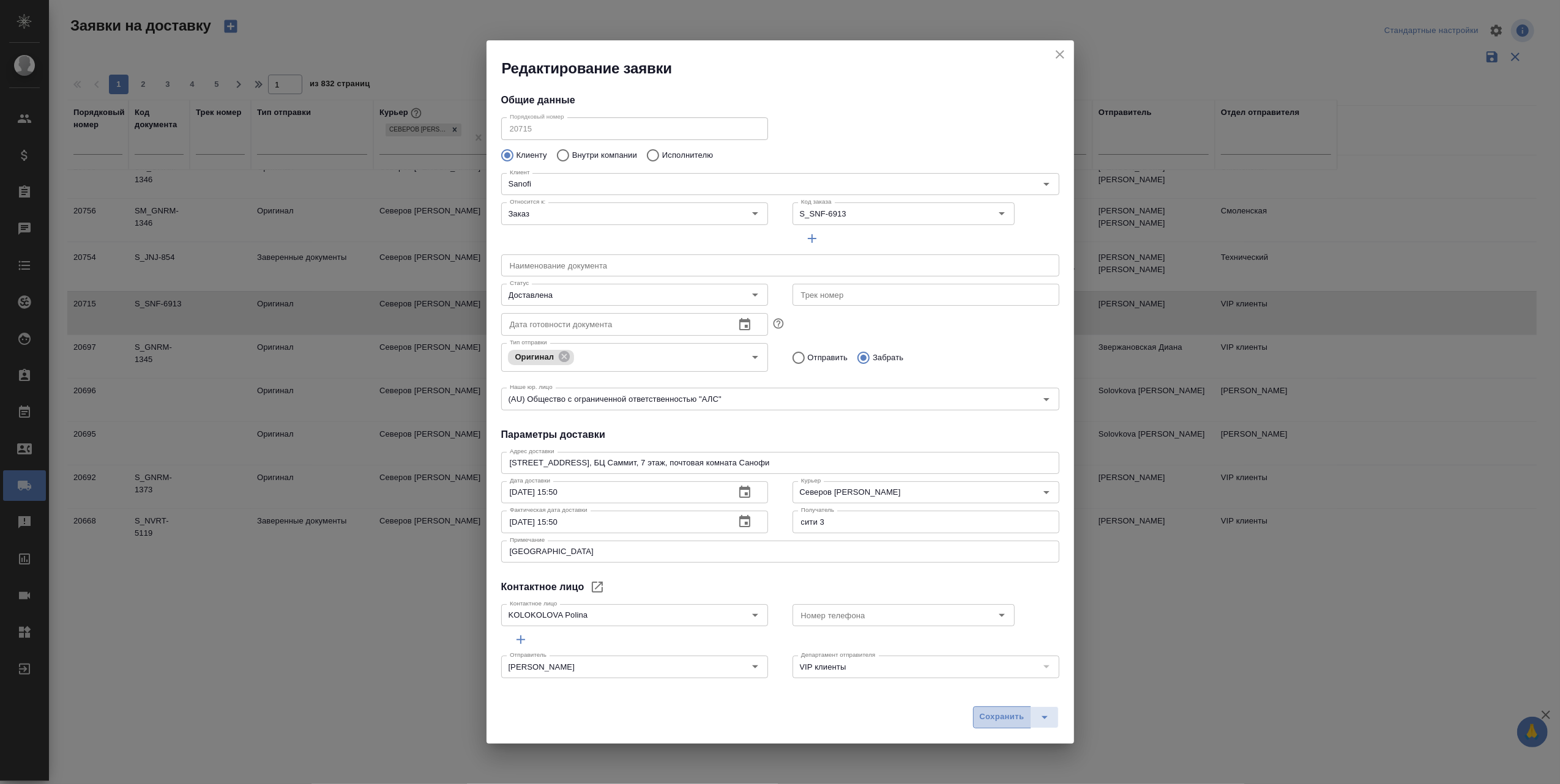
click at [994, 715] on span "Сохранить" at bounding box center [1002, 717] width 44 height 14
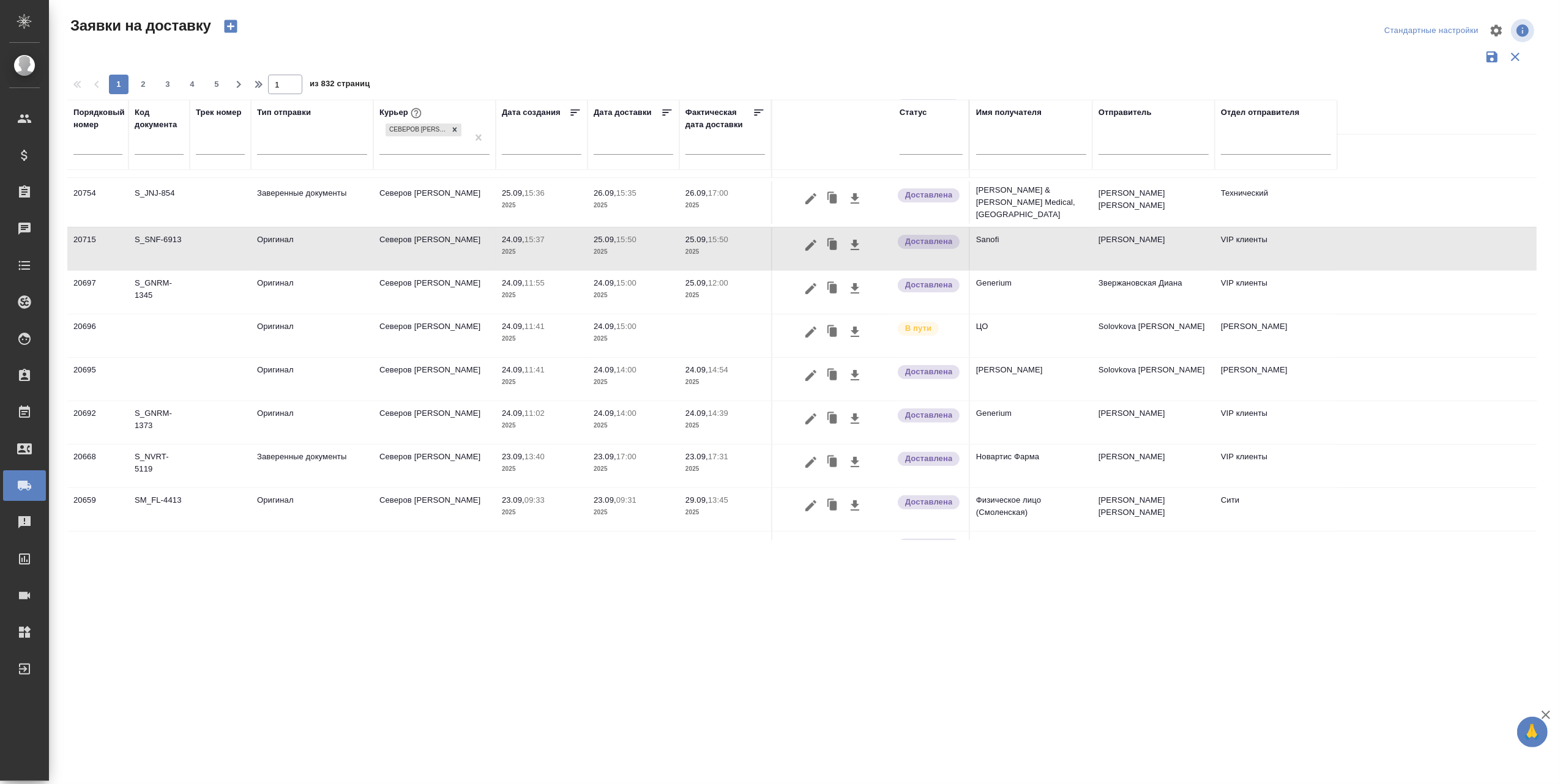
scroll to position [267, 0]
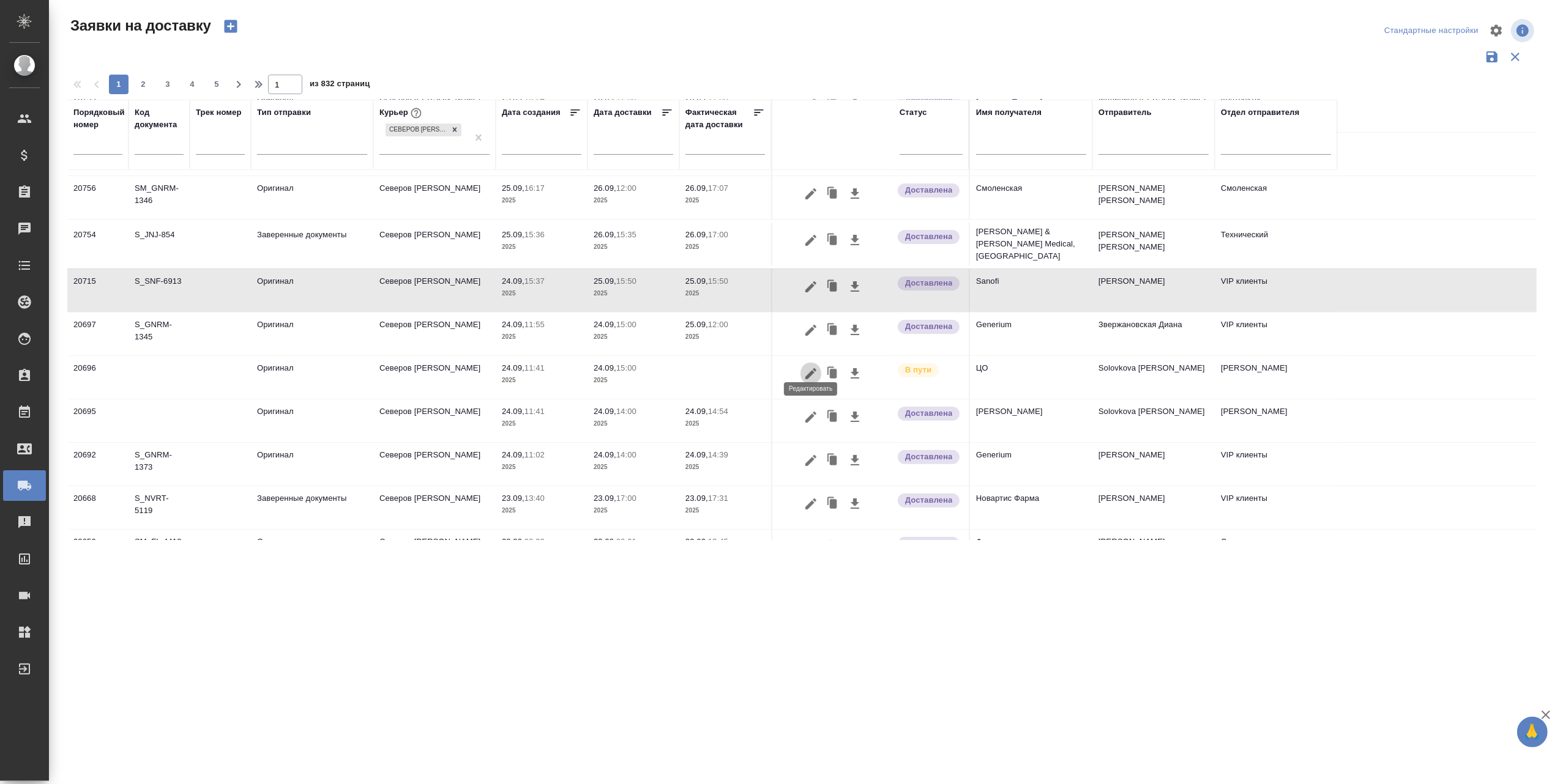
click at [813, 366] on icon "button" at bounding box center [810, 373] width 14 height 14
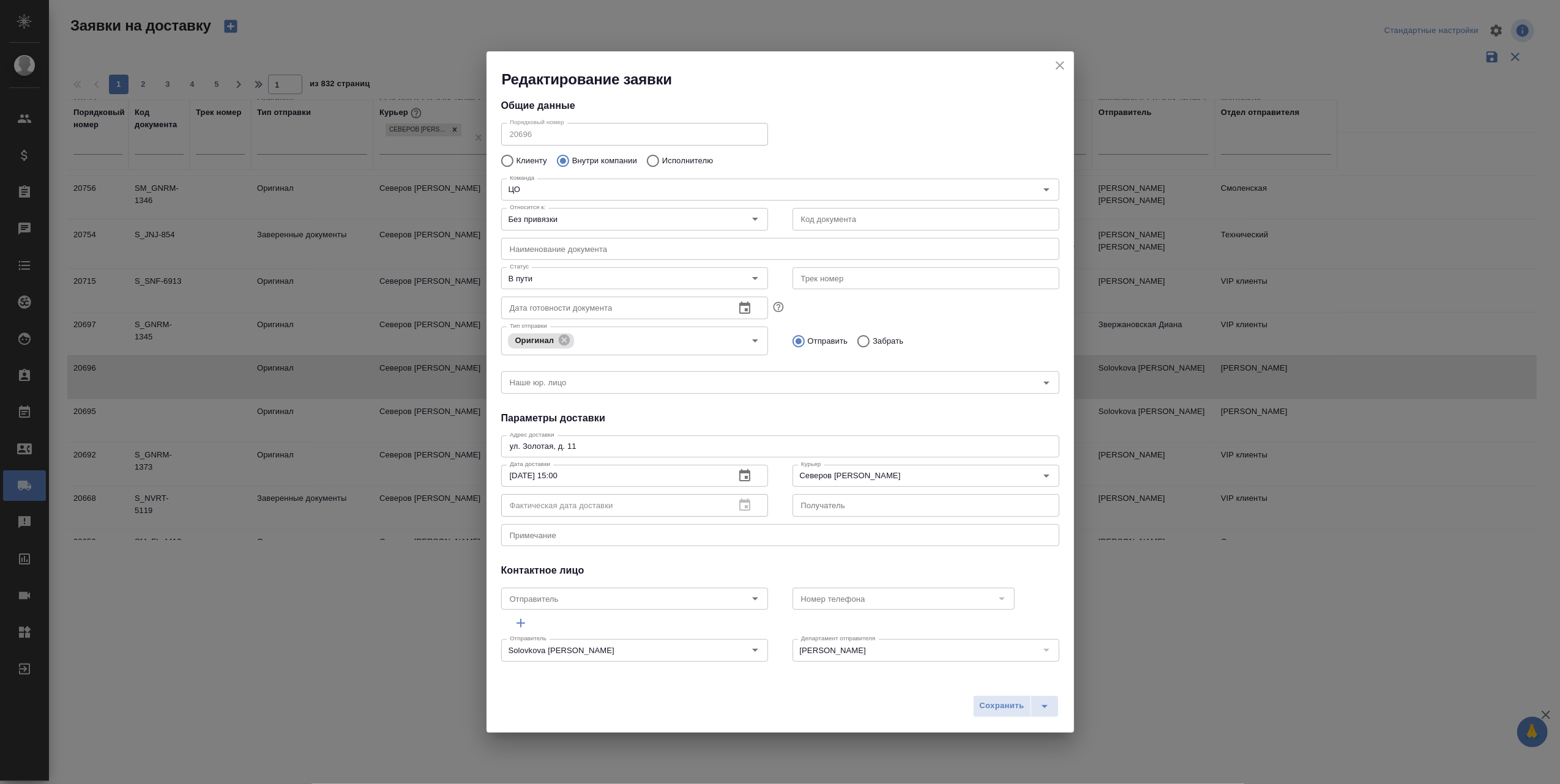
scroll to position [7, 0]
click at [1064, 61] on icon "close" at bounding box center [1060, 65] width 14 height 14
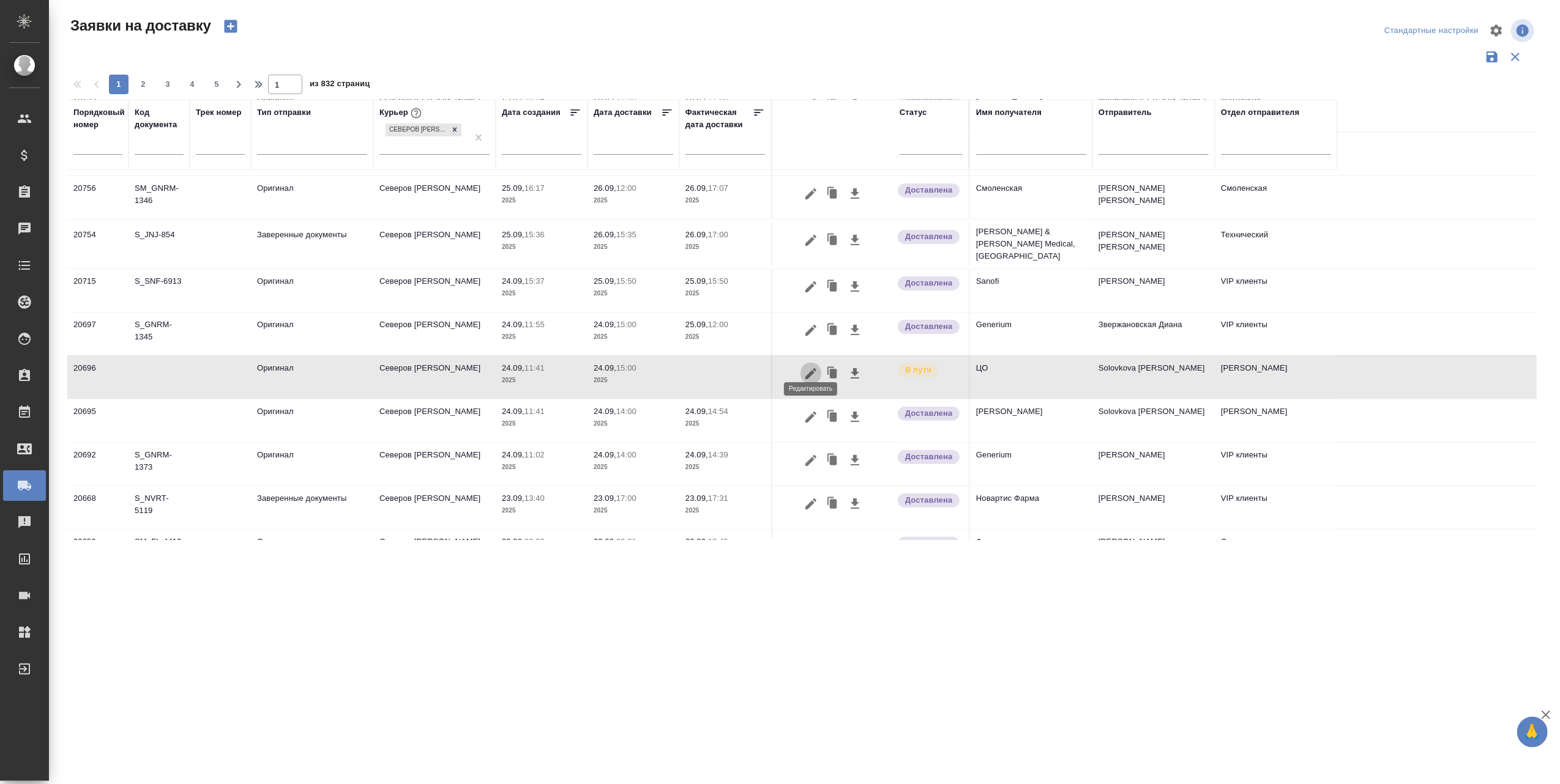
click at [812, 368] on icon "button" at bounding box center [810, 373] width 11 height 11
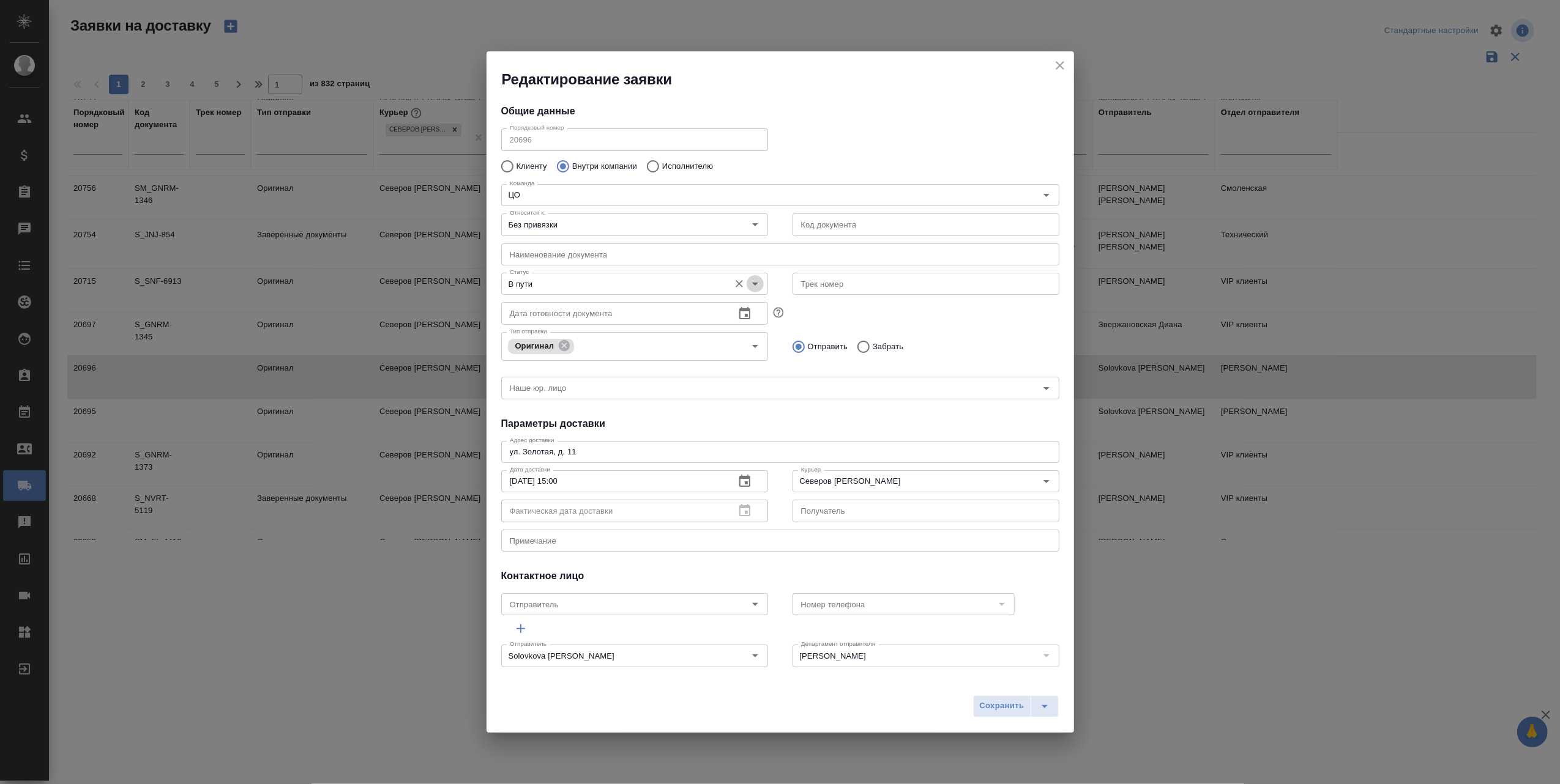
click at [748, 281] on icon "Open" at bounding box center [755, 284] width 14 height 14
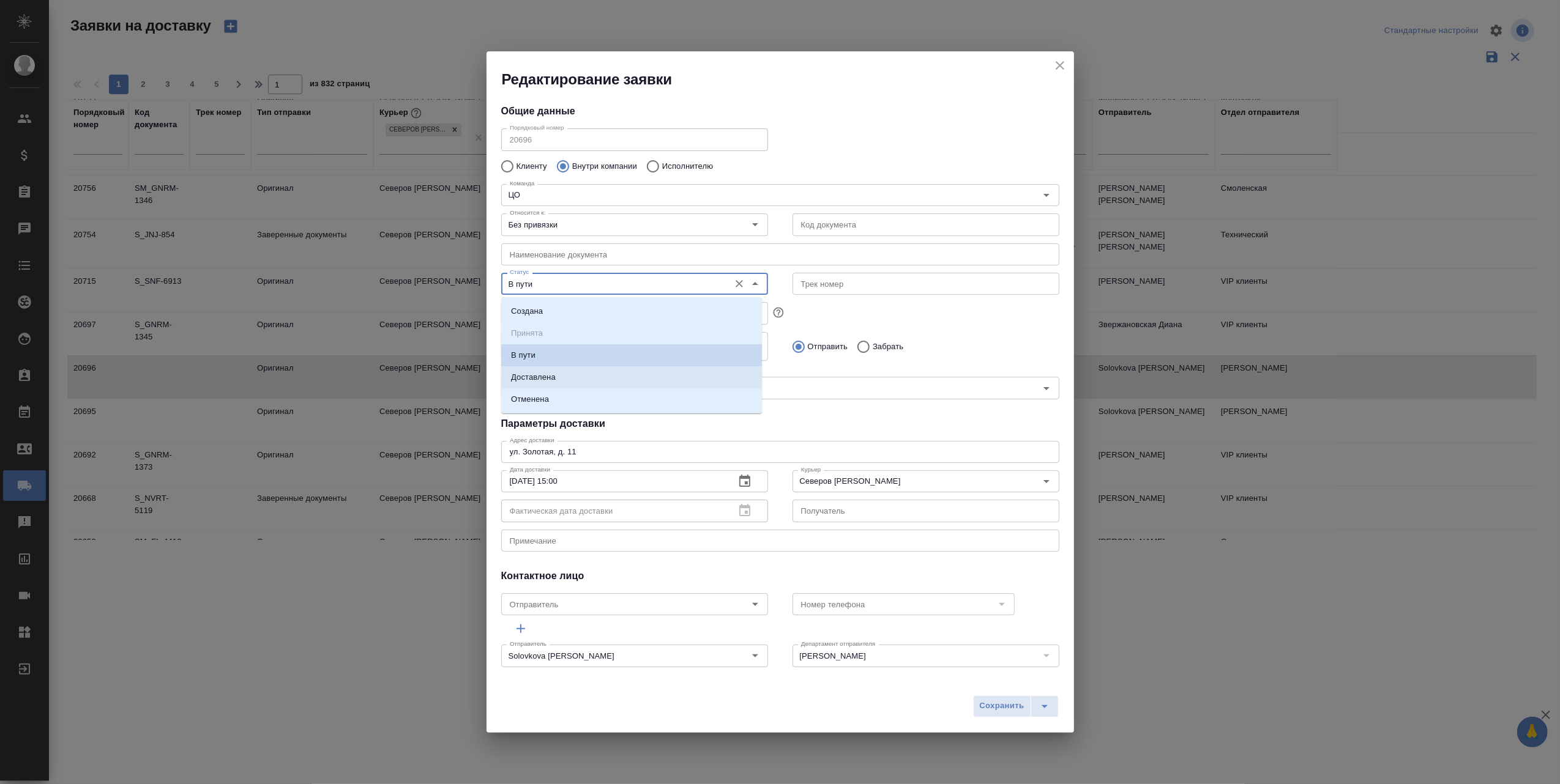
click at [593, 378] on li "Доставлена" at bounding box center [631, 377] width 261 height 22
type input "Доставлена"
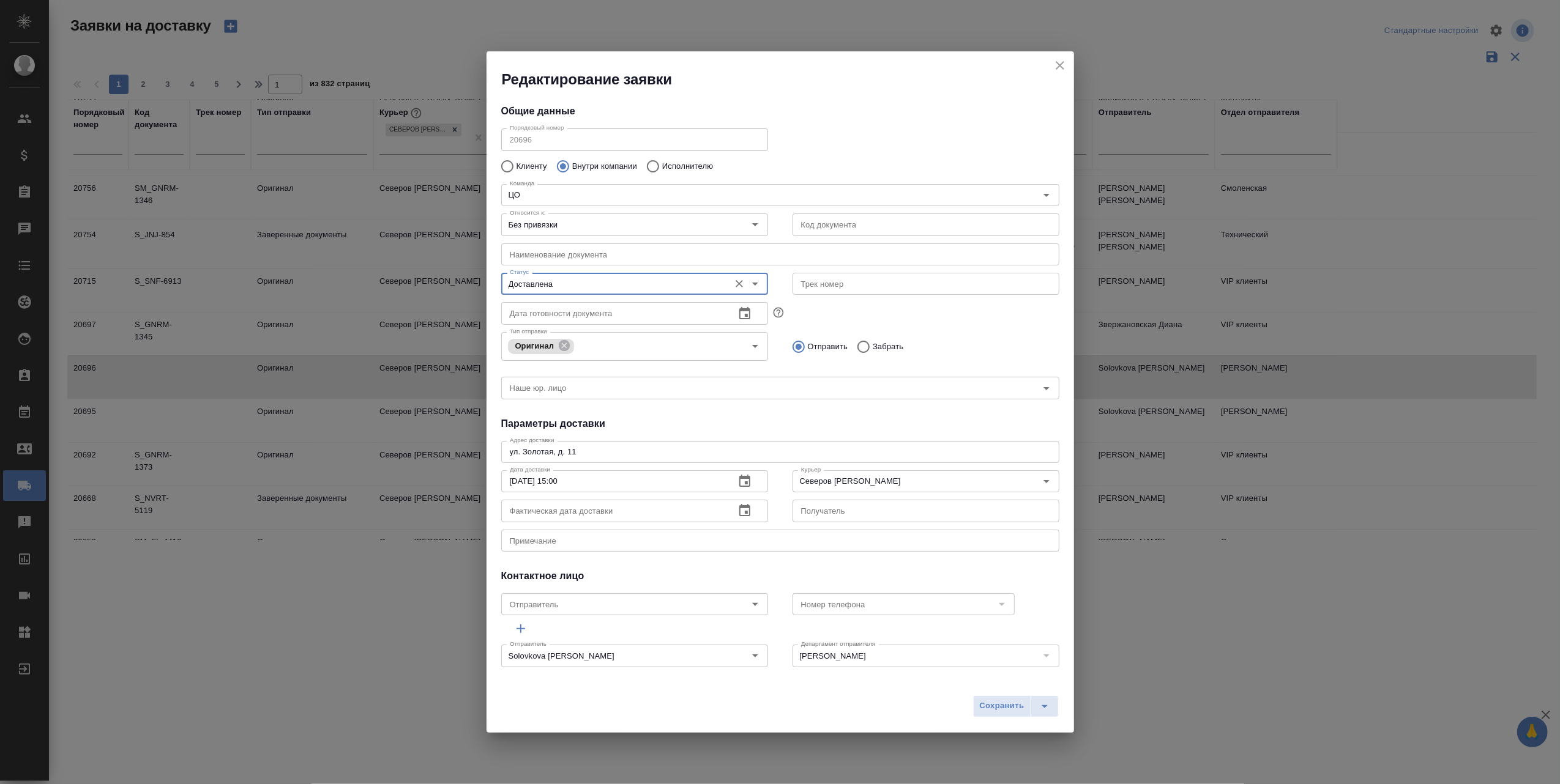
click at [742, 507] on icon "button" at bounding box center [744, 510] width 11 height 12
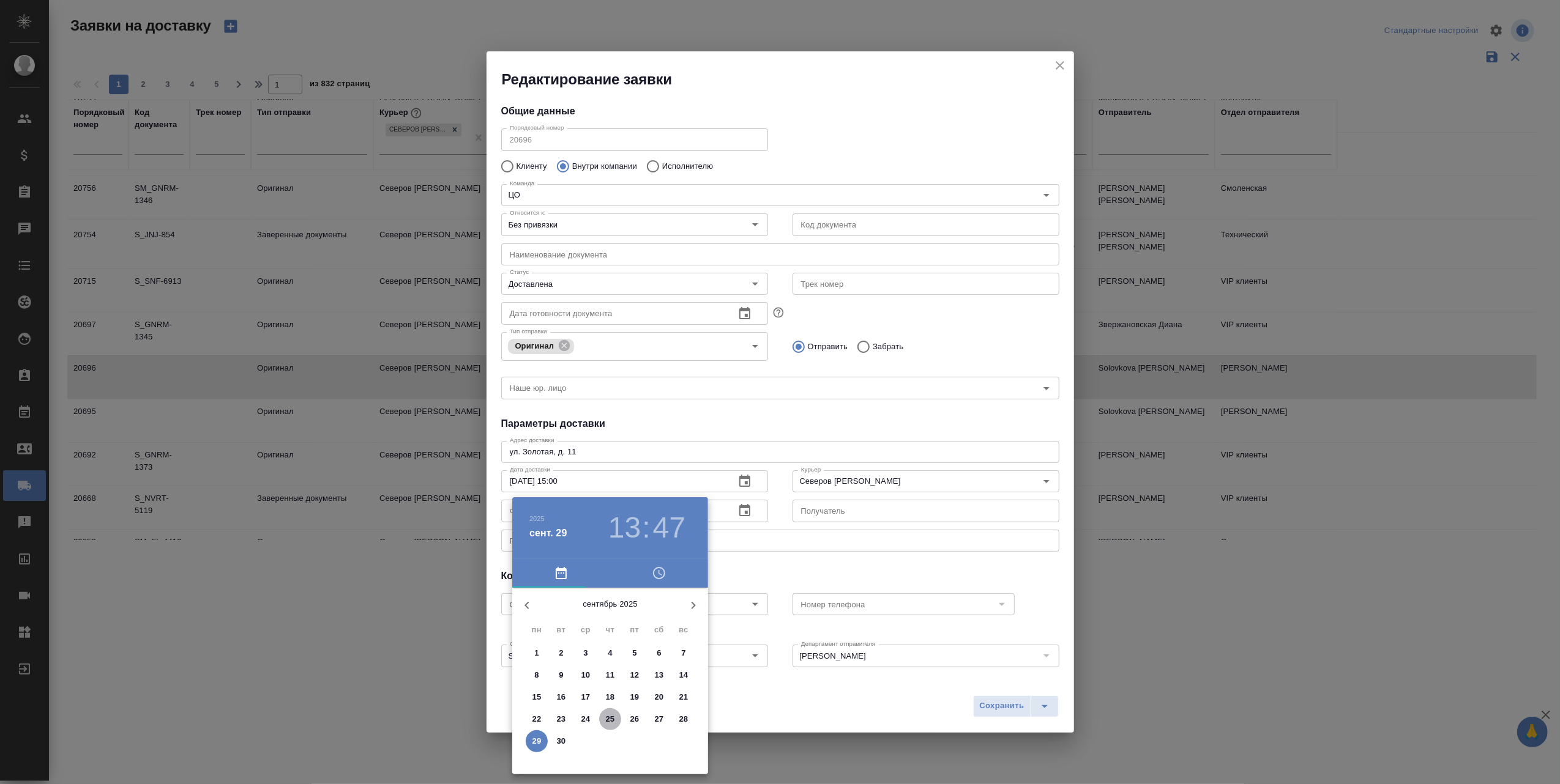
click at [612, 717] on p "25" at bounding box center [610, 719] width 9 height 12
type input "[DATE] 13:47"
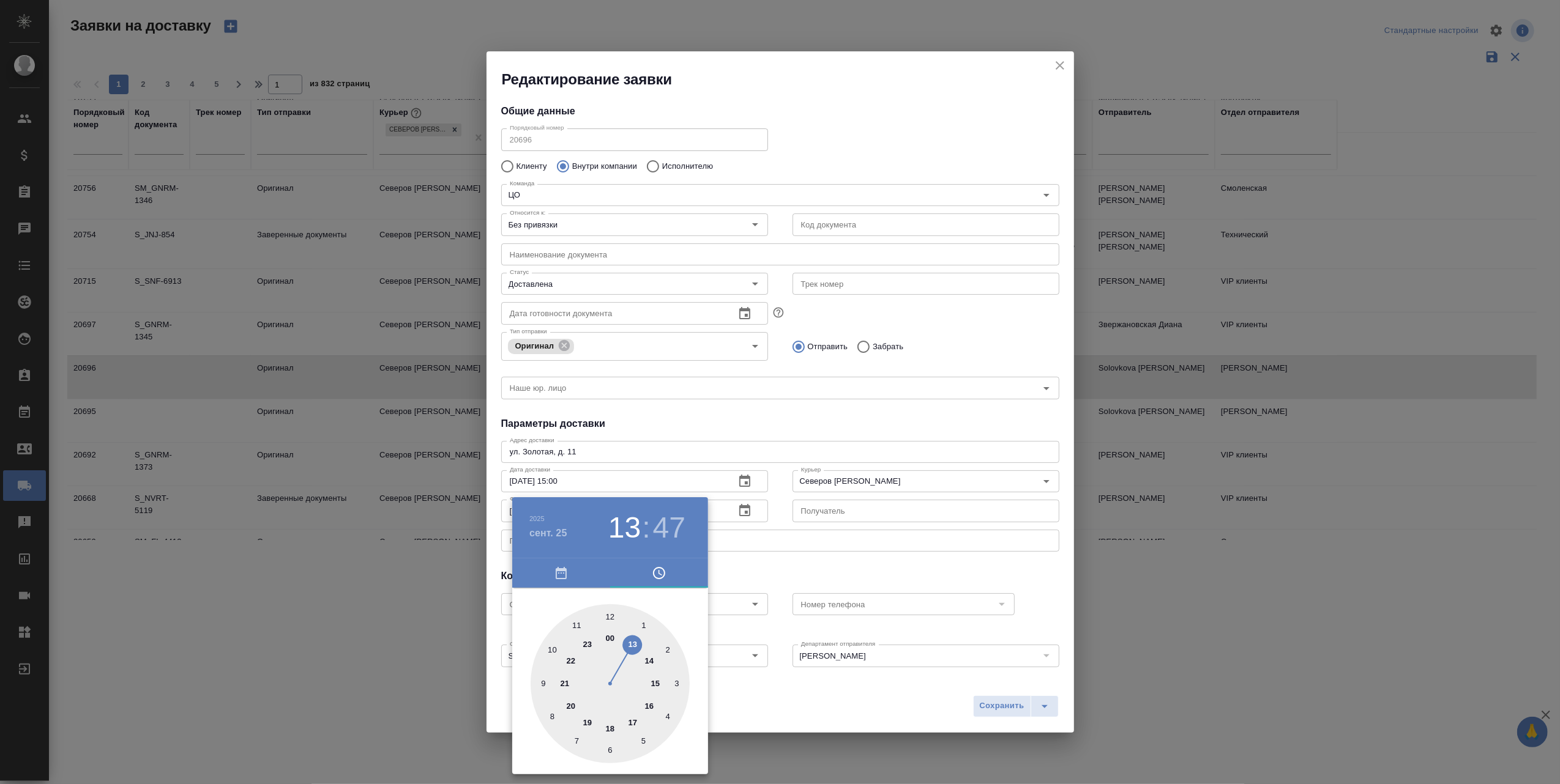
click at [827, 562] on div at bounding box center [780, 392] width 1560 height 784
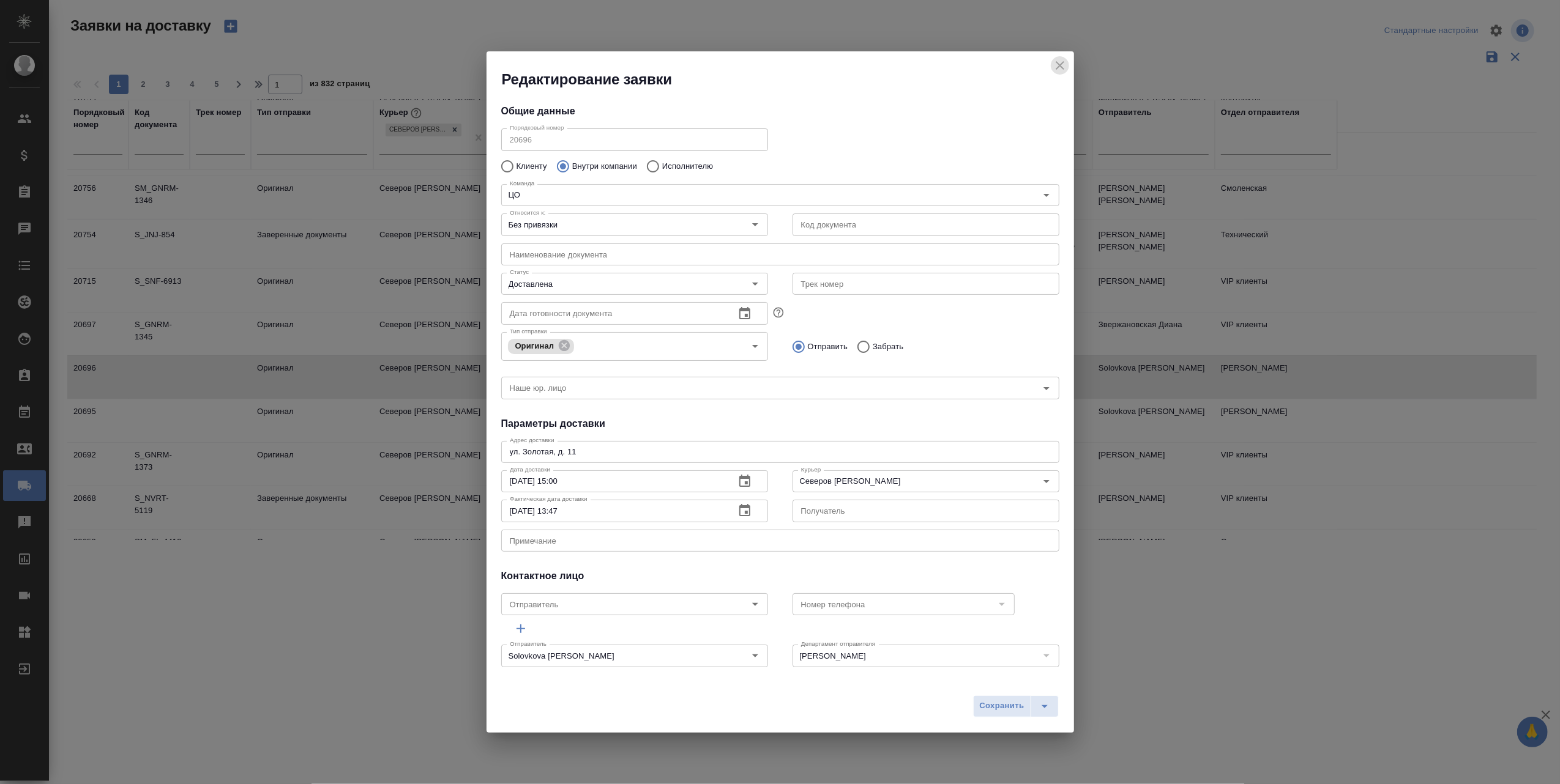
click at [1058, 62] on icon "close" at bounding box center [1060, 65] width 14 height 14
type input "В пути"
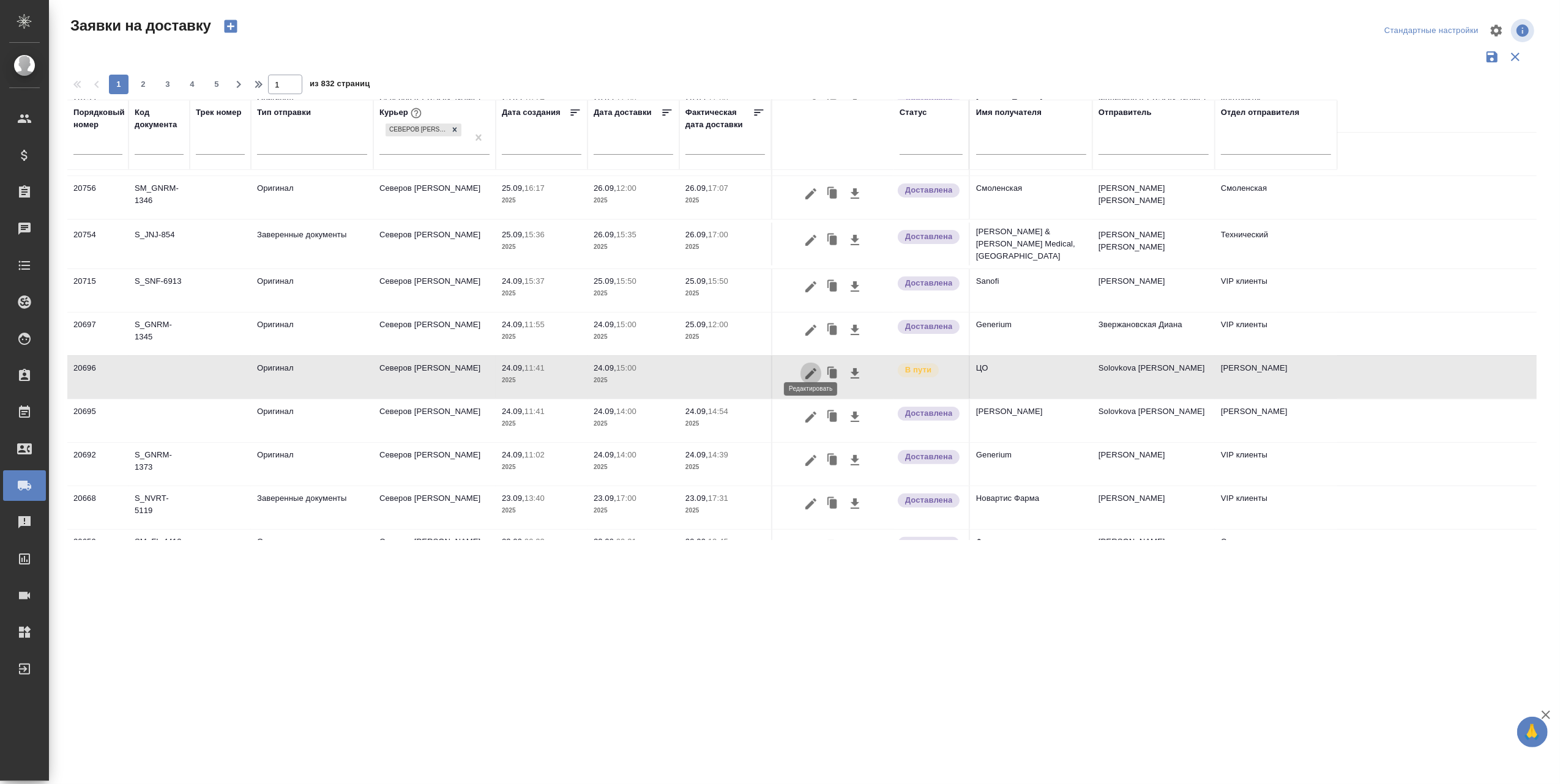
click at [810, 366] on icon "button" at bounding box center [810, 373] width 14 height 14
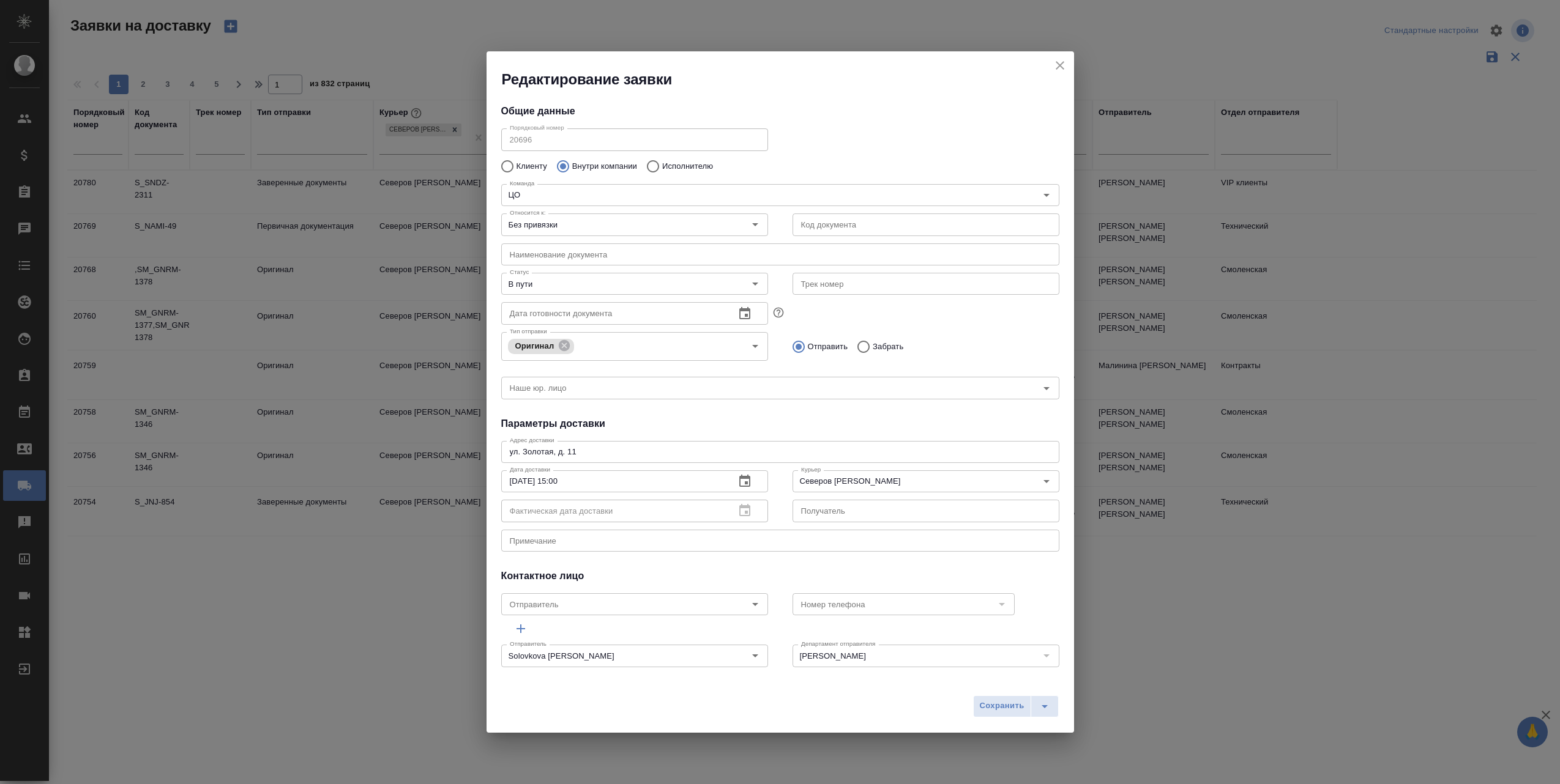
click at [738, 507] on div "Фактическая дата доставки" at bounding box center [634, 511] width 267 height 22
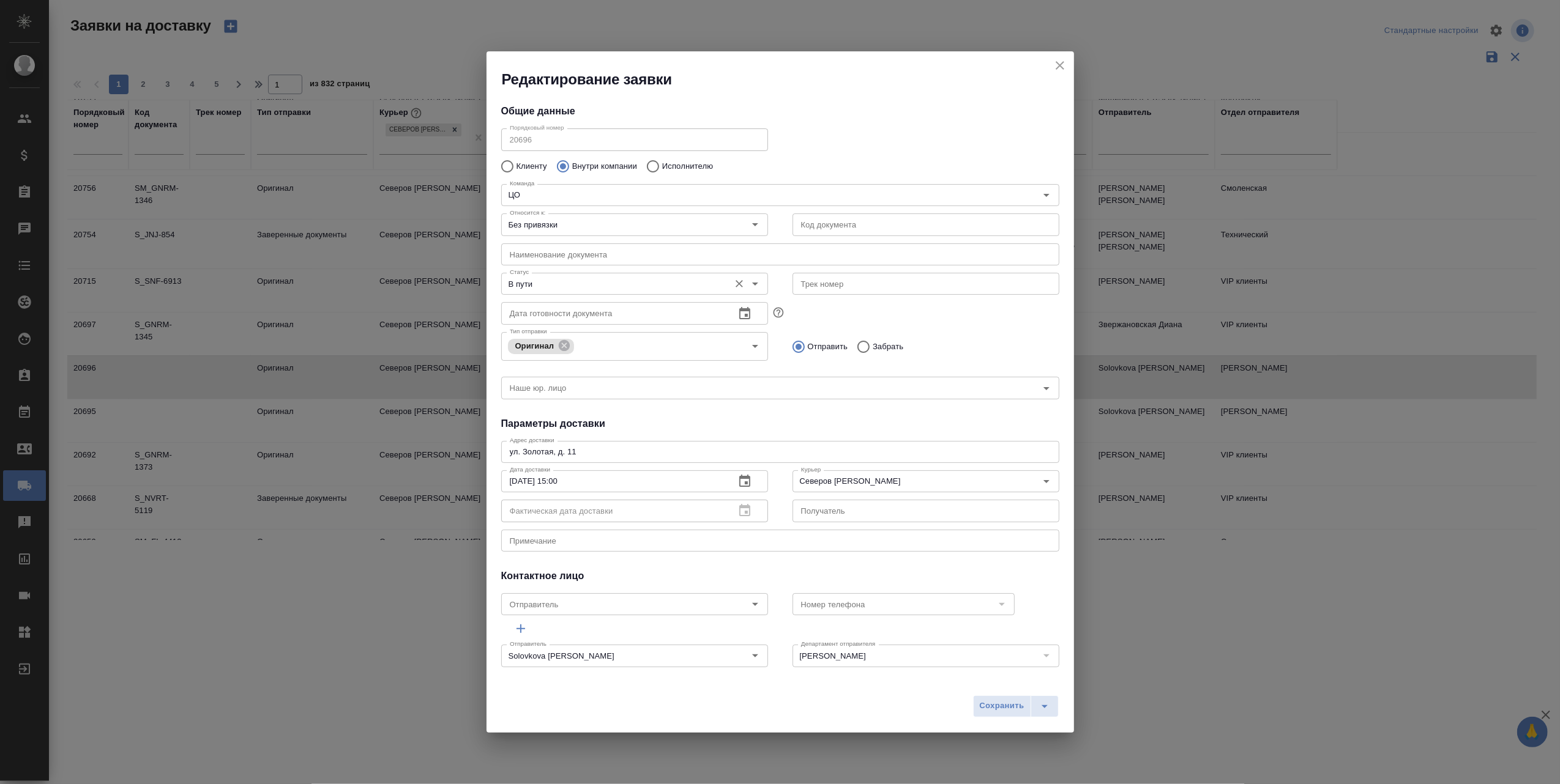
click at [753, 282] on icon "Open" at bounding box center [755, 284] width 14 height 14
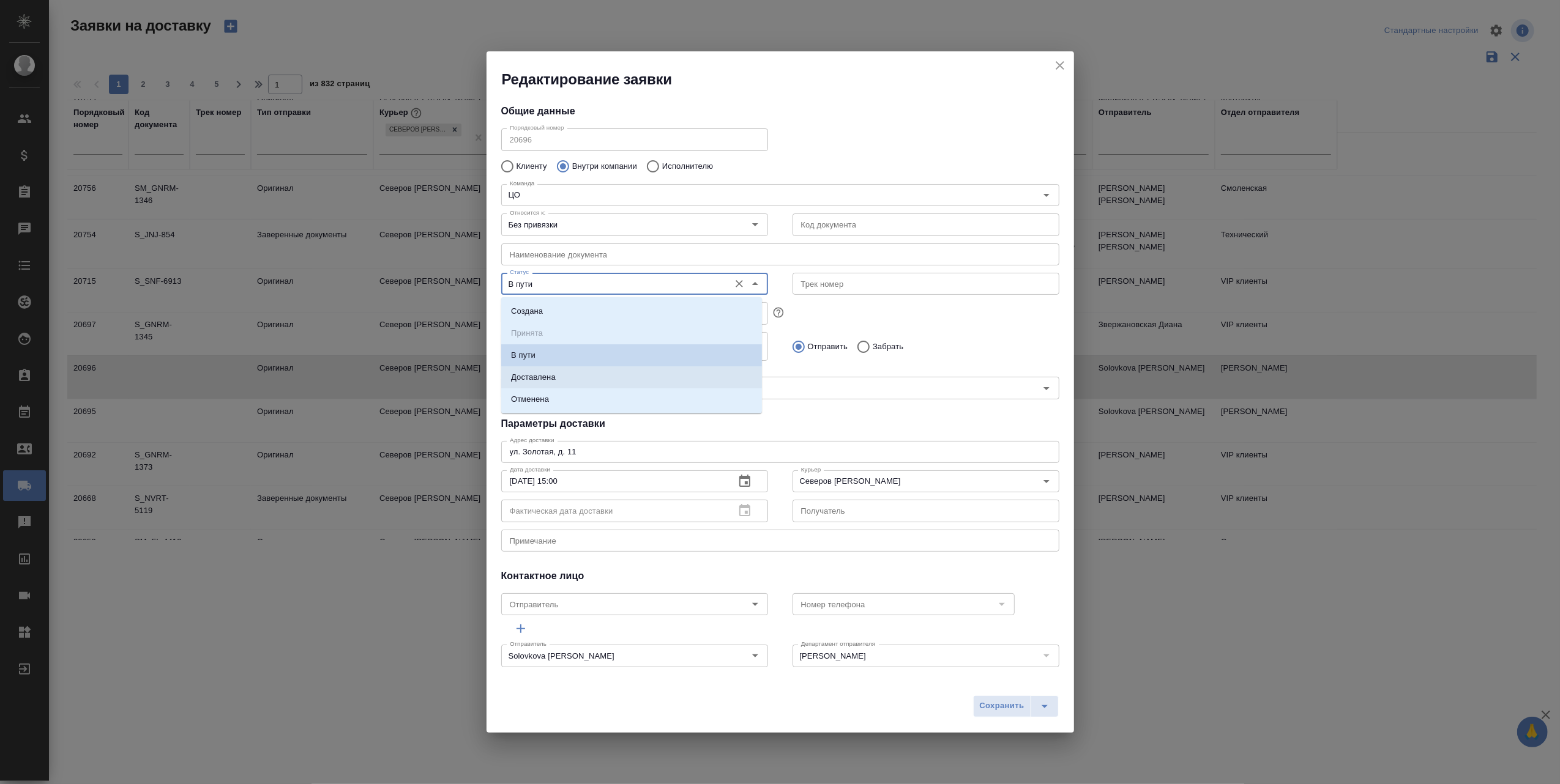
click at [647, 377] on li "Доставлена" at bounding box center [631, 377] width 261 height 22
type input "Доставлена"
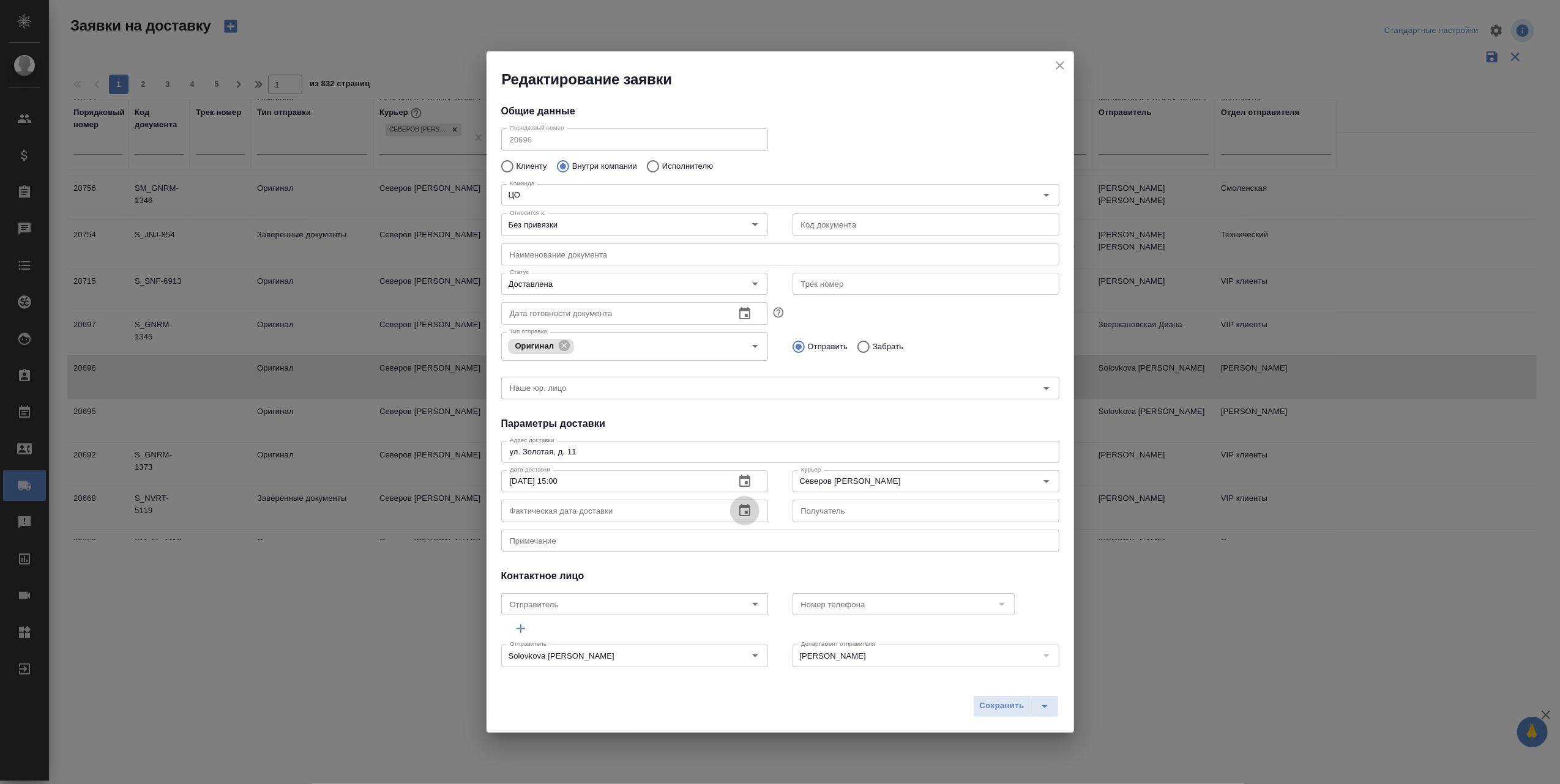
click at [739, 514] on icon "button" at bounding box center [744, 510] width 11 height 12
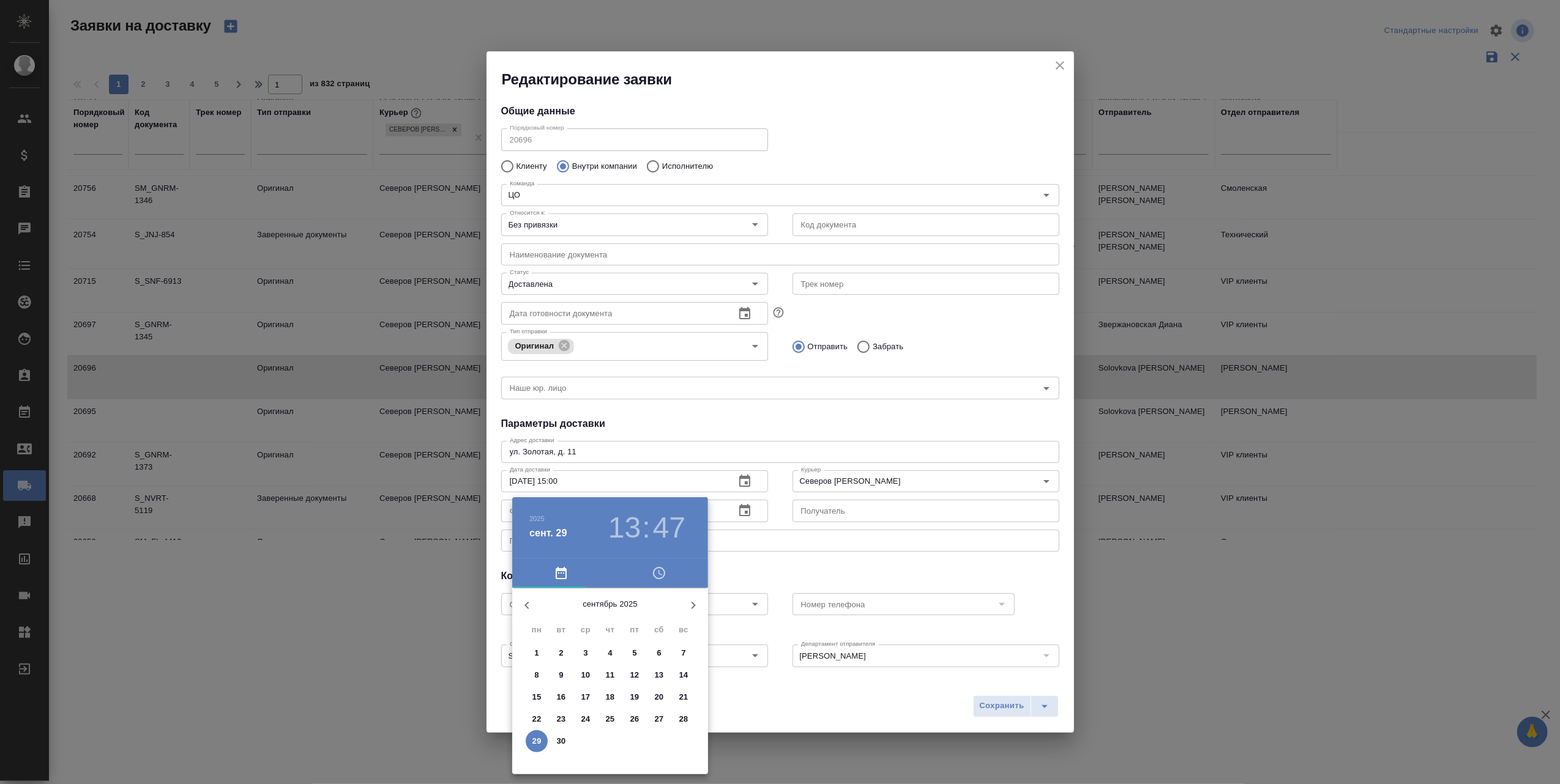
click at [586, 717] on p "24" at bounding box center [586, 719] width 9 height 12
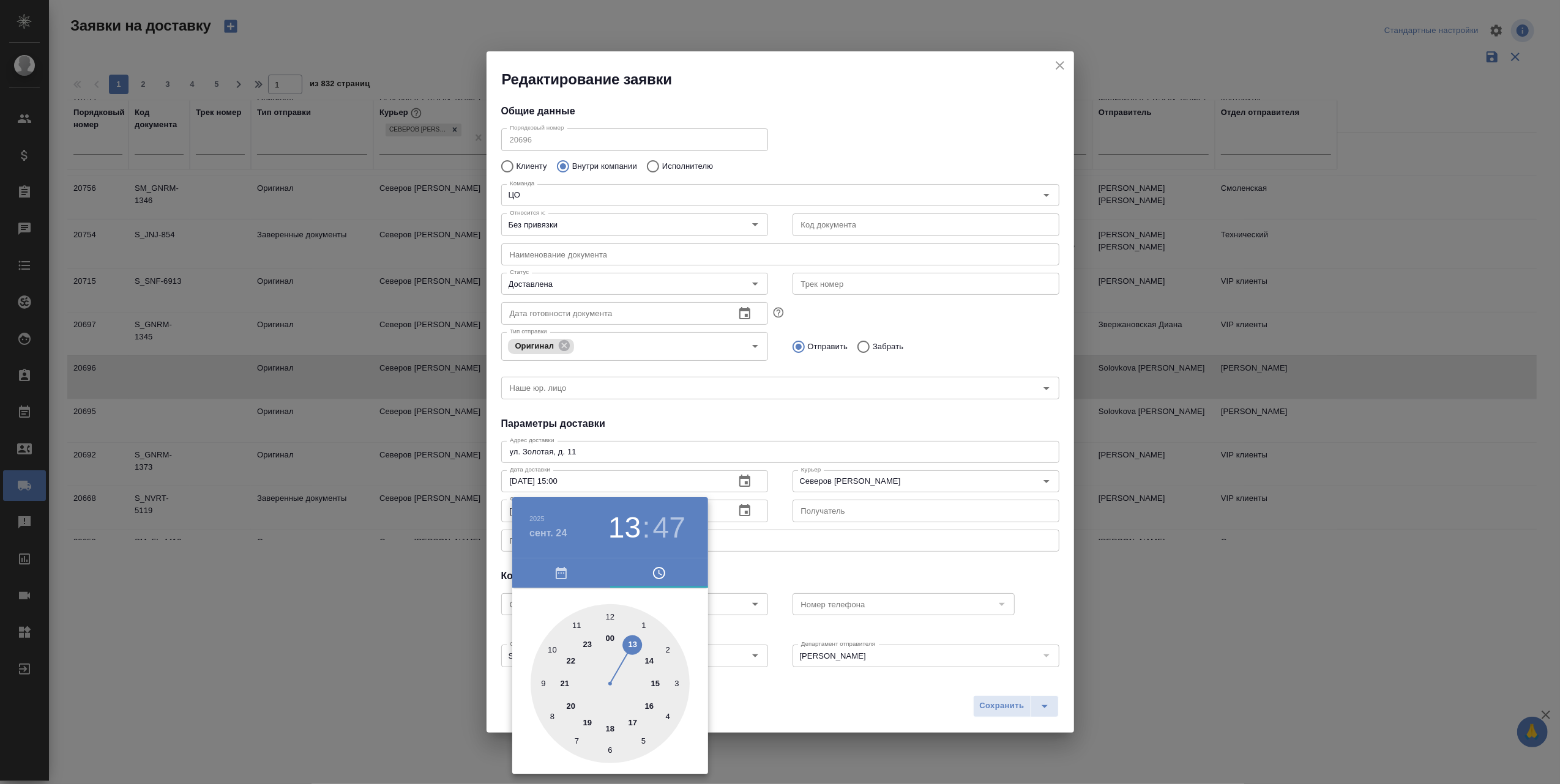
type input "24.09.2025 14:47"
drag, startPoint x: 634, startPoint y: 647, endPoint x: 646, endPoint y: 659, distance: 17.0
click at [646, 659] on div at bounding box center [610, 683] width 159 height 159
click at [761, 708] on div at bounding box center [780, 392] width 1560 height 784
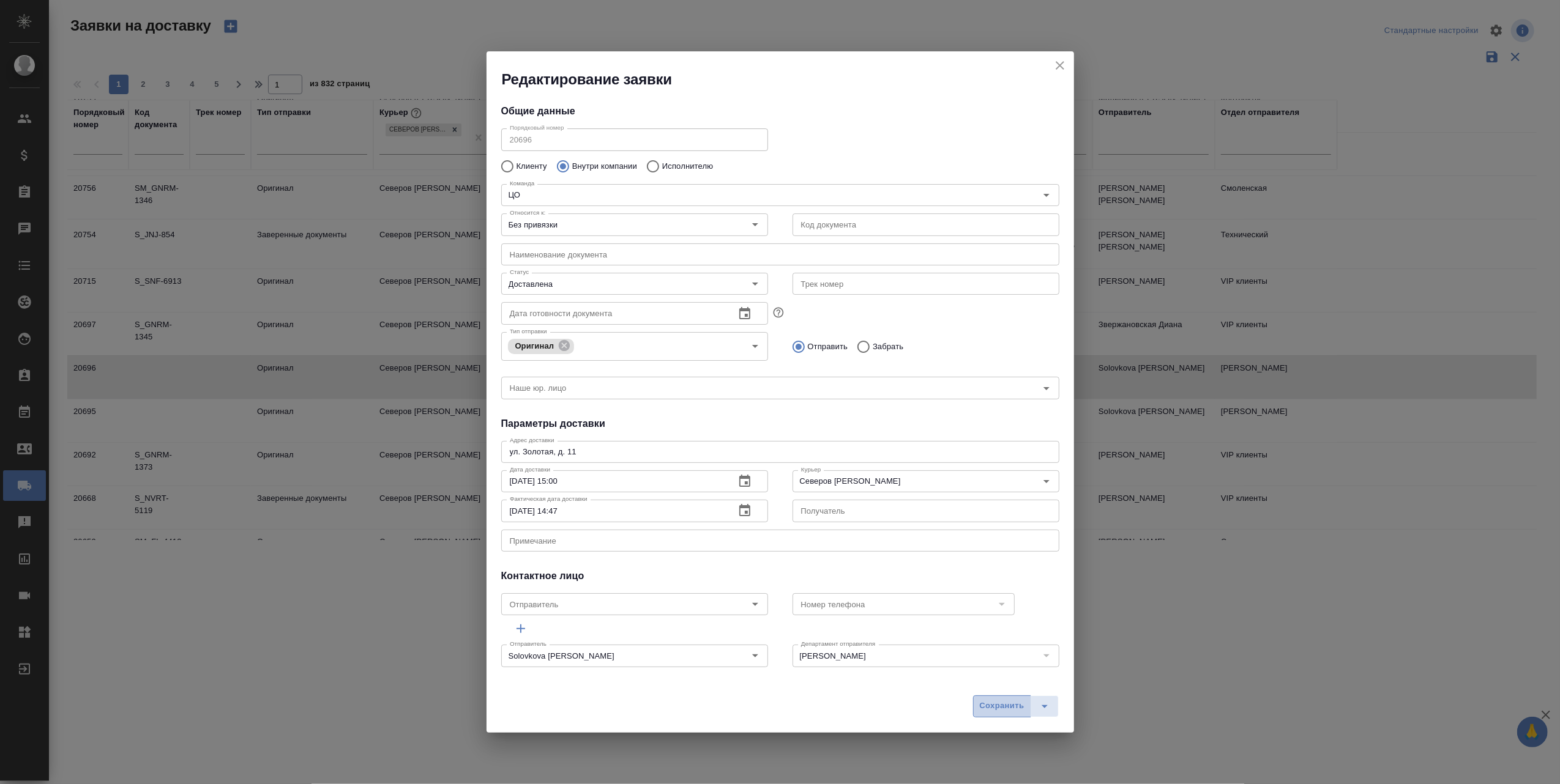
click at [990, 702] on span "Сохранить" at bounding box center [1002, 706] width 44 height 14
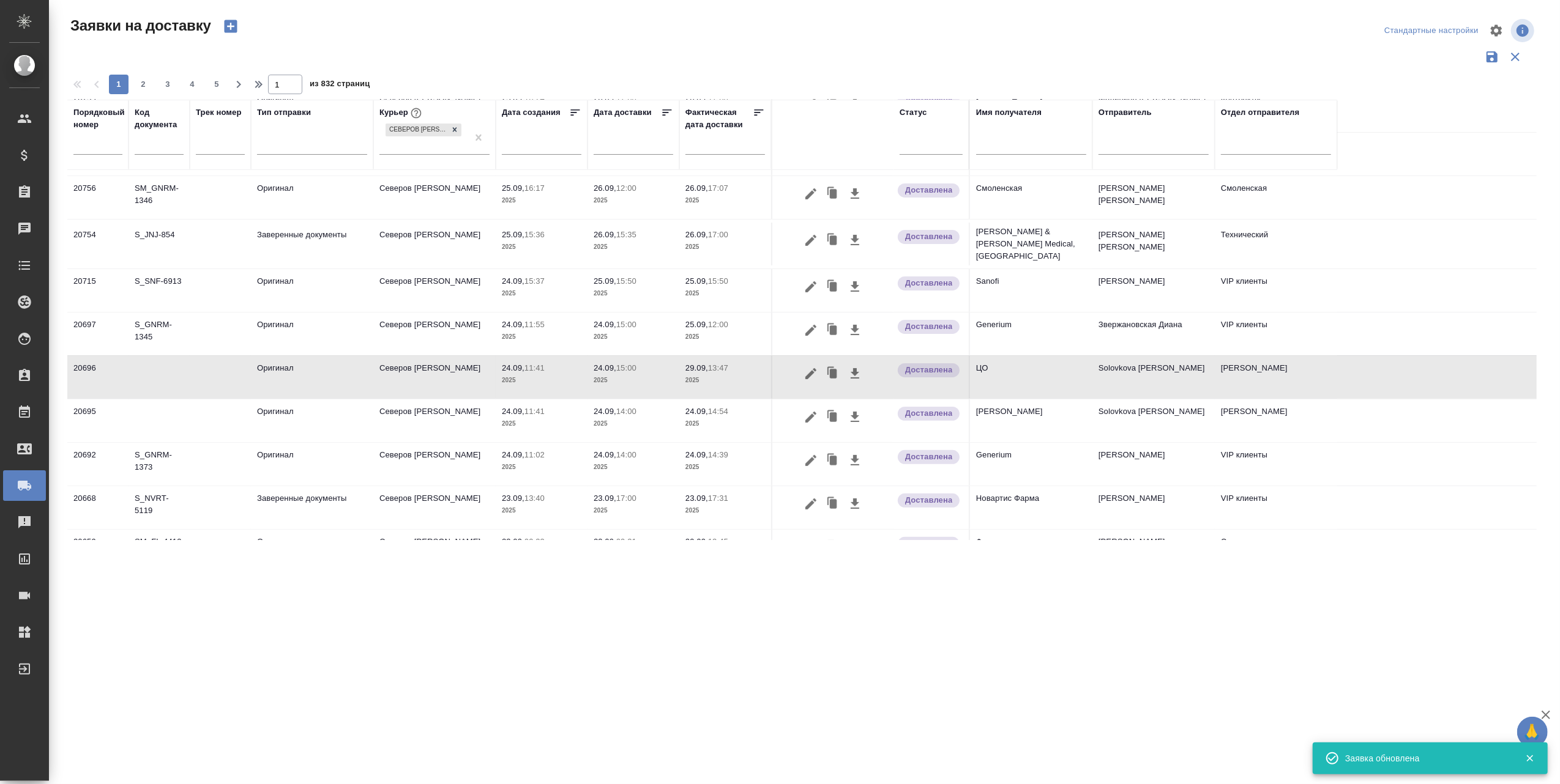
click at [698, 375] on p "2025" at bounding box center [725, 381] width 80 height 12
click at [806, 366] on icon "button" at bounding box center [810, 373] width 14 height 14
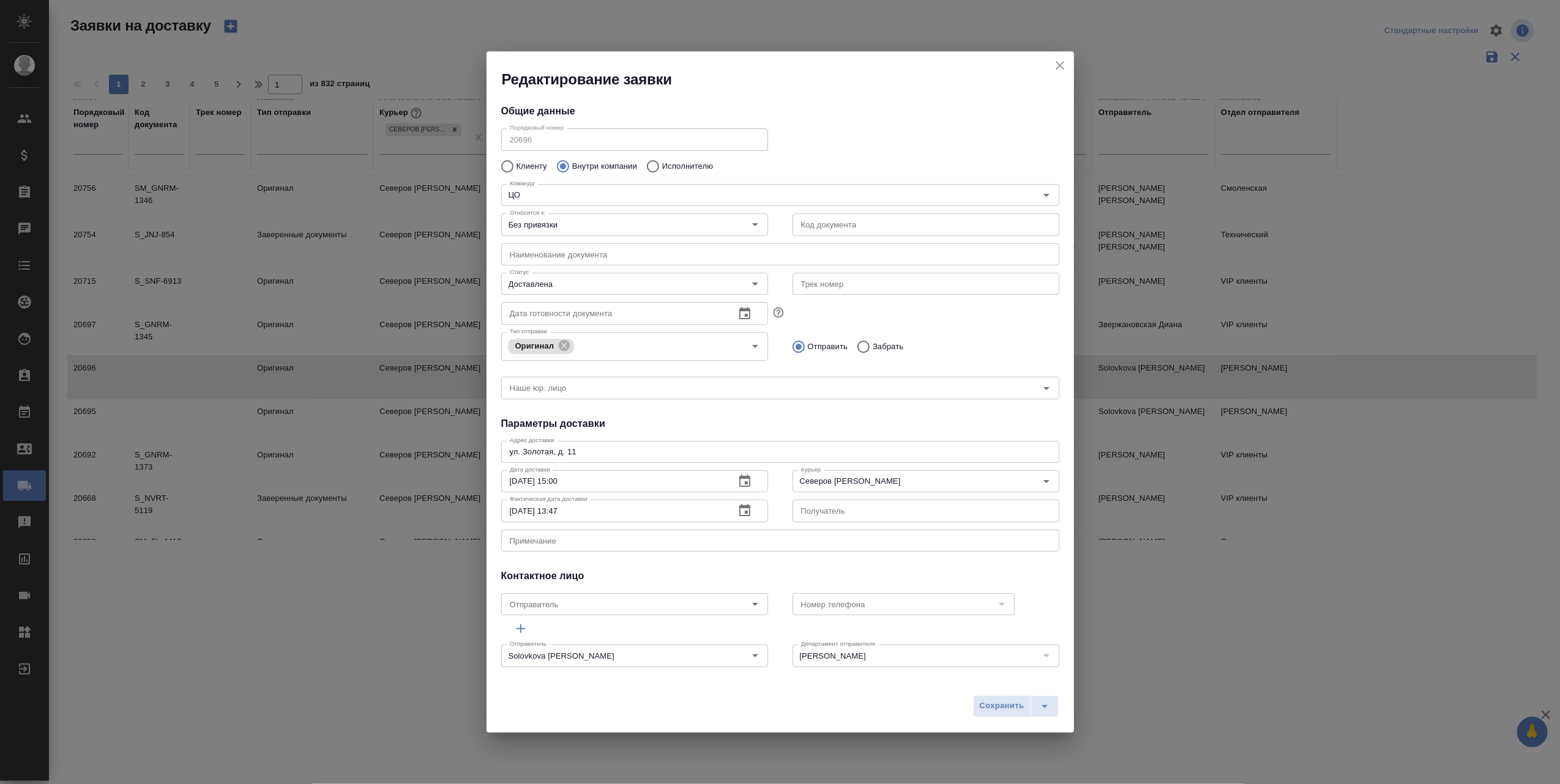
click at [743, 511] on icon "button" at bounding box center [744, 510] width 11 height 12
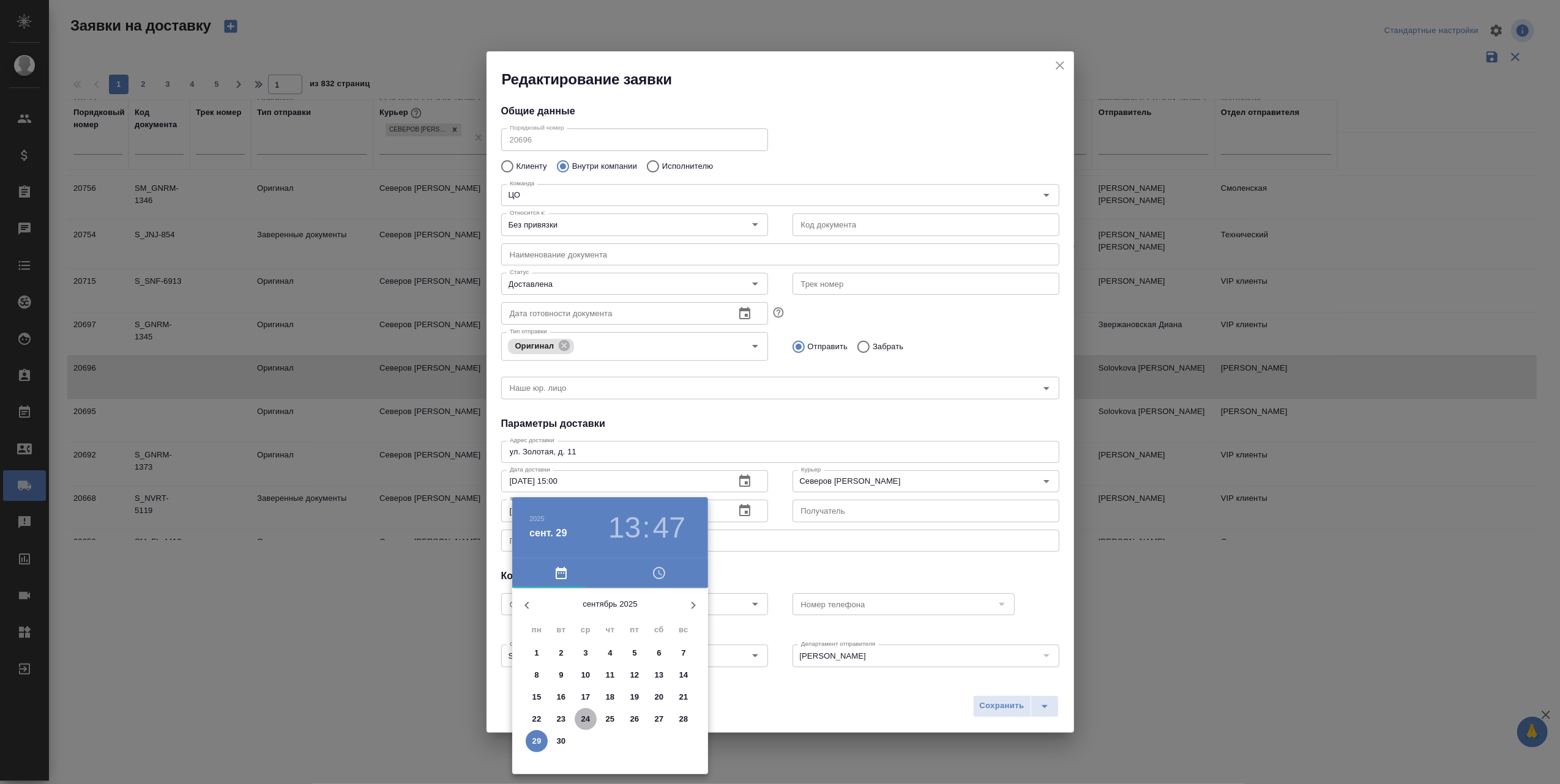
click at [585, 717] on p "24" at bounding box center [586, 719] width 9 height 12
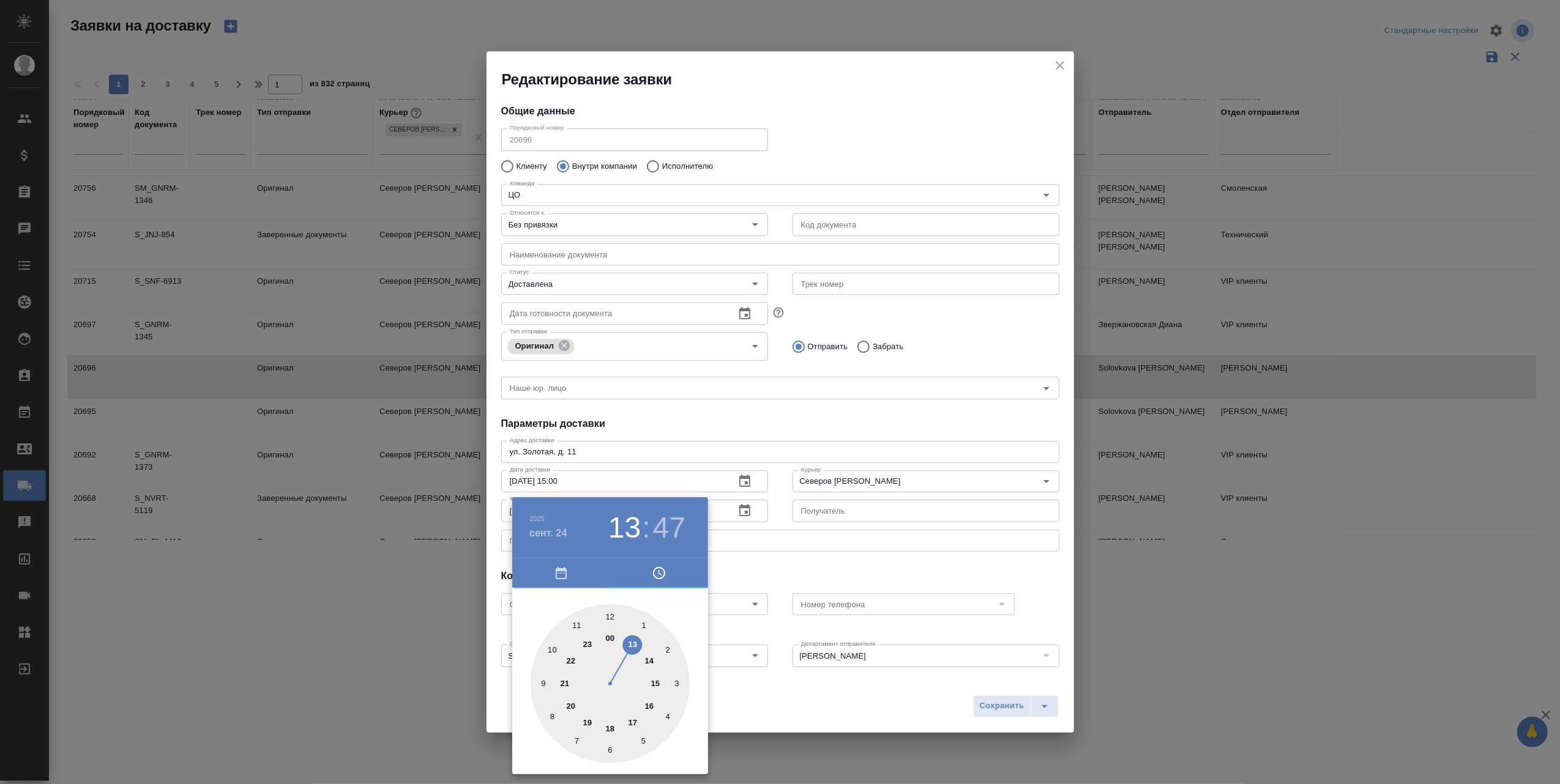
type input "24.09.2025 14:47"
drag, startPoint x: 636, startPoint y: 641, endPoint x: 657, endPoint y: 657, distance: 26.4
click at [657, 657] on div at bounding box center [610, 683] width 159 height 159
click at [892, 719] on div at bounding box center [780, 392] width 1560 height 784
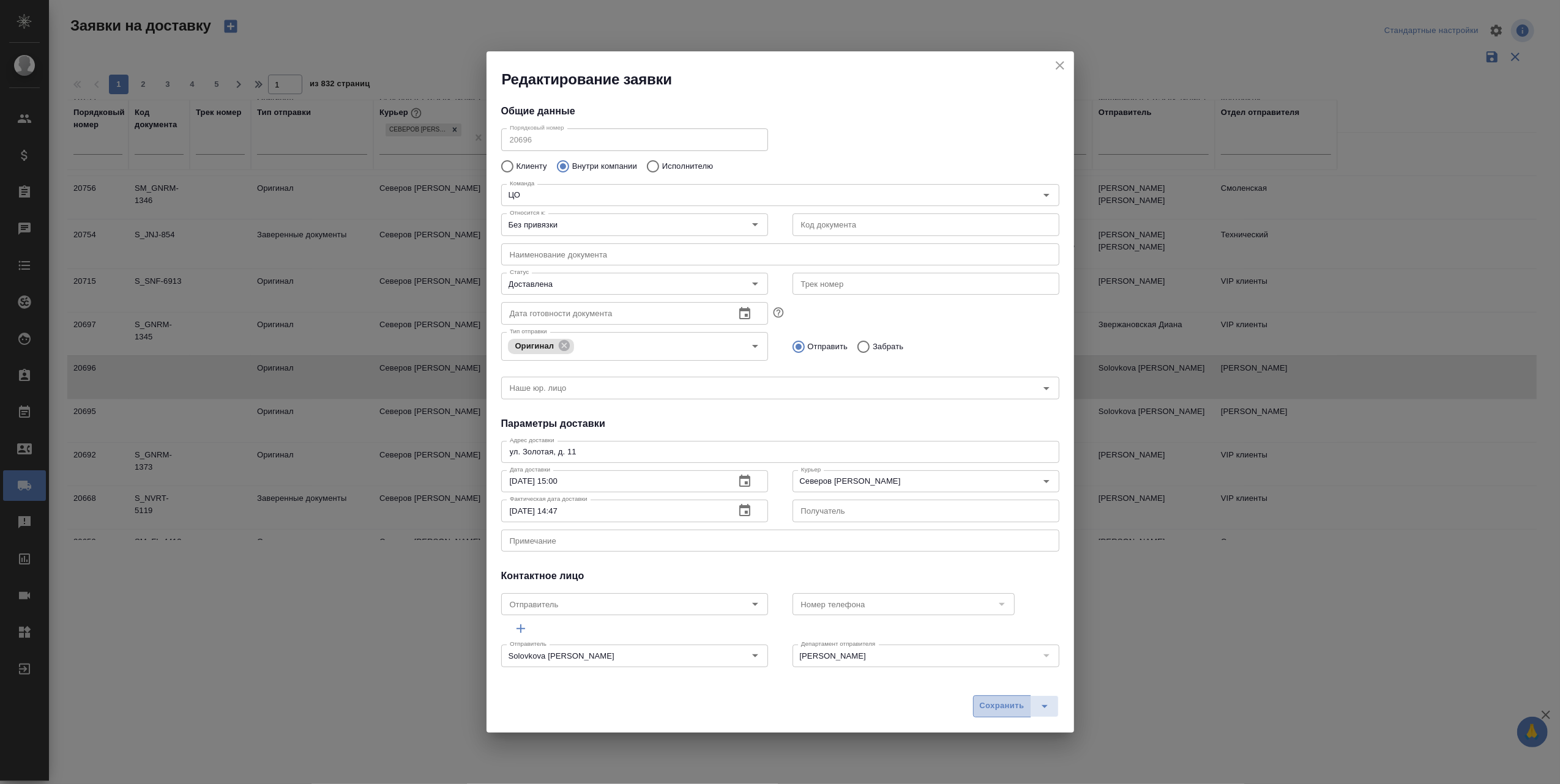
click at [984, 710] on span "Сохранить" at bounding box center [1002, 706] width 44 height 14
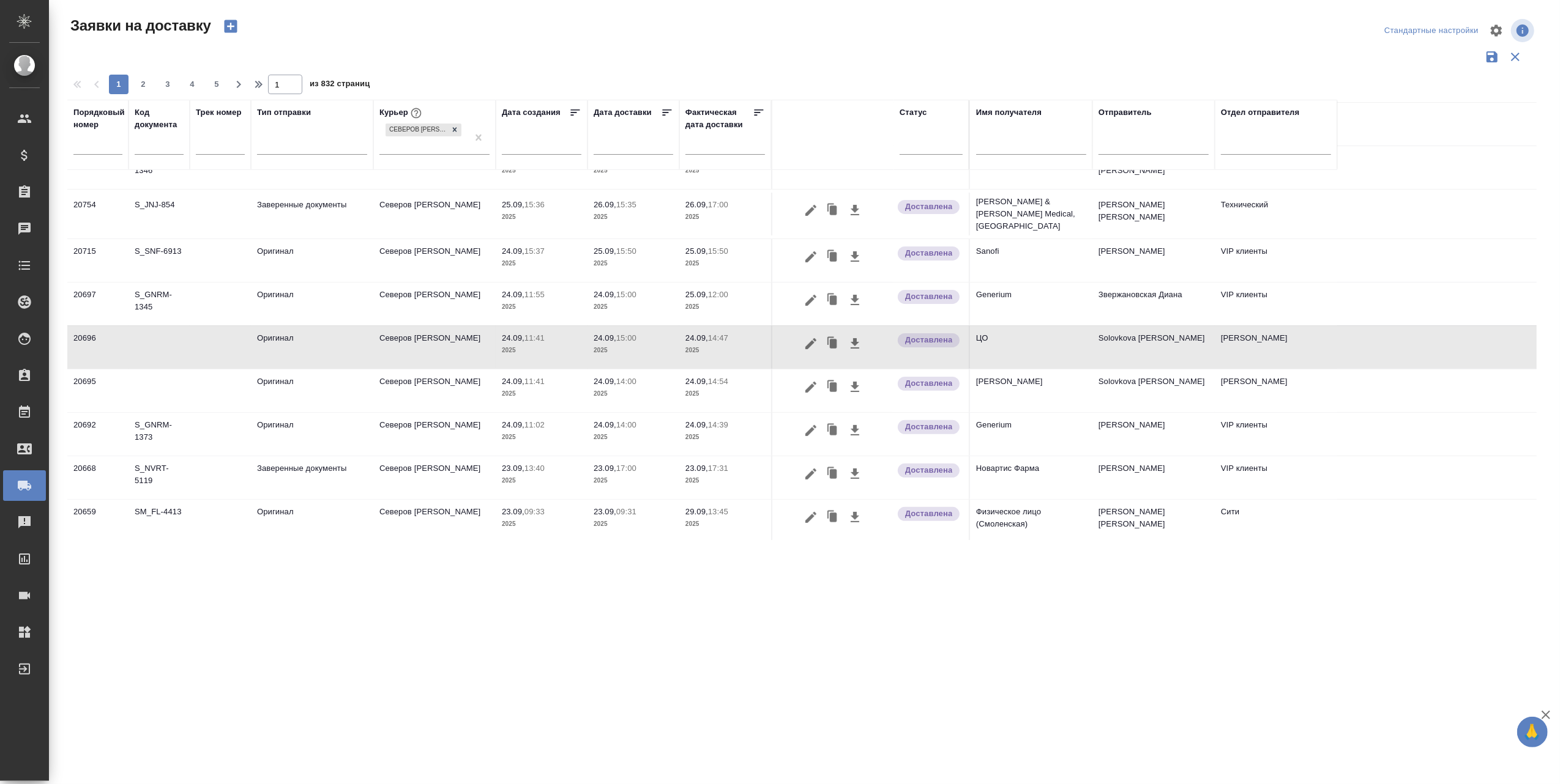
scroll to position [326, 0]
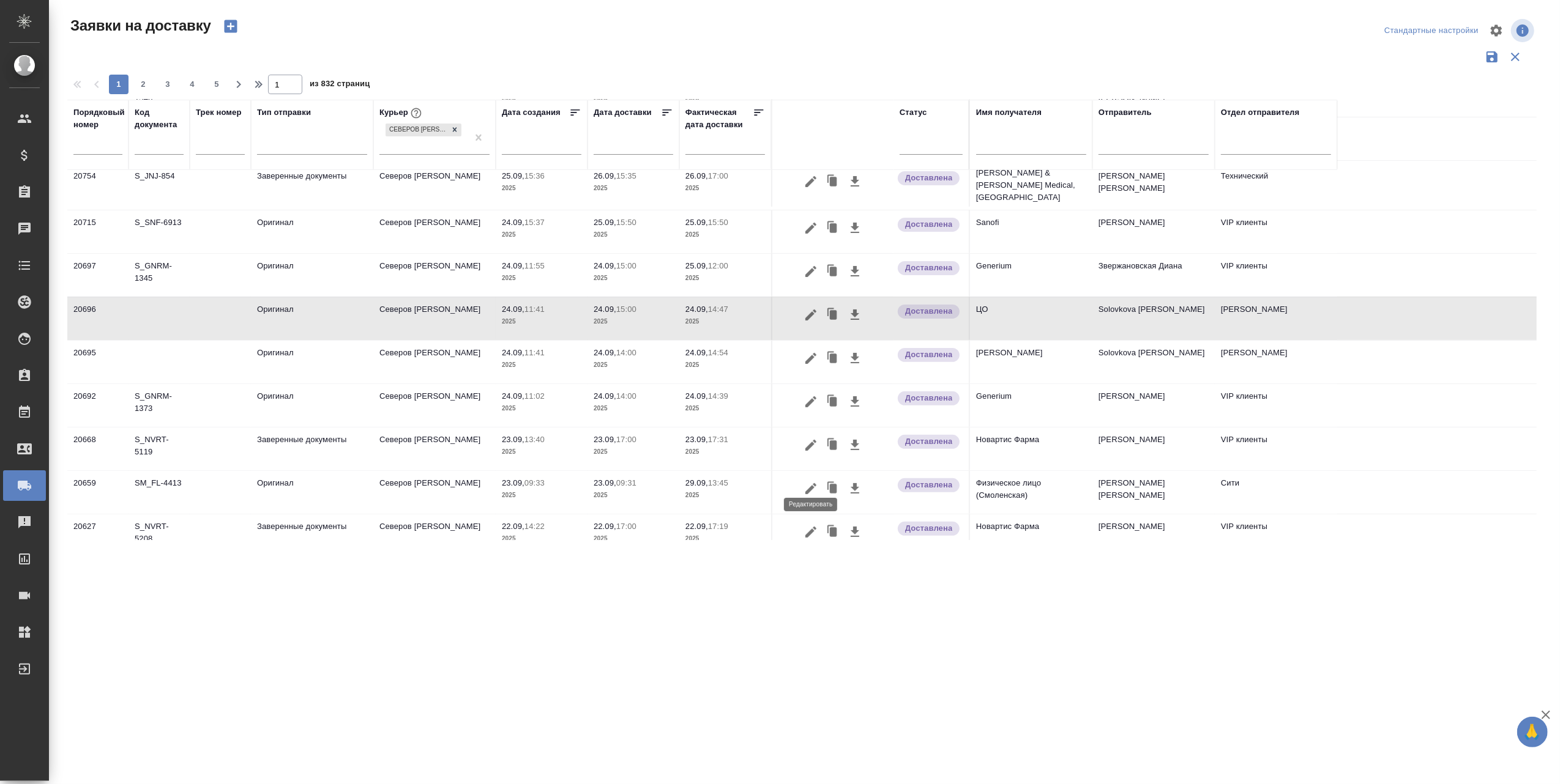
click at [805, 481] on icon "button" at bounding box center [810, 488] width 14 height 14
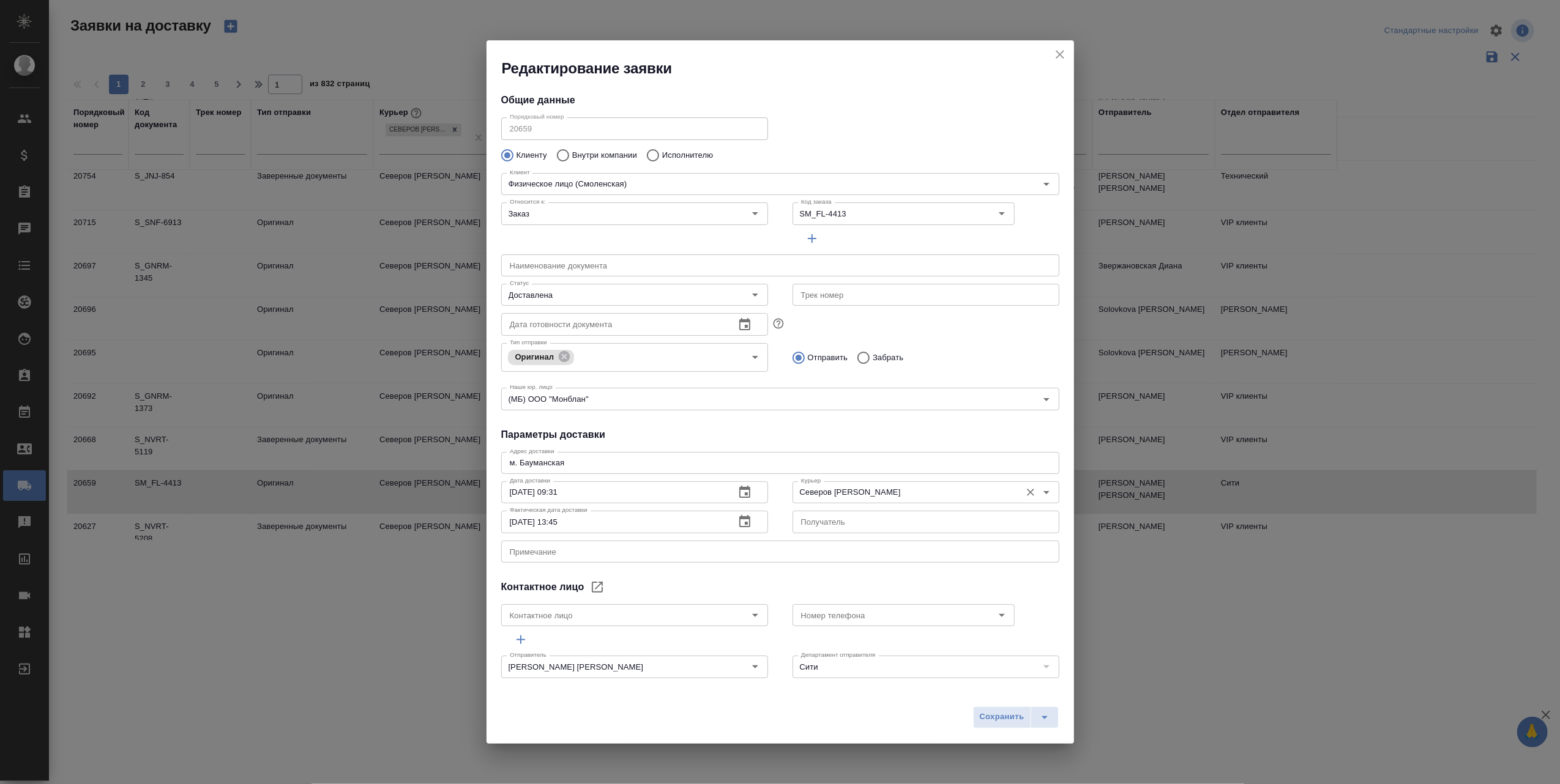
type input "[PERSON_NAME]"
click at [738, 521] on icon "button" at bounding box center [744, 522] width 14 height 14
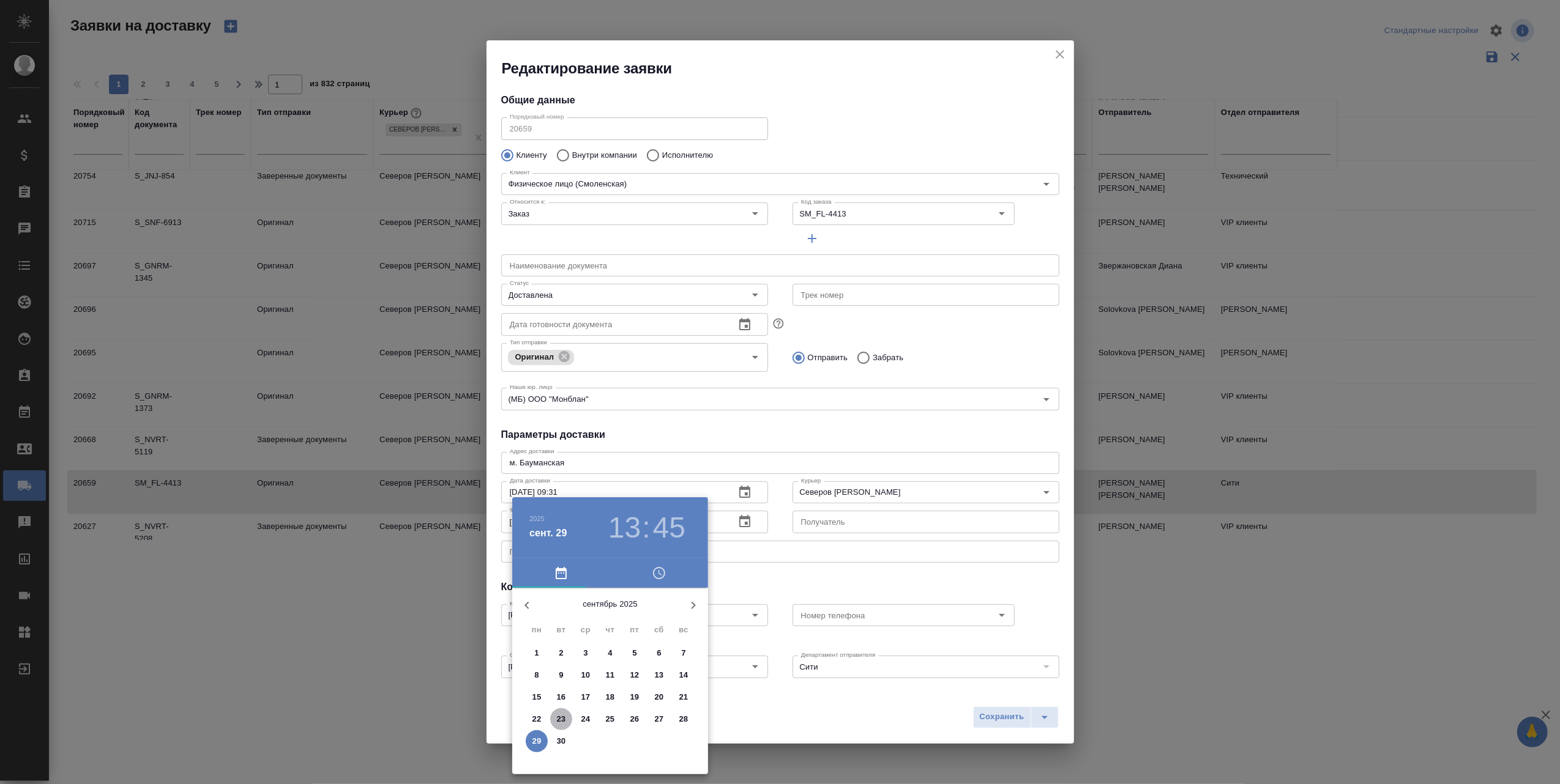
click at [562, 717] on p "23" at bounding box center [561, 719] width 9 height 12
type input "23.09.2025 13:45"
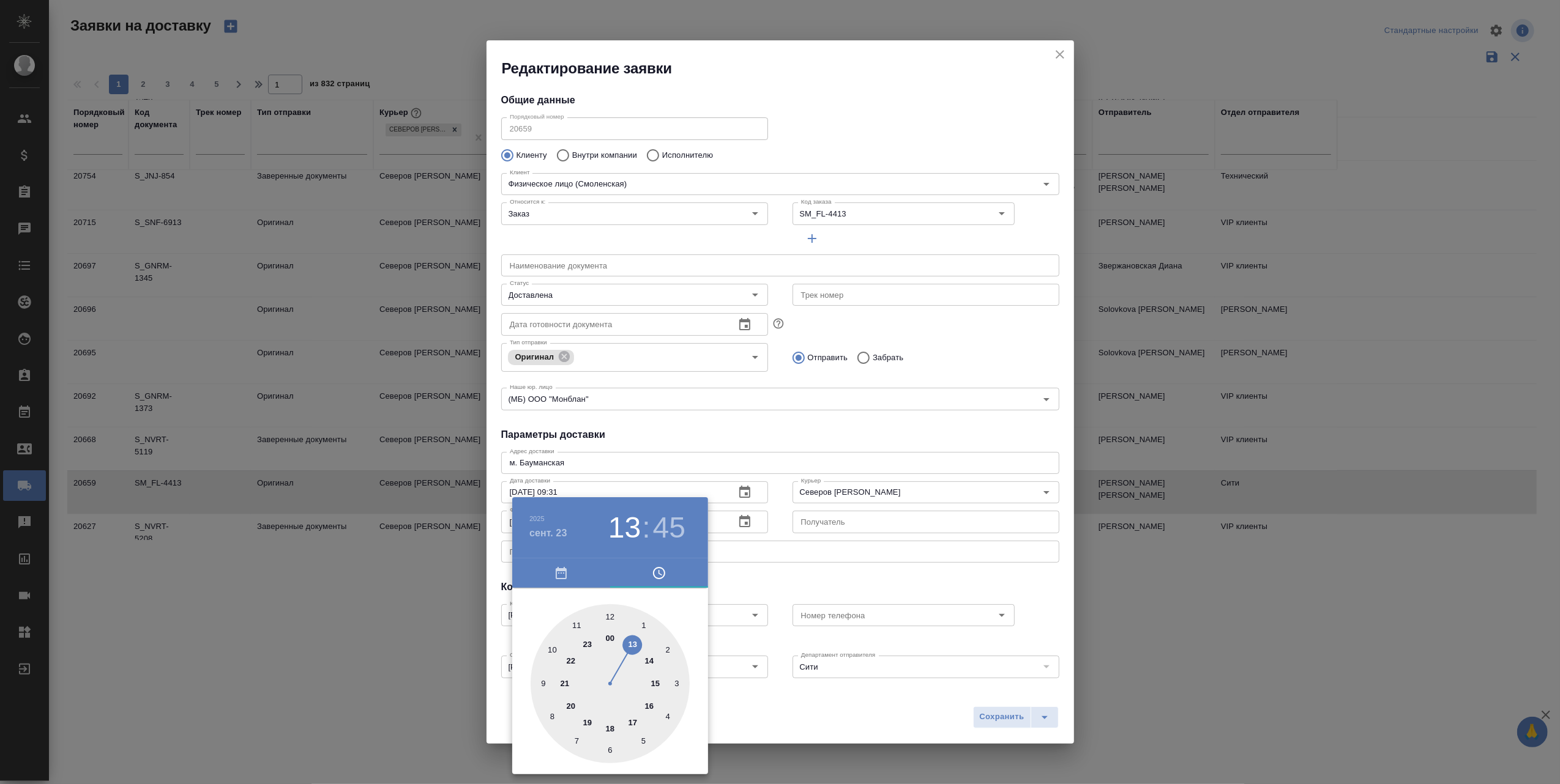
click at [875, 717] on div at bounding box center [780, 392] width 1560 height 784
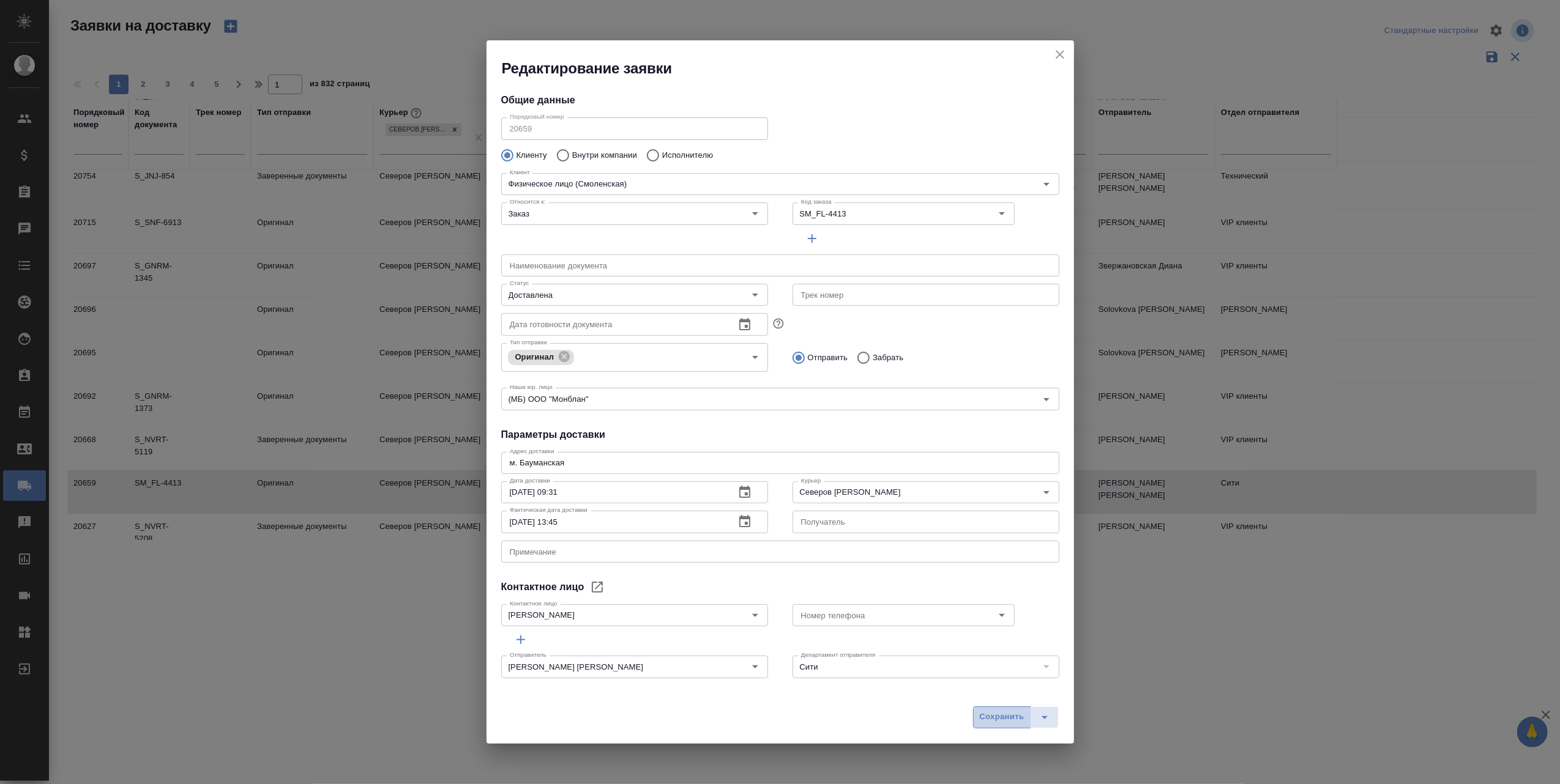
click at [984, 717] on span "Сохранить" at bounding box center [1002, 717] width 44 height 14
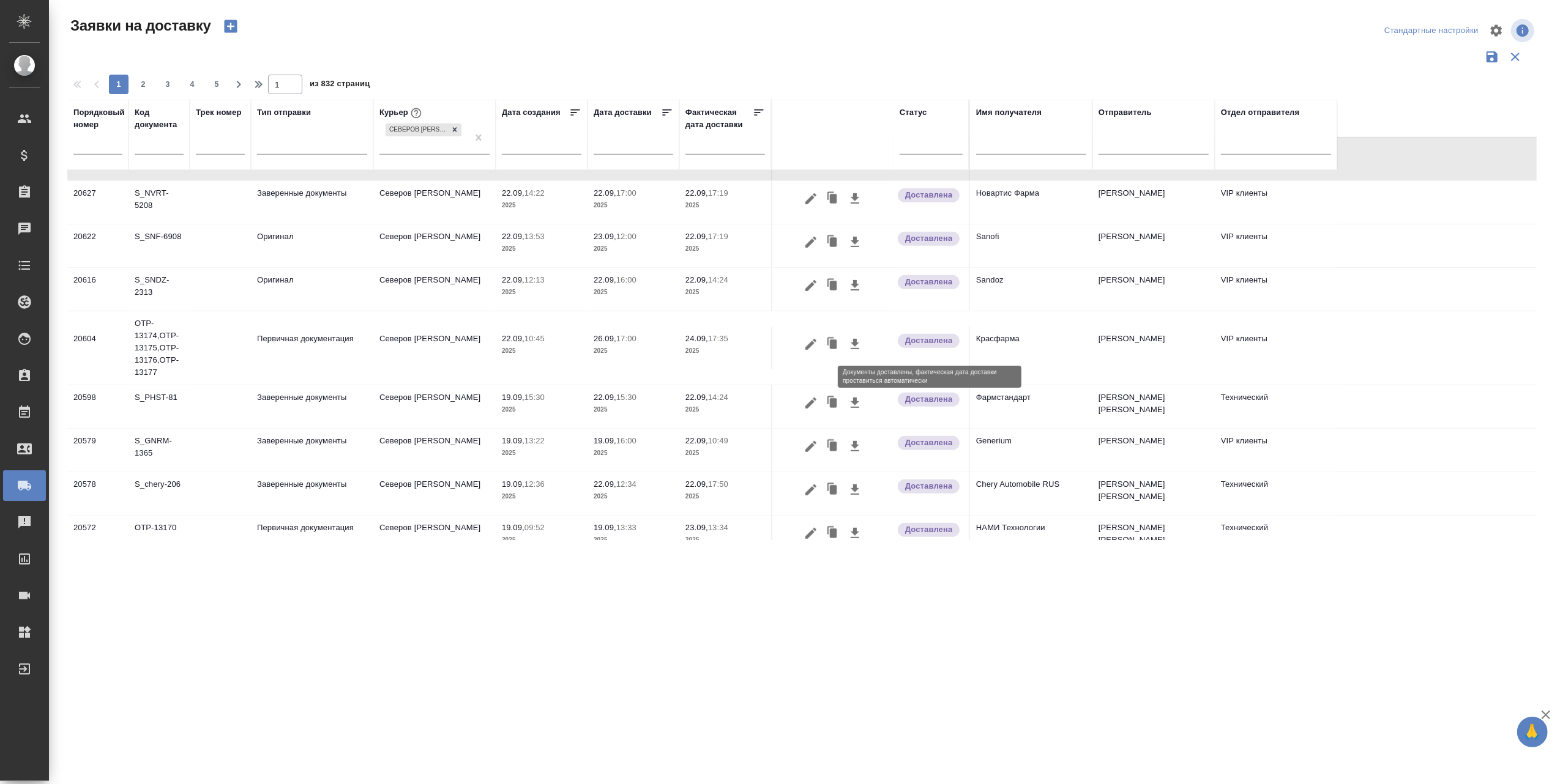
scroll to position [757, 0]
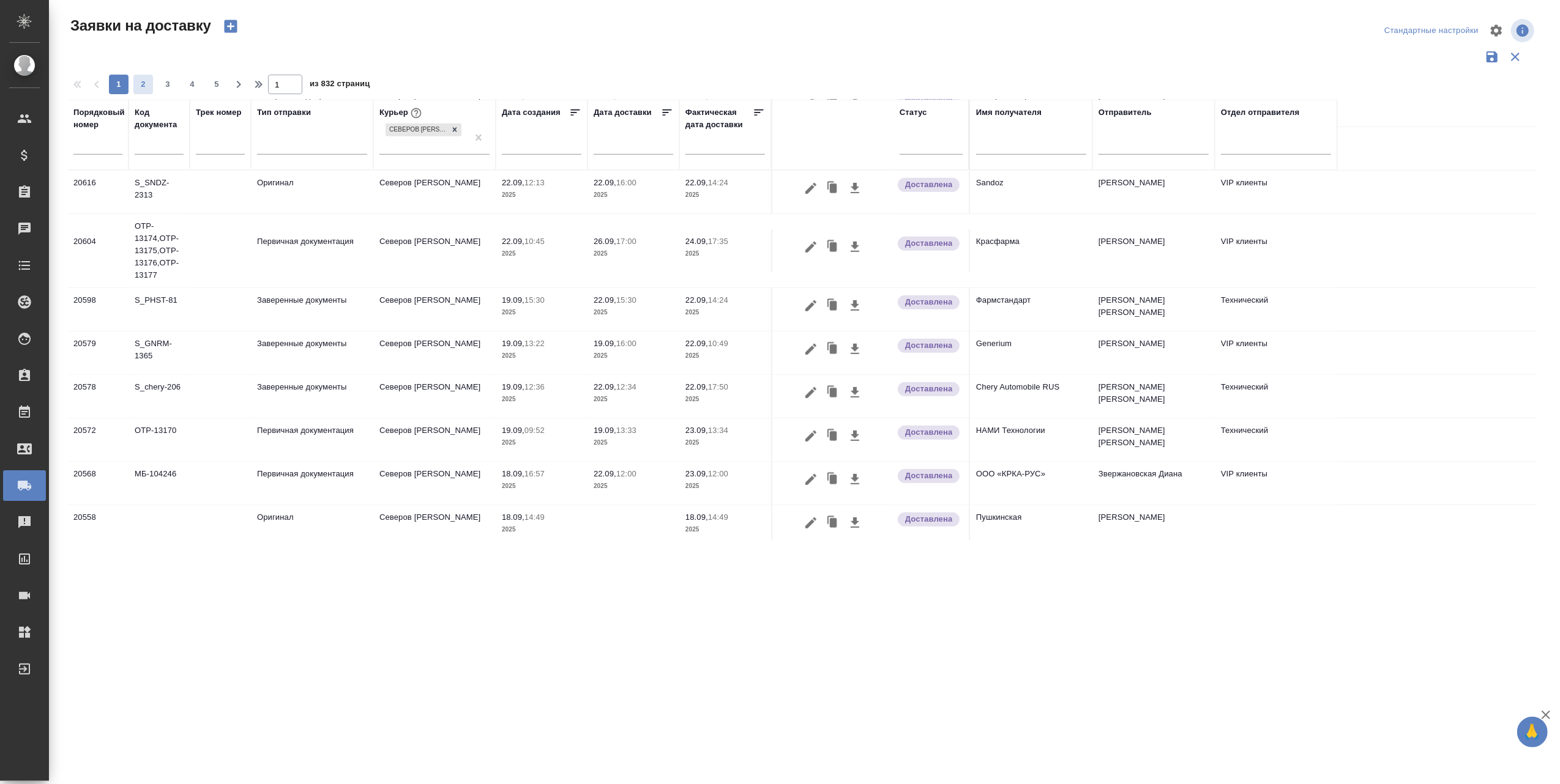
click at [142, 80] on span "2" at bounding box center [143, 84] width 20 height 12
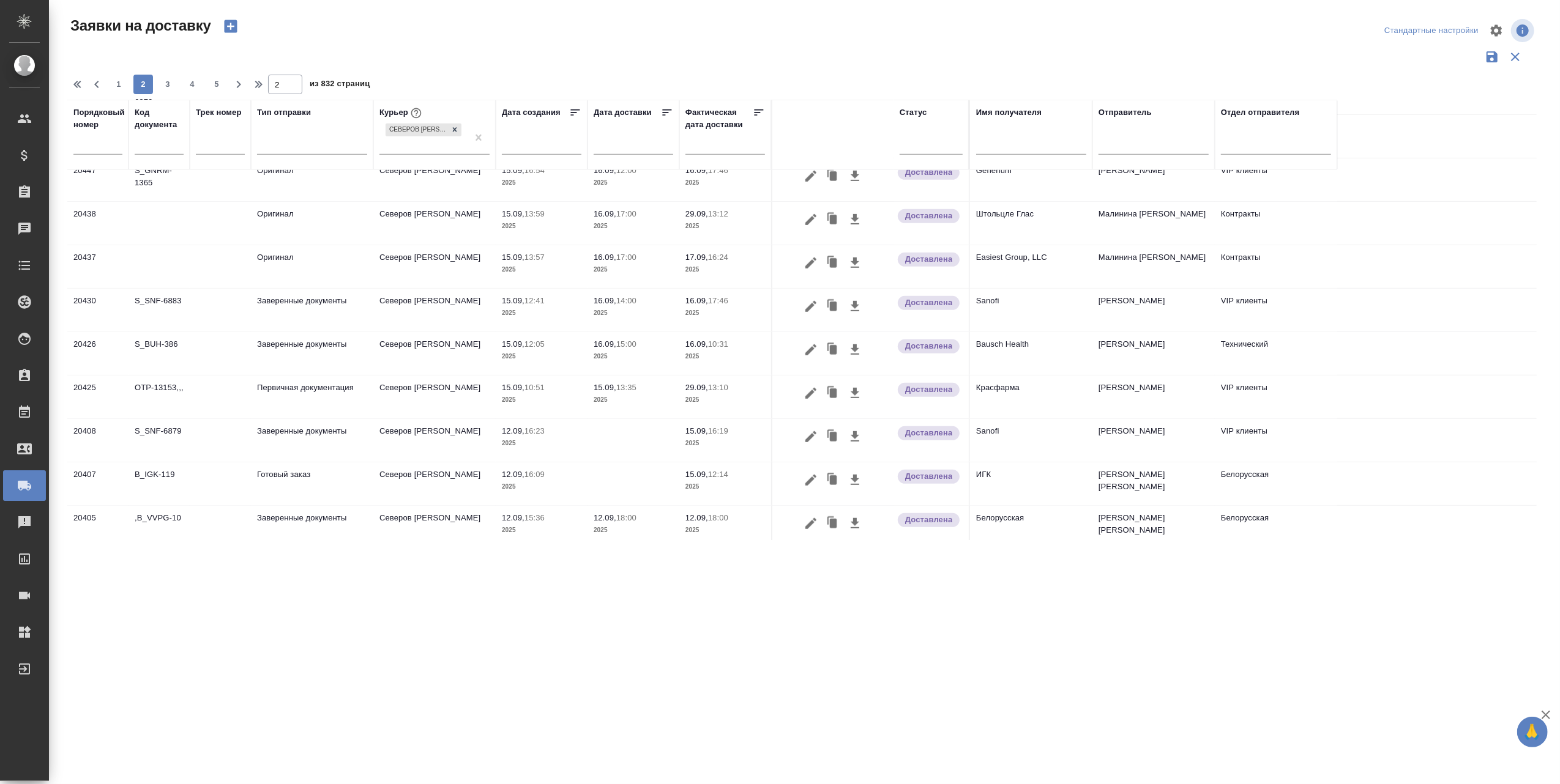
scroll to position [769, 0]
click at [166, 80] on span "3" at bounding box center [167, 84] width 20 height 12
type input "3"
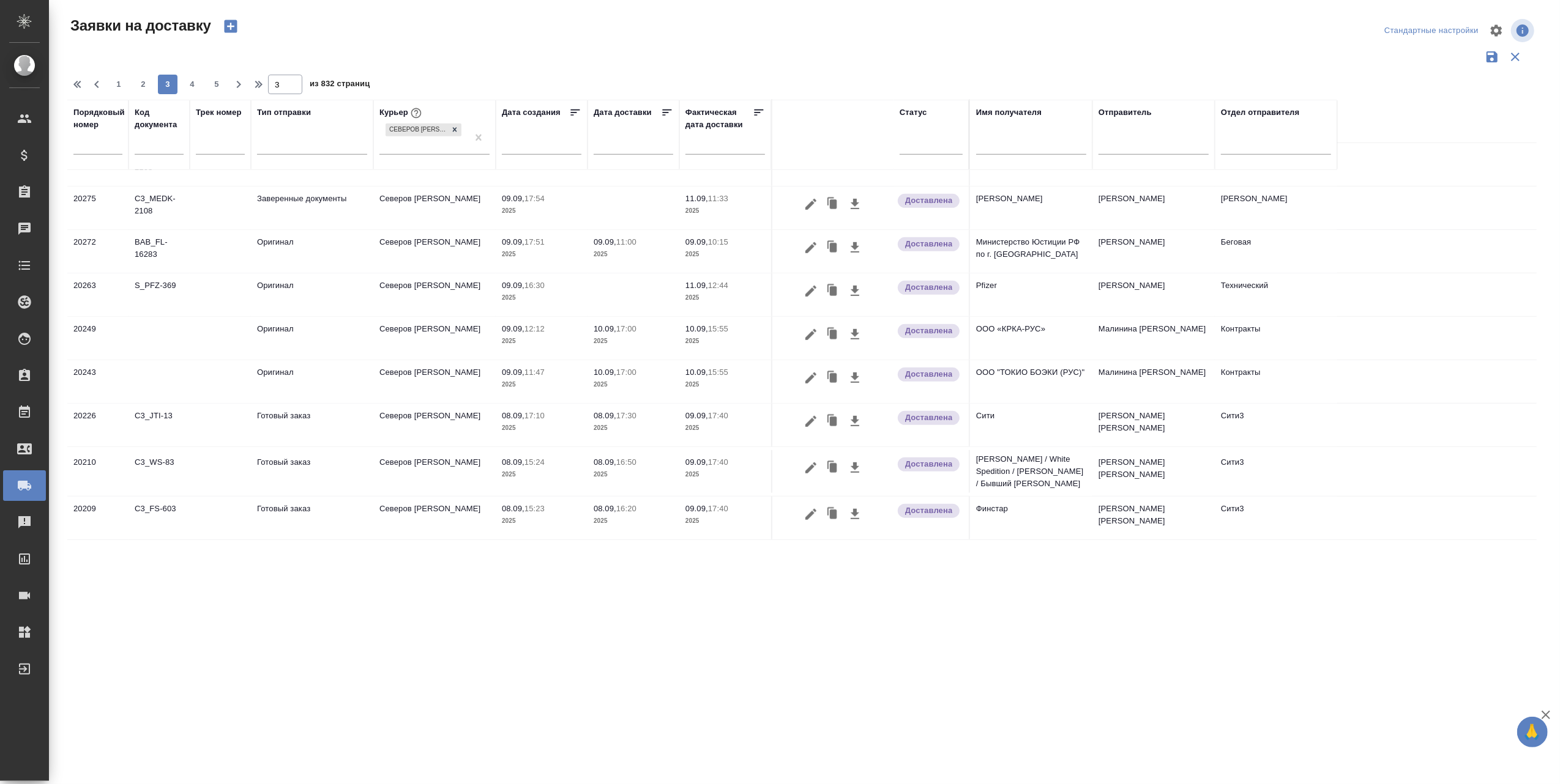
scroll to position [712, 0]
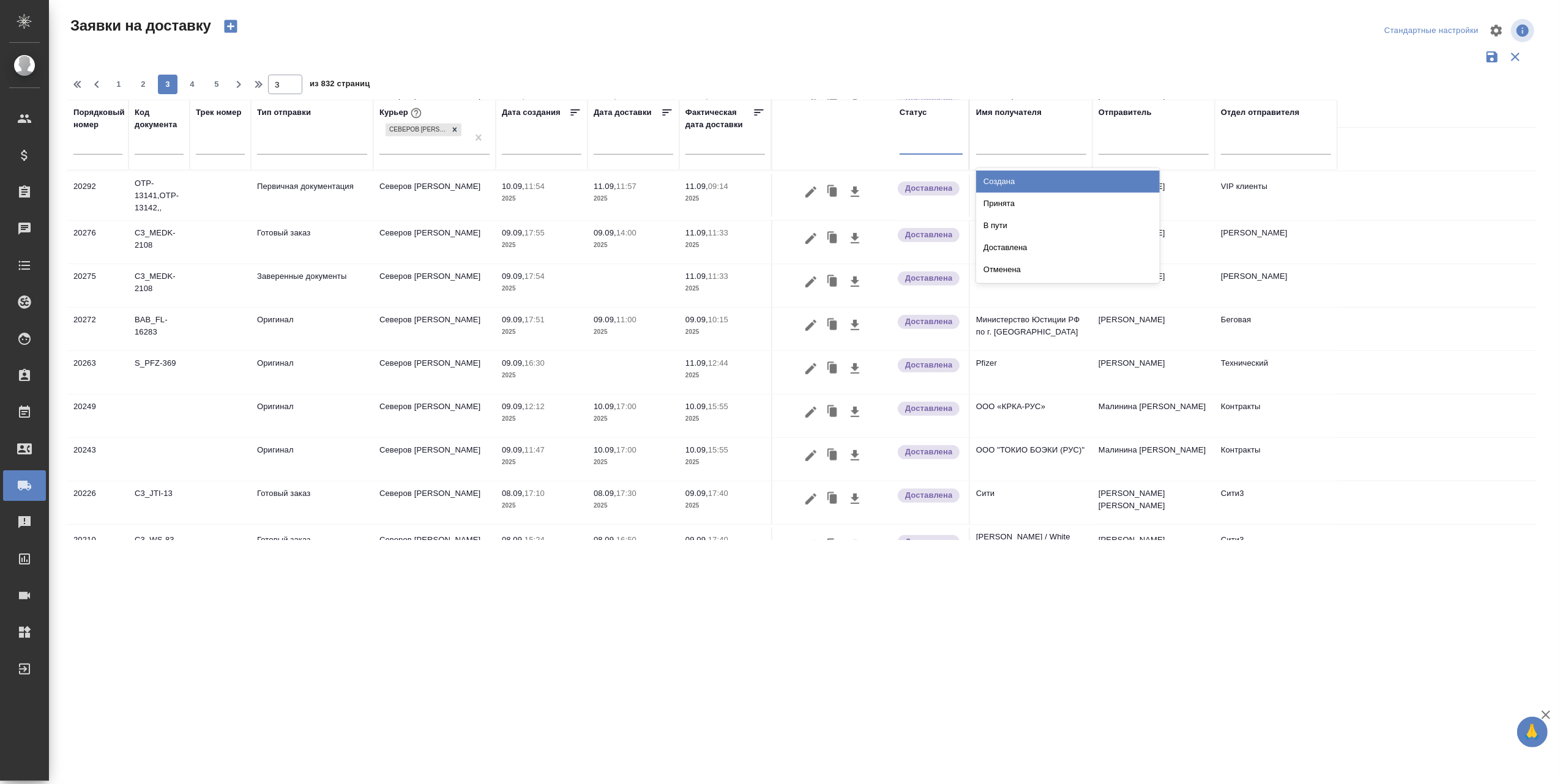
click at [925, 143] on div at bounding box center [931, 142] width 63 height 18
click at [1022, 199] on div "Принята" at bounding box center [1067, 204] width 184 height 22
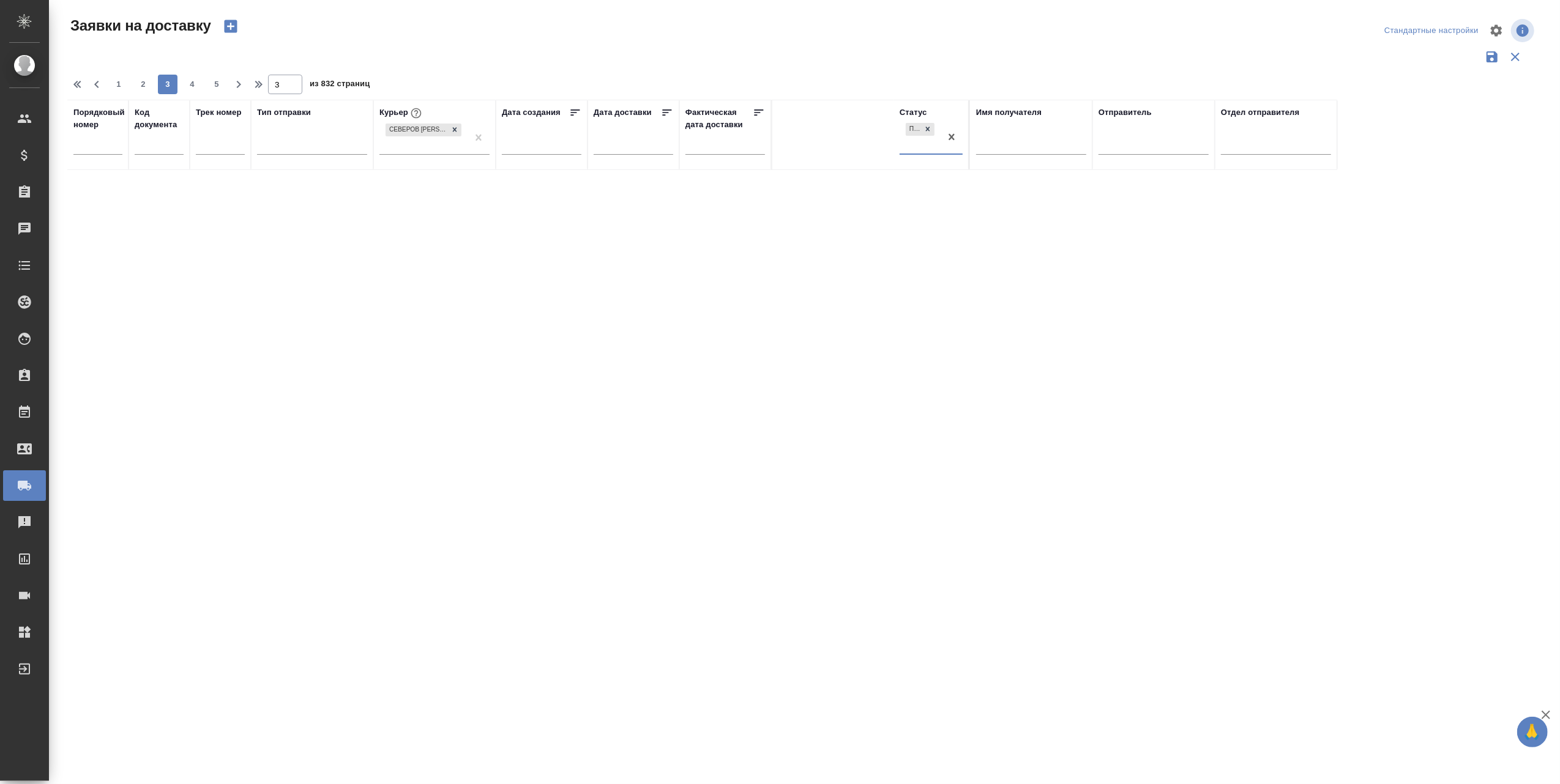
scroll to position [0, 0]
click at [929, 125] on icon at bounding box center [927, 129] width 9 height 9
click at [924, 137] on div at bounding box center [931, 142] width 63 height 18
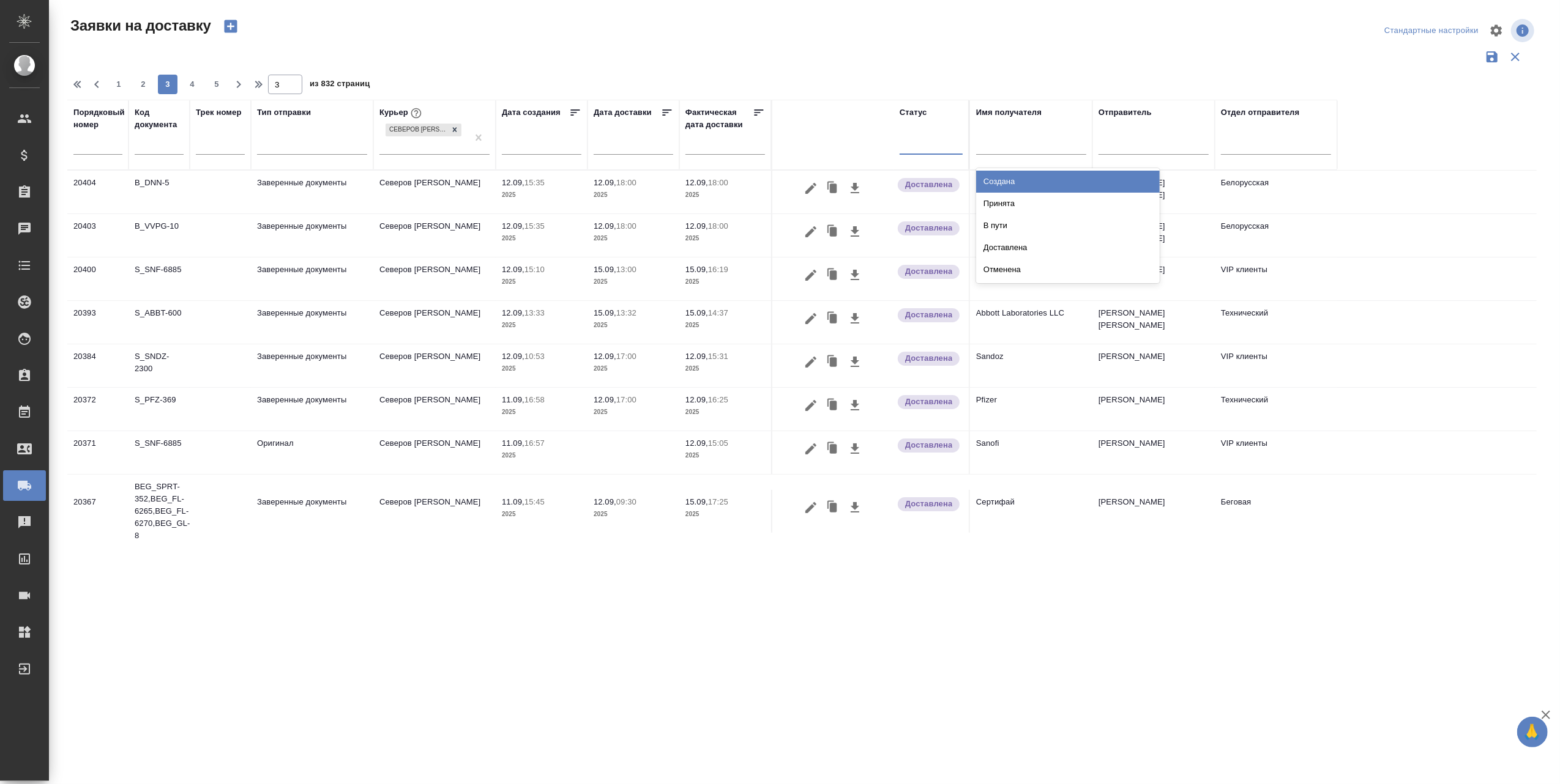
click at [1026, 180] on div "Создана" at bounding box center [1067, 182] width 184 height 22
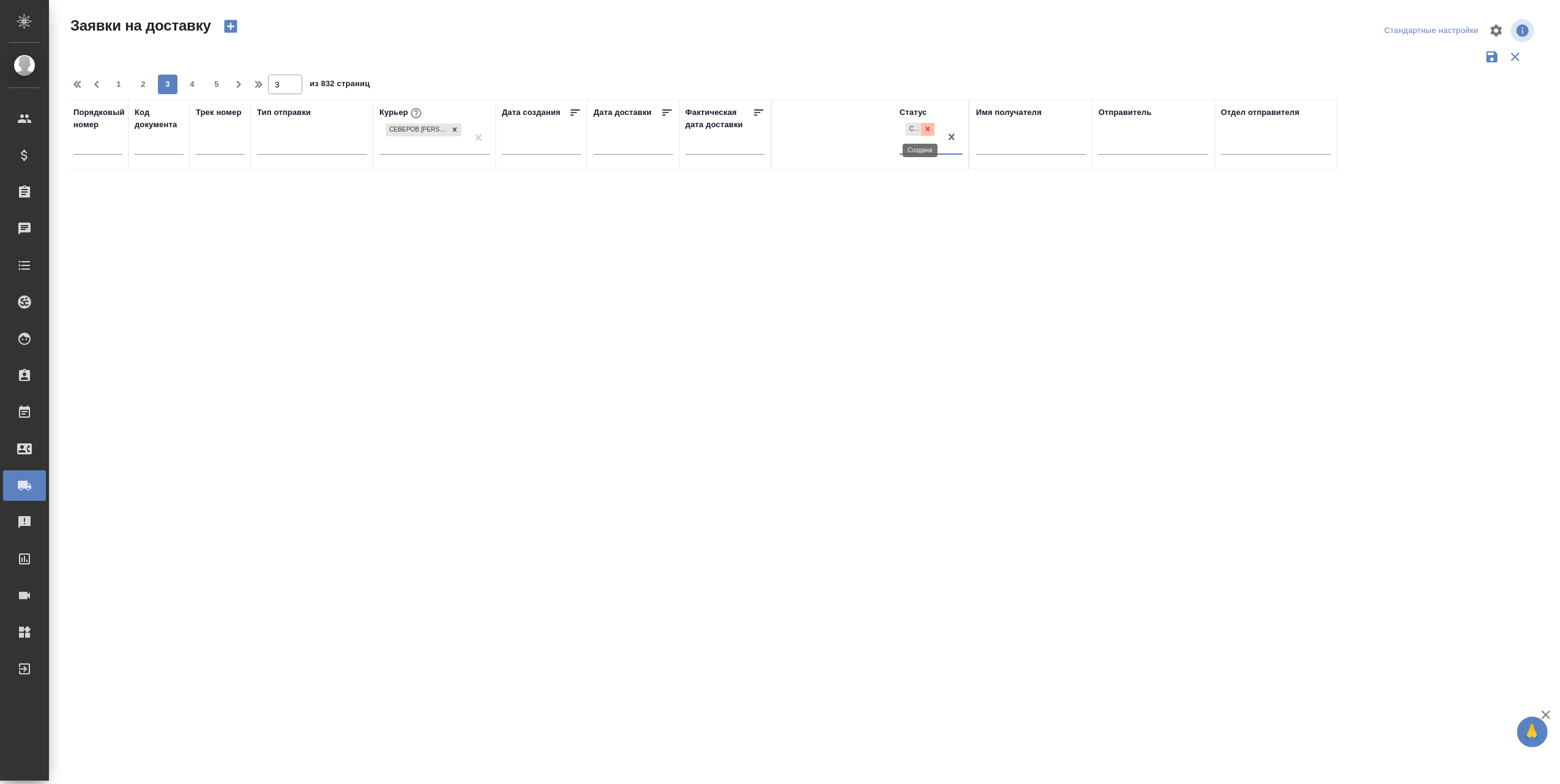
click at [928, 126] on icon at bounding box center [927, 129] width 9 height 9
click at [927, 145] on div at bounding box center [931, 142] width 63 height 18
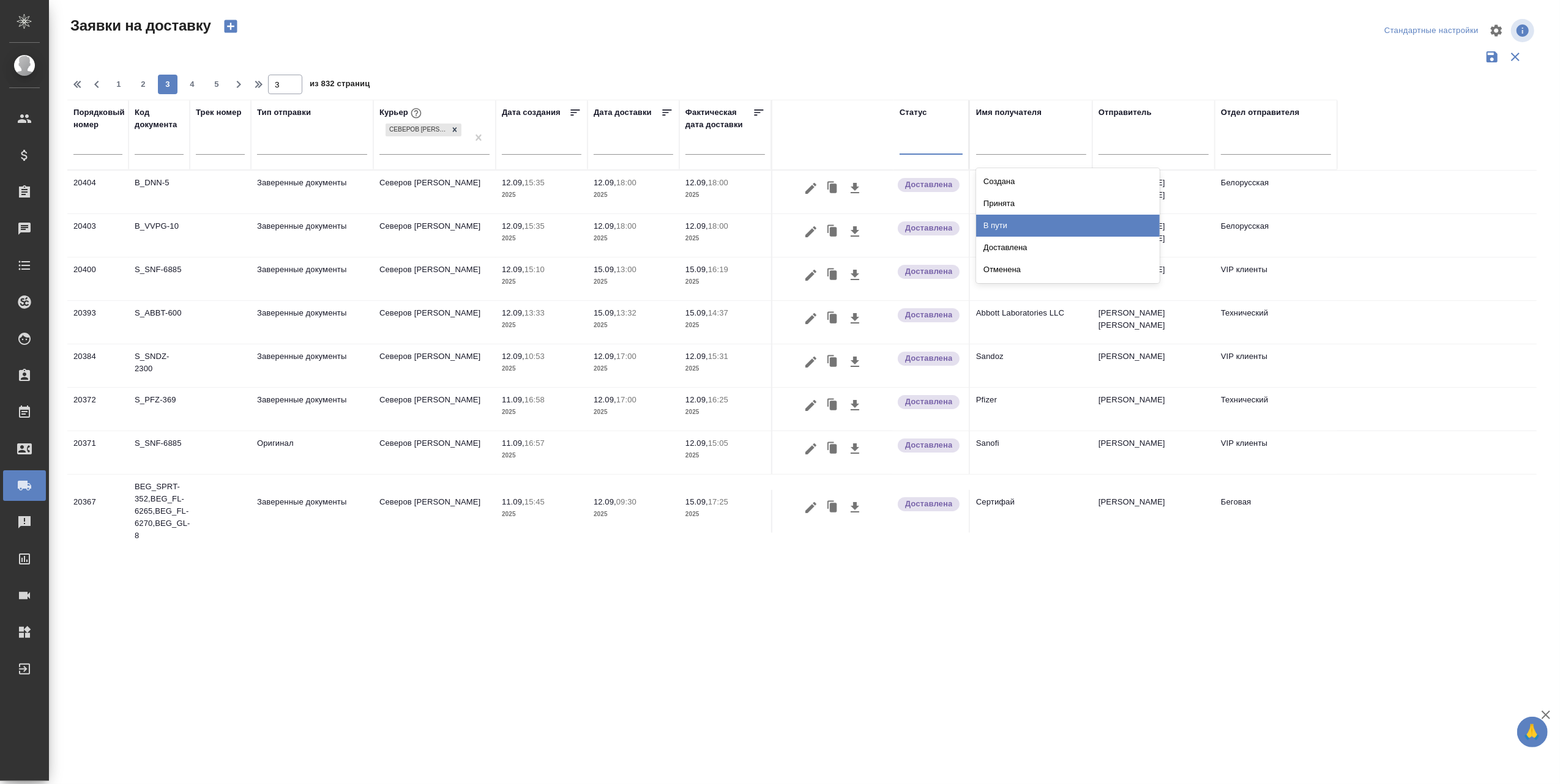
click at [1003, 218] on div "В пути" at bounding box center [1067, 226] width 184 height 22
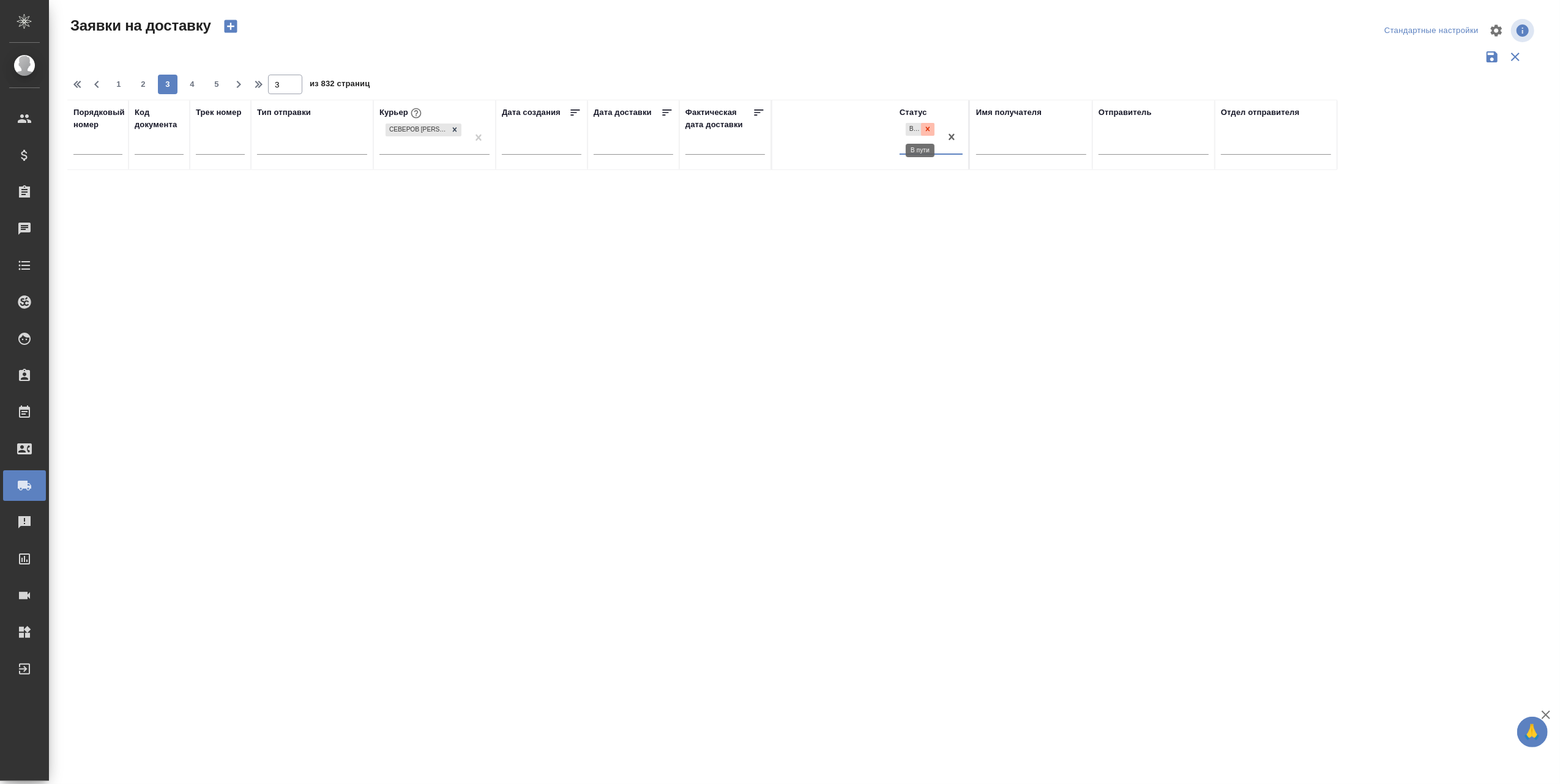
click at [929, 128] on icon at bounding box center [927, 129] width 5 height 5
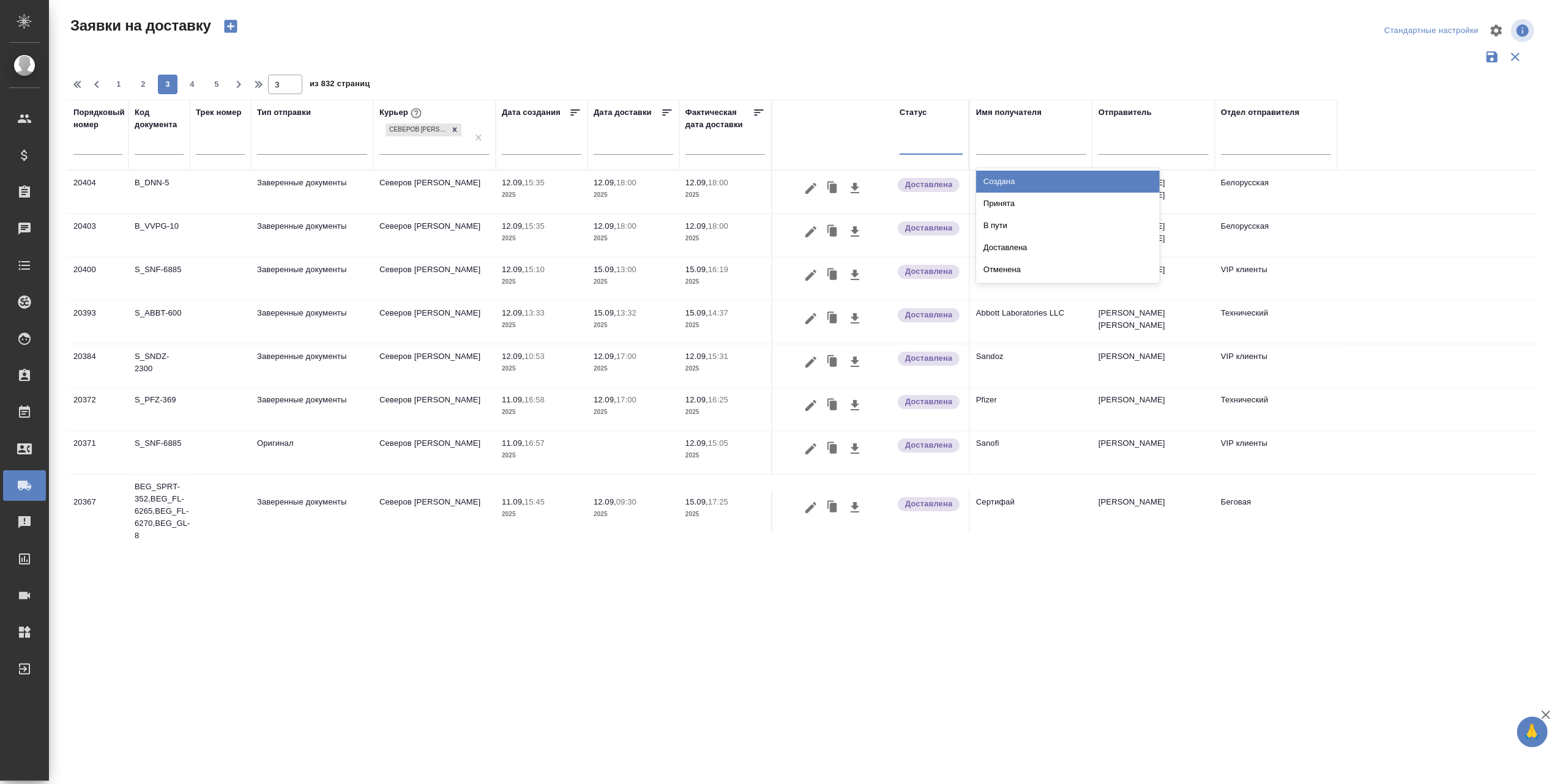
click at [938, 143] on div at bounding box center [931, 142] width 63 height 18
click at [1020, 265] on div "Отменена" at bounding box center [1067, 270] width 184 height 22
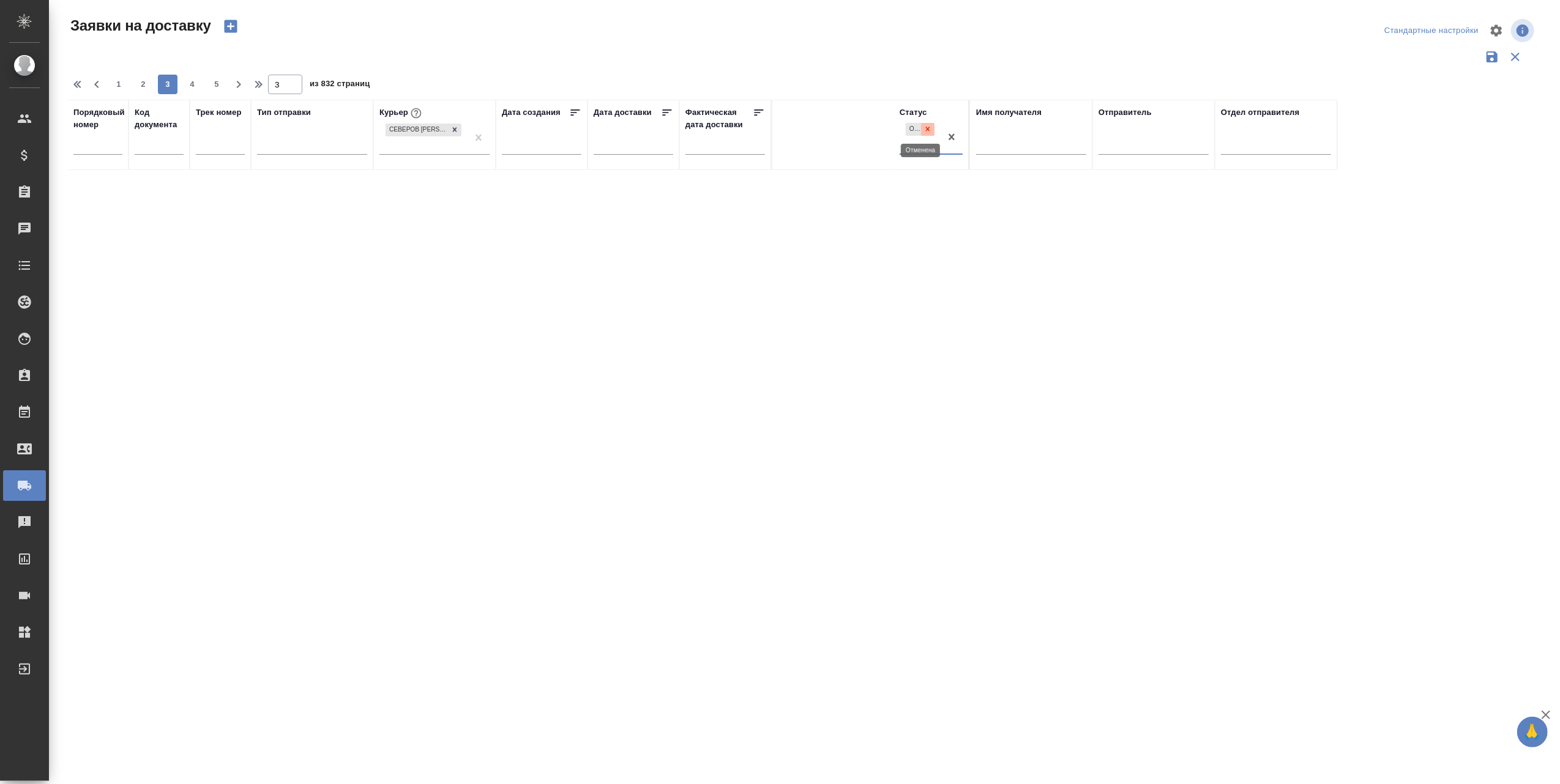
click at [929, 126] on icon at bounding box center [927, 129] width 9 height 9
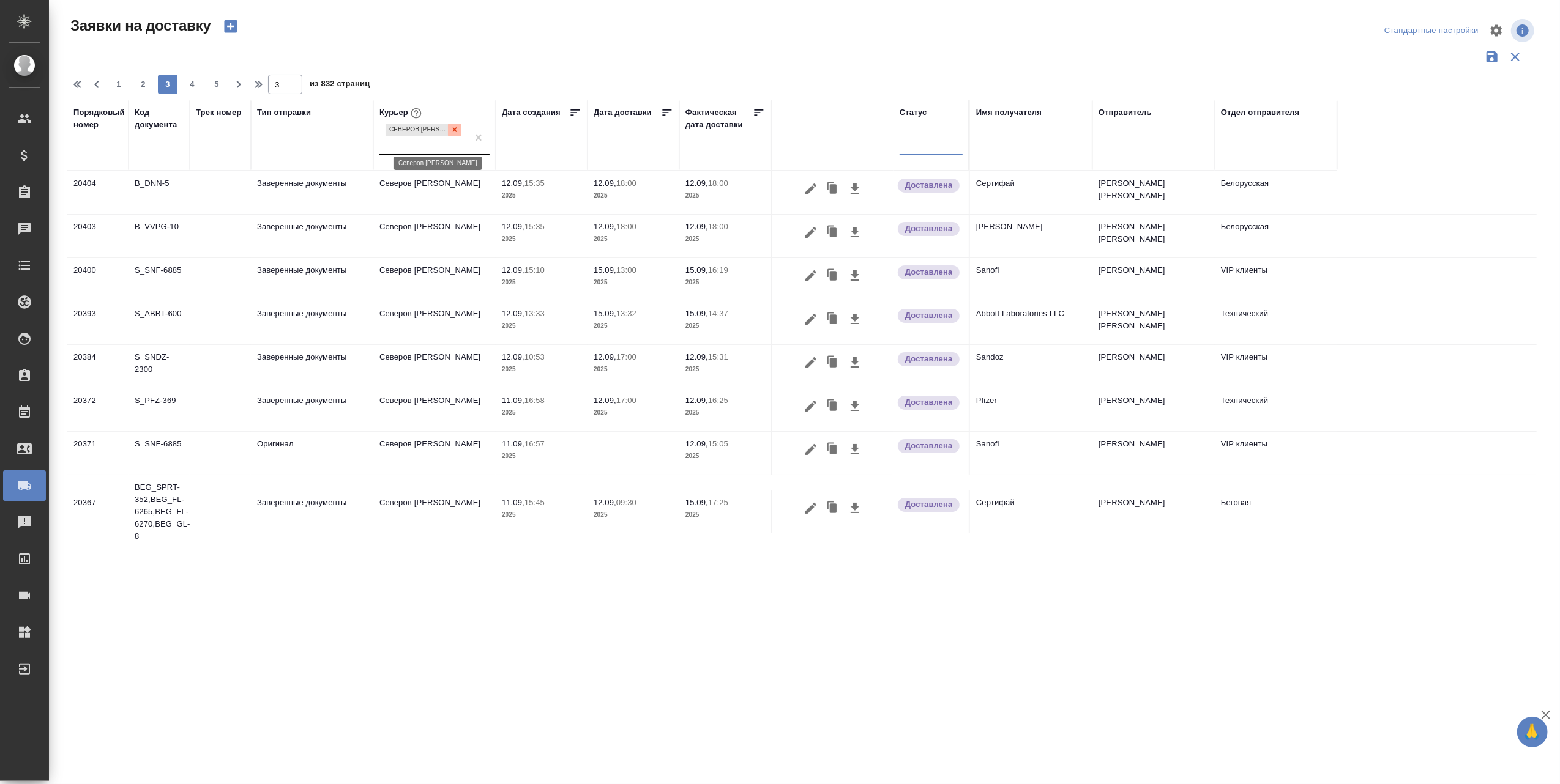
click at [451, 134] on icon at bounding box center [455, 129] width 9 height 9
